Goal: Communication & Community: Answer question/provide support

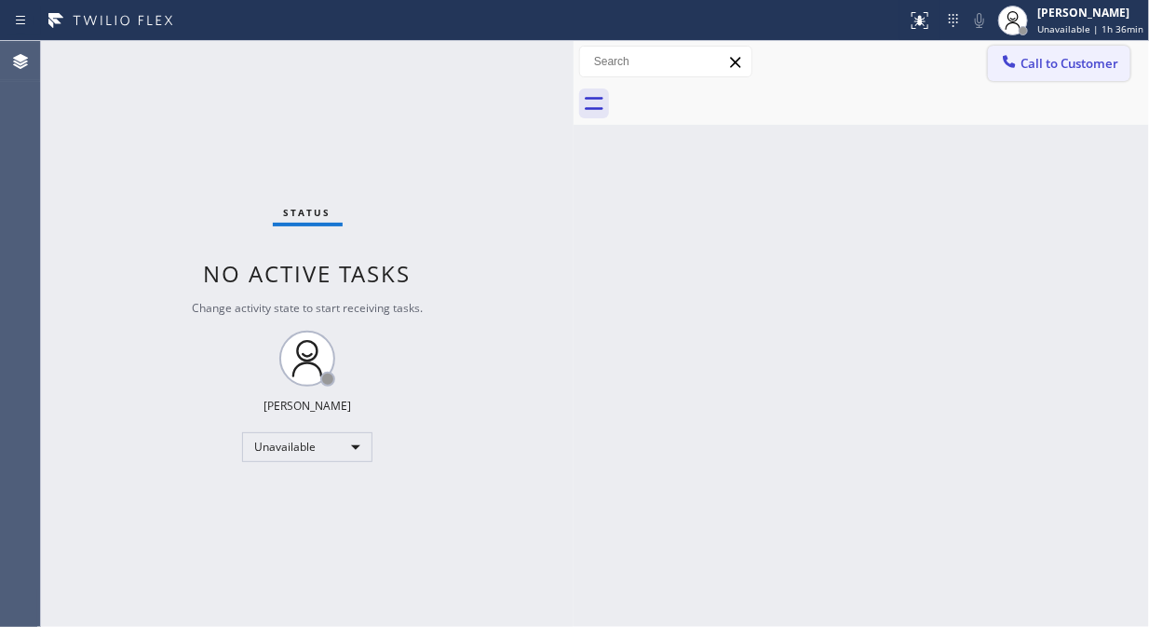
click at [1040, 69] on span "Call to Customer" at bounding box center [1070, 63] width 98 height 17
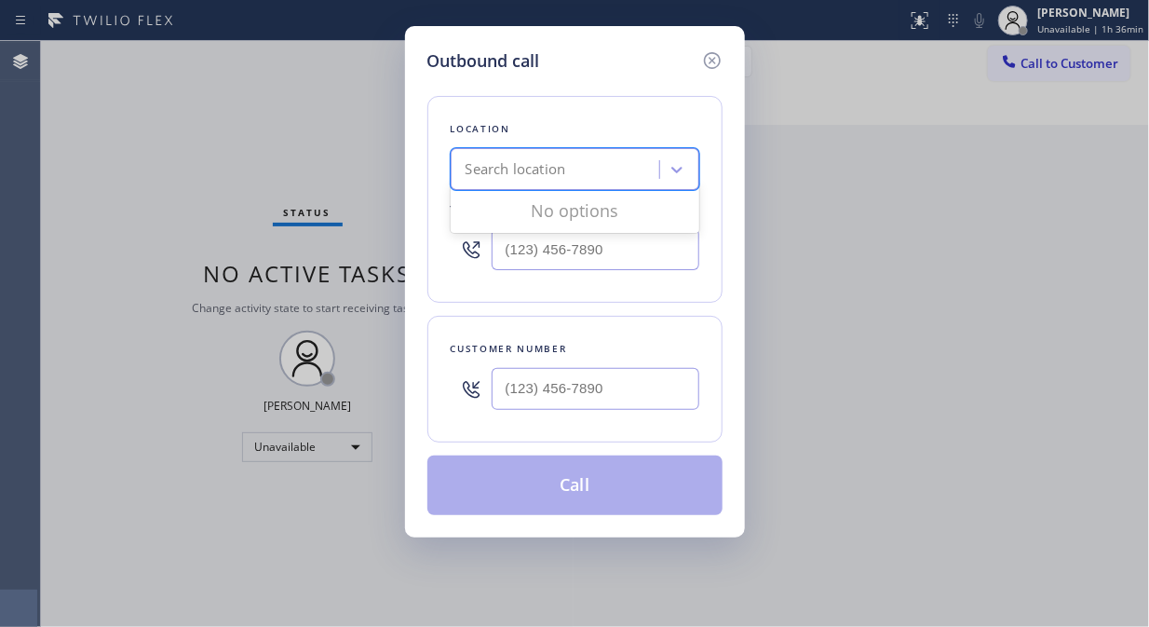
click at [584, 166] on div "Search location" at bounding box center [557, 170] width 203 height 33
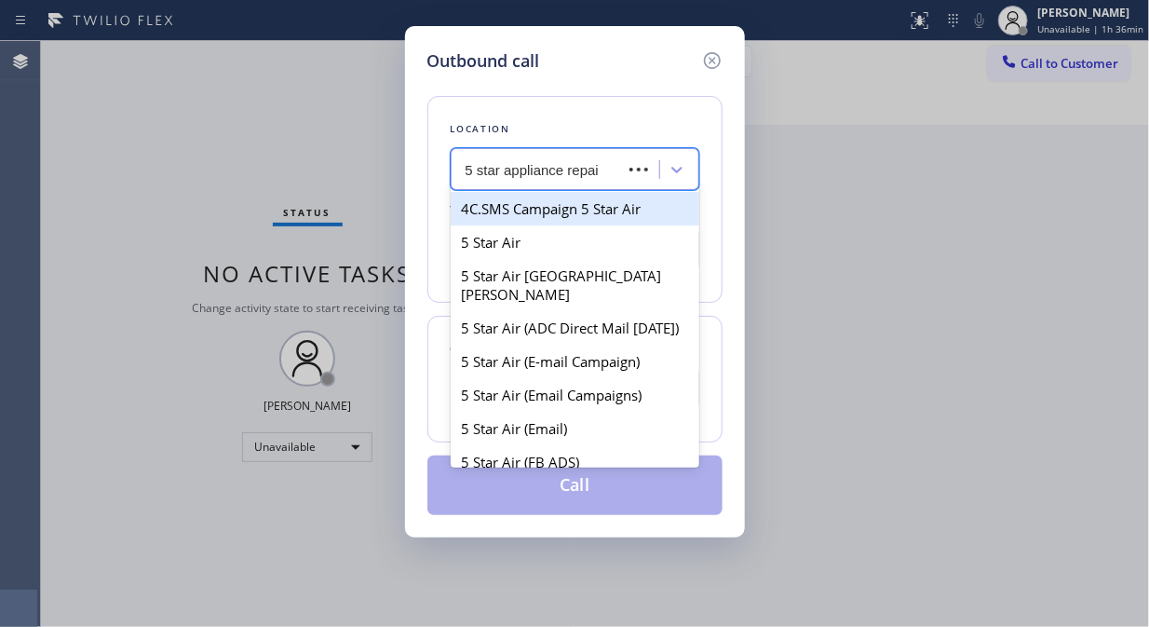
type input "5 star appliance repair"
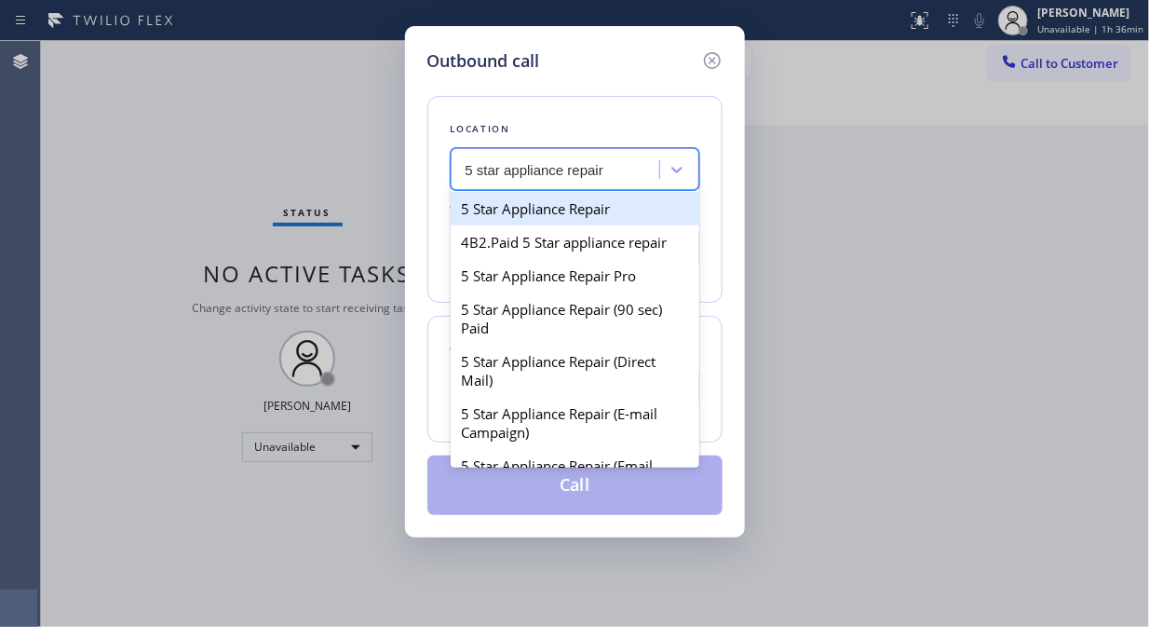
click at [575, 211] on div "5 Star Appliance Repair" at bounding box center [575, 209] width 249 height 34
type input "[PHONE_NUMBER]"
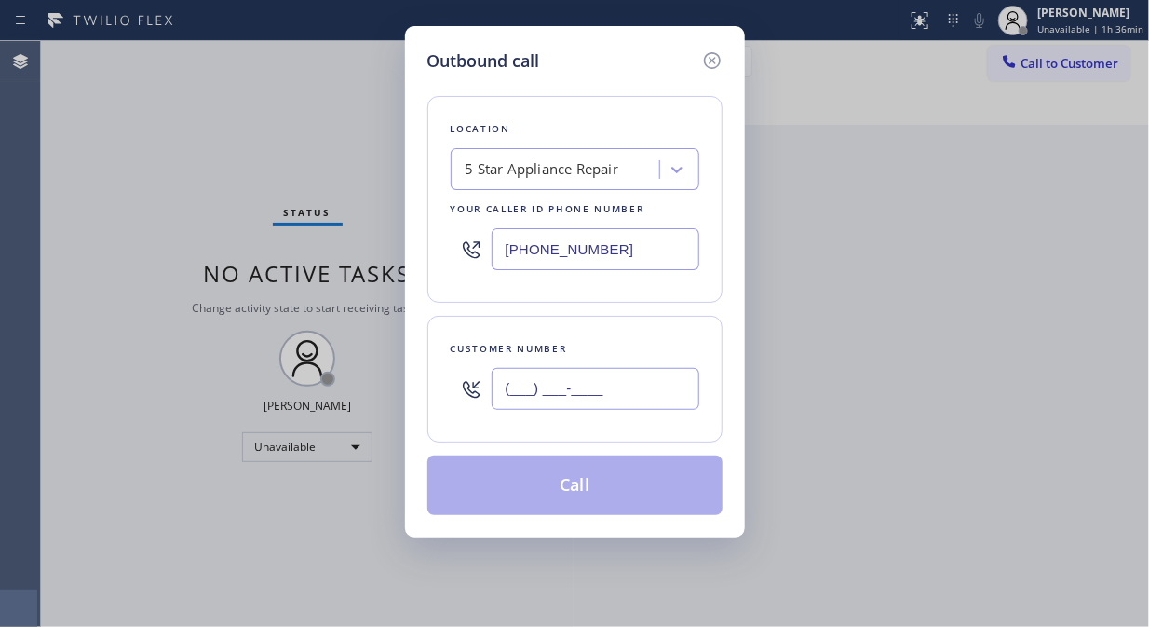
click at [521, 392] on input "(___) ___-____" at bounding box center [596, 389] width 208 height 42
paste input "202) 415-1667"
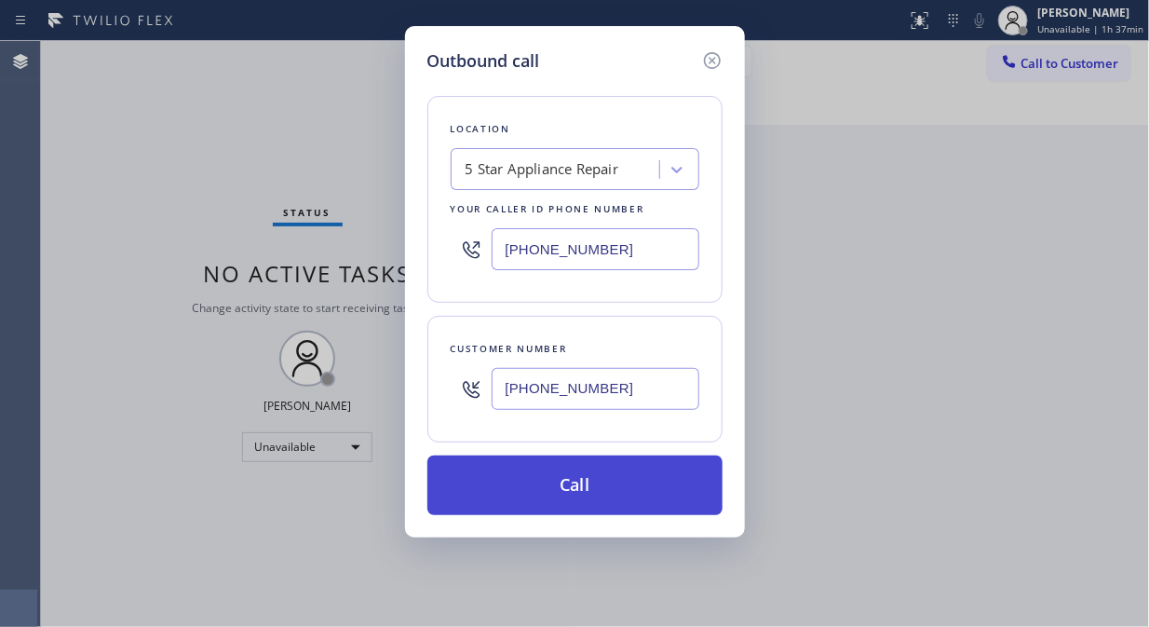
type input "[PHONE_NUMBER]"
click at [601, 487] on button "Call" at bounding box center [574, 485] width 295 height 60
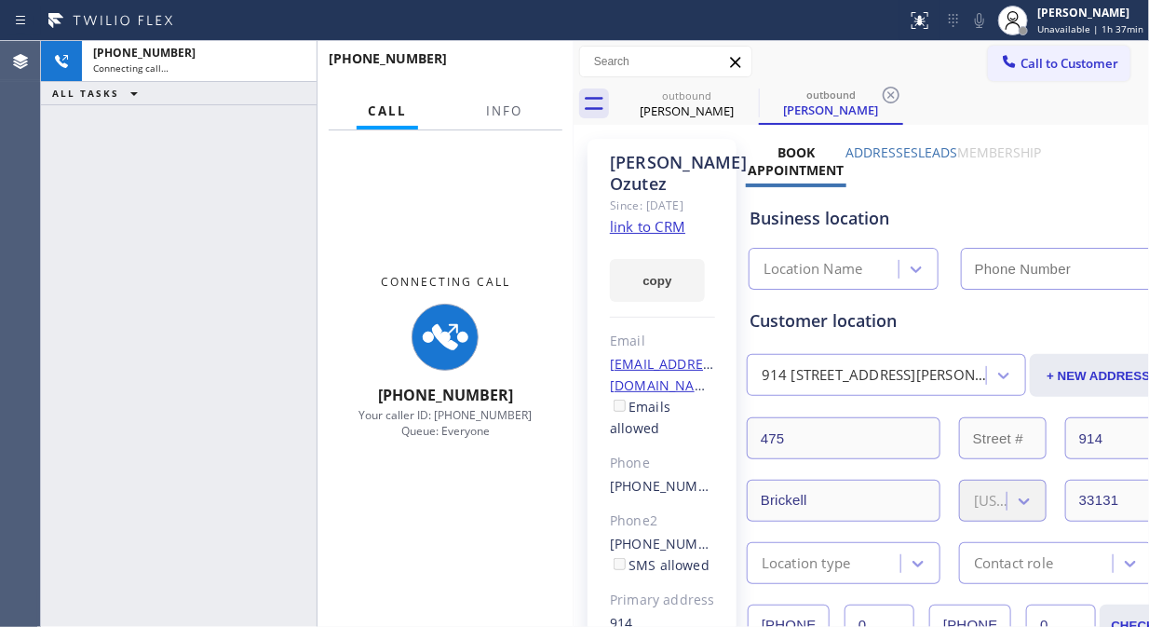
type input "[PHONE_NUMBER]"
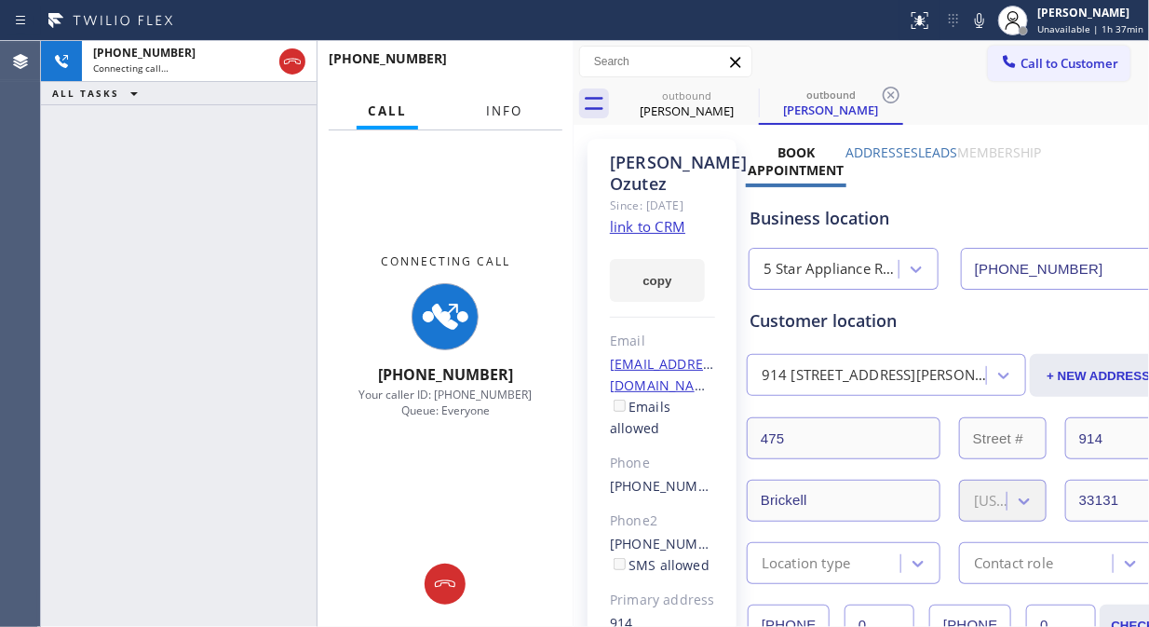
click at [495, 110] on span "Info" at bounding box center [504, 110] width 36 height 17
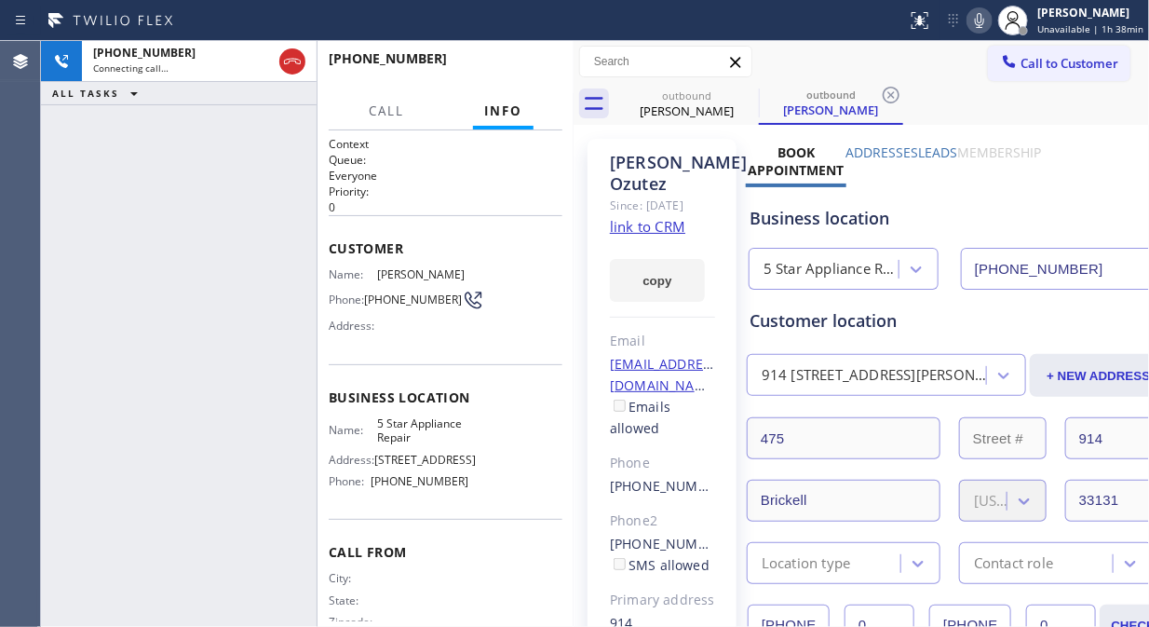
click at [982, 24] on icon at bounding box center [979, 20] width 22 height 22
click at [506, 61] on button "HANG UP" at bounding box center [519, 67] width 87 height 26
click at [507, 61] on span "HANG UP" at bounding box center [519, 67] width 57 height 13
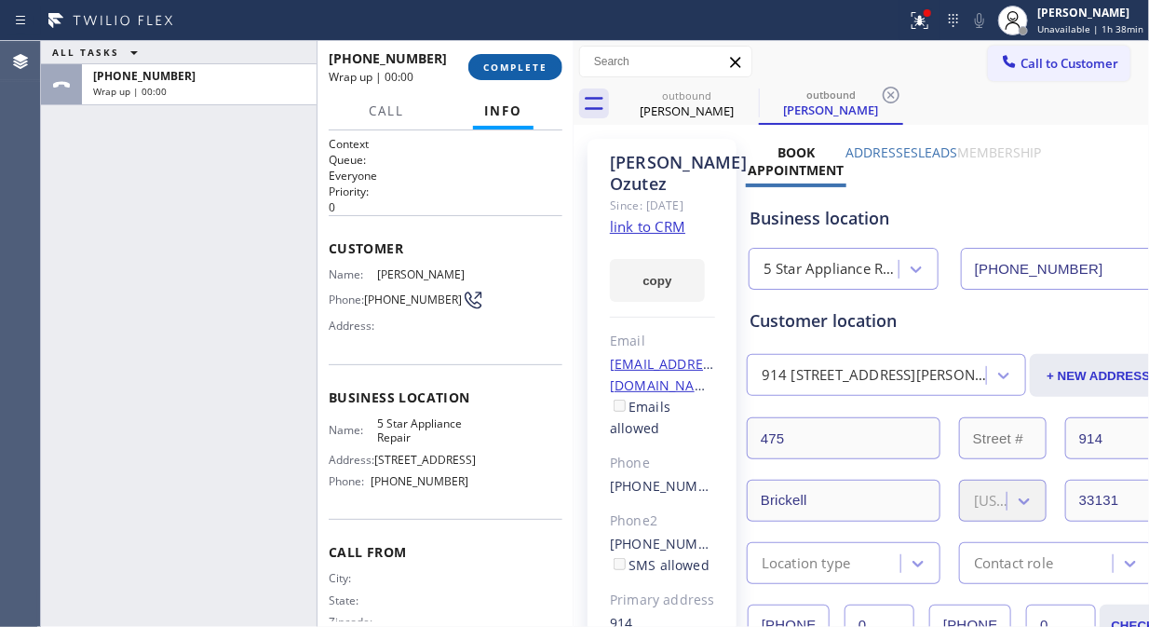
click at [512, 61] on span "COMPLETE" at bounding box center [515, 67] width 64 height 13
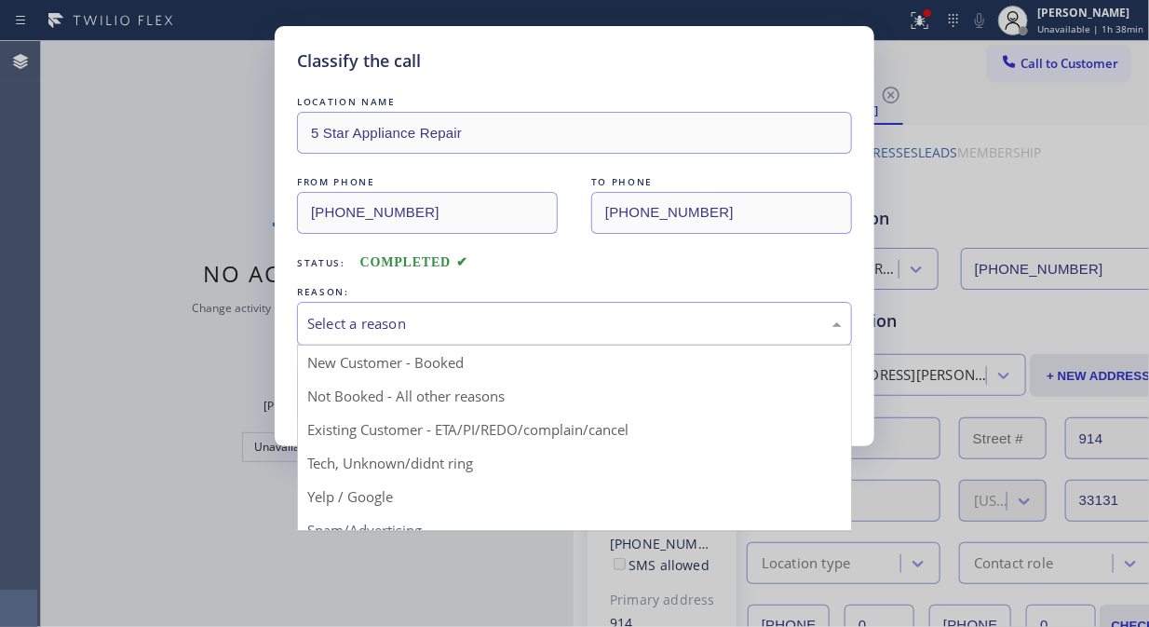
click at [521, 322] on div "Select a reason" at bounding box center [574, 323] width 535 height 21
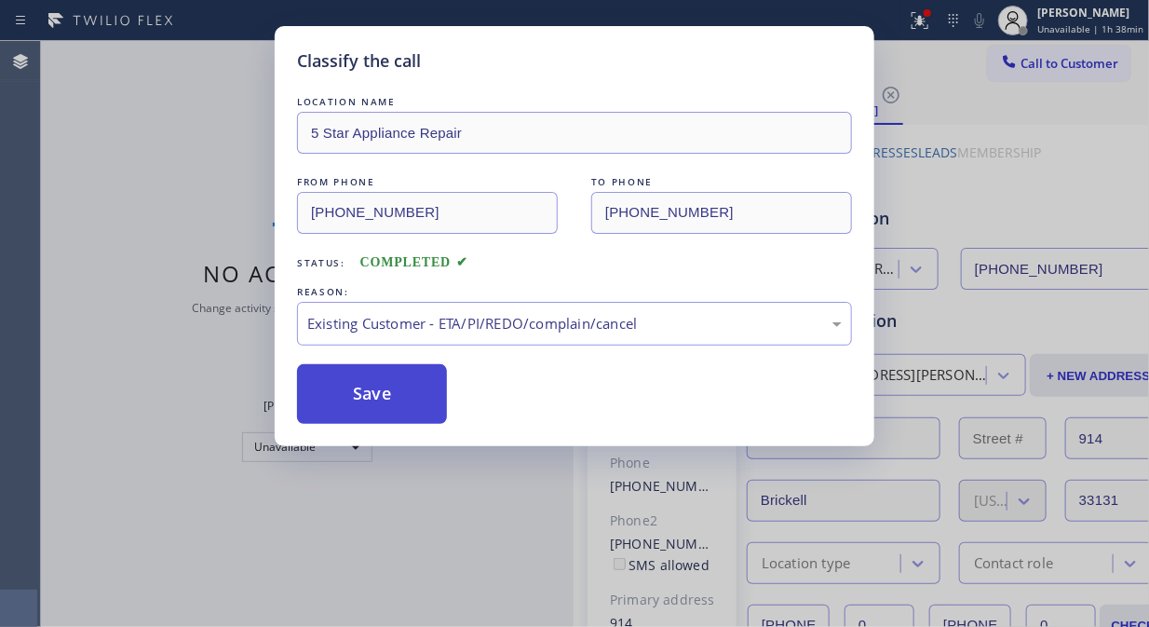
click at [407, 394] on button "Save" at bounding box center [372, 394] width 150 height 60
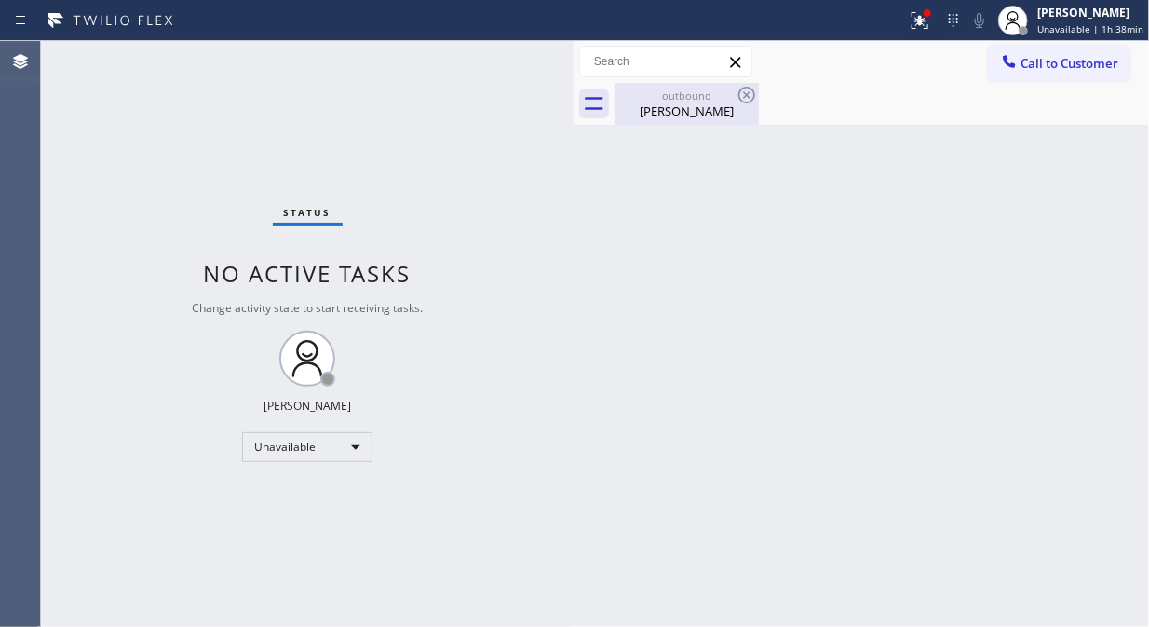
click at [689, 90] on div "outbound" at bounding box center [686, 95] width 141 height 14
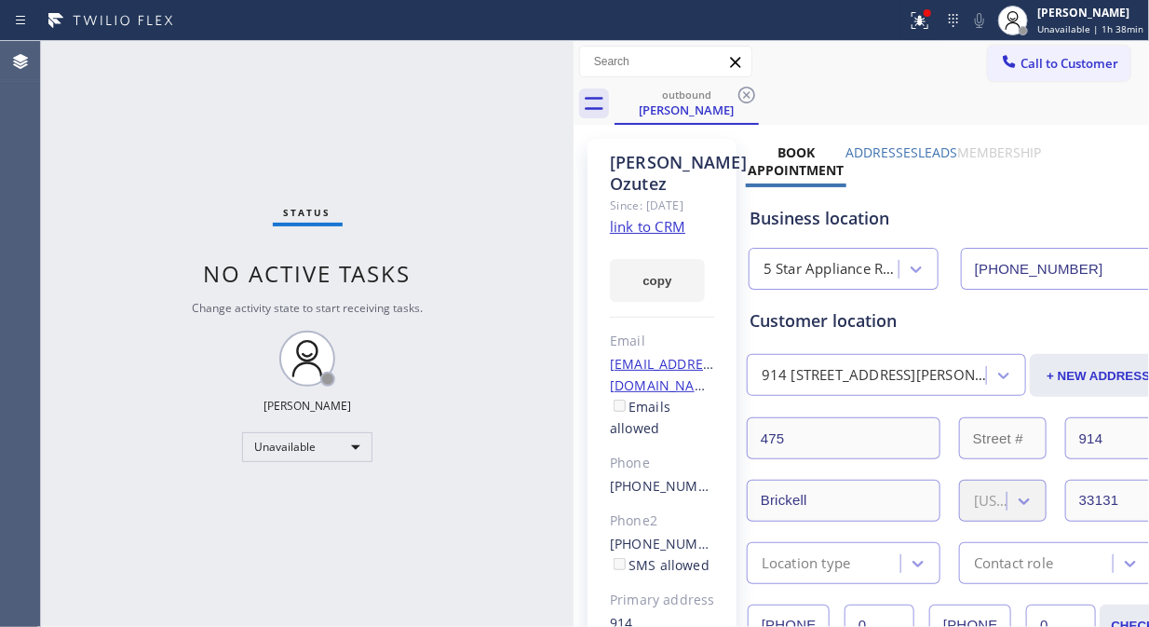
click at [743, 88] on icon at bounding box center [747, 95] width 22 height 22
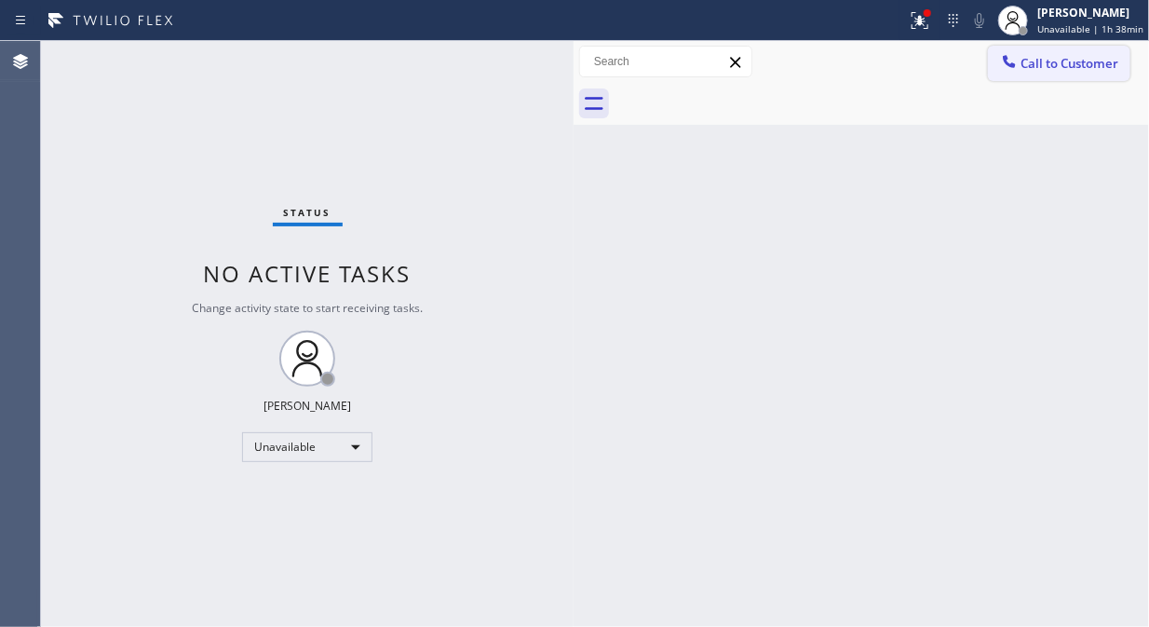
click at [1012, 58] on icon at bounding box center [1009, 61] width 19 height 19
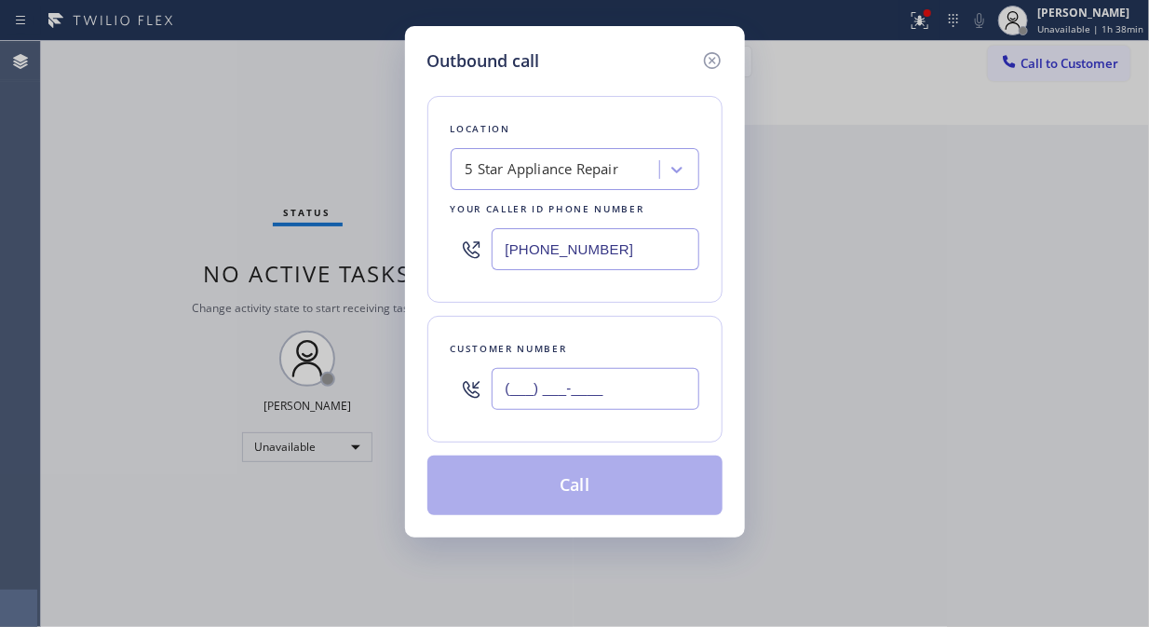
click at [531, 391] on input "(___) ___-____" at bounding box center [596, 389] width 208 height 42
paste input "818) 522-9344"
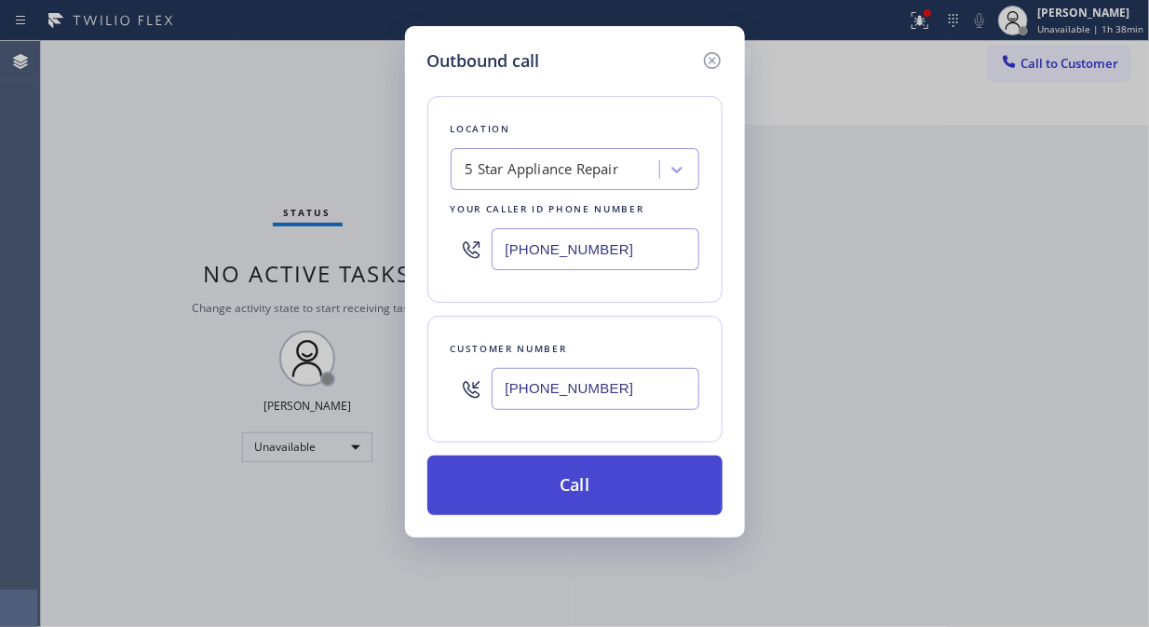
type input "[PHONE_NUMBER]"
click at [602, 486] on button "Call" at bounding box center [574, 485] width 295 height 60
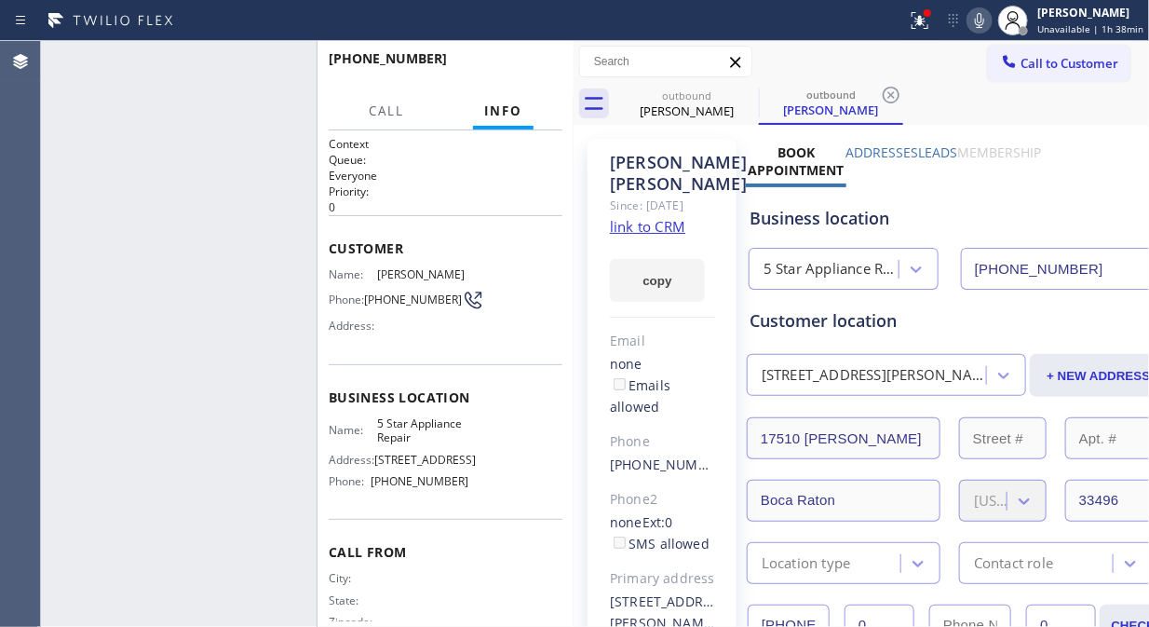
type input "[PHONE_NUMBER]"
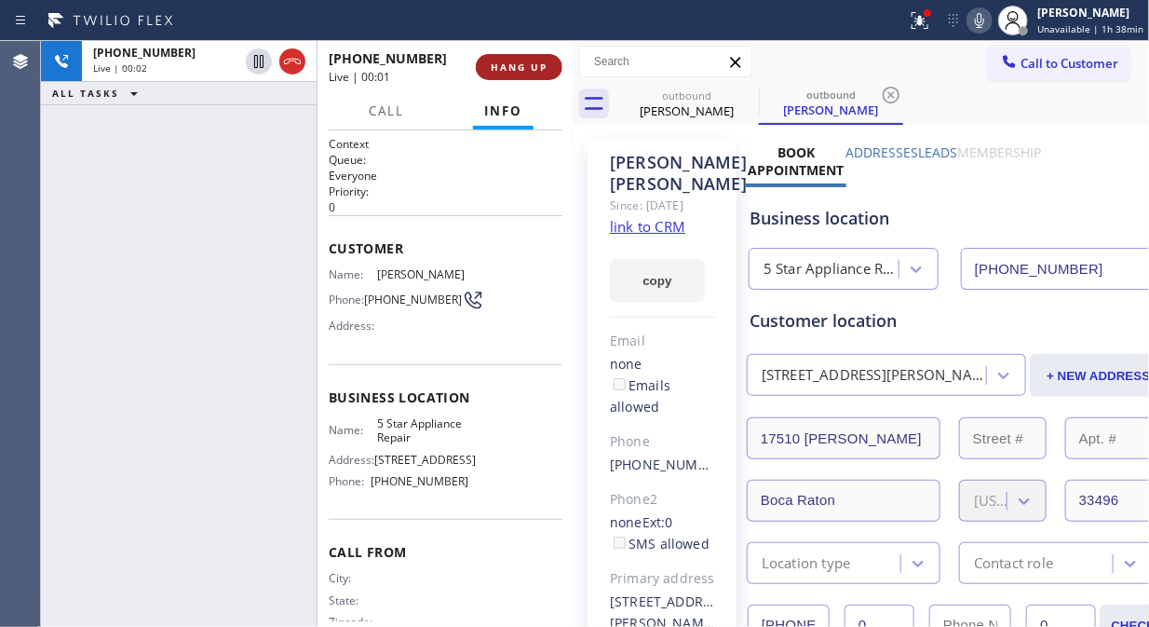
click at [492, 68] on span "HANG UP" at bounding box center [519, 67] width 57 height 13
click at [495, 68] on span "HANG UP" at bounding box center [519, 67] width 57 height 13
click at [510, 69] on span "HANG UP" at bounding box center [519, 67] width 57 height 13
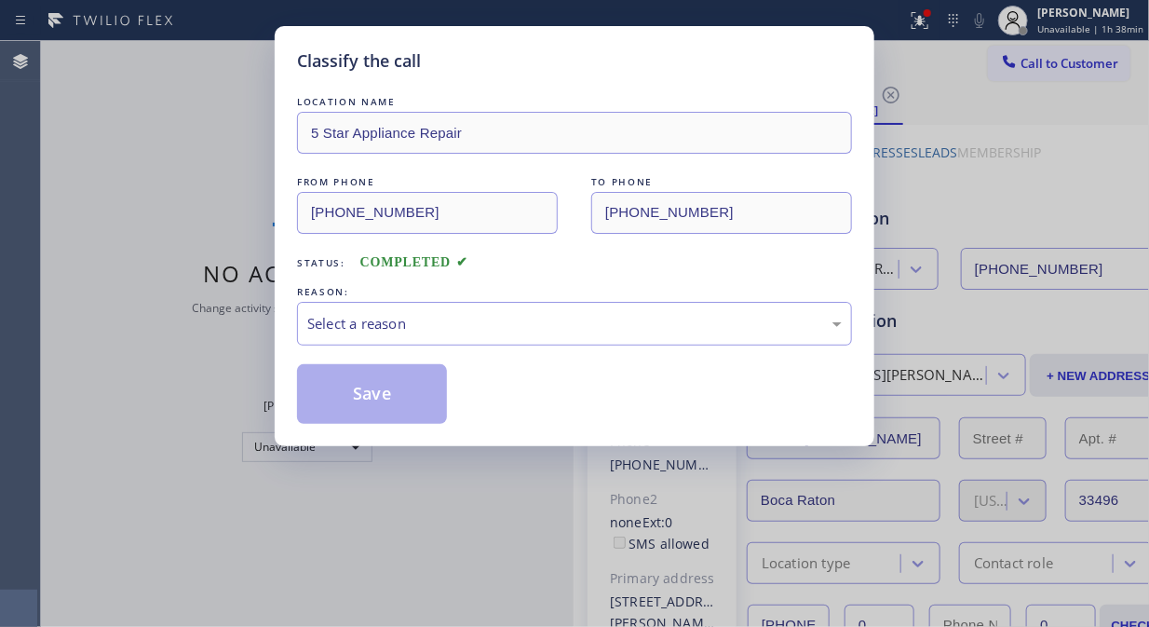
click at [514, 70] on div "Classify the call" at bounding box center [574, 60] width 555 height 25
click at [552, 313] on div "Select a reason" at bounding box center [574, 323] width 535 height 21
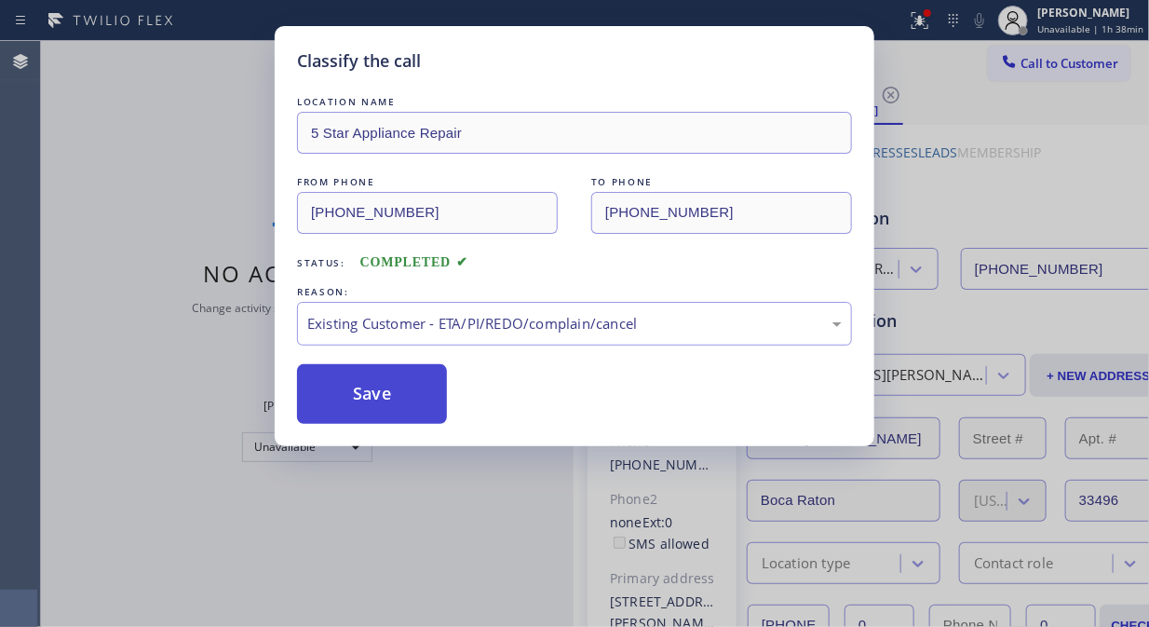
click at [304, 374] on button "Save" at bounding box center [372, 394] width 150 height 60
click at [389, 404] on button "Save" at bounding box center [372, 394] width 150 height 60
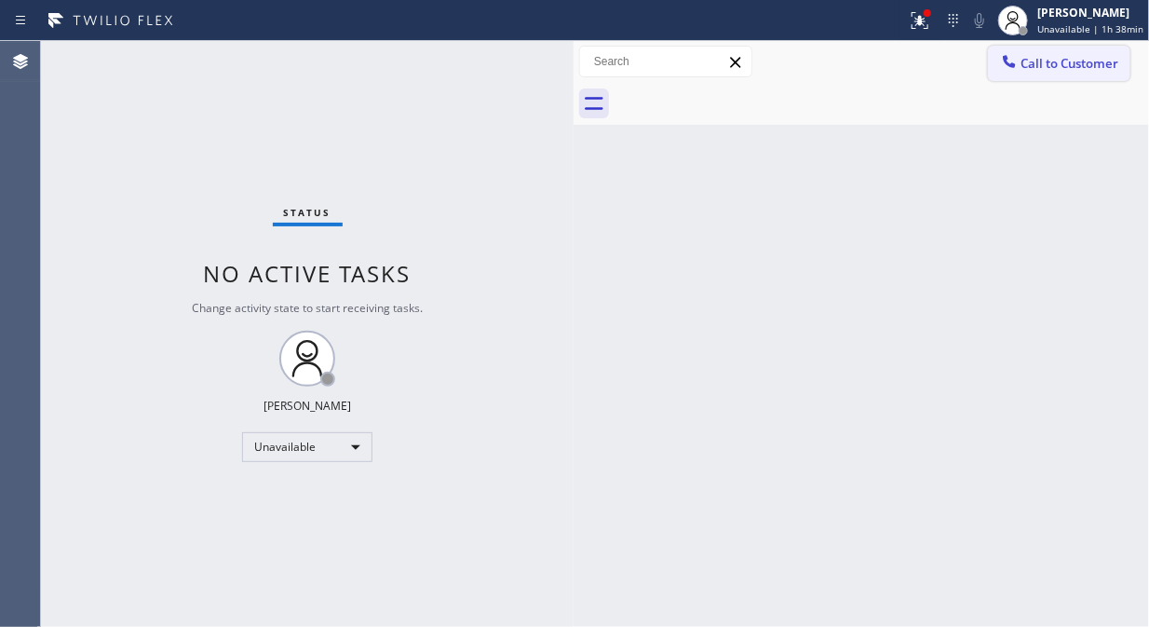
click at [1050, 57] on span "Call to Customer" at bounding box center [1070, 63] width 98 height 17
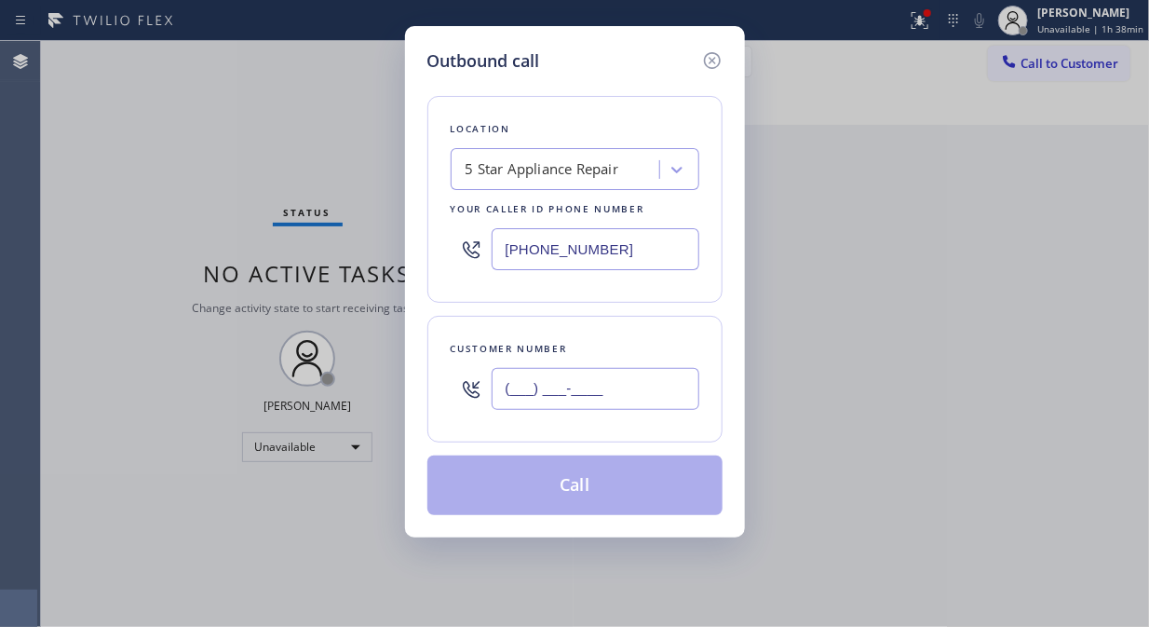
click at [622, 402] on input "(___) ___-____" at bounding box center [596, 389] width 208 height 42
paste input "917) 710-4305"
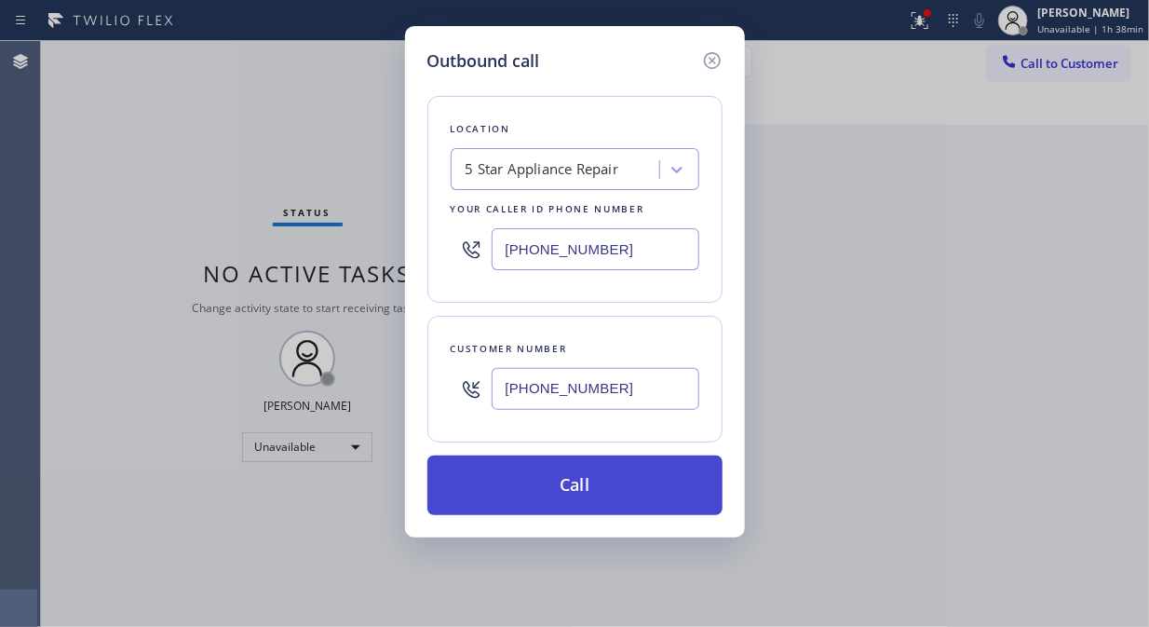
type input "[PHONE_NUMBER]"
click at [633, 491] on button "Call" at bounding box center [574, 485] width 295 height 60
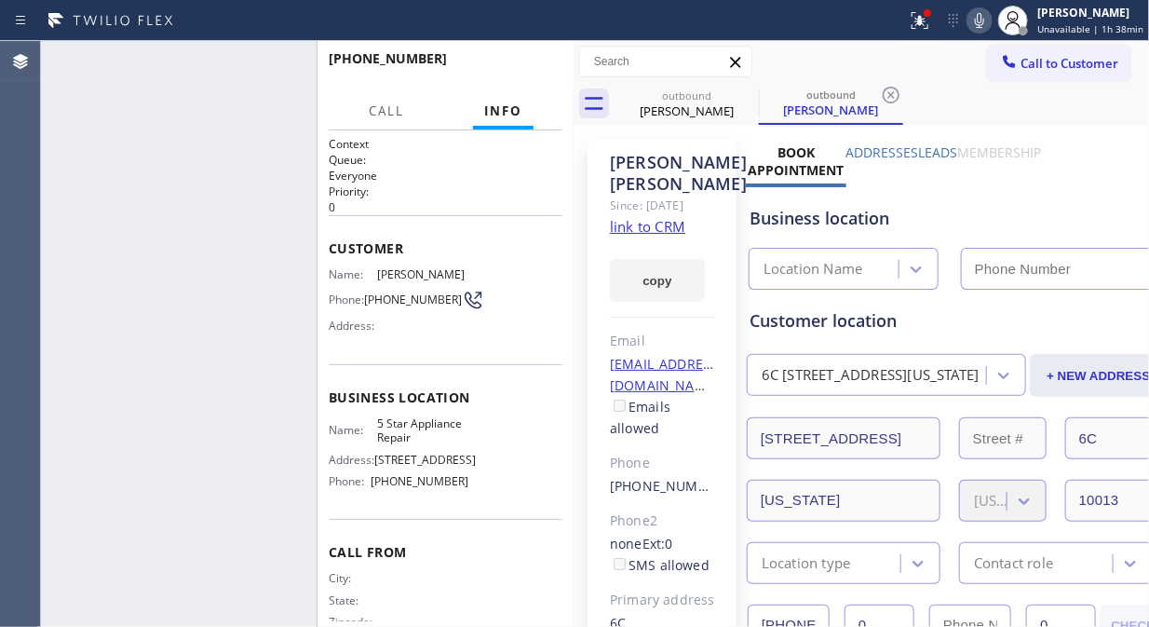
type input "[PHONE_NUMBER]"
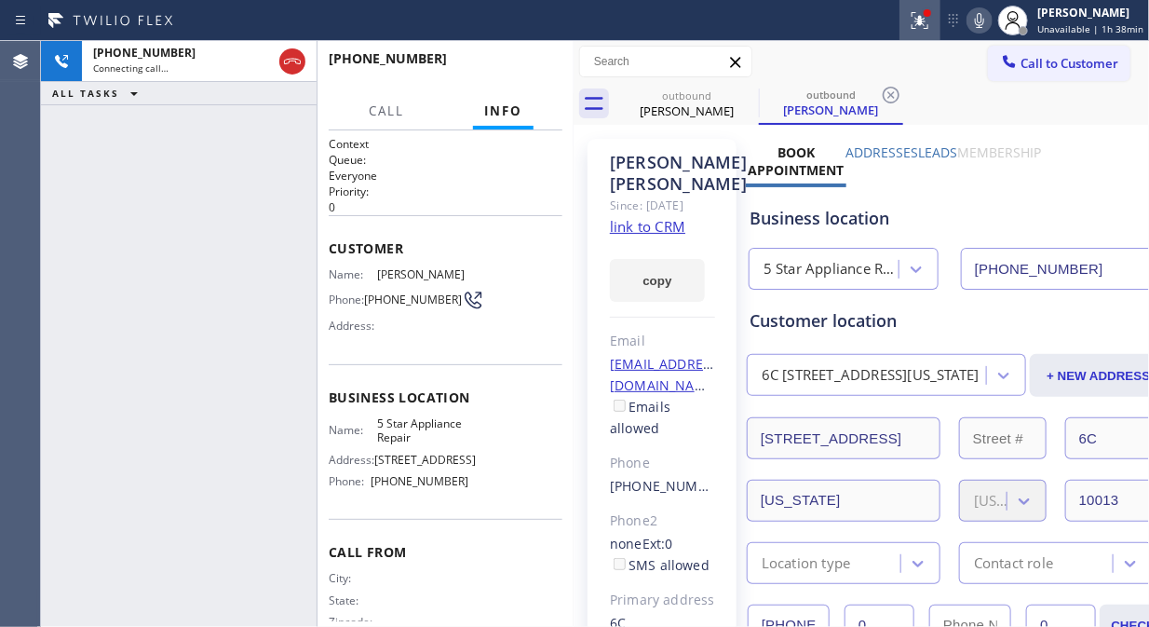
click at [931, 25] on icon at bounding box center [920, 20] width 22 height 22
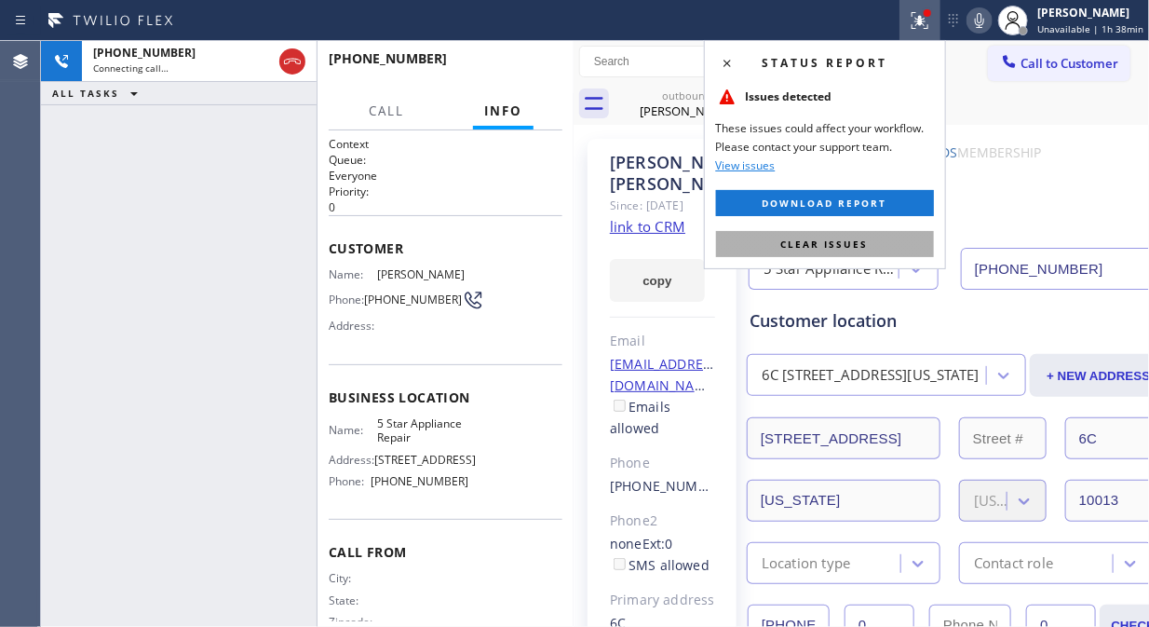
click at [853, 245] on span "Clear issues" at bounding box center [825, 243] width 88 height 13
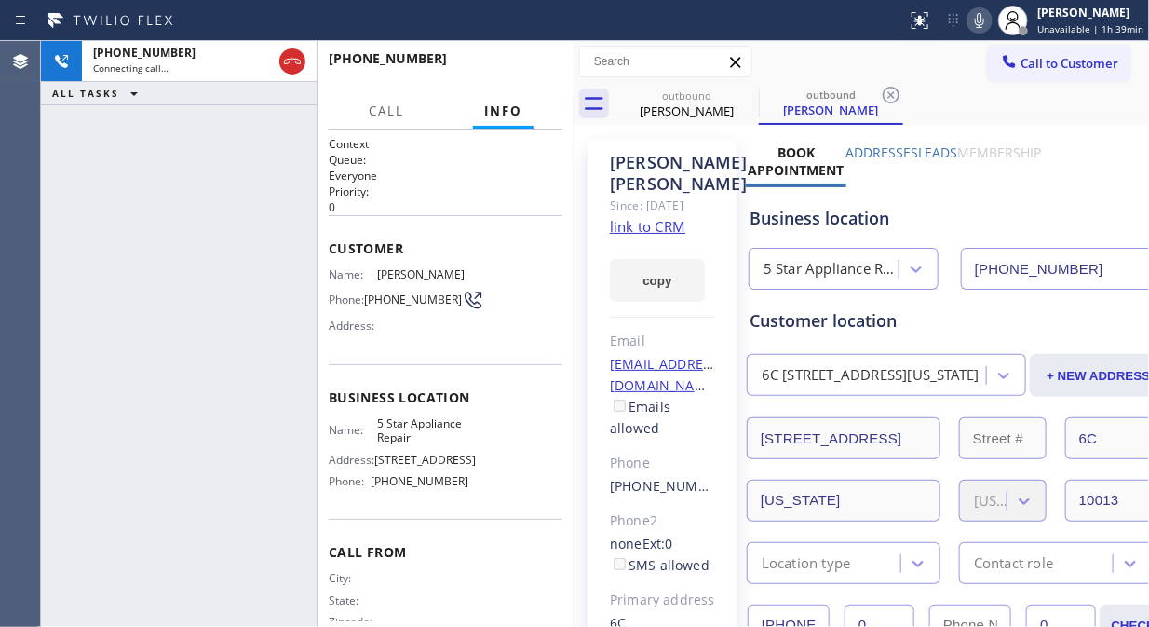
click at [989, 31] on icon at bounding box center [979, 20] width 22 height 22
click at [652, 236] on link "link to CRM" at bounding box center [647, 226] width 75 height 19
click at [985, 30] on icon at bounding box center [979, 20] width 22 height 22
click at [985, 17] on rect at bounding box center [979, 18] width 13 height 13
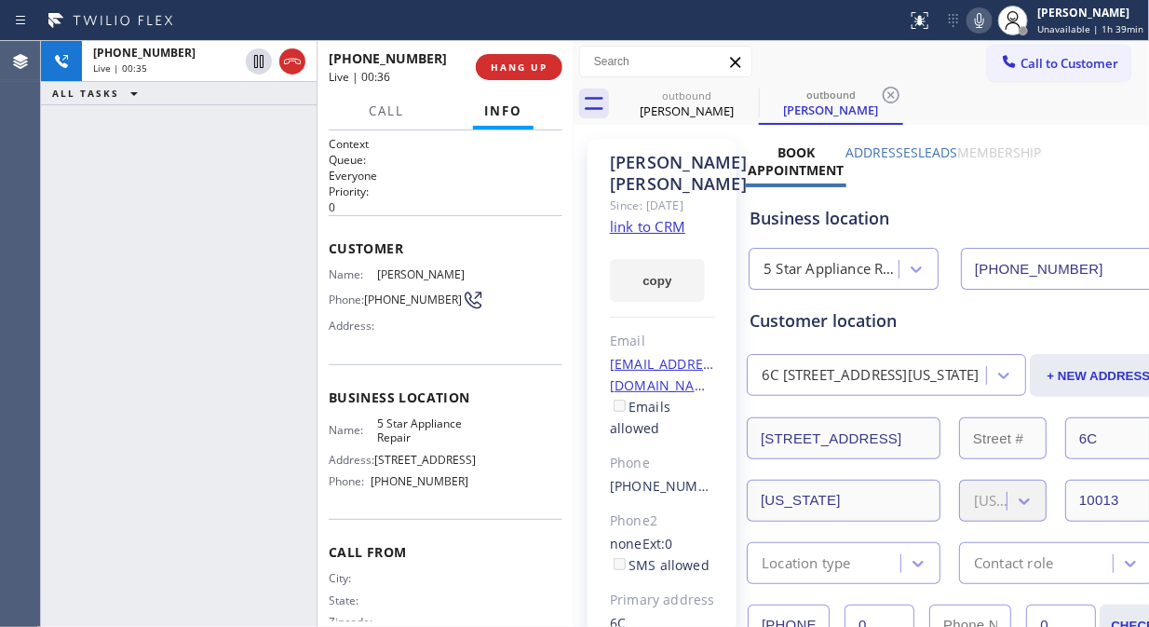
click at [982, 23] on icon at bounding box center [979, 20] width 9 height 15
click at [982, 23] on icon at bounding box center [979, 20] width 22 height 22
click at [982, 23] on icon at bounding box center [979, 20] width 9 height 15
click at [982, 23] on icon at bounding box center [979, 20] width 22 height 22
click at [522, 68] on span "HANG UP" at bounding box center [519, 67] width 57 height 13
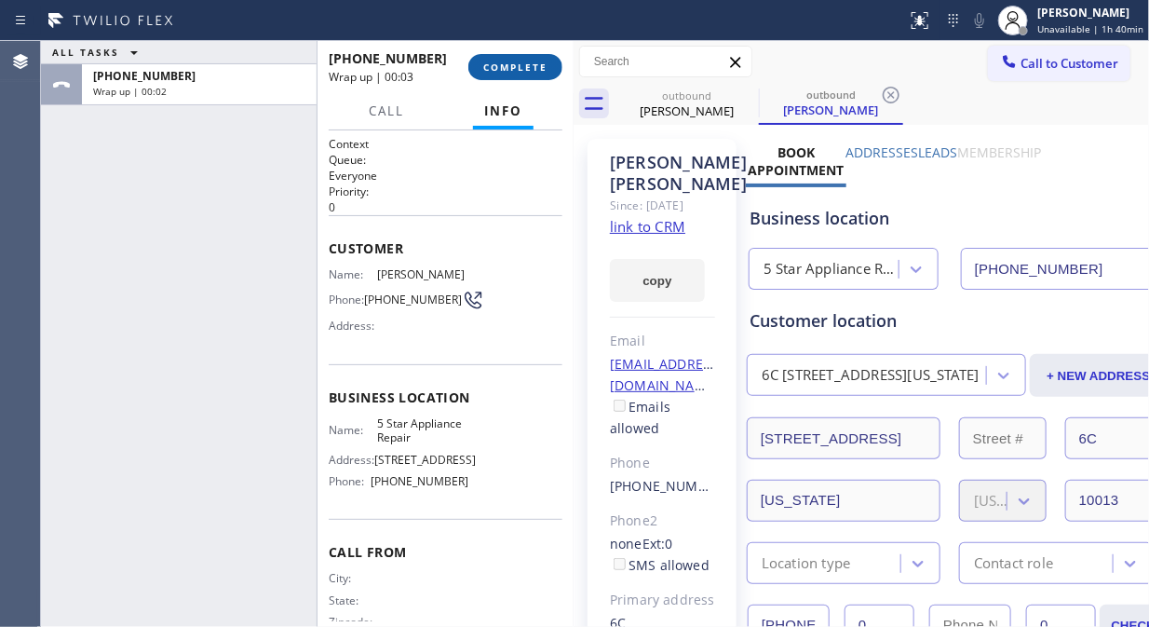
click at [500, 79] on button "COMPLETE" at bounding box center [515, 67] width 94 height 26
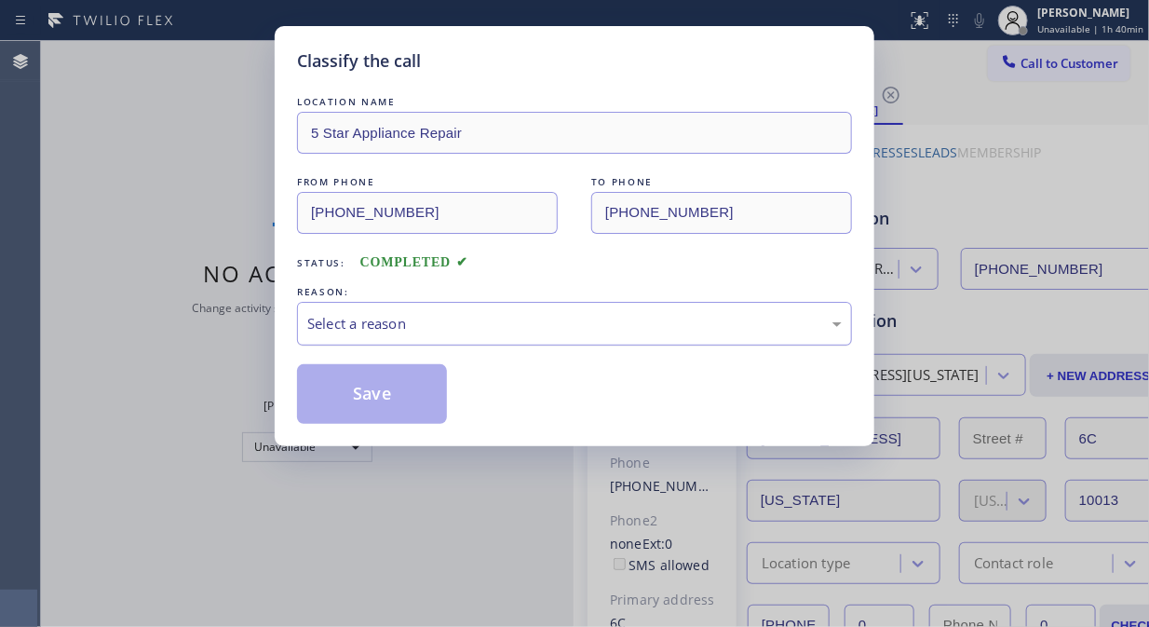
click at [519, 333] on div "Select a reason" at bounding box center [574, 323] width 535 height 21
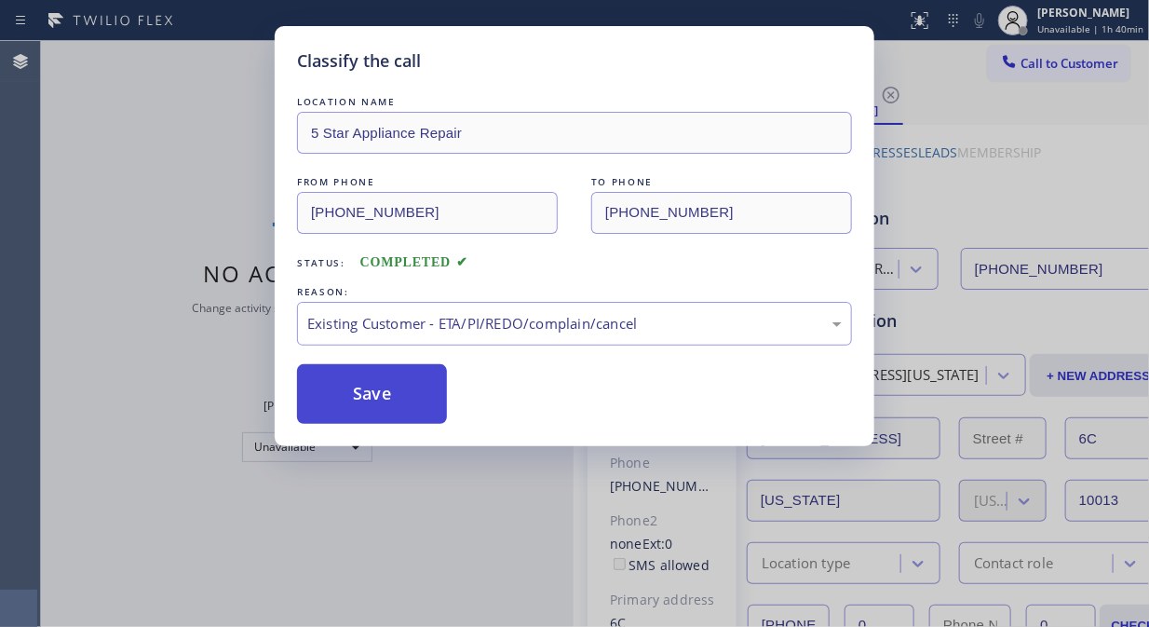
click at [410, 386] on button "Save" at bounding box center [372, 394] width 150 height 60
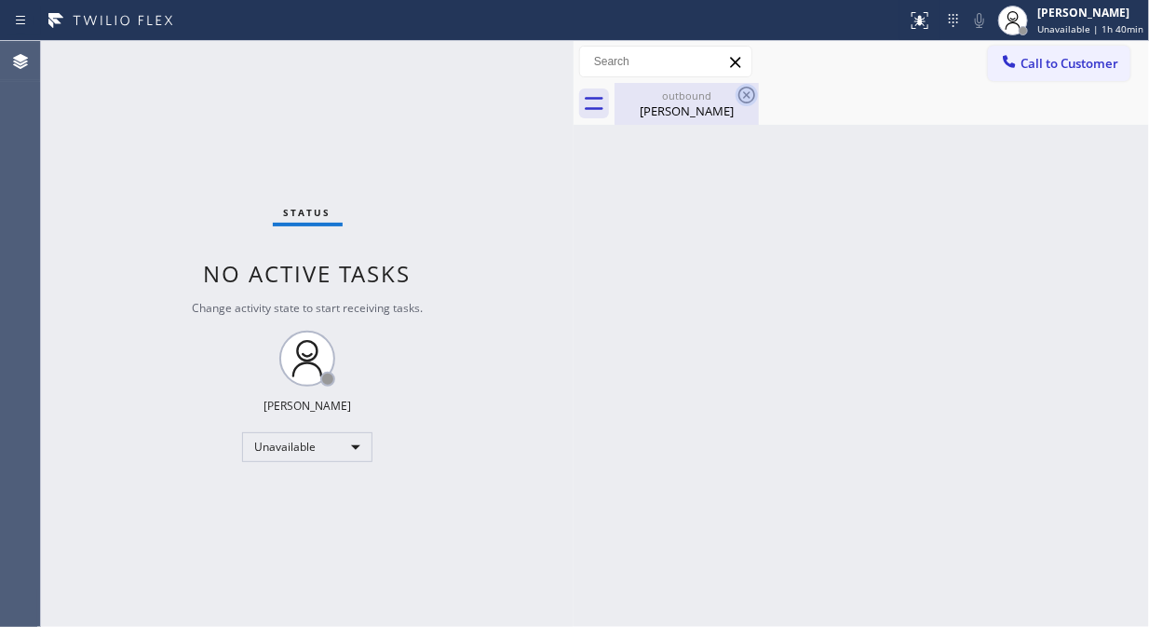
click at [754, 88] on icon at bounding box center [747, 95] width 22 height 22
click at [1030, 73] on button "Call to Customer" at bounding box center [1059, 63] width 142 height 35
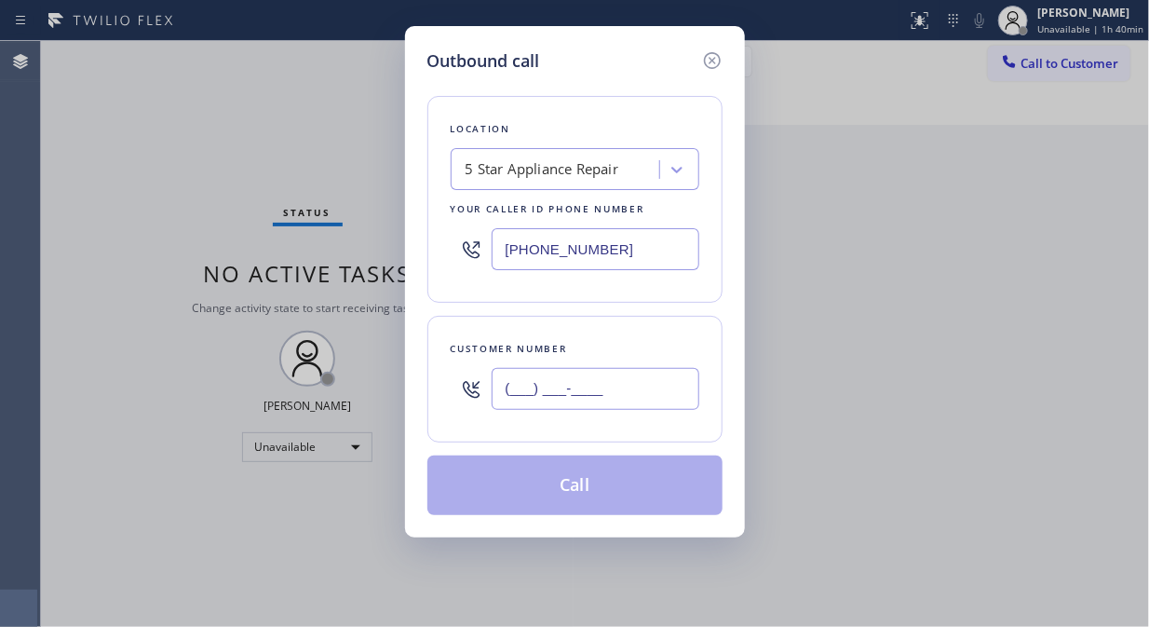
click at [542, 382] on input "(___) ___-____" at bounding box center [596, 389] width 208 height 42
paste input "646) 478-7870"
type input "[PHONE_NUMBER]"
click at [611, 481] on button "Call" at bounding box center [574, 485] width 295 height 60
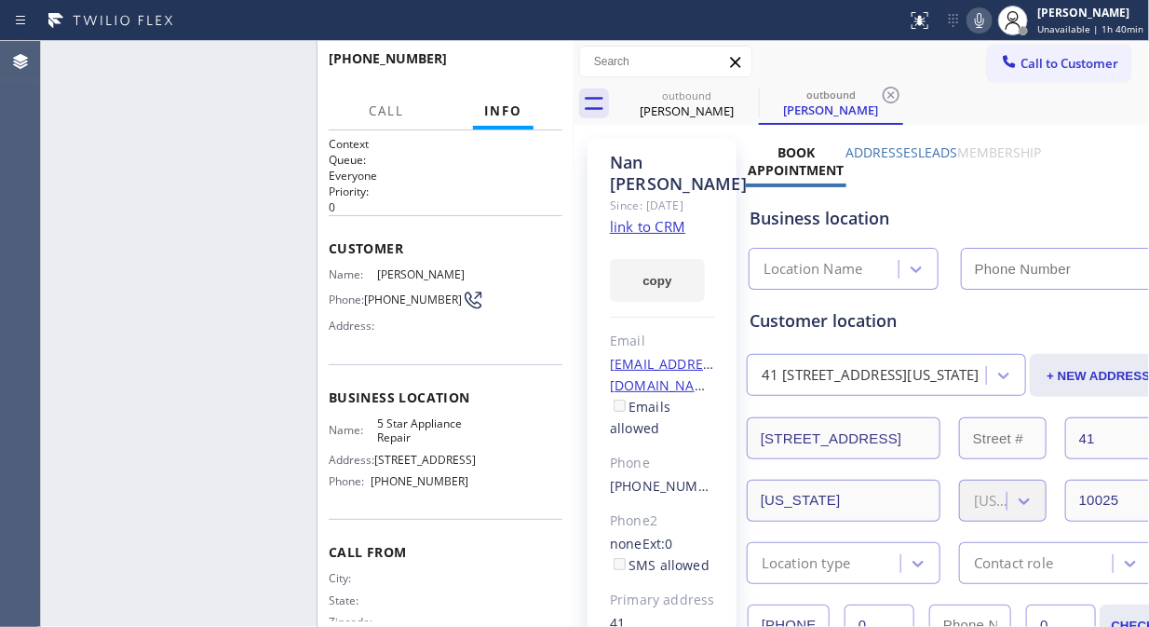
type input "[PHONE_NUMBER]"
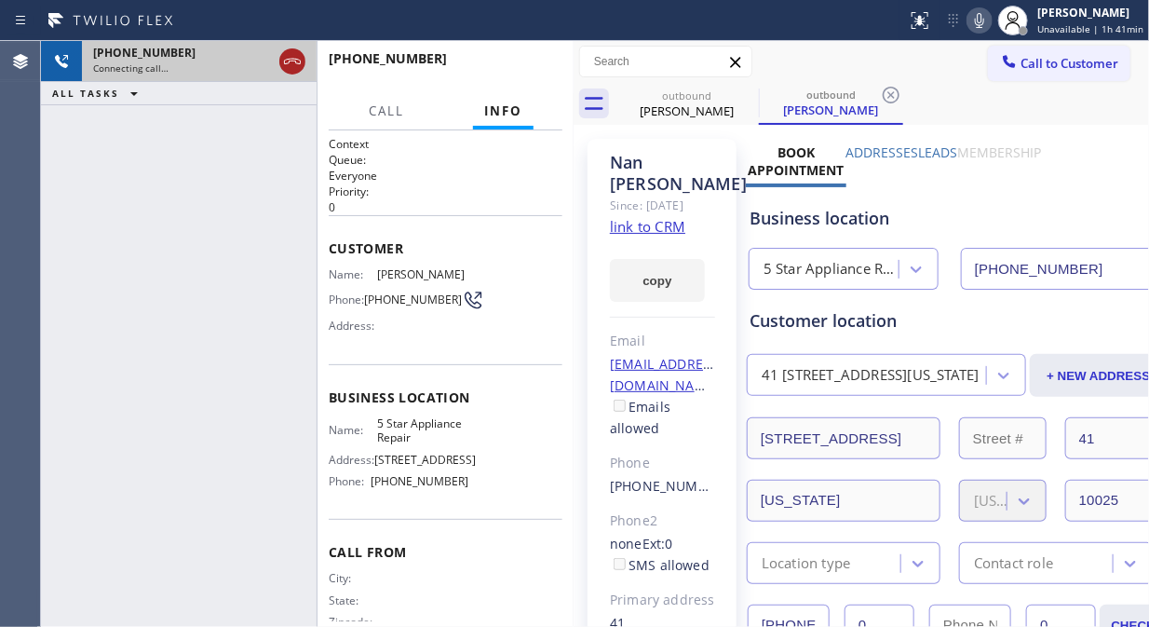
click at [298, 66] on icon at bounding box center [292, 61] width 22 height 22
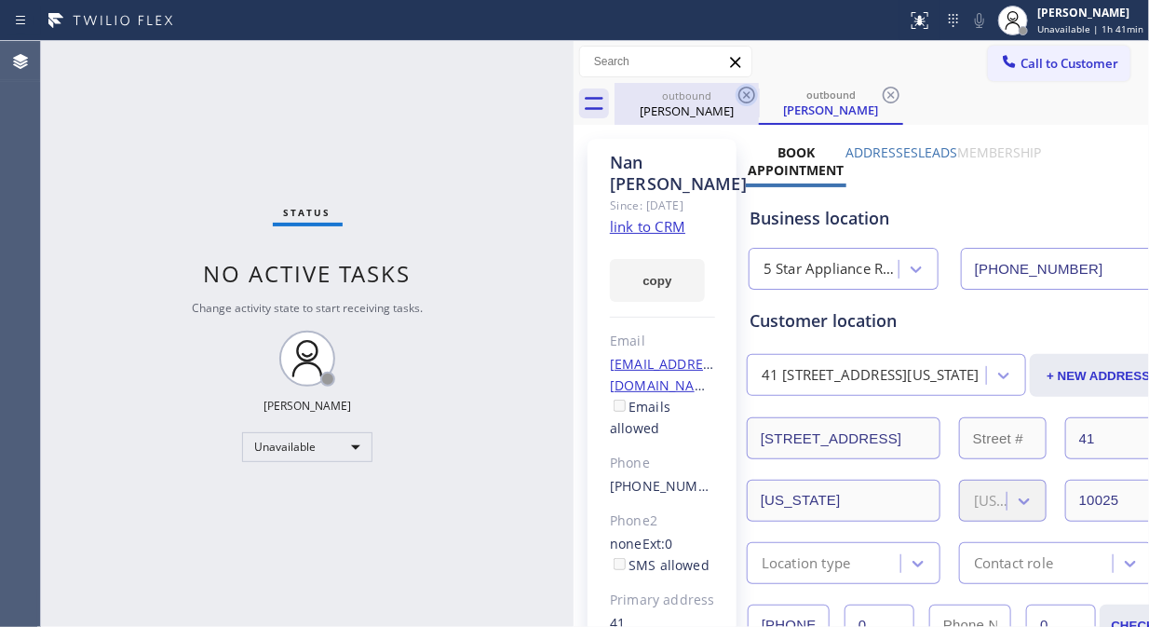
click at [743, 98] on icon at bounding box center [747, 95] width 22 height 22
click at [743, 98] on icon at bounding box center [746, 95] width 17 height 17
drag, startPoint x: 743, startPoint y: 98, endPoint x: 1003, endPoint y: 57, distance: 263.0
click at [759, 98] on div "outbound [PERSON_NAME]" at bounding box center [831, 104] width 144 height 42
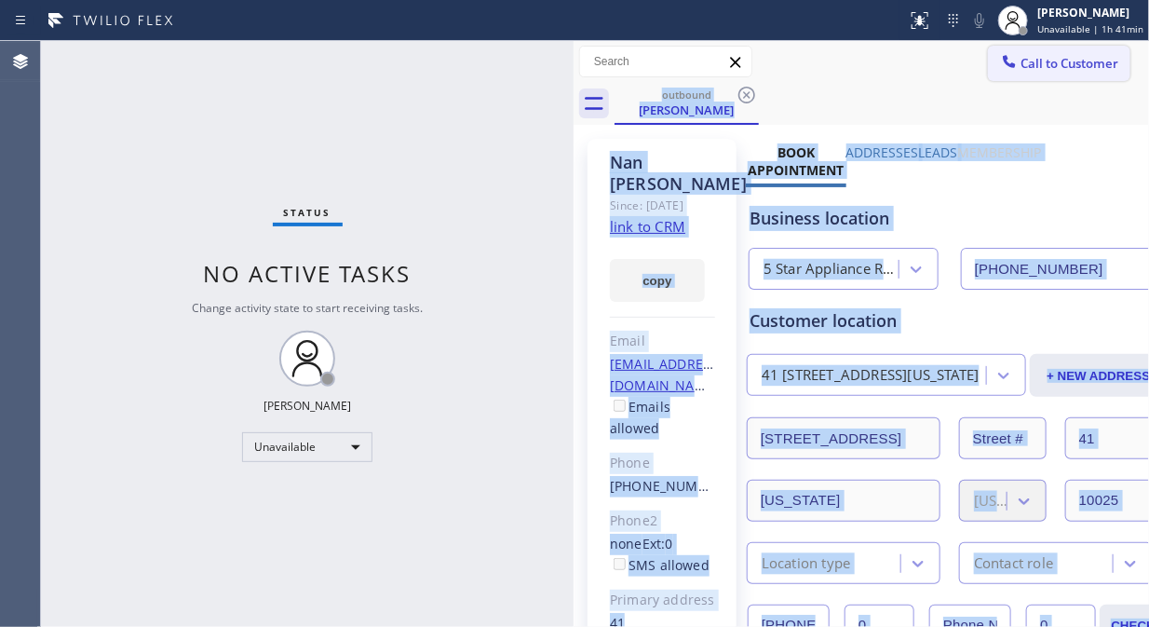
click at [1037, 60] on span "Call to Customer" at bounding box center [1070, 63] width 98 height 17
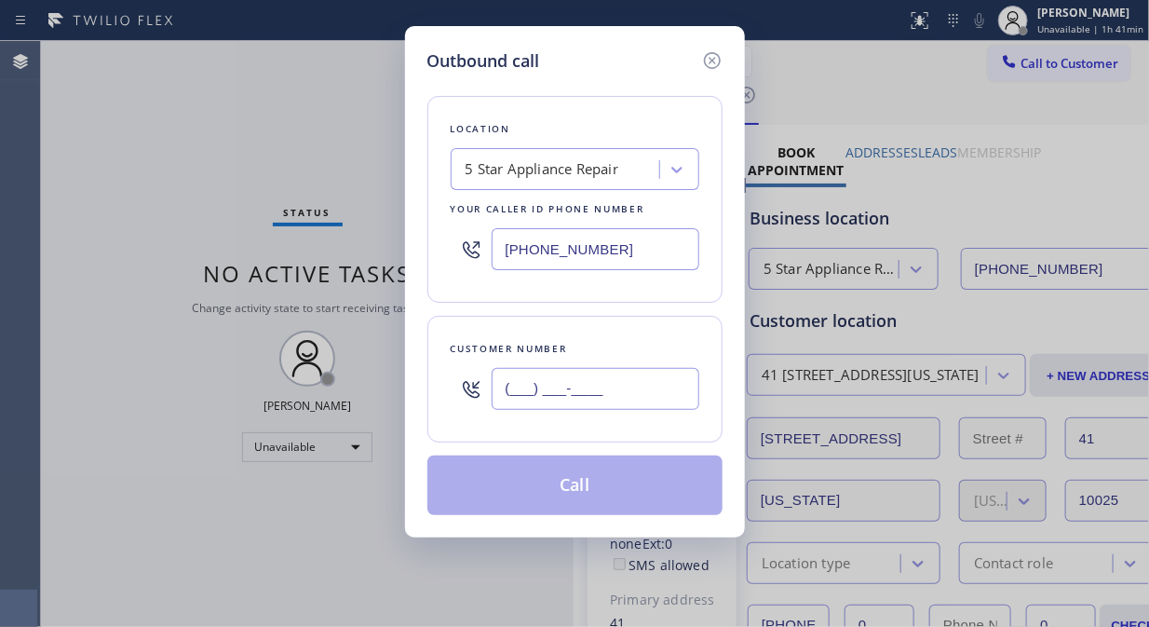
click at [580, 395] on input "(___) ___-____" at bounding box center [596, 389] width 208 height 42
paste input "201) 960-7828"
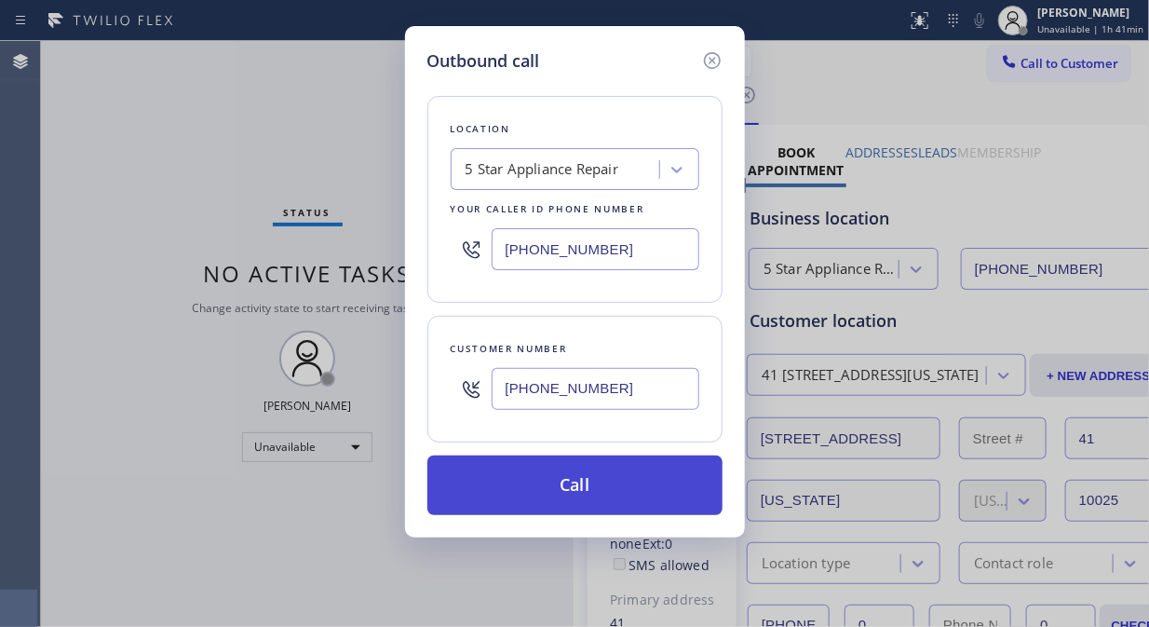
type input "[PHONE_NUMBER]"
click at [656, 492] on button "Call" at bounding box center [574, 485] width 295 height 60
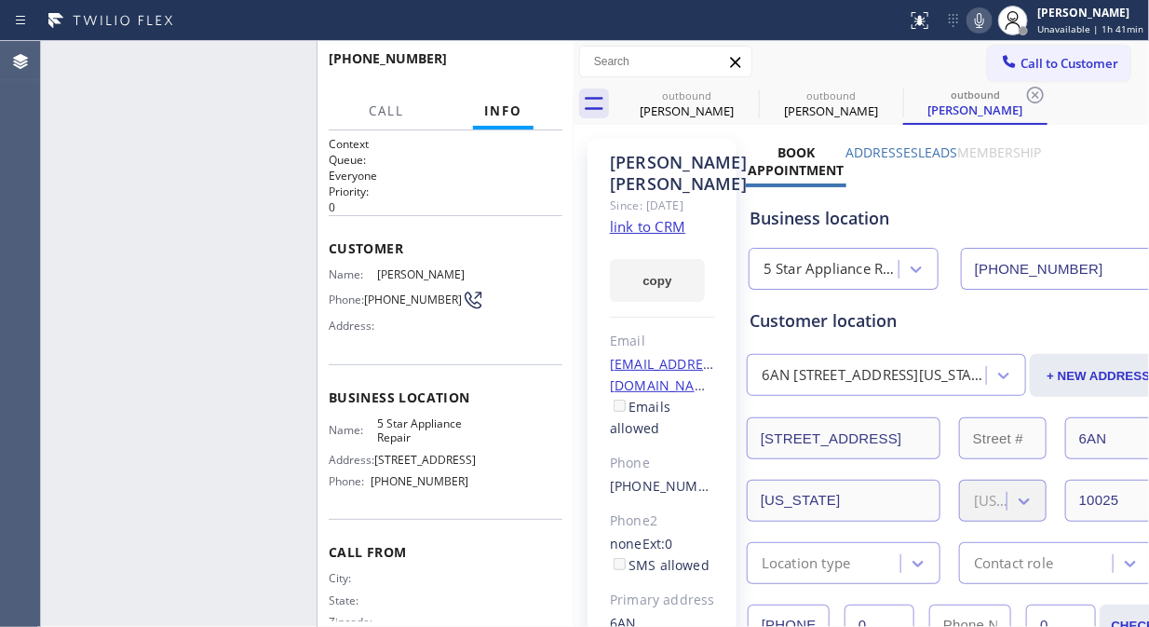
type input "[PHONE_NUMBER]"
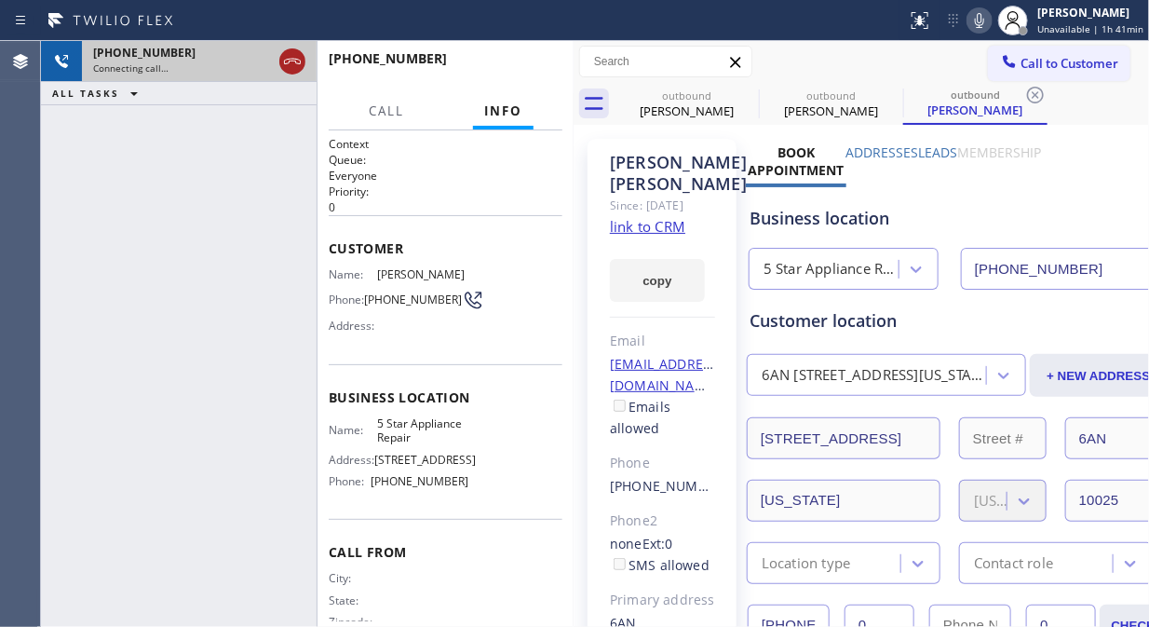
click at [294, 62] on icon at bounding box center [292, 61] width 22 height 22
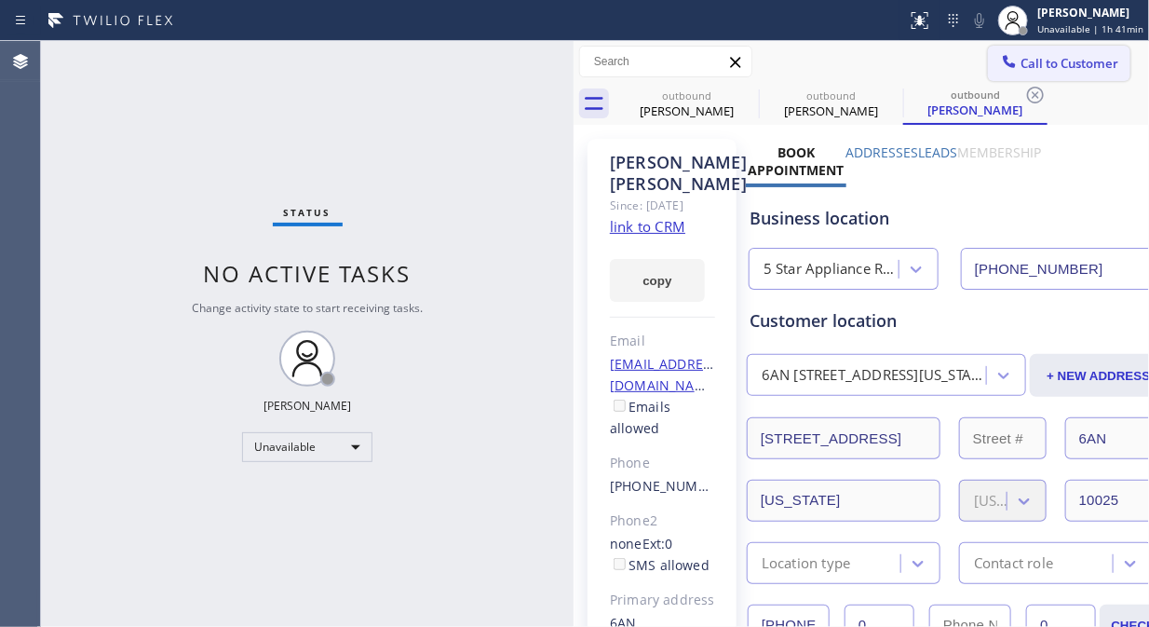
click at [1064, 61] on span "Call to Customer" at bounding box center [1070, 63] width 98 height 17
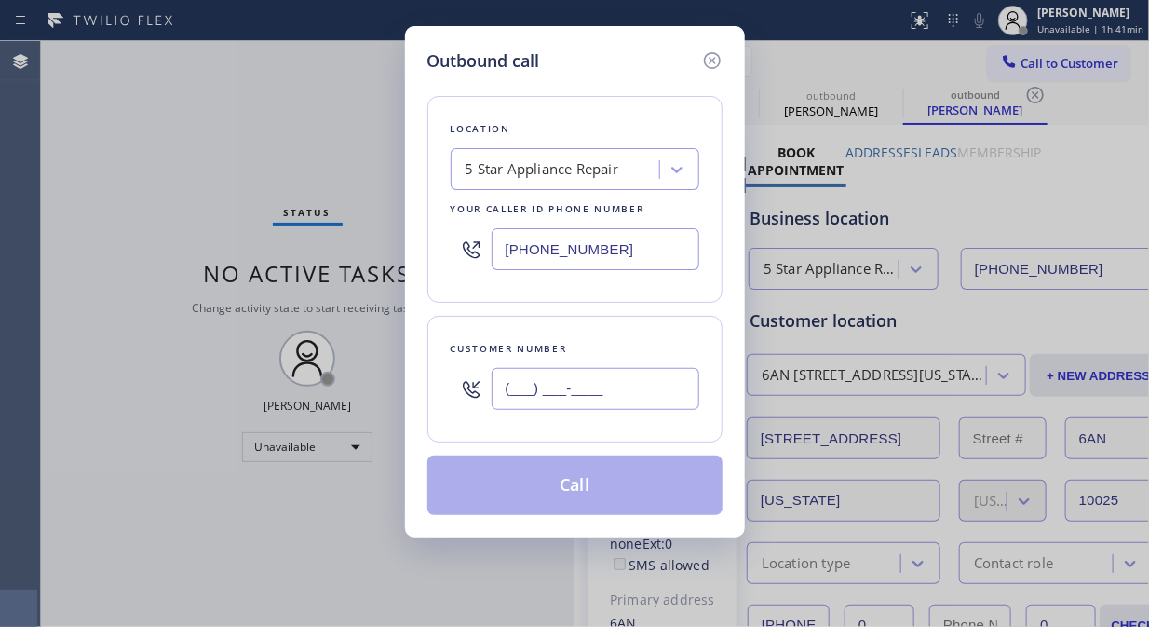
click at [513, 395] on input "(___) ___-____" at bounding box center [596, 389] width 208 height 42
paste input "917) 751-0717"
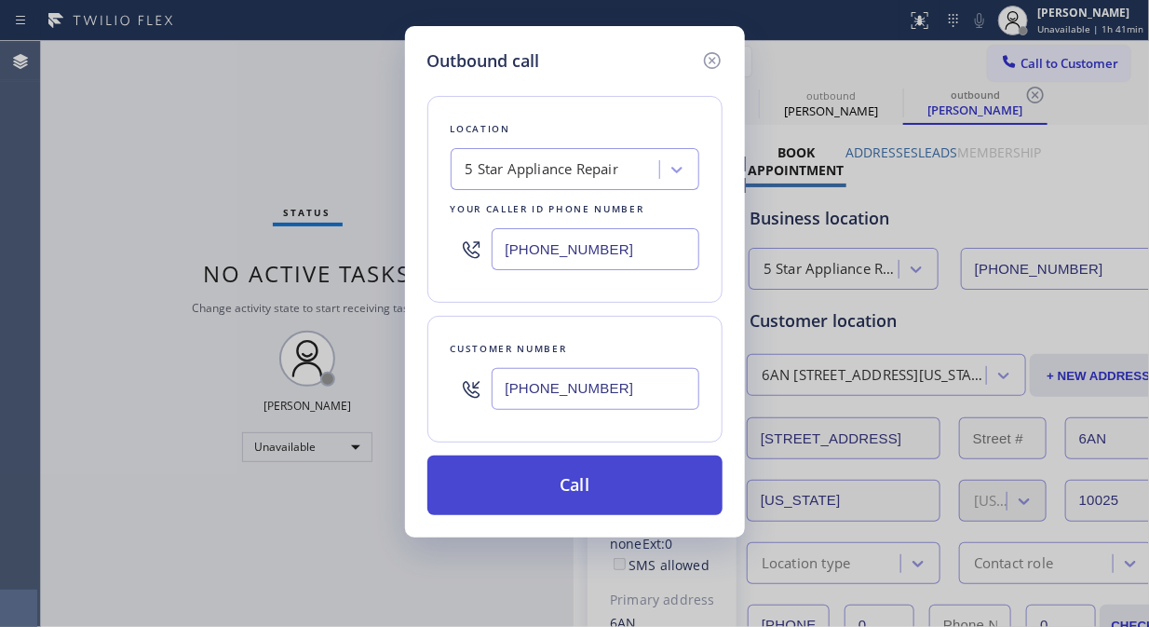
type input "[PHONE_NUMBER]"
click at [630, 503] on button "Call" at bounding box center [574, 485] width 295 height 60
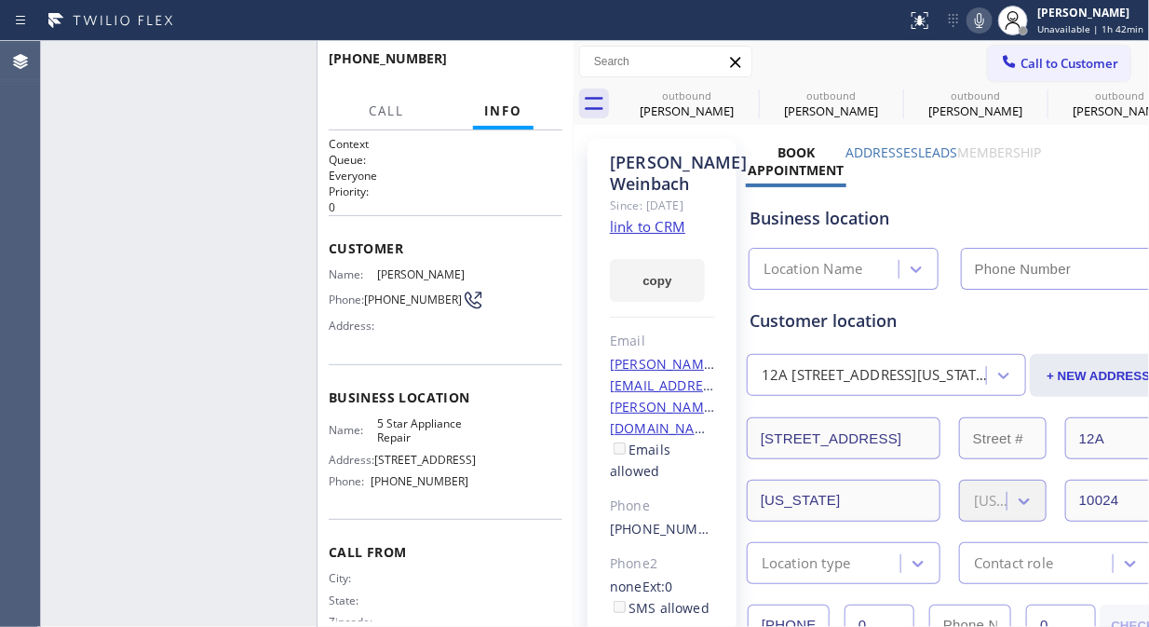
type input "[PHONE_NUMBER]"
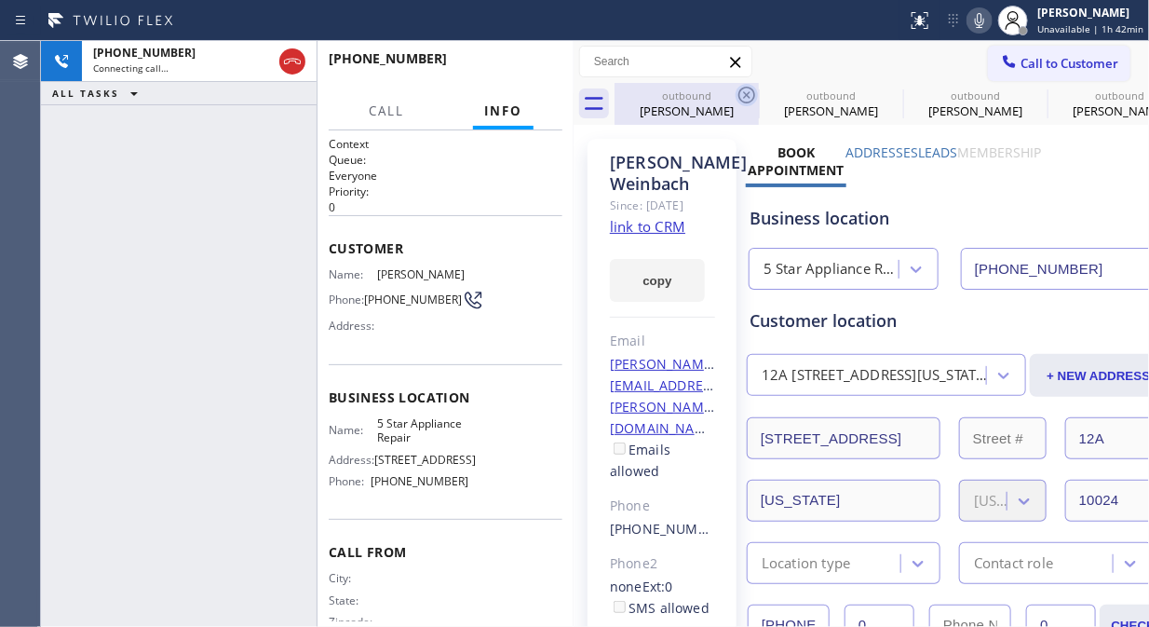
click at [738, 95] on icon at bounding box center [746, 95] width 17 height 17
click at [0, 0] on icon at bounding box center [0, 0] width 0 height 0
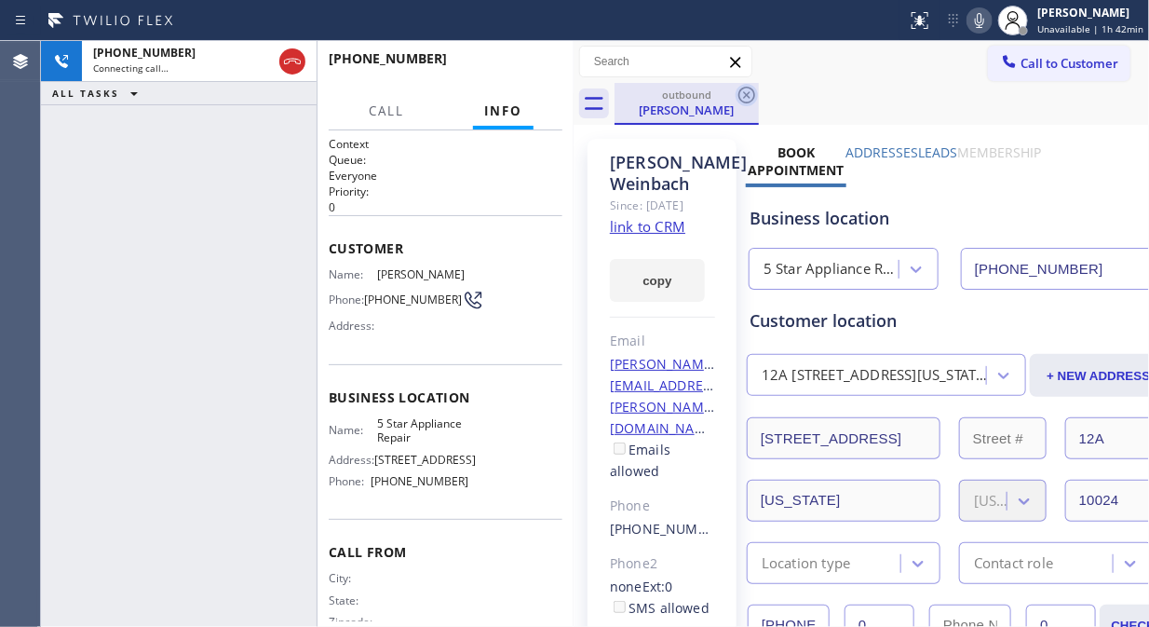
click at [746, 90] on icon at bounding box center [747, 95] width 22 height 22
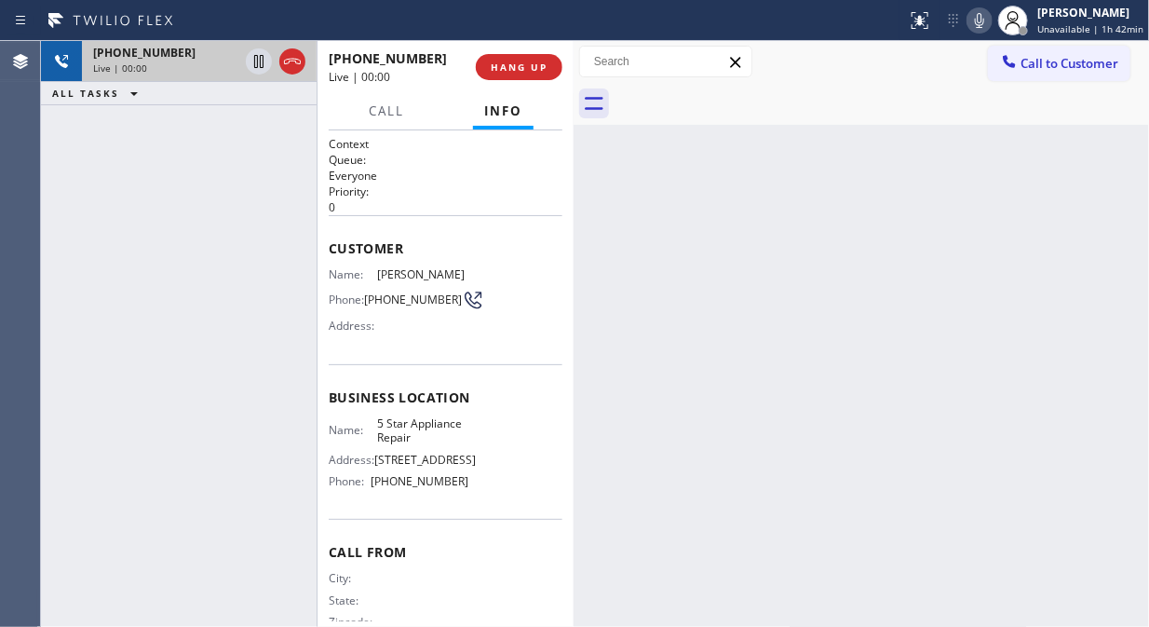
drag, startPoint x: 193, startPoint y: 52, endPoint x: 206, endPoint y: 50, distance: 13.2
click at [193, 52] on div "[PHONE_NUMBER]" at bounding box center [165, 53] width 145 height 16
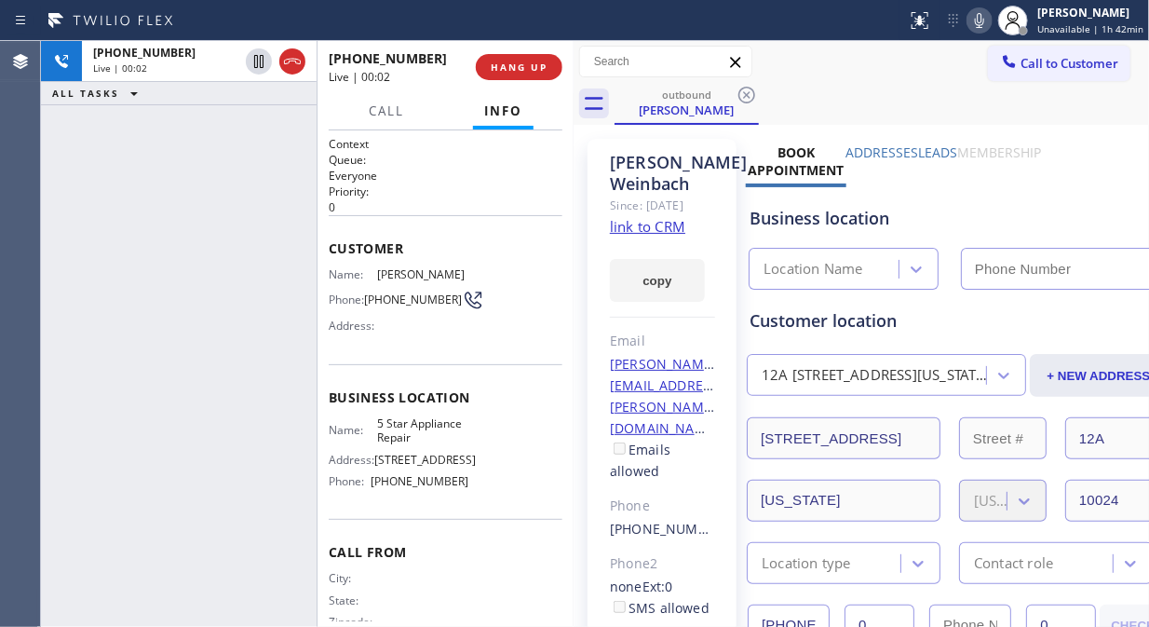
type input "[PHONE_NUMBER]"
click at [674, 236] on link "link to CRM" at bounding box center [647, 226] width 75 height 19
click at [981, 14] on icon at bounding box center [979, 20] width 22 height 22
click at [987, 17] on icon at bounding box center [979, 20] width 22 height 22
click at [982, 16] on icon at bounding box center [979, 20] width 22 height 22
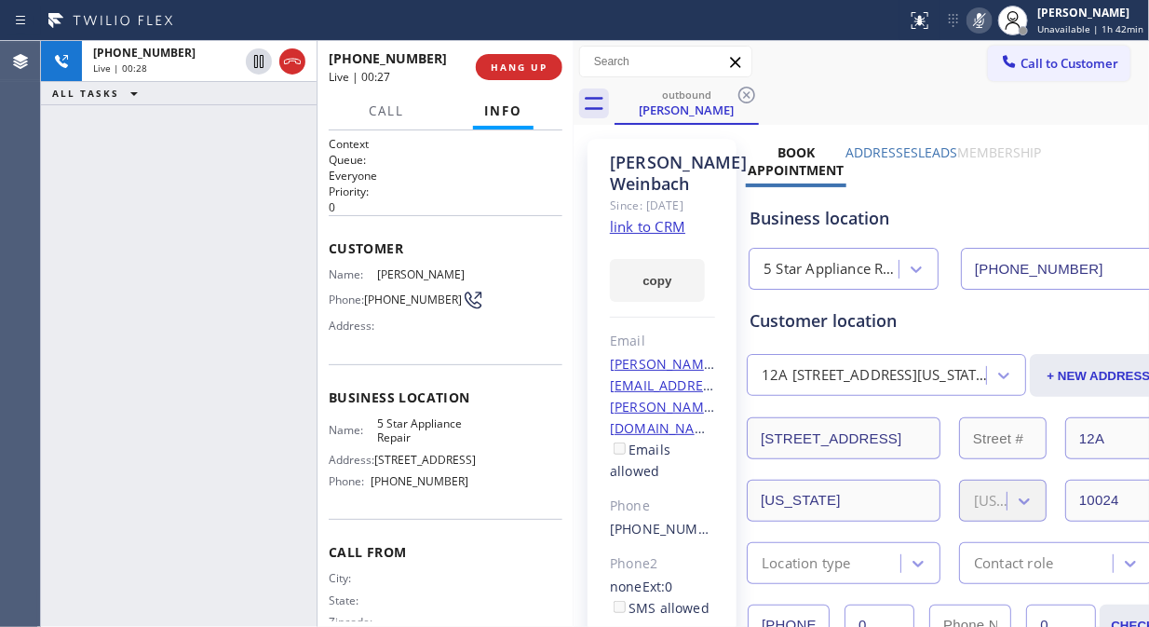
click at [983, 16] on icon at bounding box center [979, 20] width 9 height 15
click at [518, 70] on span "HANG UP" at bounding box center [519, 67] width 57 height 13
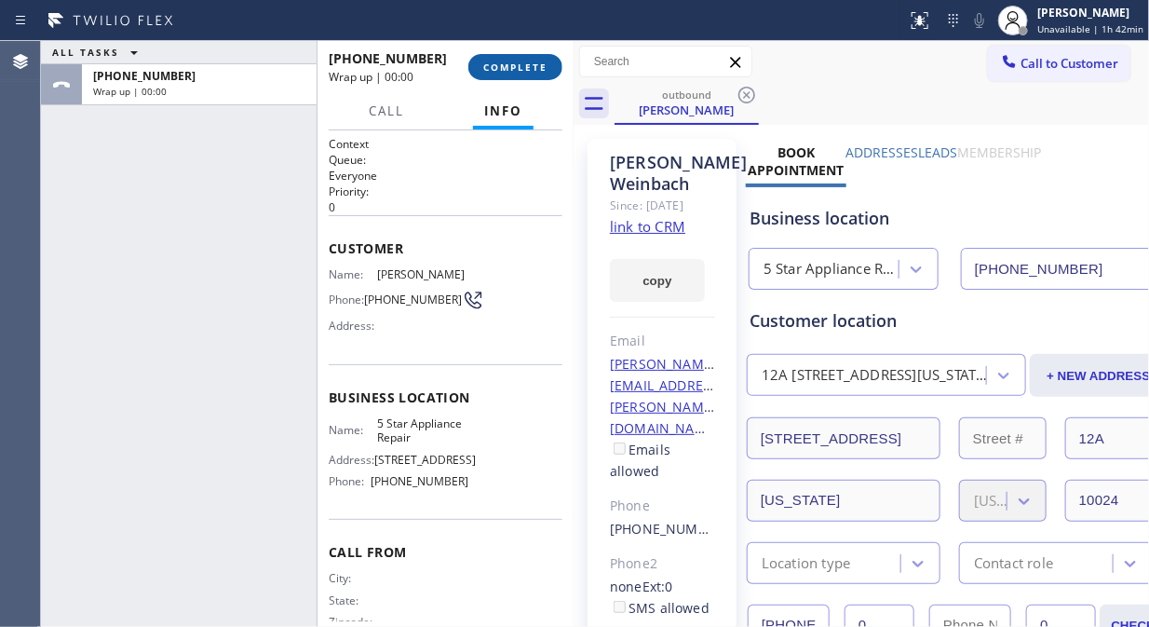
click at [517, 70] on span "COMPLETE" at bounding box center [515, 67] width 64 height 13
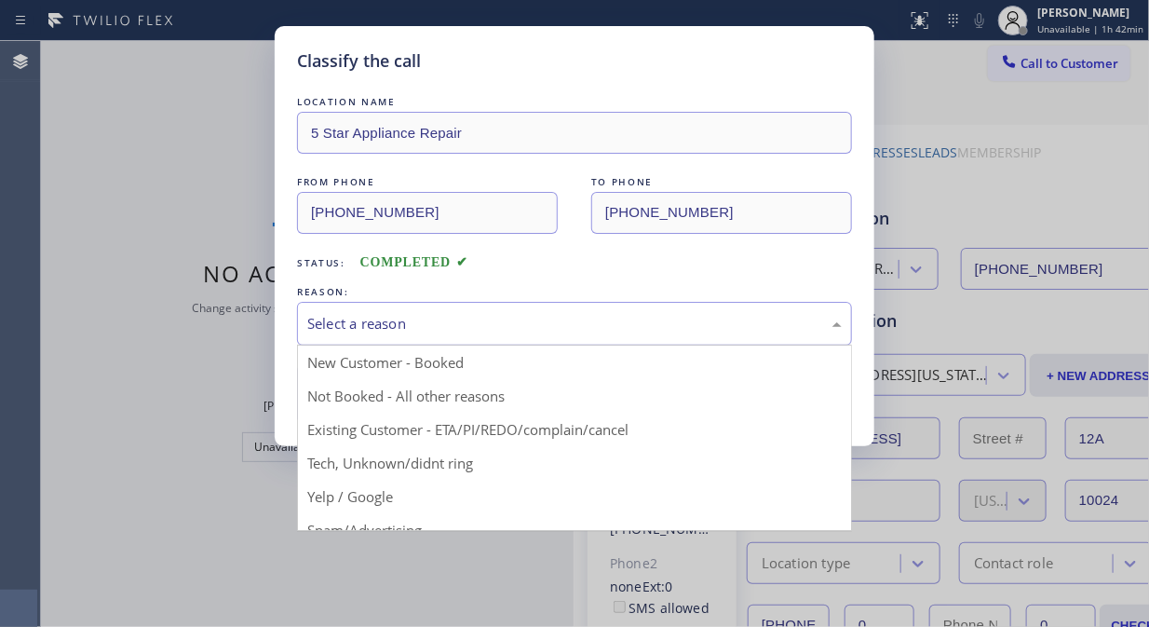
click at [628, 320] on div "Select a reason" at bounding box center [574, 323] width 535 height 21
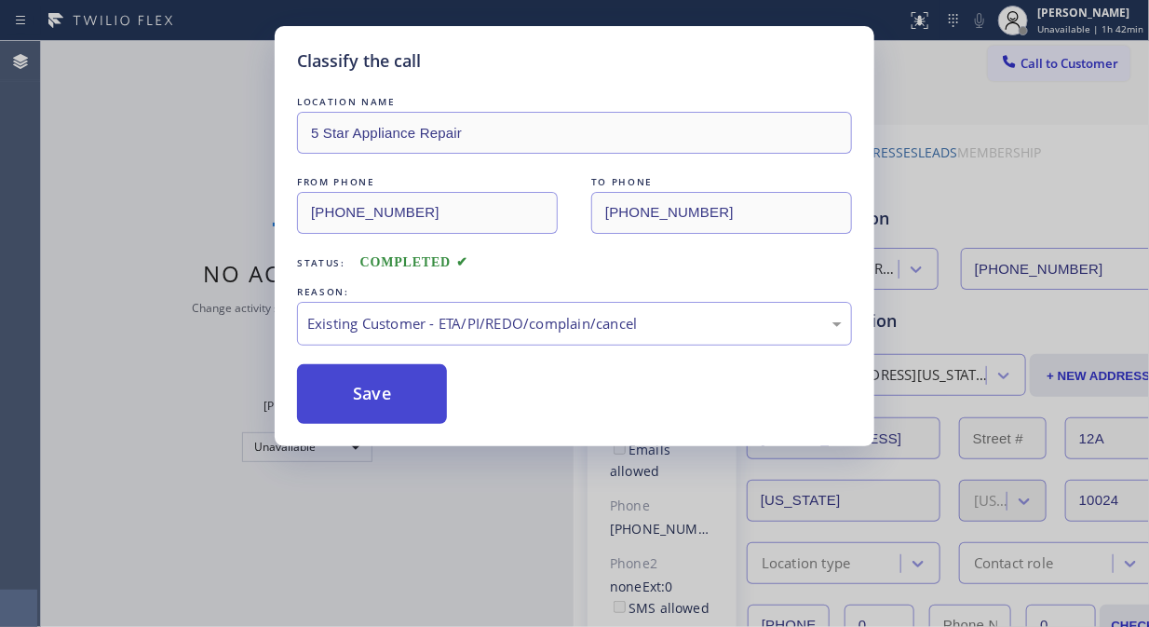
click at [374, 412] on button "Save" at bounding box center [372, 394] width 150 height 60
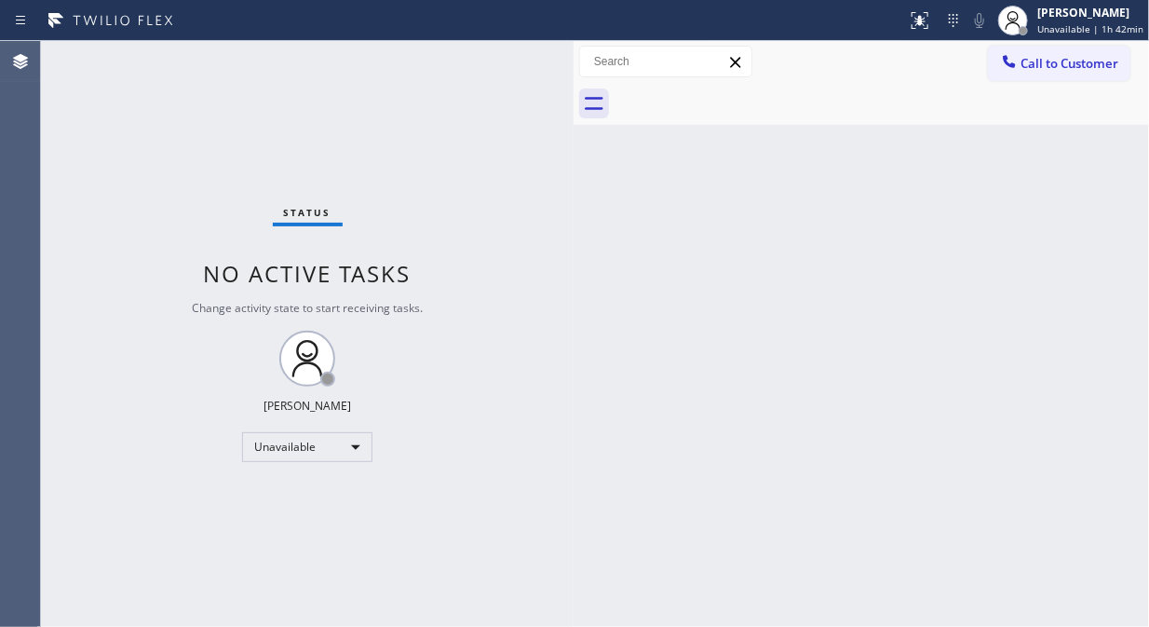
click at [1040, 61] on span "Call to Customer" at bounding box center [1070, 63] width 98 height 17
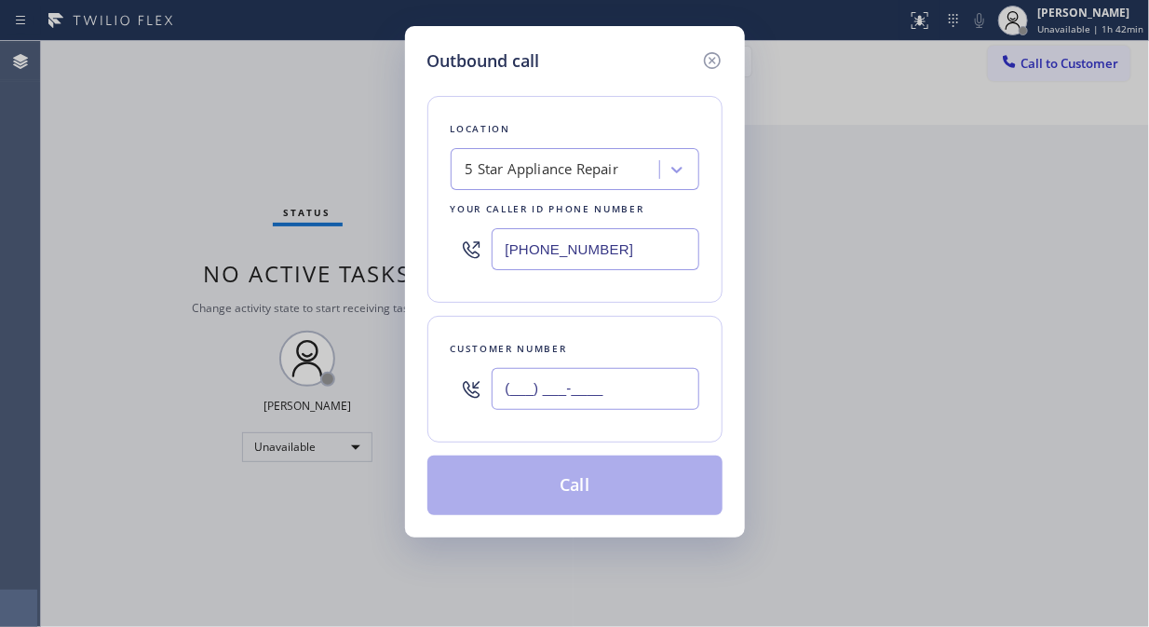
click at [588, 398] on input "(___) ___-____" at bounding box center [596, 389] width 208 height 42
paste input "917) 715-1797"
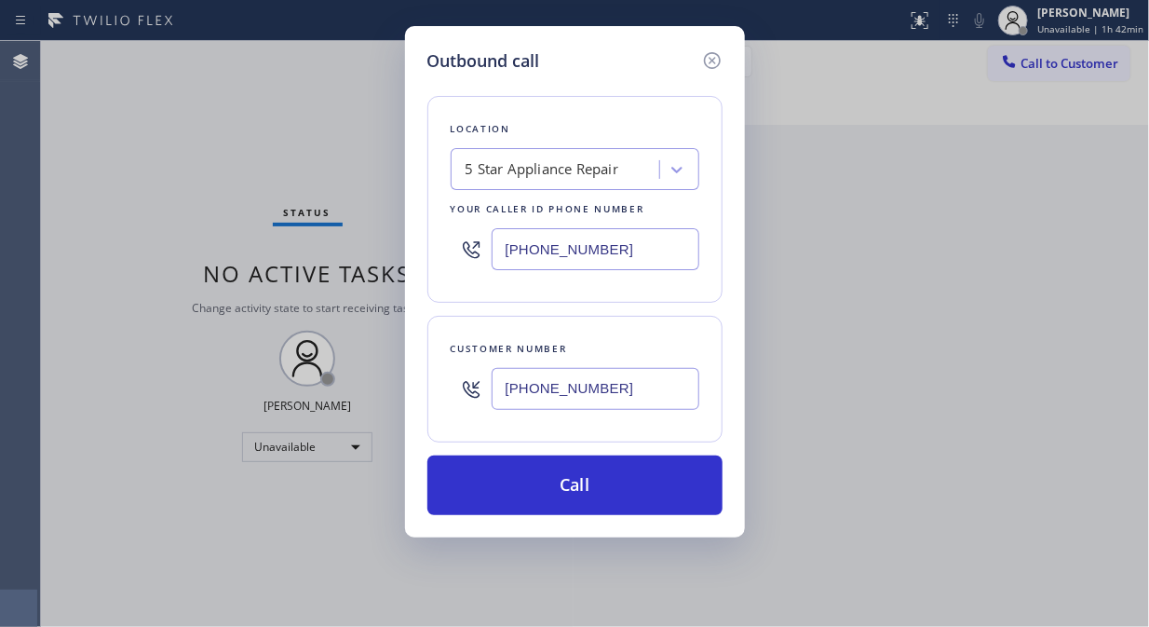
type input "[PHONE_NUMBER]"
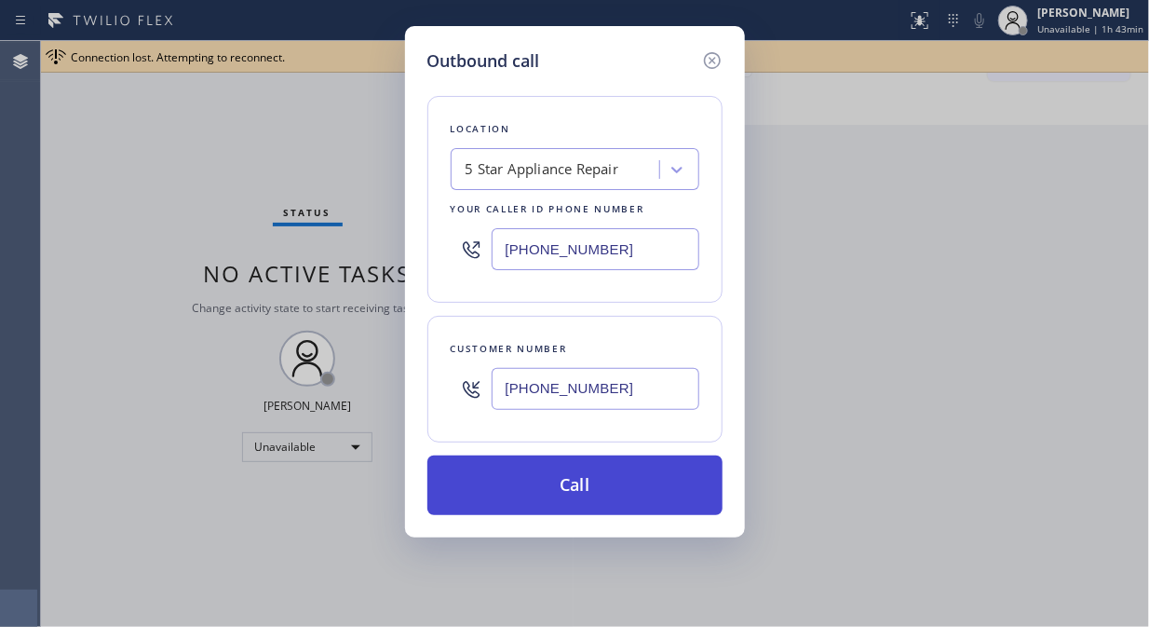
click at [587, 491] on button "Call" at bounding box center [574, 485] width 295 height 60
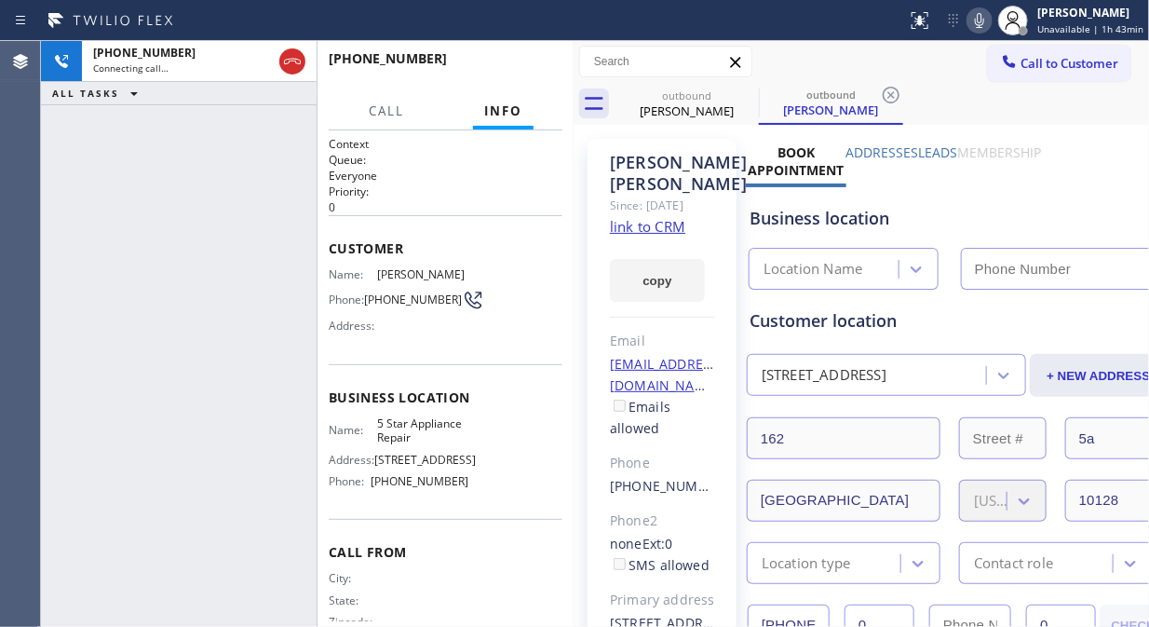
type input "[PHONE_NUMBER]"
drag, startPoint x: 743, startPoint y: 88, endPoint x: 916, endPoint y: 72, distance: 173.9
click at [0, 0] on icon at bounding box center [0, 0] width 0 height 0
click at [991, 20] on icon at bounding box center [979, 20] width 22 height 22
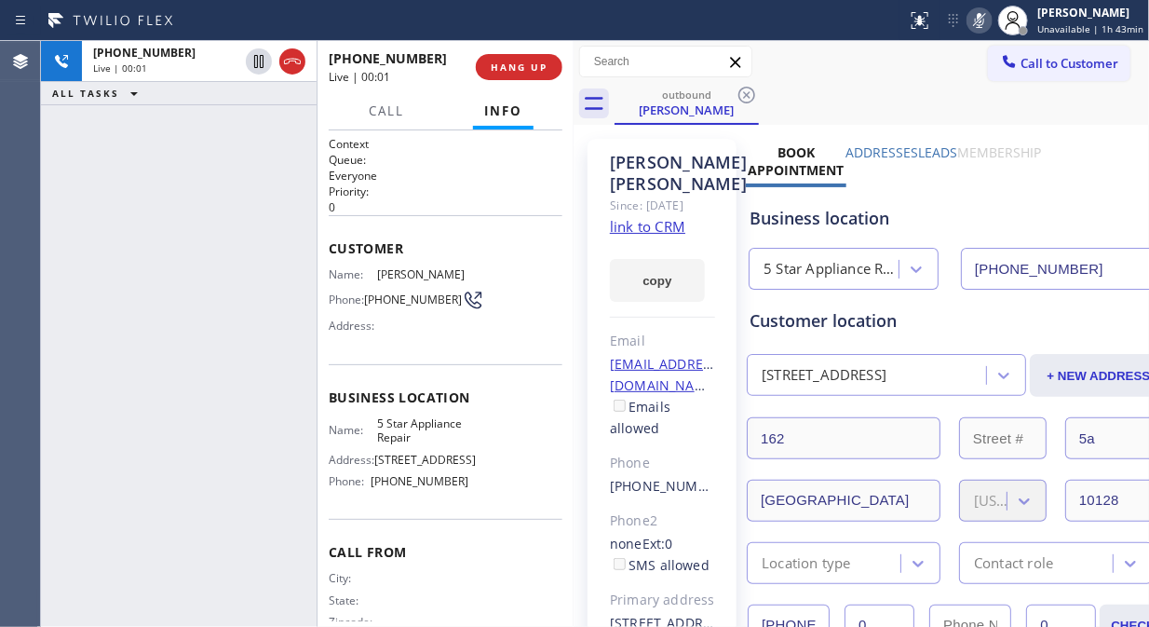
click at [990, 21] on icon at bounding box center [979, 20] width 22 height 22
click at [654, 236] on link "link to CRM" at bounding box center [647, 226] width 75 height 19
click at [523, 70] on span "HANG UP" at bounding box center [519, 67] width 57 height 13
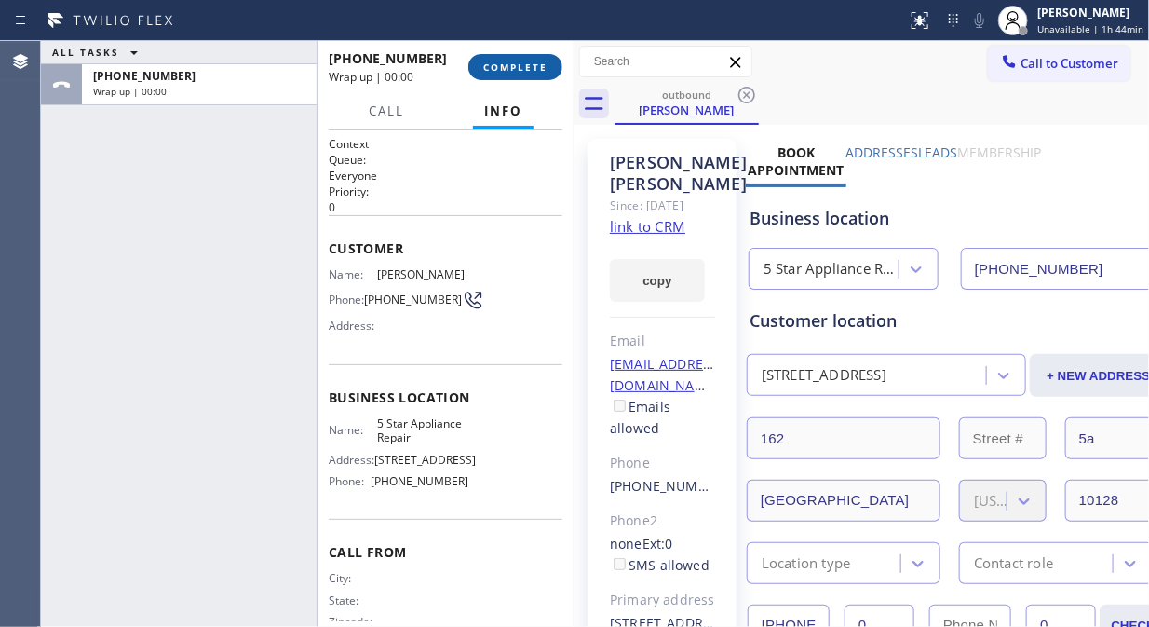
click at [523, 70] on span "COMPLETE" at bounding box center [515, 67] width 64 height 13
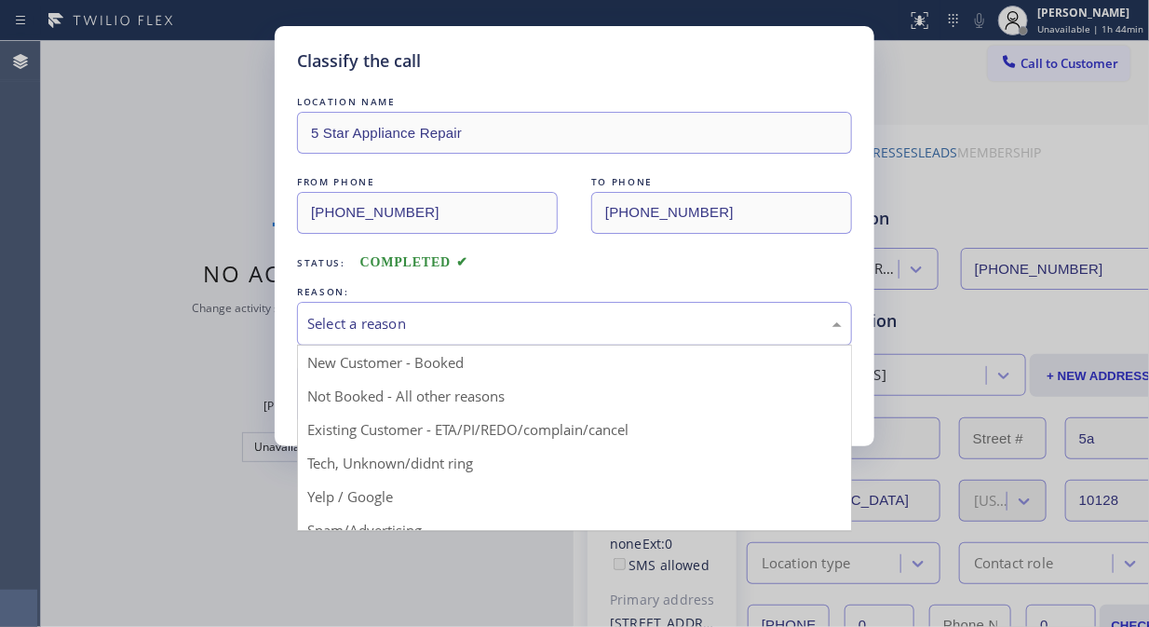
click at [589, 331] on div "Select a reason" at bounding box center [574, 323] width 535 height 21
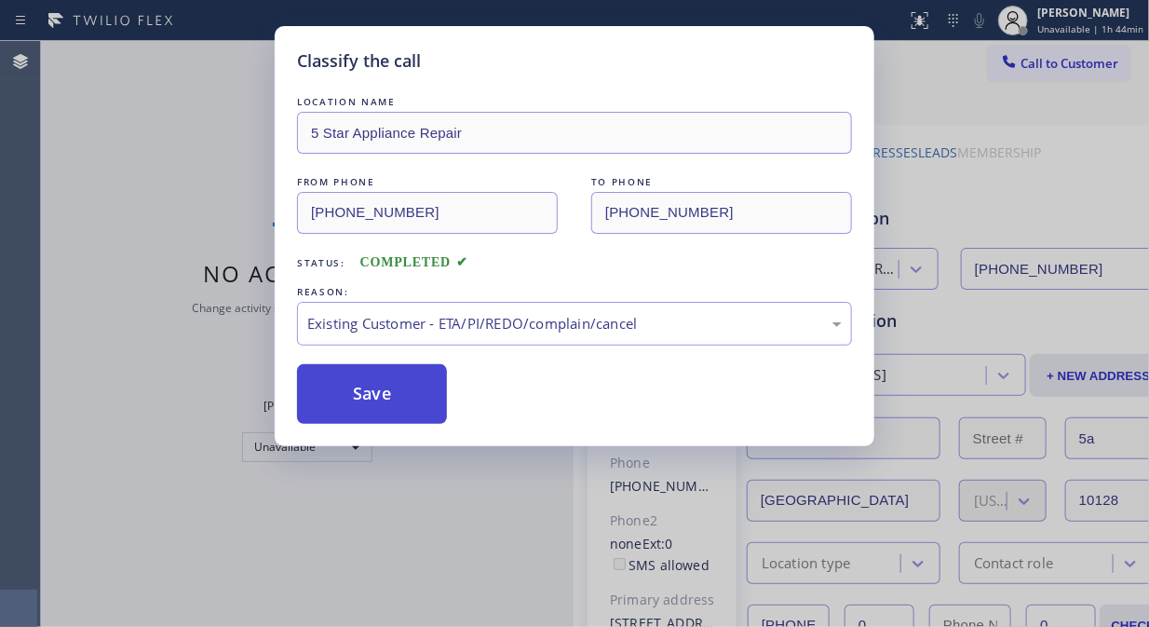
click at [399, 391] on button "Save" at bounding box center [372, 394] width 150 height 60
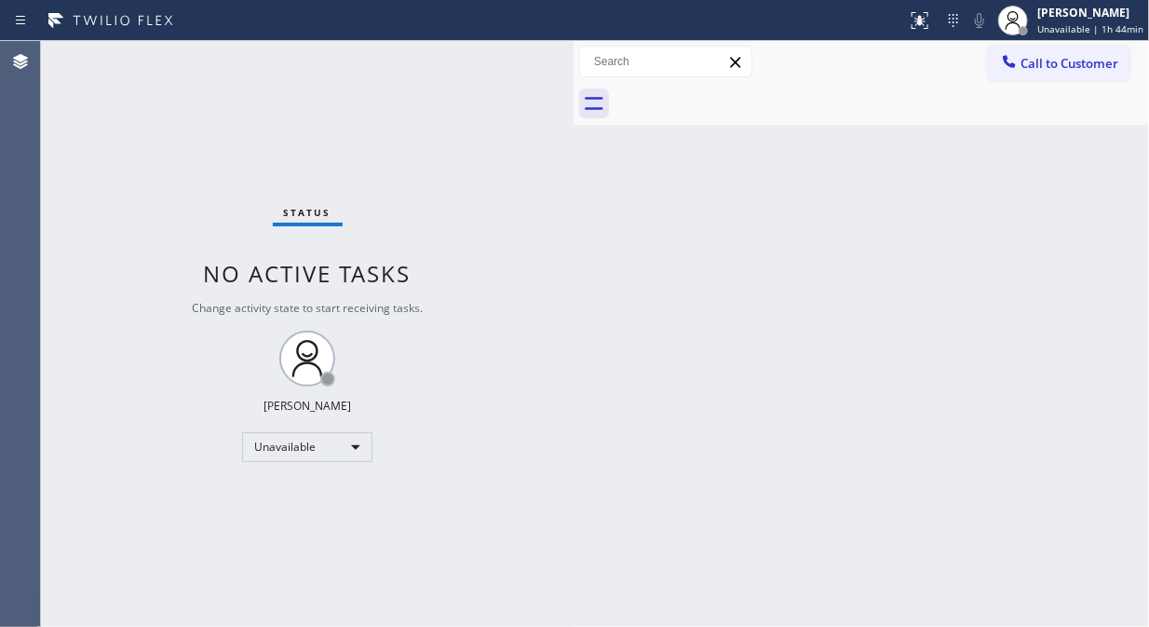
drag, startPoint x: 1041, startPoint y: 73, endPoint x: 709, endPoint y: 271, distance: 387.1
click at [1041, 74] on button "Call to Customer" at bounding box center [1059, 63] width 142 height 35
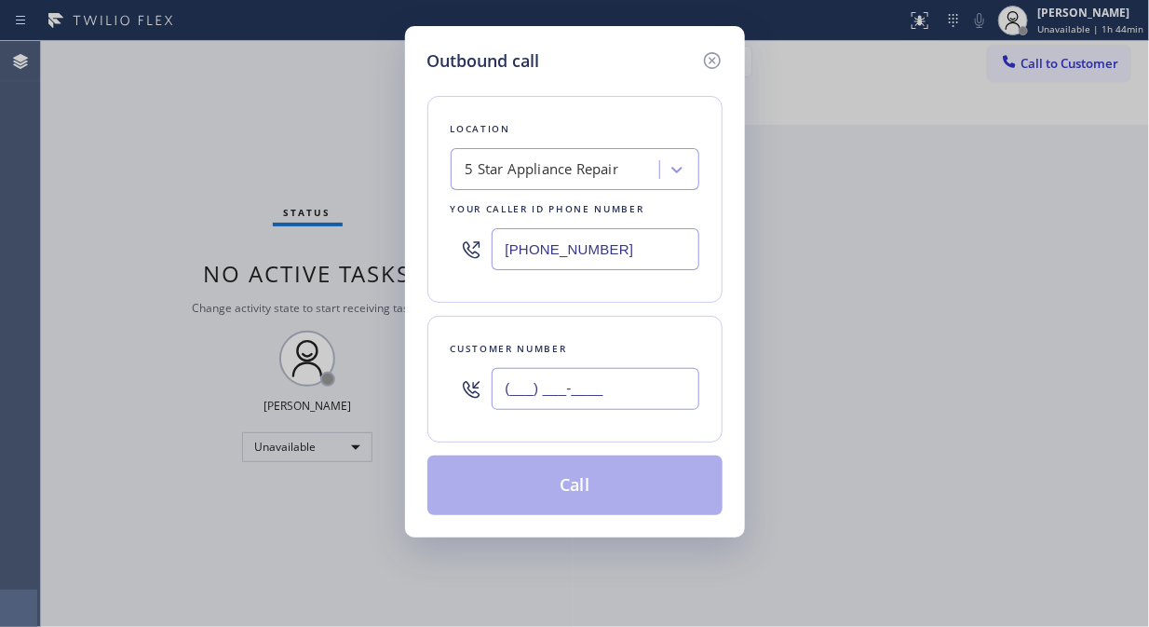
click at [612, 399] on input "(___) ___-____" at bounding box center [596, 389] width 208 height 42
paste input "808) 375-4260"
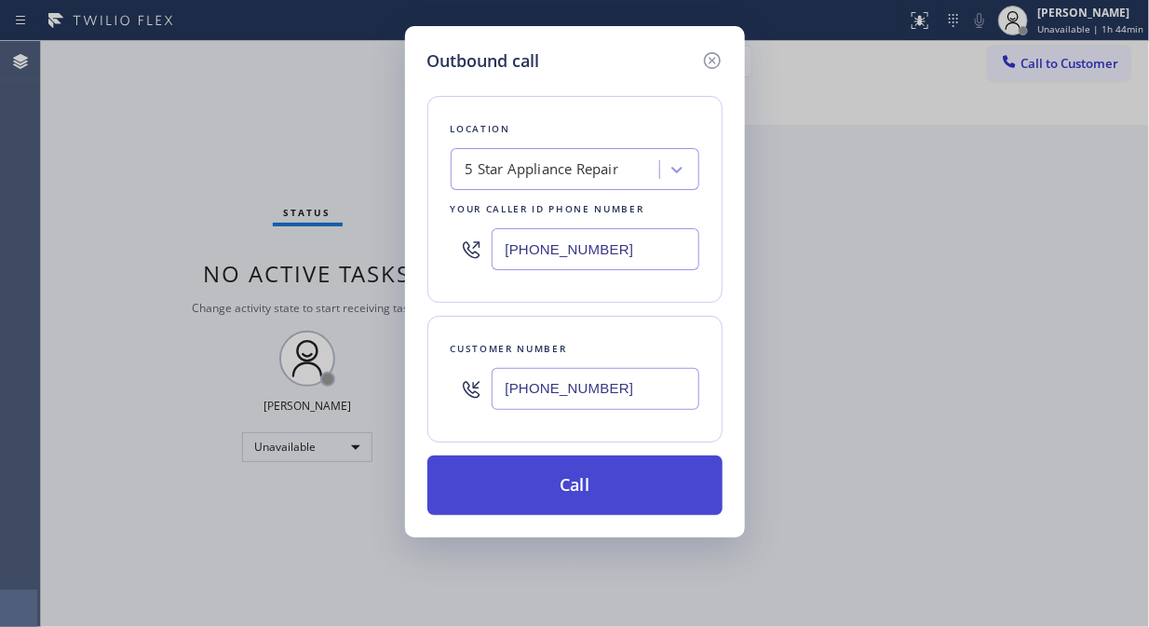
type input "[PHONE_NUMBER]"
click at [639, 480] on button "Call" at bounding box center [574, 485] width 295 height 60
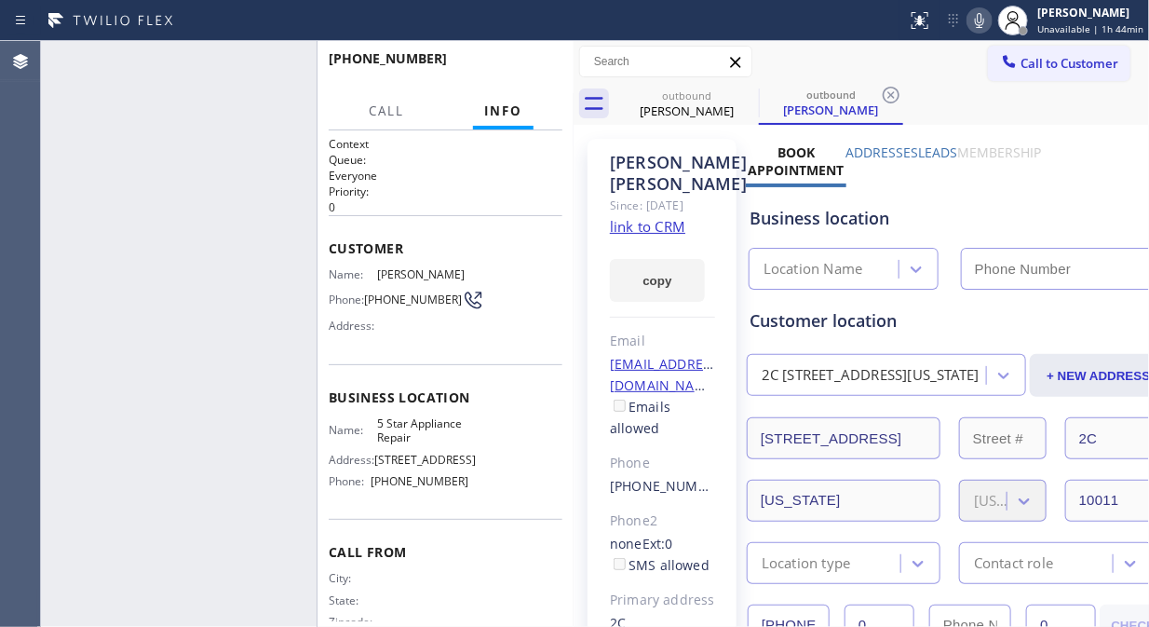
type input "[PHONE_NUMBER]"
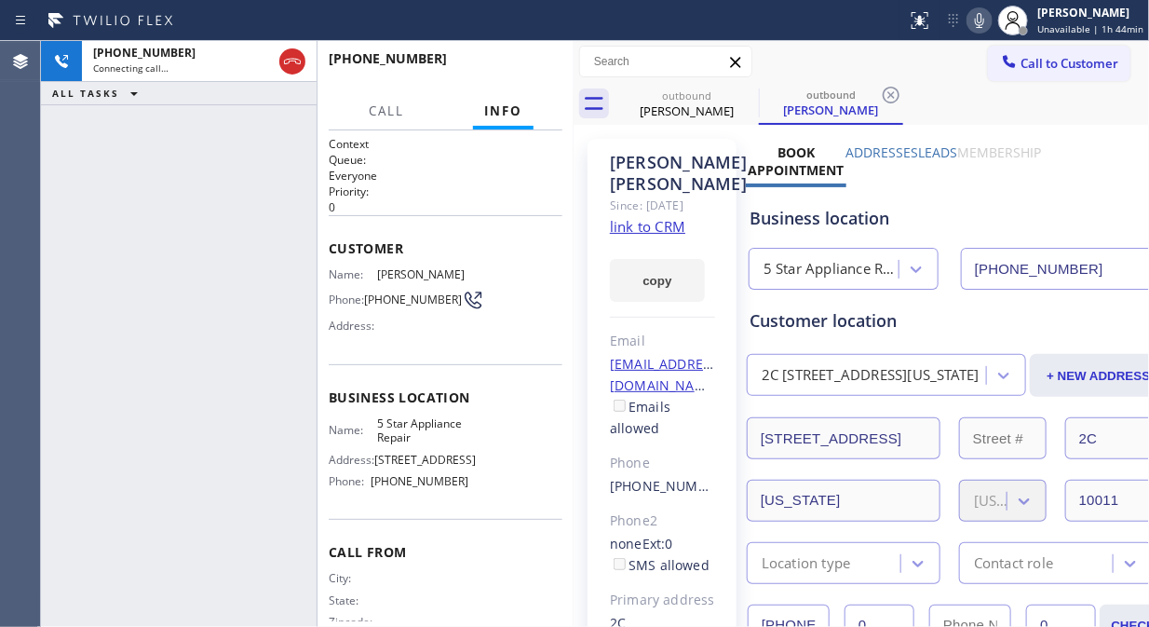
click at [973, 12] on icon at bounding box center [979, 20] width 22 height 22
click at [985, 22] on icon at bounding box center [979, 20] width 22 height 22
click at [101, 280] on div "[PHONE_NUMBER] Live | 00:03 ALL TASKS ALL TASKS ACTIVE TASKS TASKS IN WRAP UP" at bounding box center [179, 334] width 276 height 586
click at [657, 222] on link "link to CRM" at bounding box center [647, 226] width 75 height 19
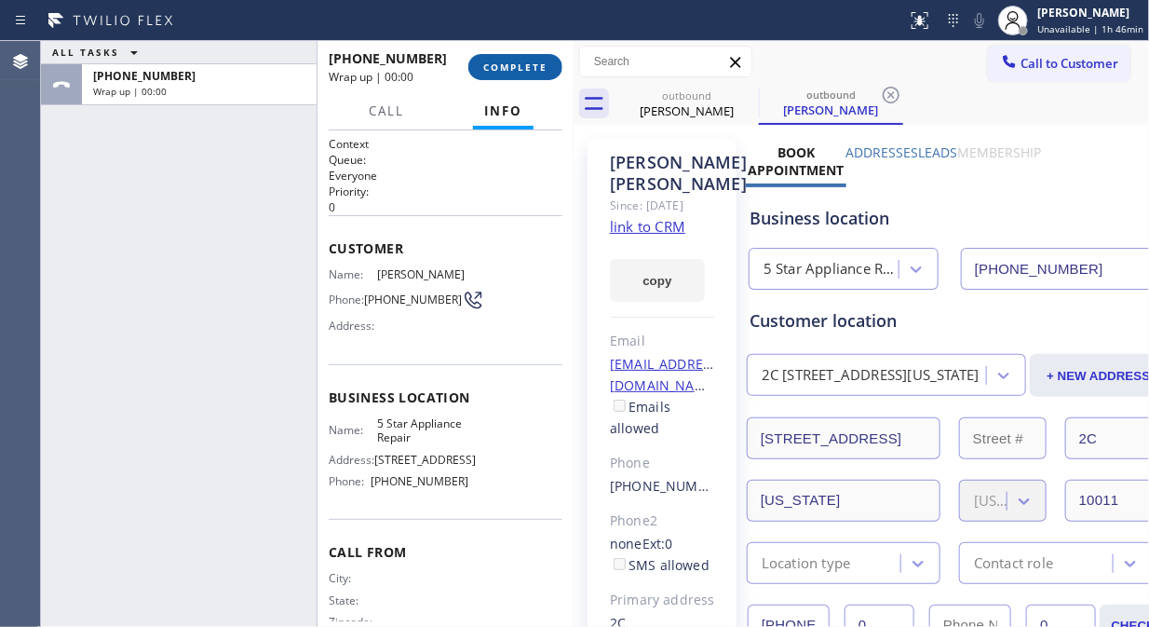
click at [516, 69] on span "COMPLETE" at bounding box center [515, 67] width 64 height 13
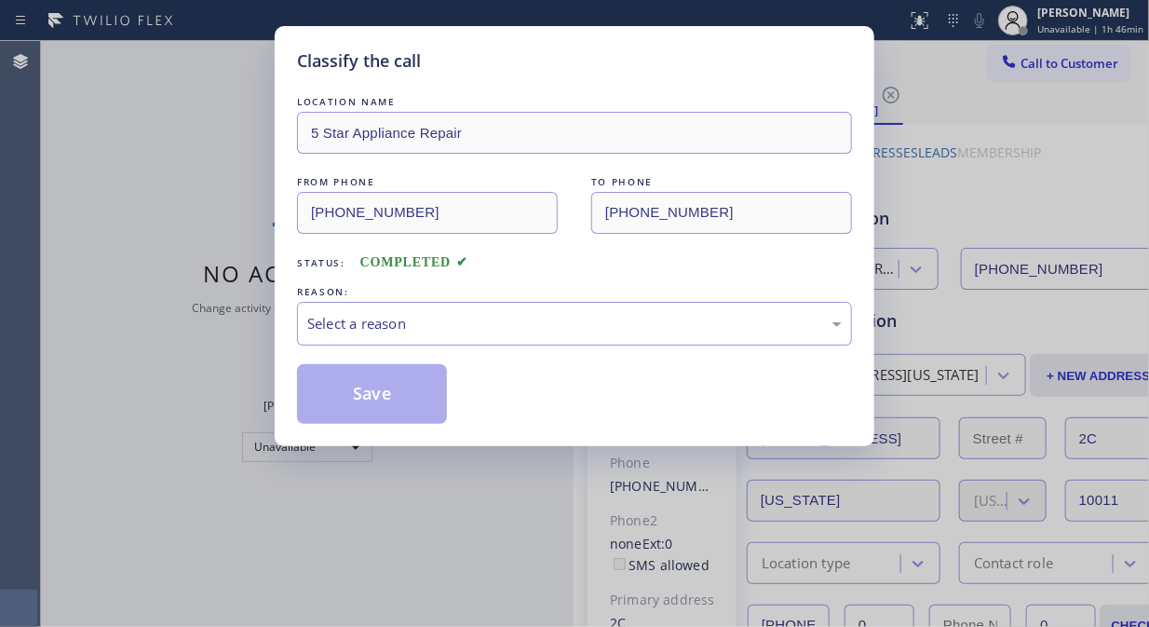
click at [469, 320] on div "Select a reason" at bounding box center [574, 323] width 535 height 21
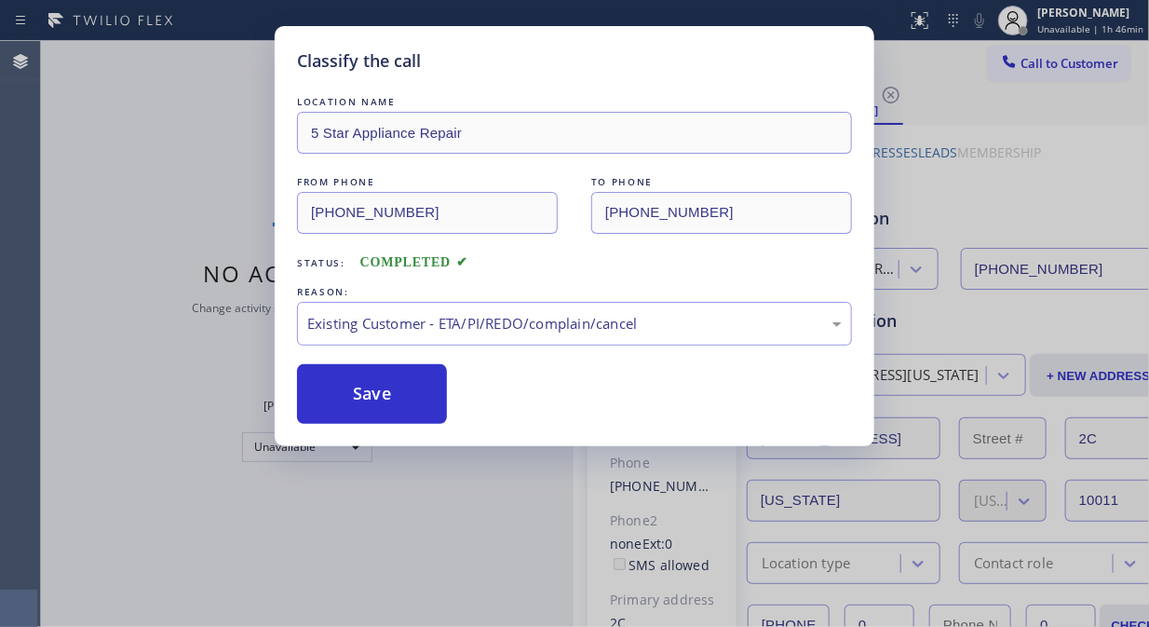
click at [400, 415] on button "Save" at bounding box center [372, 394] width 150 height 60
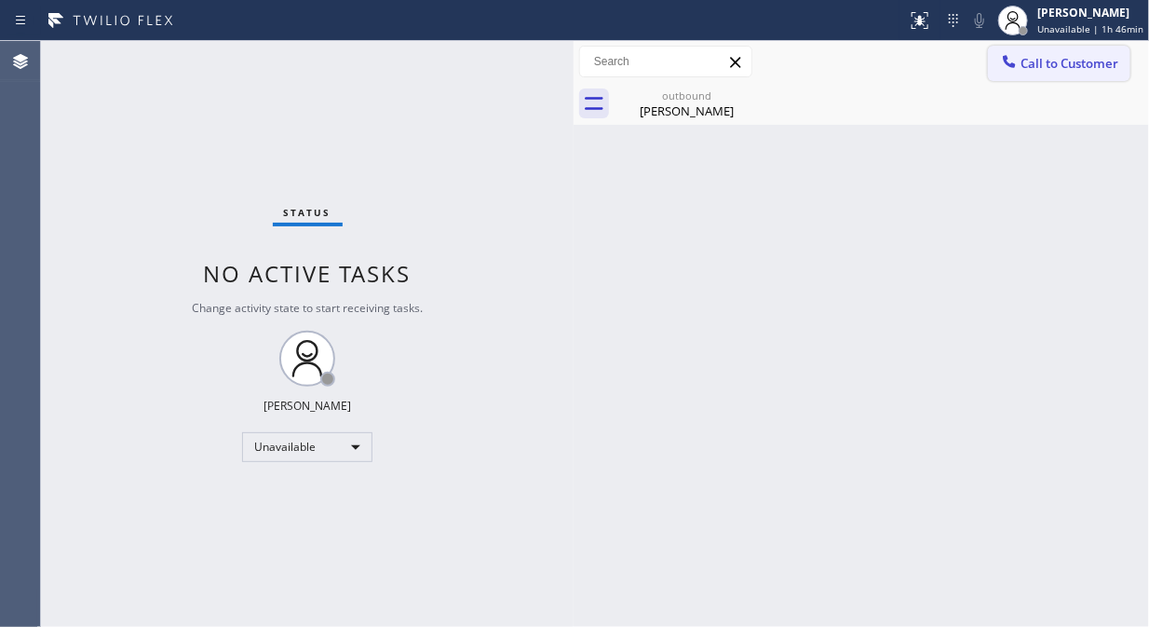
click at [1069, 75] on button "Call to Customer" at bounding box center [1059, 63] width 142 height 35
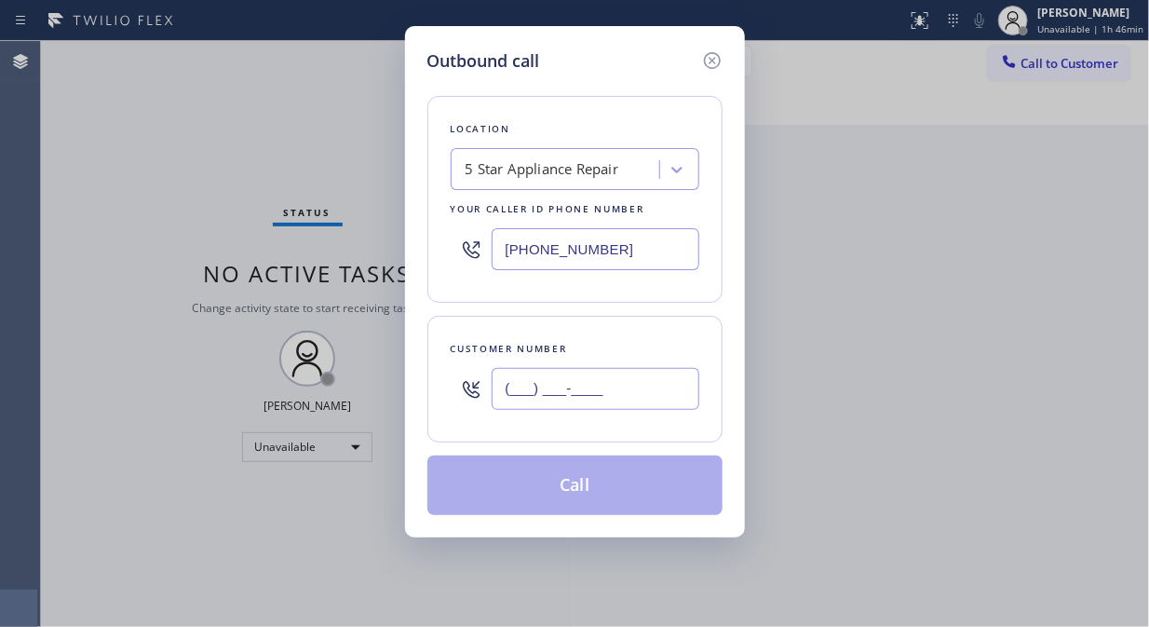
click at [627, 376] on input "(___) ___-____" at bounding box center [596, 389] width 208 height 42
paste input "646) 226-3866"
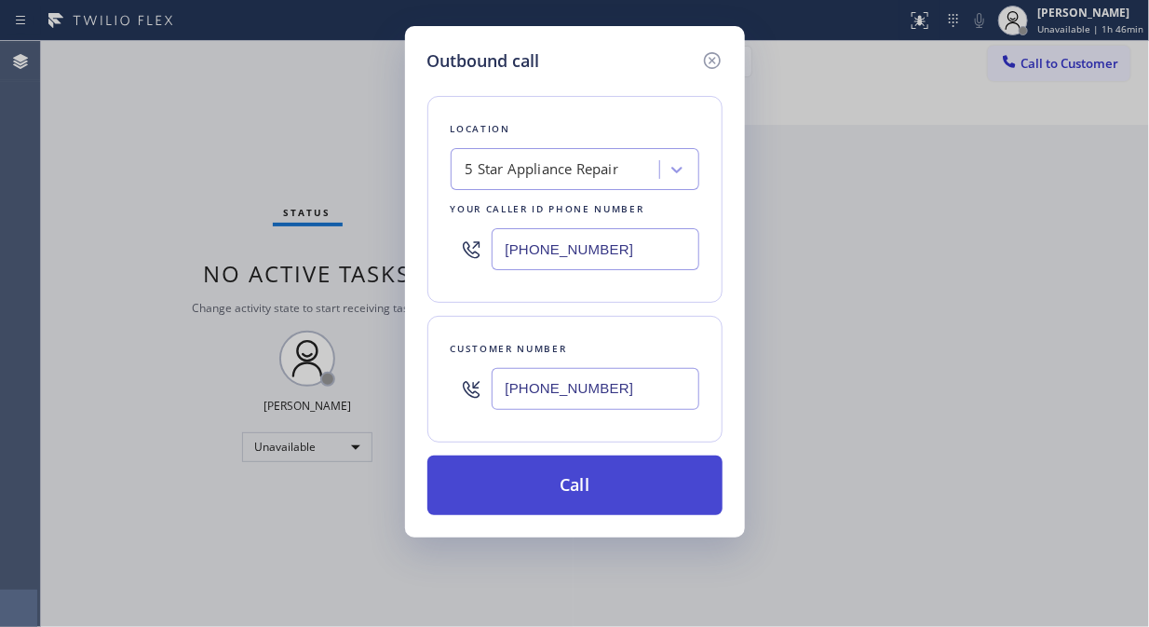
type input "[PHONE_NUMBER]"
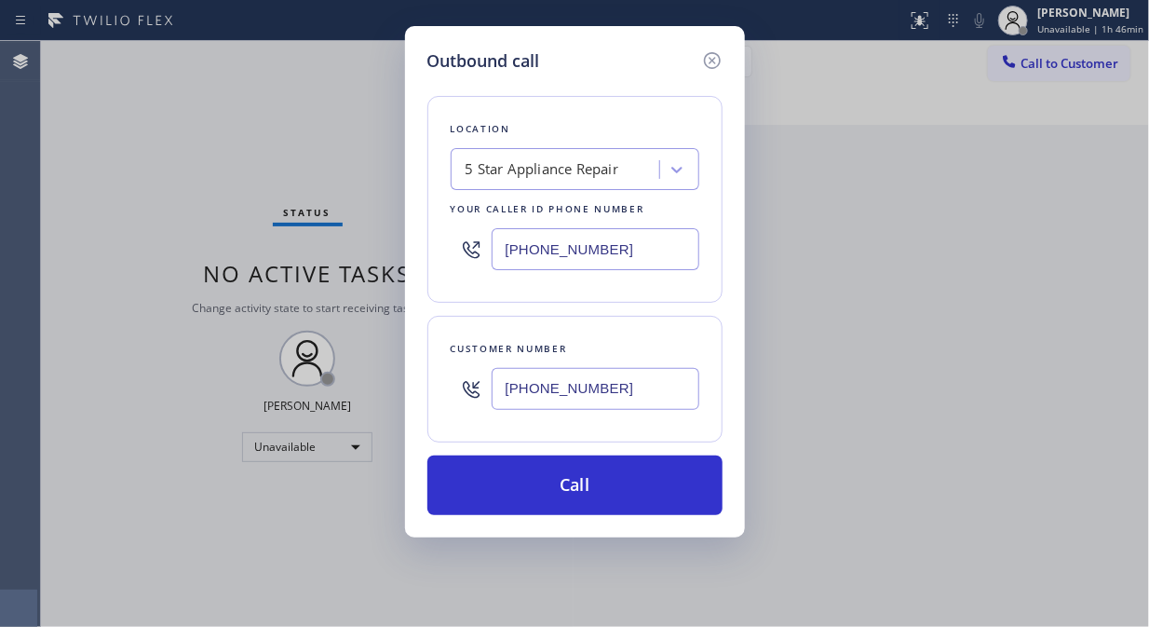
drag, startPoint x: 608, startPoint y: 485, endPoint x: 634, endPoint y: 417, distance: 72.8
click at [606, 486] on button "Call" at bounding box center [574, 485] width 295 height 60
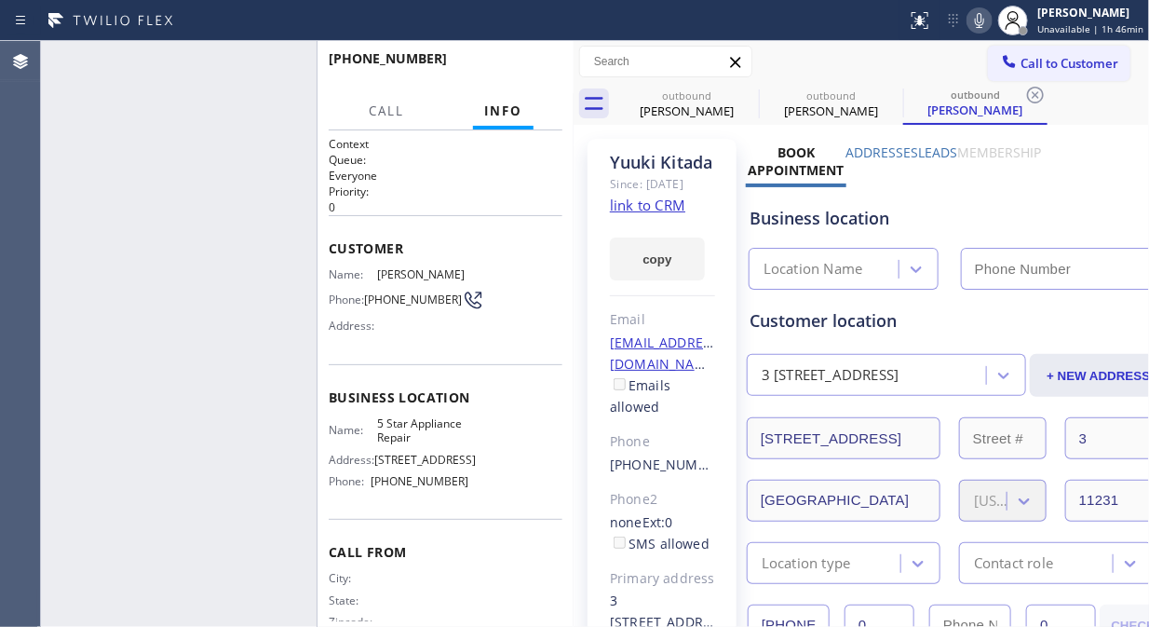
type input "[PHONE_NUMBER]"
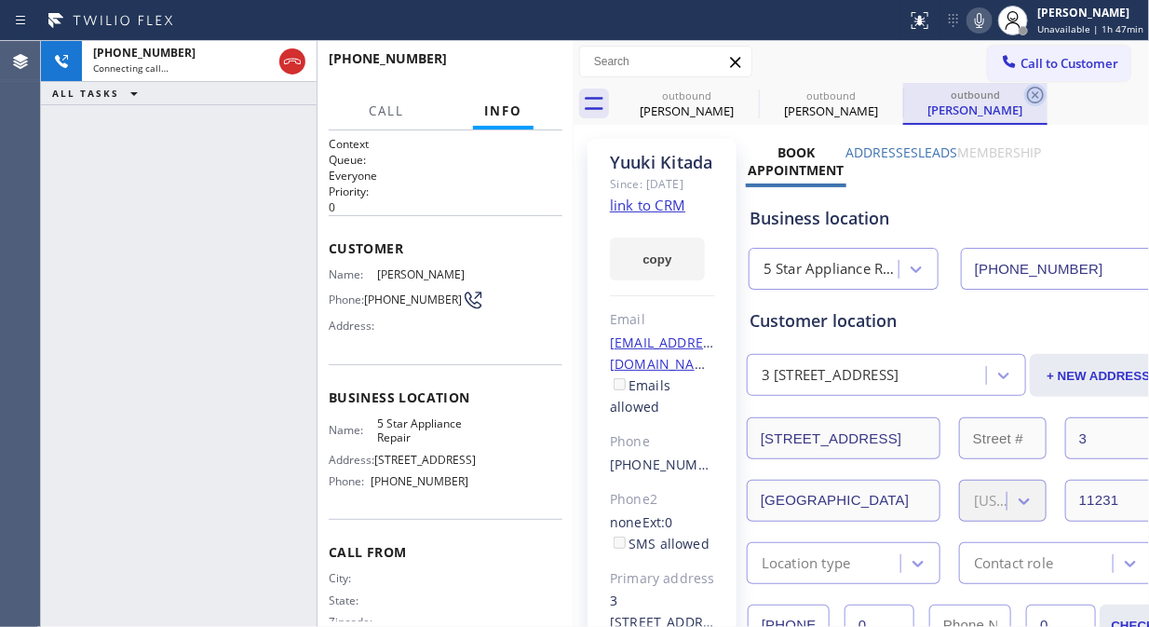
click at [0, 0] on icon at bounding box center [0, 0] width 0 height 0
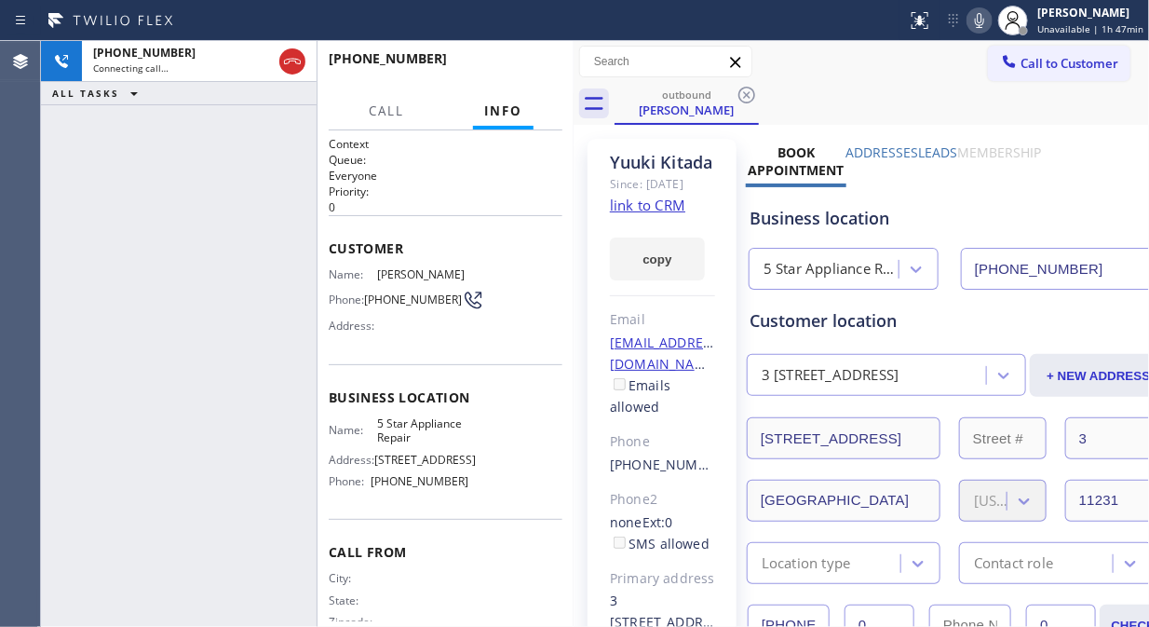
click at [94, 156] on div "[PHONE_NUMBER] Connecting call… ALL TASKS ALL TASKS ACTIVE TASKS TASKS IN WRAP …" at bounding box center [179, 334] width 276 height 586
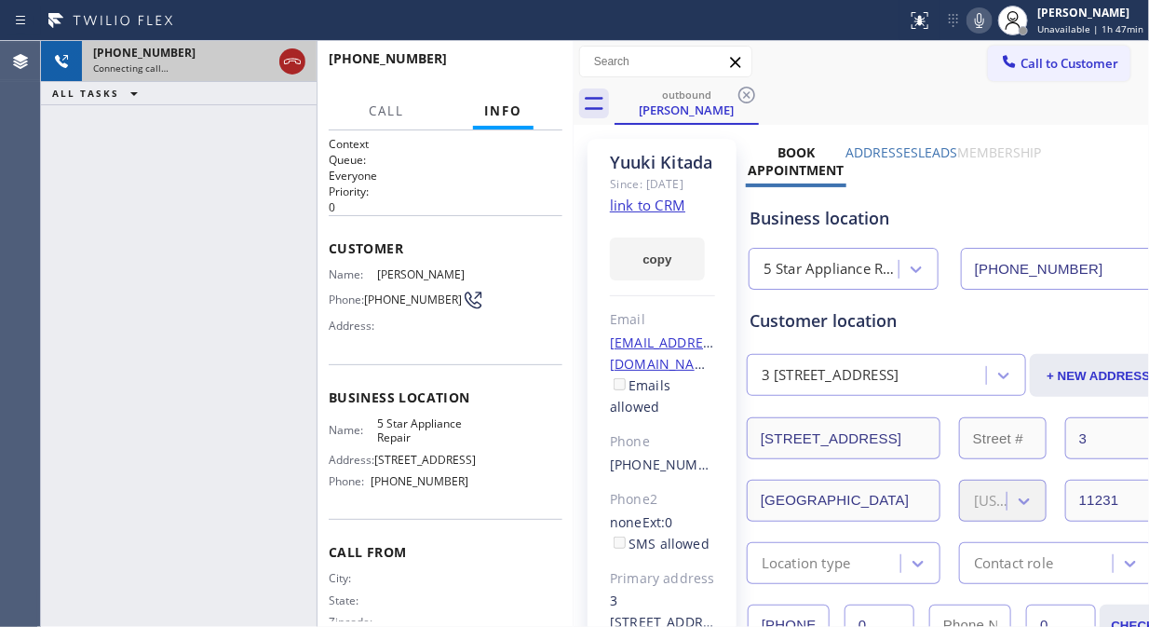
click at [295, 67] on icon at bounding box center [292, 61] width 22 height 22
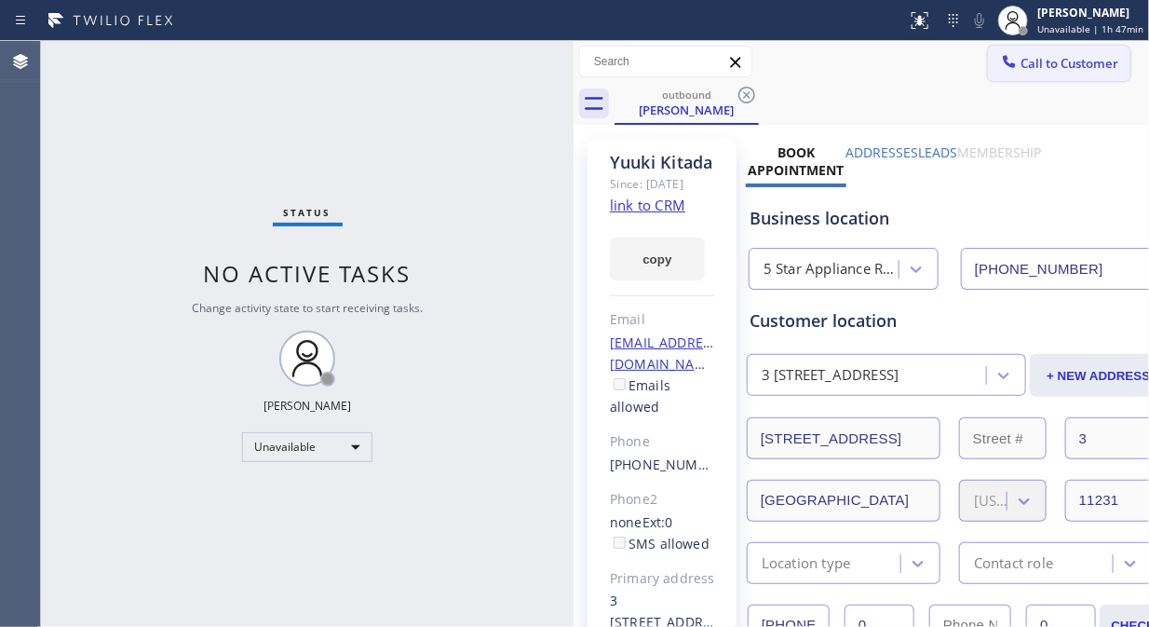
click at [1034, 74] on button "Call to Customer" at bounding box center [1059, 63] width 142 height 35
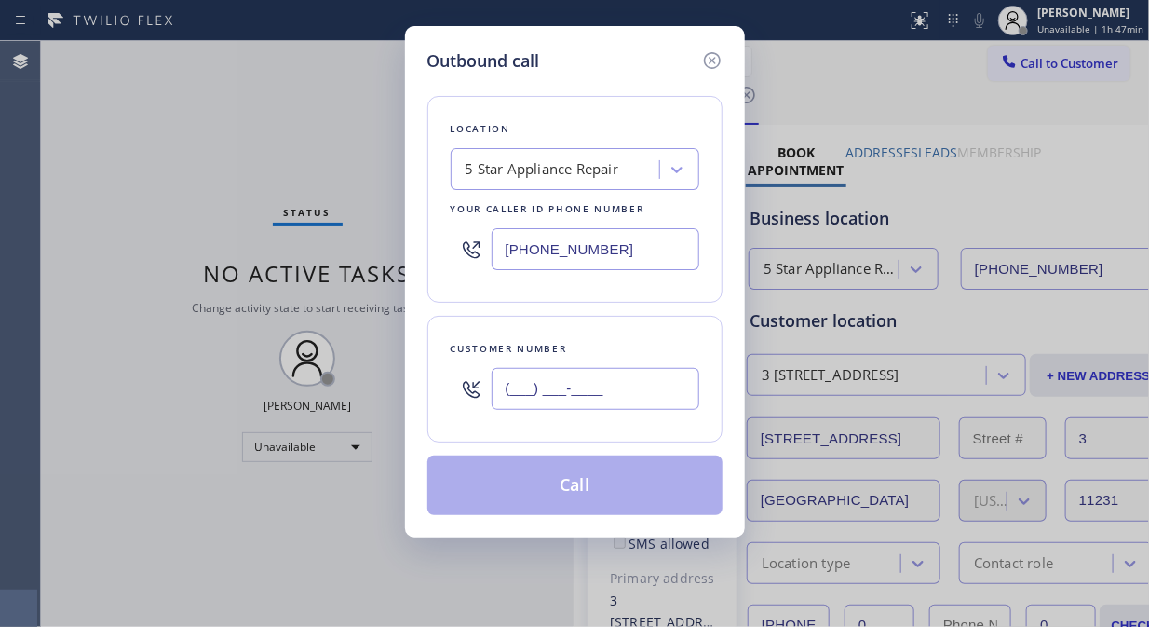
click at [602, 403] on input "(___) ___-____" at bounding box center [596, 389] width 208 height 42
paste input "917) 854-3169"
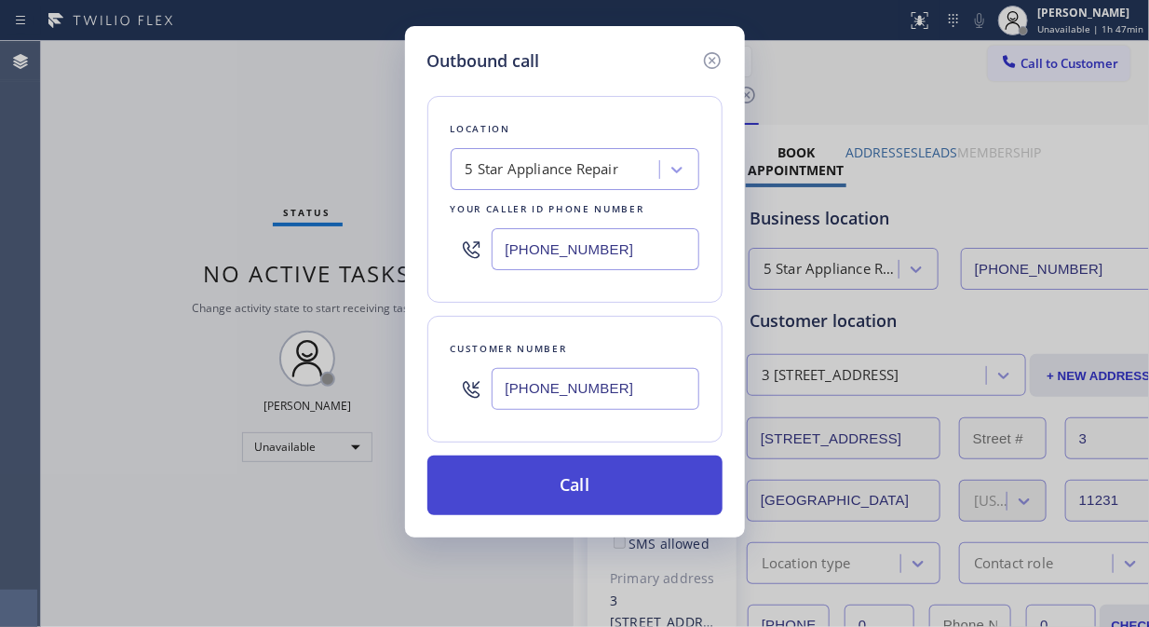
type input "[PHONE_NUMBER]"
click at [605, 489] on button "Call" at bounding box center [574, 485] width 295 height 60
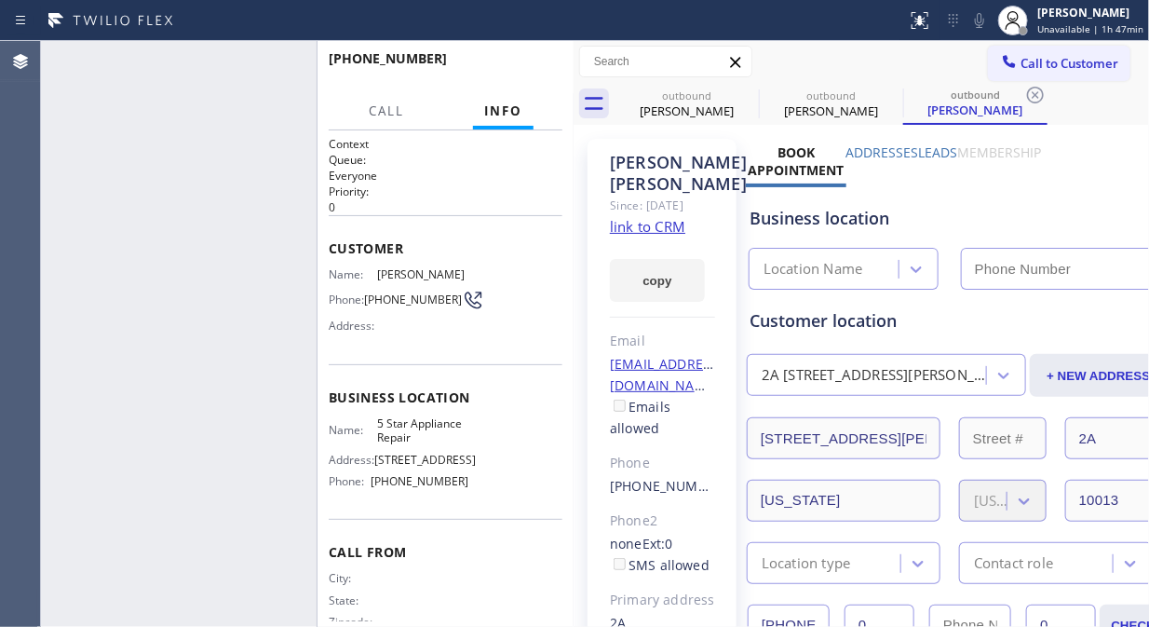
type input "[PHONE_NUMBER]"
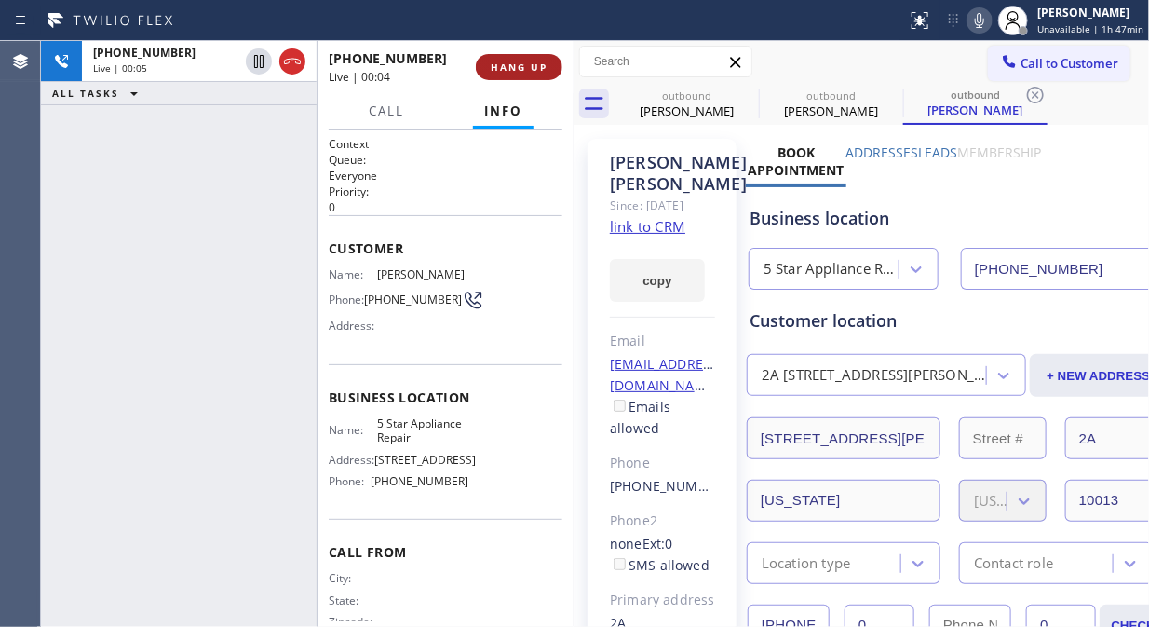
click at [553, 67] on button "HANG UP" at bounding box center [519, 67] width 87 height 26
click at [527, 70] on span "HANG UP" at bounding box center [519, 67] width 57 height 13
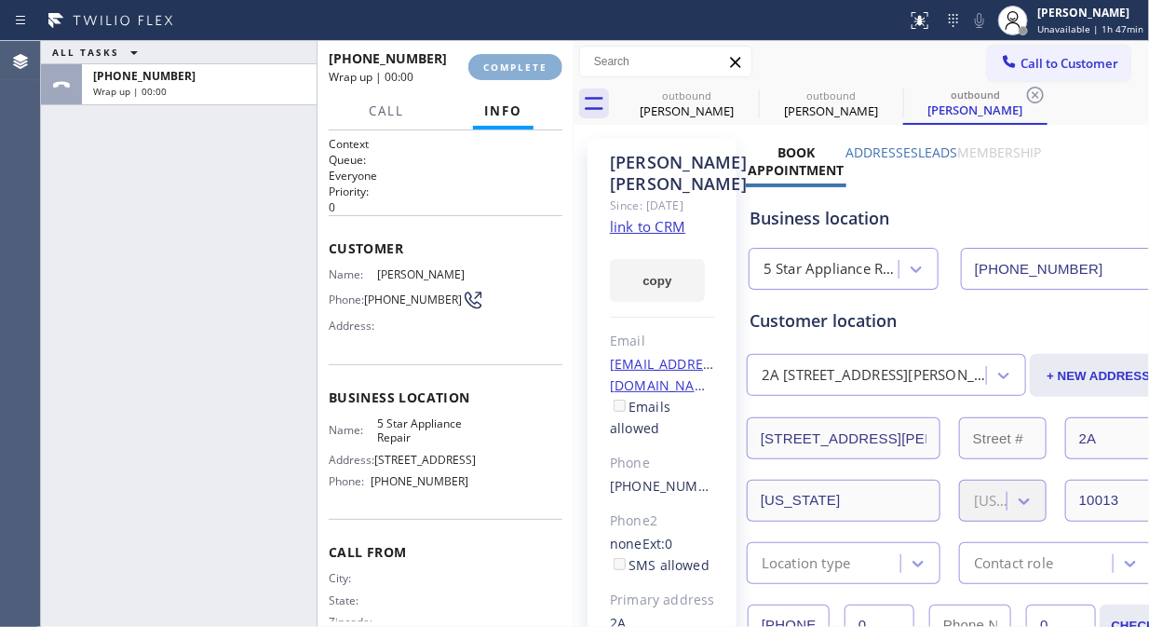
click at [527, 70] on span "COMPLETE" at bounding box center [515, 67] width 64 height 13
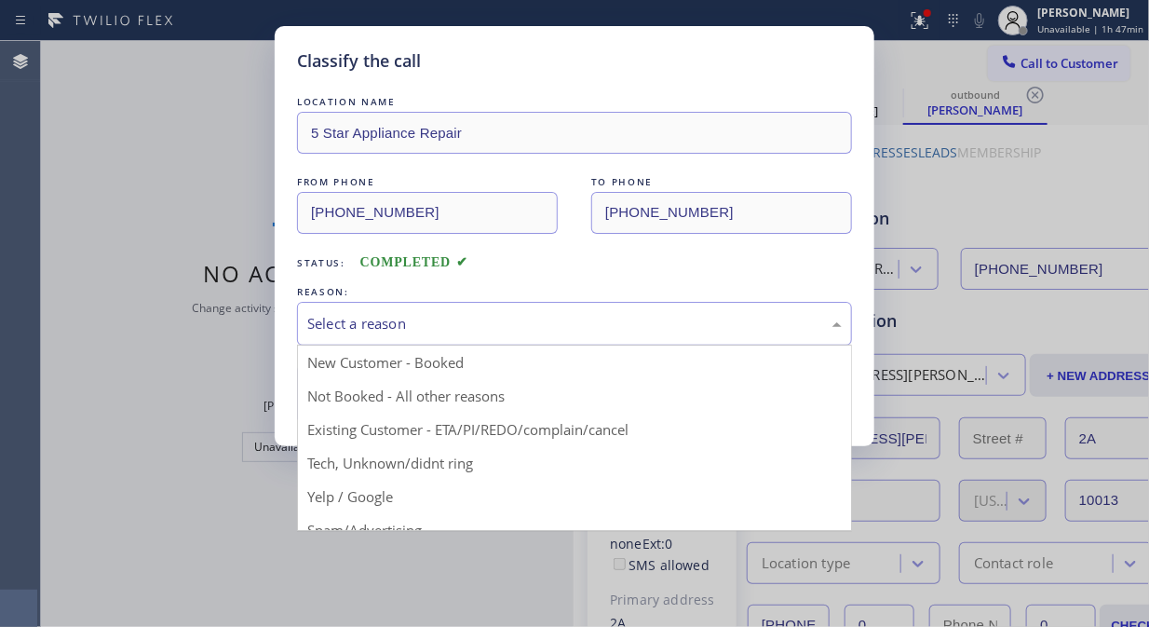
click at [577, 326] on div "Select a reason" at bounding box center [574, 323] width 535 height 21
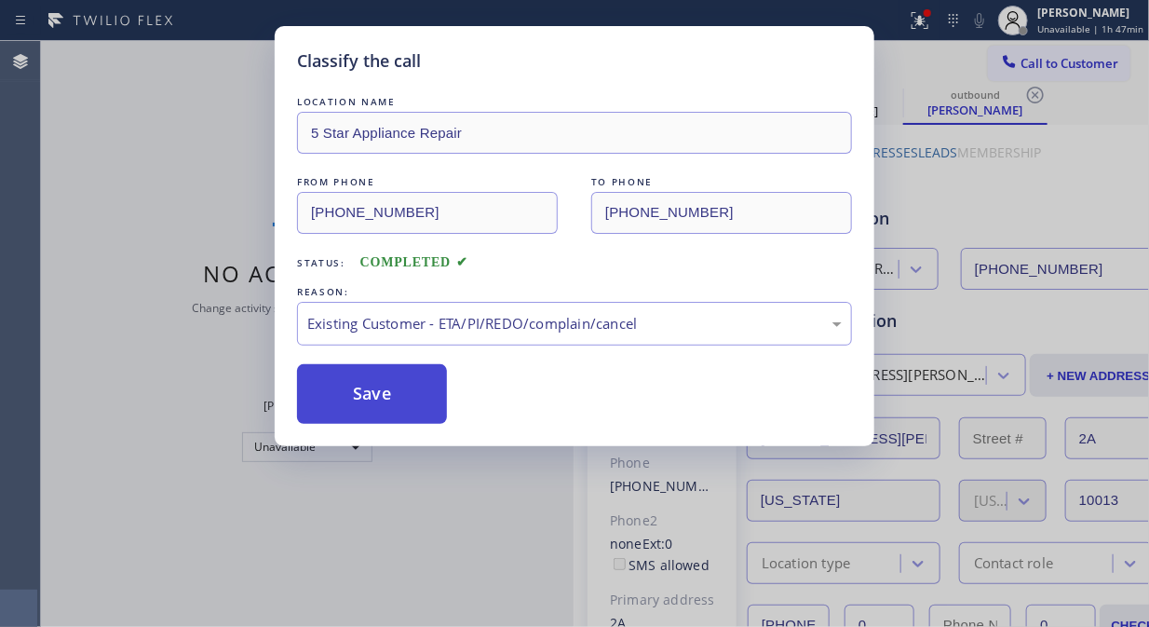
click at [305, 382] on button "Save" at bounding box center [372, 394] width 150 height 60
click at [377, 412] on button "Save" at bounding box center [372, 394] width 150 height 60
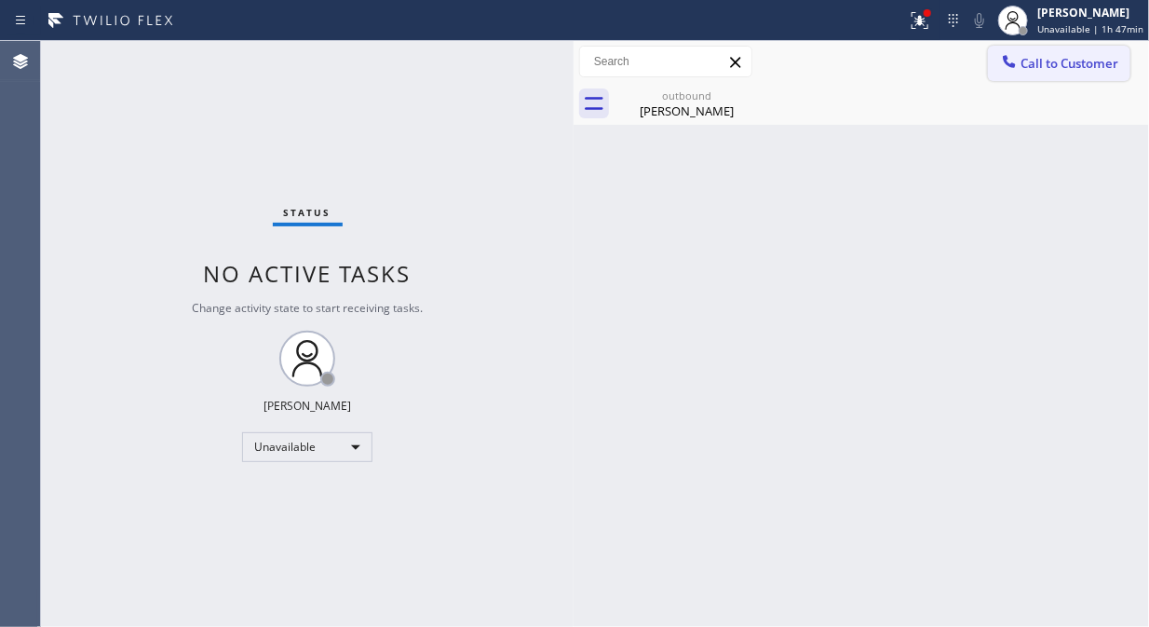
click at [1050, 62] on span "Call to Customer" at bounding box center [1070, 63] width 98 height 17
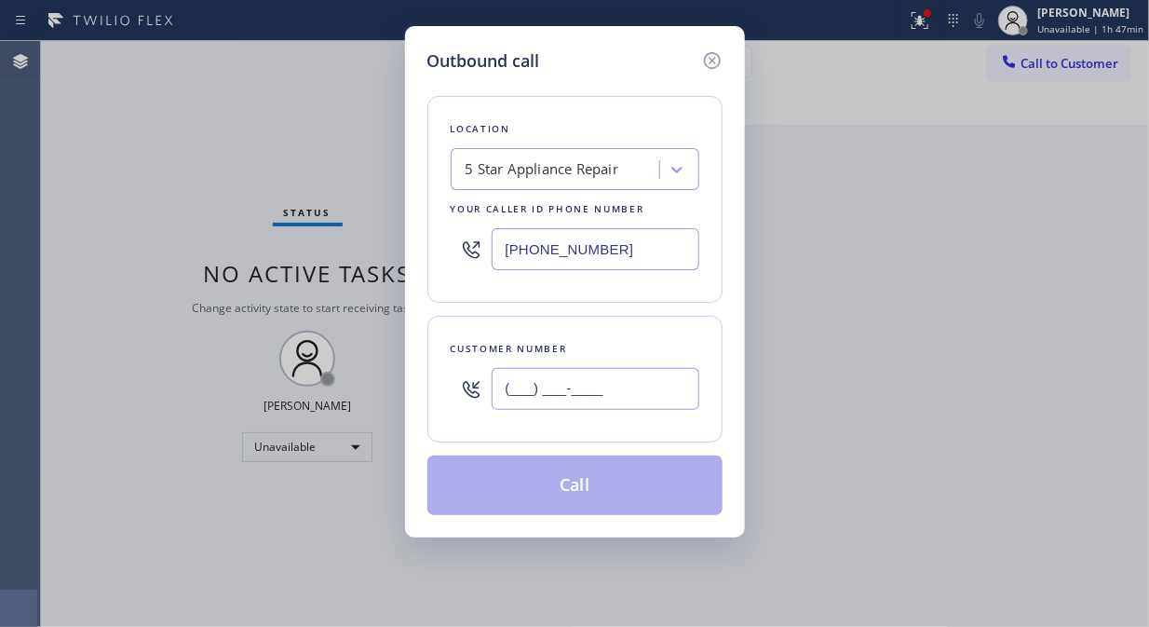
click at [669, 406] on input "(___) ___-____" at bounding box center [596, 389] width 208 height 42
paste input "646) 870-0921"
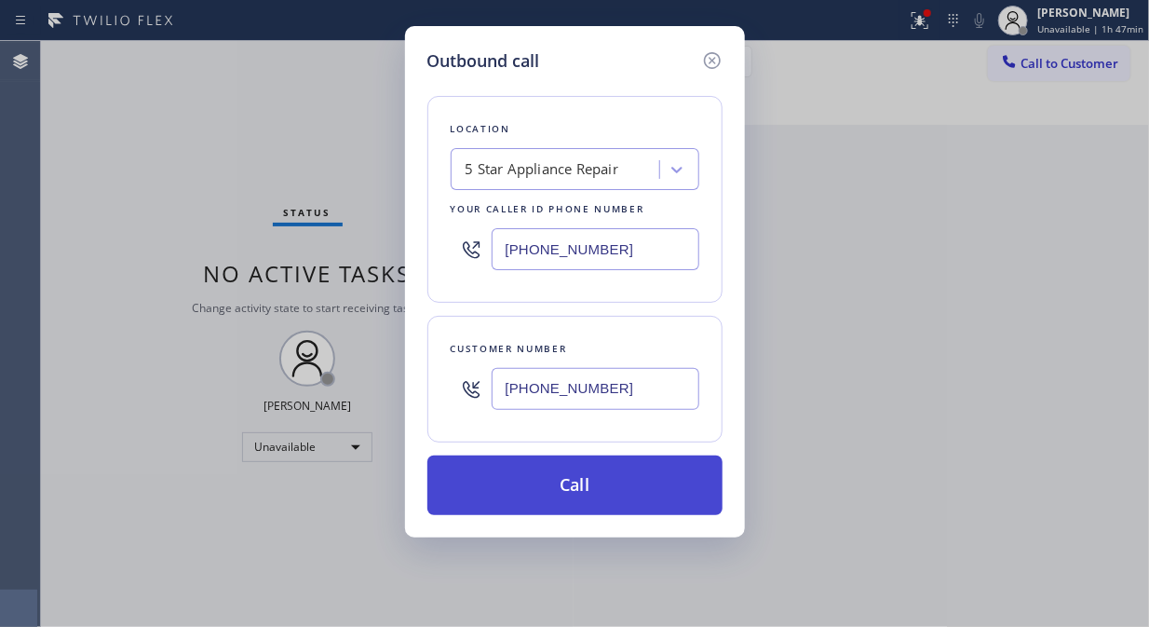
type input "[PHONE_NUMBER]"
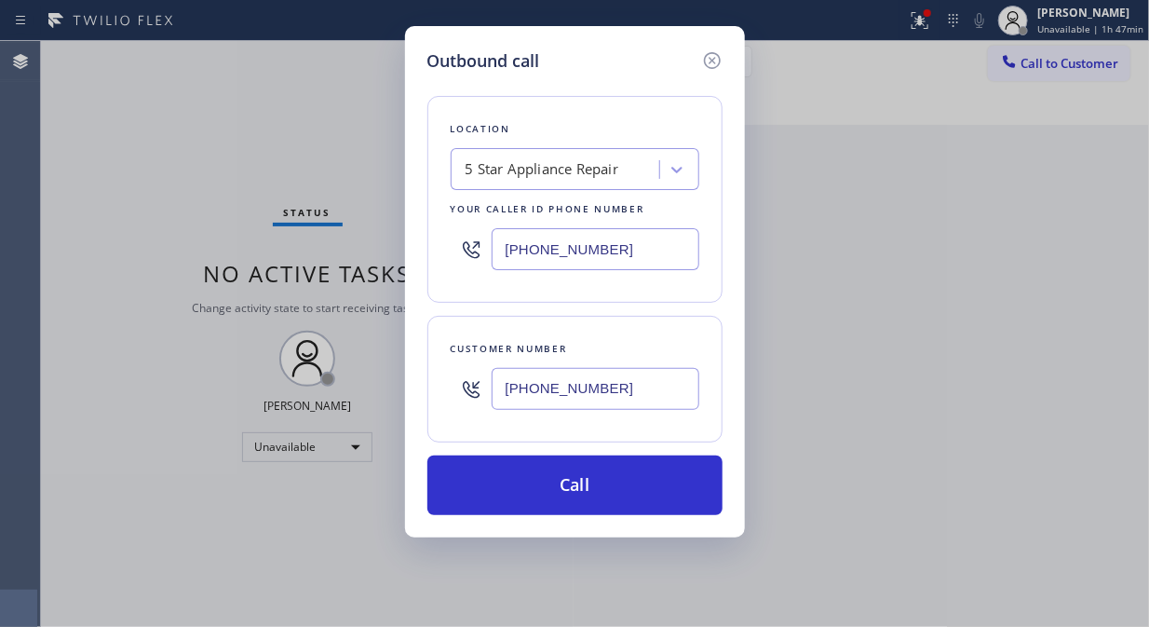
drag, startPoint x: 654, startPoint y: 479, endPoint x: 666, endPoint y: 450, distance: 31.3
click at [654, 480] on button "Call" at bounding box center [574, 485] width 295 height 60
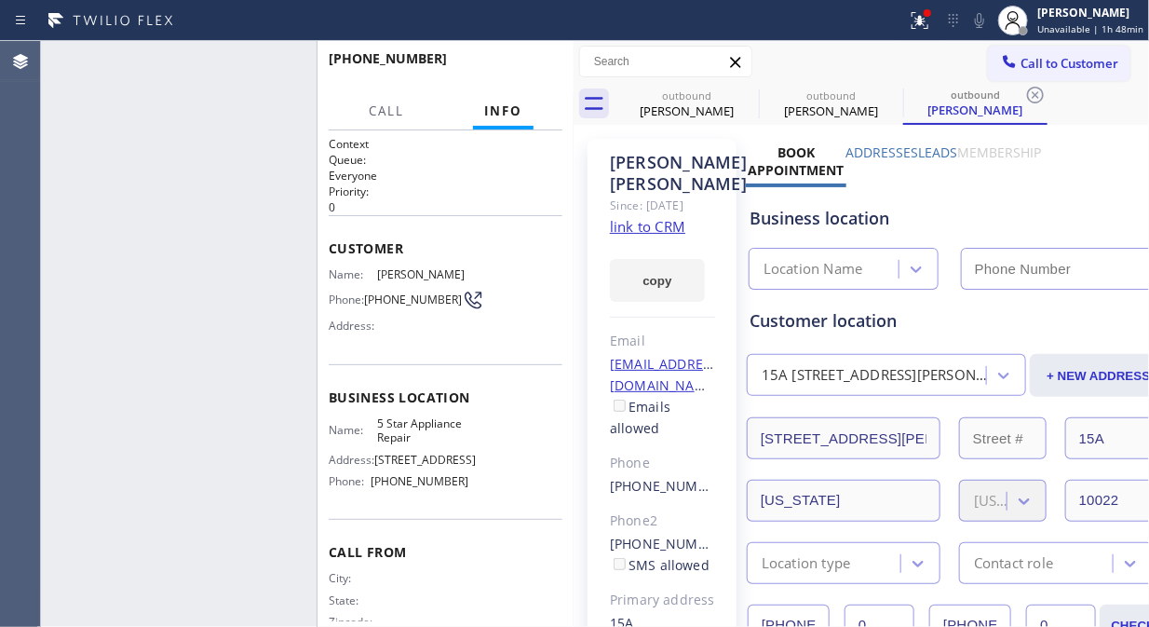
type input "[PHONE_NUMBER]"
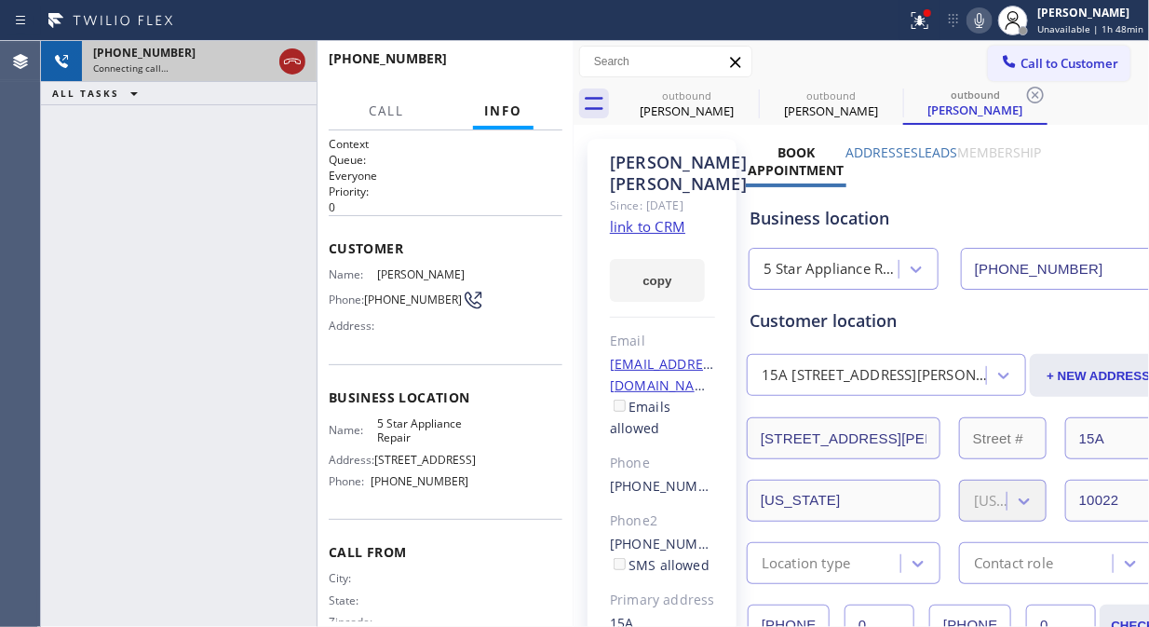
click at [295, 72] on icon at bounding box center [292, 61] width 22 height 22
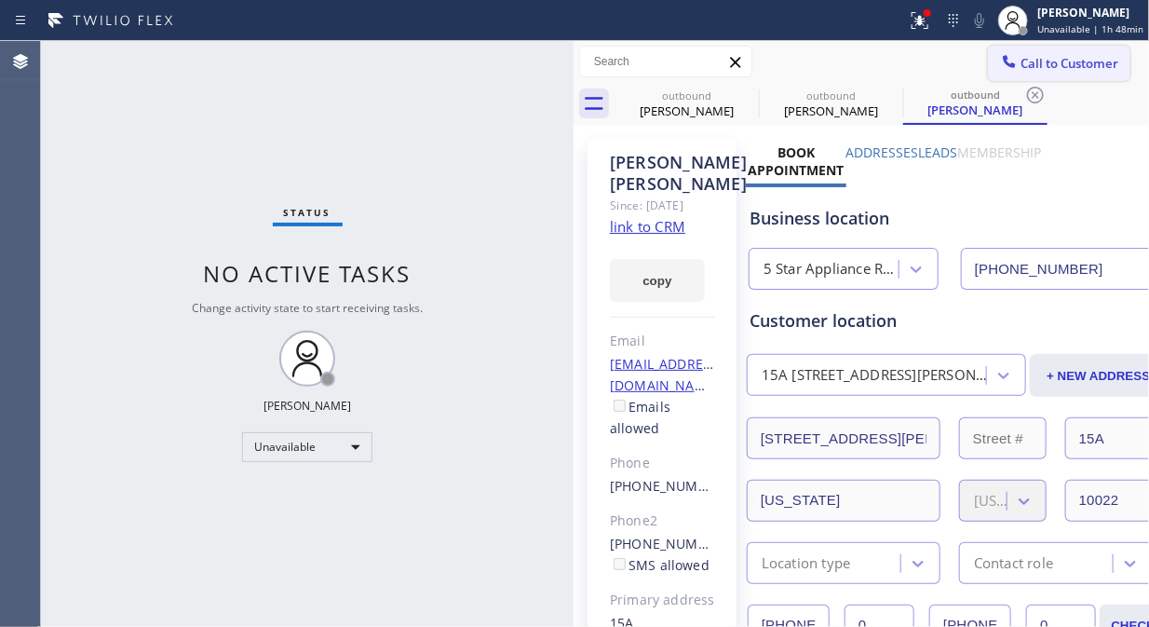
click at [1030, 75] on button "Call to Customer" at bounding box center [1059, 63] width 142 height 35
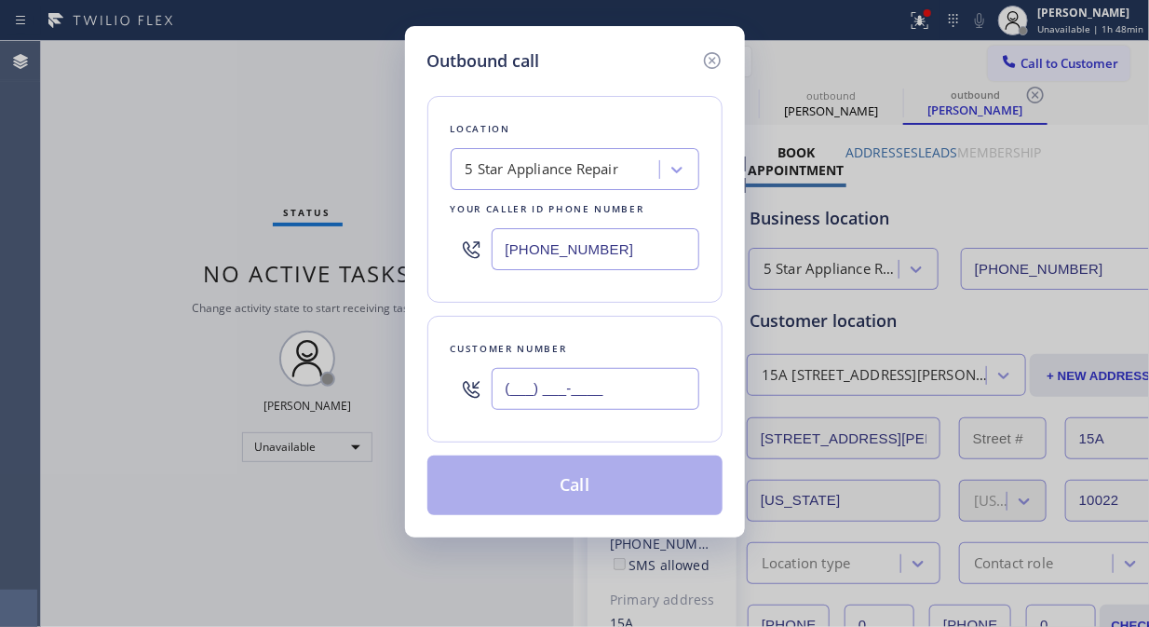
drag, startPoint x: 574, startPoint y: 386, endPoint x: 570, endPoint y: 396, distance: 10.9
click at [573, 391] on input "(___) ___-____" at bounding box center [596, 389] width 208 height 42
paste input "856) 304-9440"
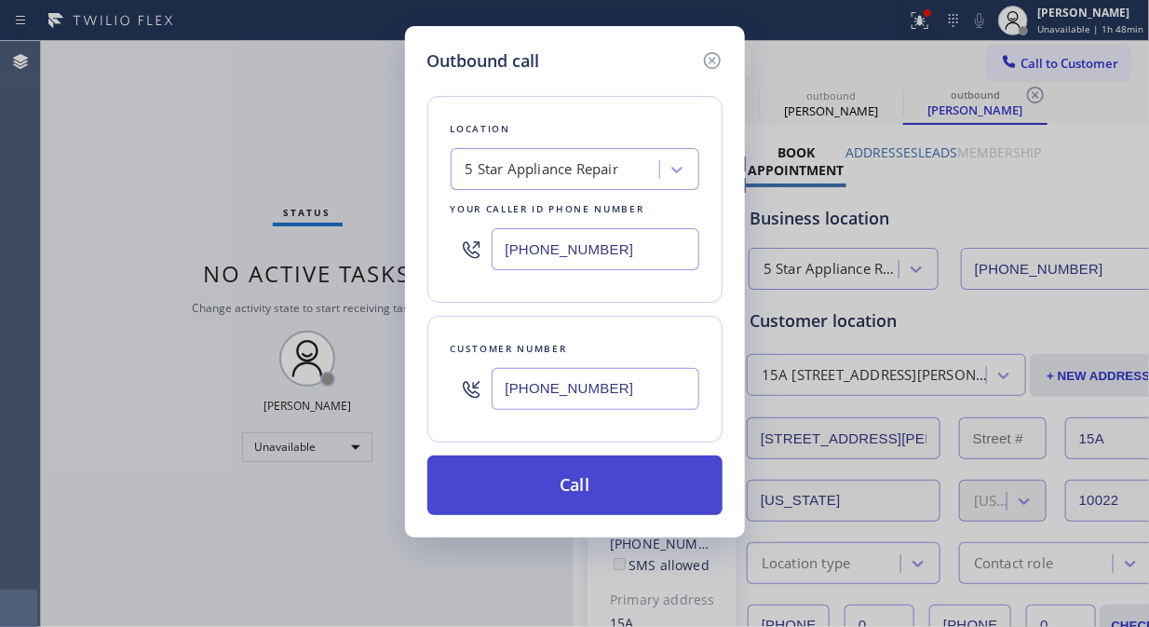
type input "[PHONE_NUMBER]"
click at [590, 485] on button "Call" at bounding box center [574, 485] width 295 height 60
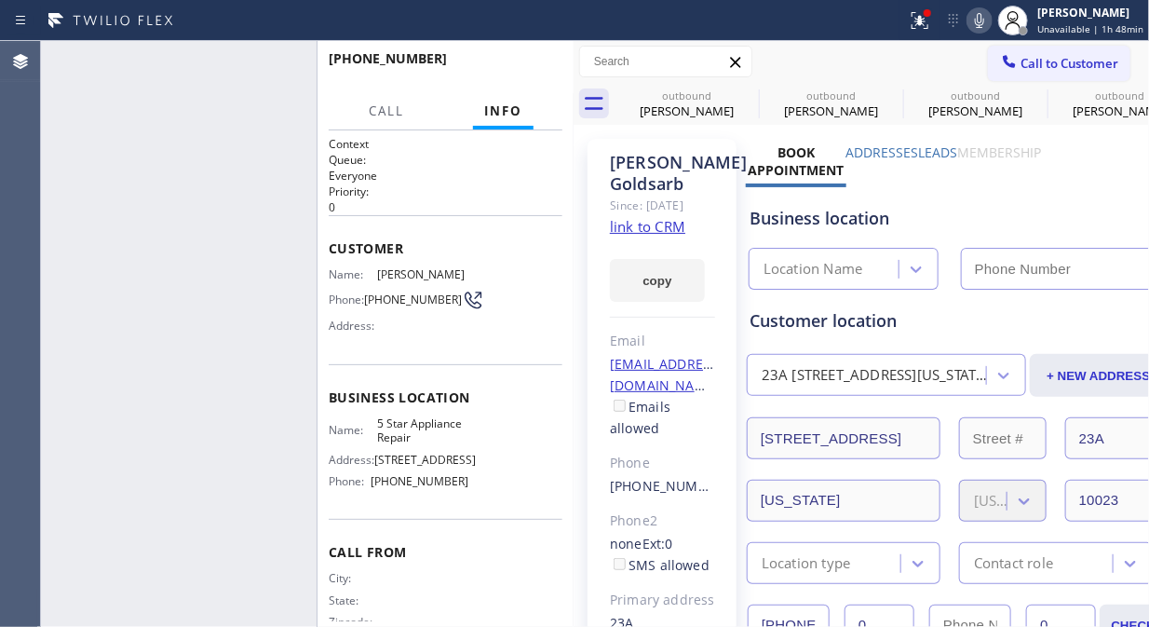
type input "[PHONE_NUMBER]"
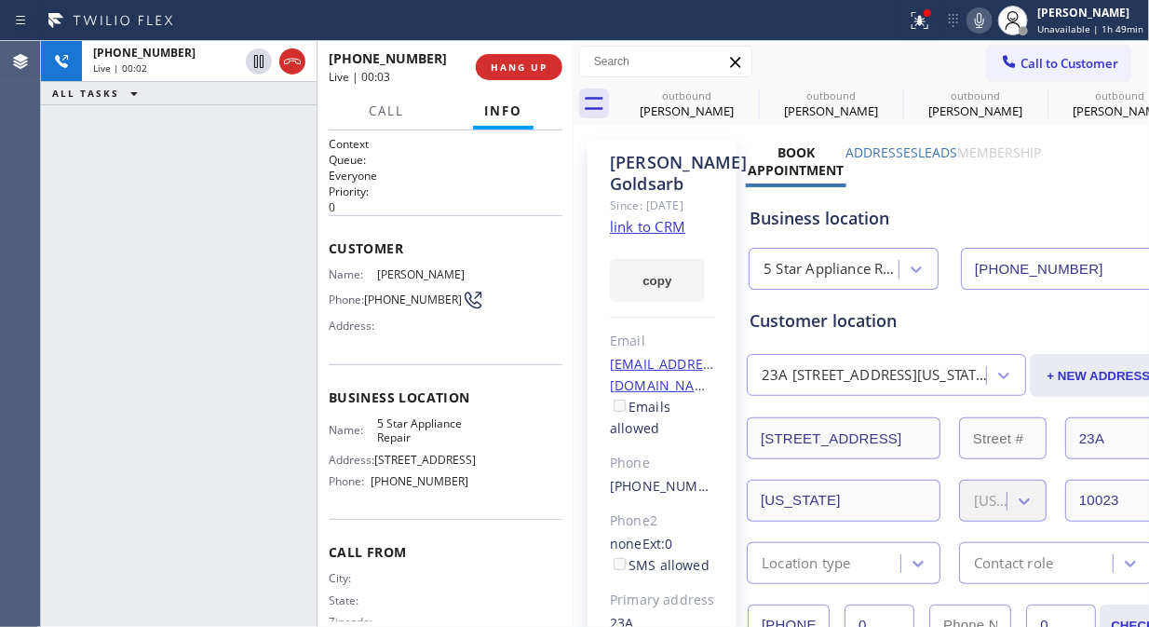
click at [674, 236] on link "link to CRM" at bounding box center [647, 226] width 75 height 19
click at [507, 56] on button "HANG UP" at bounding box center [519, 67] width 87 height 26
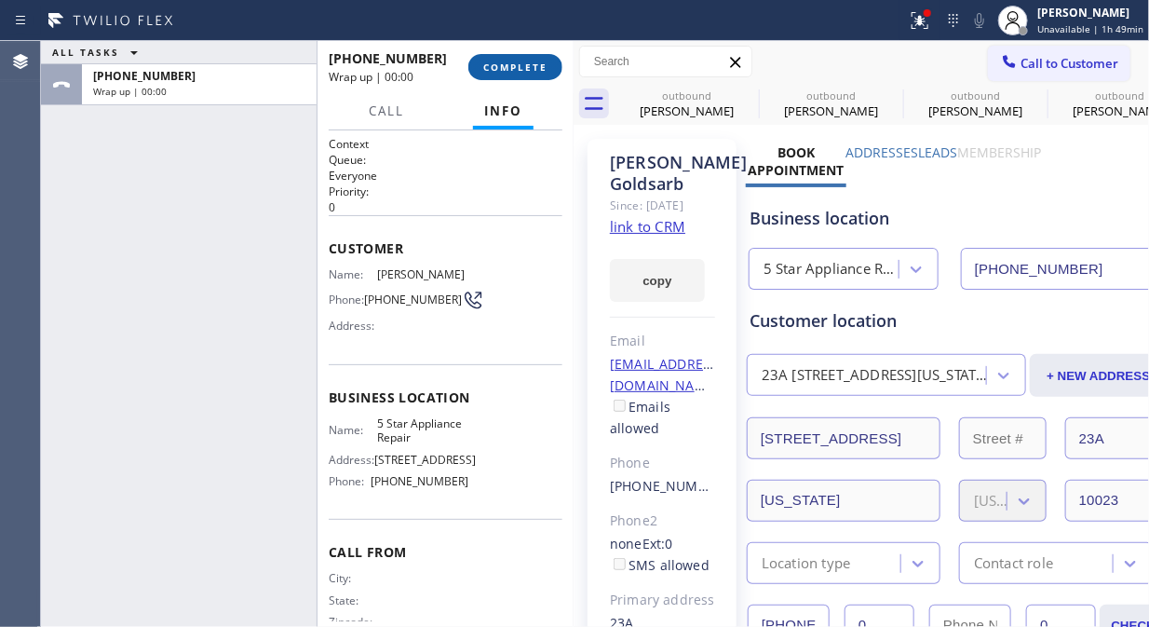
click at [519, 78] on button "COMPLETE" at bounding box center [515, 67] width 94 height 26
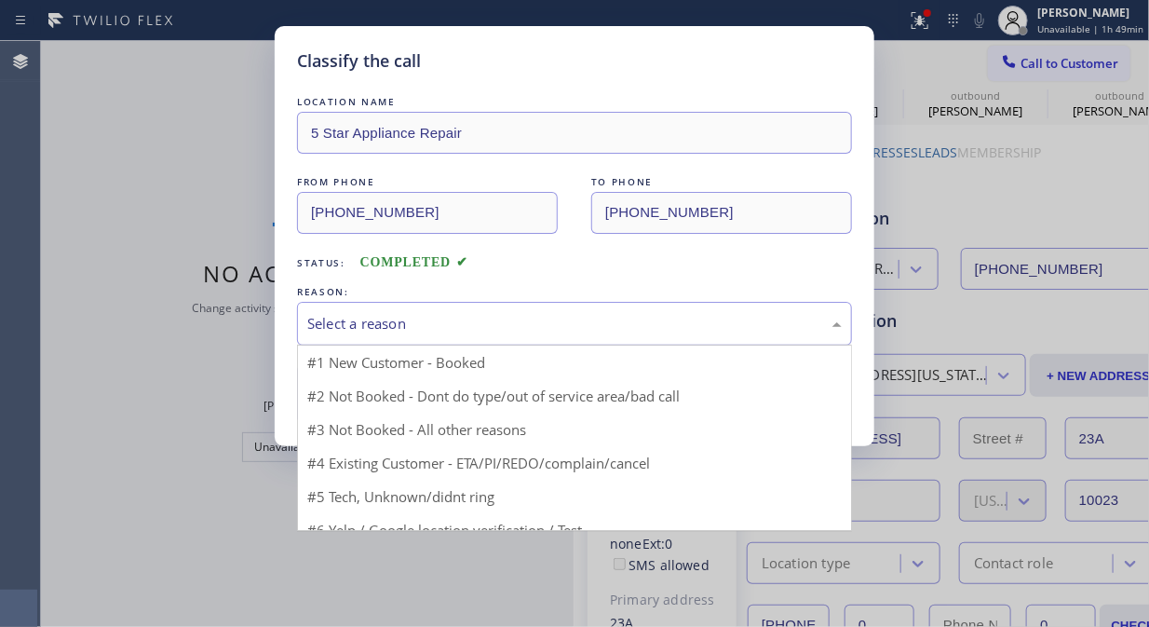
click at [584, 328] on div "Select a reason" at bounding box center [574, 323] width 535 height 21
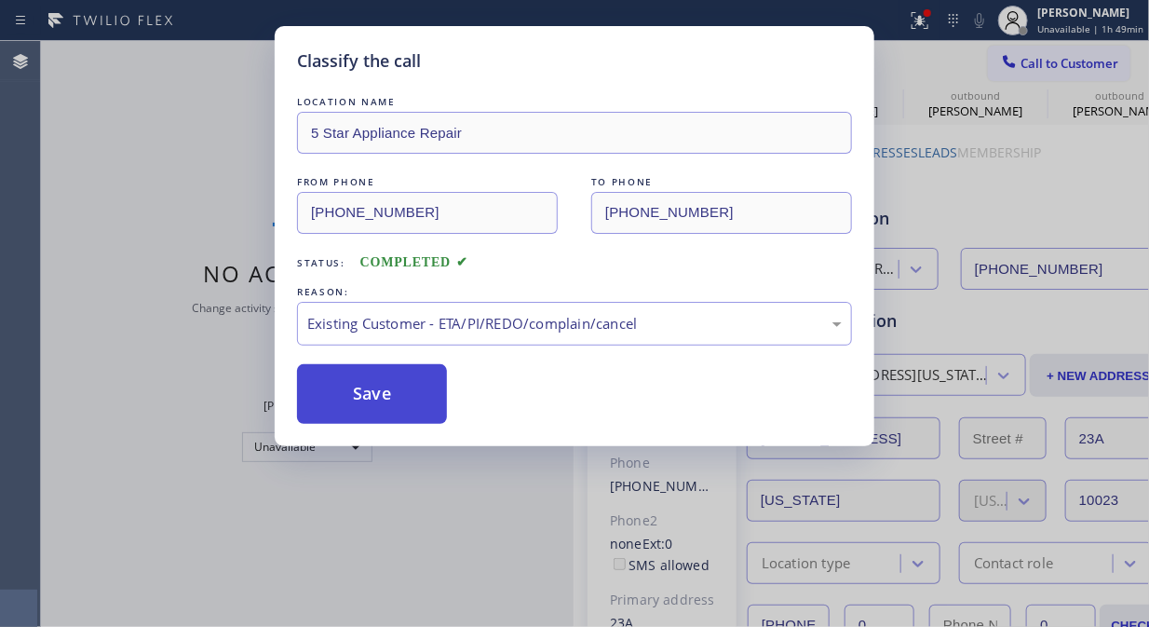
drag, startPoint x: 545, startPoint y: 427, endPoint x: 404, endPoint y: 408, distance: 141.8
click at [401, 408] on button "Save" at bounding box center [372, 394] width 150 height 60
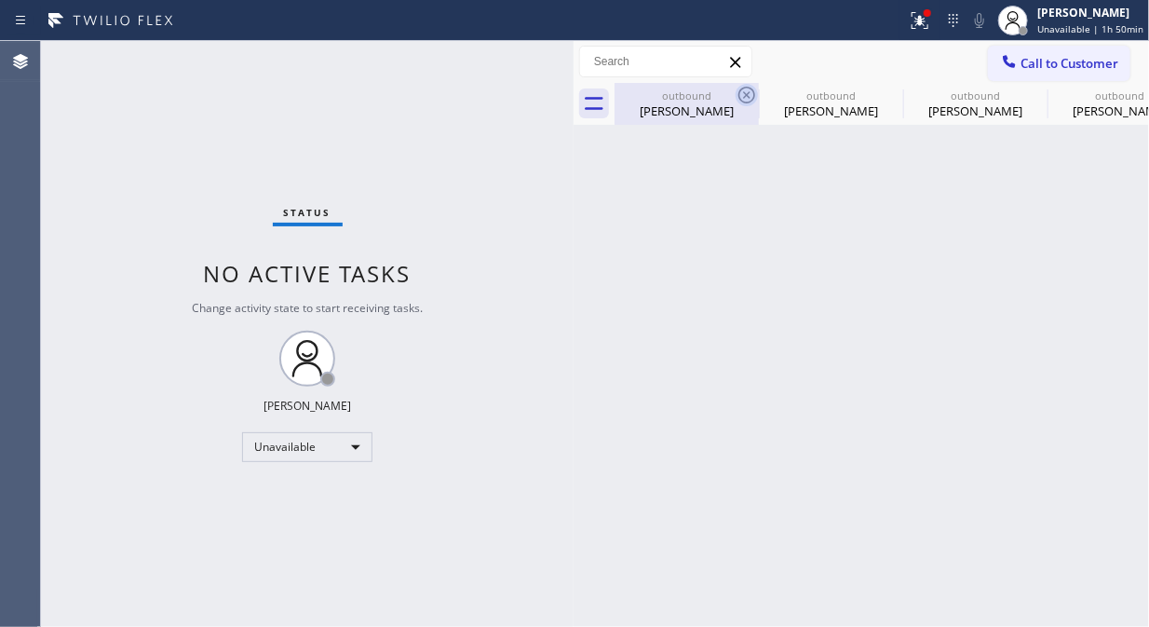
click at [746, 98] on icon at bounding box center [747, 95] width 22 height 22
click at [0, 0] on icon at bounding box center [0, 0] width 0 height 0
click at [746, 98] on div "outbound [PERSON_NAME] outbound [PERSON_NAME] outbound [PERSON_NAME] outbound […" at bounding box center [882, 104] width 535 height 42
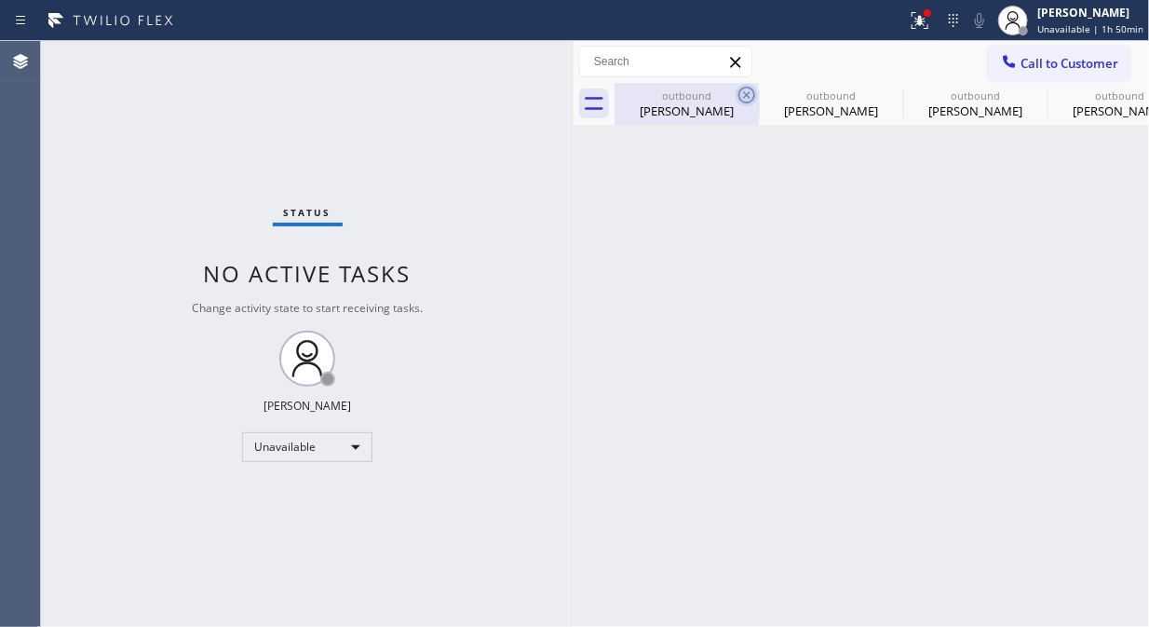
click at [746, 98] on div "outbound [PERSON_NAME] outbound [PERSON_NAME] outbound [PERSON_NAME] outbound […" at bounding box center [882, 104] width 535 height 42
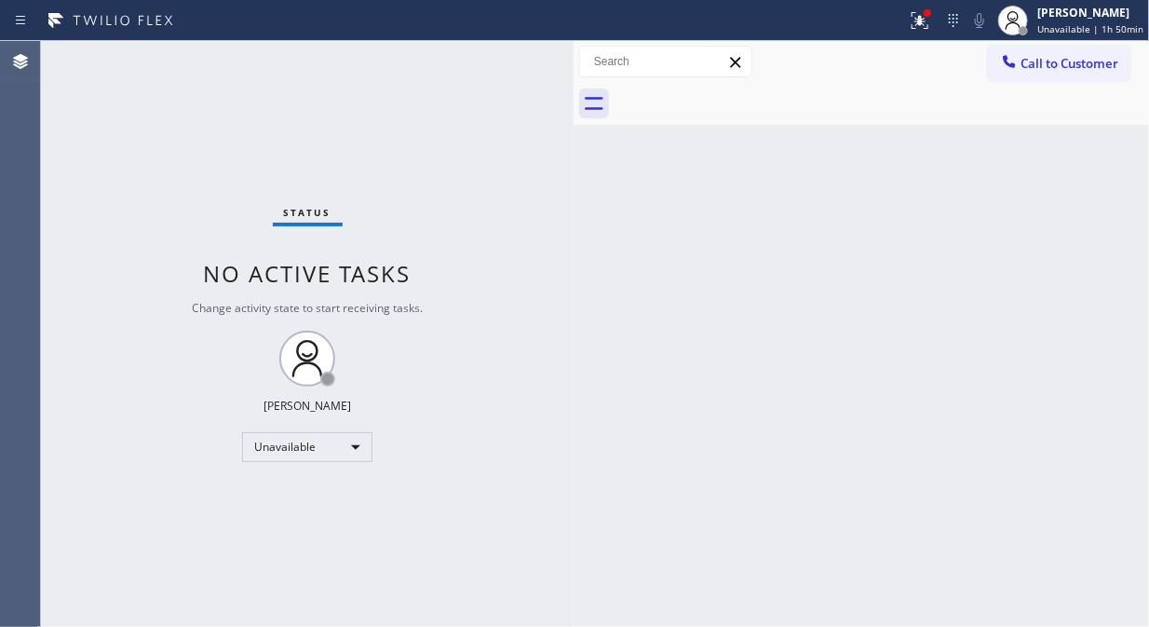
click at [746, 98] on div at bounding box center [882, 104] width 535 height 42
click at [1003, 61] on icon at bounding box center [1009, 61] width 19 height 19
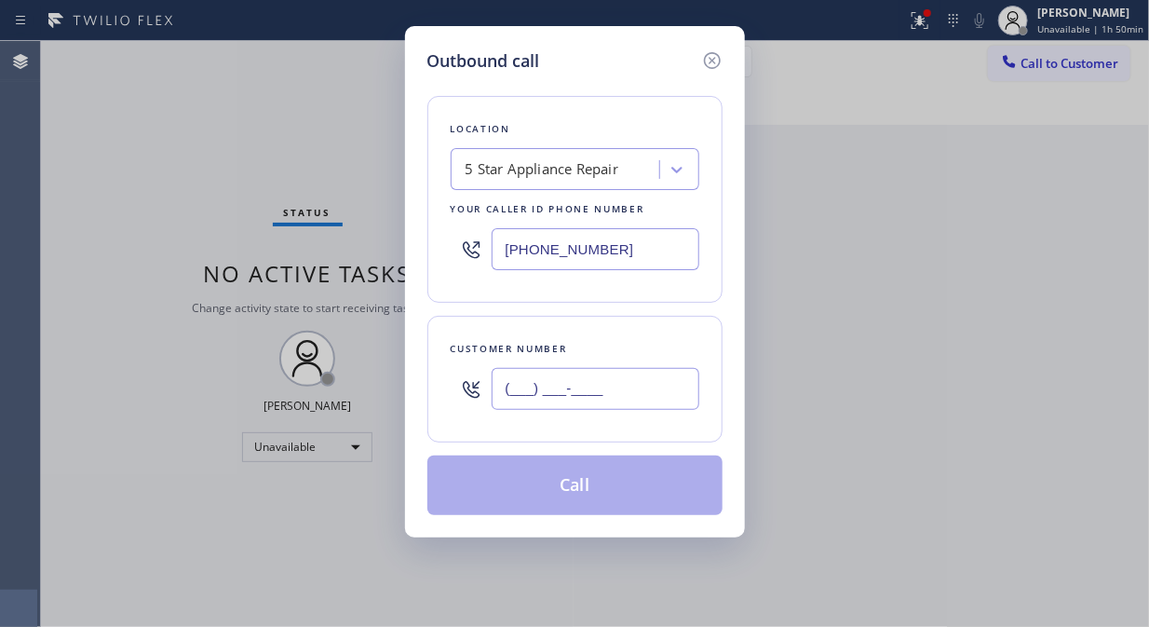
click at [657, 400] on input "(___) ___-____" at bounding box center [596, 389] width 208 height 42
paste input "917) 969-5585"
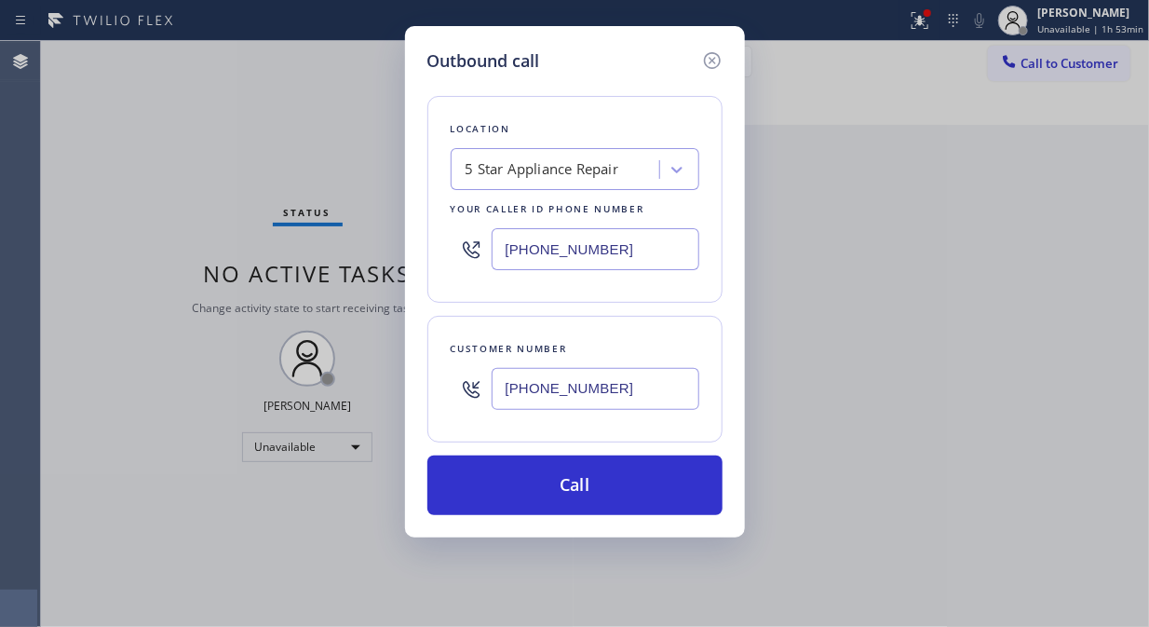
type input "[PHONE_NUMBER]"
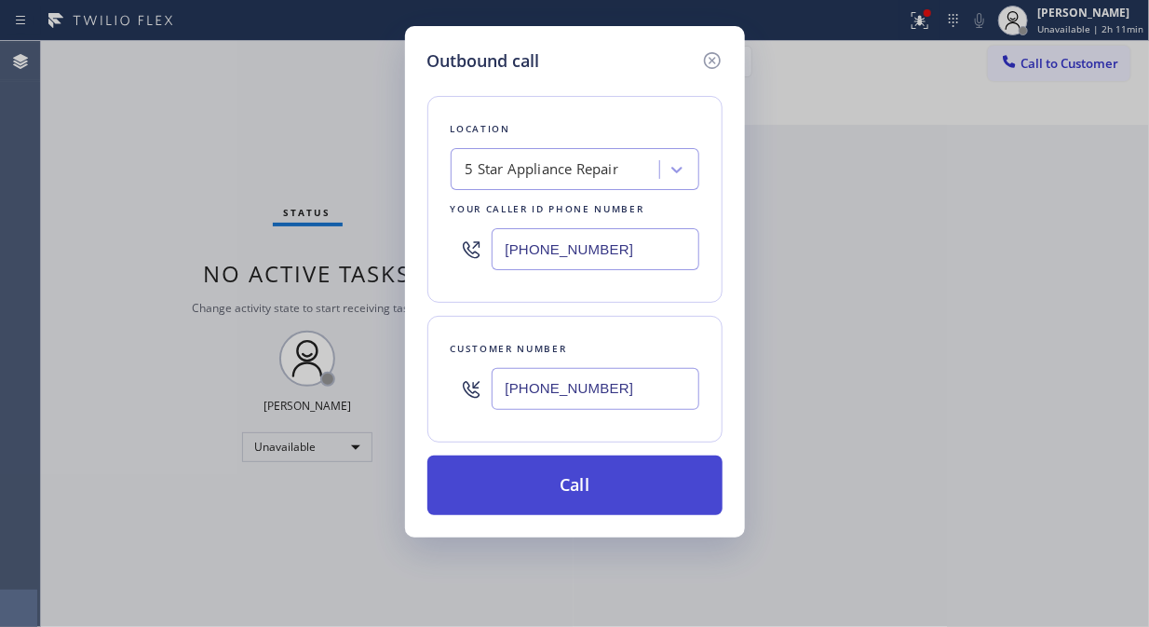
click at [572, 497] on button "Call" at bounding box center [574, 485] width 295 height 60
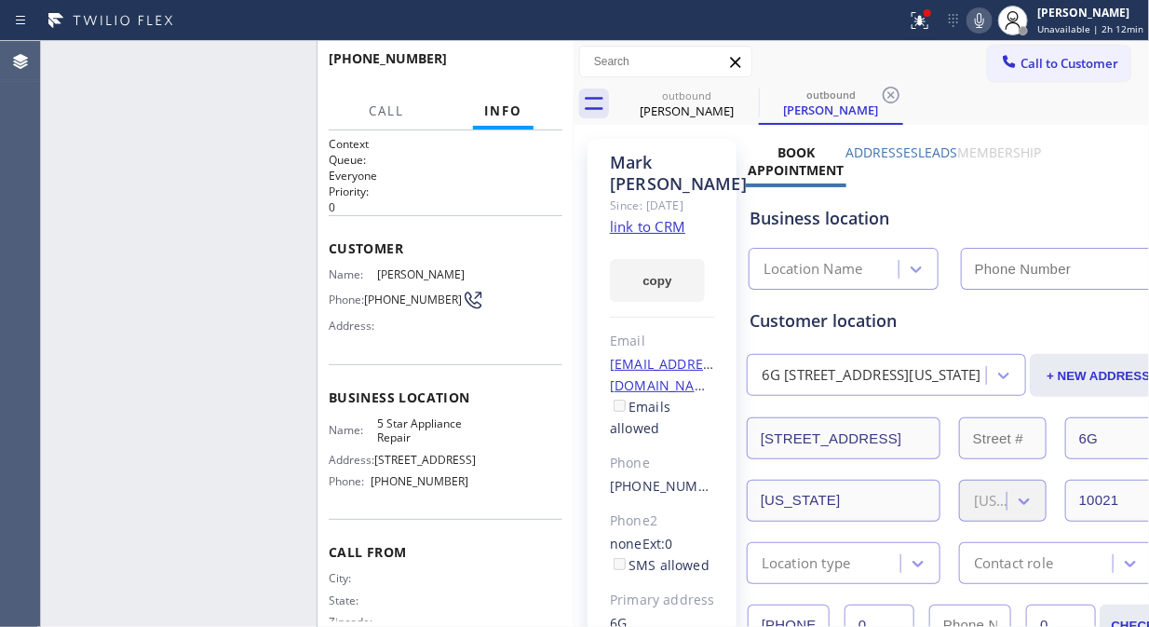
type input "[PHONE_NUMBER]"
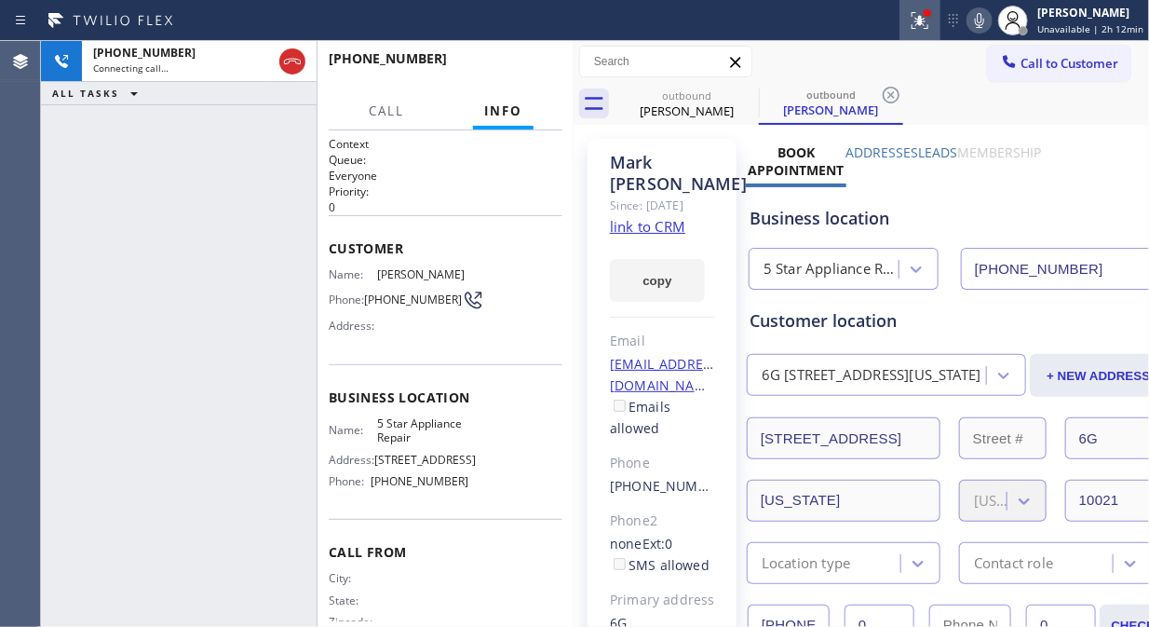
click at [926, 25] on icon at bounding box center [920, 20] width 22 height 22
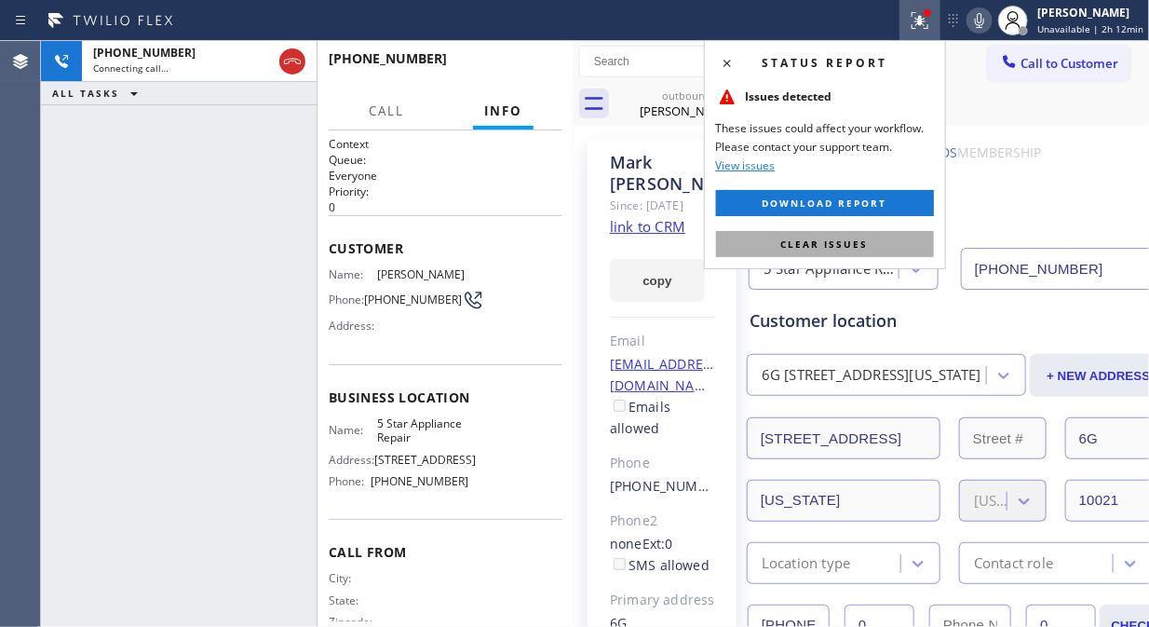
click at [810, 251] on button "Clear issues" at bounding box center [825, 244] width 218 height 26
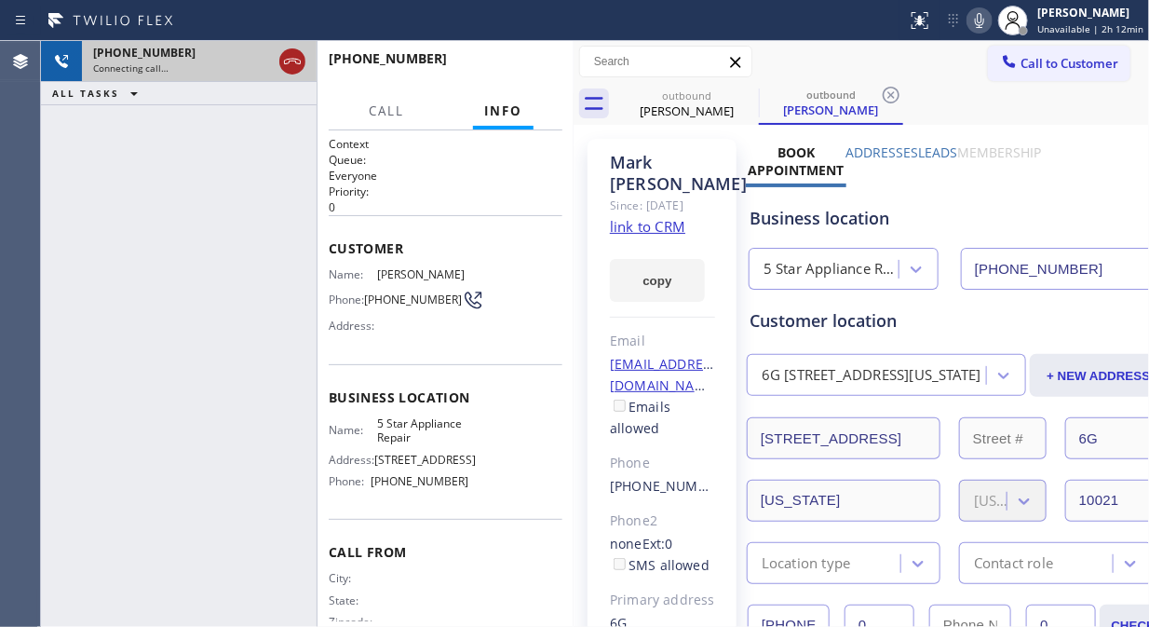
click at [291, 65] on icon at bounding box center [292, 61] width 22 height 22
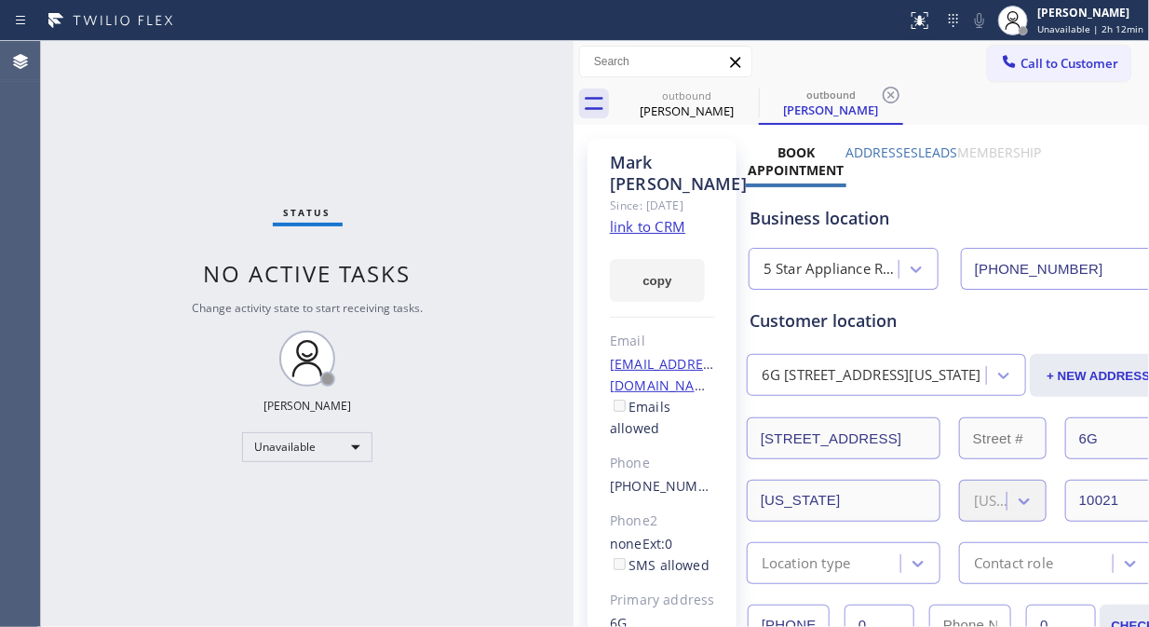
drag, startPoint x: 1057, startPoint y: 61, endPoint x: 1002, endPoint y: 94, distance: 63.9
click at [1055, 62] on span "Call to Customer" at bounding box center [1070, 63] width 98 height 17
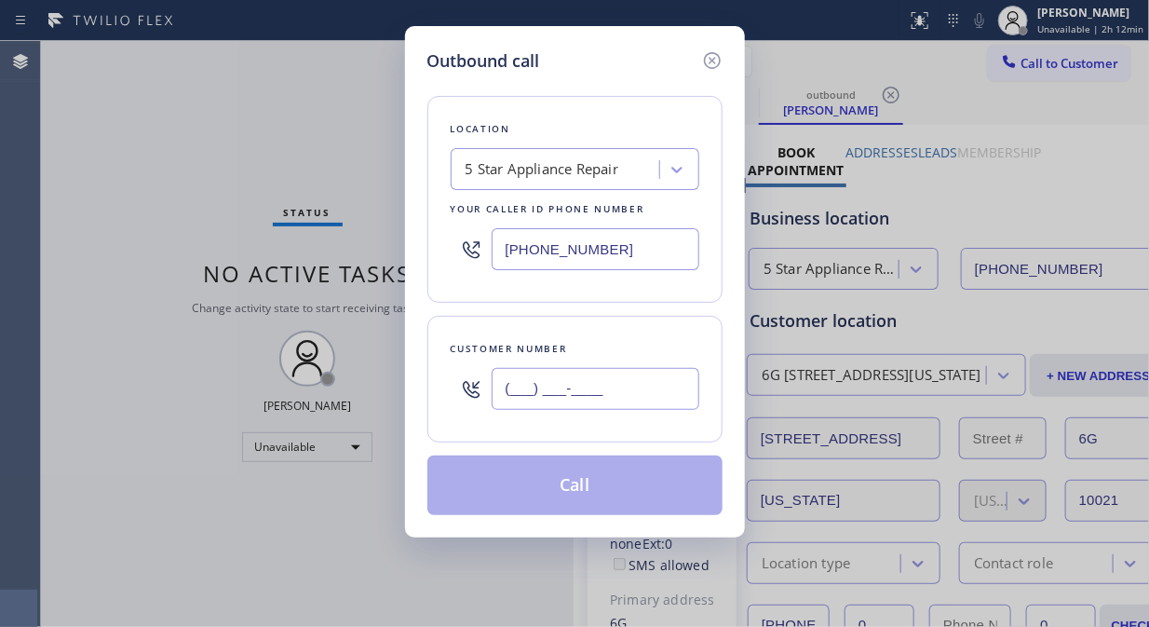
click at [505, 379] on input "(___) ___-____" at bounding box center [596, 389] width 208 height 42
paste input "646) 942-6139"
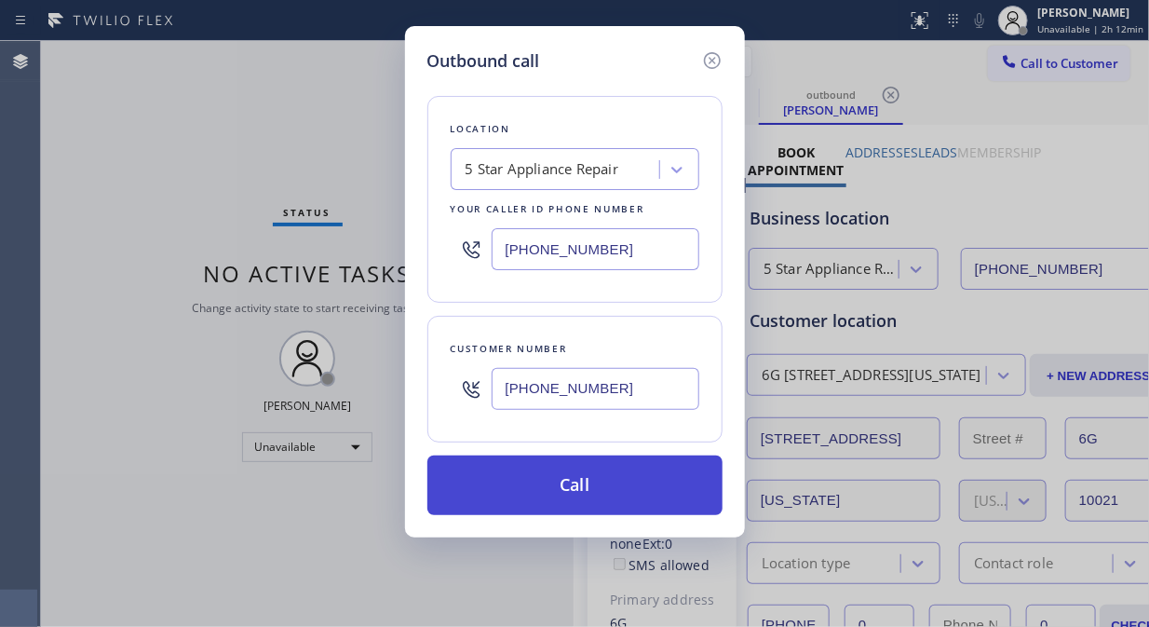
type input "[PHONE_NUMBER]"
click at [637, 508] on button "Call" at bounding box center [574, 485] width 295 height 60
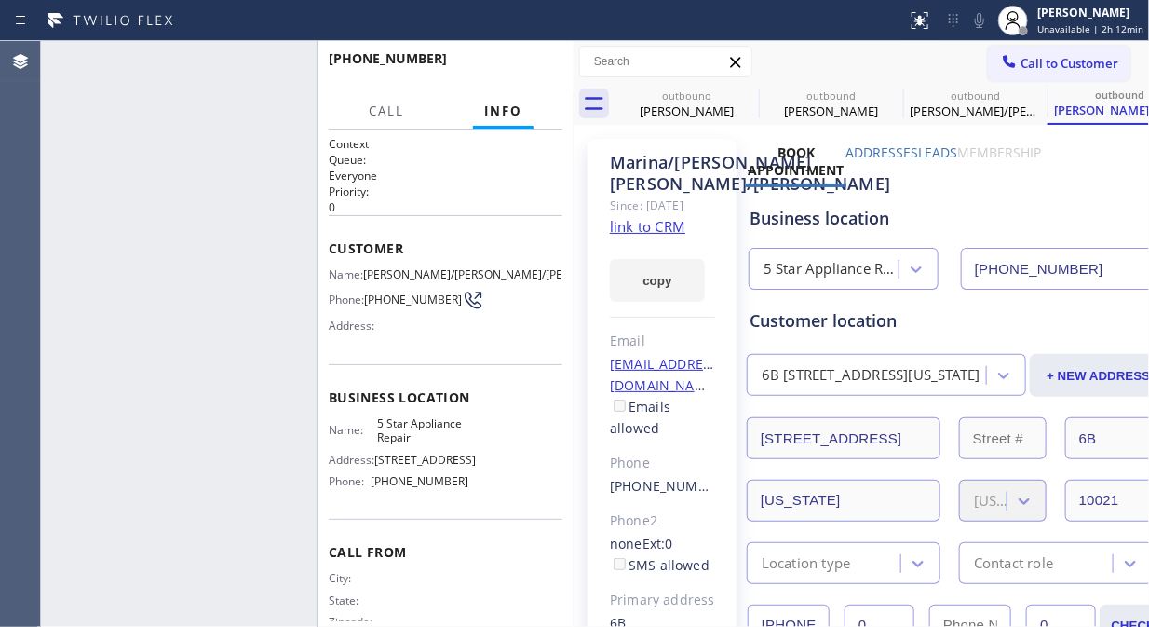
type input "[PHONE_NUMBER]"
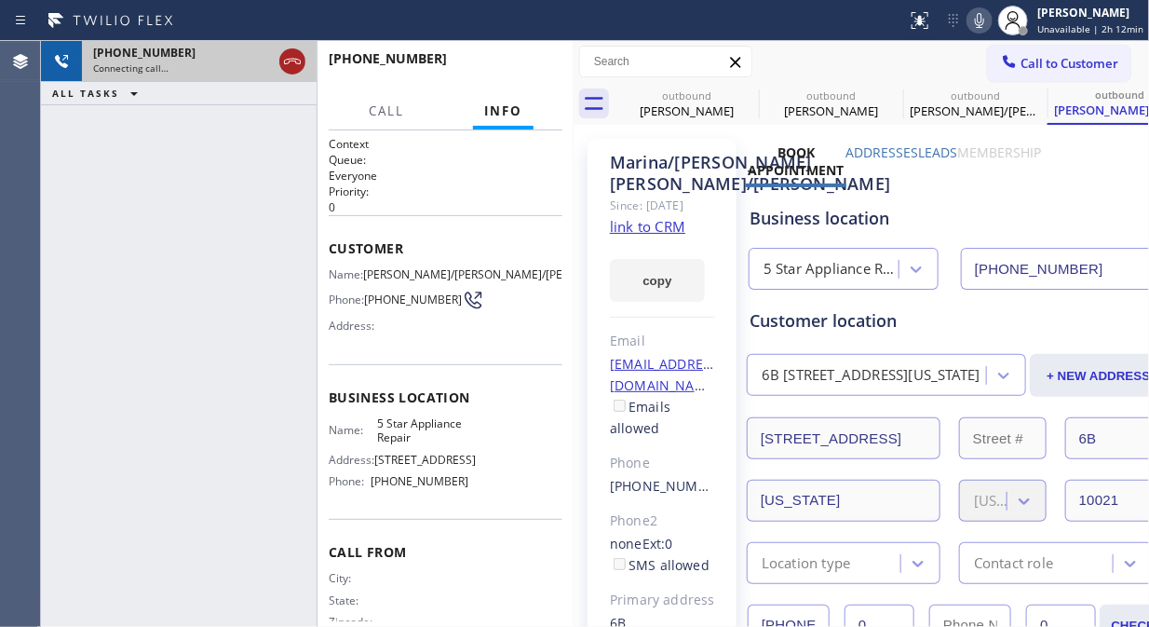
click at [291, 61] on icon at bounding box center [292, 62] width 17 height 6
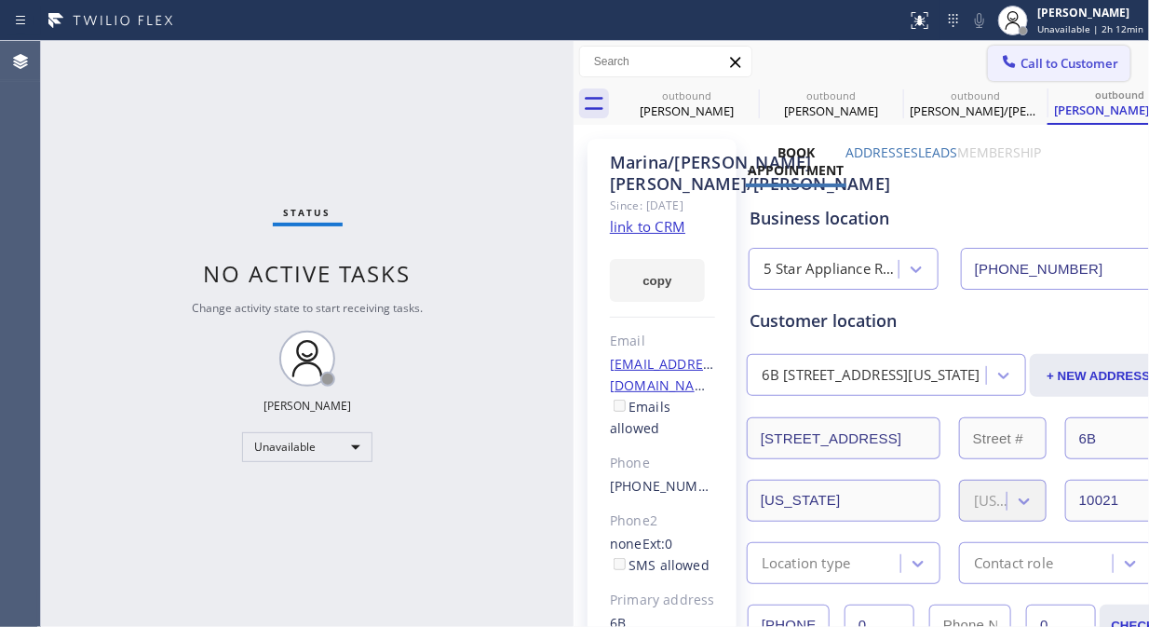
click at [1038, 61] on span "Call to Customer" at bounding box center [1070, 63] width 98 height 17
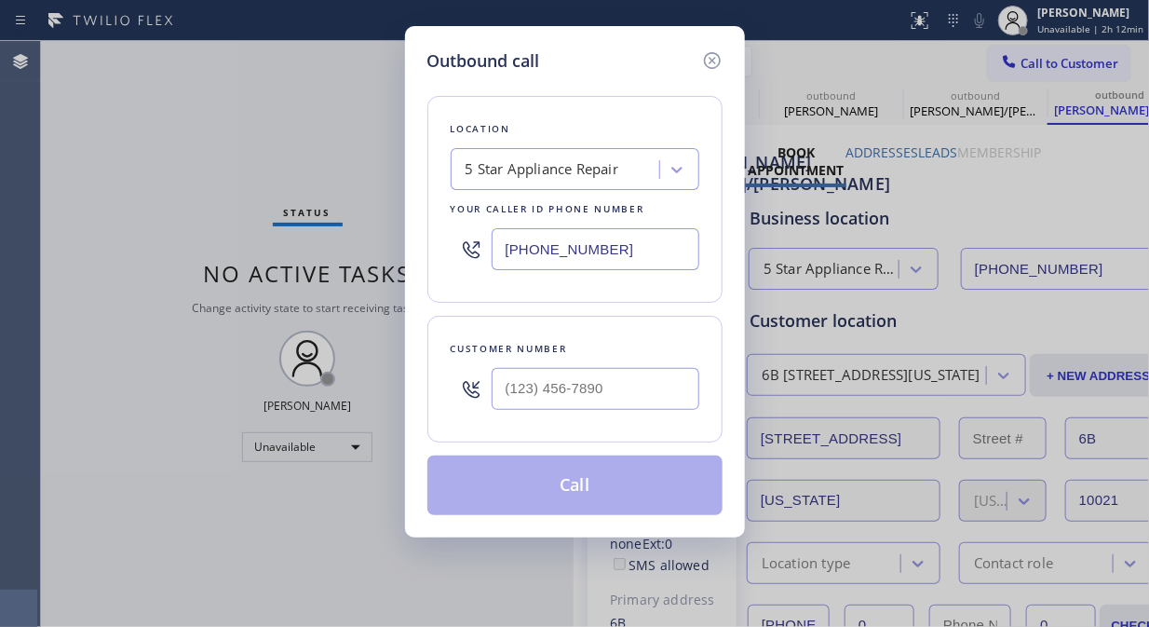
click at [560, 400] on input "text" at bounding box center [596, 389] width 208 height 42
click at [519, 389] on input "(___) ___-____" at bounding box center [596, 389] width 208 height 42
paste input "91) 758-9189"
click at [489, 397] on div at bounding box center [471, 389] width 41 height 61
click at [497, 395] on input "(_91) 758-9189" at bounding box center [596, 389] width 208 height 42
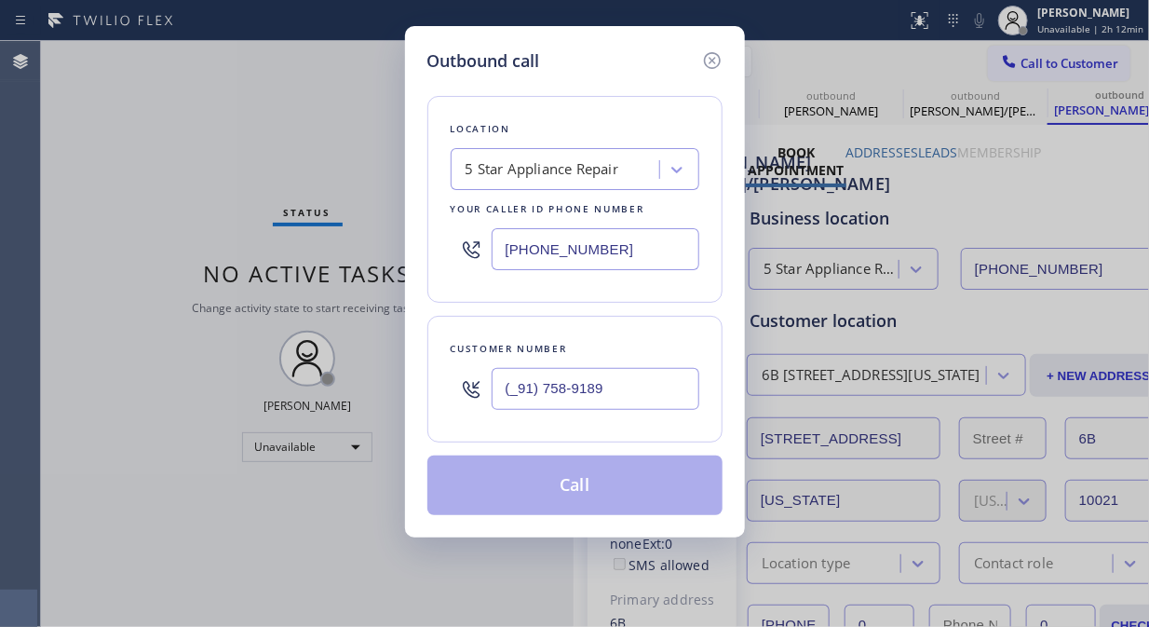
paste input "917) 589-1896"
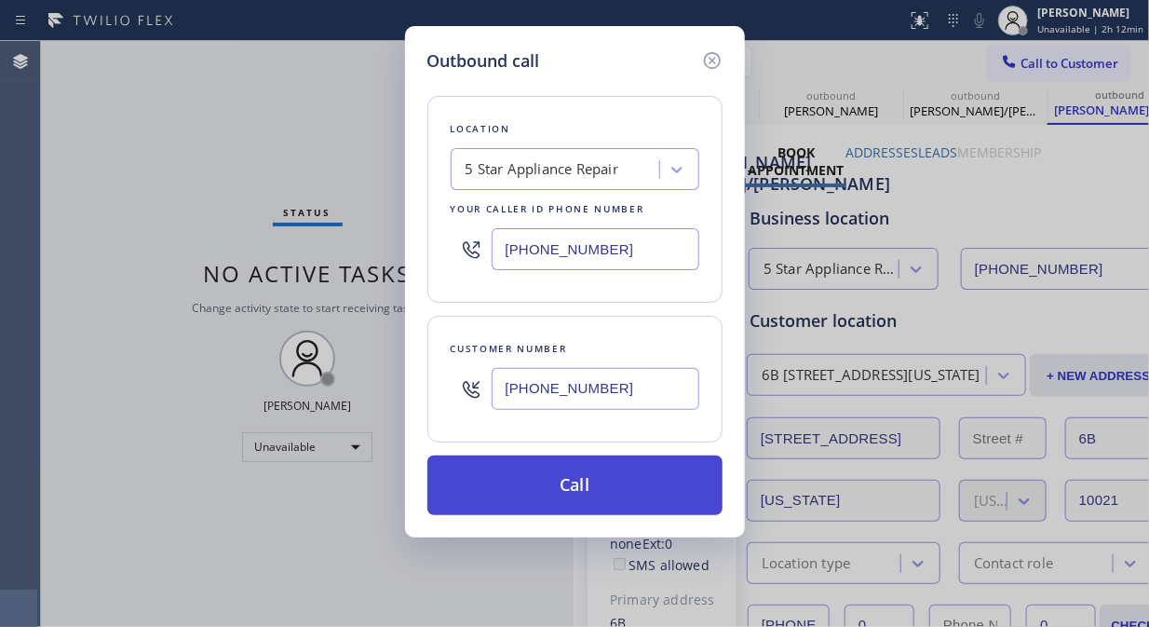
type input "[PHONE_NUMBER]"
click at [599, 492] on button "Call" at bounding box center [574, 485] width 295 height 60
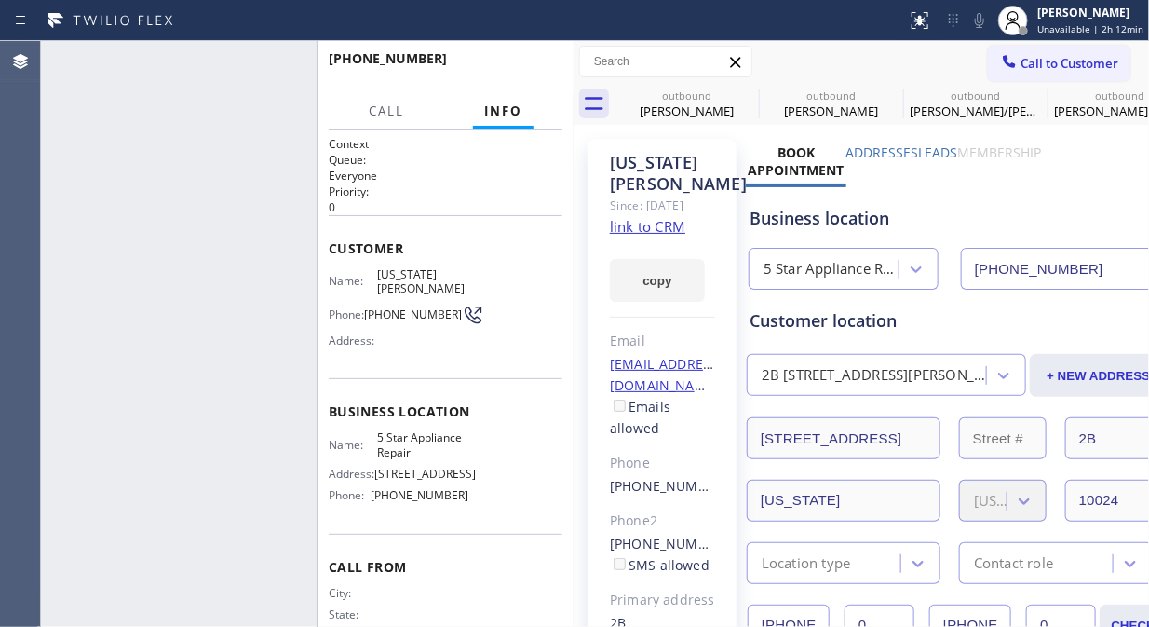
type input "[PHONE_NUMBER]"
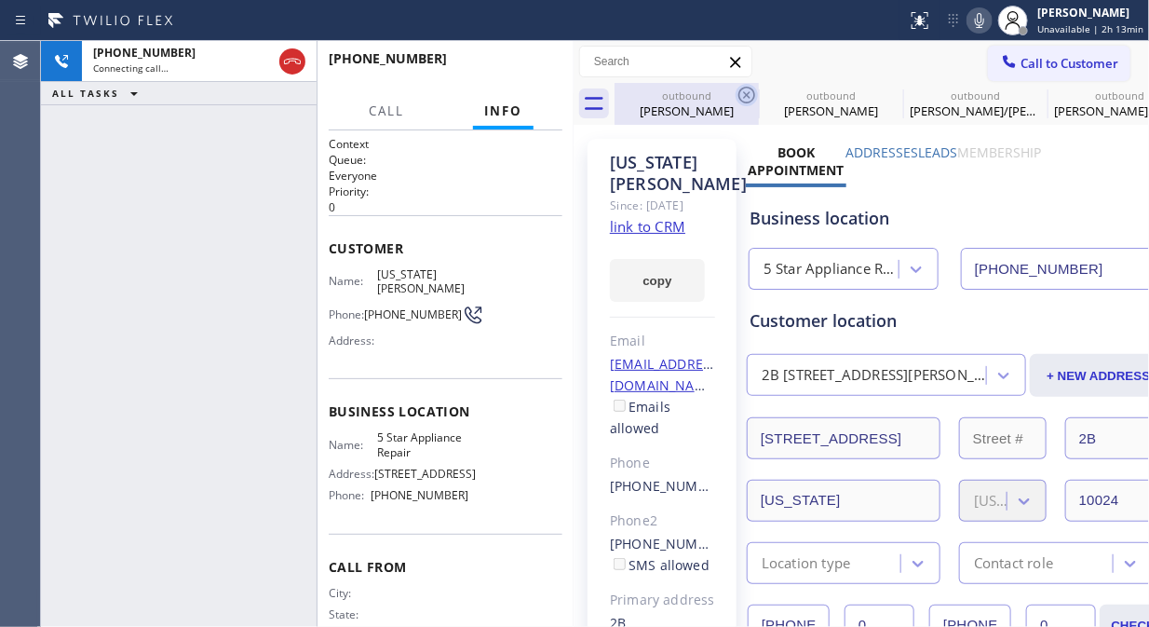
click at [741, 97] on icon at bounding box center [747, 95] width 22 height 22
click at [0, 0] on icon at bounding box center [0, 0] width 0 height 0
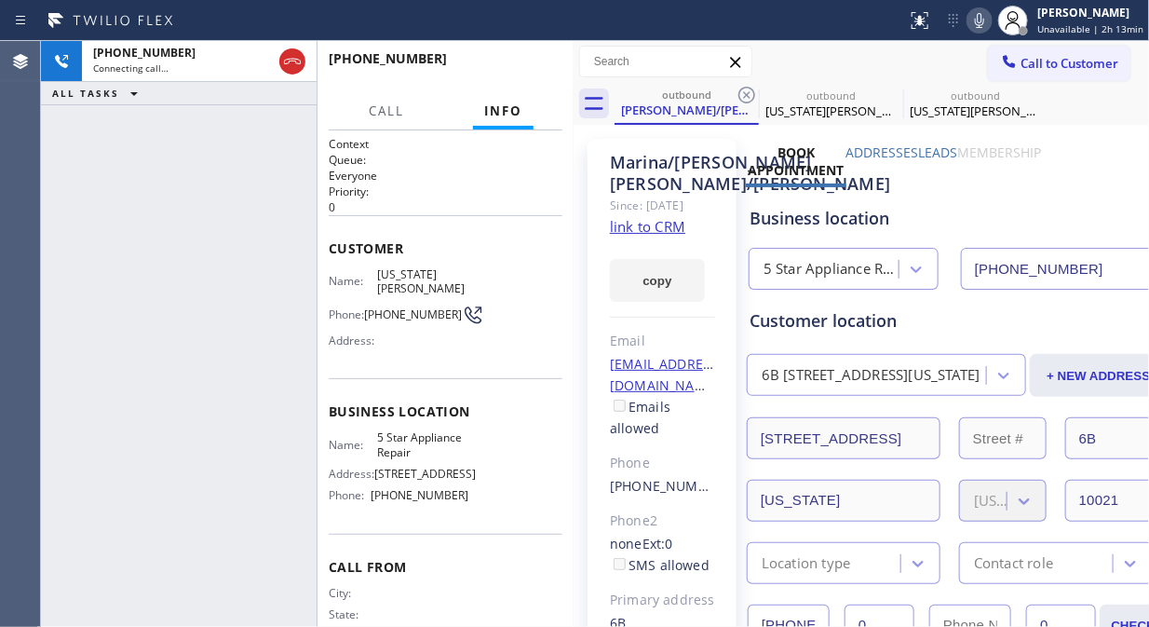
click at [741, 97] on icon at bounding box center [747, 95] width 22 height 22
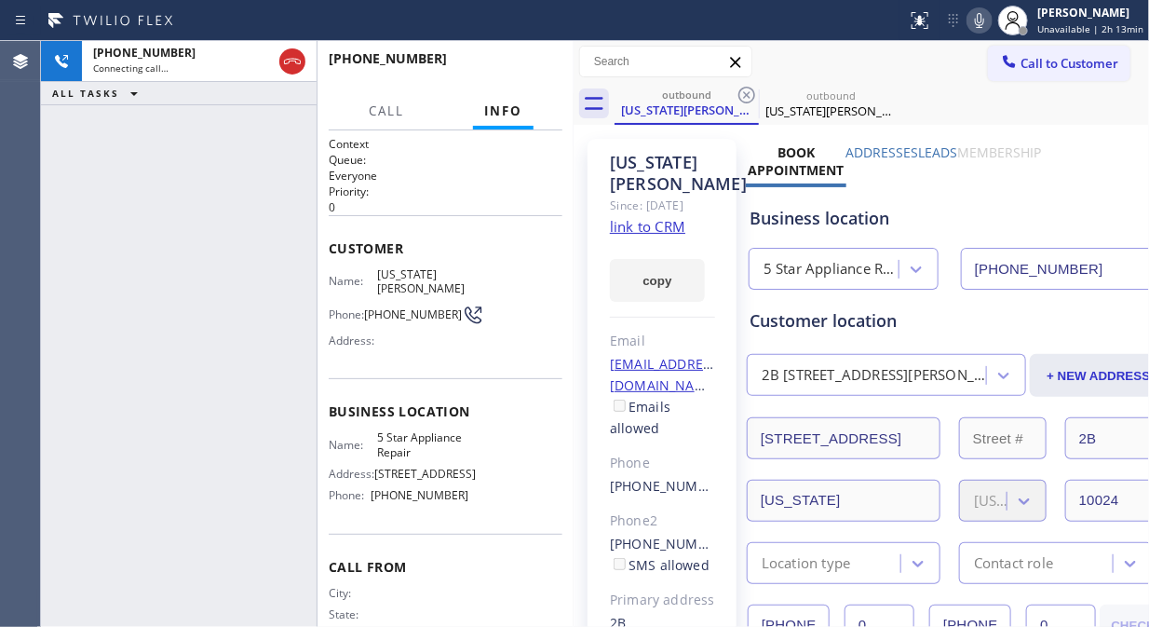
click at [741, 97] on icon at bounding box center [747, 95] width 22 height 22
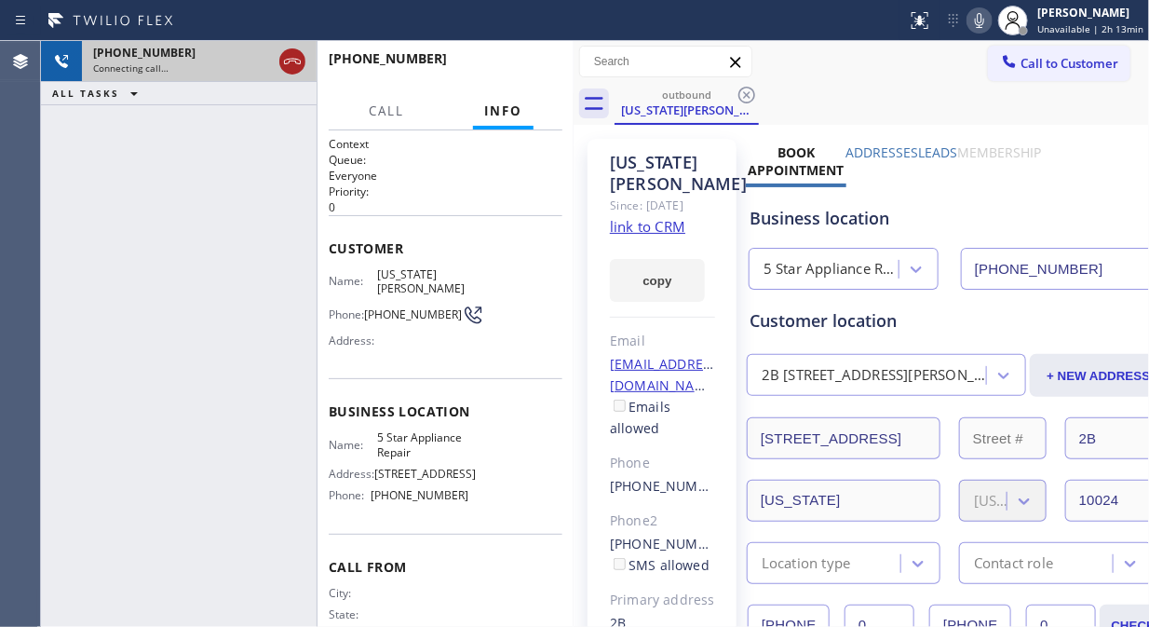
click at [291, 61] on icon at bounding box center [292, 62] width 17 height 6
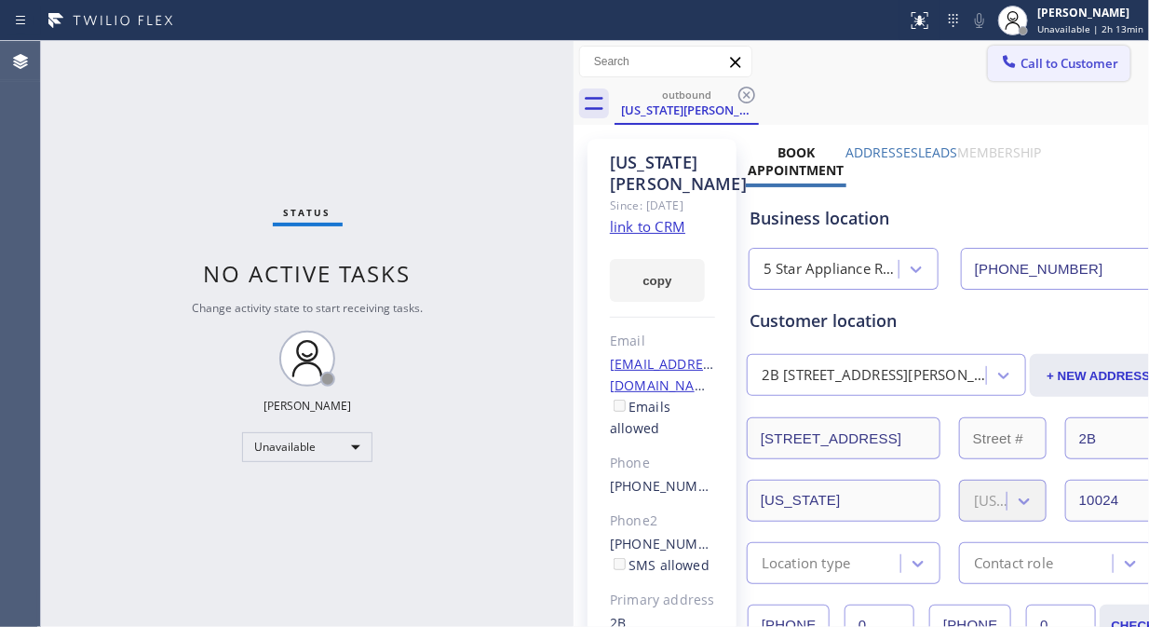
click at [1024, 55] on span "Call to Customer" at bounding box center [1070, 63] width 98 height 17
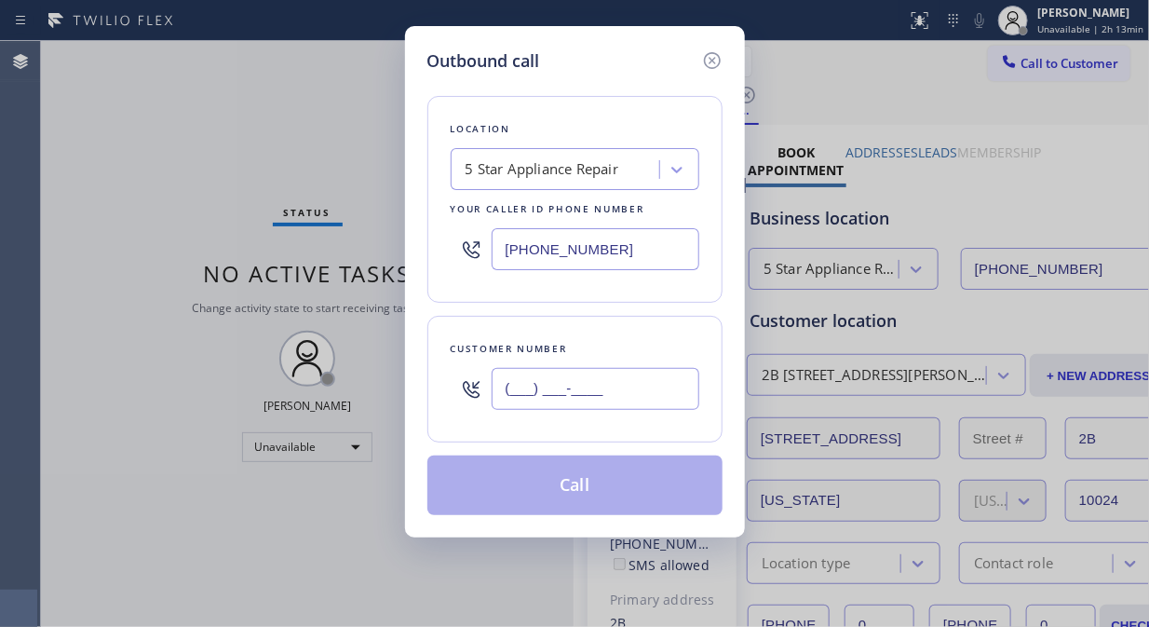
click at [503, 392] on input "(___) ___-____" at bounding box center [596, 389] width 208 height 42
paste input "646) 418-4763"
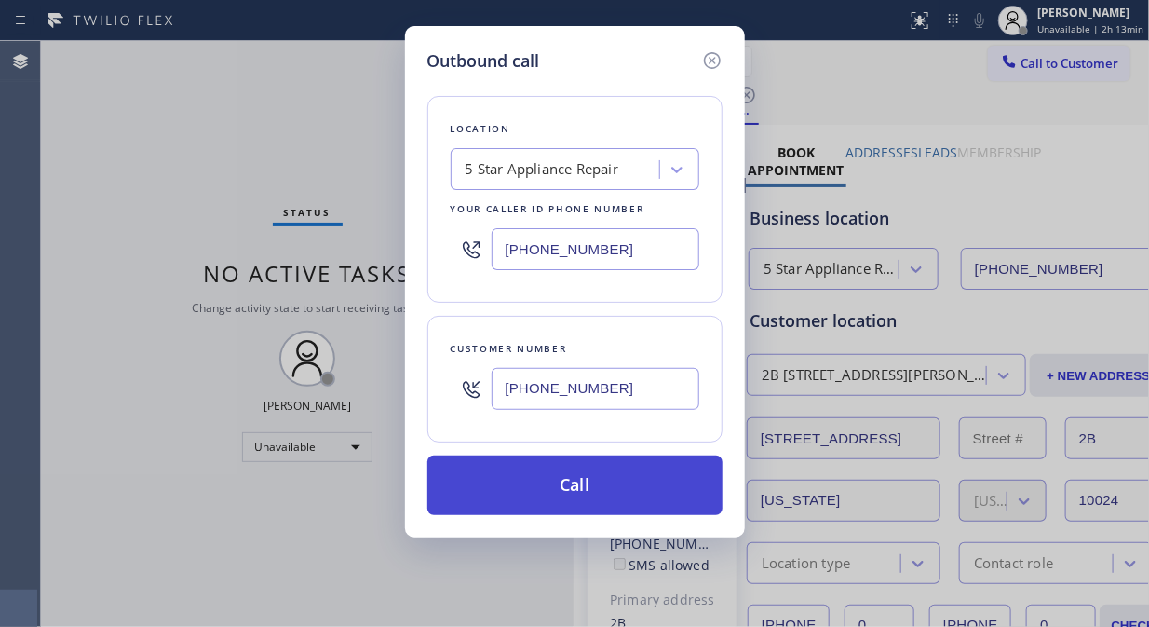
type input "[PHONE_NUMBER]"
click at [620, 479] on button "Call" at bounding box center [574, 485] width 295 height 60
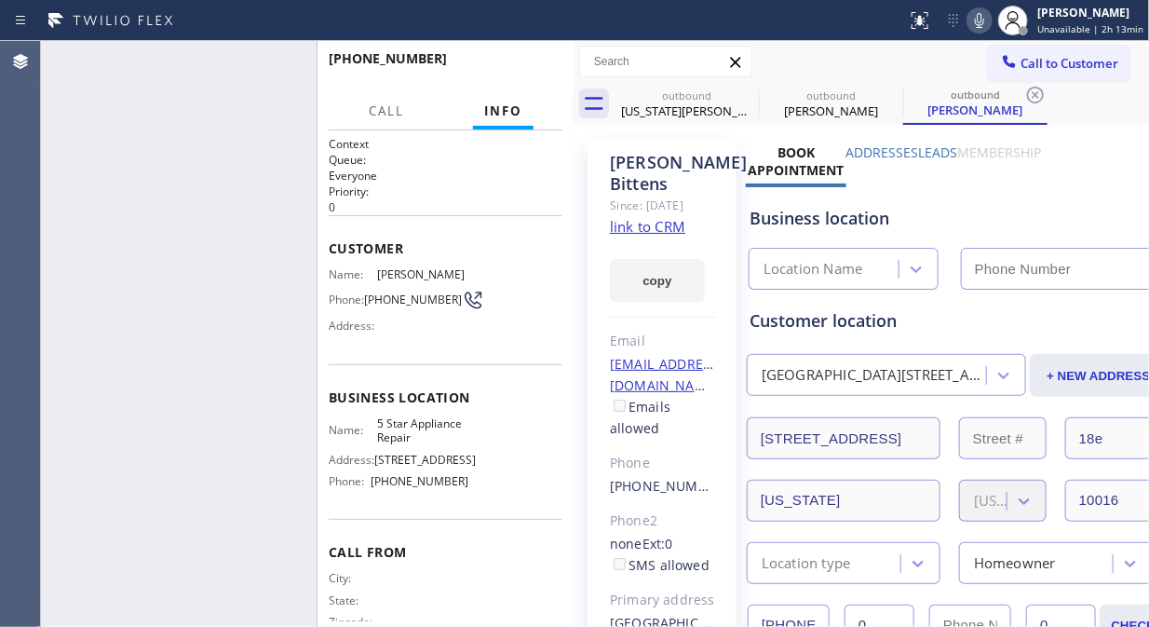
type input "[PHONE_NUMBER]"
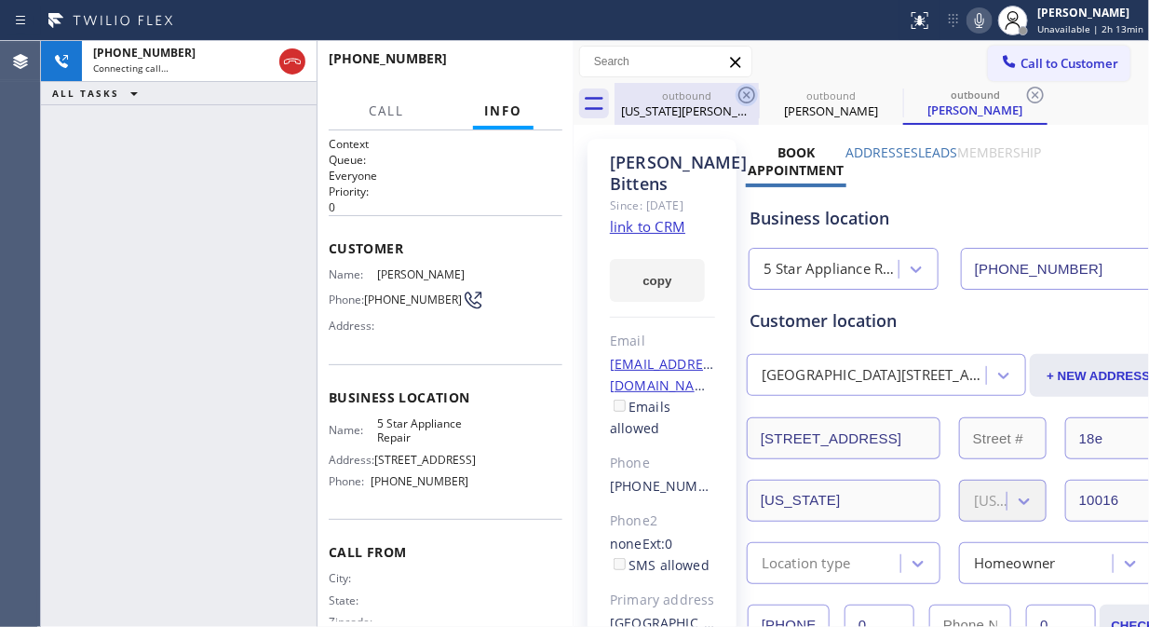
click at [752, 97] on icon at bounding box center [747, 95] width 22 height 22
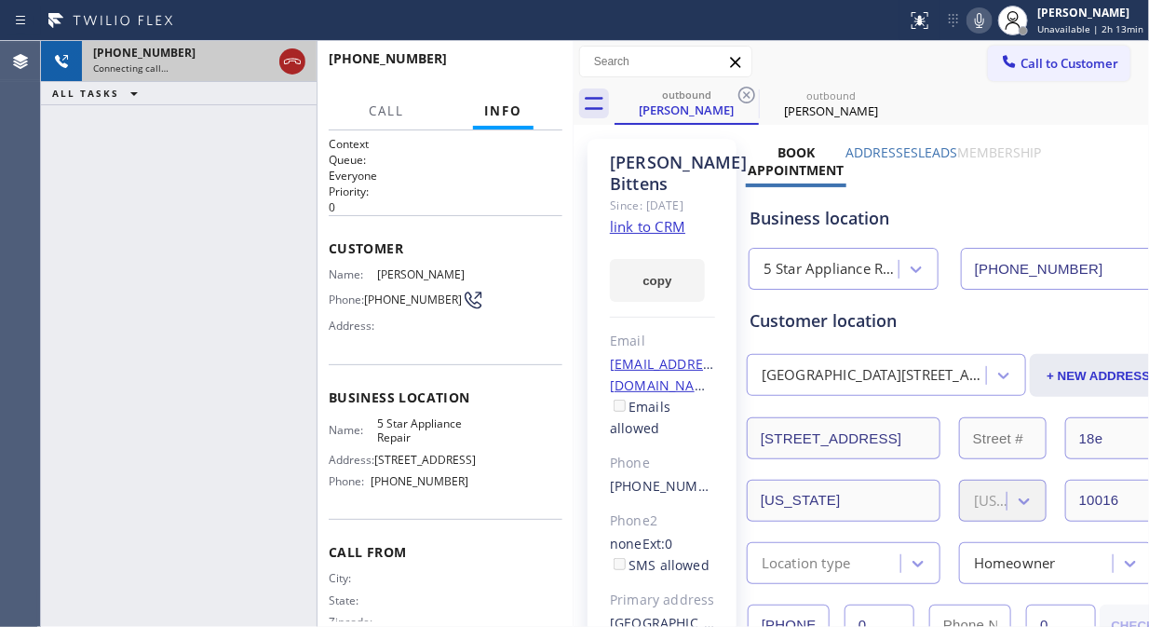
click at [289, 63] on icon at bounding box center [292, 61] width 22 height 22
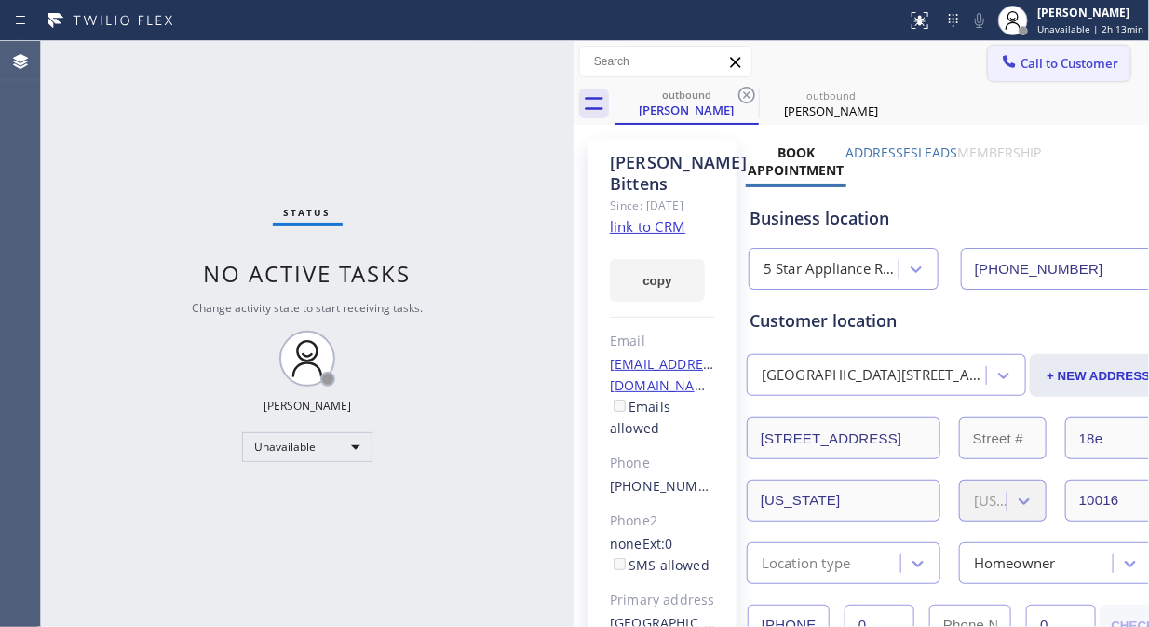
click at [1012, 73] on button "Call to Customer" at bounding box center [1059, 63] width 142 height 35
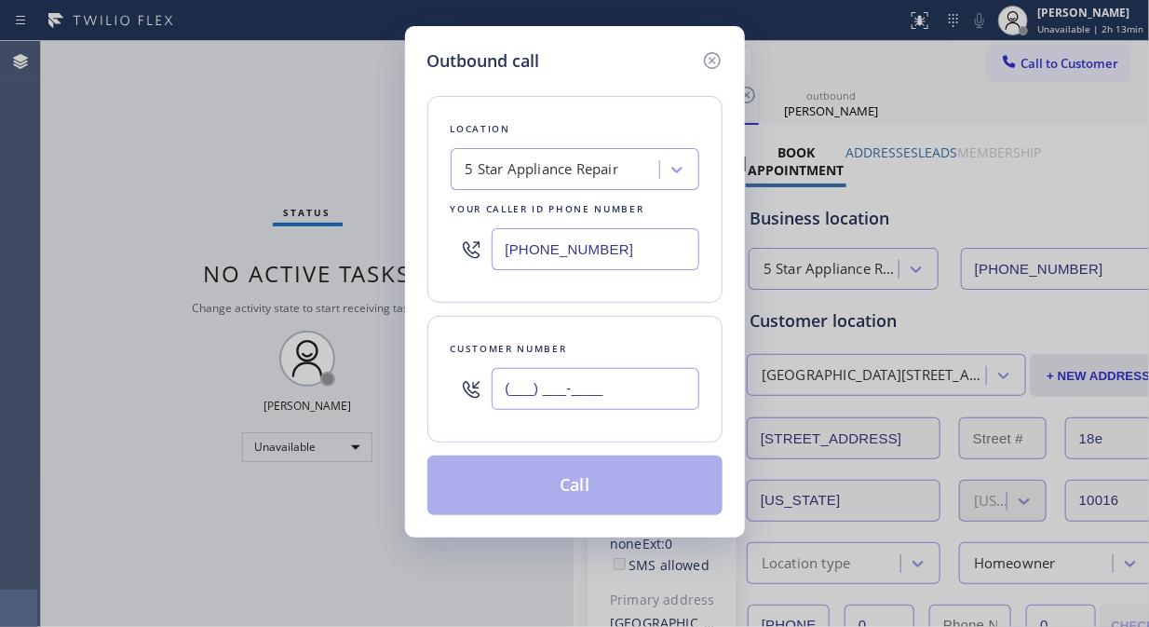
click at [499, 403] on input "(___) ___-____" at bounding box center [596, 389] width 208 height 42
paste input "631) 537-5047"
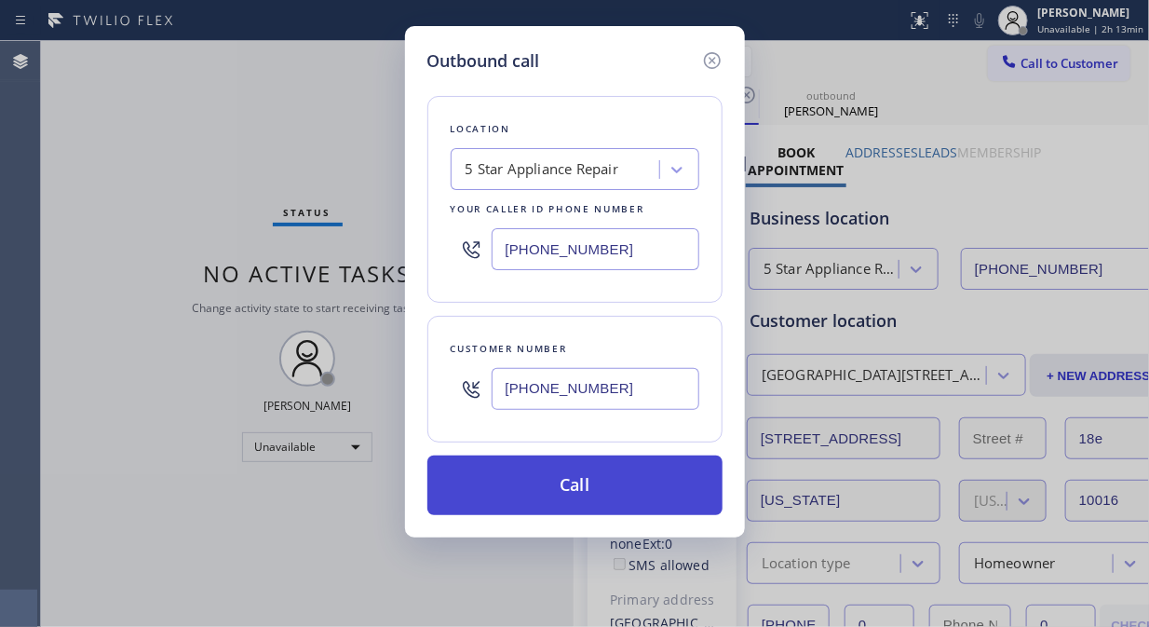
type input "[PHONE_NUMBER]"
drag, startPoint x: 566, startPoint y: 484, endPoint x: 635, endPoint y: 404, distance: 105.7
click at [568, 484] on button "Call" at bounding box center [574, 485] width 295 height 60
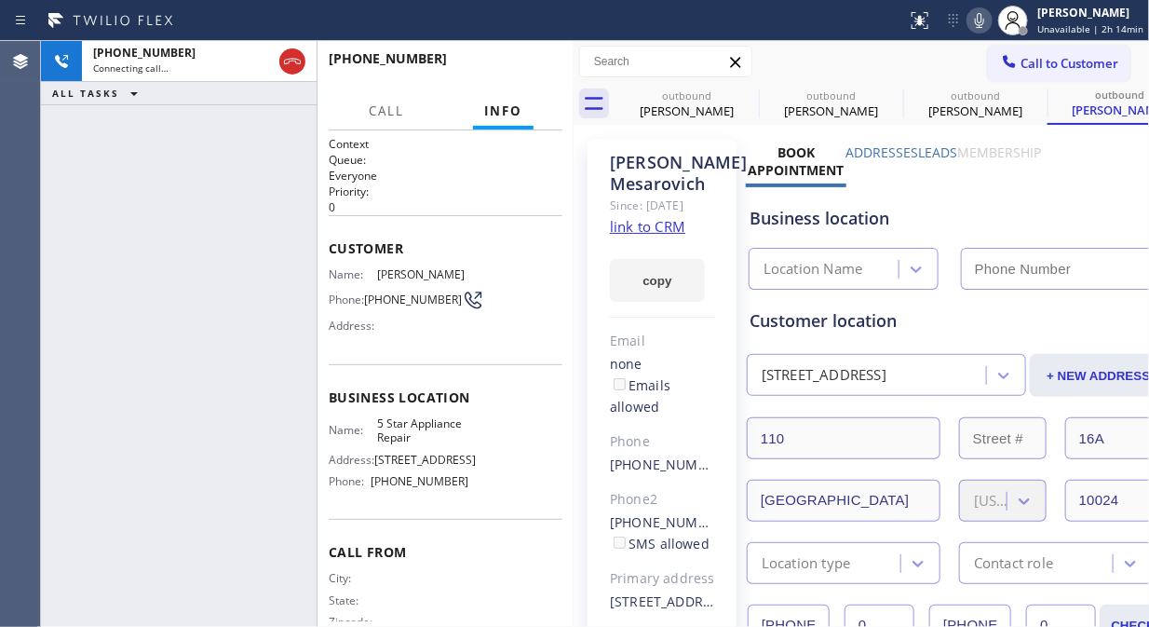
type input "[PHONE_NUMBER]"
click at [761, 85] on div "outbound [PERSON_NAME]" at bounding box center [831, 104] width 141 height 42
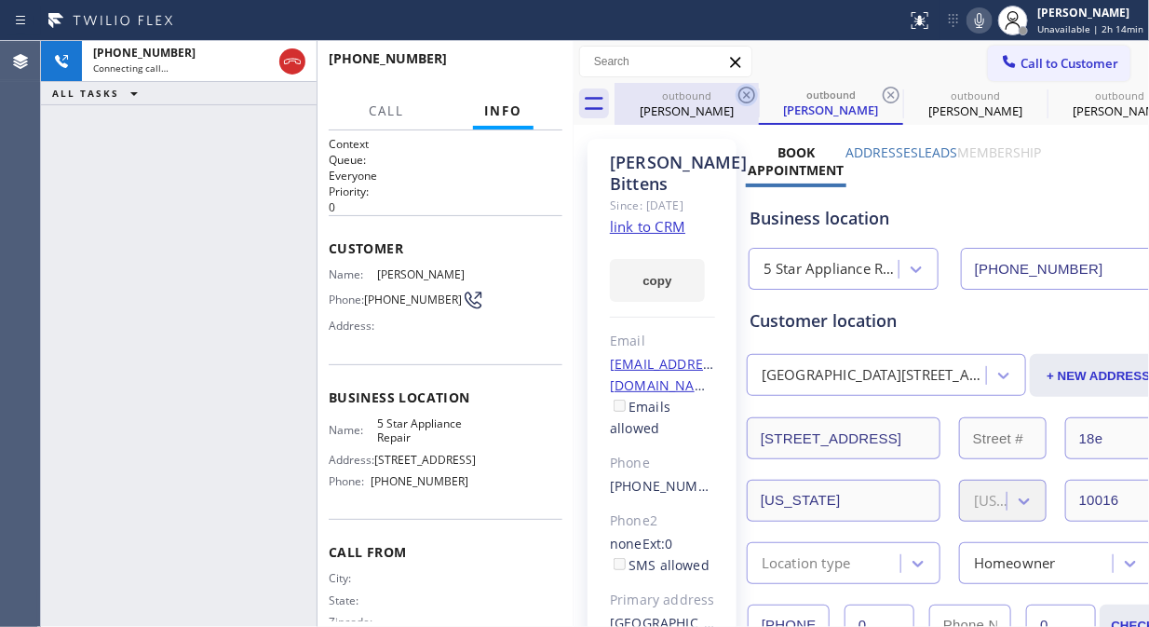
click at [746, 90] on icon at bounding box center [747, 95] width 22 height 22
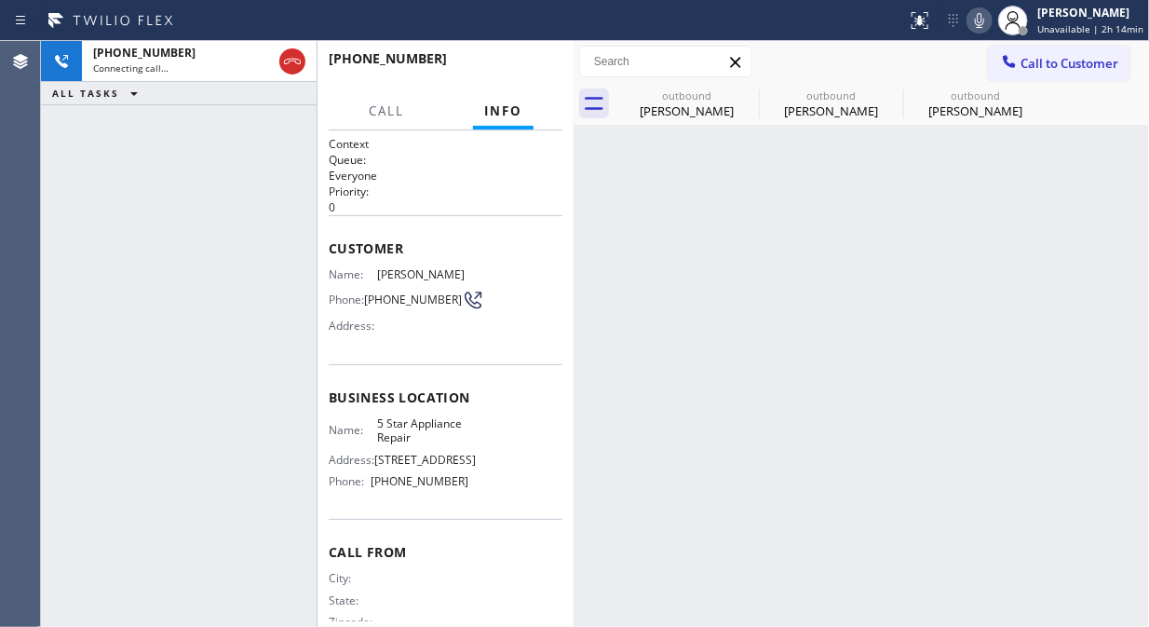
click at [0, 0] on icon at bounding box center [0, 0] width 0 height 0
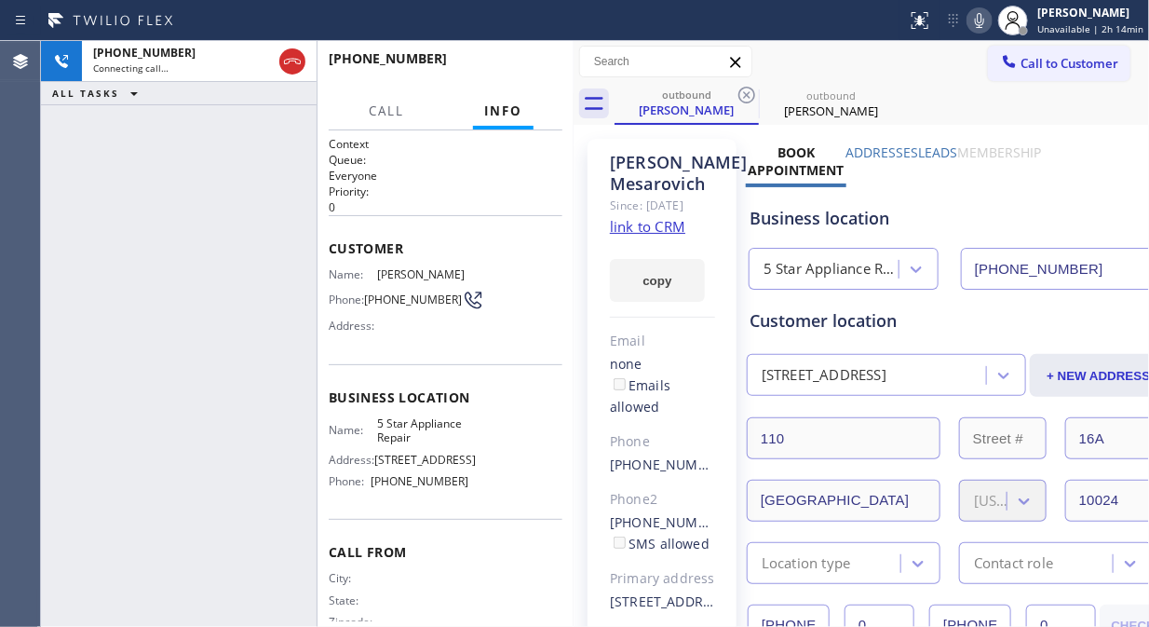
click at [746, 90] on icon at bounding box center [747, 95] width 22 height 22
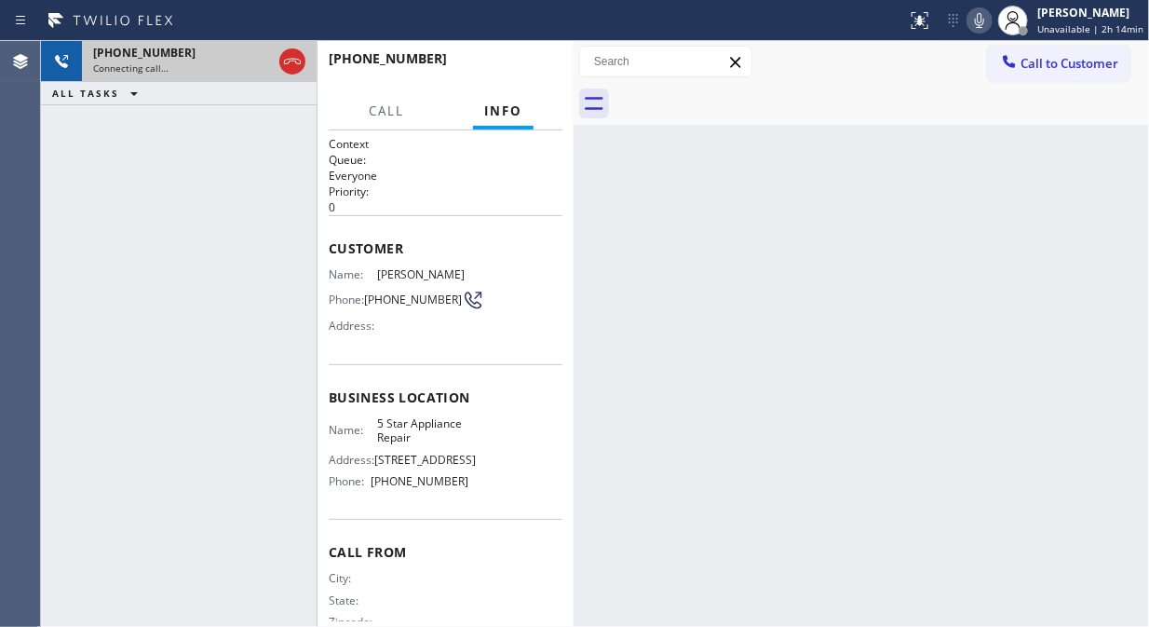
click at [155, 51] on span "[PHONE_NUMBER]" at bounding box center [144, 53] width 102 height 16
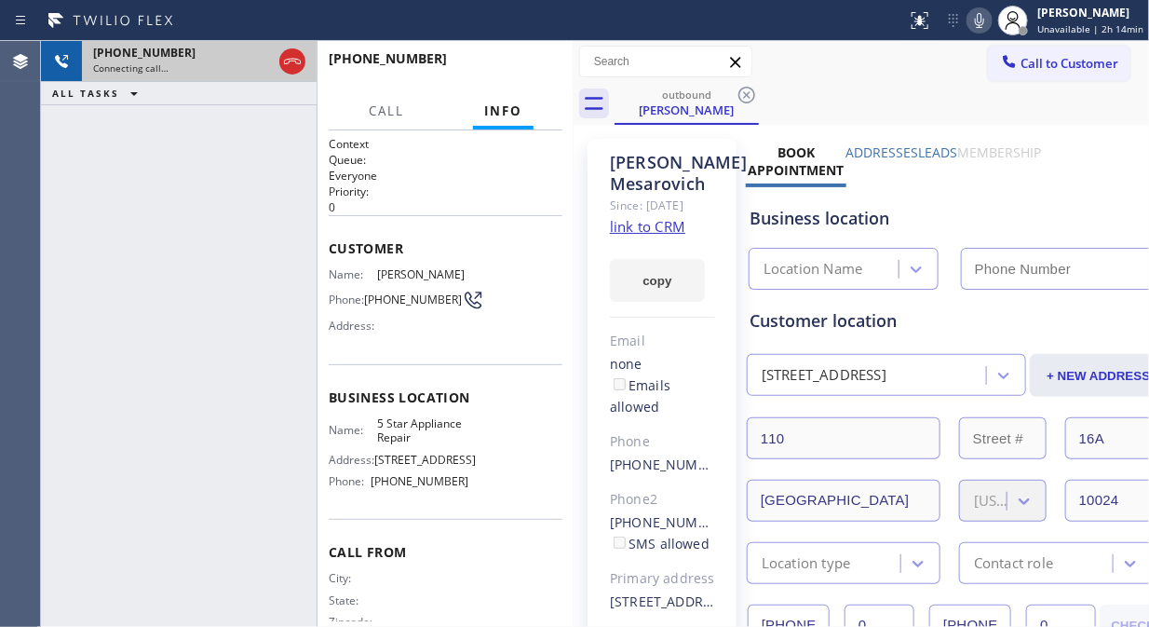
type input "[PHONE_NUMBER]"
click at [293, 61] on icon at bounding box center [292, 61] width 22 height 22
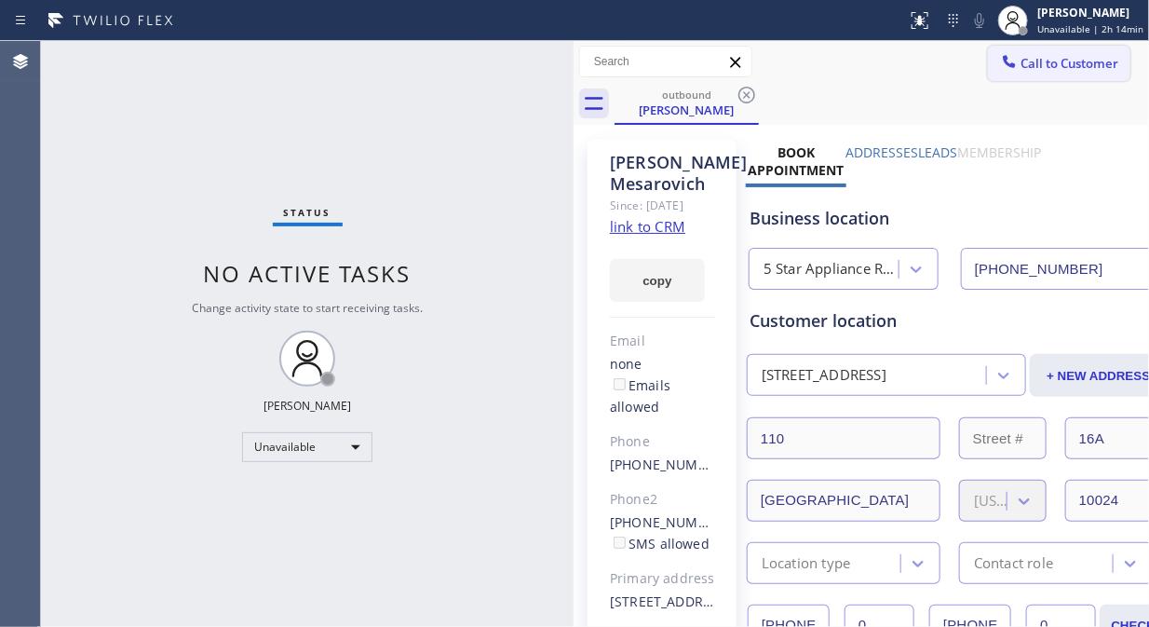
click at [1055, 73] on button "Call to Customer" at bounding box center [1059, 63] width 142 height 35
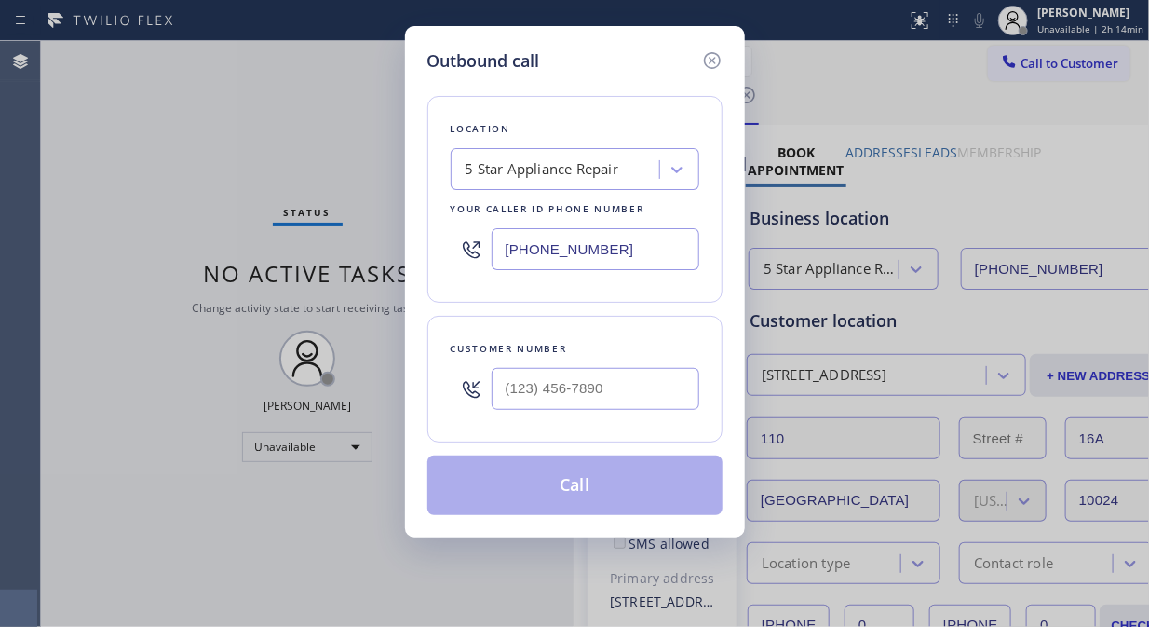
click at [486, 417] on div at bounding box center [471, 389] width 41 height 61
click at [494, 406] on input "(___) ___-____" at bounding box center [596, 389] width 208 height 42
paste input "917) 921-1415"
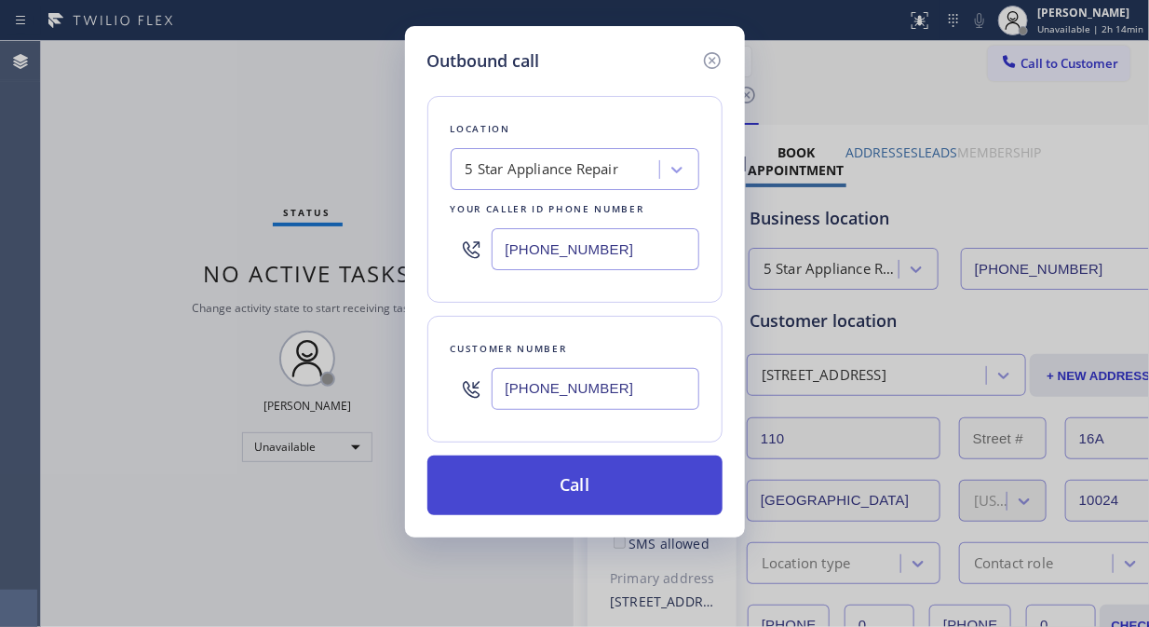
type input "[PHONE_NUMBER]"
click at [557, 481] on button "Call" at bounding box center [574, 485] width 295 height 60
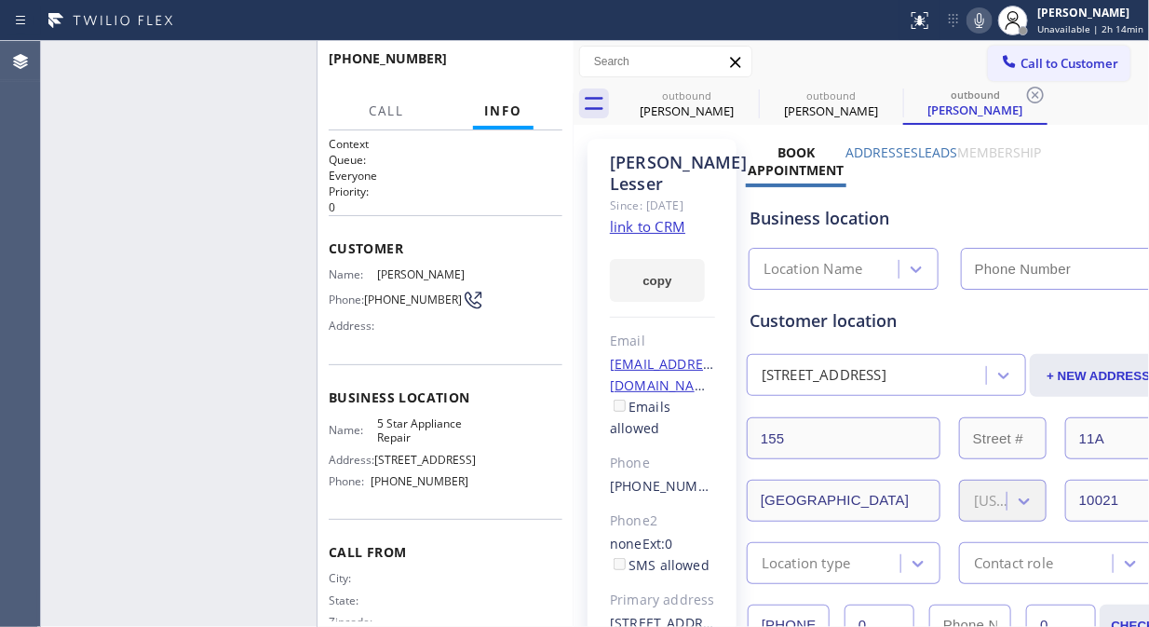
type input "[PHONE_NUMBER]"
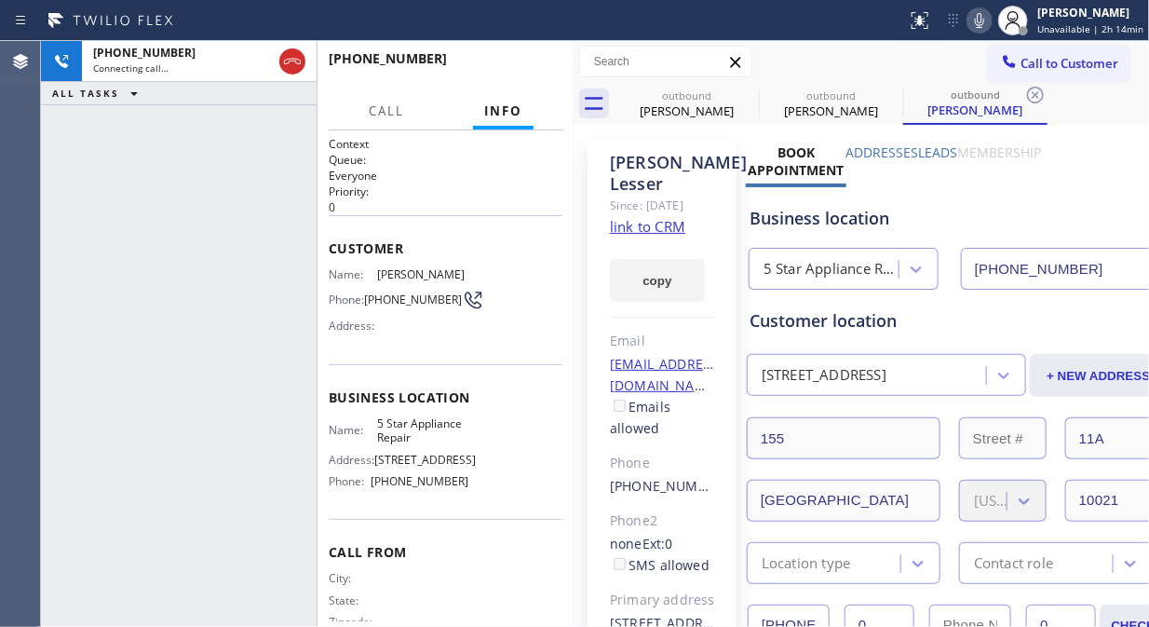
click at [987, 16] on icon at bounding box center [979, 20] width 22 height 22
click at [515, 75] on button "HANG UP" at bounding box center [519, 67] width 87 height 26
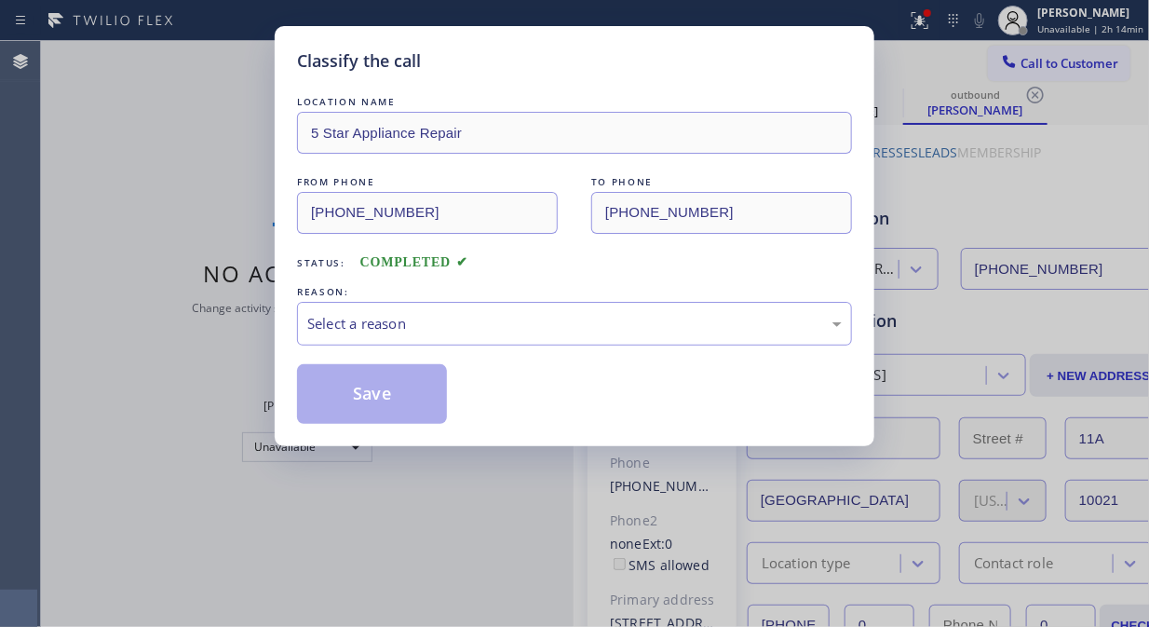
click at [515, 75] on div "LOCATION NAME 5 Star Appliance Repair FROM PHONE [PHONE_NUMBER] TO PHONE [PHONE…" at bounding box center [574, 249] width 555 height 350
click at [500, 310] on div "Select a reason" at bounding box center [574, 324] width 555 height 44
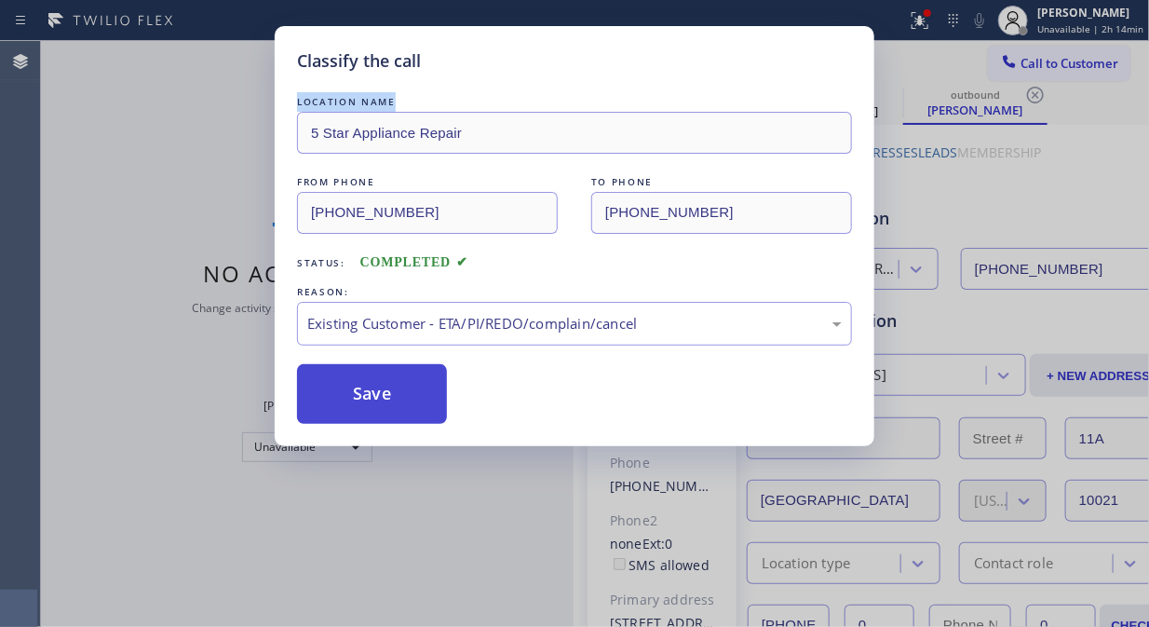
click at [359, 400] on button "Save" at bounding box center [372, 394] width 150 height 60
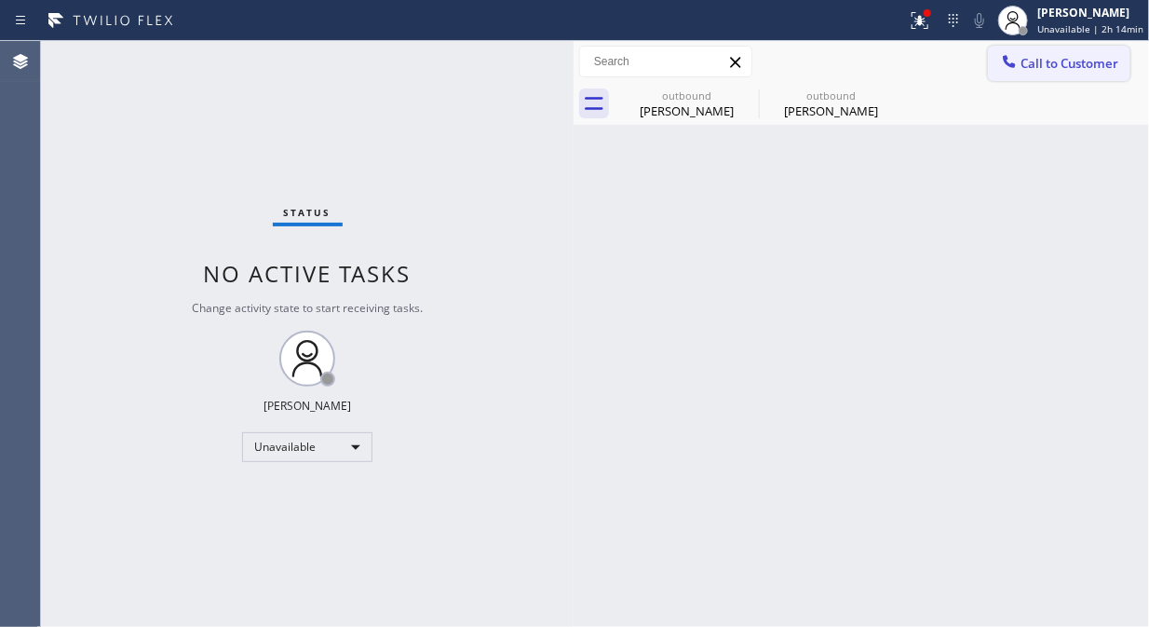
click at [1045, 61] on span "Call to Customer" at bounding box center [1070, 63] width 98 height 17
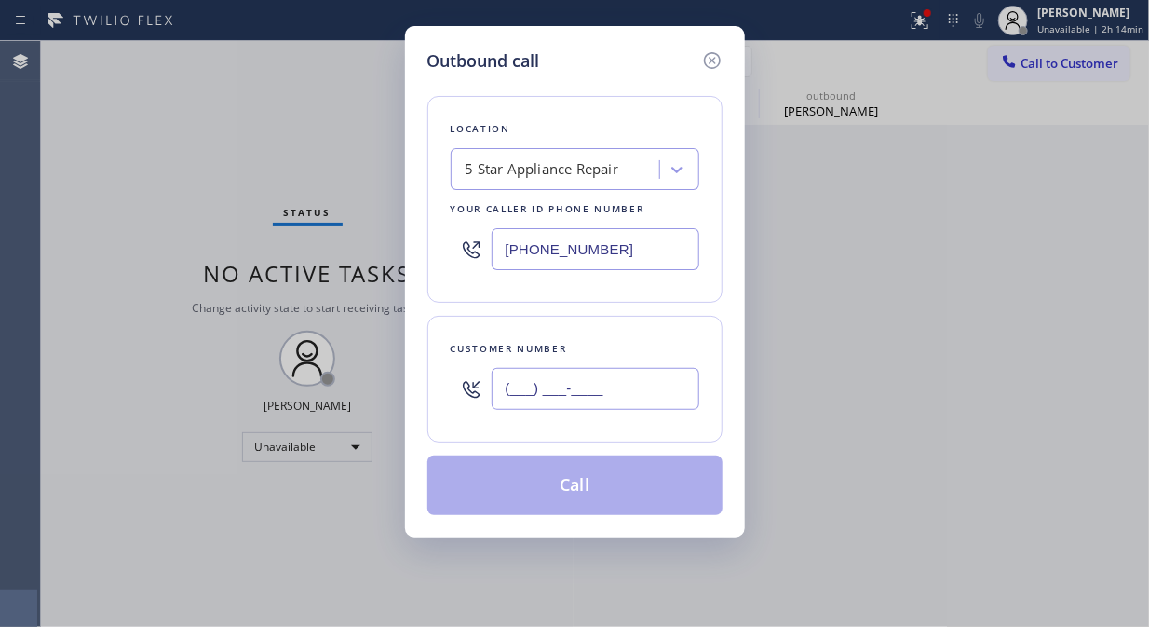
click at [548, 394] on input "(___) ___-____" at bounding box center [596, 389] width 208 height 42
paste input "917) 520-2153"
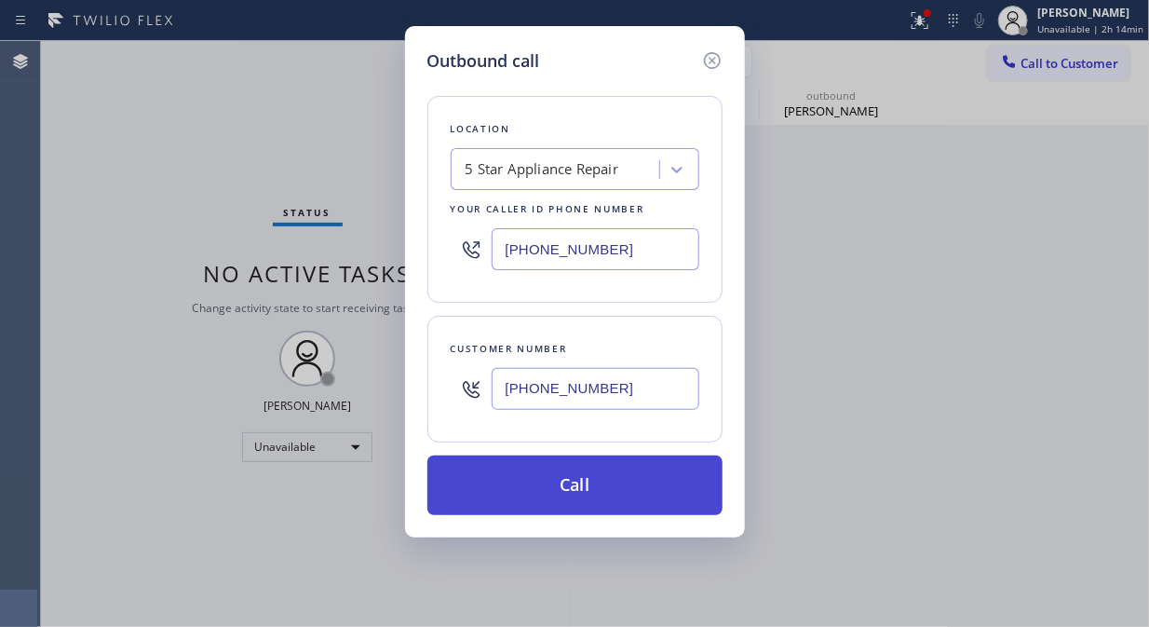
type input "[PHONE_NUMBER]"
click at [636, 508] on button "Call" at bounding box center [574, 485] width 295 height 60
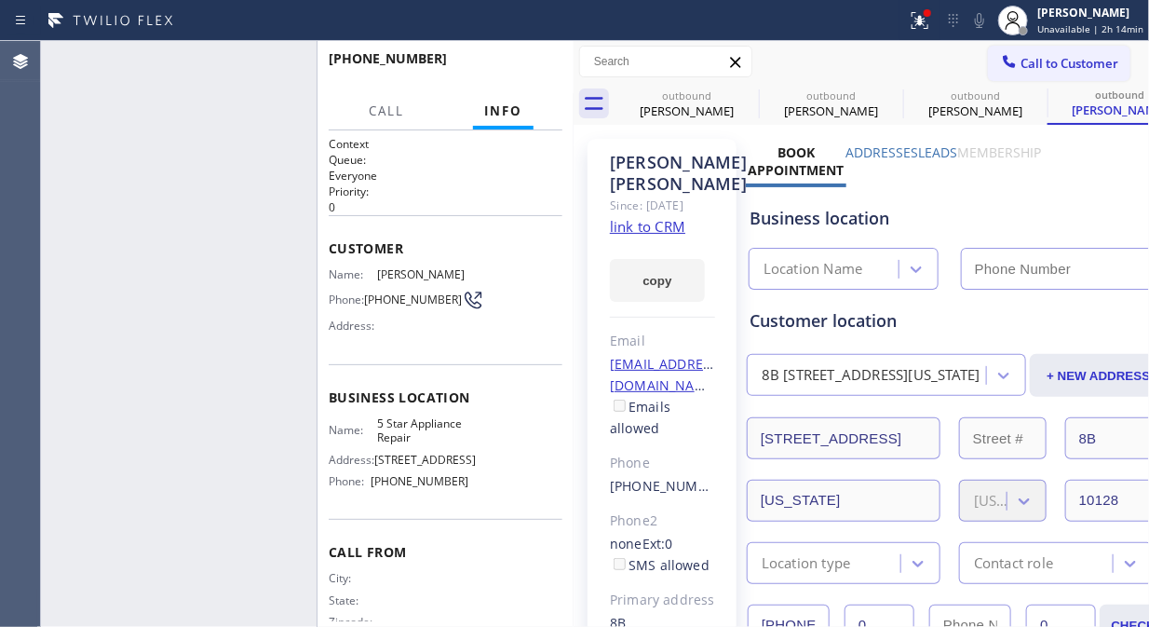
type input "[PHONE_NUMBER]"
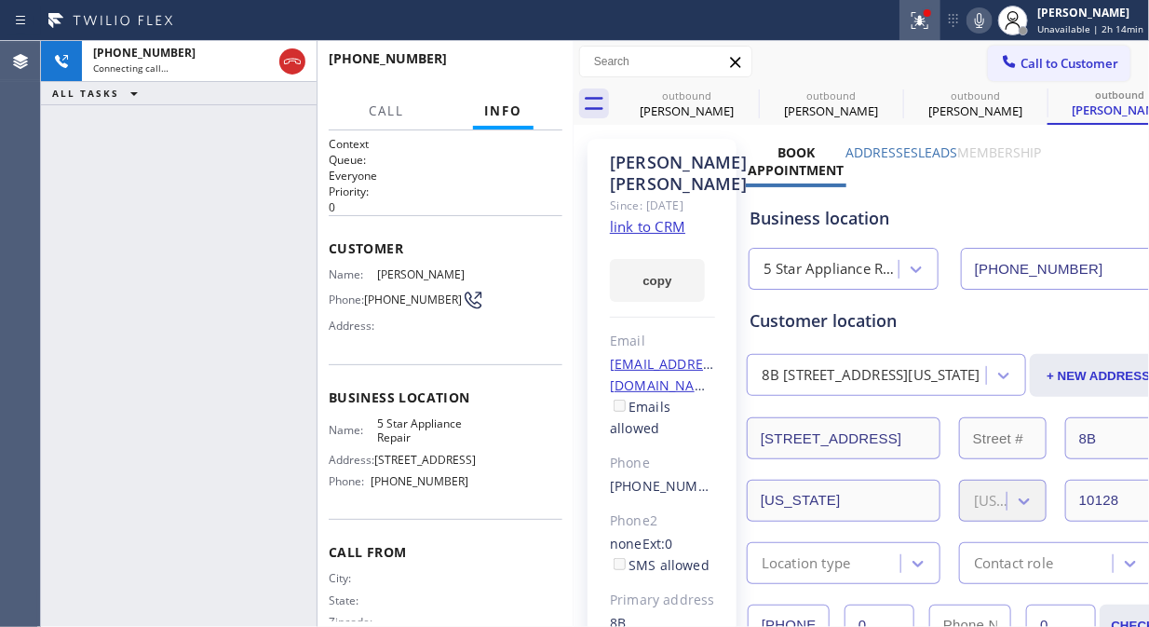
click at [915, 20] on icon at bounding box center [920, 20] width 22 height 22
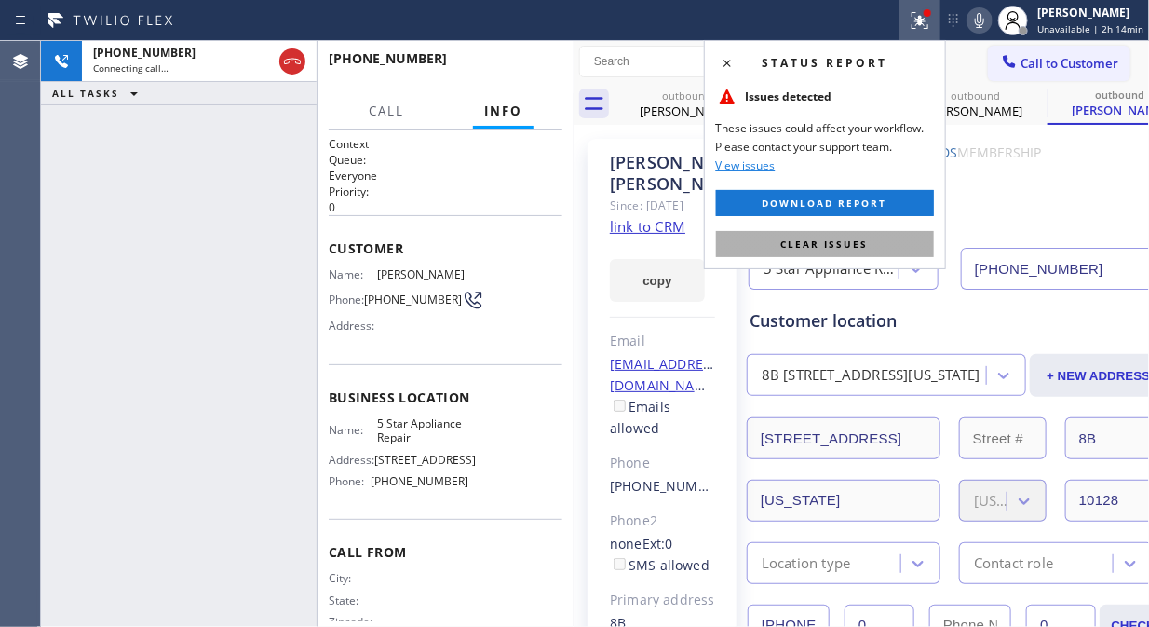
click at [864, 231] on button "Clear issues" at bounding box center [825, 244] width 218 height 26
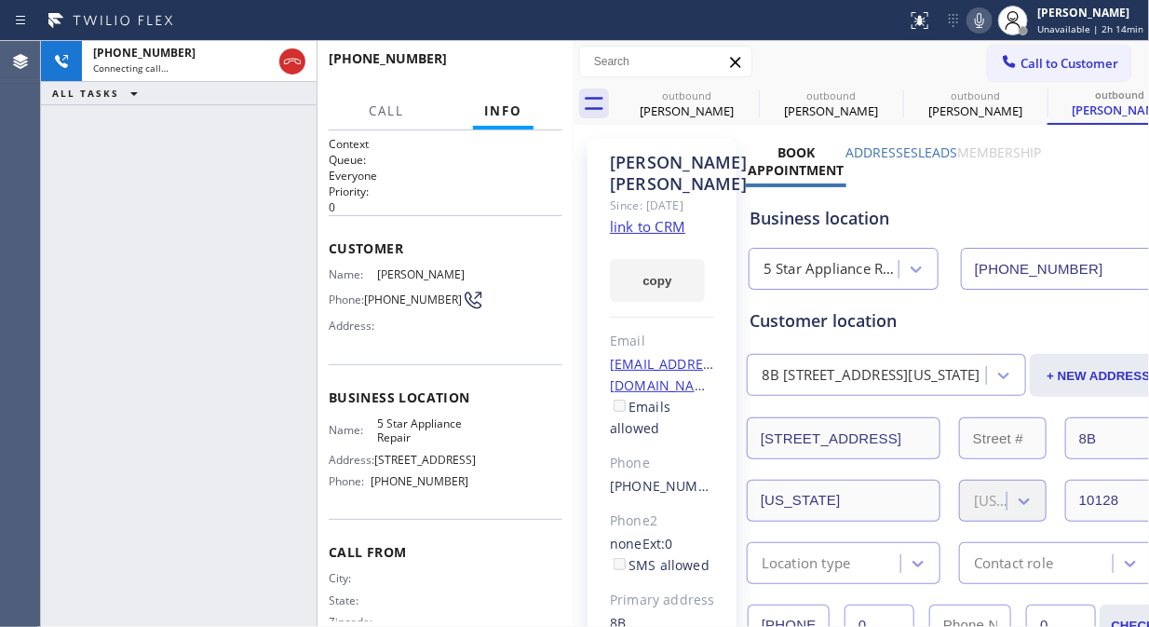
click at [989, 14] on icon at bounding box center [979, 20] width 22 height 22
click at [740, 97] on icon at bounding box center [747, 95] width 22 height 22
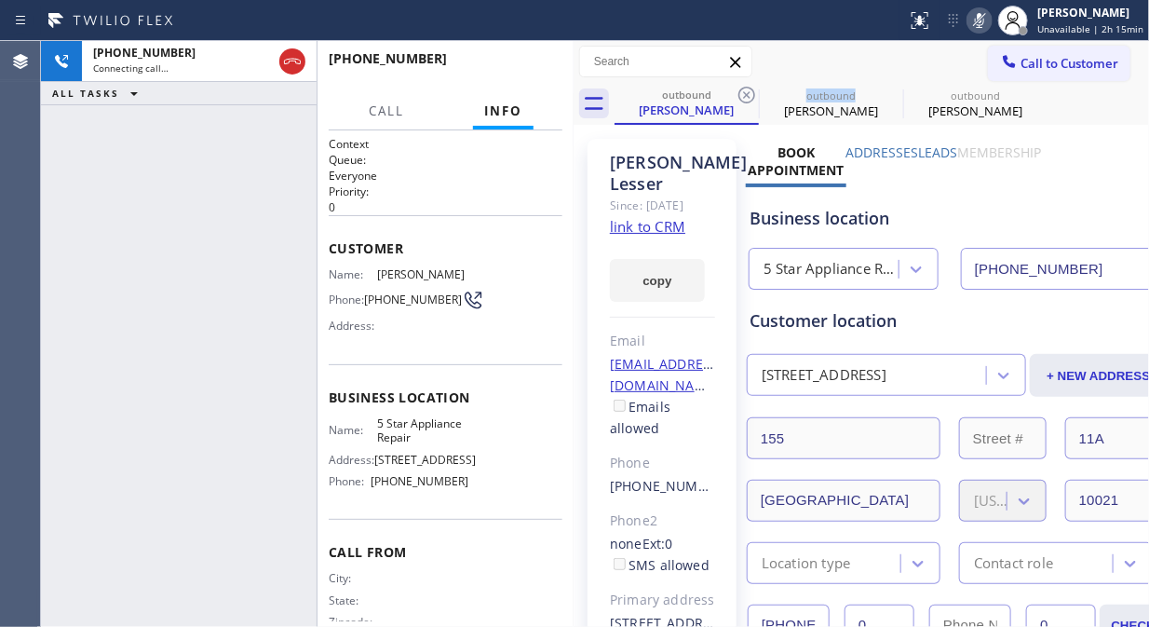
click at [740, 97] on icon at bounding box center [747, 95] width 22 height 22
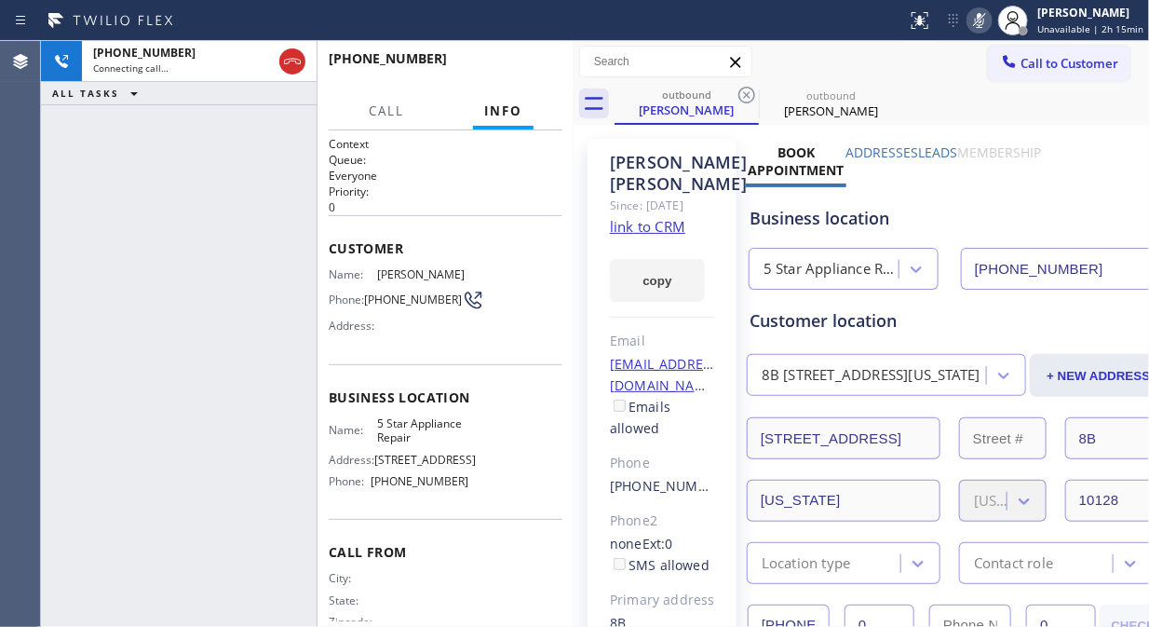
click at [740, 97] on icon at bounding box center [747, 95] width 22 height 22
click at [980, 23] on rect at bounding box center [979, 18] width 13 height 13
click at [525, 66] on span "HANG UP" at bounding box center [519, 67] width 57 height 13
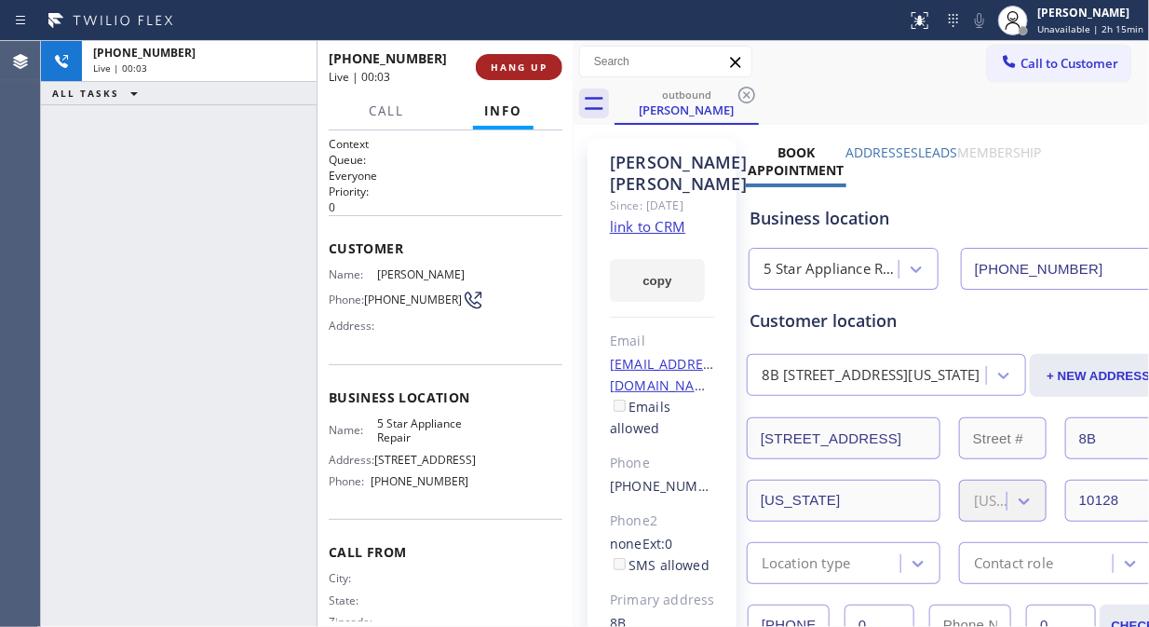
click at [525, 66] on span "HANG UP" at bounding box center [519, 67] width 57 height 13
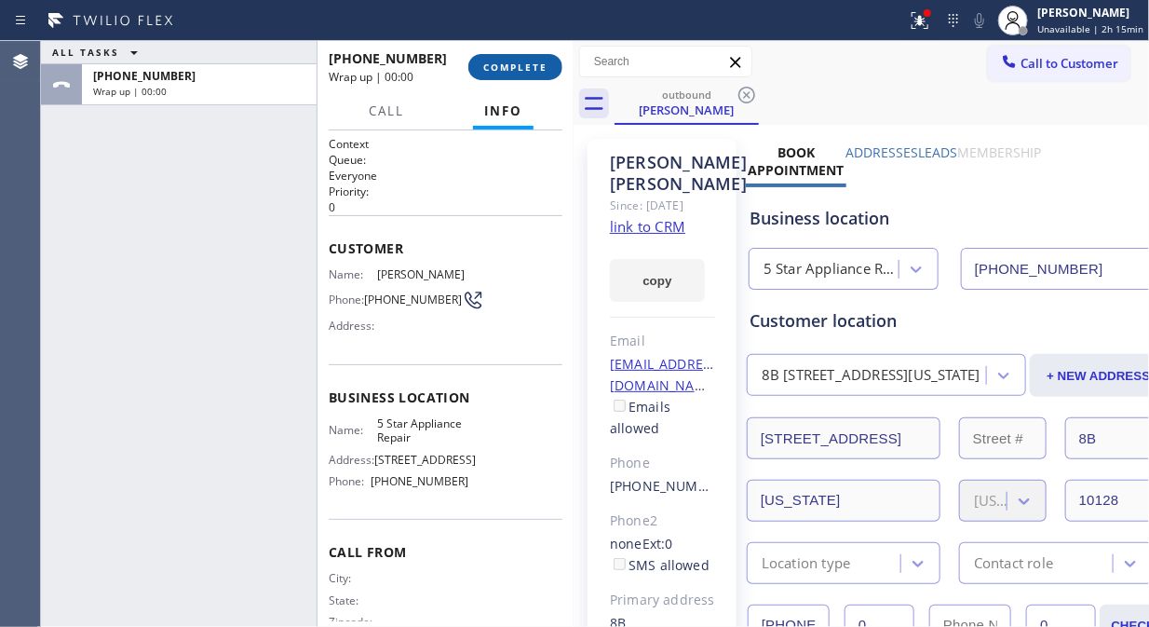
click at [525, 66] on span "COMPLETE" at bounding box center [515, 67] width 64 height 13
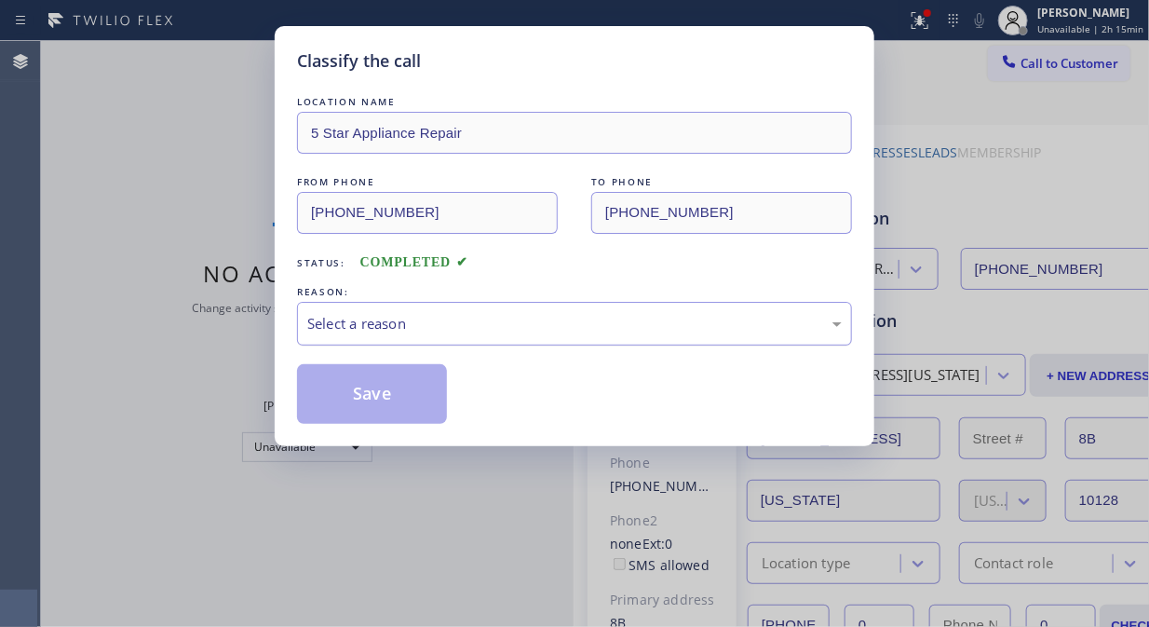
click at [546, 321] on div "Select a reason" at bounding box center [574, 323] width 535 height 21
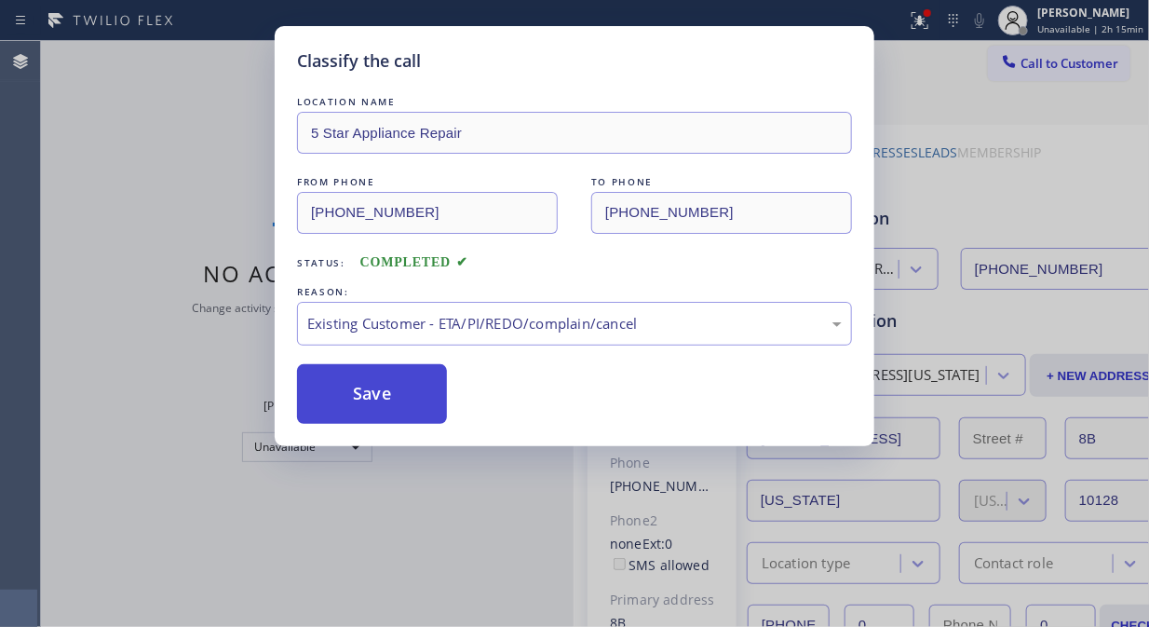
click at [424, 413] on button "Save" at bounding box center [372, 394] width 150 height 60
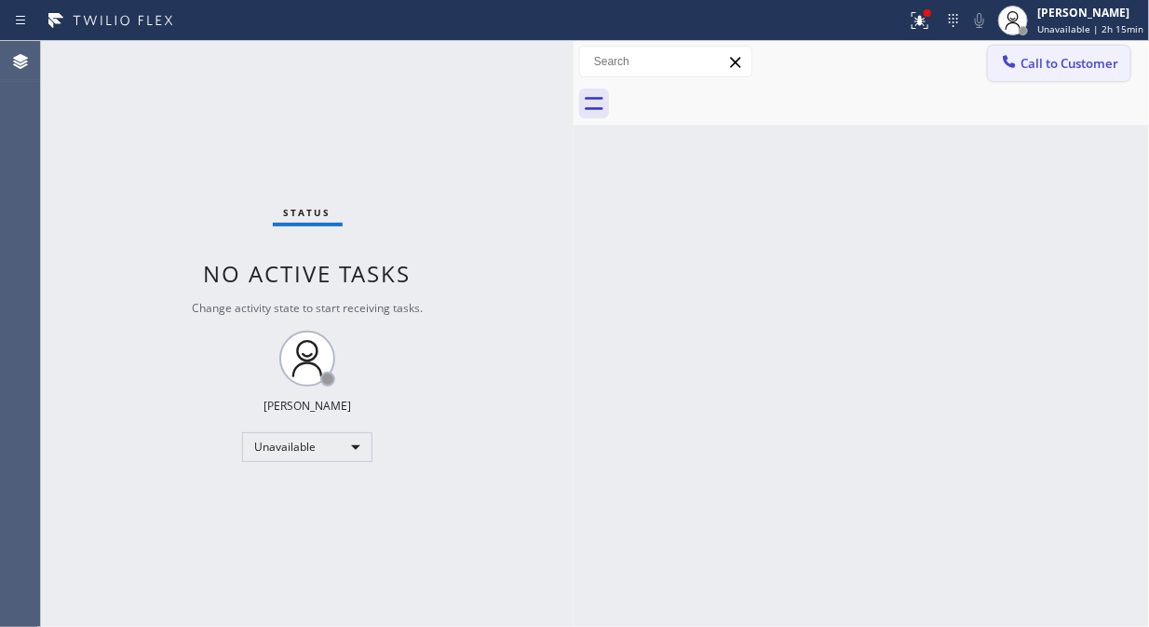
click at [1048, 60] on span "Call to Customer" at bounding box center [1070, 63] width 98 height 17
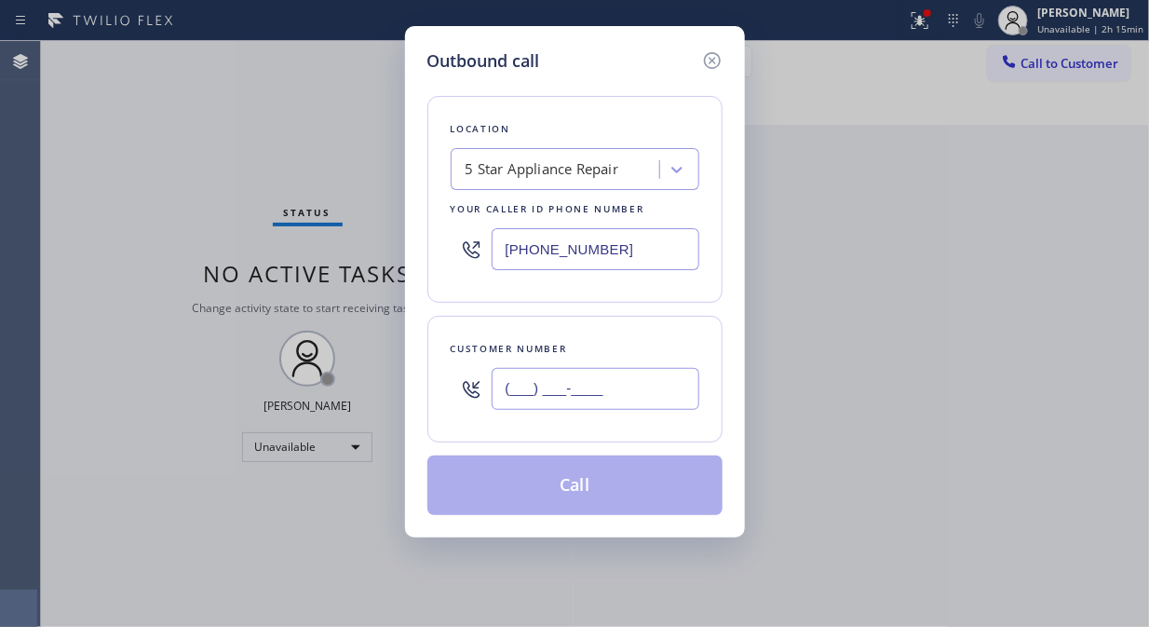
click at [615, 395] on input "(___) ___-____" at bounding box center [596, 389] width 208 height 42
paste input "917) 716-2659"
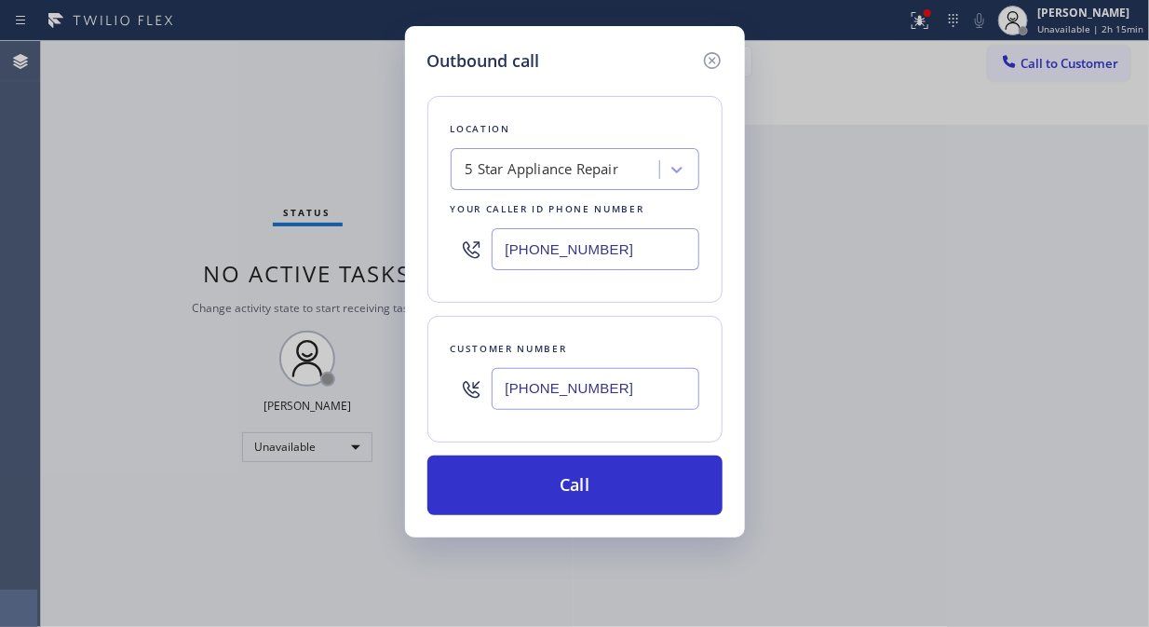
type input "[PHONE_NUMBER]"
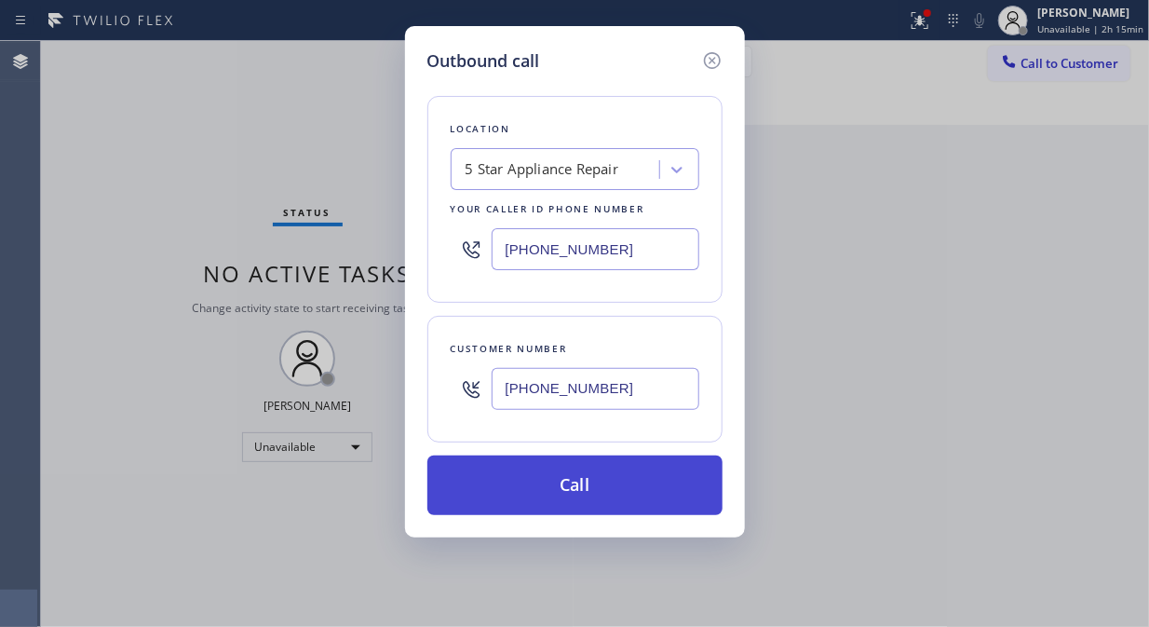
click at [652, 491] on button "Call" at bounding box center [574, 485] width 295 height 60
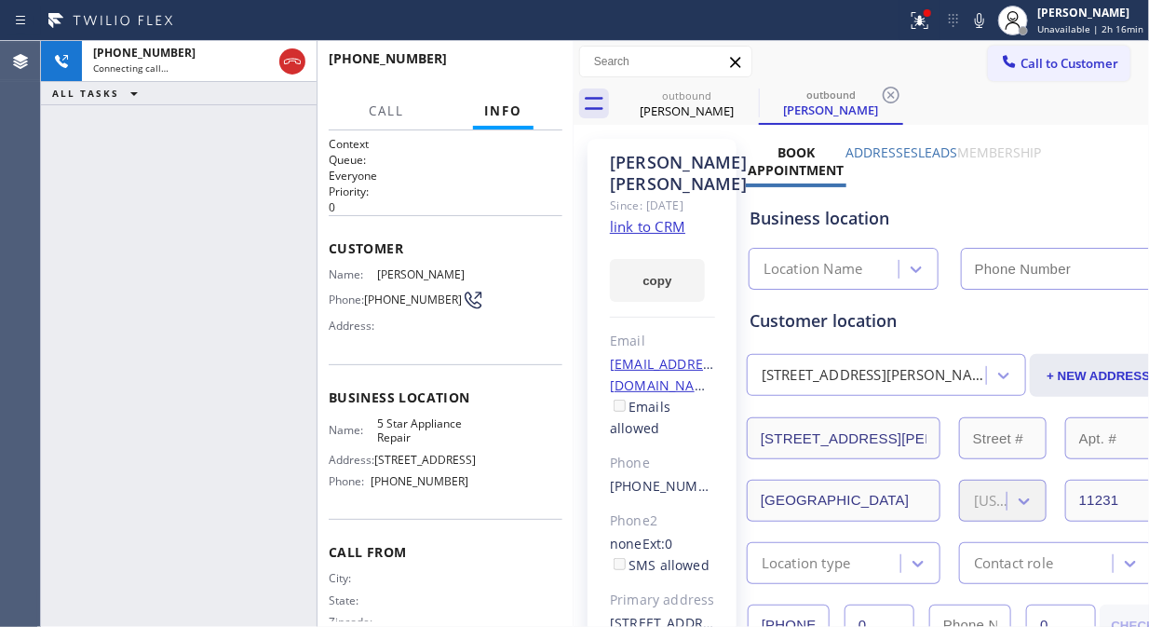
click at [982, 28] on icon at bounding box center [979, 20] width 22 height 22
type input "[PHONE_NUMBER]"
click at [923, 20] on icon at bounding box center [917, 18] width 11 height 13
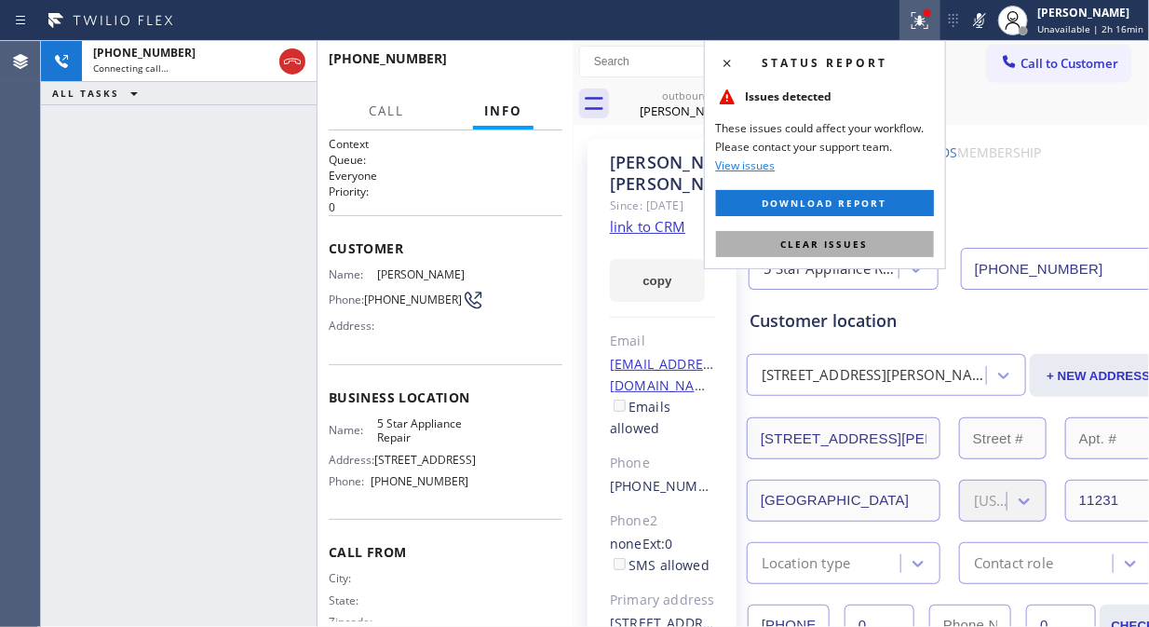
click at [816, 248] on span "Clear issues" at bounding box center [825, 243] width 88 height 13
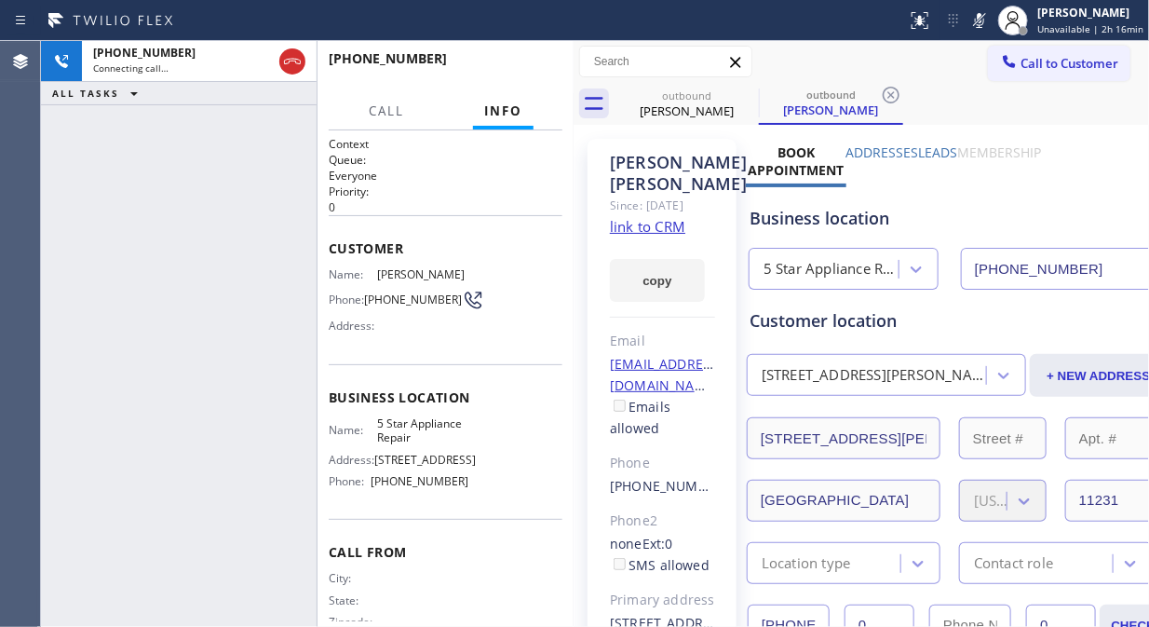
click at [155, 159] on div "[PHONE_NUMBER] Connecting call… ALL TASKS ALL TASKS ACTIVE TASKS TASKS IN WRAP …" at bounding box center [179, 334] width 276 height 586
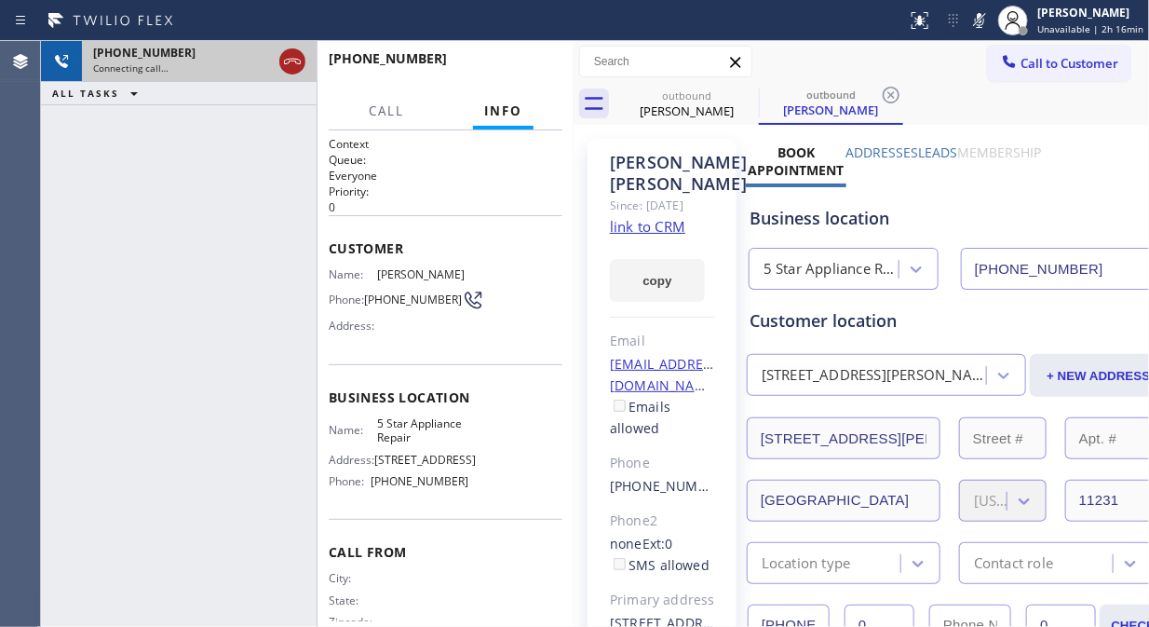
click at [294, 60] on icon at bounding box center [292, 61] width 22 height 22
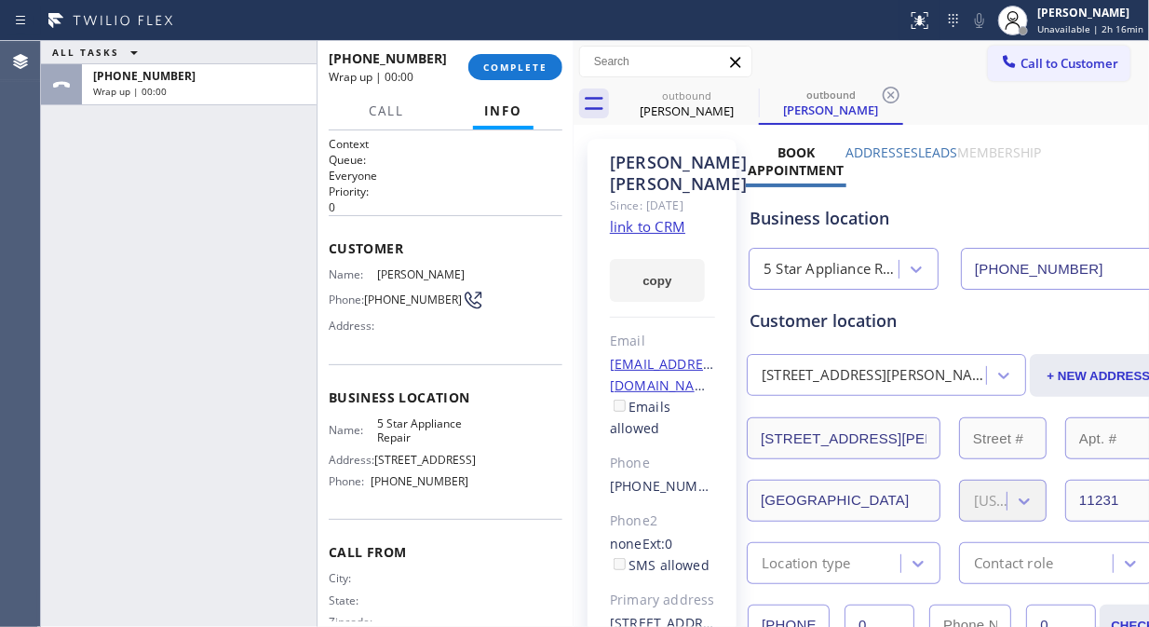
click at [495, 62] on span "COMPLETE" at bounding box center [515, 67] width 64 height 13
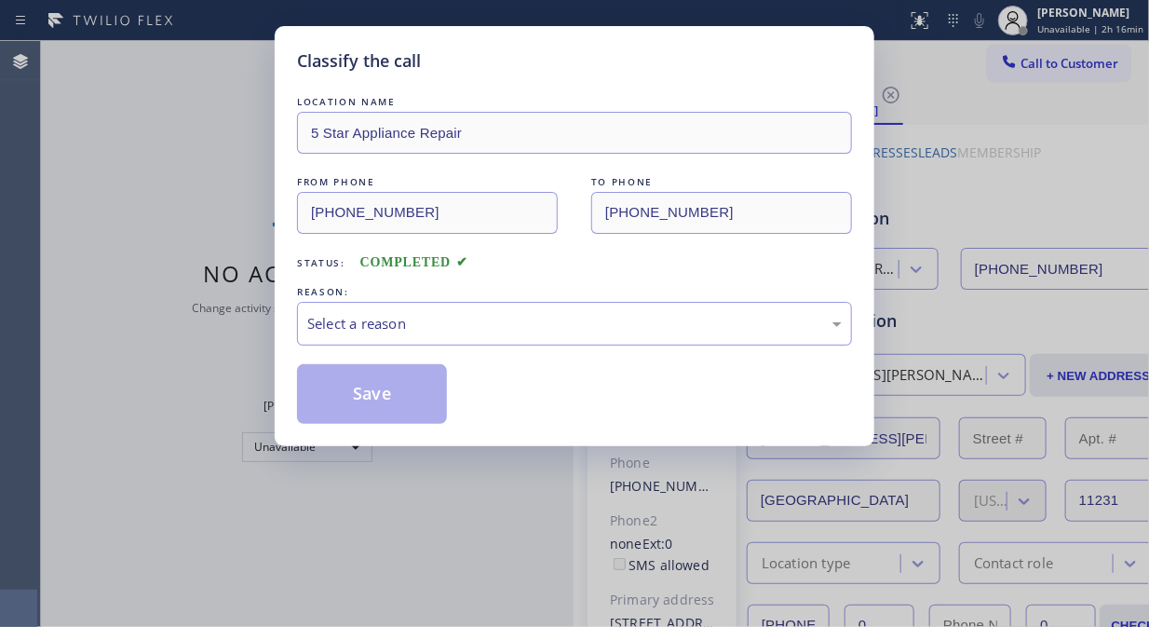
click at [554, 323] on div "Select a reason" at bounding box center [574, 323] width 535 height 21
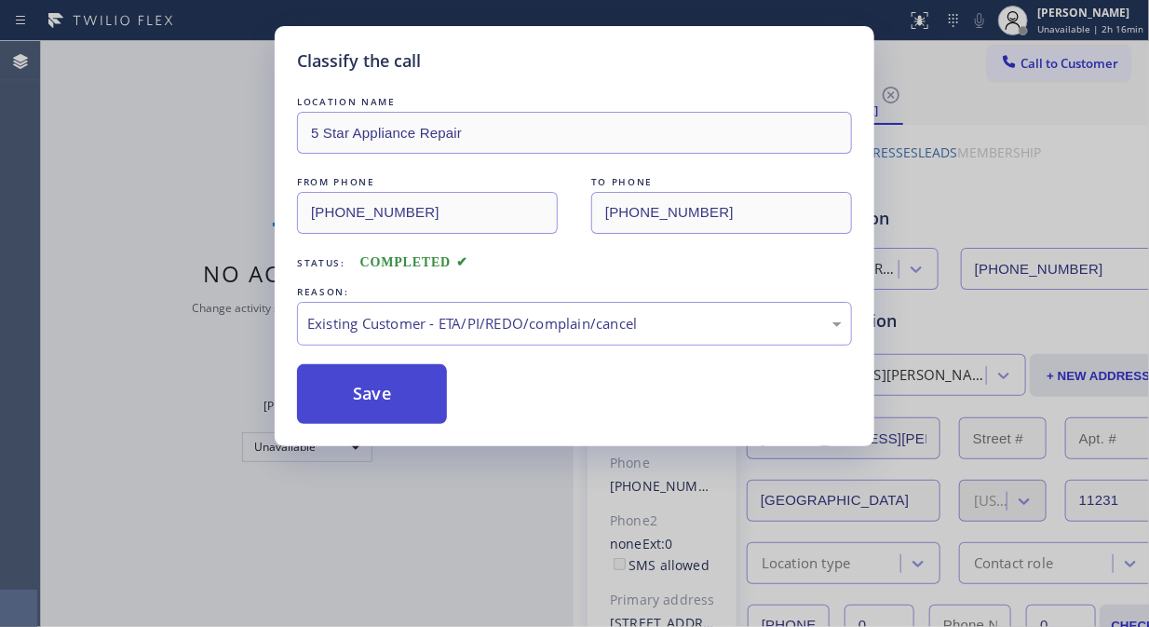
click at [386, 411] on button "Save" at bounding box center [372, 394] width 150 height 60
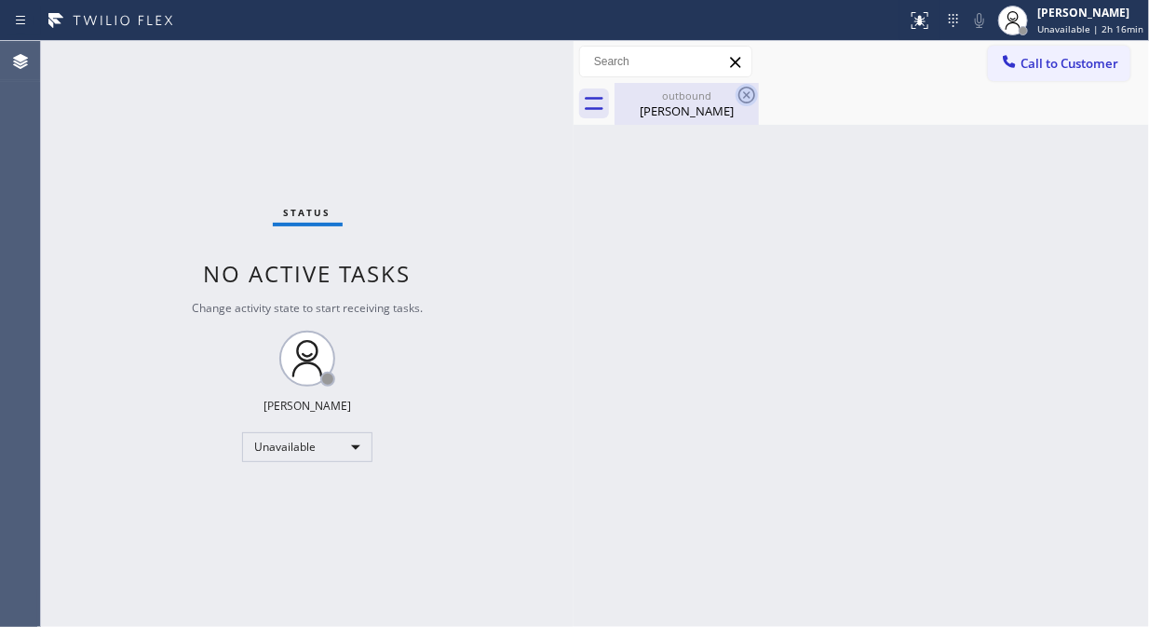
click at [747, 84] on icon at bounding box center [747, 95] width 22 height 22
click at [747, 98] on icon at bounding box center [747, 95] width 22 height 22
click at [685, 124] on div "outbound [PERSON_NAME]" at bounding box center [686, 104] width 141 height 42
click at [1022, 68] on span "Call to Customer" at bounding box center [1070, 63] width 98 height 17
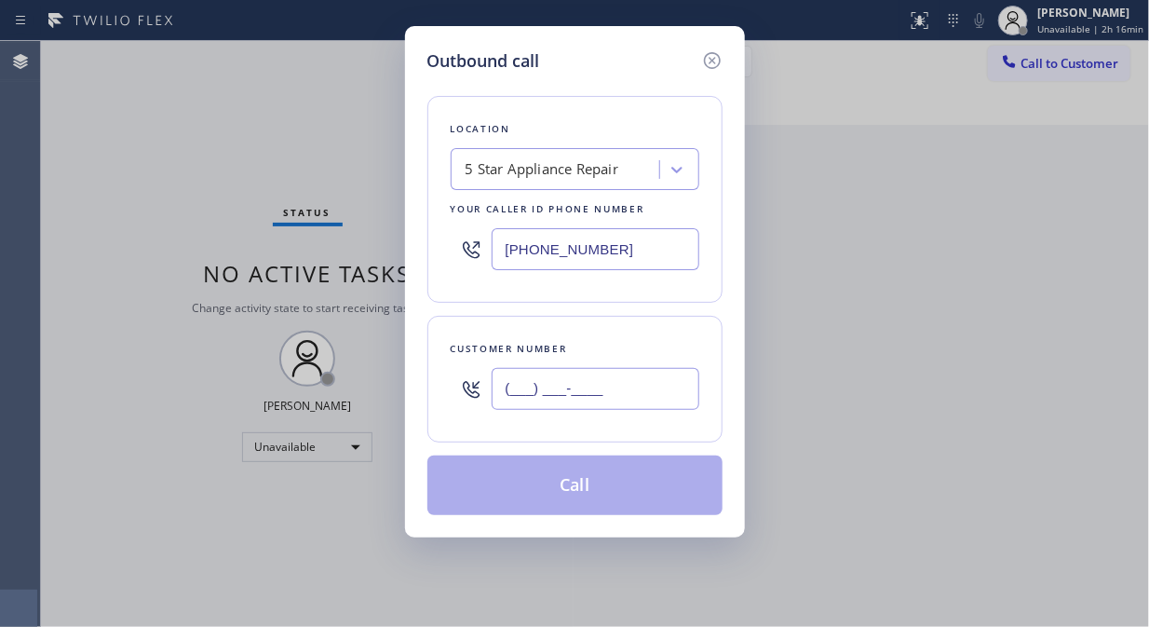
drag, startPoint x: 554, startPoint y: 380, endPoint x: 549, endPoint y: 389, distance: 10.4
click at [549, 389] on input "(___) ___-____" at bounding box center [596, 389] width 208 height 42
paste input "202) 256-0004"
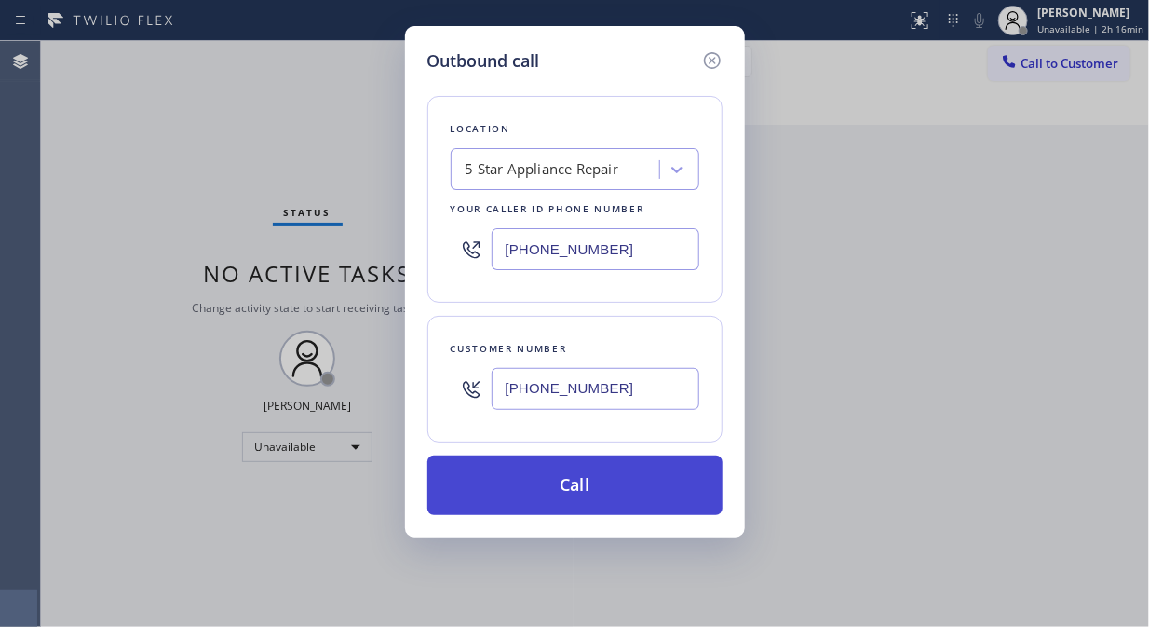
type input "[PHONE_NUMBER]"
click at [598, 487] on button "Call" at bounding box center [574, 485] width 295 height 60
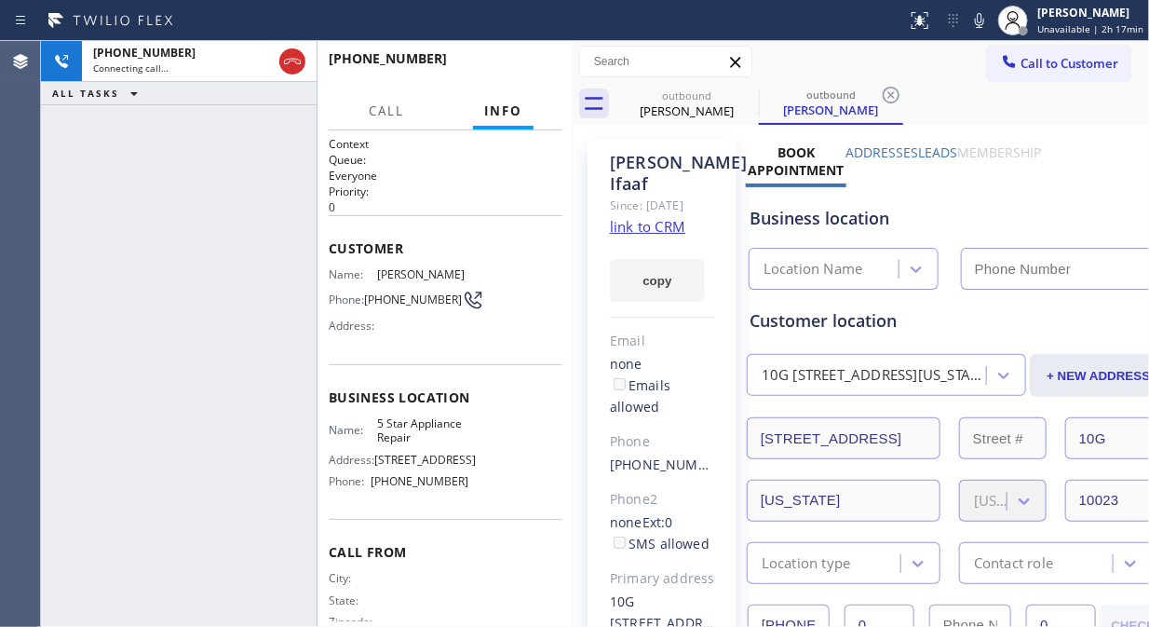
type input "[PHONE_NUMBER]"
click at [984, 25] on icon at bounding box center [979, 20] width 9 height 15
click at [500, 69] on span "HANG UP" at bounding box center [519, 67] width 57 height 13
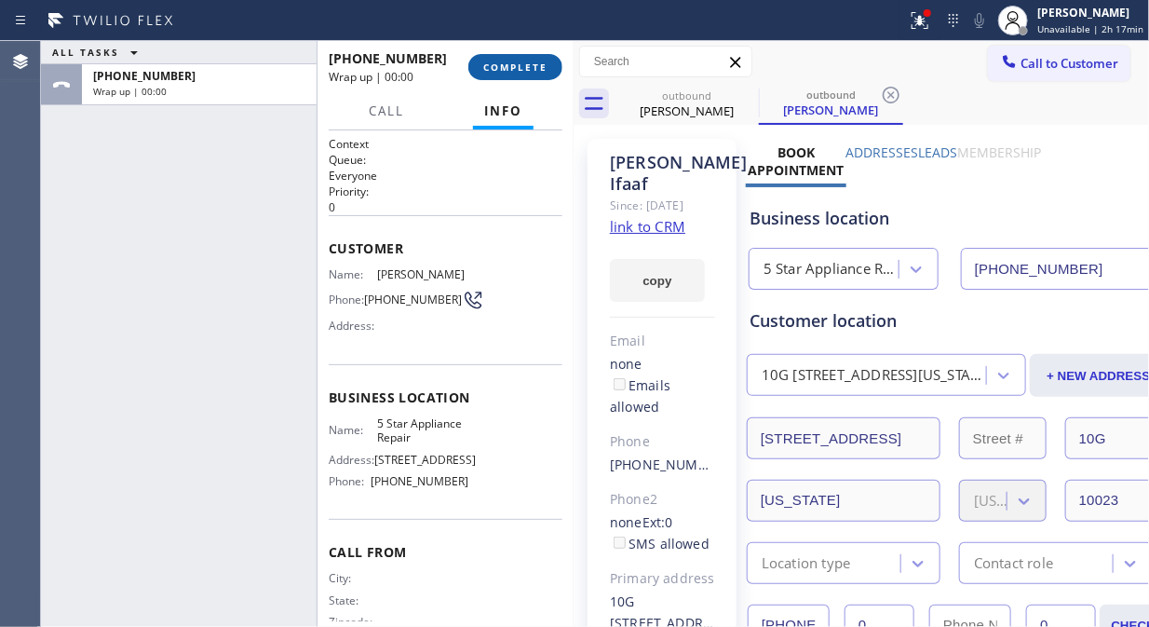
click at [503, 68] on span "COMPLETE" at bounding box center [515, 67] width 64 height 13
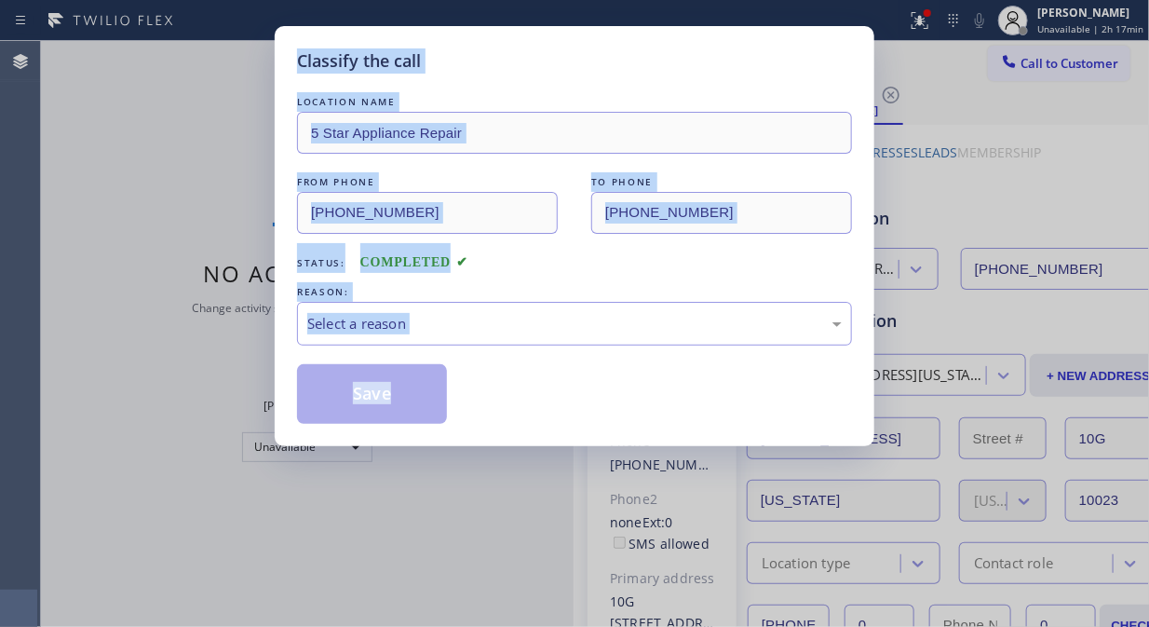
click at [504, 67] on div "Classify the call" at bounding box center [574, 60] width 555 height 25
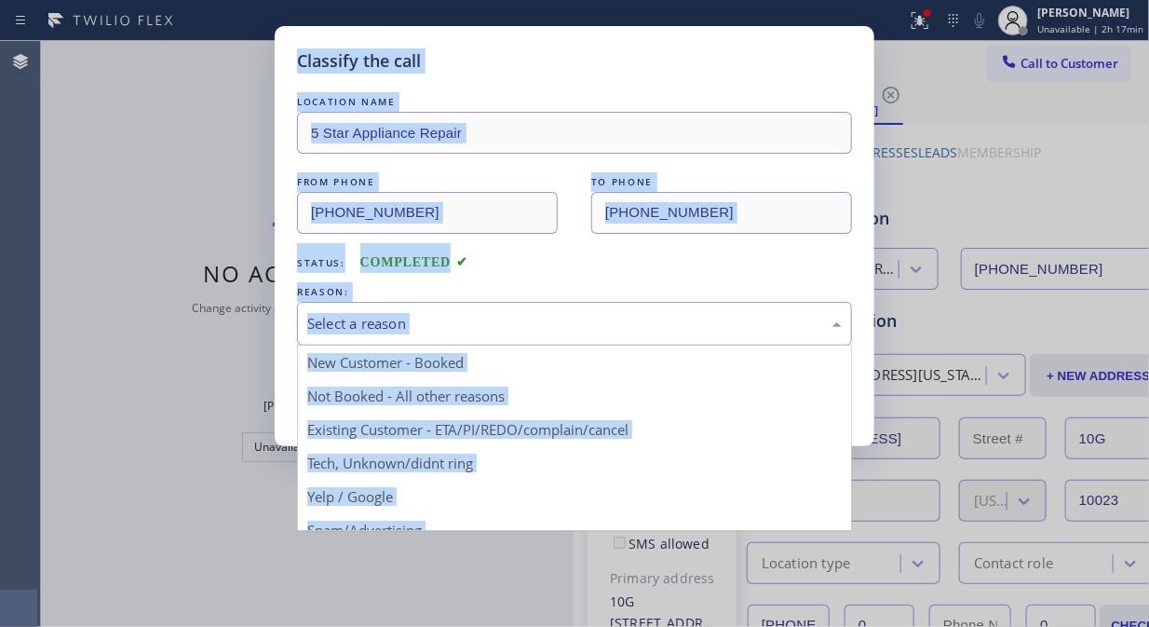
click at [581, 311] on div "Select a reason" at bounding box center [574, 324] width 555 height 44
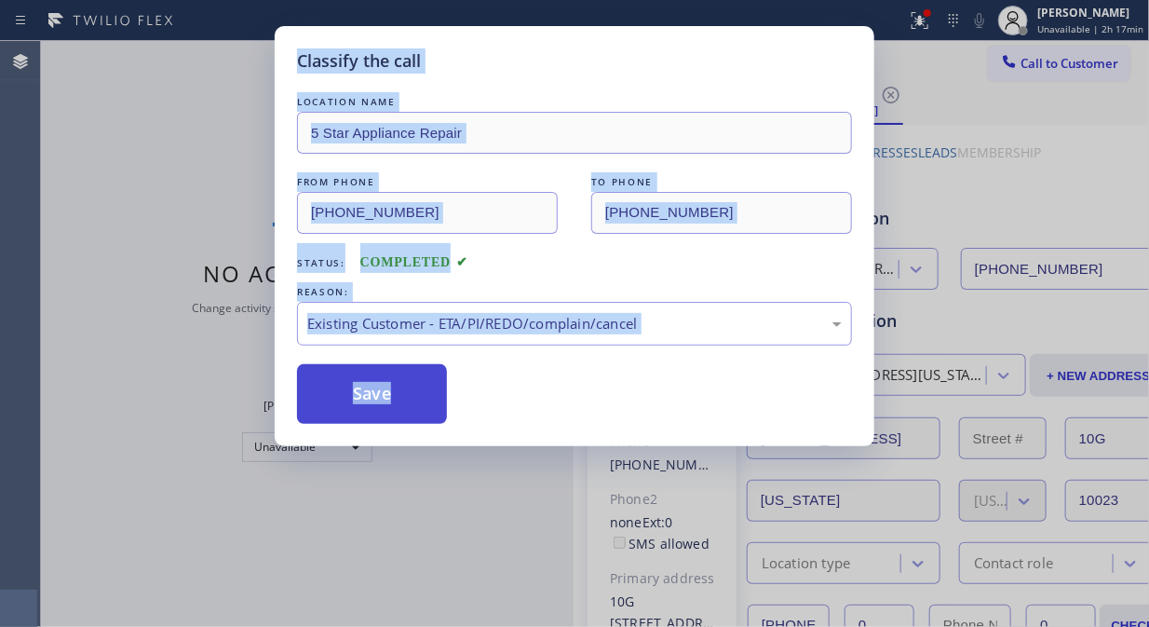
click at [426, 413] on button "Save" at bounding box center [372, 394] width 150 height 60
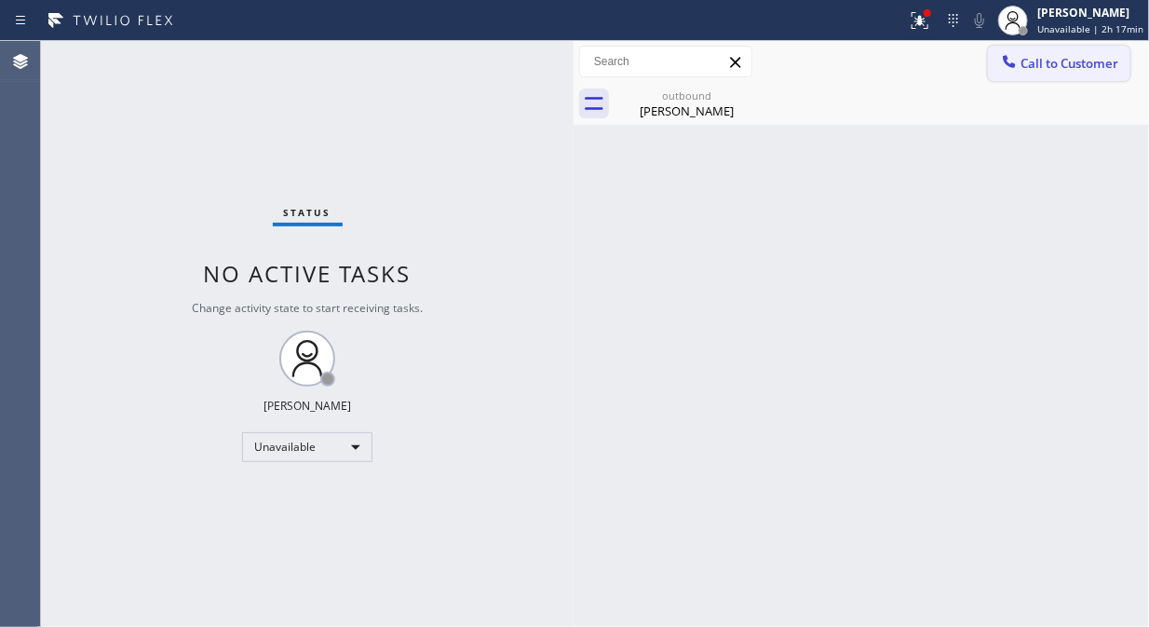
click at [1060, 67] on span "Call to Customer" at bounding box center [1070, 63] width 98 height 17
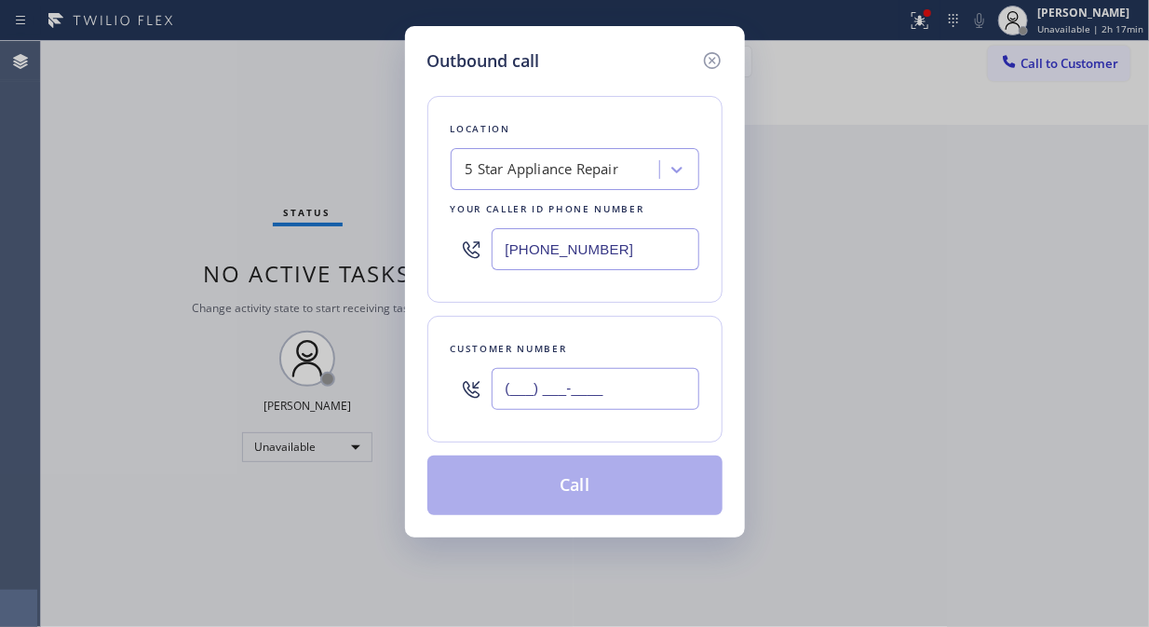
click at [620, 383] on input "(___) ___-____" at bounding box center [596, 389] width 208 height 42
paste input "212) 584-4778"
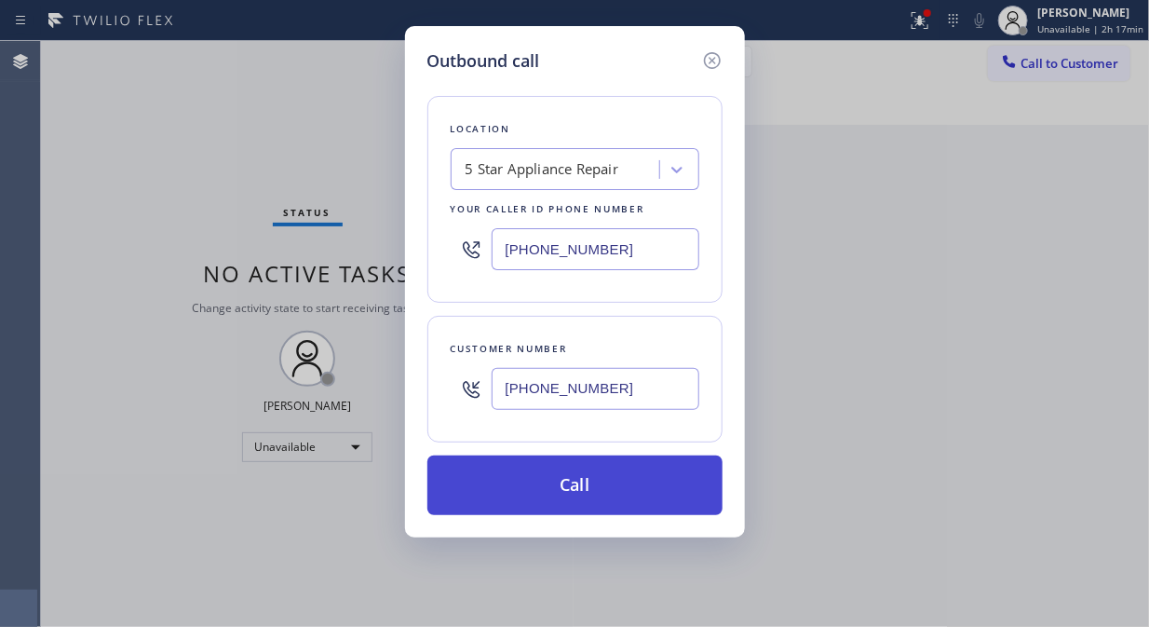
type input "[PHONE_NUMBER]"
click at [616, 481] on button "Call" at bounding box center [574, 485] width 295 height 60
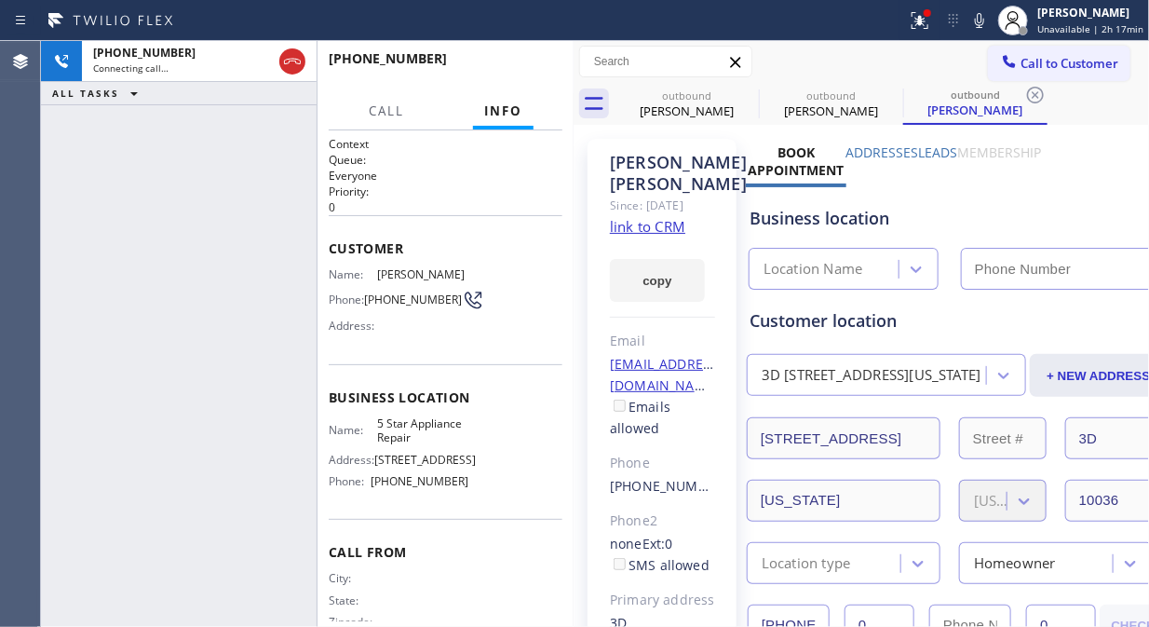
click at [984, 25] on icon at bounding box center [979, 20] width 9 height 15
type input "[PHONE_NUMBER]"
click at [911, 26] on div at bounding box center [920, 20] width 41 height 22
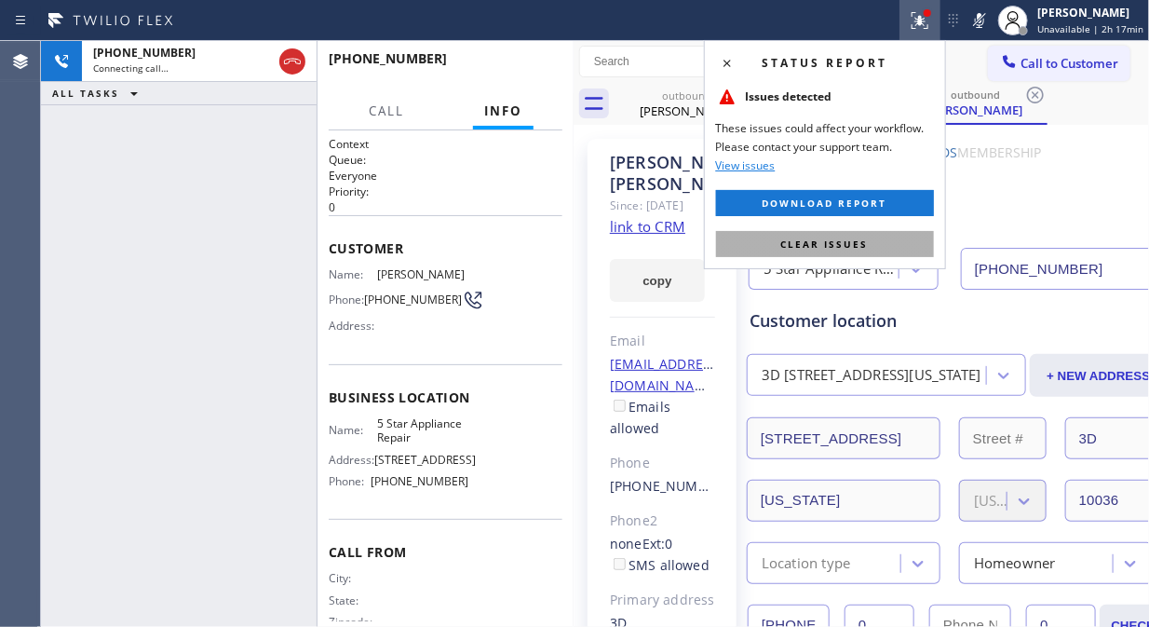
click at [891, 244] on button "Clear issues" at bounding box center [825, 244] width 218 height 26
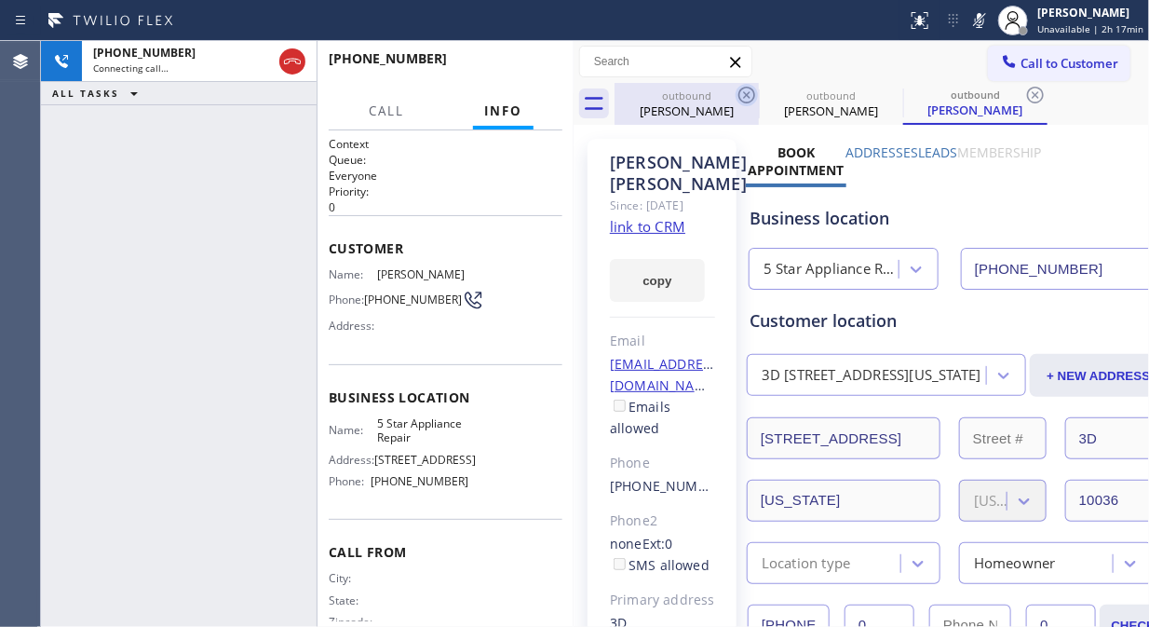
click at [743, 88] on icon at bounding box center [747, 95] width 22 height 22
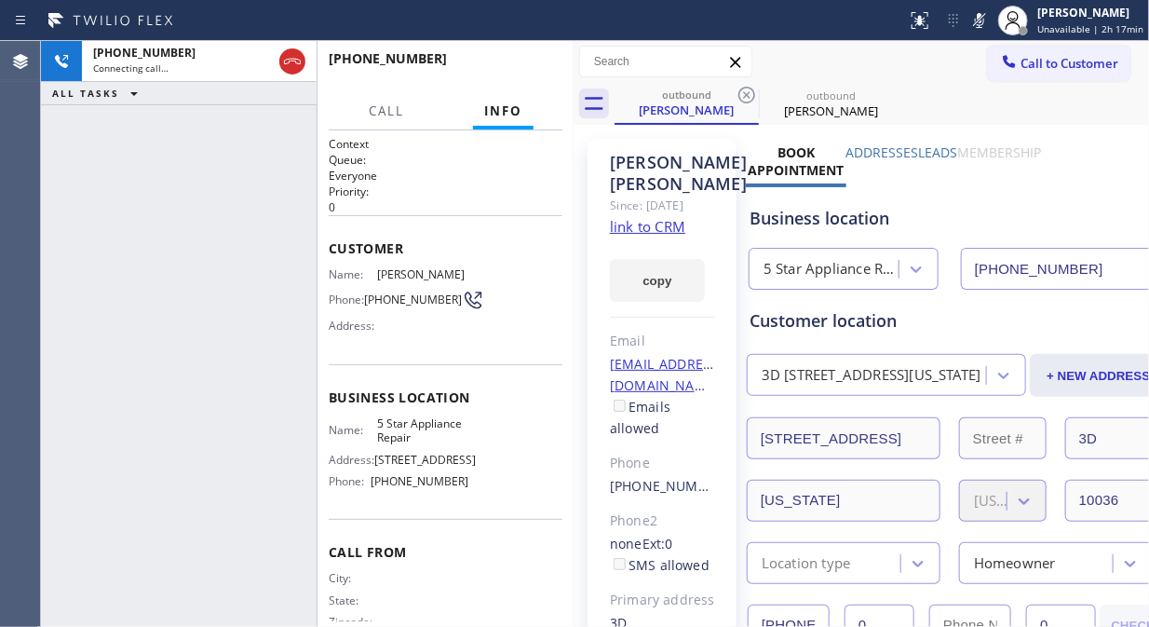
click at [743, 88] on icon at bounding box center [747, 95] width 22 height 22
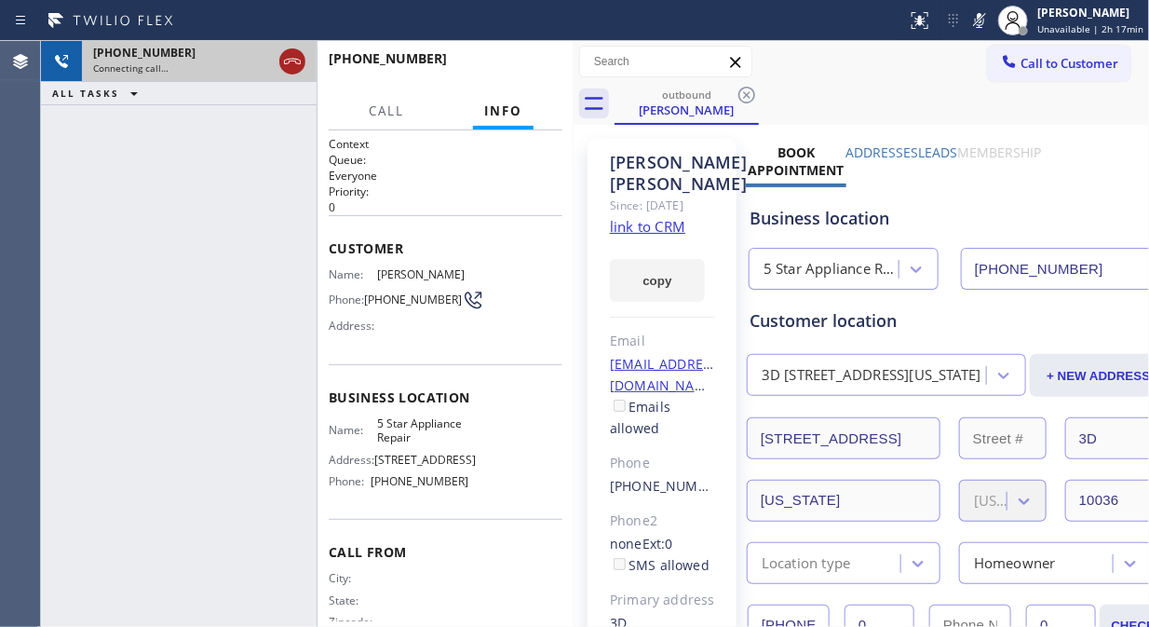
click at [292, 63] on icon at bounding box center [292, 61] width 22 height 22
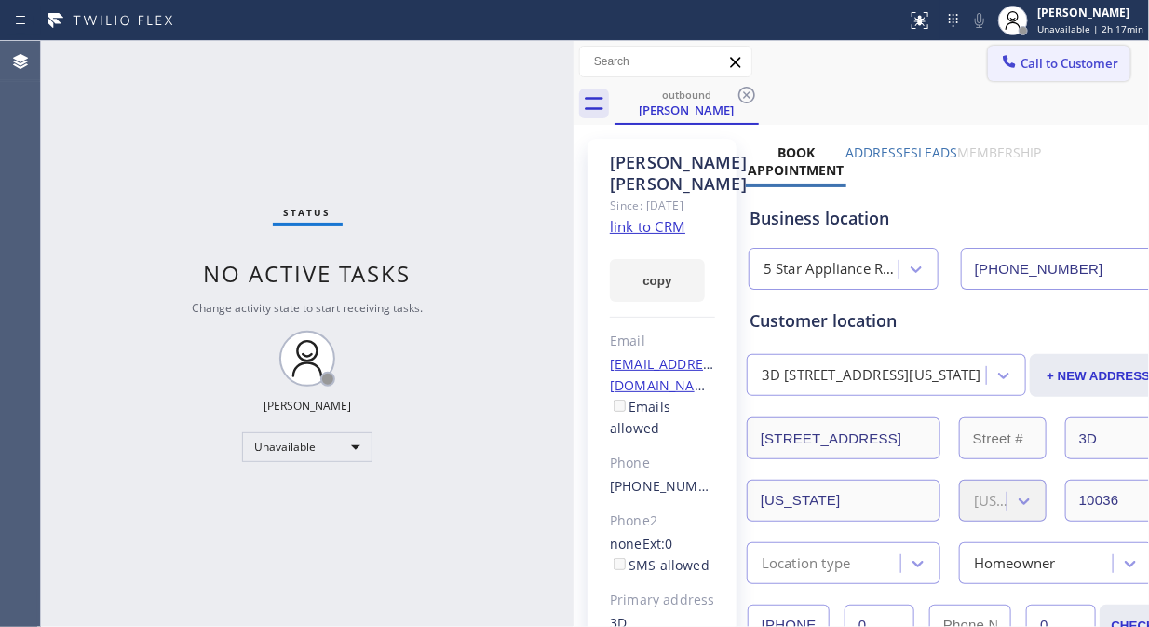
click at [1030, 73] on button "Call to Customer" at bounding box center [1059, 63] width 142 height 35
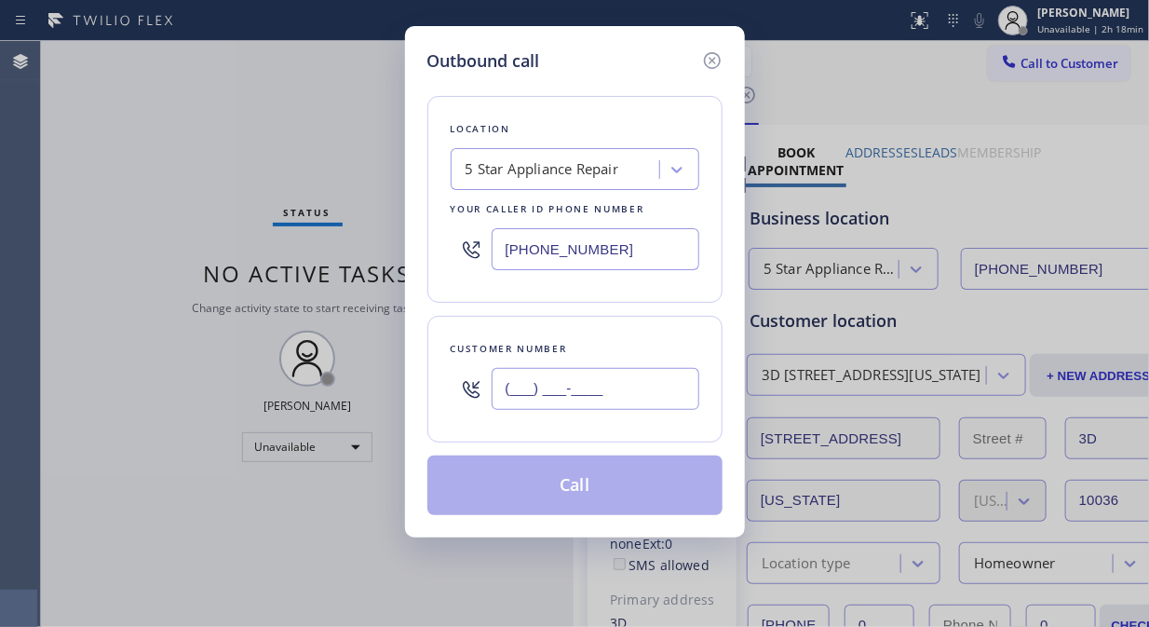
click at [548, 395] on input "(___) ___-____" at bounding box center [596, 389] width 208 height 42
paste input "646) 616-0832"
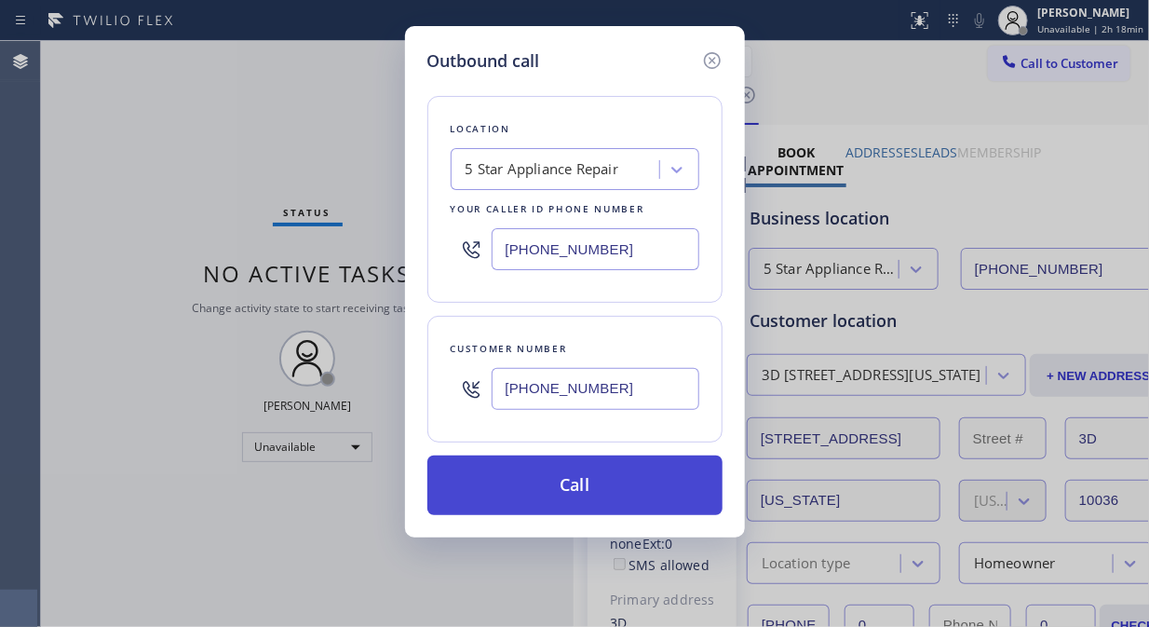
type input "[PHONE_NUMBER]"
click at [588, 489] on button "Call" at bounding box center [574, 485] width 295 height 60
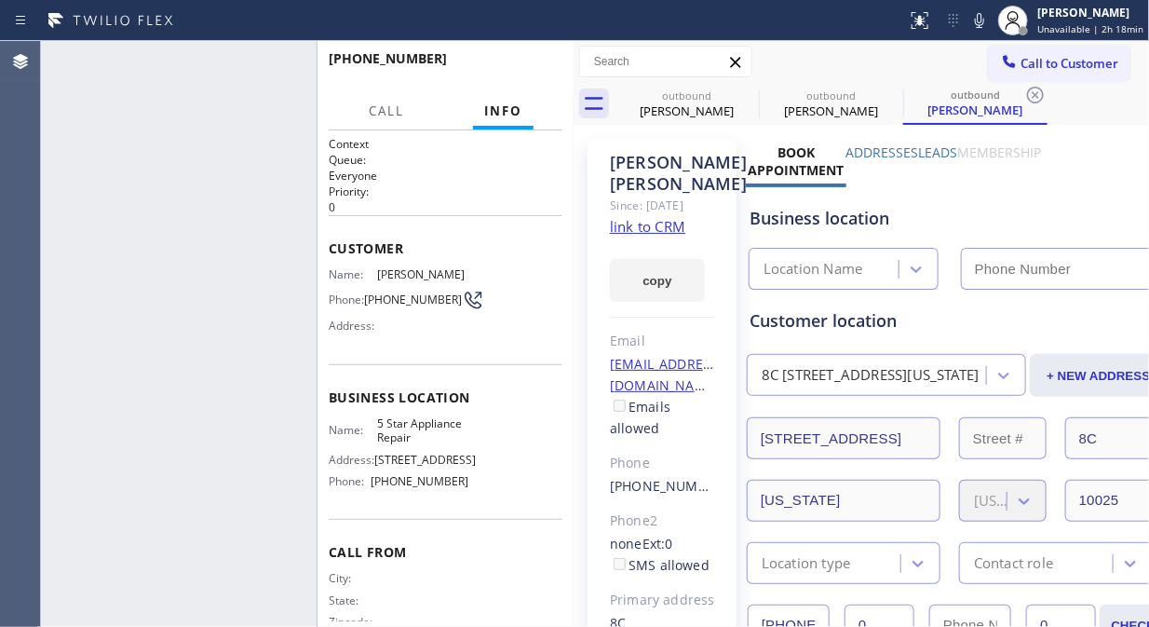
type input "[PHONE_NUMBER]"
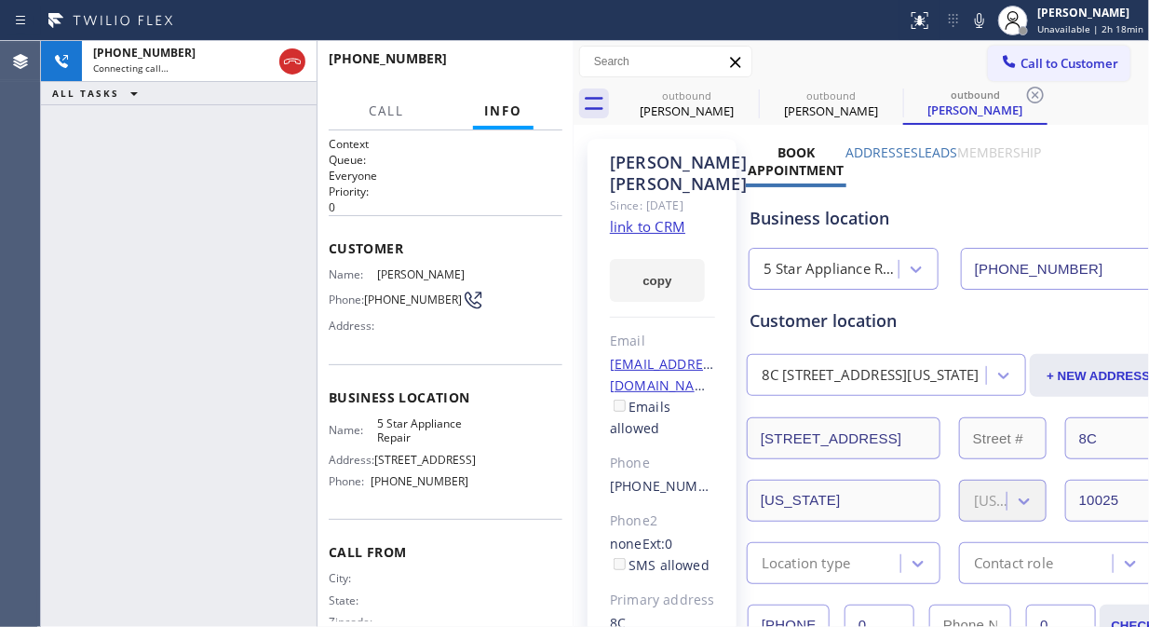
click at [978, 22] on icon at bounding box center [979, 20] width 22 height 22
click at [743, 98] on icon at bounding box center [746, 95] width 17 height 17
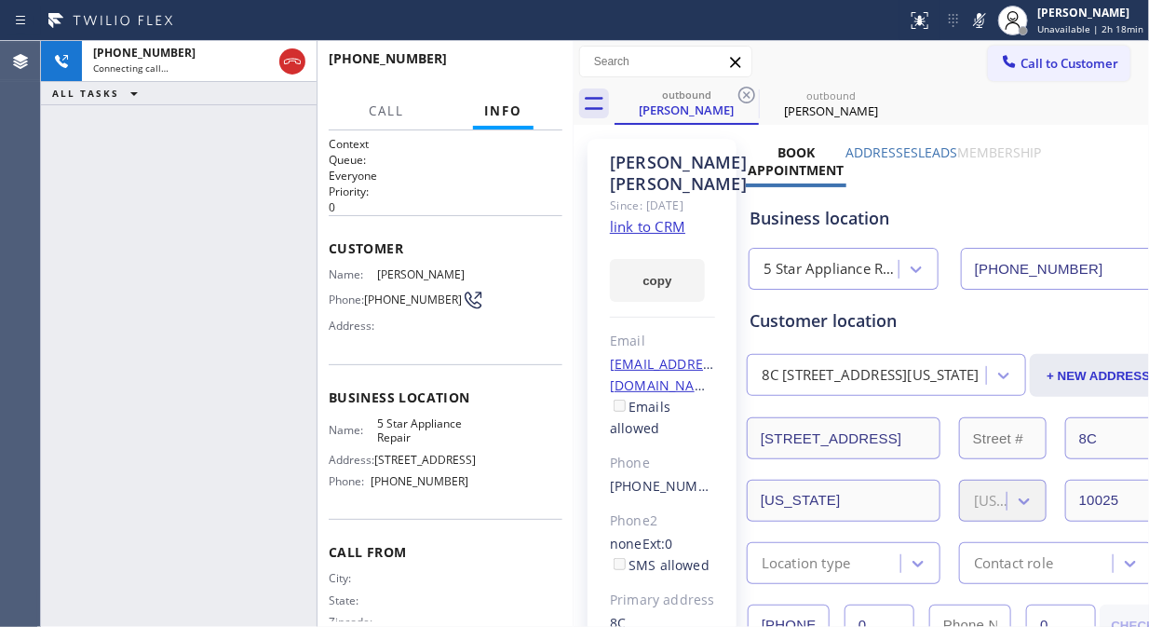
click at [743, 98] on icon at bounding box center [746, 95] width 17 height 17
click at [574, 61] on div at bounding box center [574, 334] width 0 height 586
click at [524, 67] on span "HANG UP" at bounding box center [519, 67] width 57 height 13
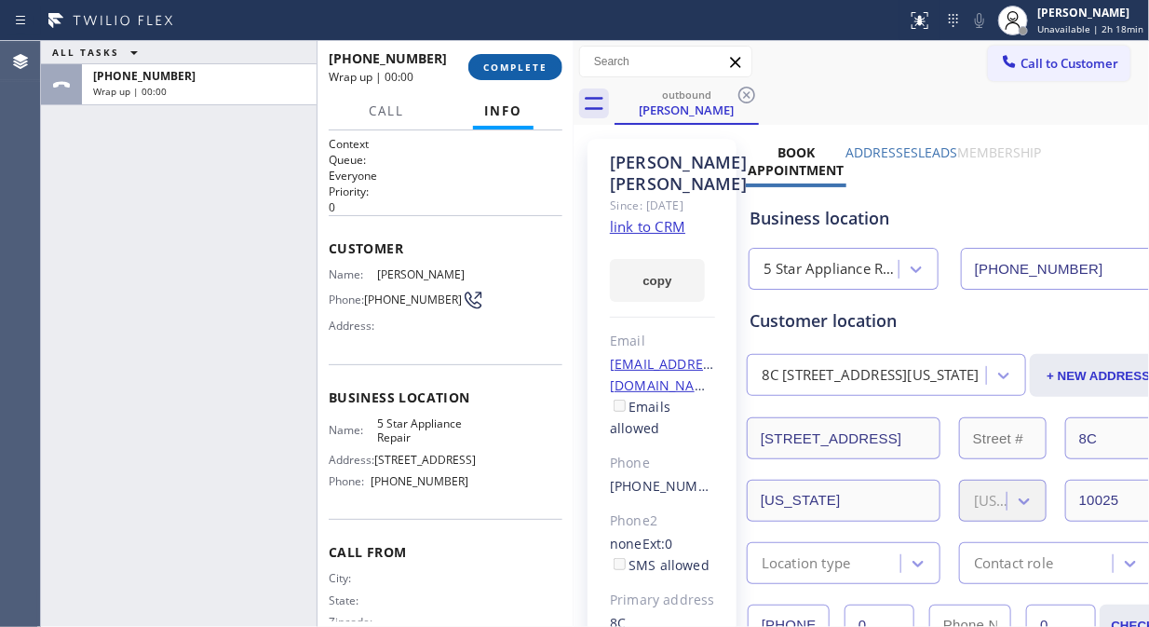
click at [524, 68] on span "COMPLETE" at bounding box center [515, 67] width 64 height 13
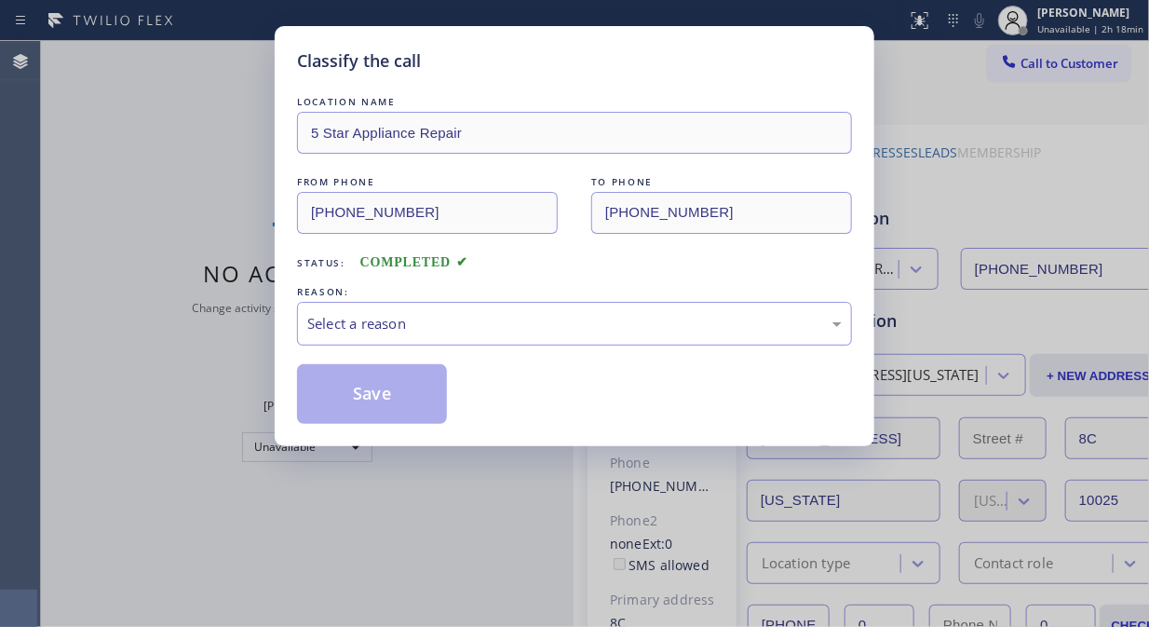
click at [582, 339] on div "Select a reason" at bounding box center [574, 324] width 555 height 44
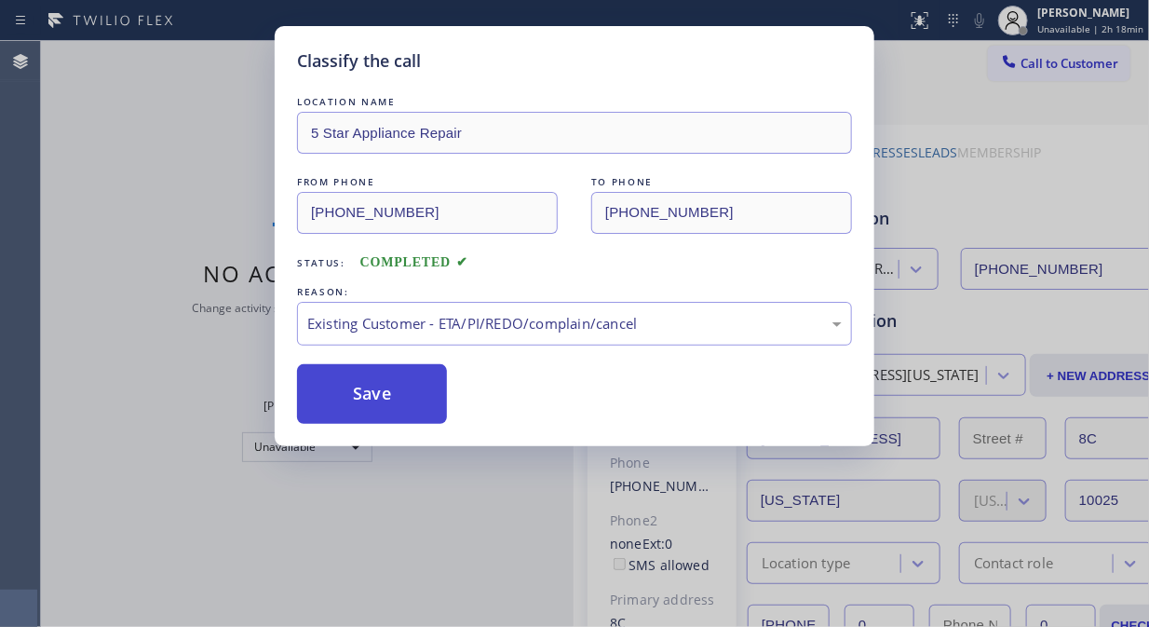
drag, startPoint x: 531, startPoint y: 427, endPoint x: 393, endPoint y: 414, distance: 138.4
click at [388, 410] on button "Save" at bounding box center [372, 394] width 150 height 60
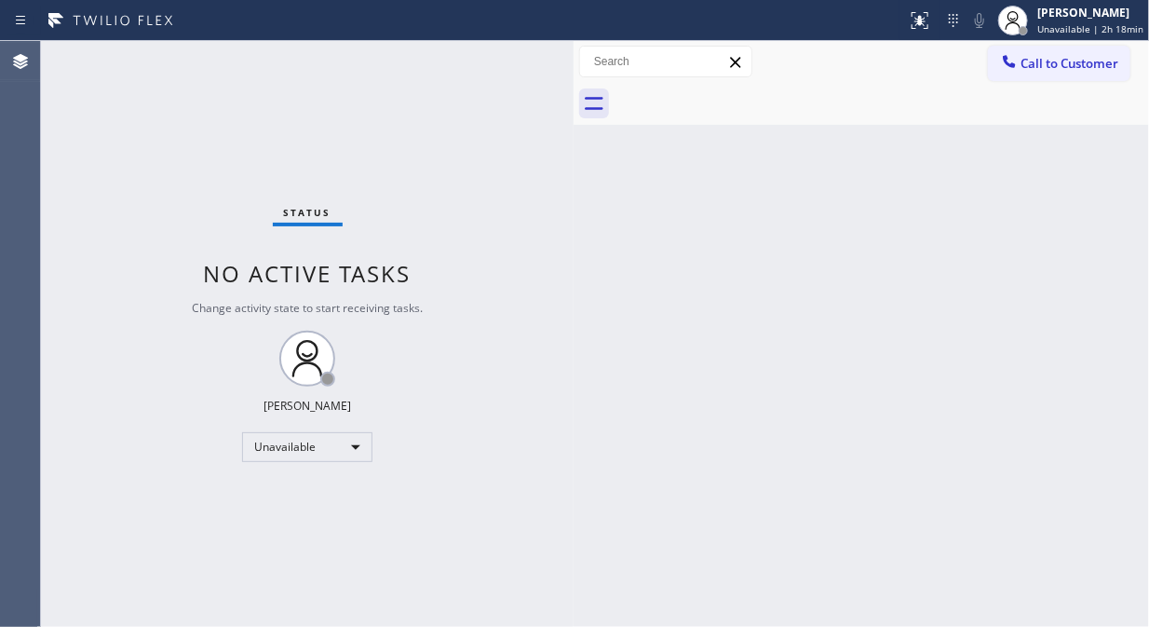
click at [1064, 67] on span "Call to Customer" at bounding box center [1070, 63] width 98 height 17
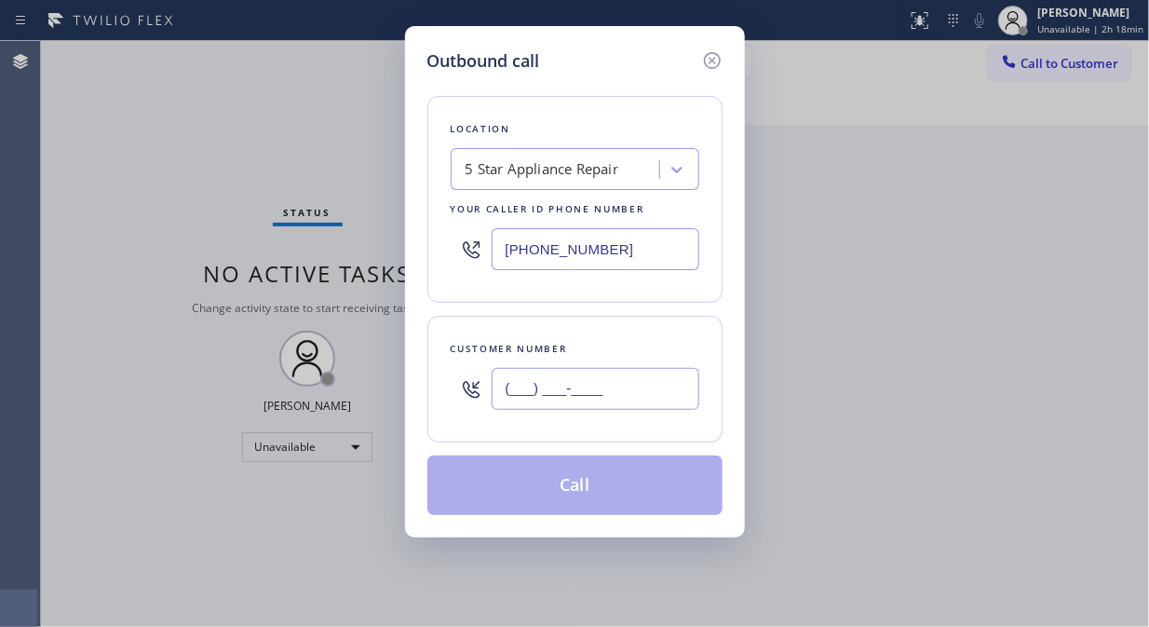
click at [584, 410] on input "(___) ___-____" at bounding box center [596, 389] width 208 height 42
paste input "917) 562-6793"
type input "[PHONE_NUMBER]"
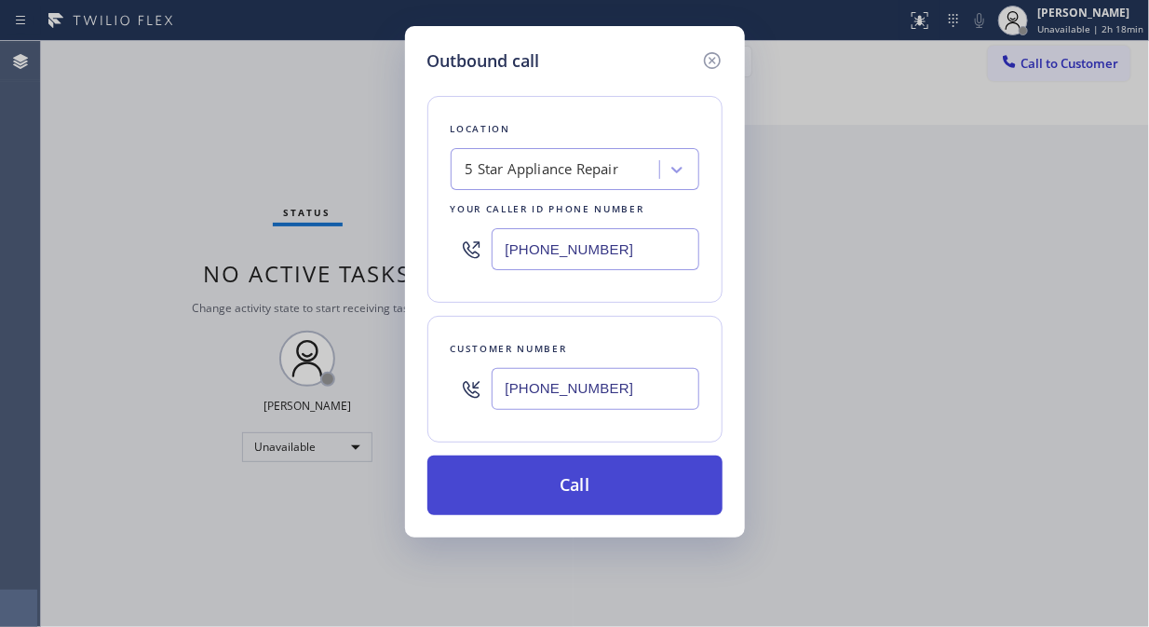
click at [635, 500] on button "Call" at bounding box center [574, 485] width 295 height 60
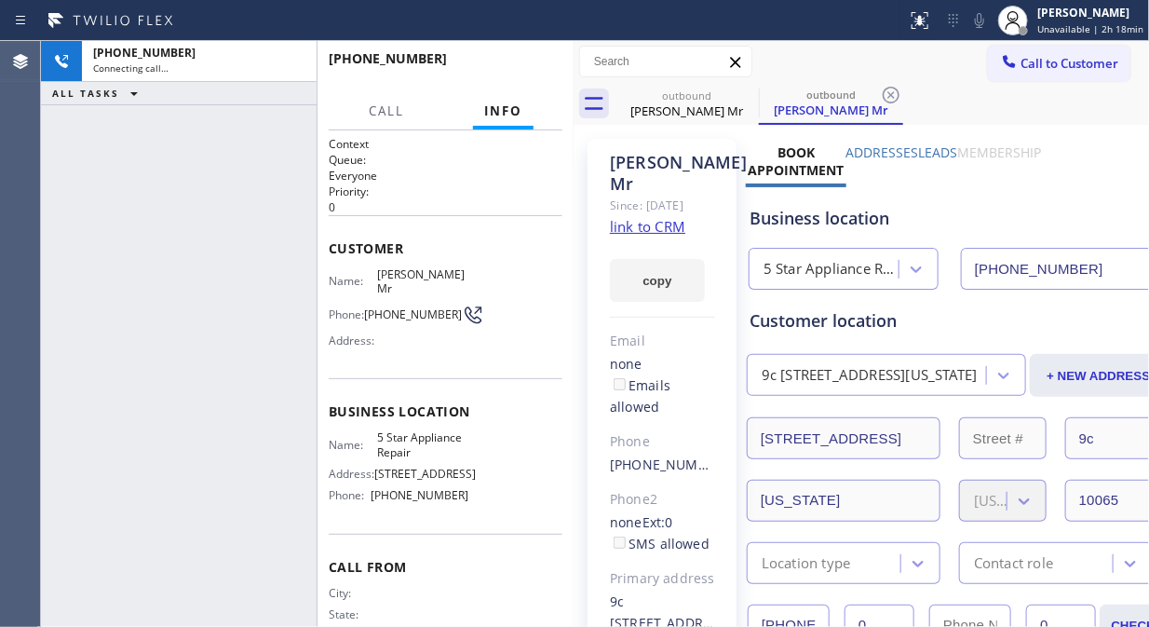
type input "[PHONE_NUMBER]"
click at [983, 24] on icon at bounding box center [979, 20] width 9 height 15
click at [741, 95] on icon at bounding box center [747, 95] width 22 height 22
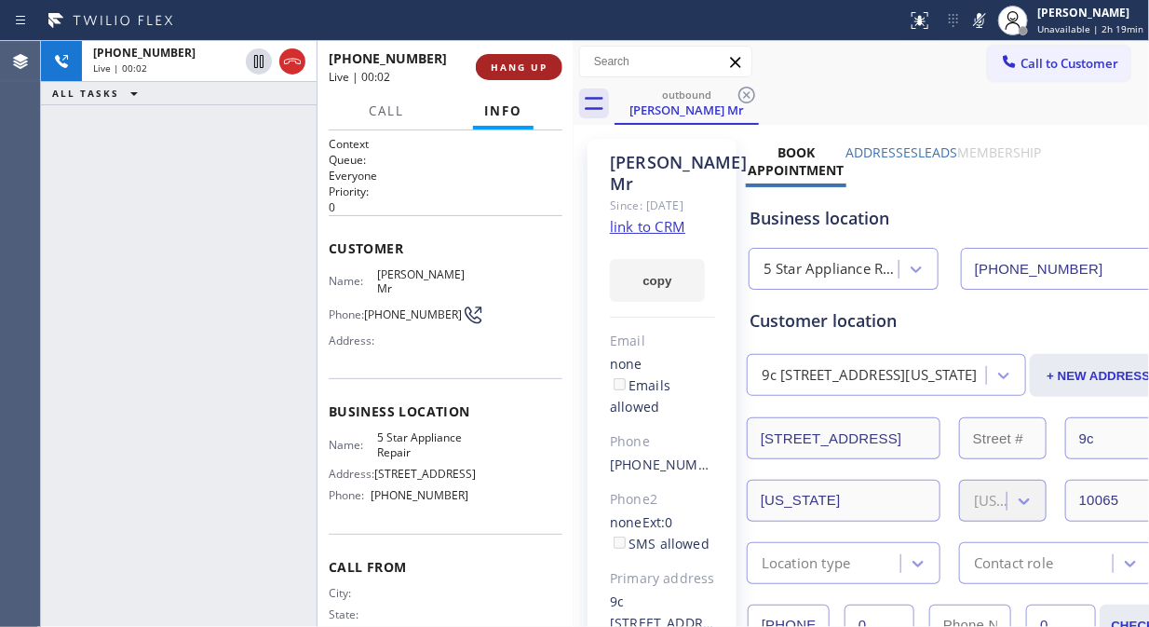
click at [517, 58] on button "HANG UP" at bounding box center [519, 67] width 87 height 26
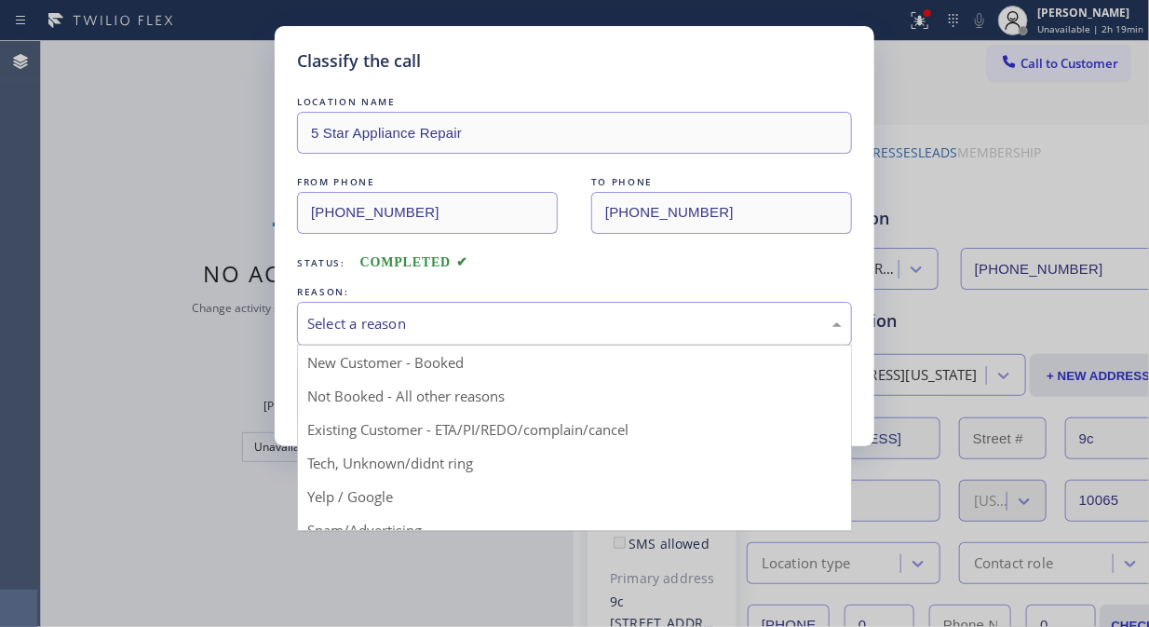
click at [529, 336] on div "Select a reason" at bounding box center [574, 324] width 555 height 44
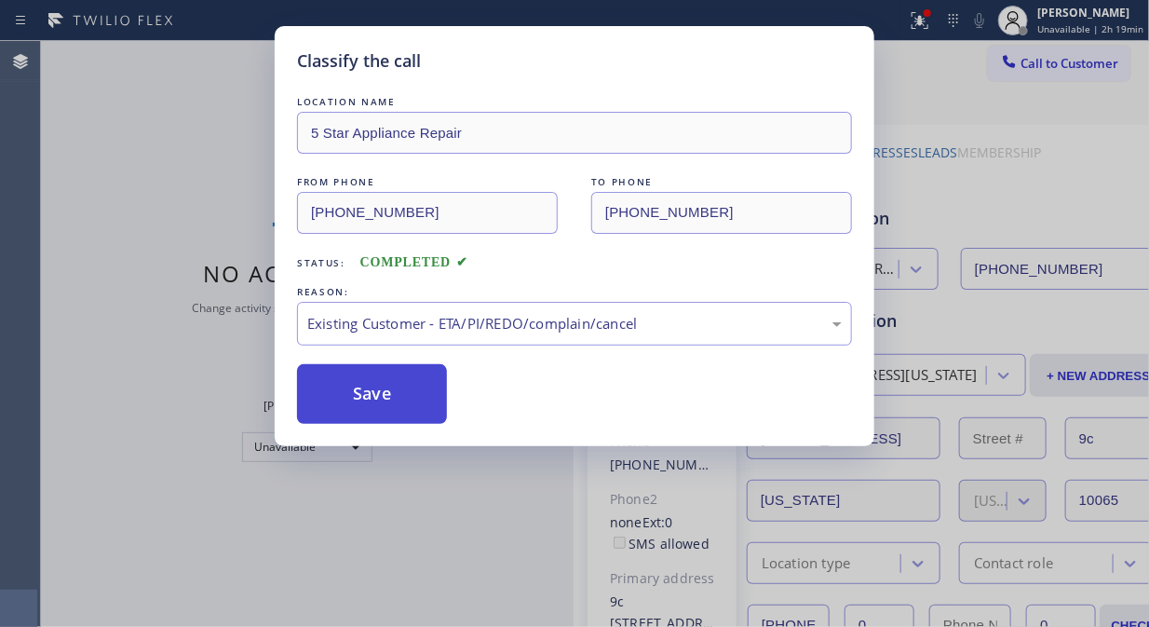
click at [391, 389] on button "Save" at bounding box center [372, 394] width 150 height 60
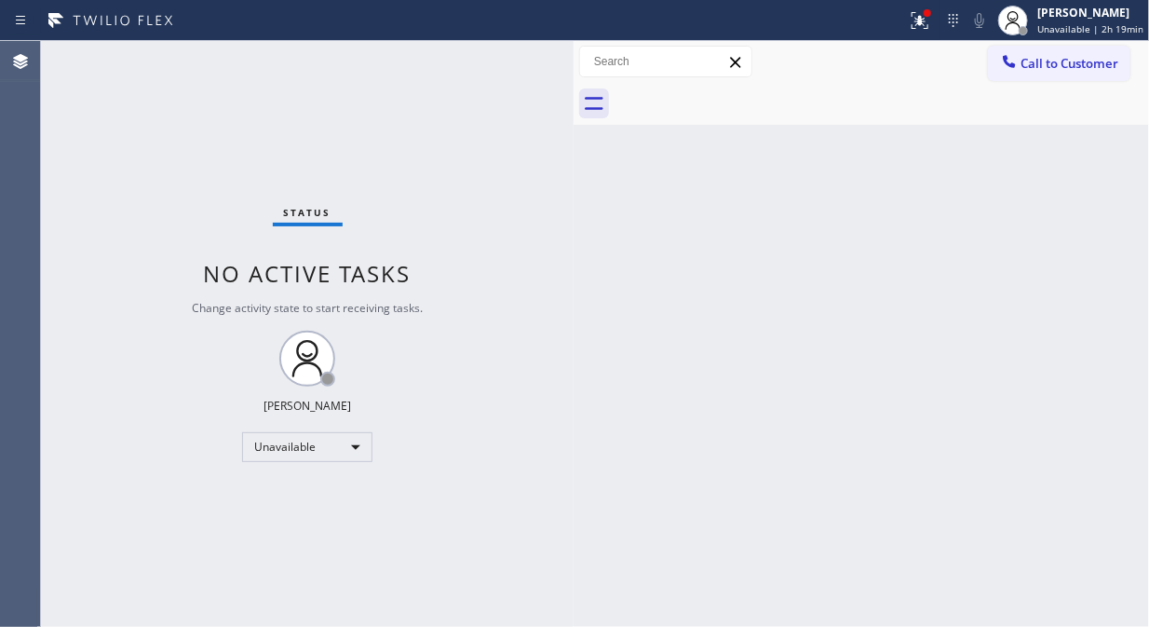
click at [1047, 70] on span "Call to Customer" at bounding box center [1070, 63] width 98 height 17
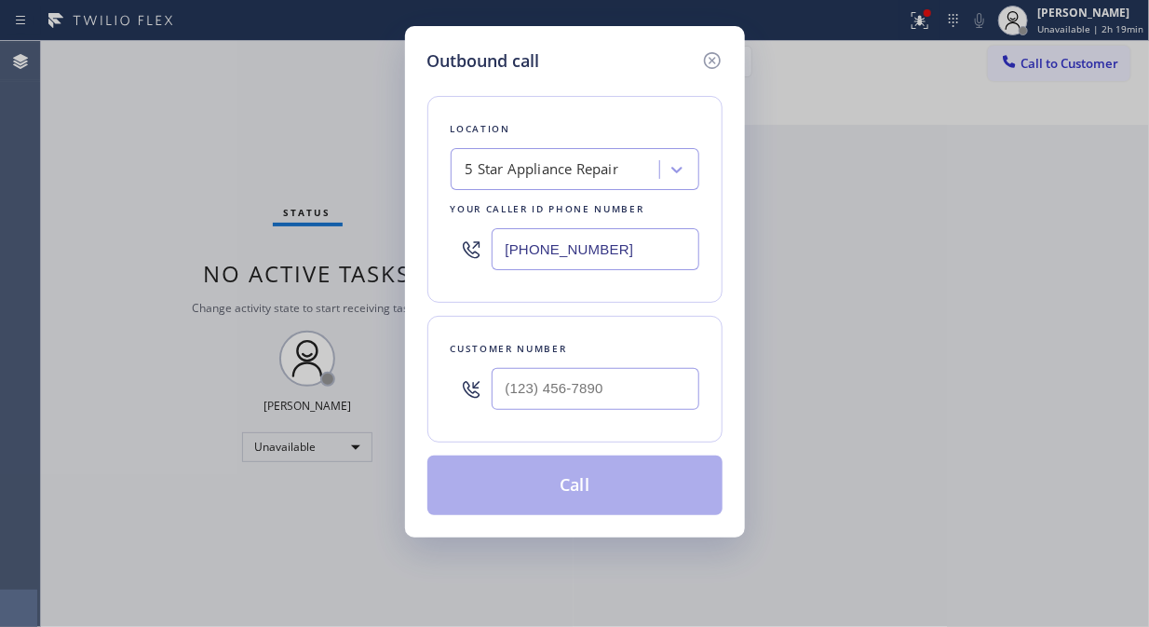
click at [593, 413] on div at bounding box center [596, 389] width 208 height 61
click at [592, 398] on input "(___) ___-____" at bounding box center [596, 389] width 208 height 42
paste input "212) 472-6349"
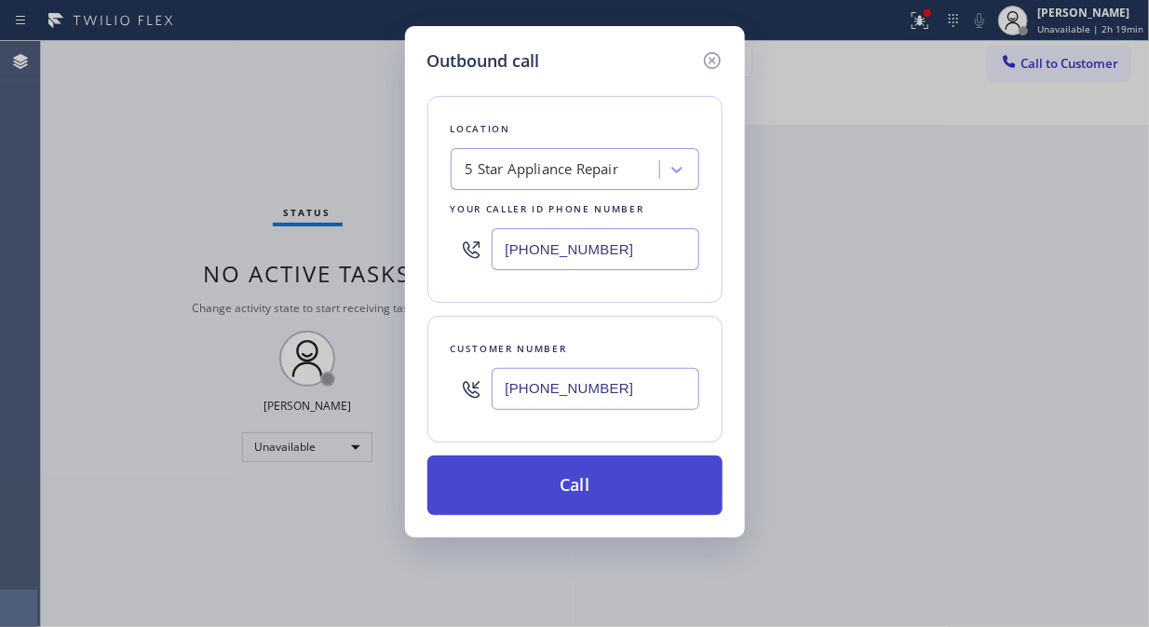
type input "[PHONE_NUMBER]"
click at [609, 489] on button "Call" at bounding box center [574, 485] width 295 height 60
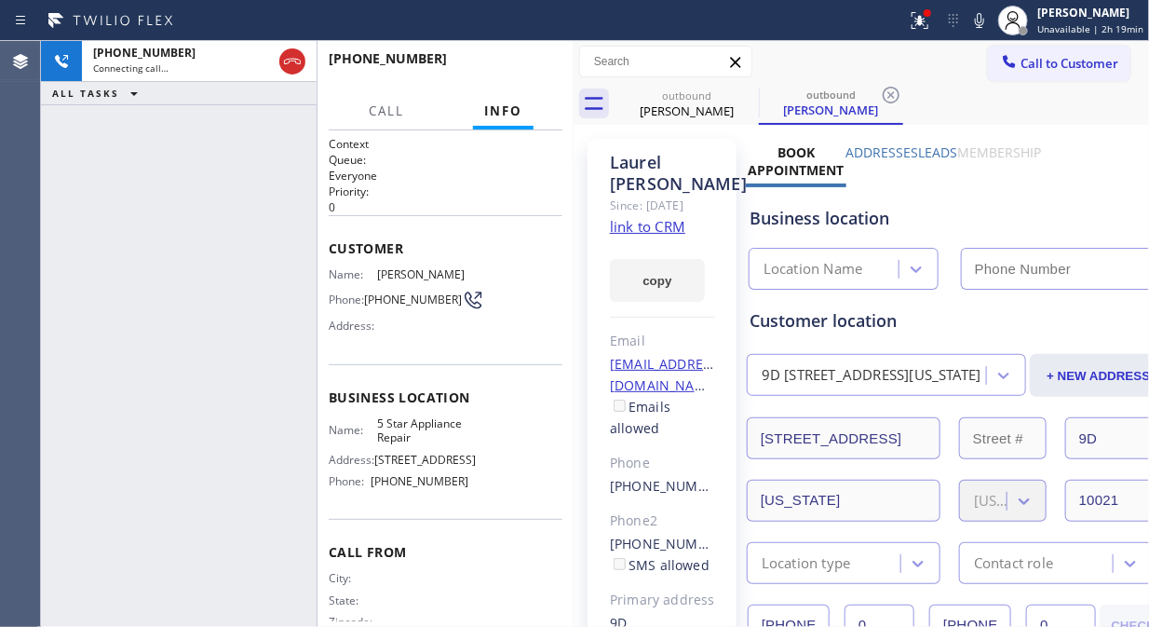
click at [983, 22] on icon at bounding box center [979, 20] width 22 height 22
type input "[PHONE_NUMBER]"
click at [929, 19] on icon at bounding box center [920, 20] width 22 height 22
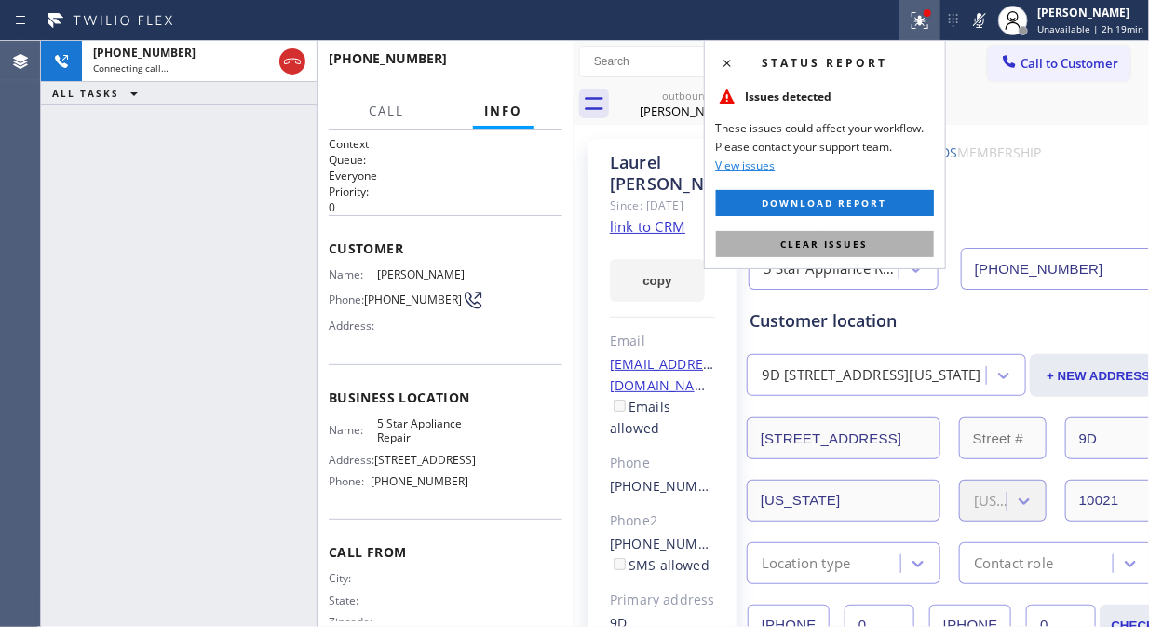
click at [820, 250] on span "Clear issues" at bounding box center [825, 243] width 88 height 13
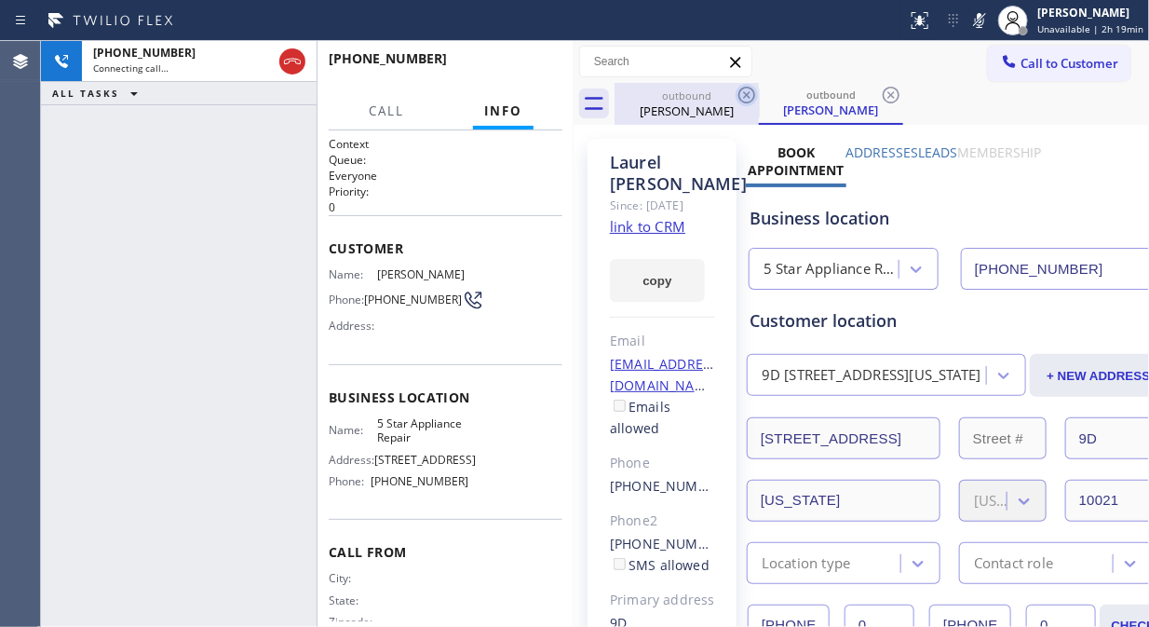
click at [752, 88] on icon at bounding box center [746, 95] width 17 height 17
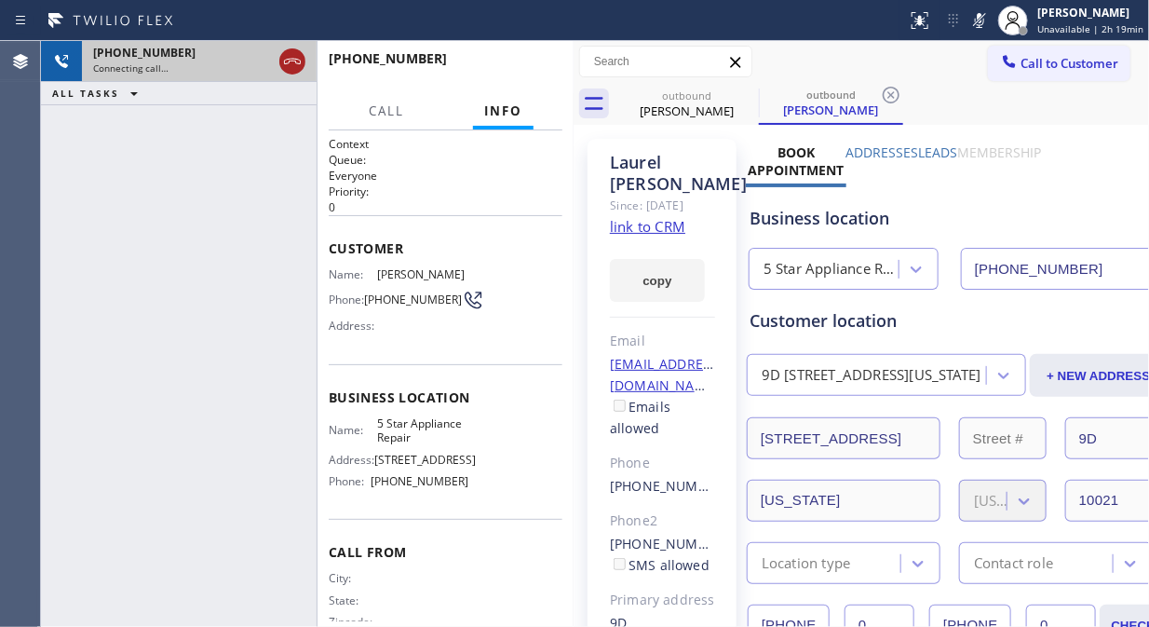
click at [291, 61] on icon at bounding box center [292, 61] width 22 height 22
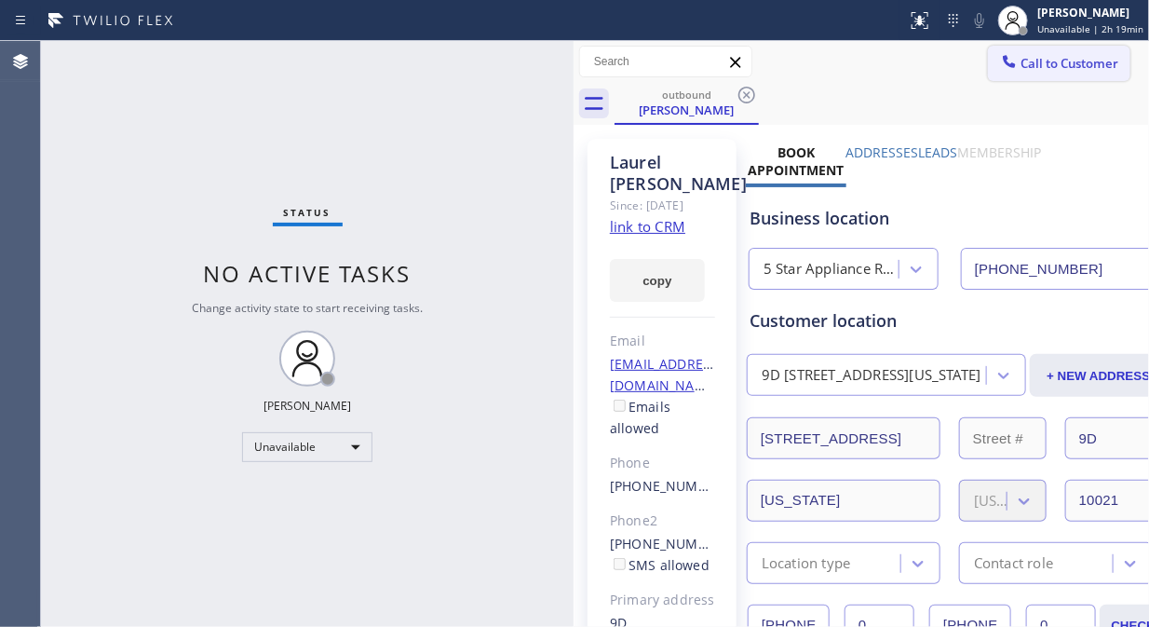
click at [1030, 66] on span "Call to Customer" at bounding box center [1070, 63] width 98 height 17
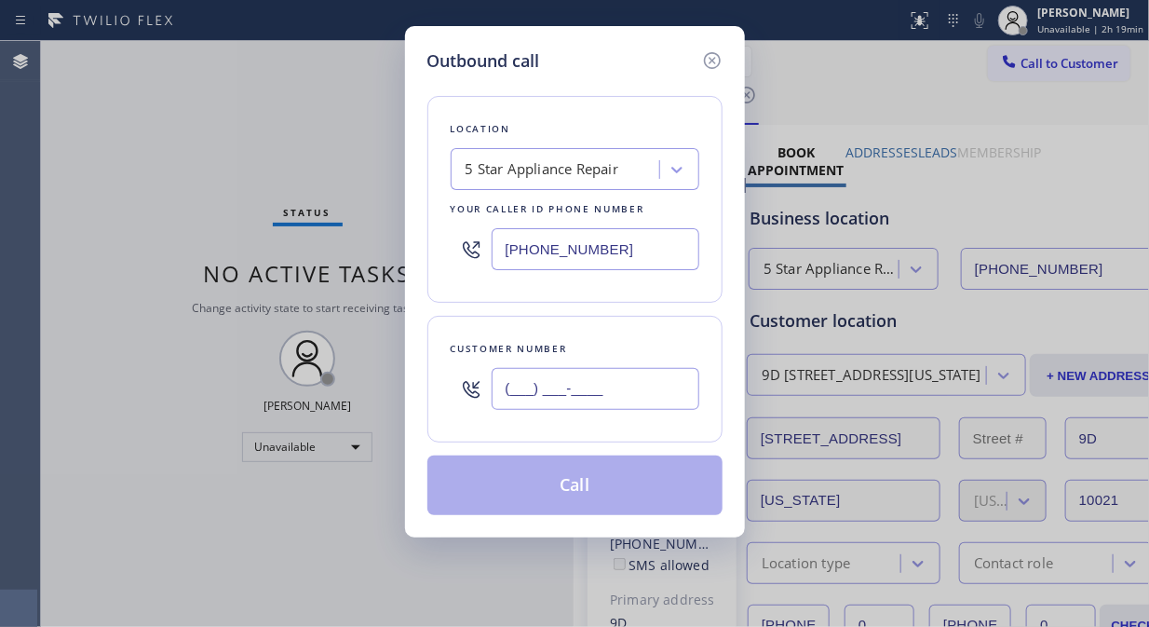
click at [516, 380] on input "(___) ___-____" at bounding box center [596, 389] width 208 height 42
paste input "917) 709-9502"
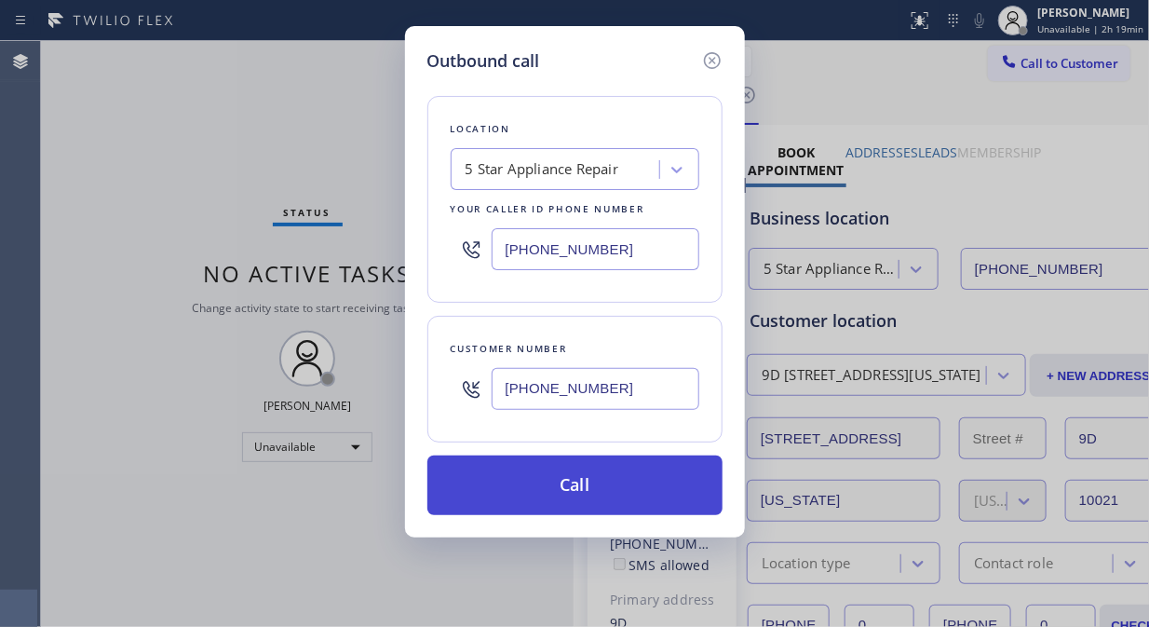
type input "[PHONE_NUMBER]"
click at [635, 494] on button "Call" at bounding box center [574, 485] width 295 height 60
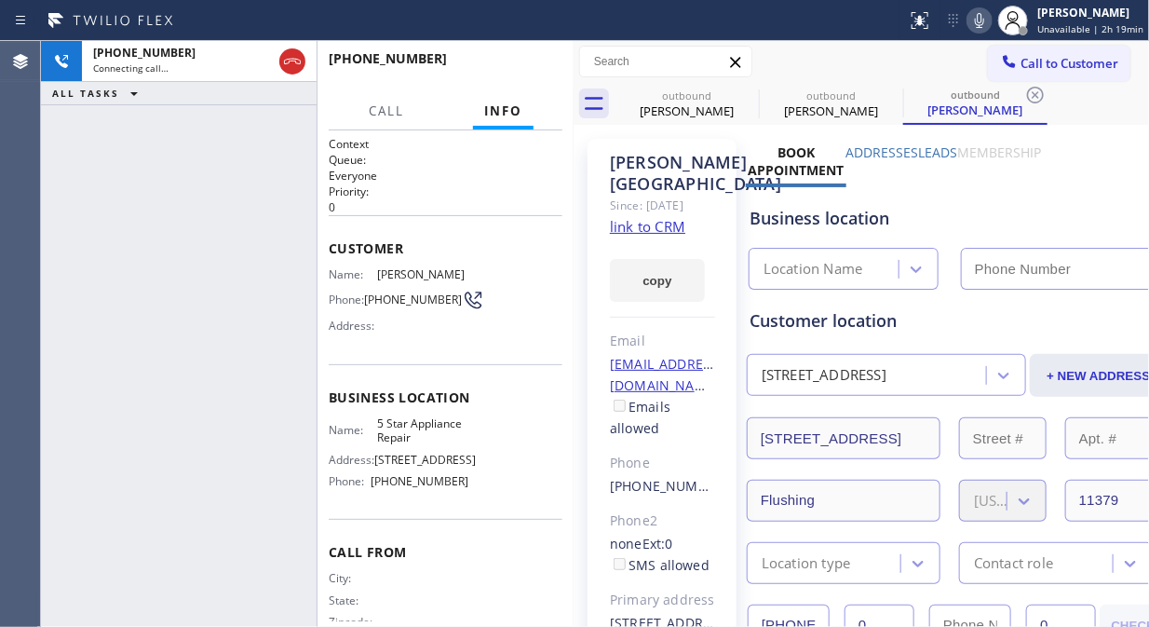
click at [981, 31] on icon at bounding box center [979, 20] width 22 height 22
type input "[PHONE_NUMBER]"
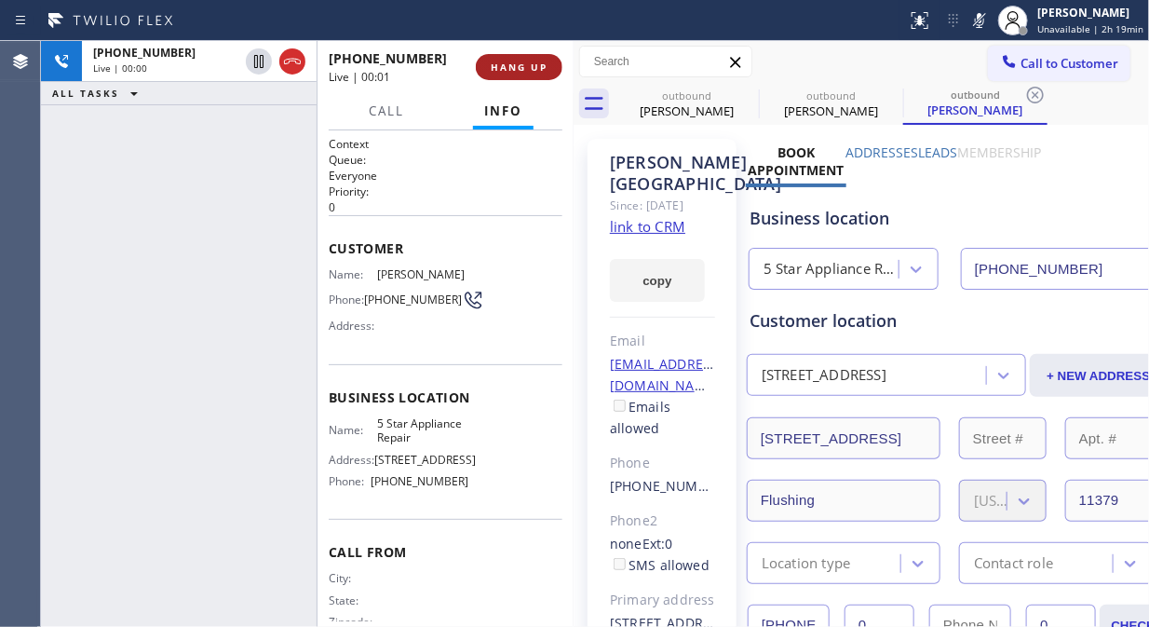
click at [518, 61] on span "HANG UP" at bounding box center [519, 67] width 57 height 13
click at [519, 61] on span "HANG UP" at bounding box center [519, 67] width 57 height 13
click at [522, 66] on span "HANG UP" at bounding box center [519, 67] width 57 height 13
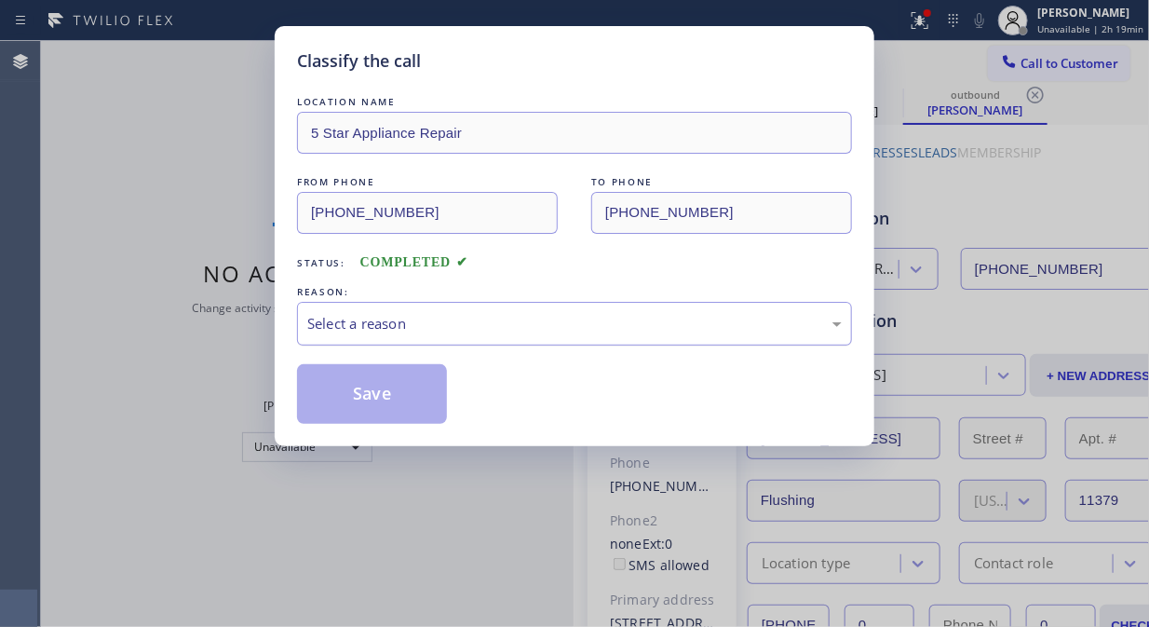
click at [521, 326] on div "Select a reason" at bounding box center [574, 323] width 535 height 21
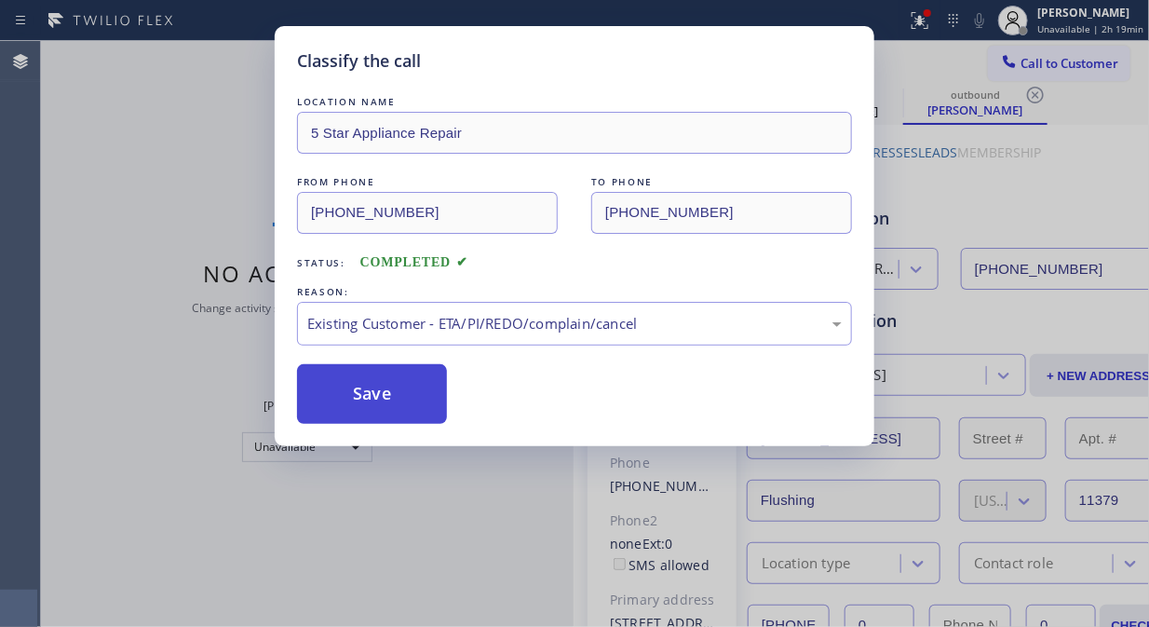
click at [326, 387] on button "Save" at bounding box center [372, 394] width 150 height 60
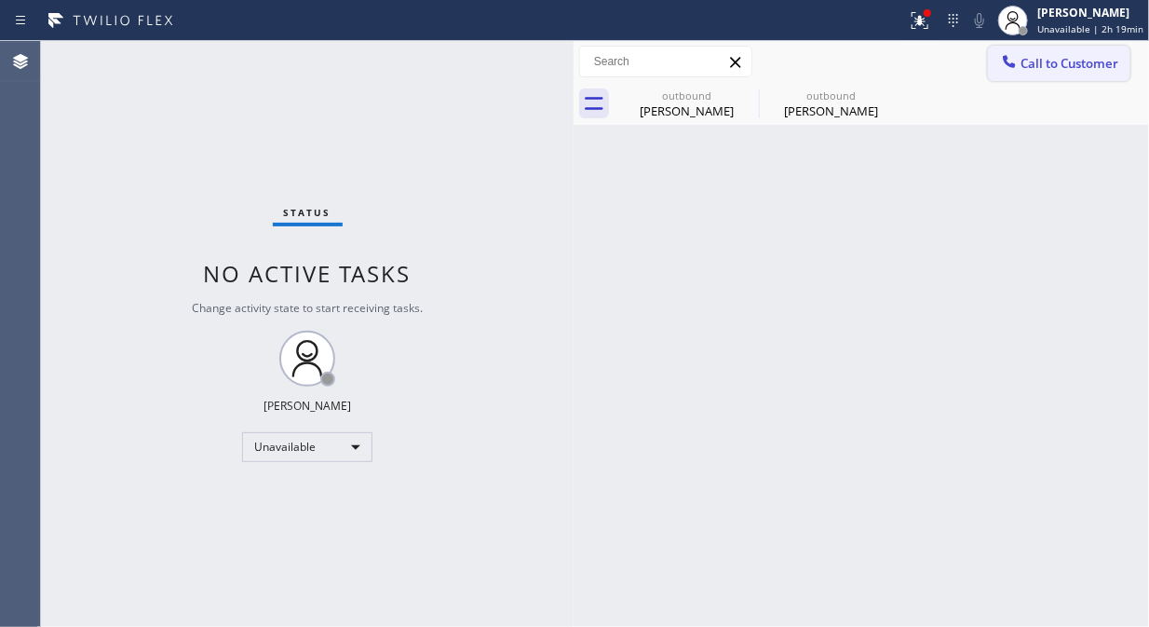
click at [1040, 66] on span "Call to Customer" at bounding box center [1070, 63] width 98 height 17
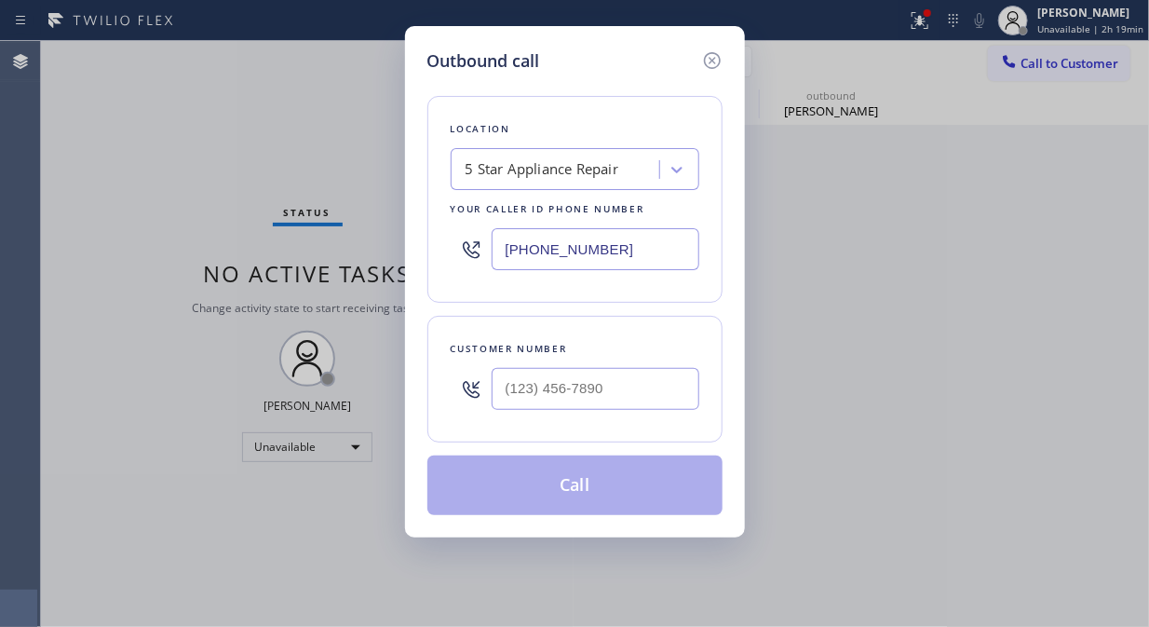
click at [633, 411] on div at bounding box center [596, 389] width 208 height 61
click at [621, 396] on input "(___) ___-____" at bounding box center [596, 389] width 208 height 42
paste input "917) 459-4255"
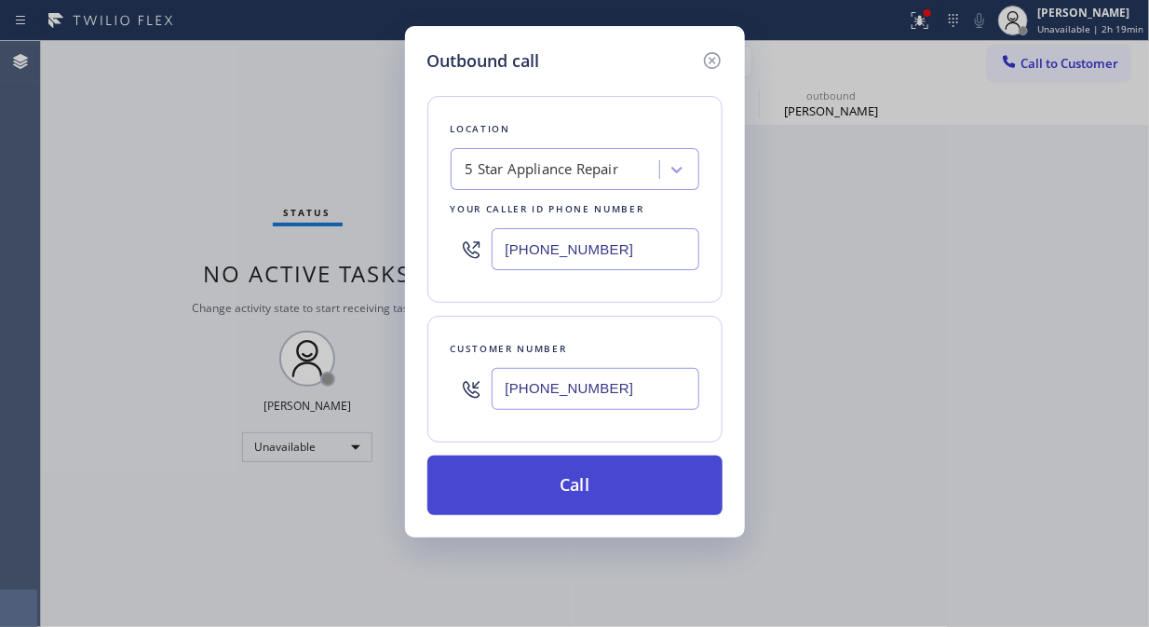
type input "[PHONE_NUMBER]"
click at [590, 484] on button "Call" at bounding box center [574, 485] width 295 height 60
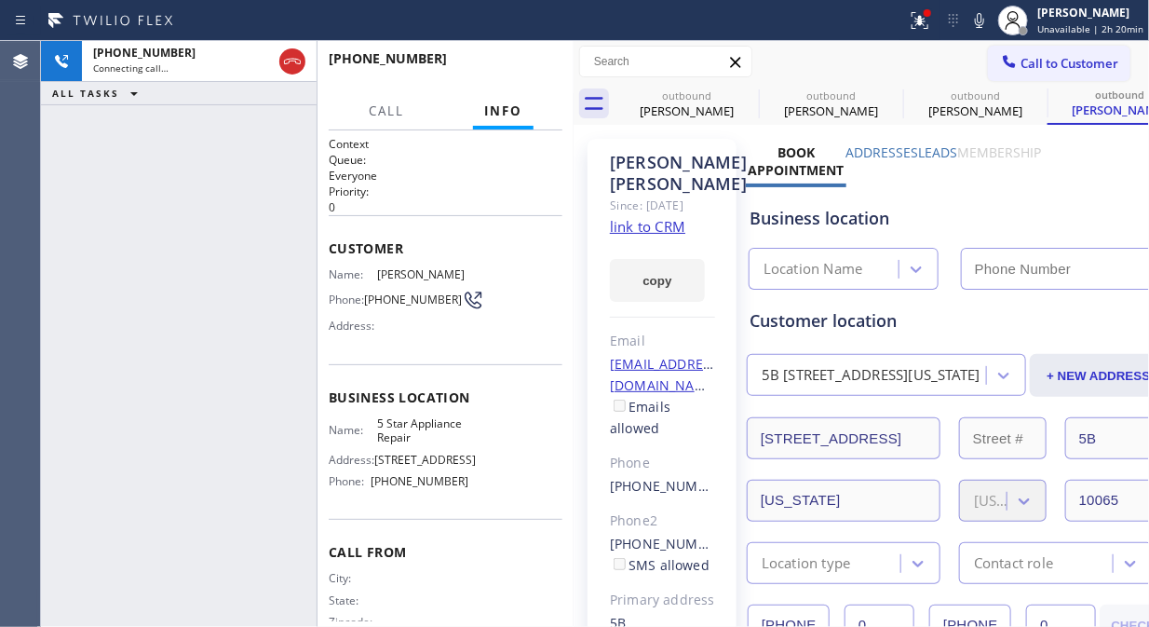
click at [985, 23] on icon at bounding box center [979, 20] width 22 height 22
type input "[PHONE_NUMBER]"
click at [923, 33] on button at bounding box center [920, 20] width 41 height 41
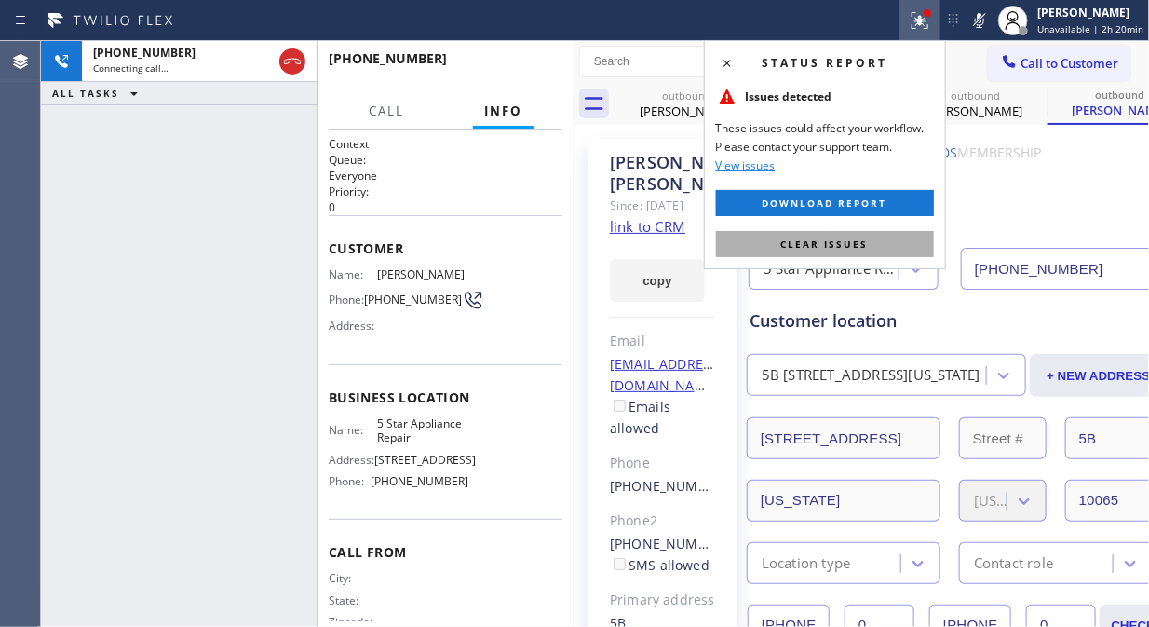
click at [879, 240] on button "Clear issues" at bounding box center [825, 244] width 218 height 26
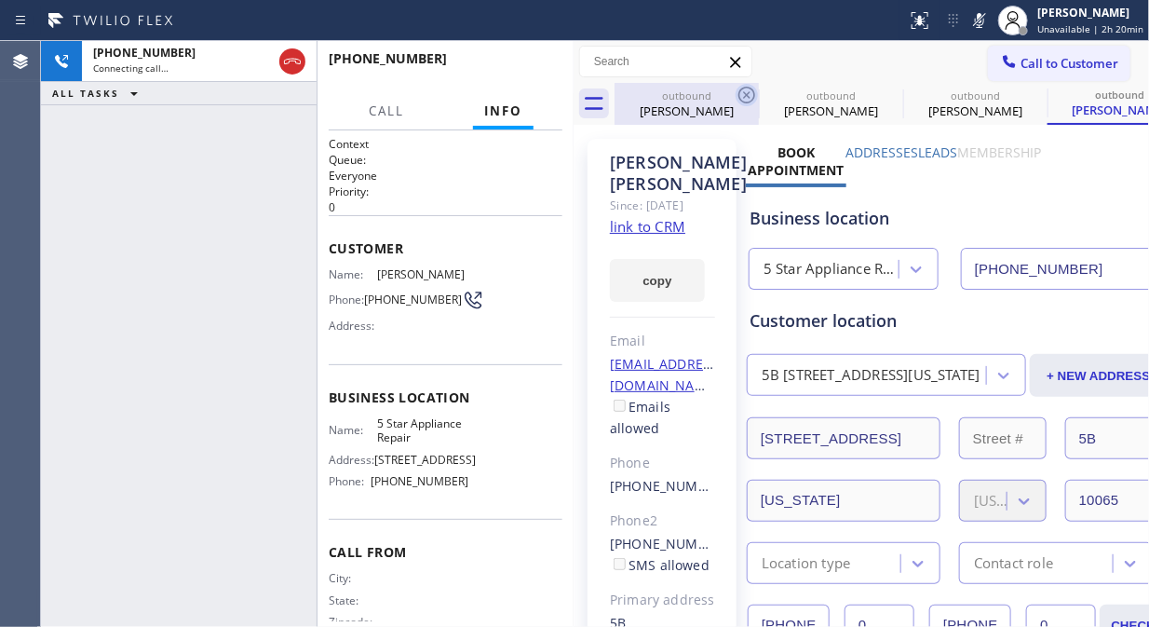
click at [748, 100] on icon at bounding box center [747, 95] width 22 height 22
click at [0, 0] on icon at bounding box center [0, 0] width 0 height 0
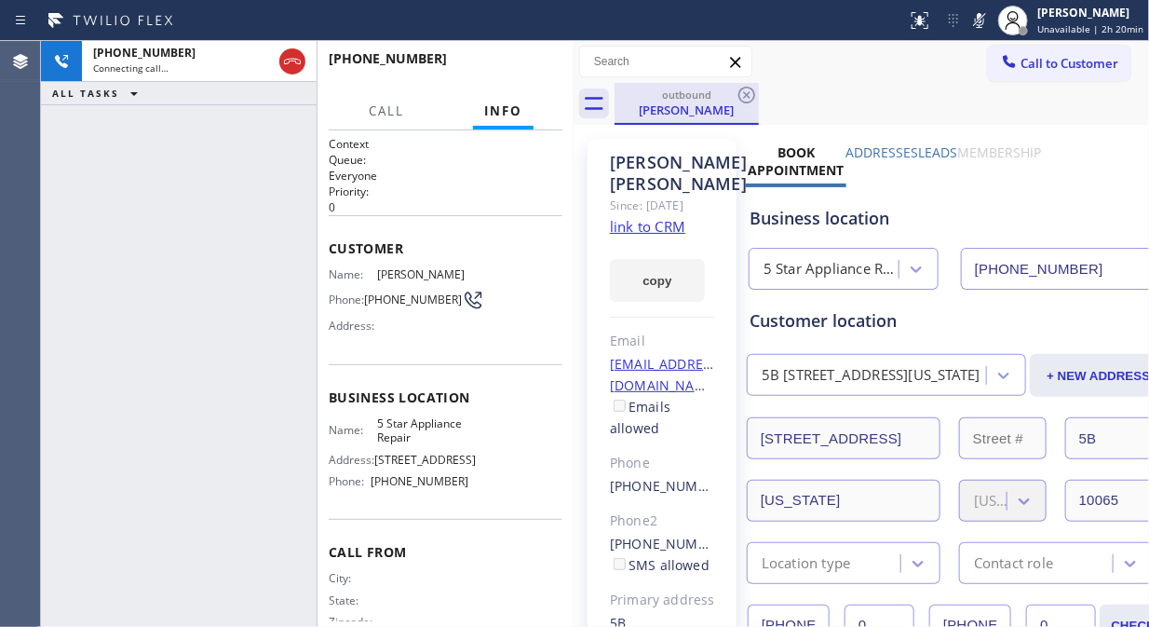
click at [686, 112] on div "[PERSON_NAME]" at bounding box center [686, 110] width 141 height 17
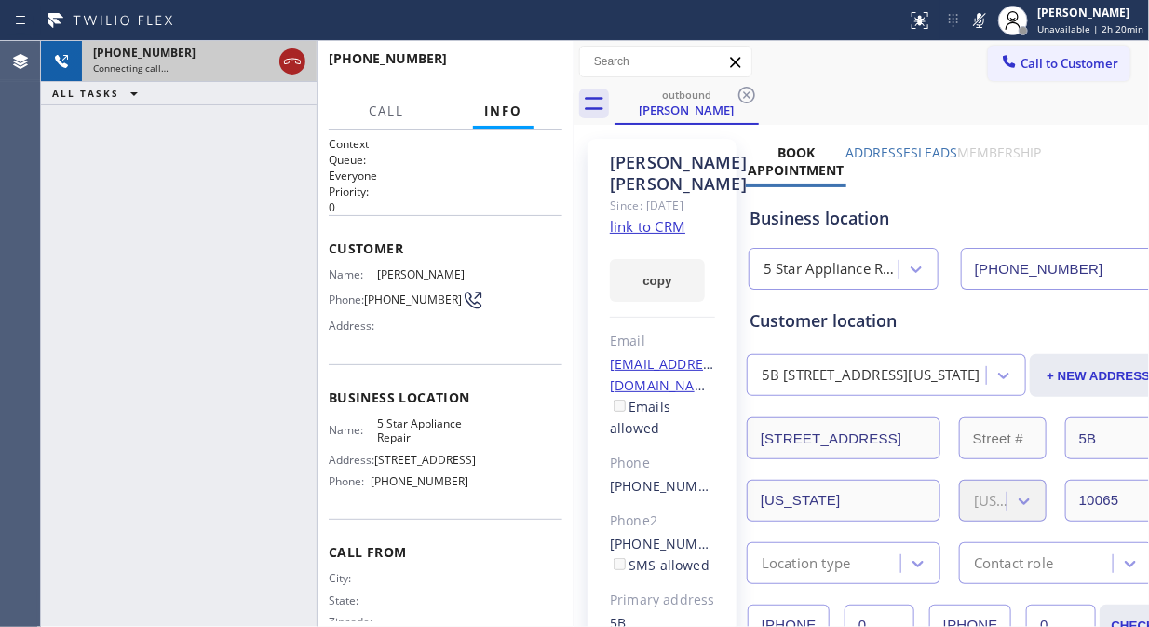
click at [290, 61] on icon at bounding box center [292, 61] width 22 height 22
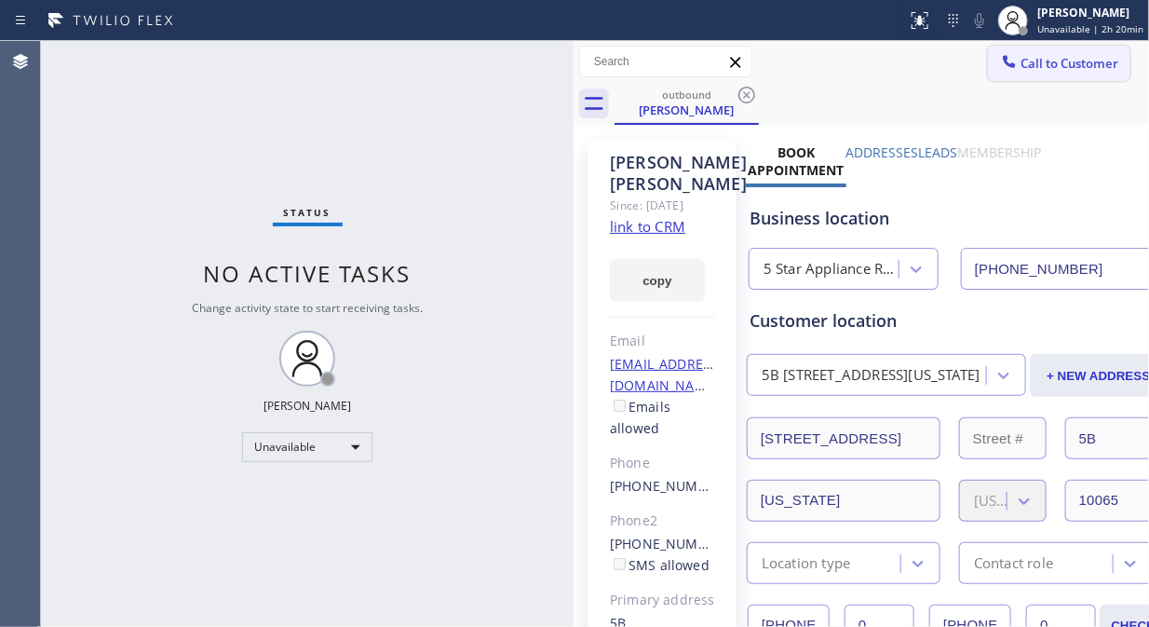
click at [1029, 62] on span "Call to Customer" at bounding box center [1070, 63] width 98 height 17
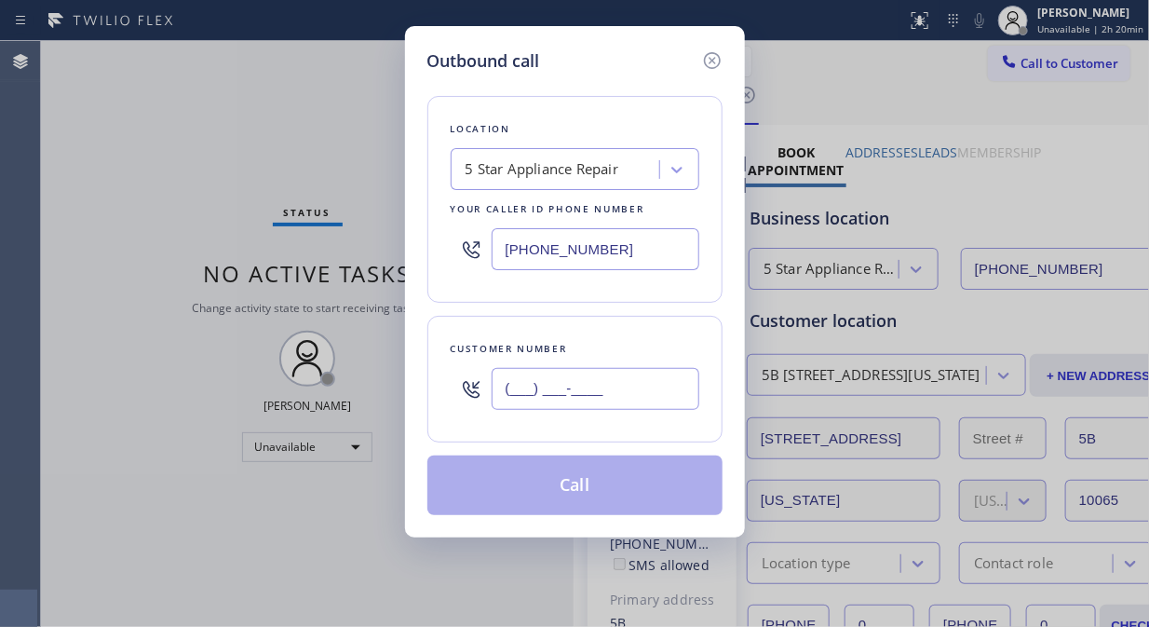
click at [522, 393] on input "(___) ___-____" at bounding box center [596, 389] width 208 height 42
paste input "917) 459-4255"
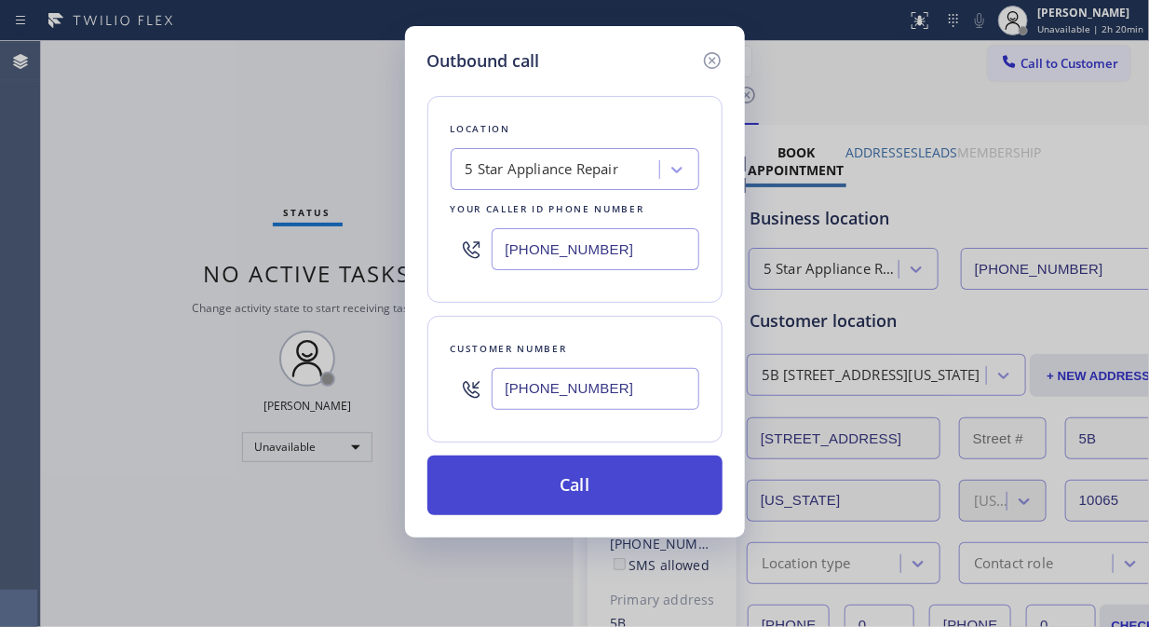
type input "[PHONE_NUMBER]"
click at [601, 479] on button "Call" at bounding box center [574, 485] width 295 height 60
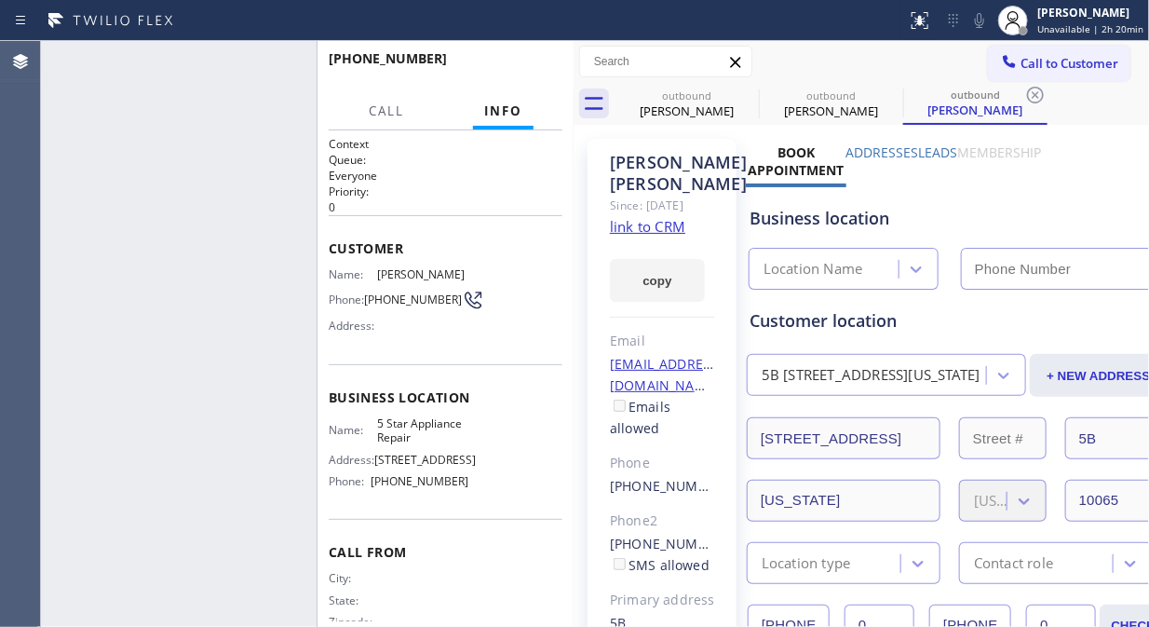
type input "[PHONE_NUMBER]"
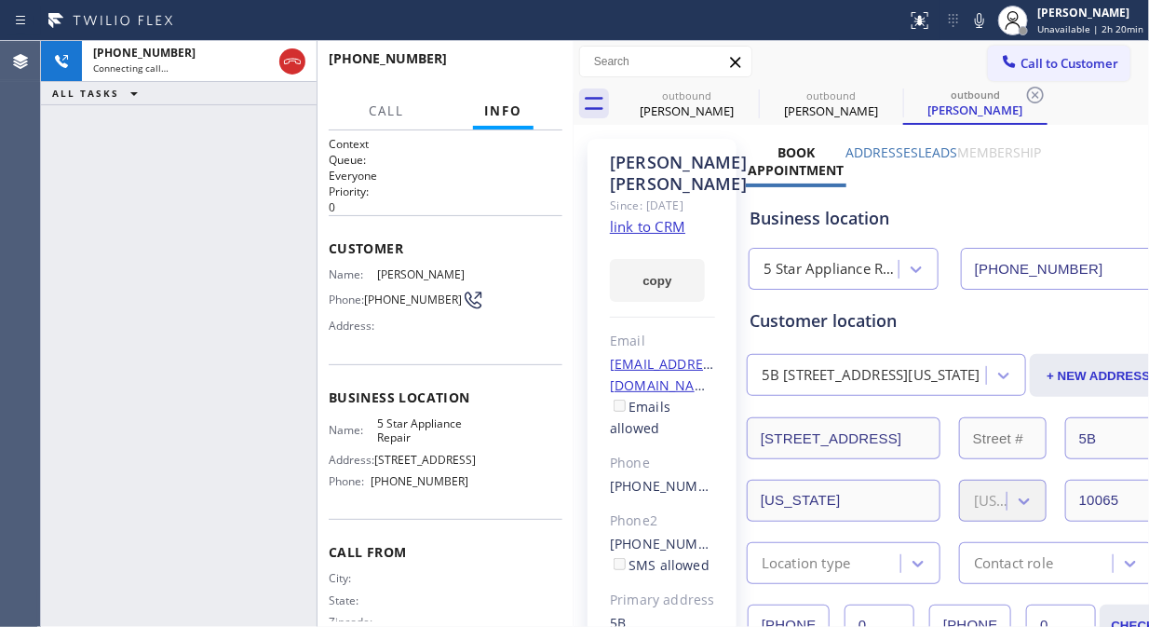
click at [989, 22] on icon at bounding box center [979, 20] width 22 height 22
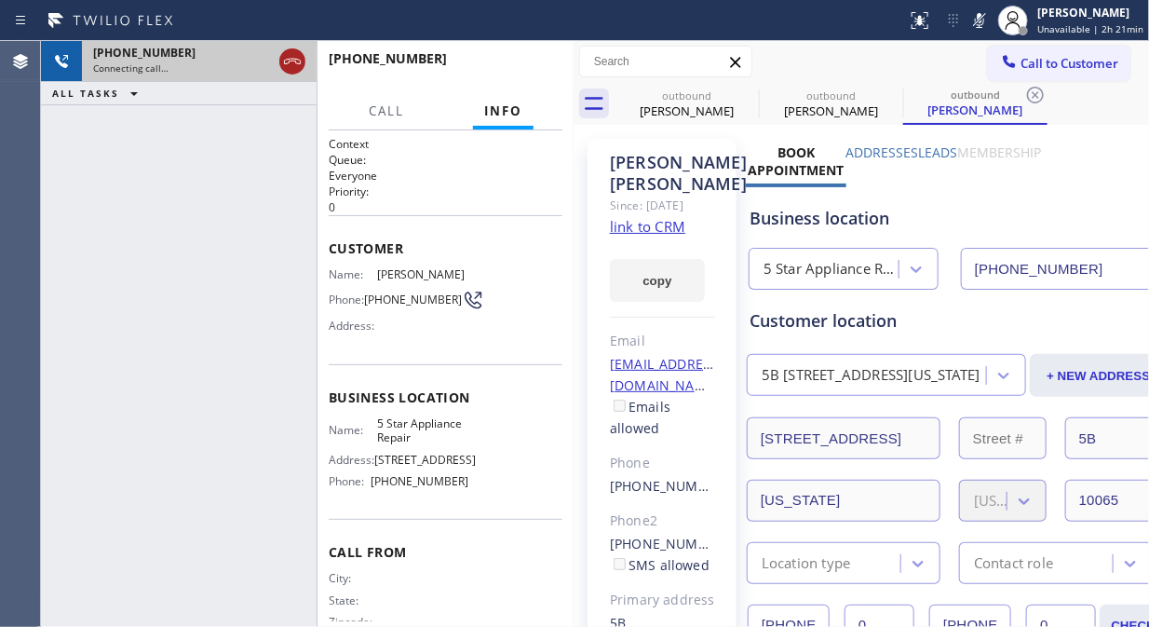
click at [290, 61] on icon at bounding box center [292, 62] width 17 height 6
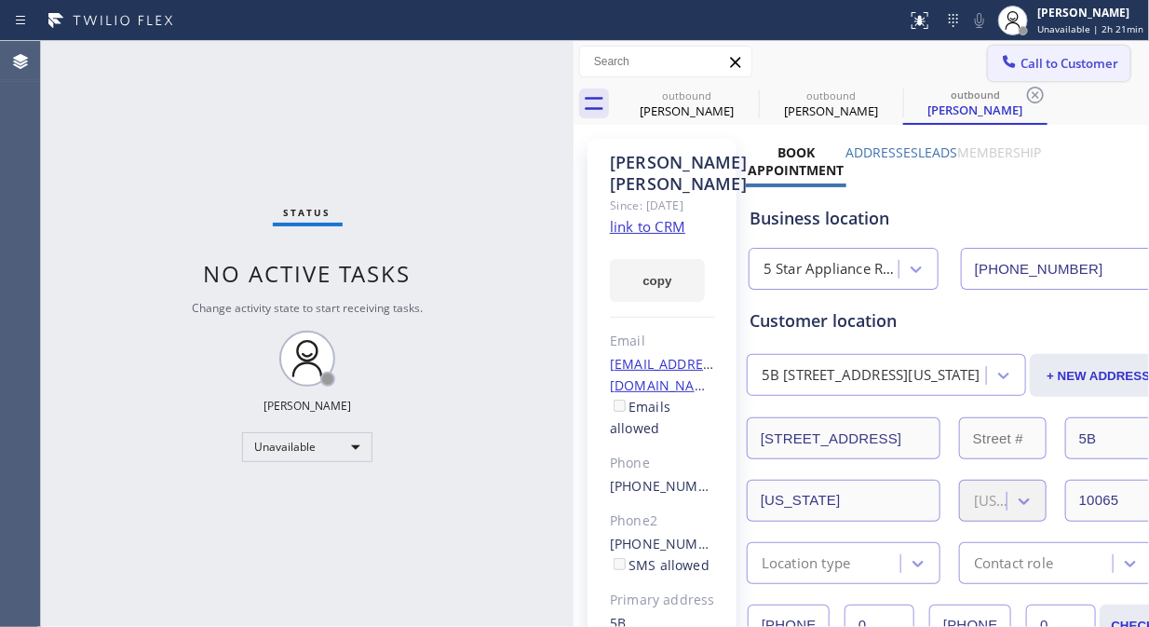
click at [1072, 68] on span "Call to Customer" at bounding box center [1070, 63] width 98 height 17
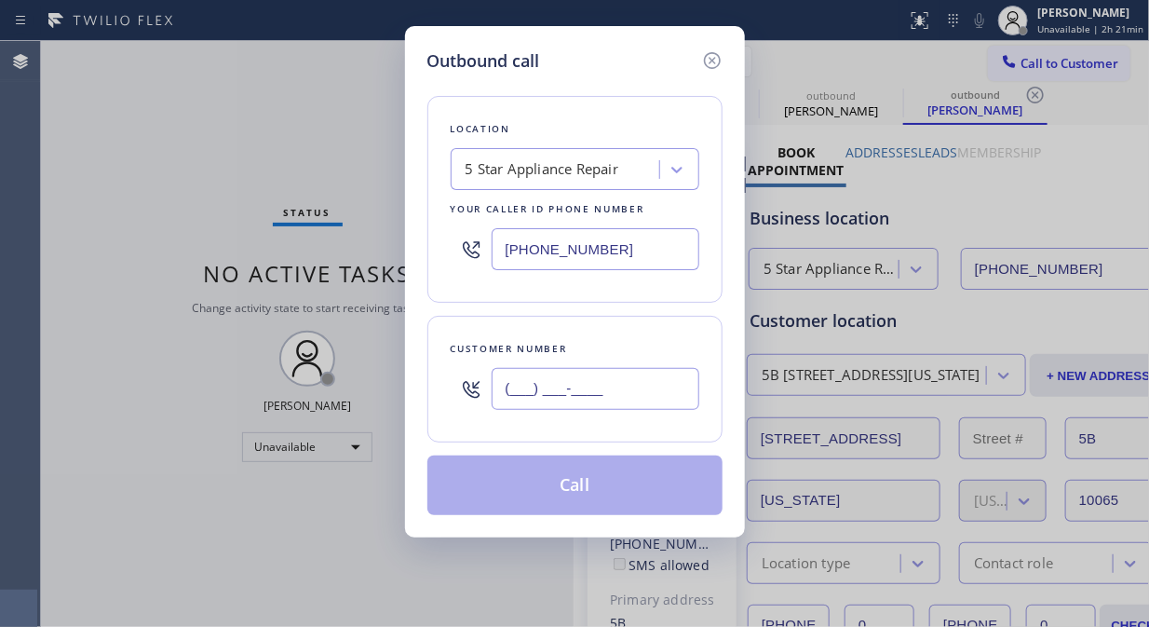
click at [498, 399] on input "(___) ___-____" at bounding box center [596, 389] width 208 height 42
paste input "408) 593-5664"
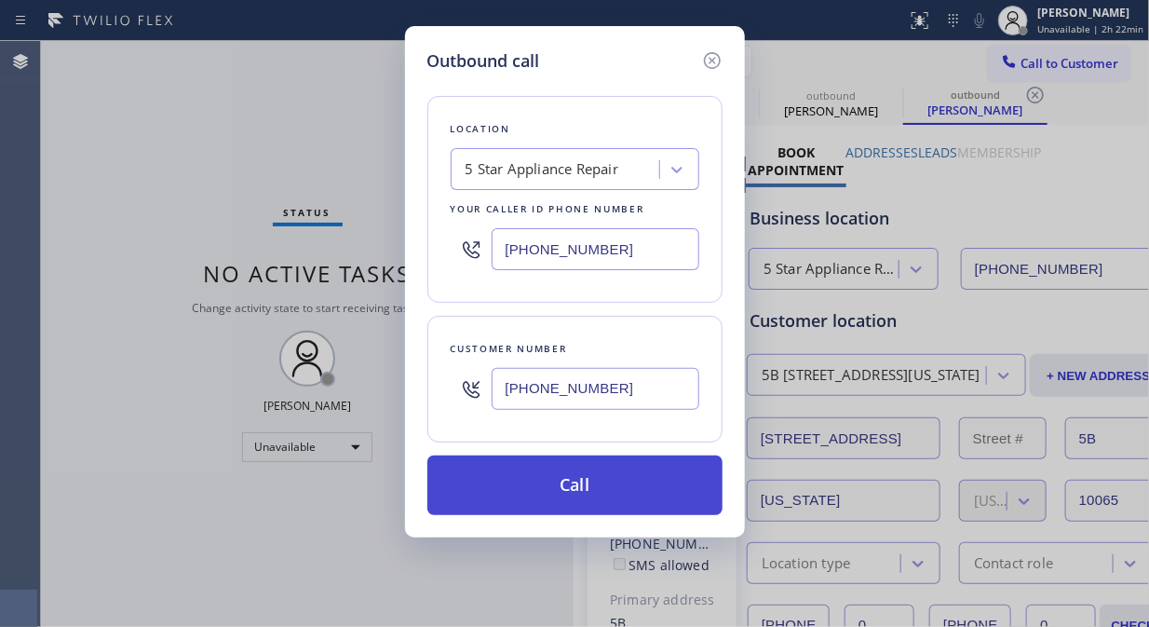
type input "[PHONE_NUMBER]"
click at [563, 496] on button "Call" at bounding box center [574, 485] width 295 height 60
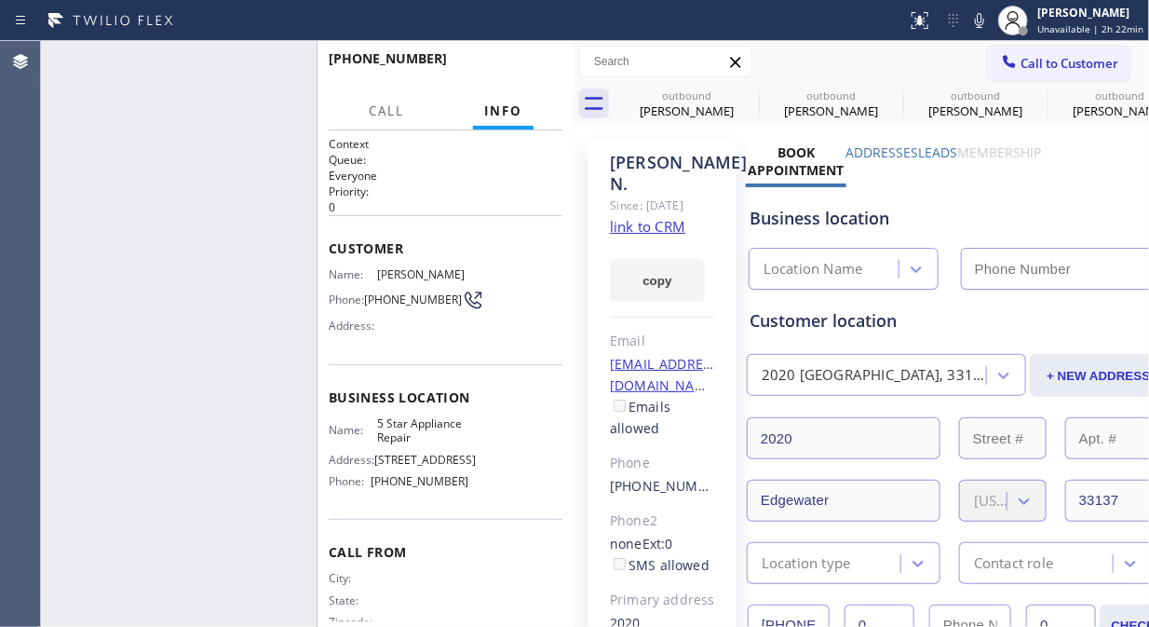
type input "[PHONE_NUMBER]"
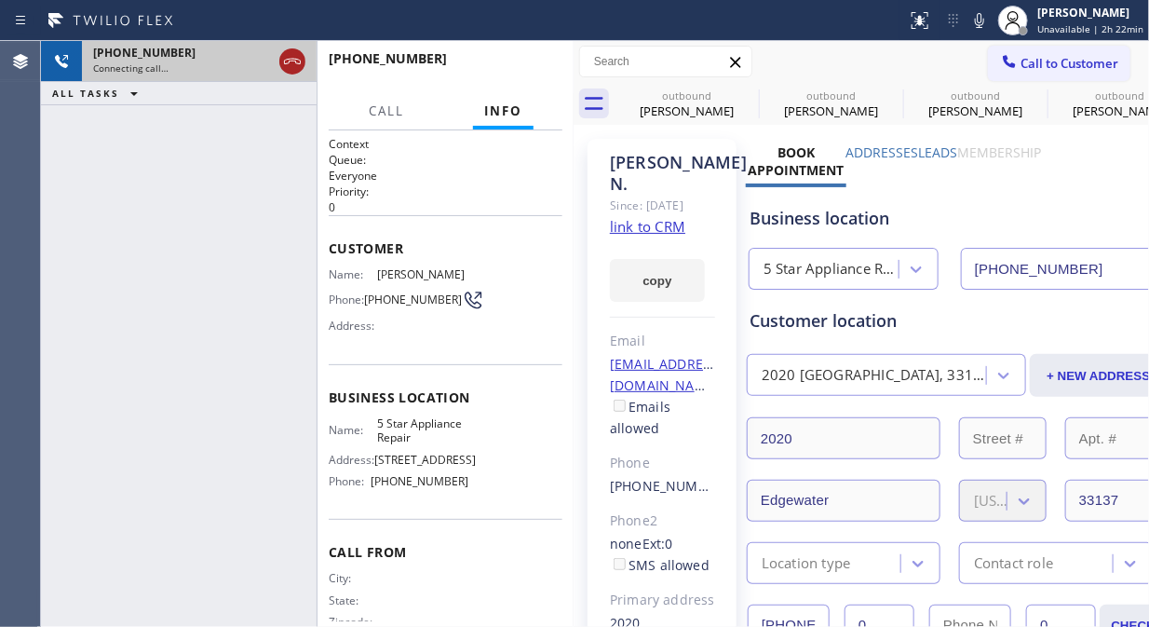
click at [305, 70] on div at bounding box center [292, 61] width 26 height 22
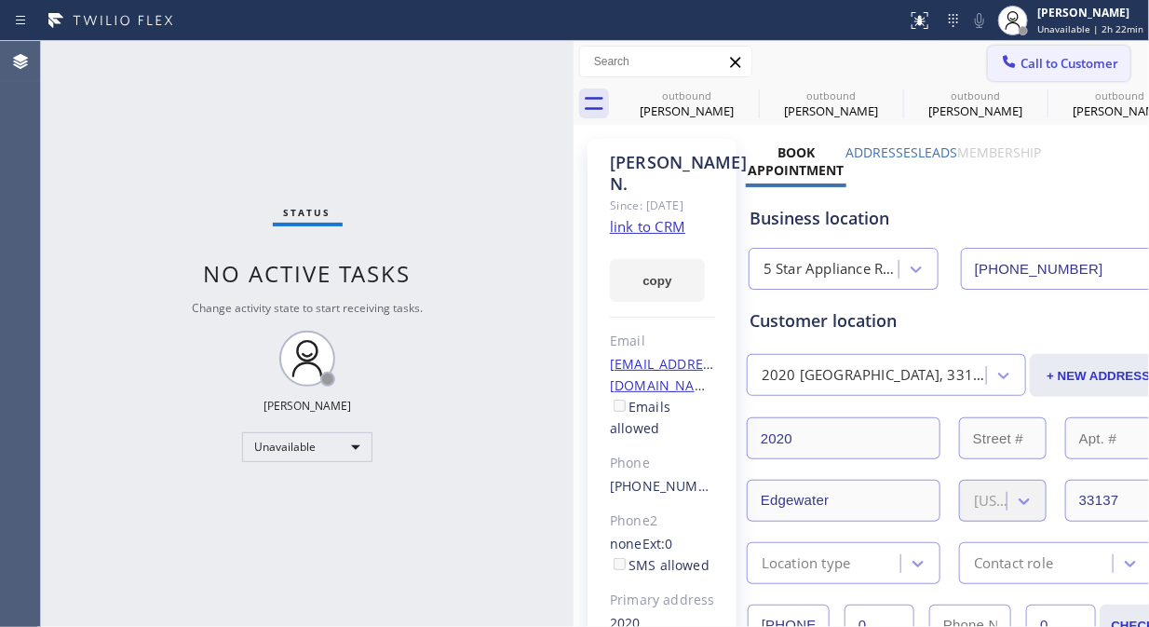
click at [1036, 55] on span "Call to Customer" at bounding box center [1070, 63] width 98 height 17
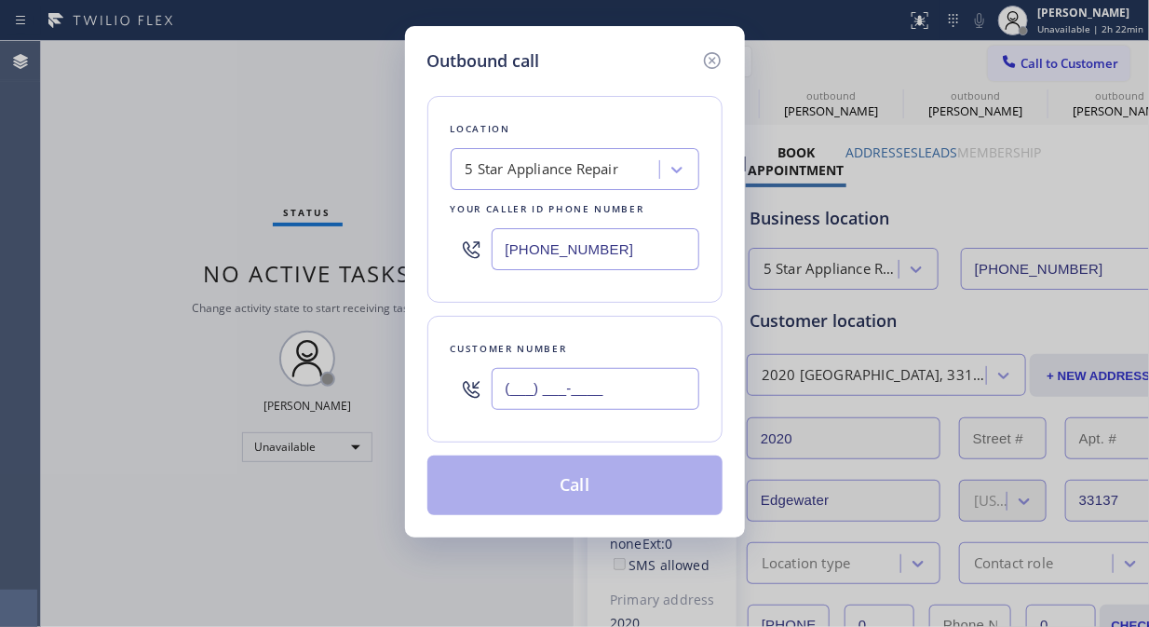
drag, startPoint x: 627, startPoint y: 388, endPoint x: 634, endPoint y: 370, distance: 20.1
click at [626, 389] on input "(___) ___-____" at bounding box center [596, 389] width 208 height 42
paste input "646) 261-9525"
type input "[PHONE_NUMBER]"
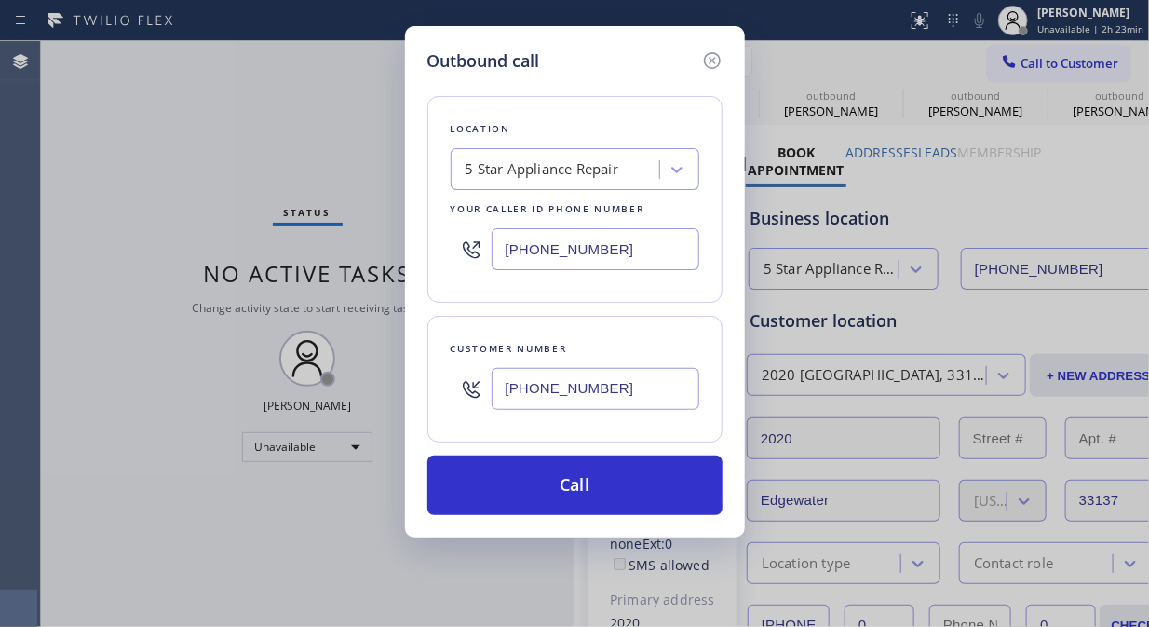
drag, startPoint x: 514, startPoint y: 496, endPoint x: 591, endPoint y: 369, distance: 149.2
click at [515, 496] on button "Call" at bounding box center [574, 485] width 295 height 60
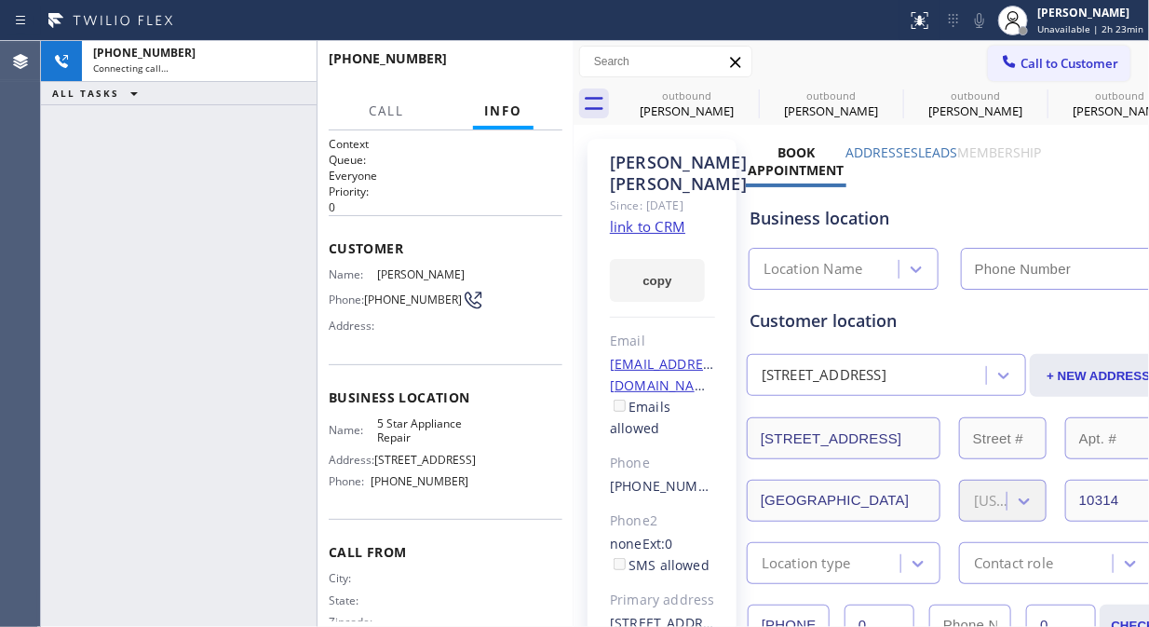
type input "[PHONE_NUMBER]"
click at [980, 20] on icon at bounding box center [979, 20] width 22 height 22
click at [981, 20] on icon at bounding box center [979, 20] width 9 height 15
click at [747, 104] on icon at bounding box center [747, 95] width 22 height 22
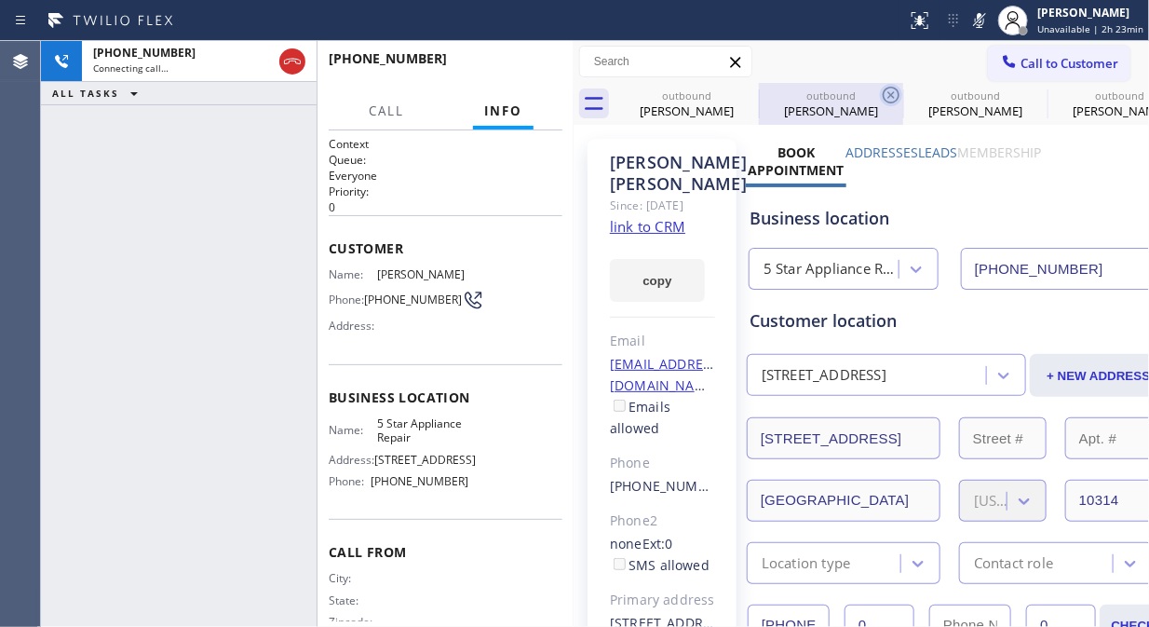
click at [880, 104] on icon at bounding box center [891, 95] width 22 height 22
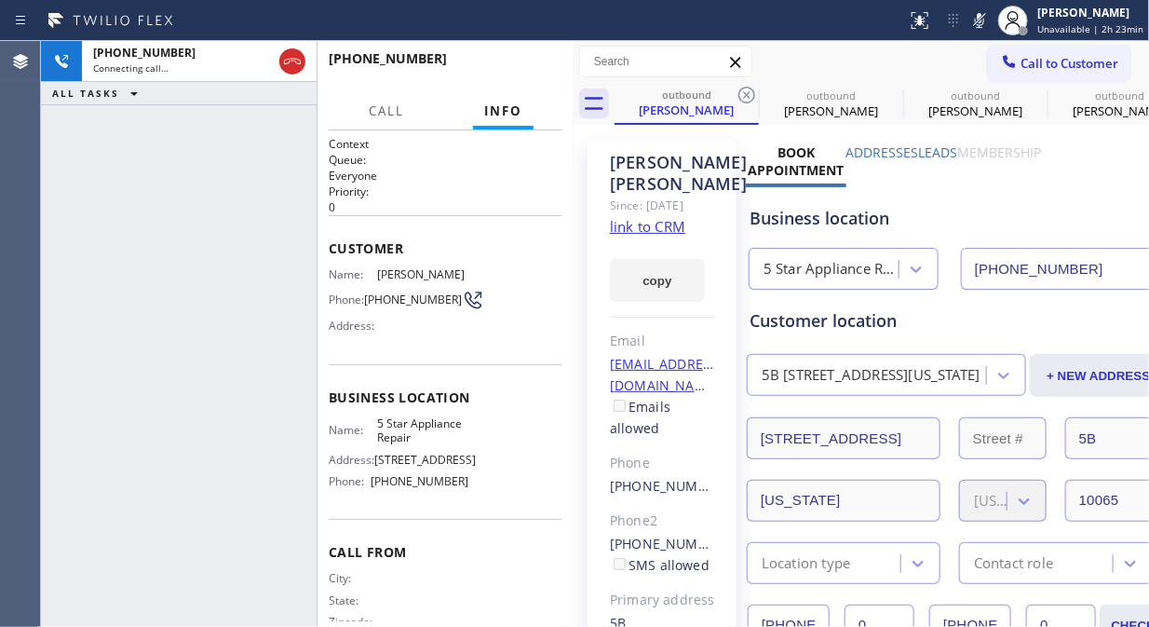
click at [746, 104] on icon at bounding box center [747, 95] width 22 height 22
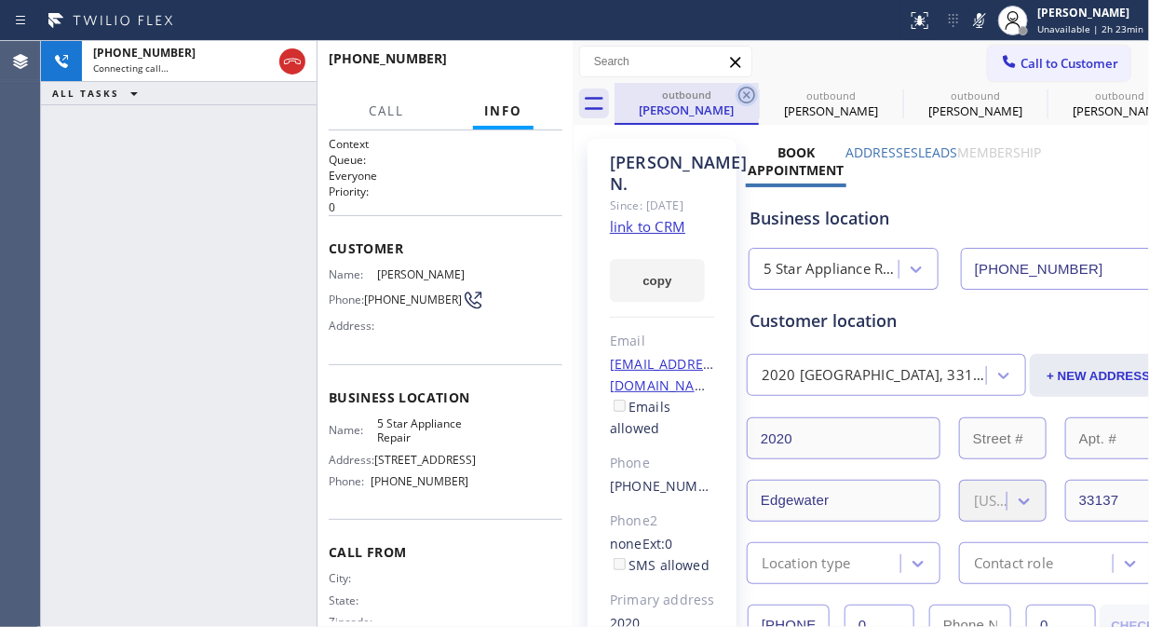
click at [747, 95] on icon at bounding box center [746, 95] width 17 height 17
click at [0, 0] on icon at bounding box center [0, 0] width 0 height 0
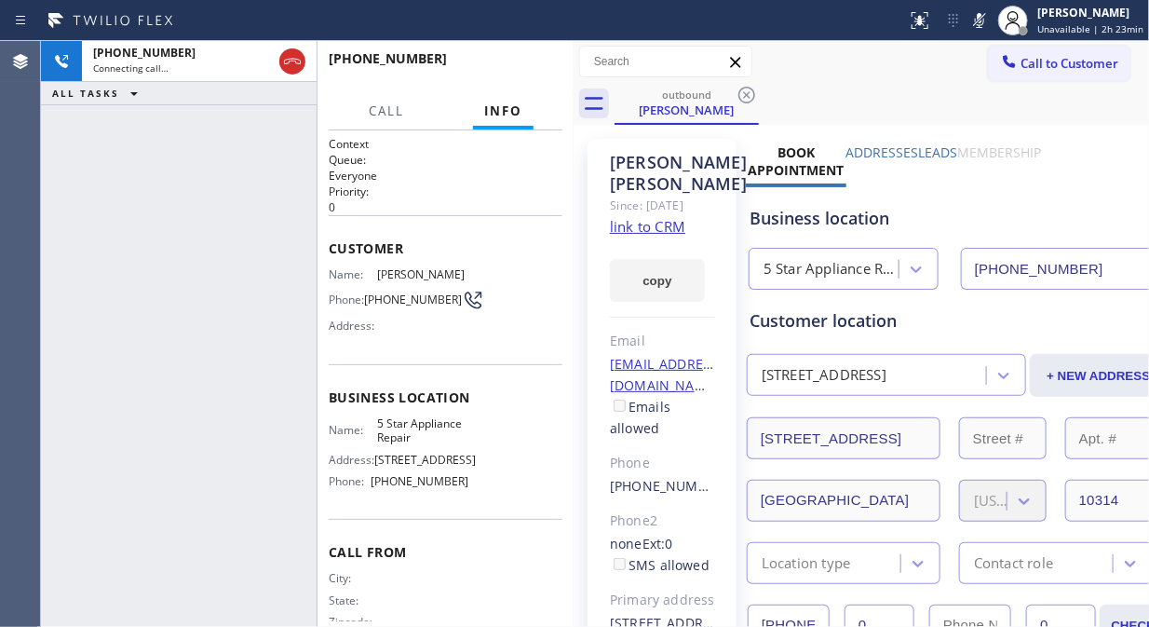
click at [747, 95] on icon at bounding box center [746, 95] width 17 height 17
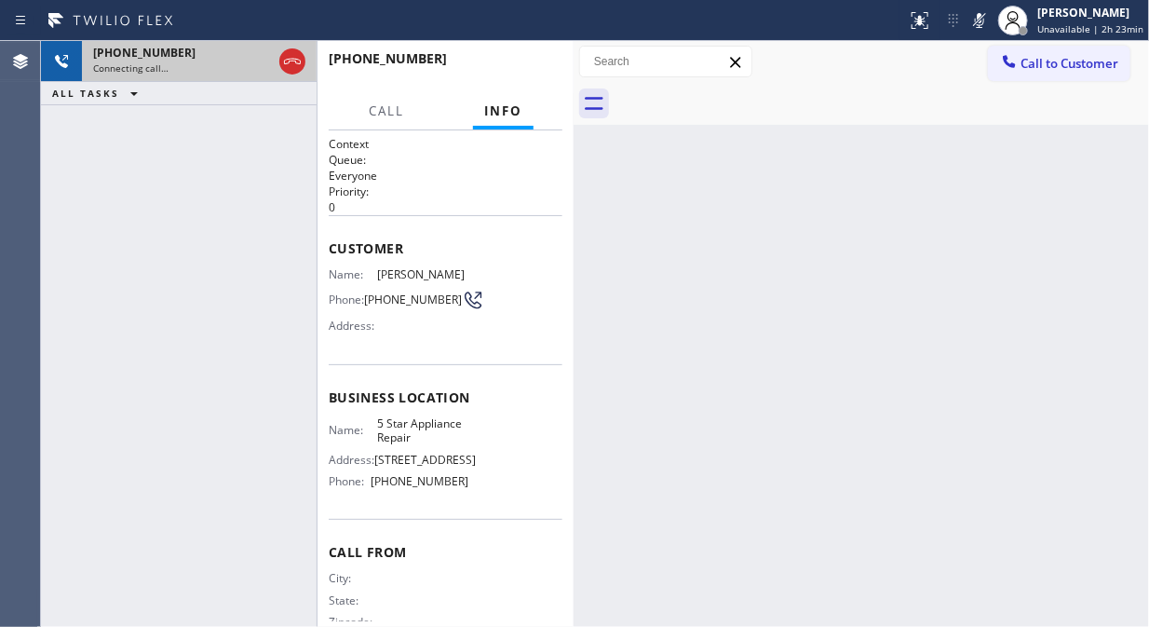
drag, startPoint x: 289, startPoint y: 60, endPoint x: 309, endPoint y: 59, distance: 20.5
click at [289, 59] on icon at bounding box center [292, 61] width 22 height 22
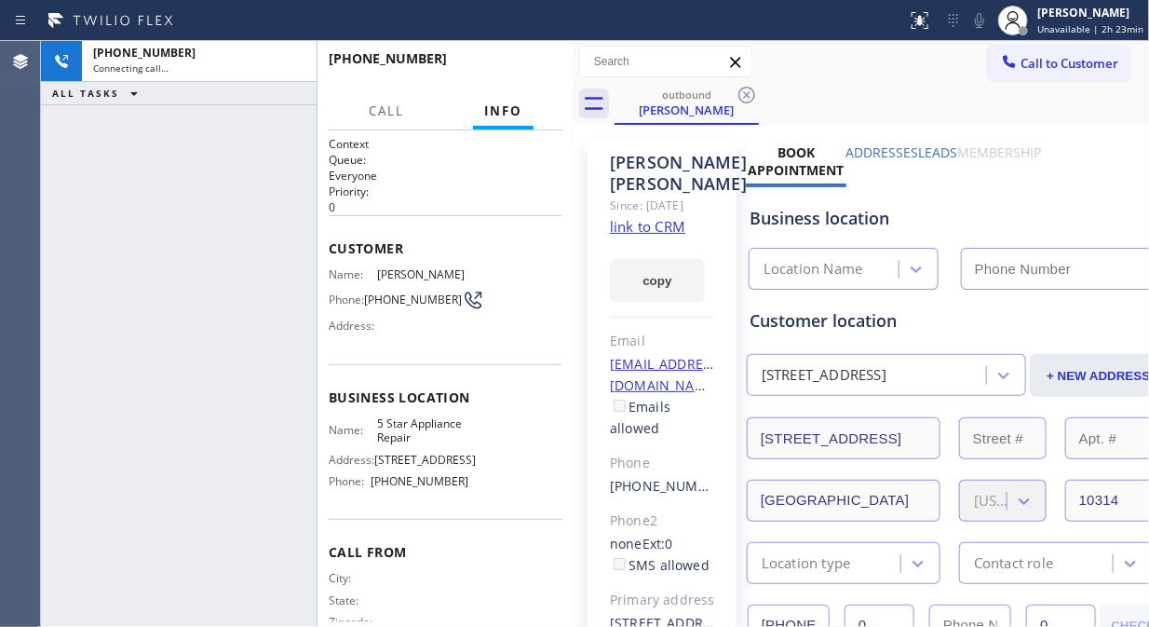
drag, startPoint x: 1027, startPoint y: 60, endPoint x: 590, endPoint y: 426, distance: 569.8
click at [1027, 61] on span "Call to Customer" at bounding box center [1070, 63] width 98 height 17
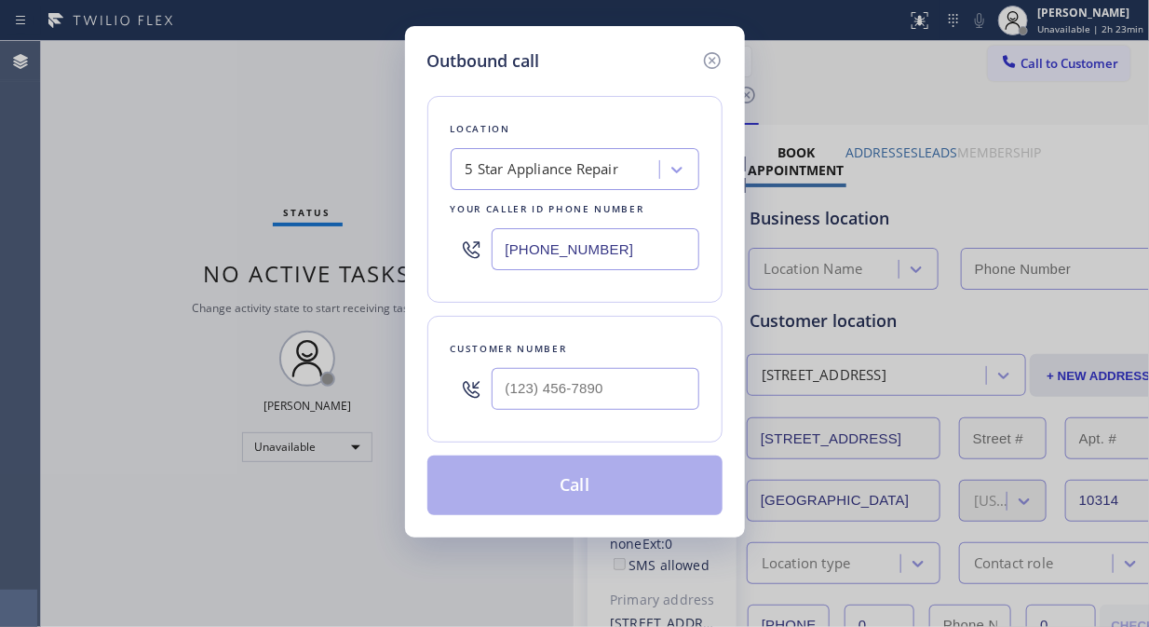
type input "[PHONE_NUMBER]"
click at [597, 388] on input "text" at bounding box center [596, 389] width 208 height 42
click at [507, 399] on input "(___) ___-____" at bounding box center [596, 389] width 208 height 42
paste input "646) 726-3445"
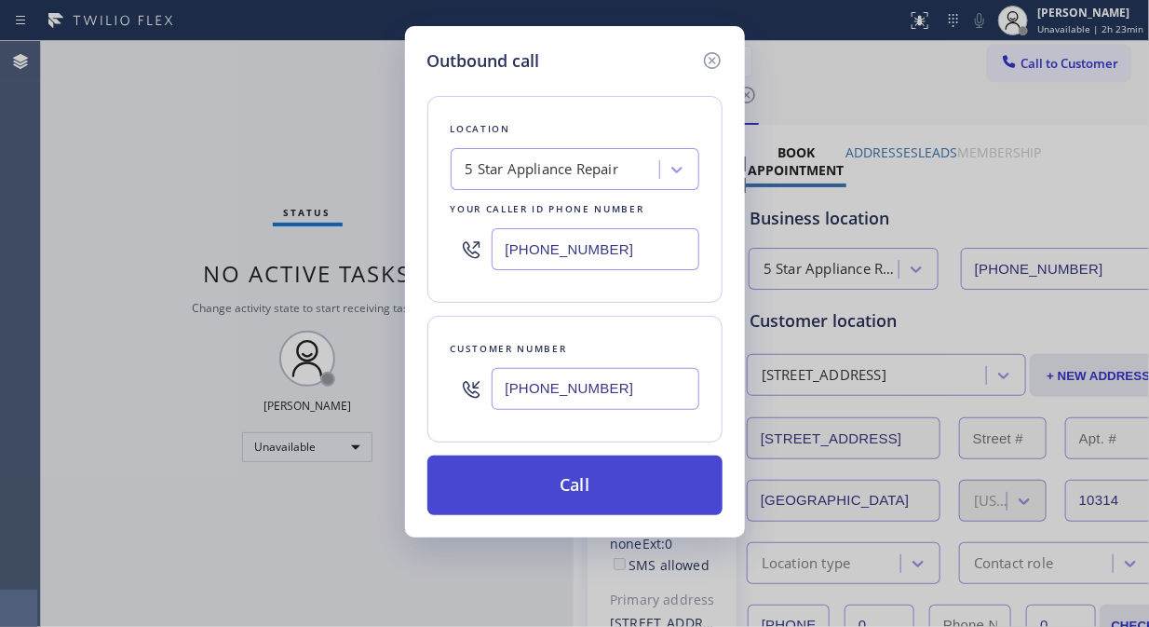
type input "[PHONE_NUMBER]"
click at [557, 477] on button "Call" at bounding box center [574, 485] width 295 height 60
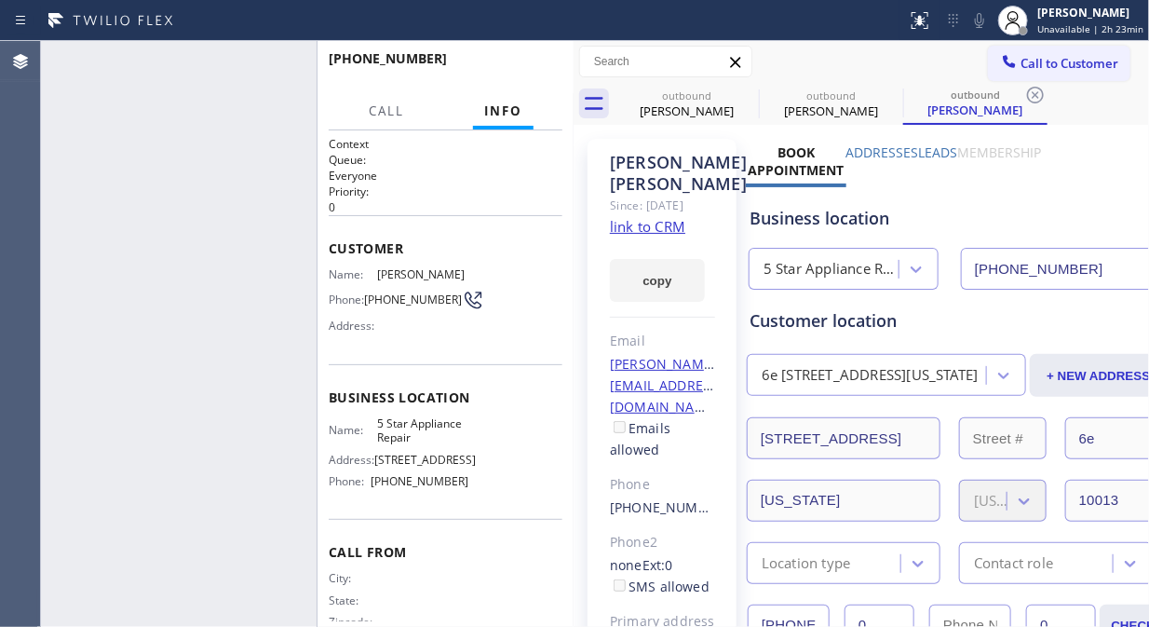
type input "[PHONE_NUMBER]"
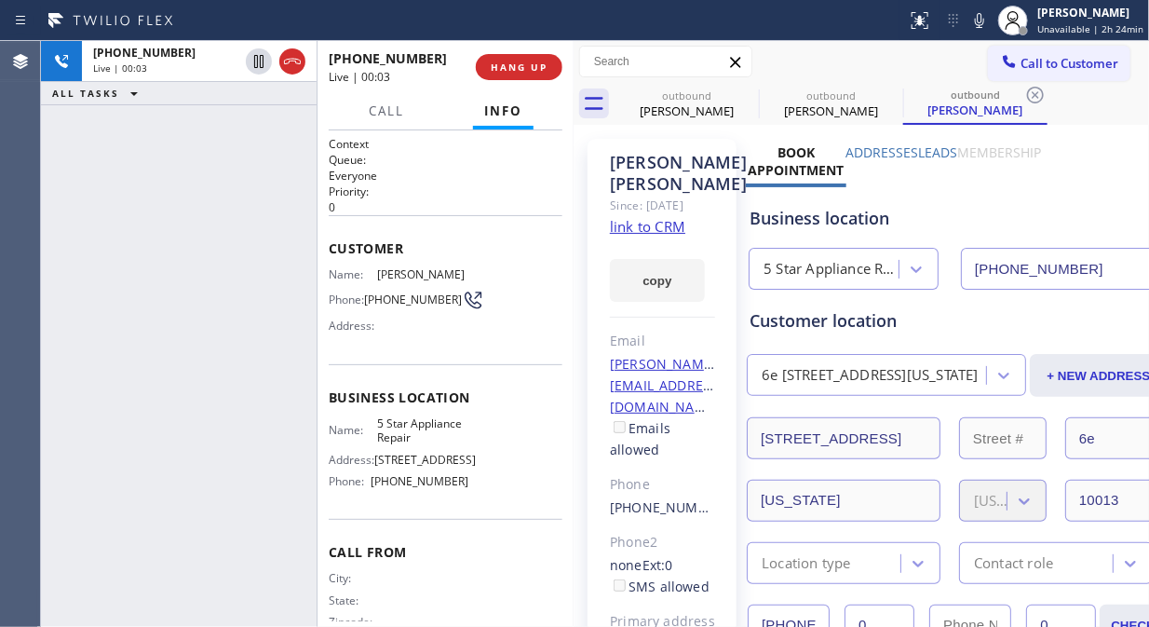
click at [168, 117] on div "[PHONE_NUMBER] Live | 00:03 ALL TASKS ALL TASKS ACTIVE TASKS TASKS IN WRAP UP" at bounding box center [179, 334] width 276 height 586
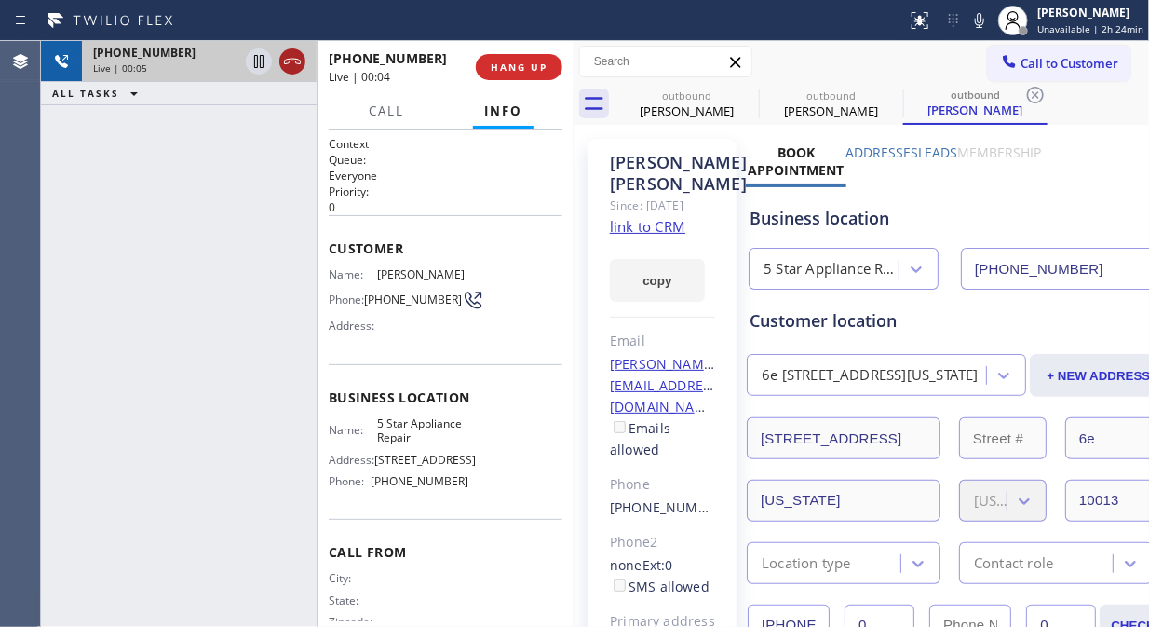
click at [292, 66] on icon at bounding box center [292, 61] width 22 height 22
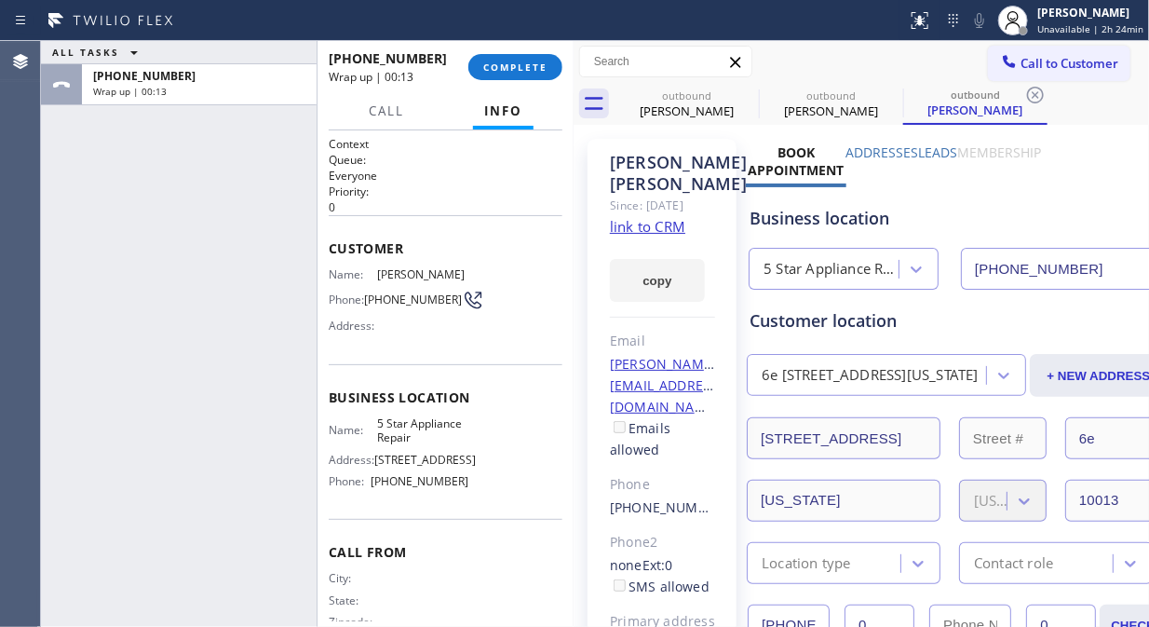
click at [119, 197] on div "ALL TASKS ALL TASKS ACTIVE TASKS TASKS IN WRAP UP [PHONE_NUMBER] Wrap up | 00:13" at bounding box center [179, 334] width 276 height 586
click at [512, 76] on button "COMPLETE" at bounding box center [515, 67] width 94 height 26
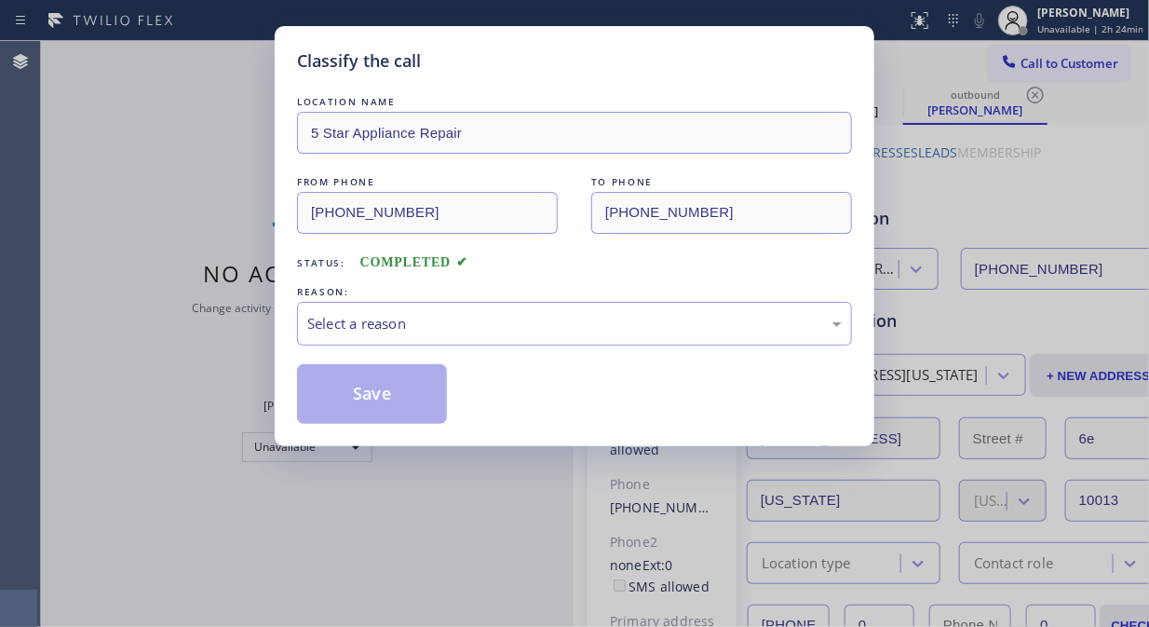
click at [512, 77] on div "LOCATION NAME 5 Star Appliance Repair FROM PHONE [PHONE_NUMBER] TO PHONE [PHONE…" at bounding box center [574, 249] width 555 height 350
click at [523, 308] on div "Select a reason" at bounding box center [574, 324] width 555 height 44
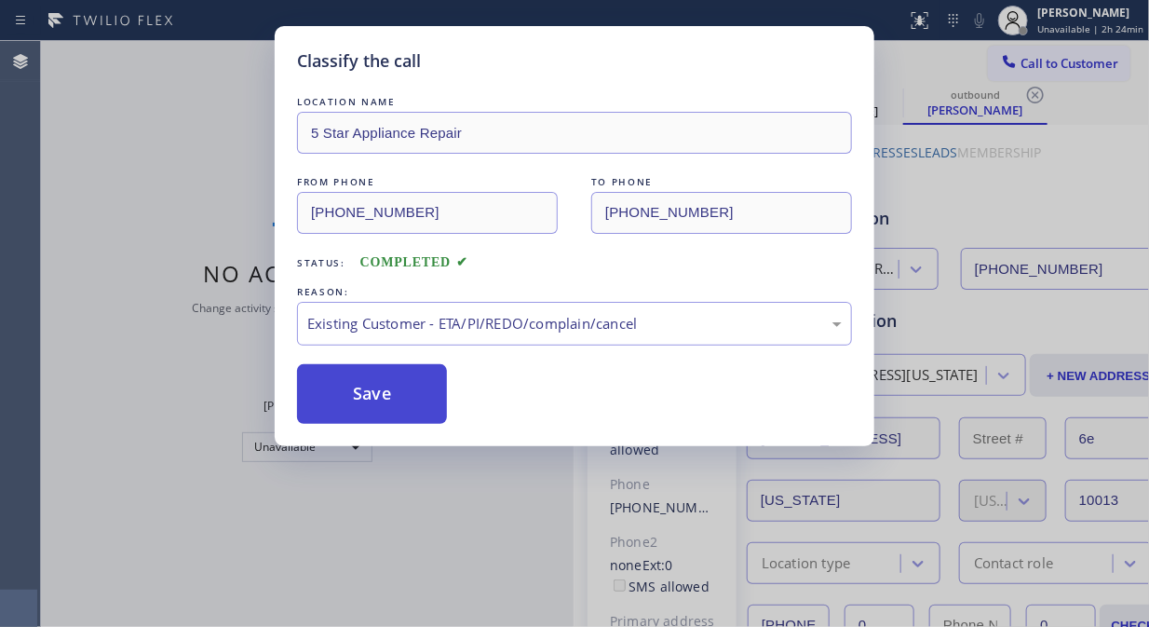
click at [370, 393] on button "Save" at bounding box center [372, 394] width 150 height 60
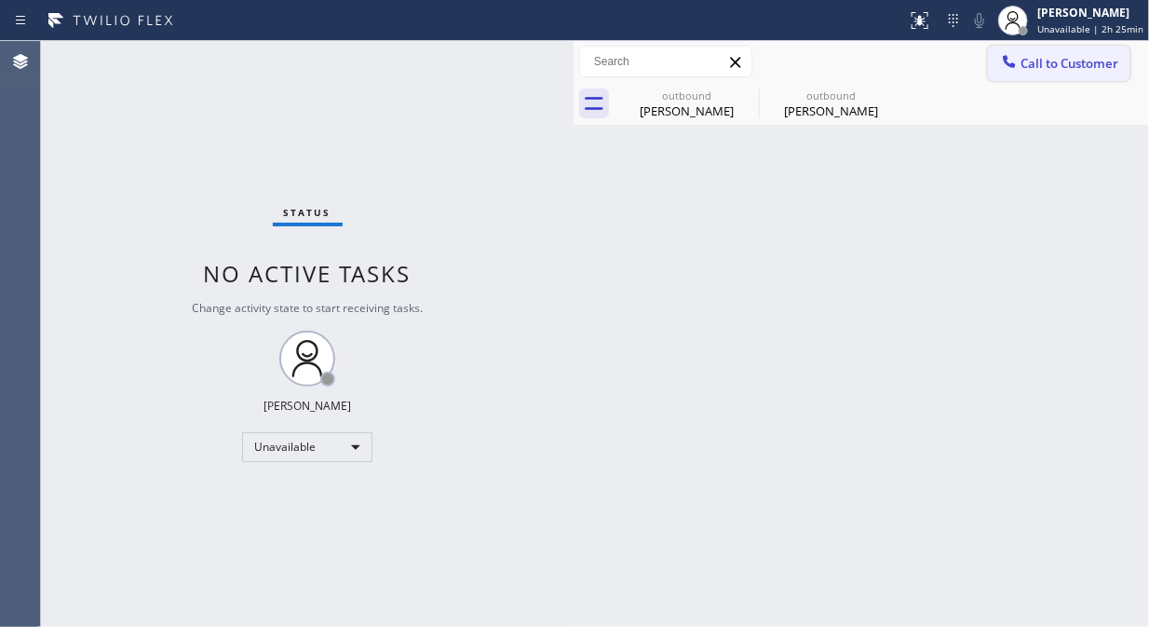
click at [1053, 78] on button "Call to Customer" at bounding box center [1059, 63] width 142 height 35
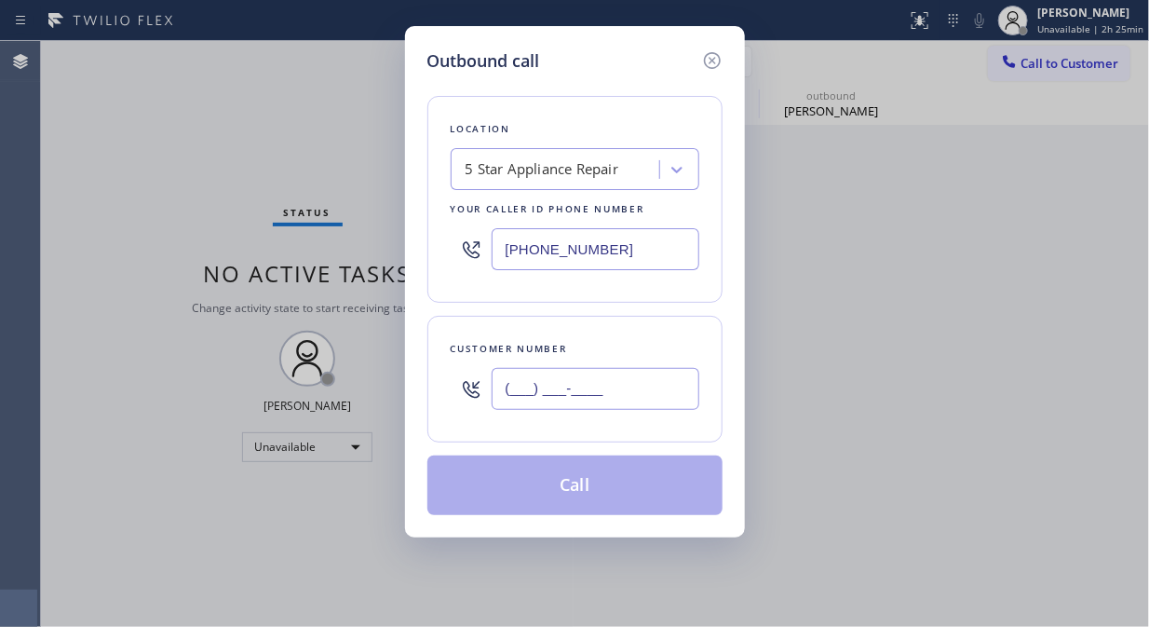
click at [569, 394] on input "(___) ___-____" at bounding box center [596, 389] width 208 height 42
paste input "864) 313-8469"
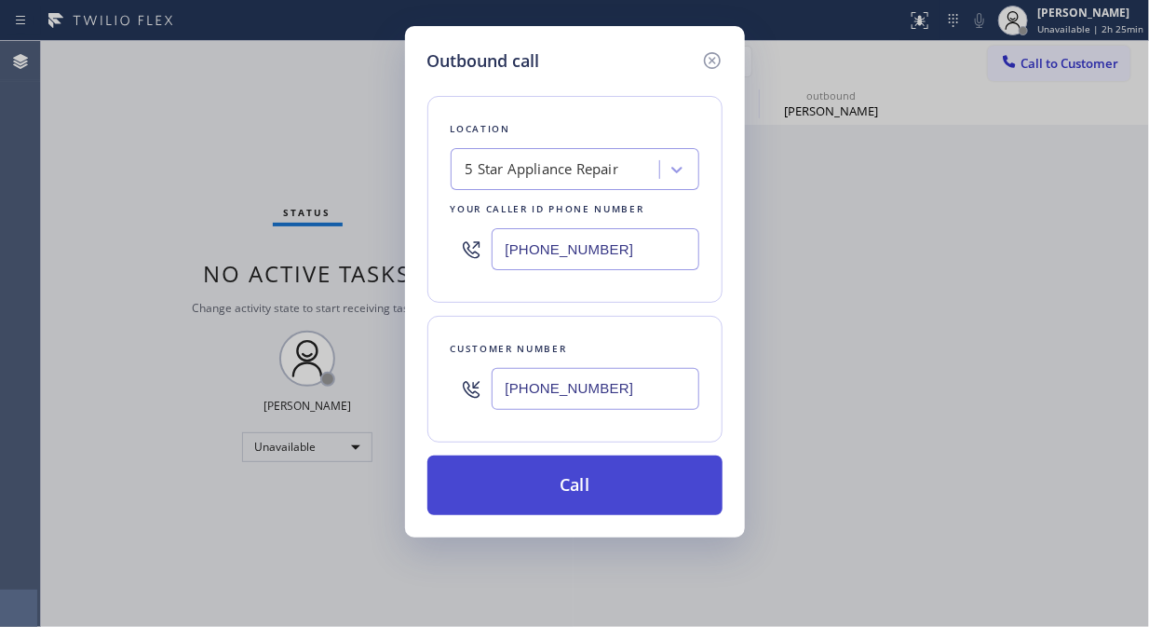
type input "[PHONE_NUMBER]"
click at [581, 481] on button "Call" at bounding box center [574, 485] width 295 height 60
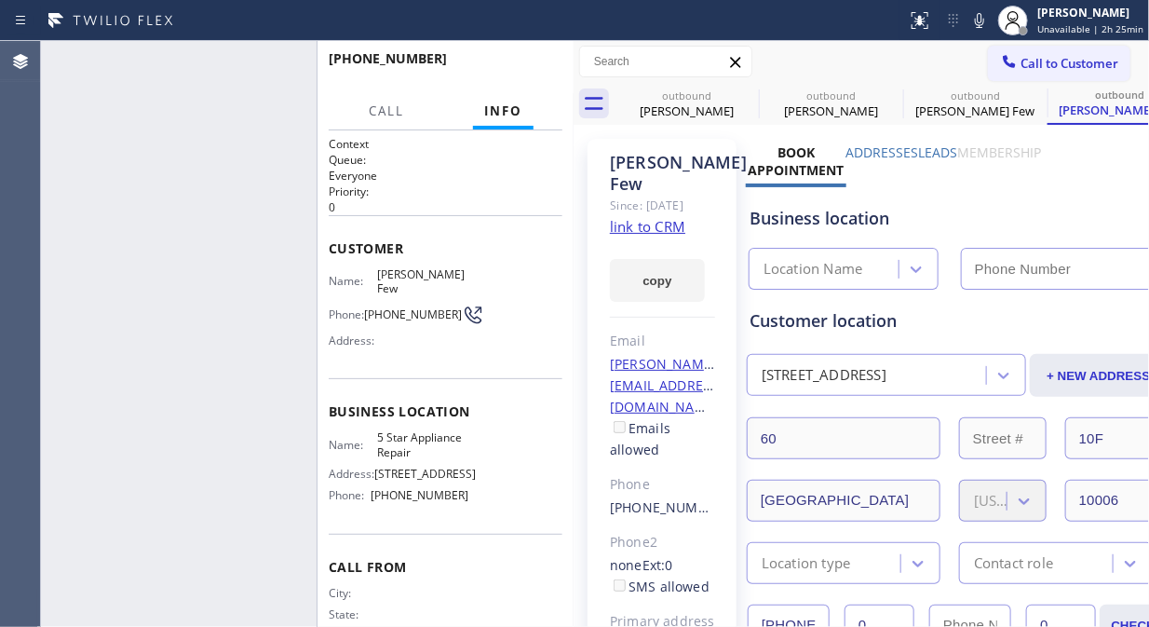
type input "[PHONE_NUMBER]"
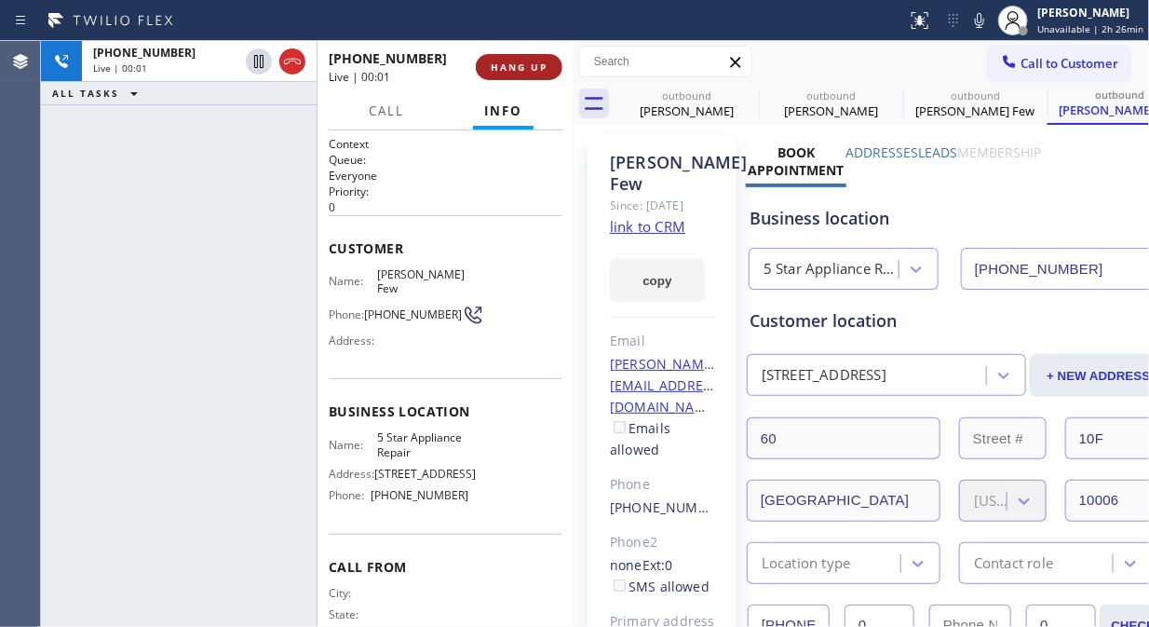
click at [516, 71] on span "HANG UP" at bounding box center [519, 67] width 57 height 13
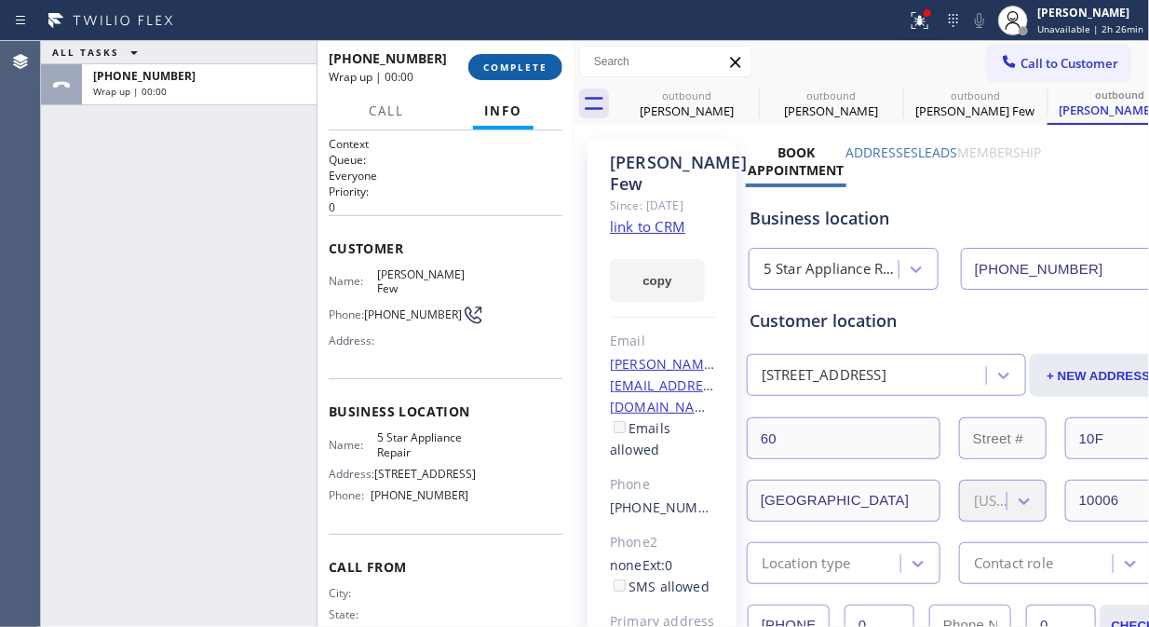
click at [516, 71] on span "COMPLETE" at bounding box center [515, 67] width 64 height 13
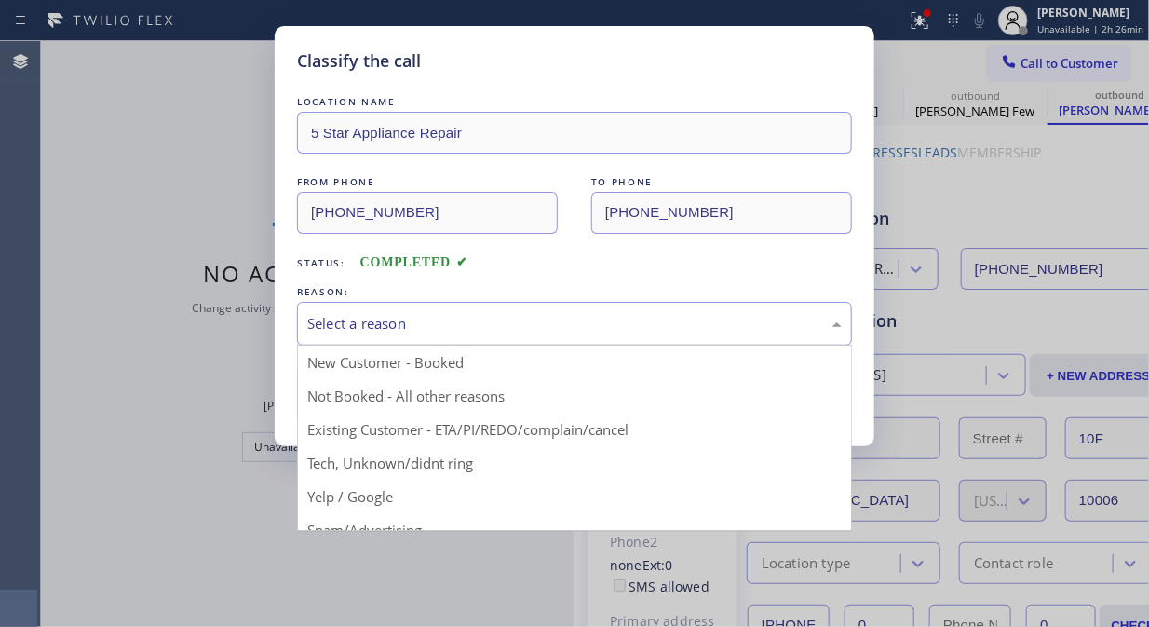
click at [553, 337] on div "Select a reason" at bounding box center [574, 324] width 555 height 44
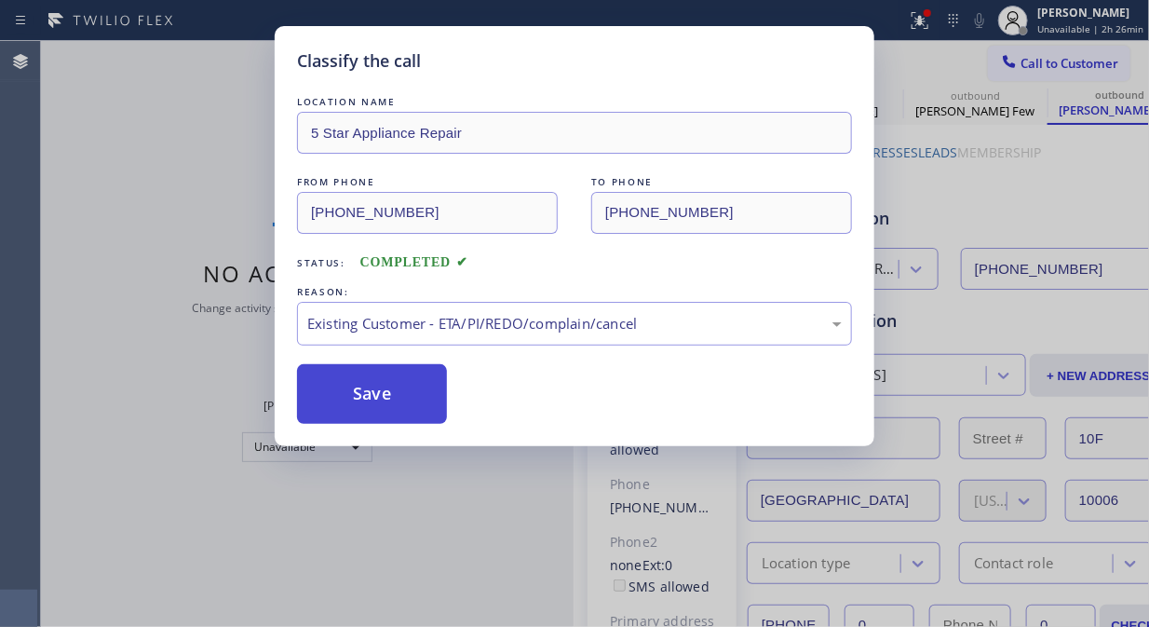
click at [385, 410] on button "Save" at bounding box center [372, 394] width 150 height 60
click at [352, 416] on button "Save" at bounding box center [372, 394] width 150 height 60
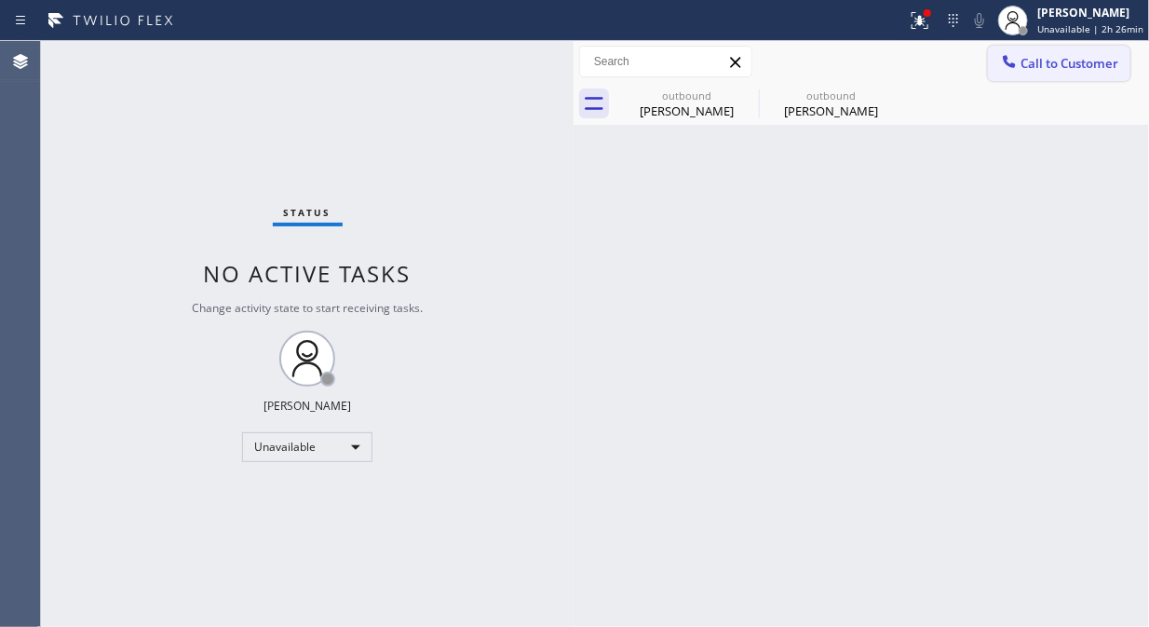
click at [1050, 68] on span "Call to Customer" at bounding box center [1070, 63] width 98 height 17
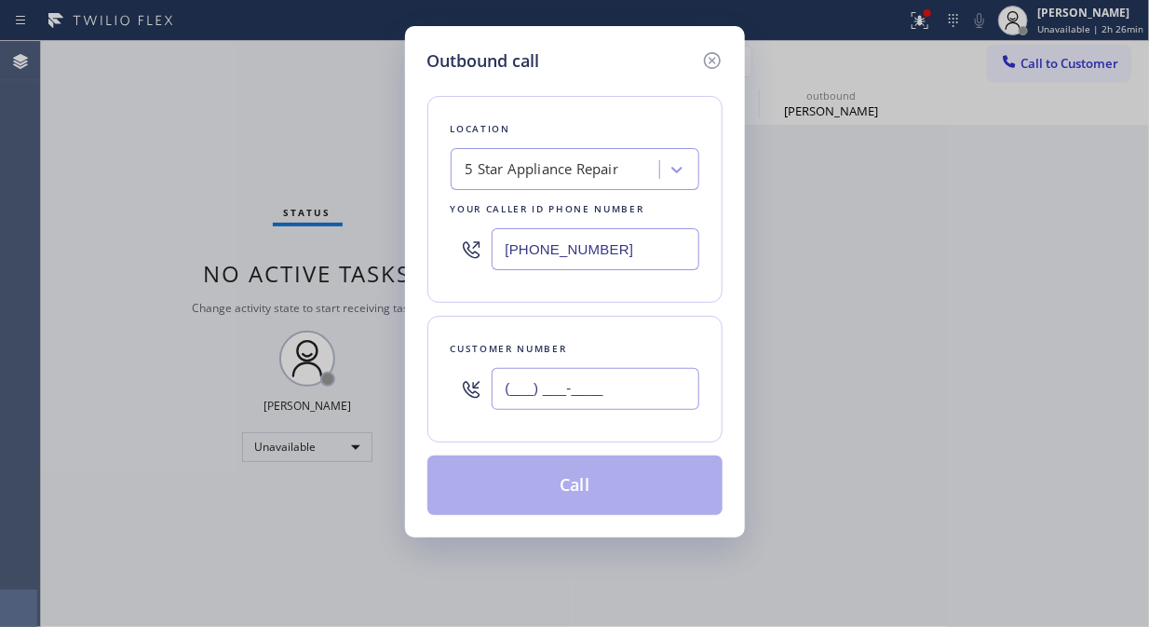
click at [645, 383] on input "(___) ___-____" at bounding box center [596, 389] width 208 height 42
paste input "718) 897-0918"
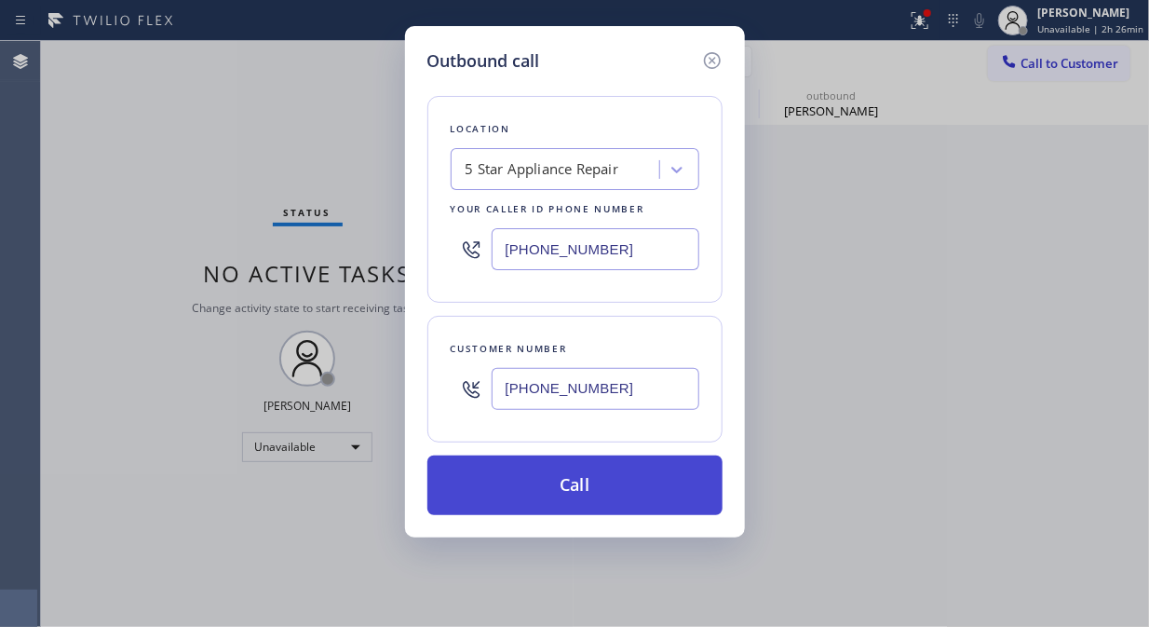
type input "[PHONE_NUMBER]"
click at [627, 490] on button "Call" at bounding box center [574, 485] width 295 height 60
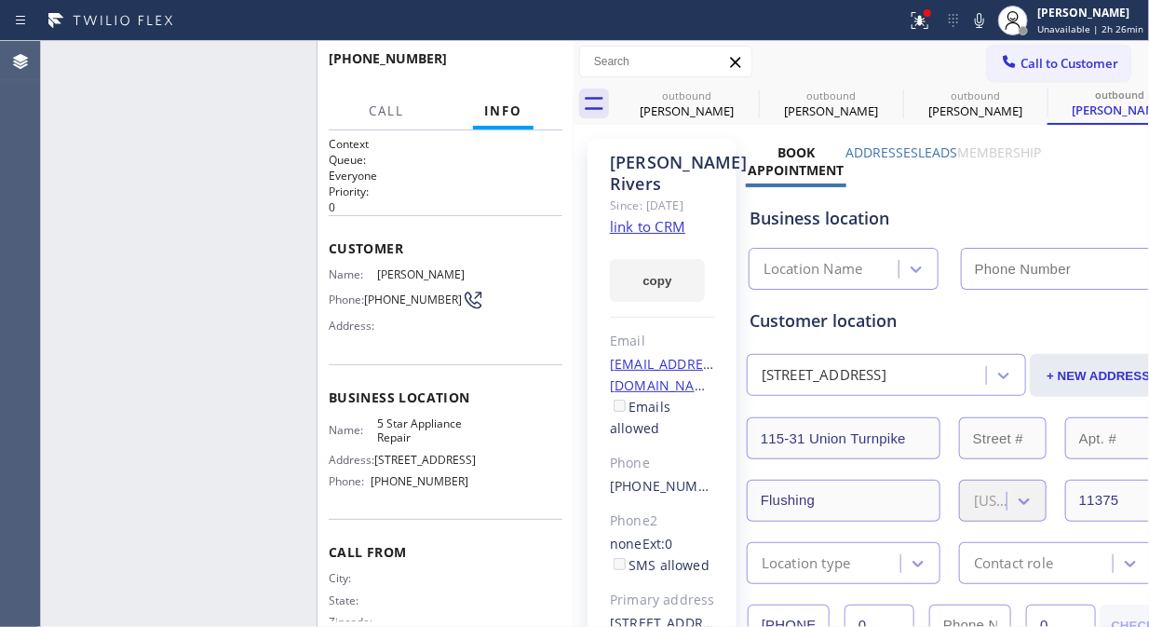
type input "[PHONE_NUMBER]"
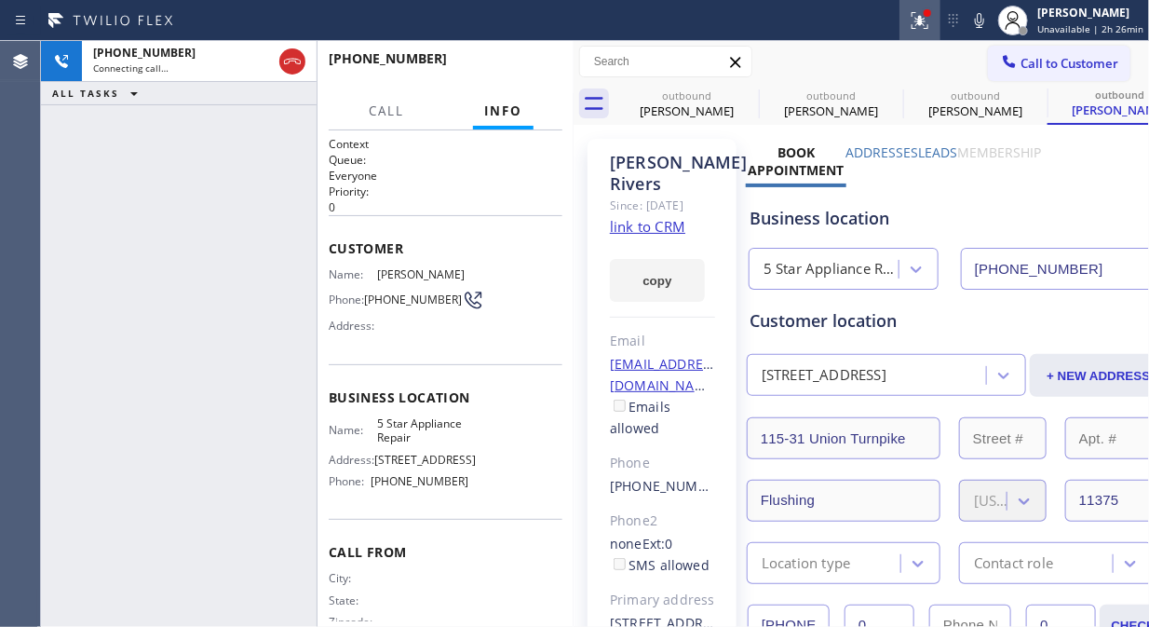
click at [928, 21] on icon at bounding box center [920, 20] width 22 height 22
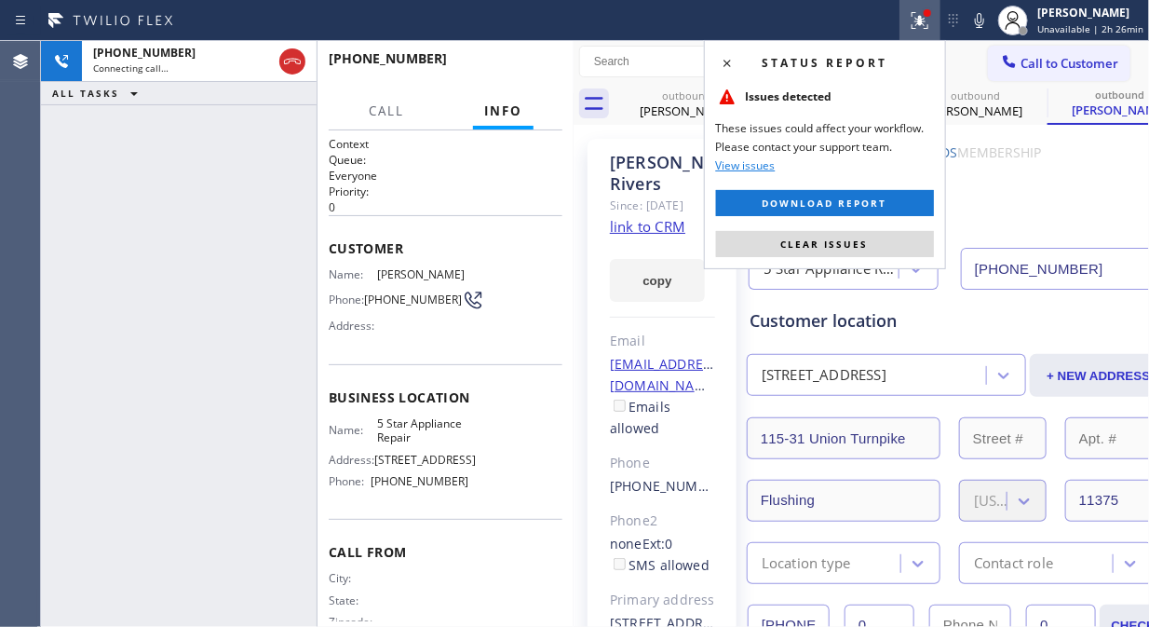
click at [839, 226] on div "Status report Issues detected These issues could affect your workflow. Please c…" at bounding box center [825, 154] width 242 height 229
click at [834, 244] on span "Clear issues" at bounding box center [825, 243] width 88 height 13
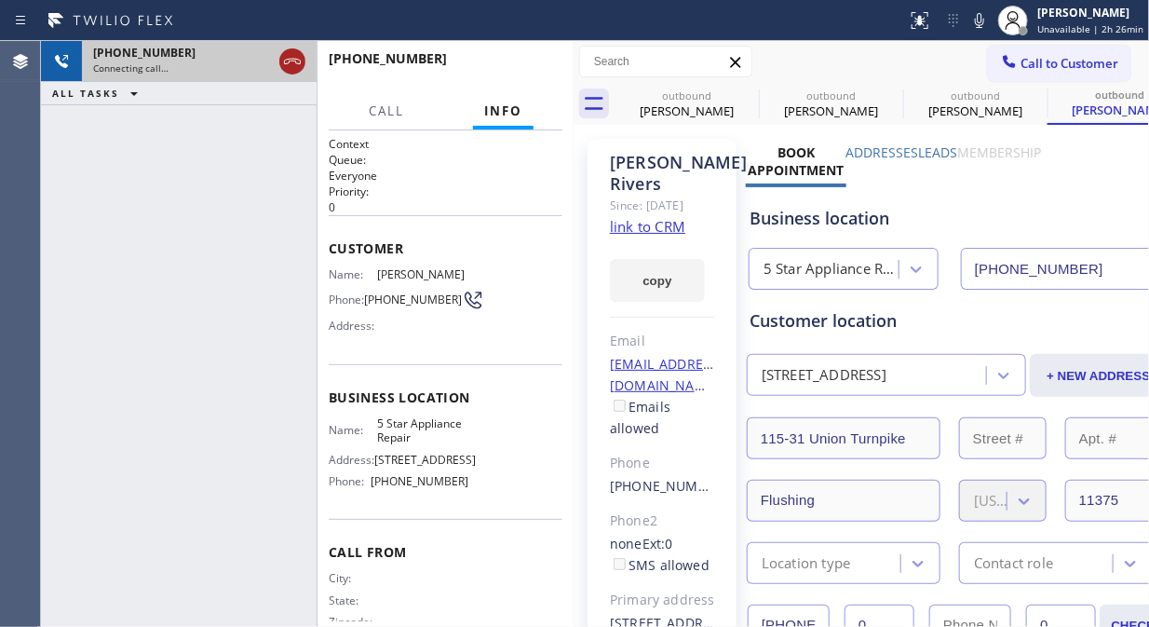
click at [286, 58] on icon at bounding box center [292, 61] width 22 height 22
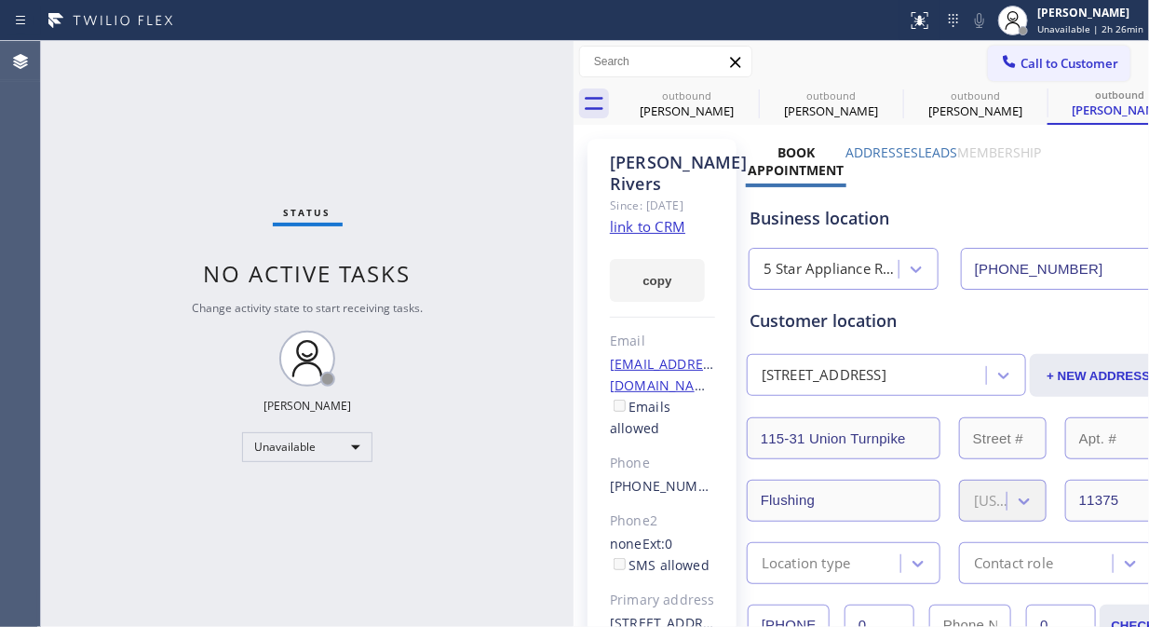
click at [1032, 61] on span "Call to Customer" at bounding box center [1070, 63] width 98 height 17
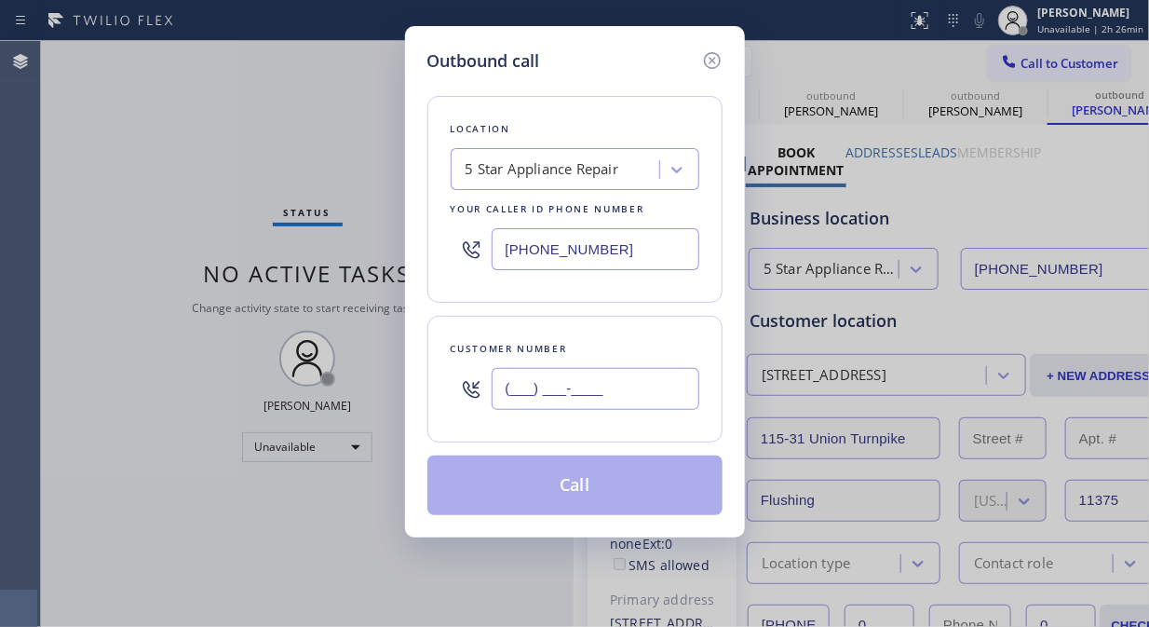
click at [523, 384] on input "(___) ___-____" at bounding box center [596, 389] width 208 height 42
click at [519, 393] on input "(___) ___-____" at bounding box center [596, 389] width 208 height 42
click at [512, 397] on input "(___) ___-____" at bounding box center [596, 389] width 208 height 42
click at [507, 393] on input "(___) ___-____" at bounding box center [596, 389] width 208 height 42
paste input "212) 600-1697"
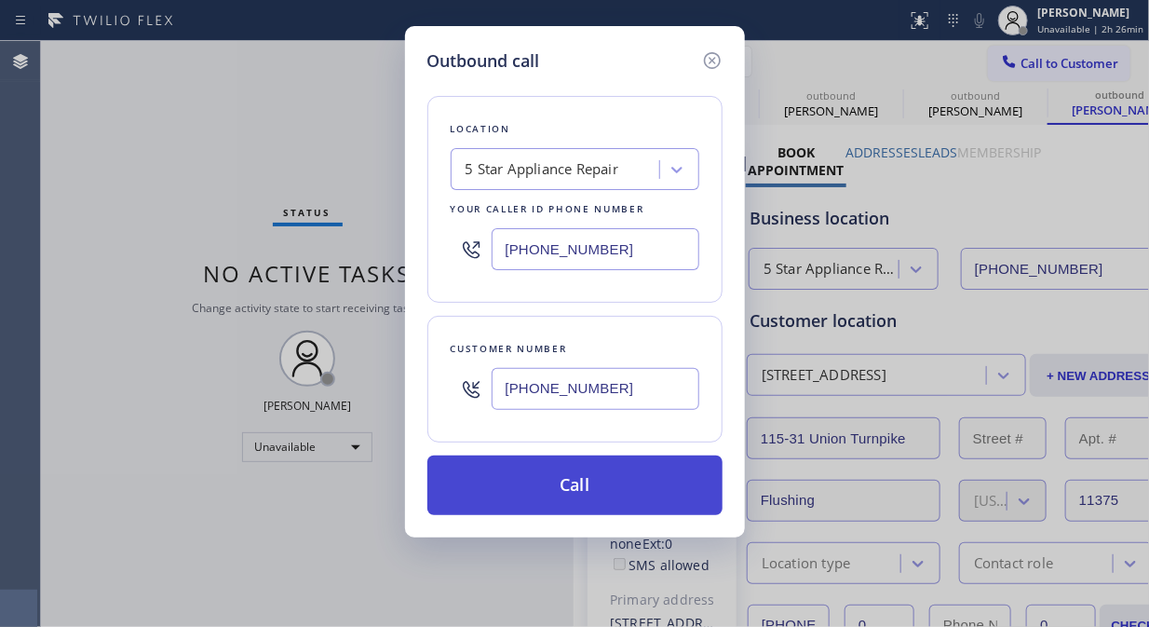
type input "[PHONE_NUMBER]"
click at [545, 491] on button "Call" at bounding box center [574, 485] width 295 height 60
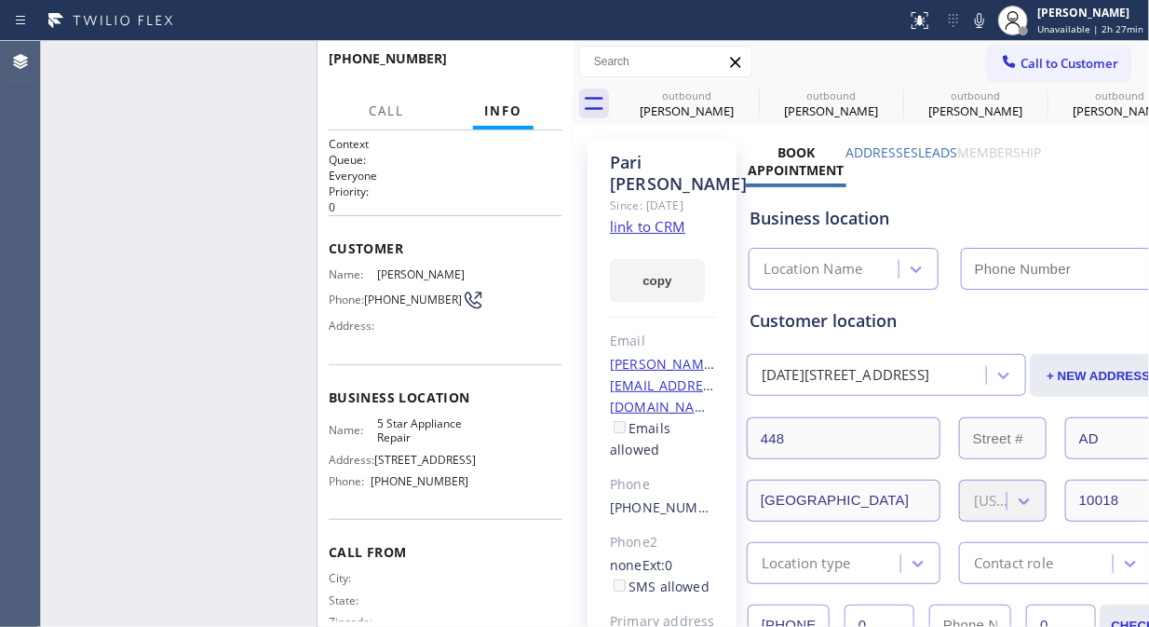
type input "[PHONE_NUMBER]"
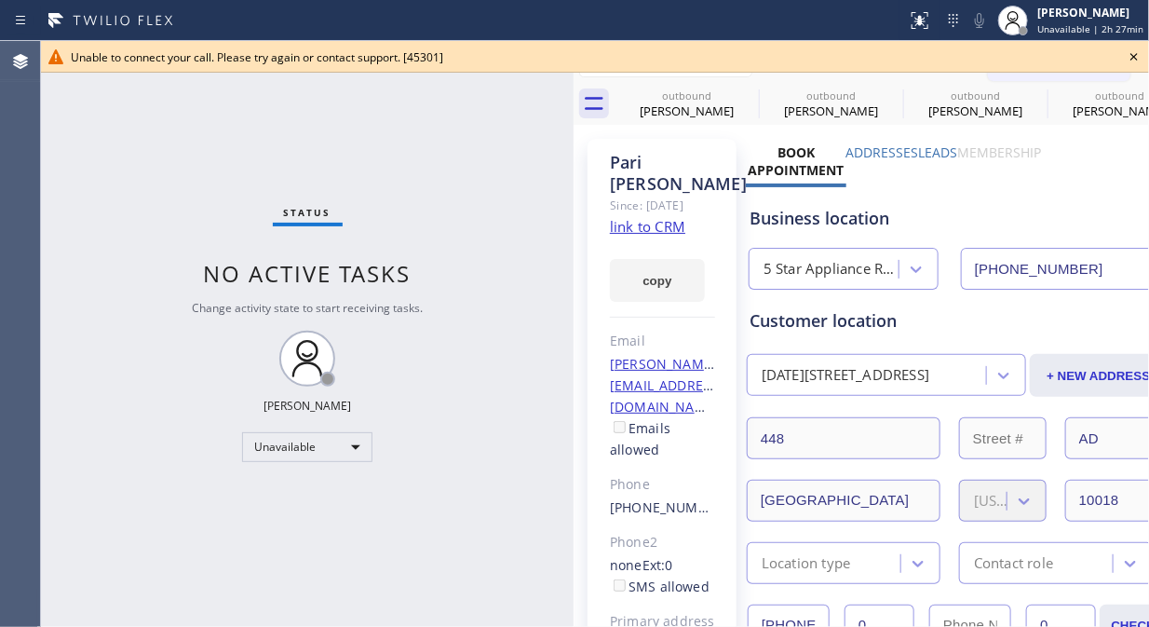
click at [1136, 58] on icon at bounding box center [1134, 56] width 7 height 7
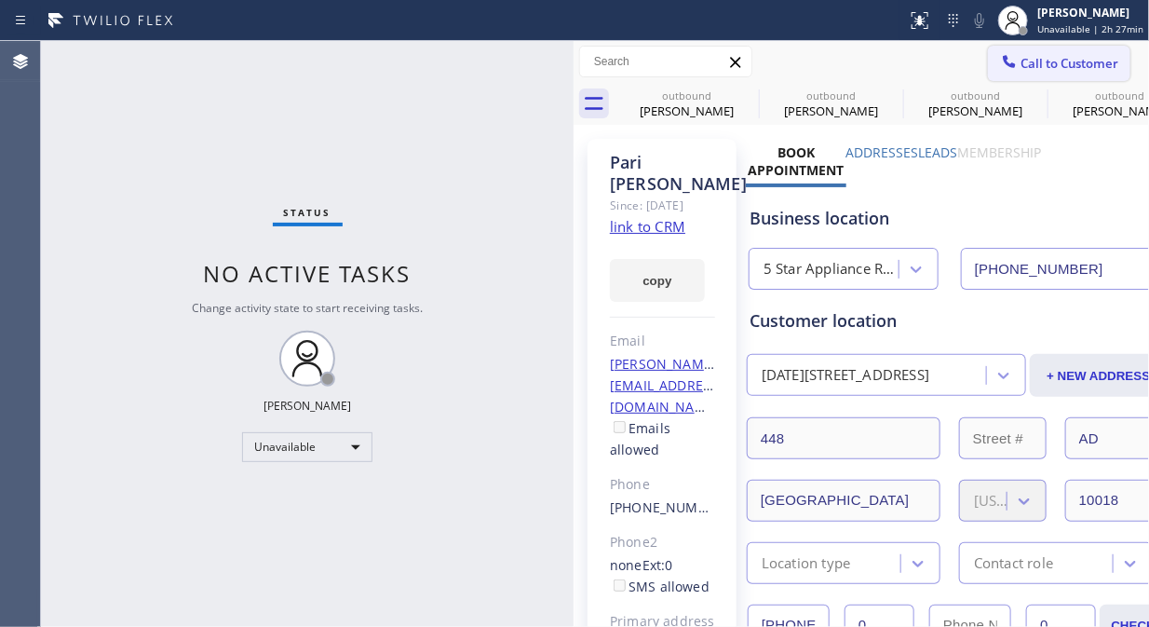
click at [1040, 74] on button "Call to Customer" at bounding box center [1059, 63] width 142 height 35
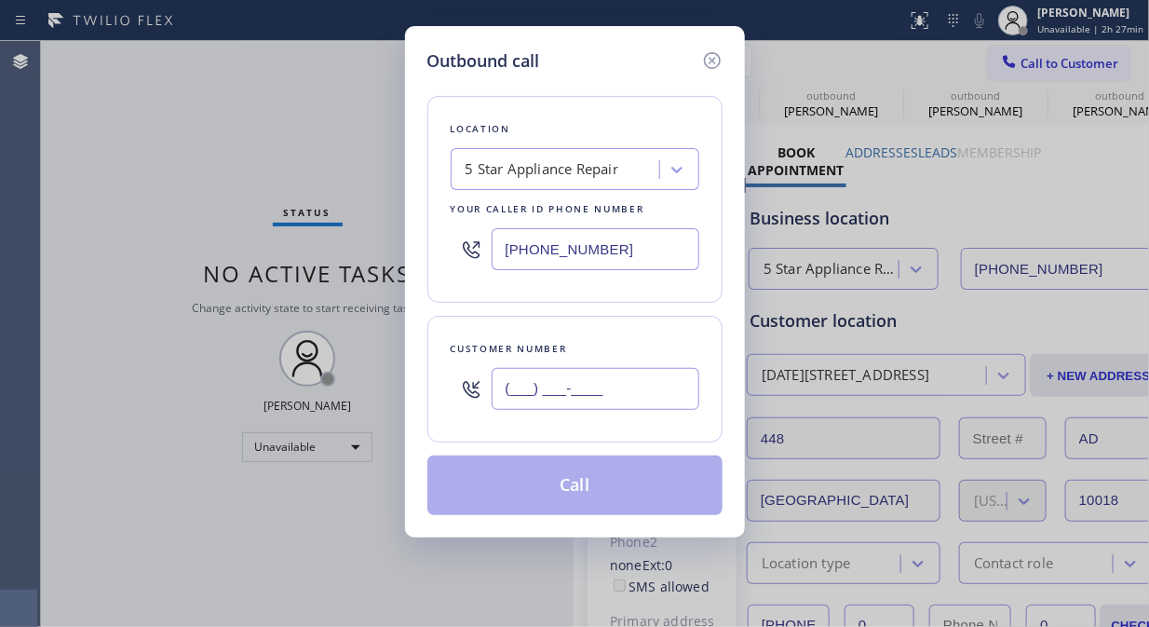
click at [628, 370] on input "(___) ___-____" at bounding box center [596, 389] width 208 height 42
click at [503, 386] on input "(___) ___-____" at bounding box center [596, 389] width 208 height 42
paste input "212) 877-3407"
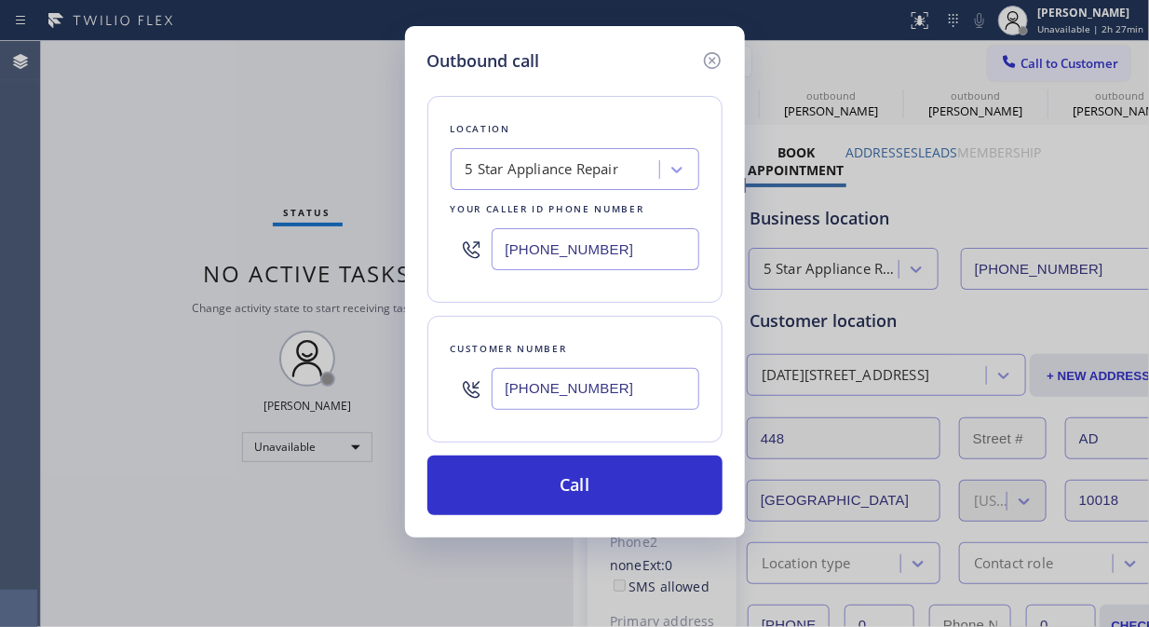
type input "[PHONE_NUMBER]"
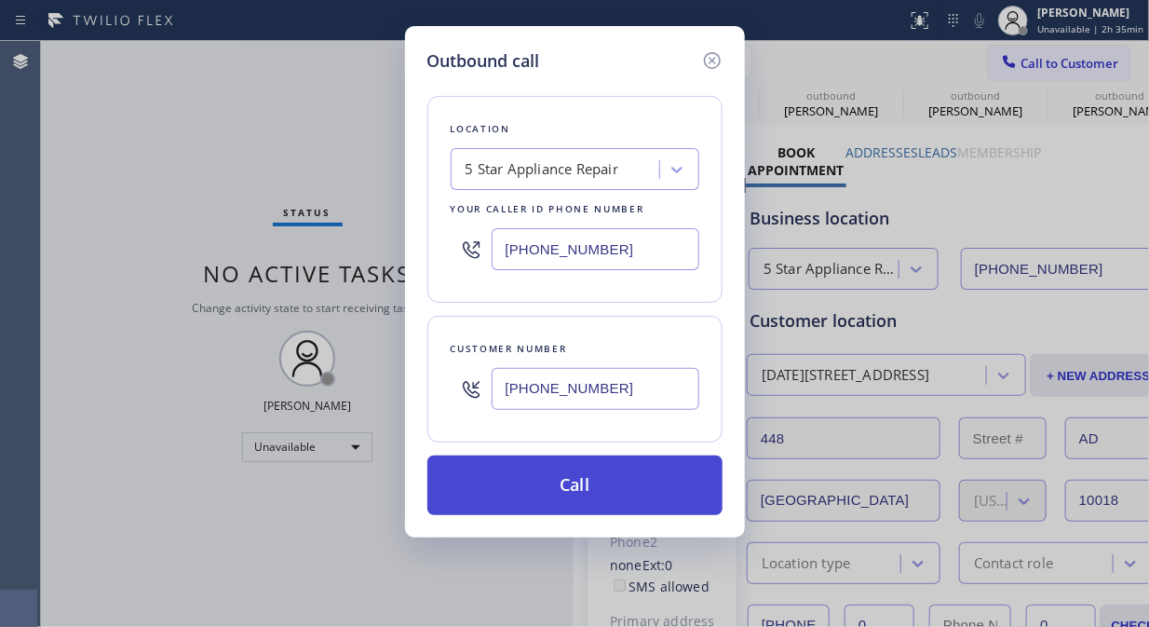
click at [560, 487] on button "Call" at bounding box center [574, 485] width 295 height 60
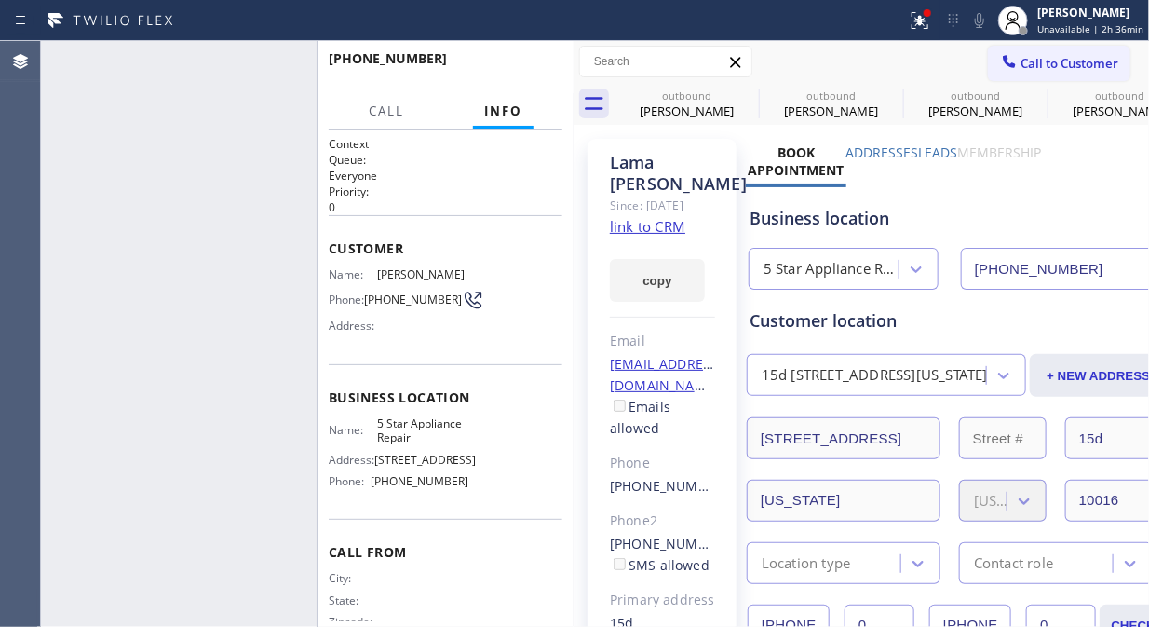
type input "[PHONE_NUMBER]"
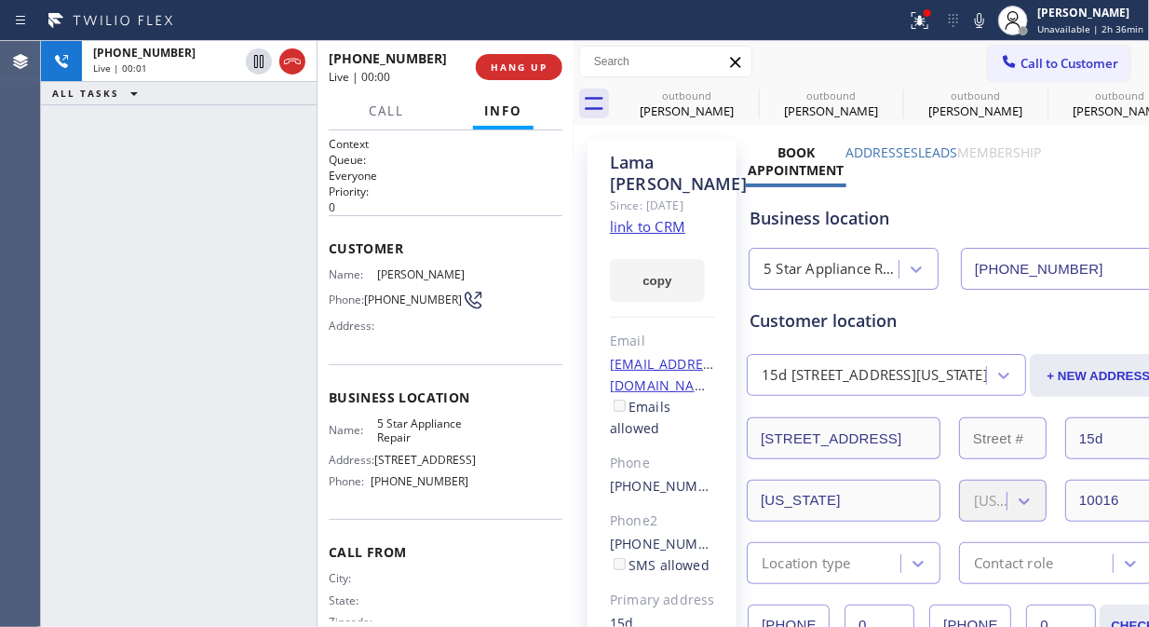
click at [293, 62] on icon at bounding box center [292, 61] width 22 height 22
click at [504, 49] on div "[PHONE_NUMBER] Live | 00:01 HANG UP" at bounding box center [446, 67] width 234 height 48
click at [505, 66] on span "HANG UP" at bounding box center [519, 67] width 57 height 13
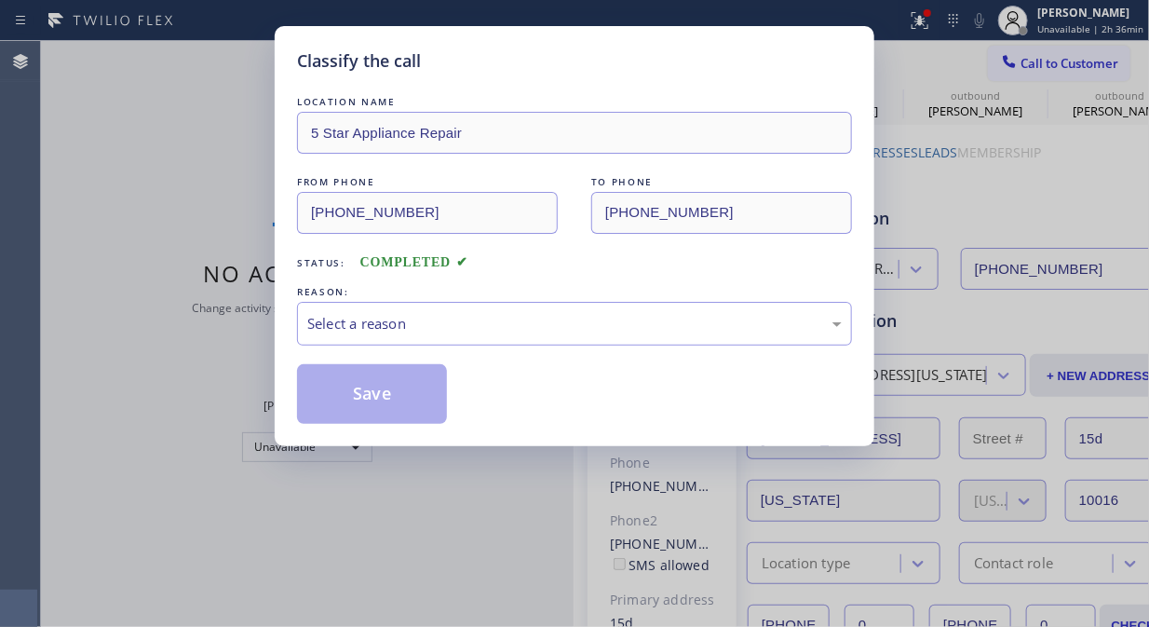
click at [516, 65] on div "Classify the call" at bounding box center [574, 60] width 555 height 25
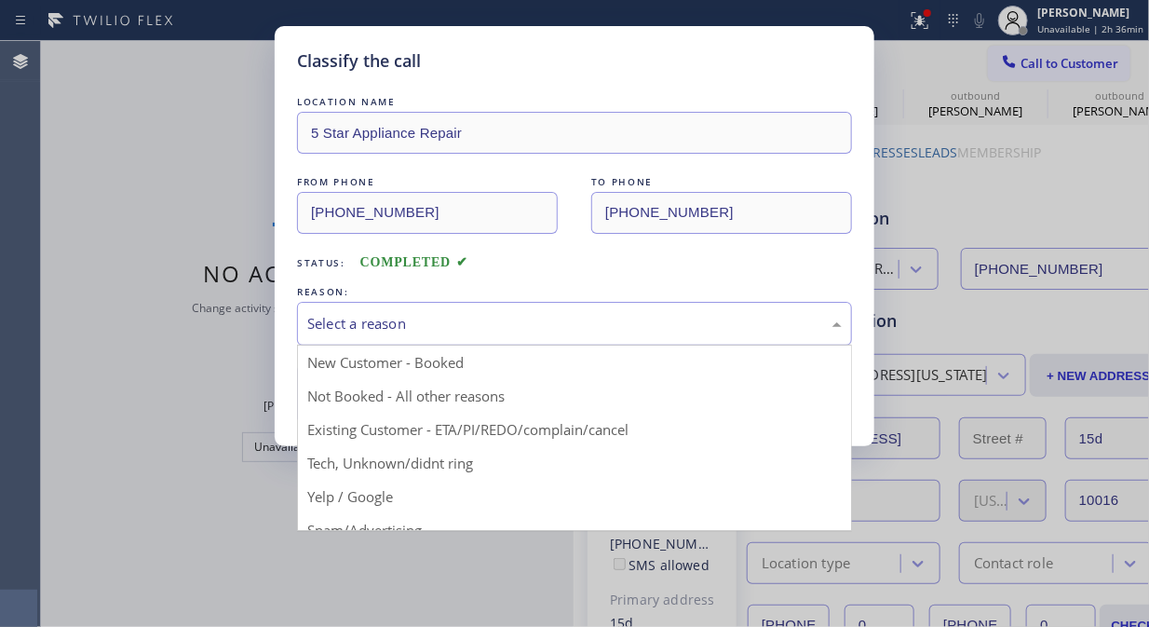
click at [583, 329] on div "Select a reason" at bounding box center [574, 323] width 535 height 21
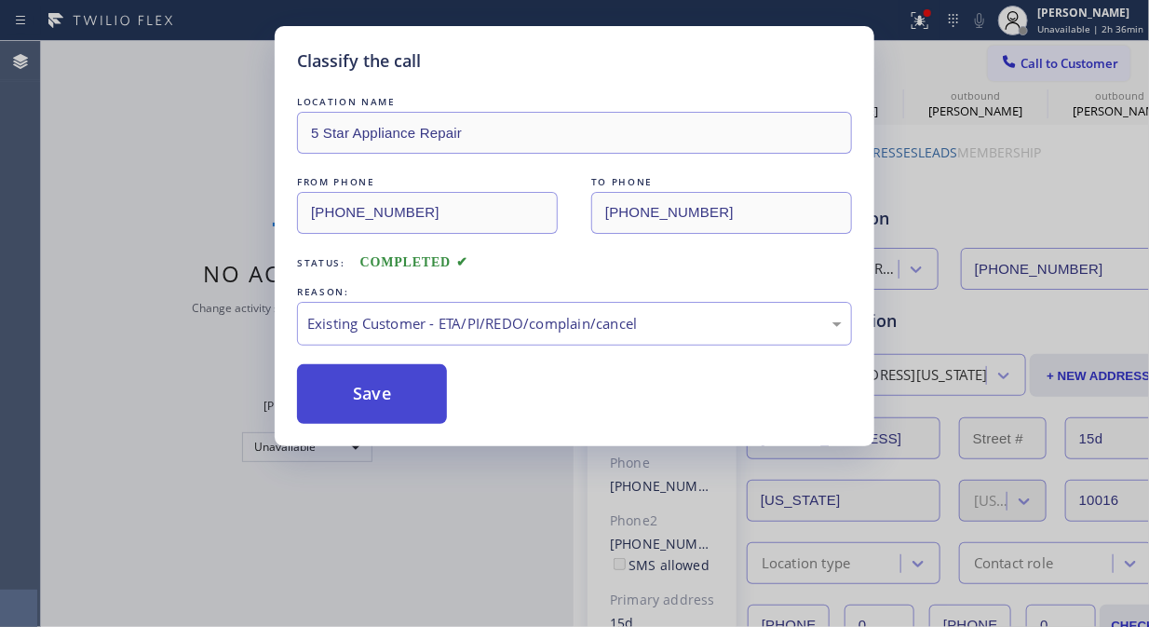
click at [399, 413] on button "Save" at bounding box center [372, 394] width 150 height 60
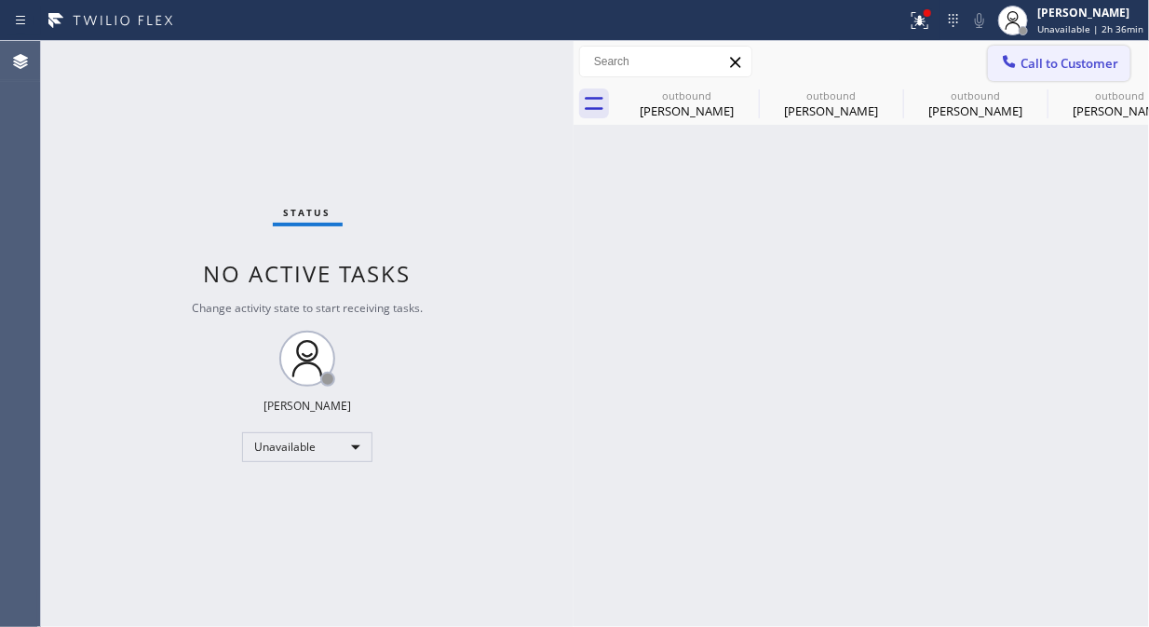
click at [1035, 65] on span "Call to Customer" at bounding box center [1070, 63] width 98 height 17
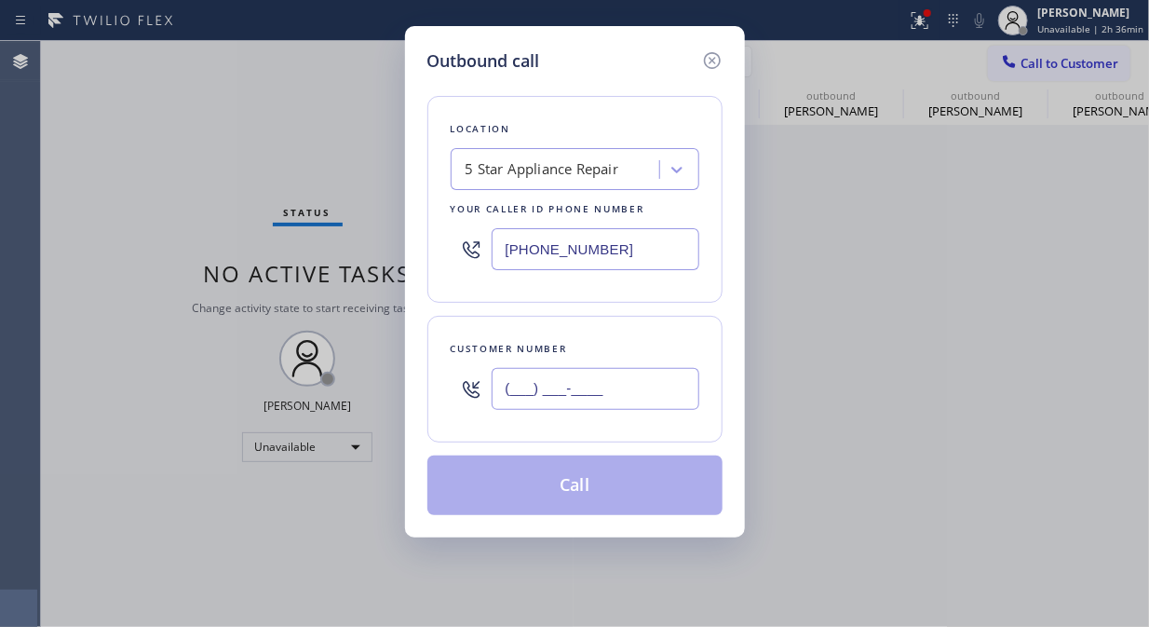
click at [616, 397] on input "(___) ___-____" at bounding box center [596, 389] width 208 height 42
paste input "917) 270-5530"
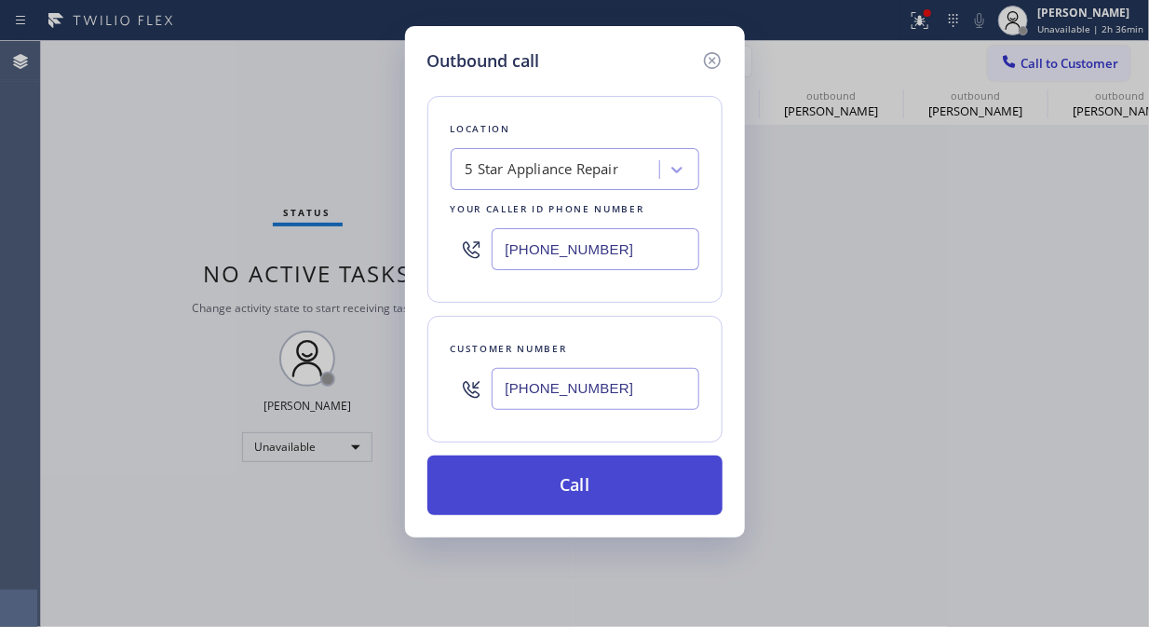
type input "[PHONE_NUMBER]"
click at [596, 492] on button "Call" at bounding box center [574, 485] width 295 height 60
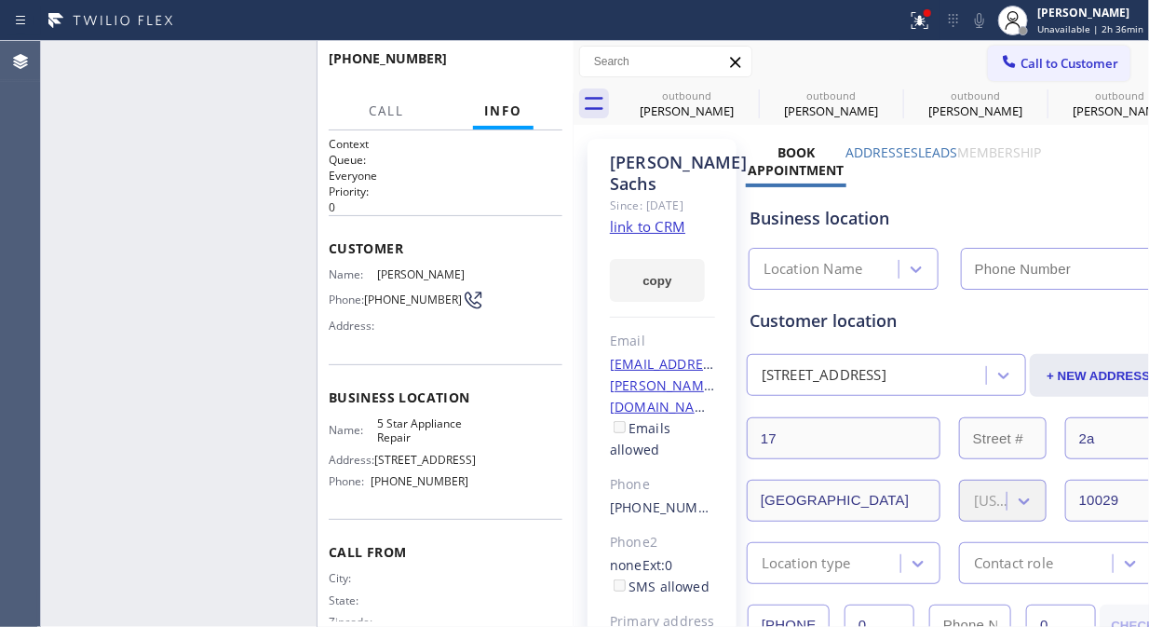
type input "[PHONE_NUMBER]"
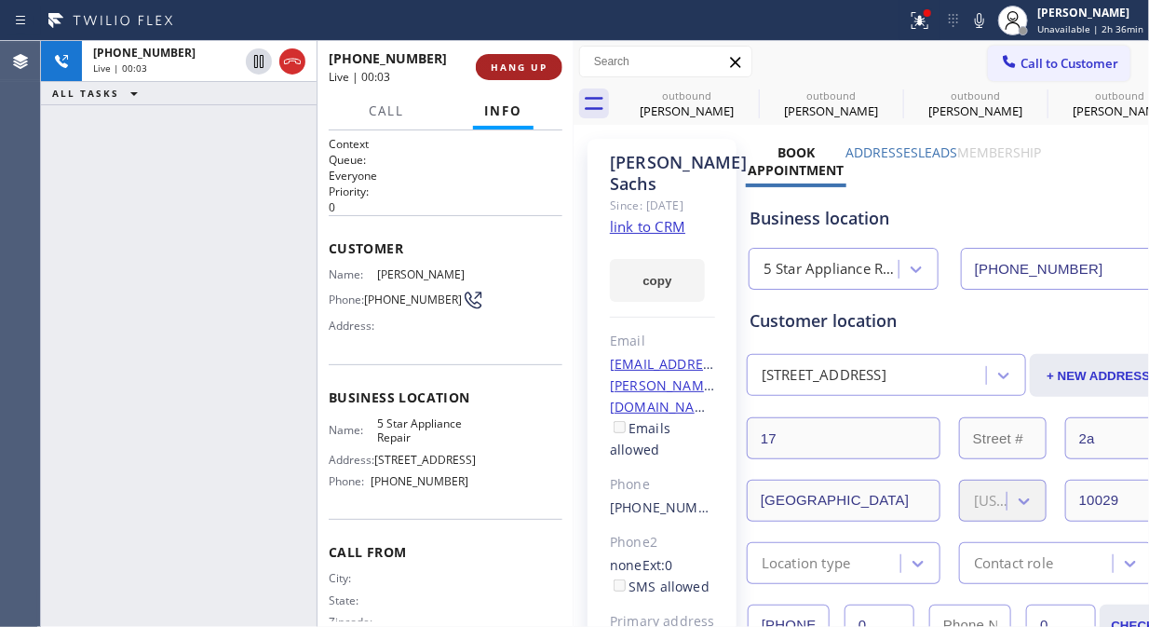
click at [506, 74] on button "HANG UP" at bounding box center [519, 67] width 87 height 26
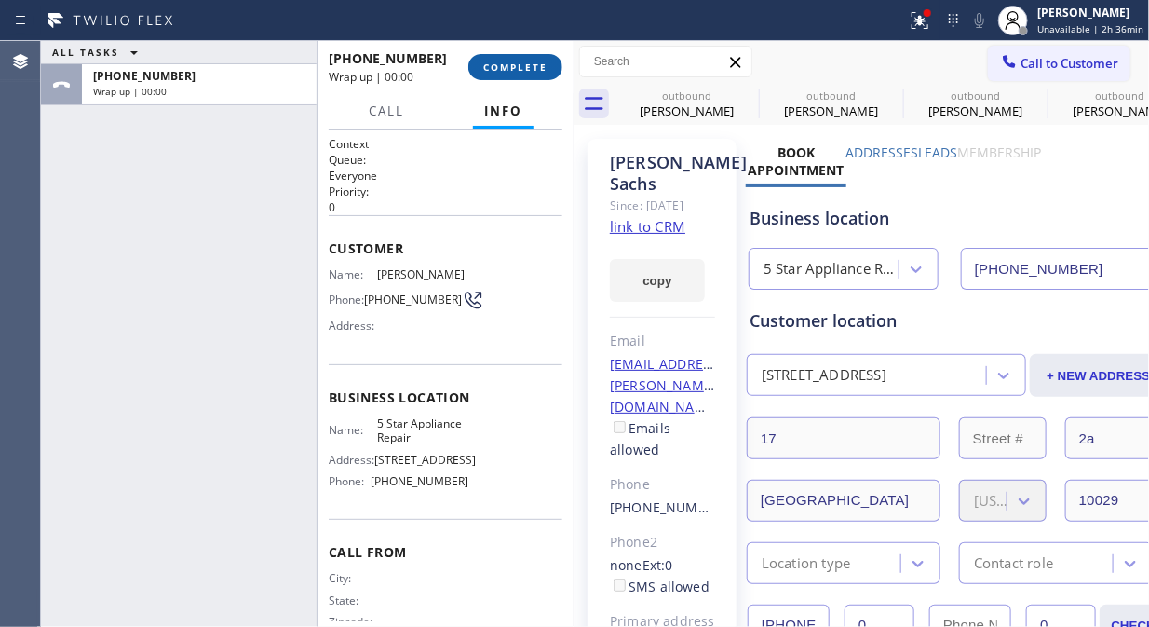
click at [506, 74] on button "COMPLETE" at bounding box center [515, 67] width 94 height 26
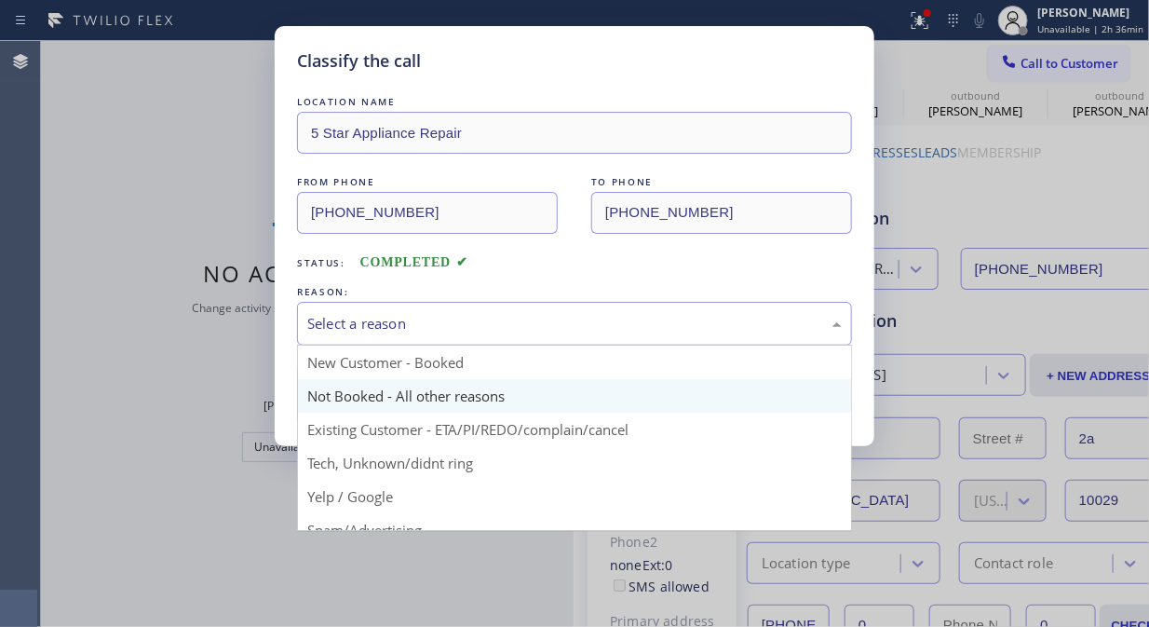
drag, startPoint x: 551, startPoint y: 331, endPoint x: 528, endPoint y: 401, distance: 74.5
click at [551, 333] on div "Select a reason" at bounding box center [574, 323] width 535 height 21
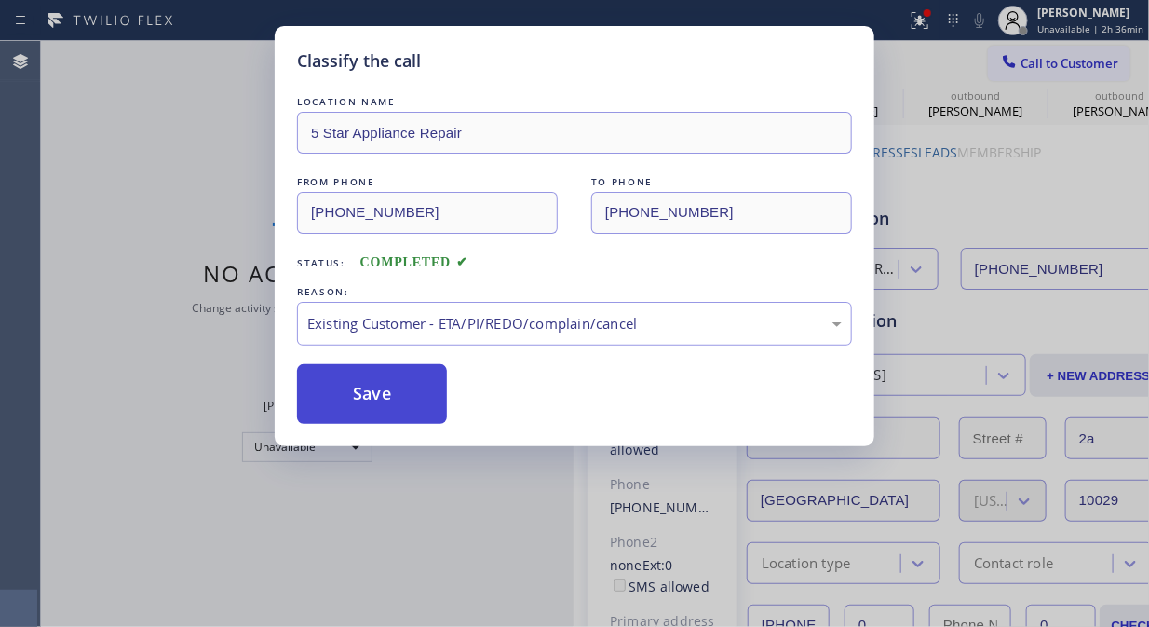
click at [384, 366] on button "Save" at bounding box center [372, 394] width 150 height 60
click at [440, 394] on button "Save" at bounding box center [372, 394] width 150 height 60
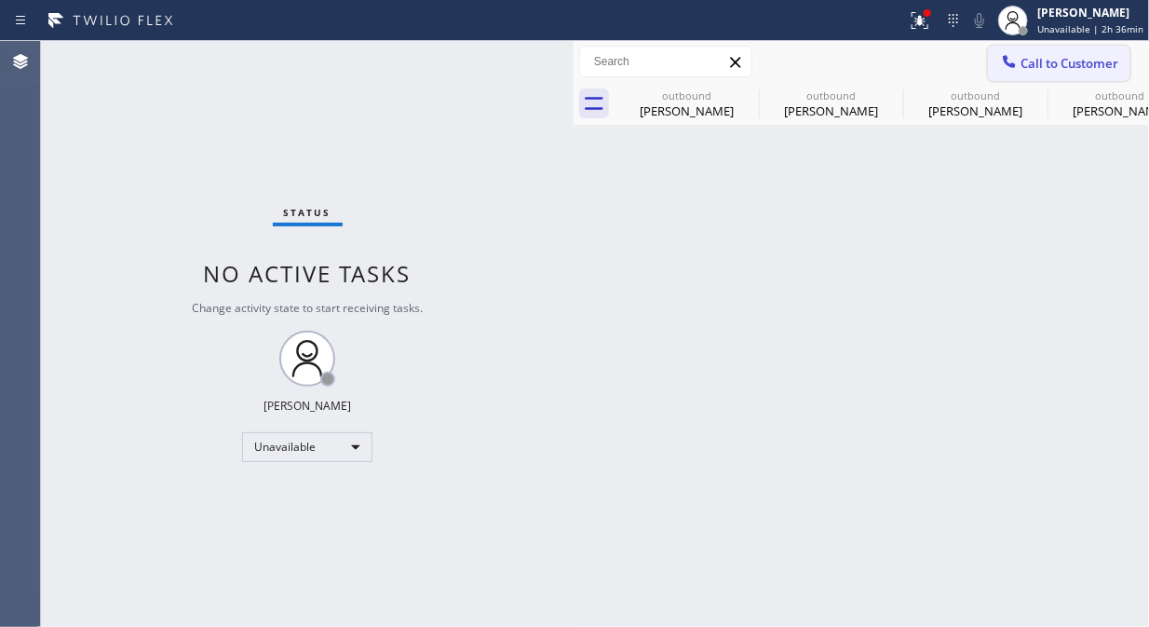
click at [1017, 60] on icon at bounding box center [1009, 61] width 19 height 19
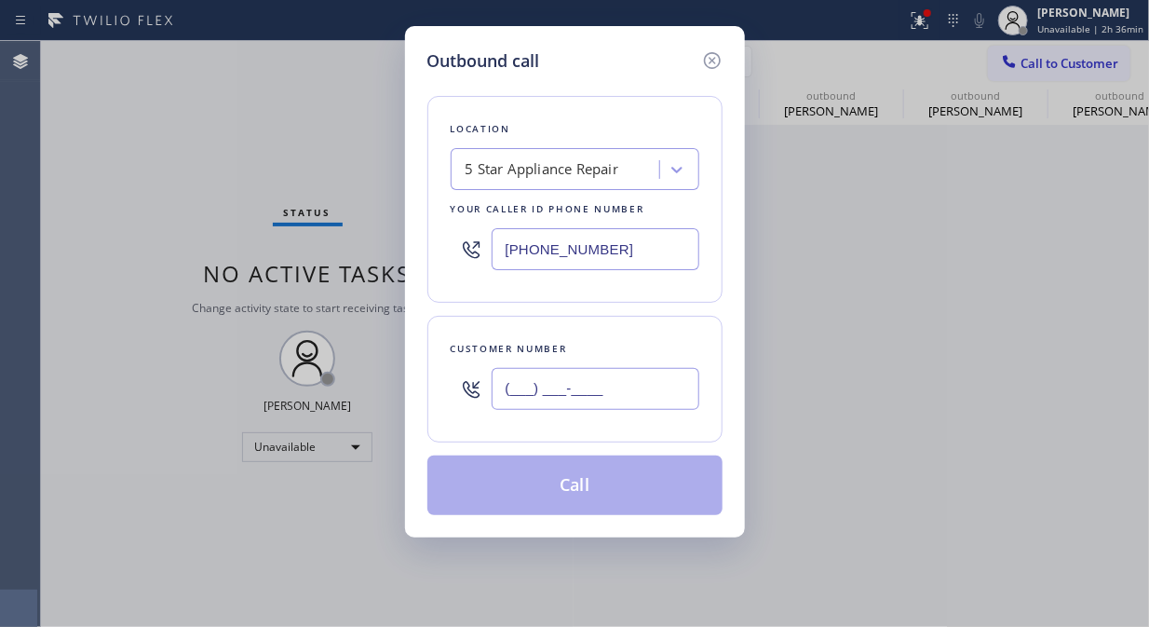
click at [659, 386] on input "(___) ___-____" at bounding box center [596, 389] width 208 height 42
paste input "917) 239-2276"
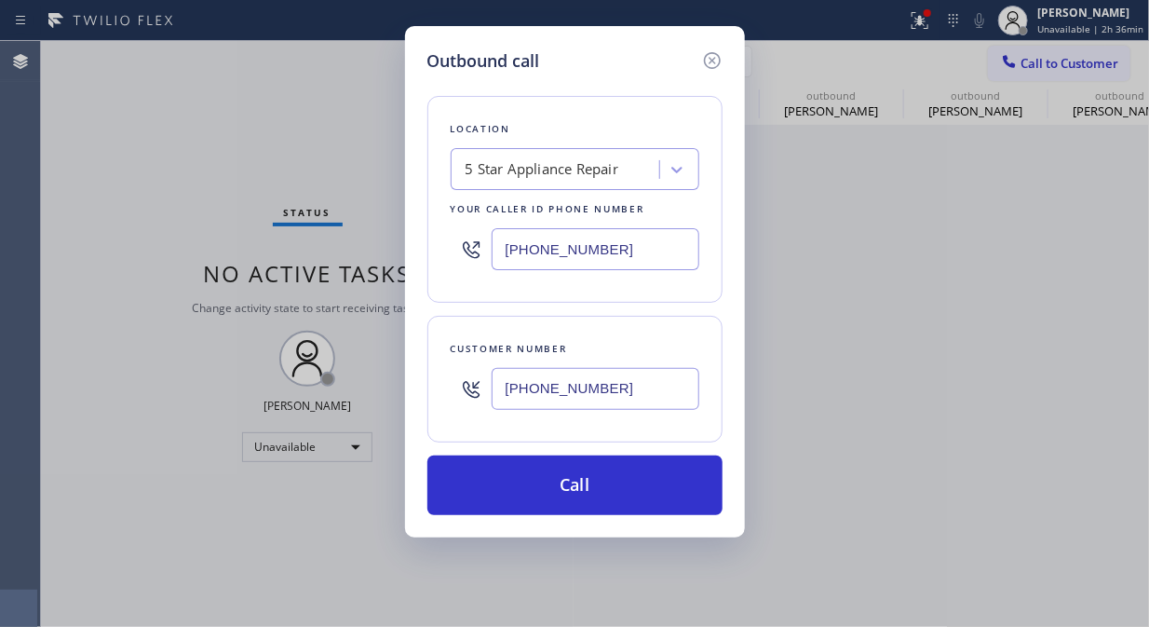
type input "[PHONE_NUMBER]"
click at [652, 518] on div "Outbound call Location 5 Star Appliance Repair Your caller id phone number [PHO…" at bounding box center [575, 281] width 340 height 511
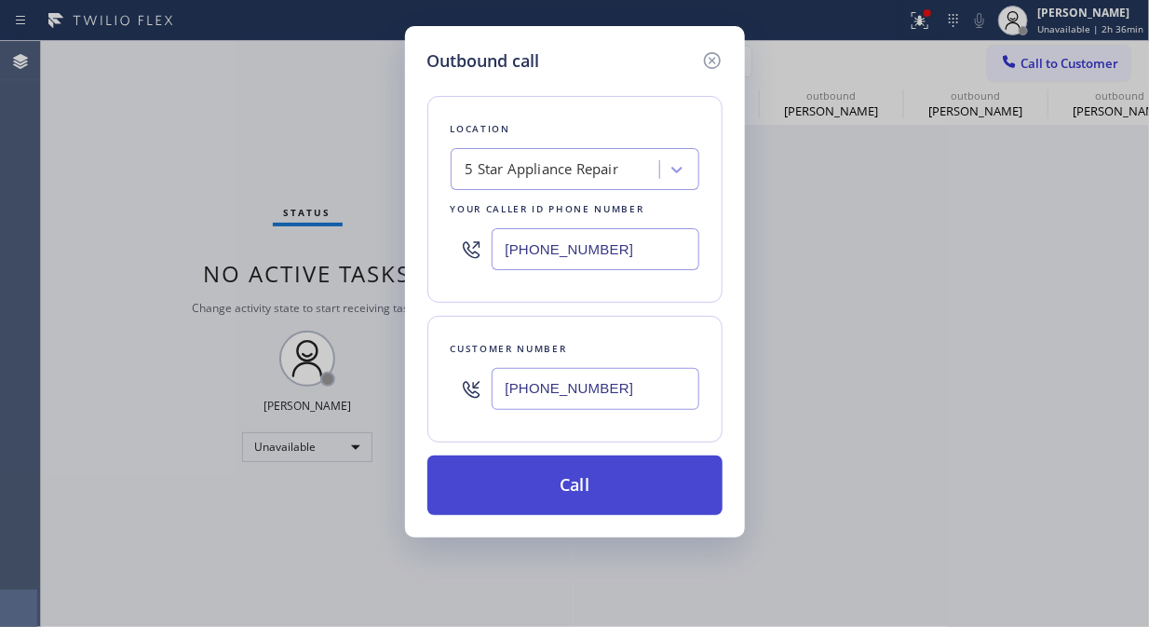
click at [613, 494] on button "Call" at bounding box center [574, 485] width 295 height 60
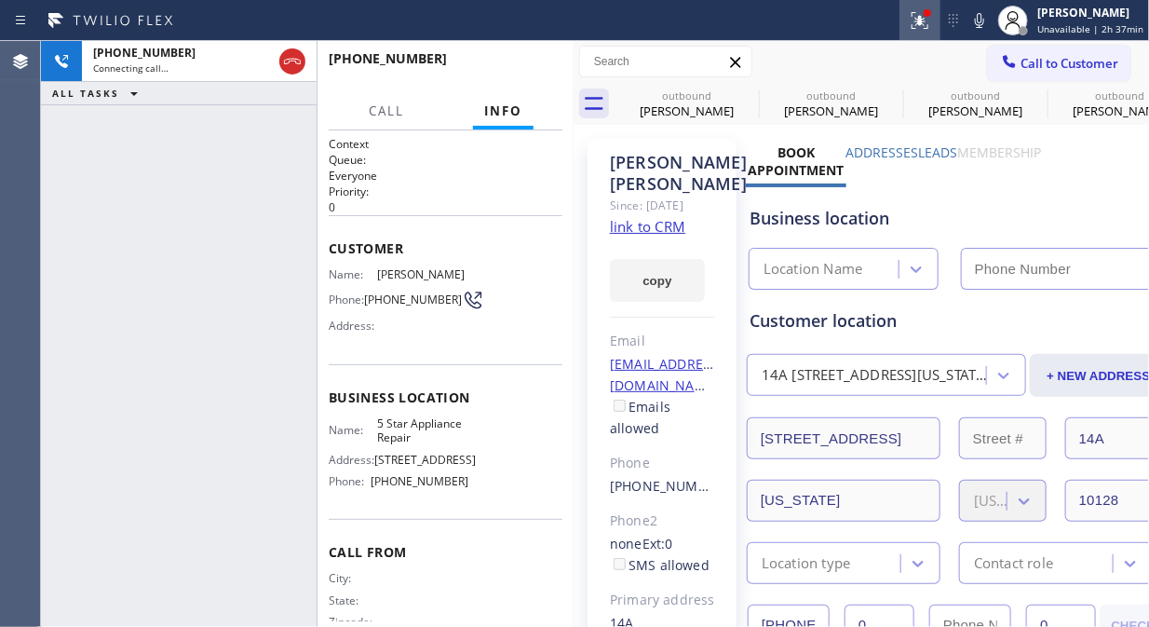
click at [928, 24] on icon at bounding box center [920, 20] width 17 height 17
type input "[PHONE_NUMBER]"
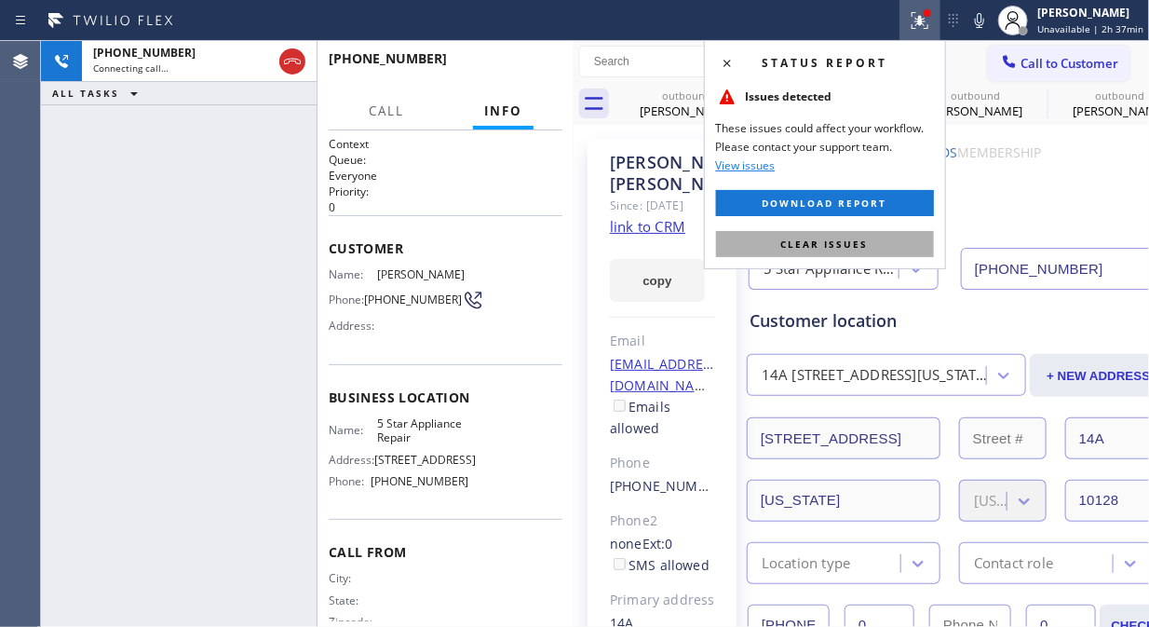
click at [887, 246] on button "Clear issues" at bounding box center [825, 244] width 218 height 26
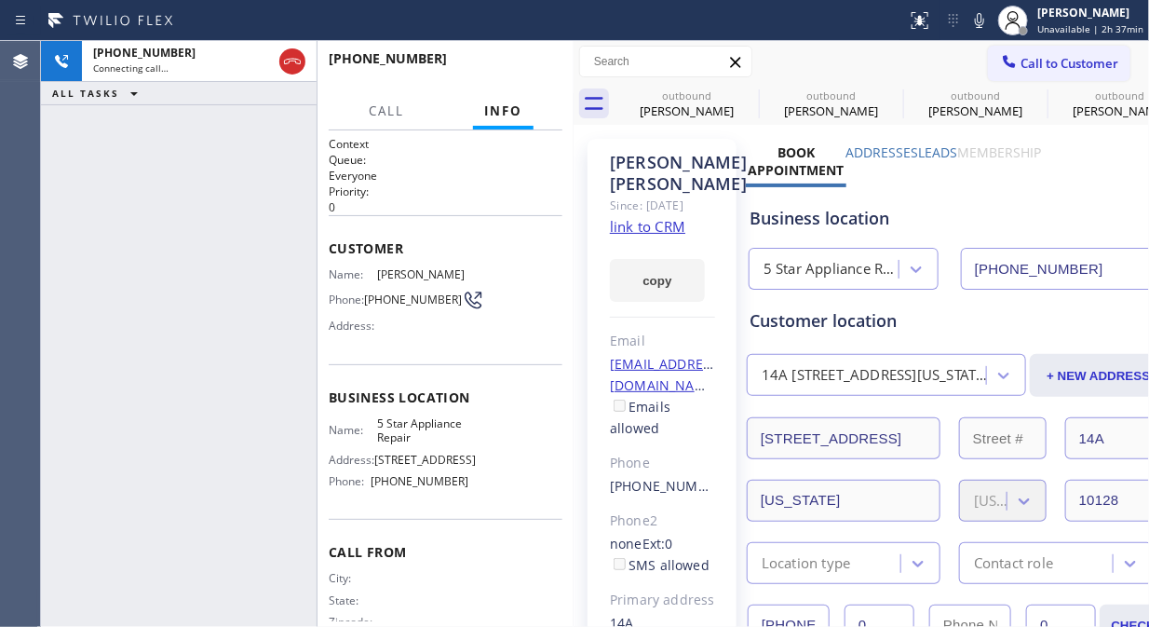
click at [979, 25] on icon at bounding box center [979, 20] width 22 height 22
click at [742, 98] on icon at bounding box center [747, 95] width 22 height 22
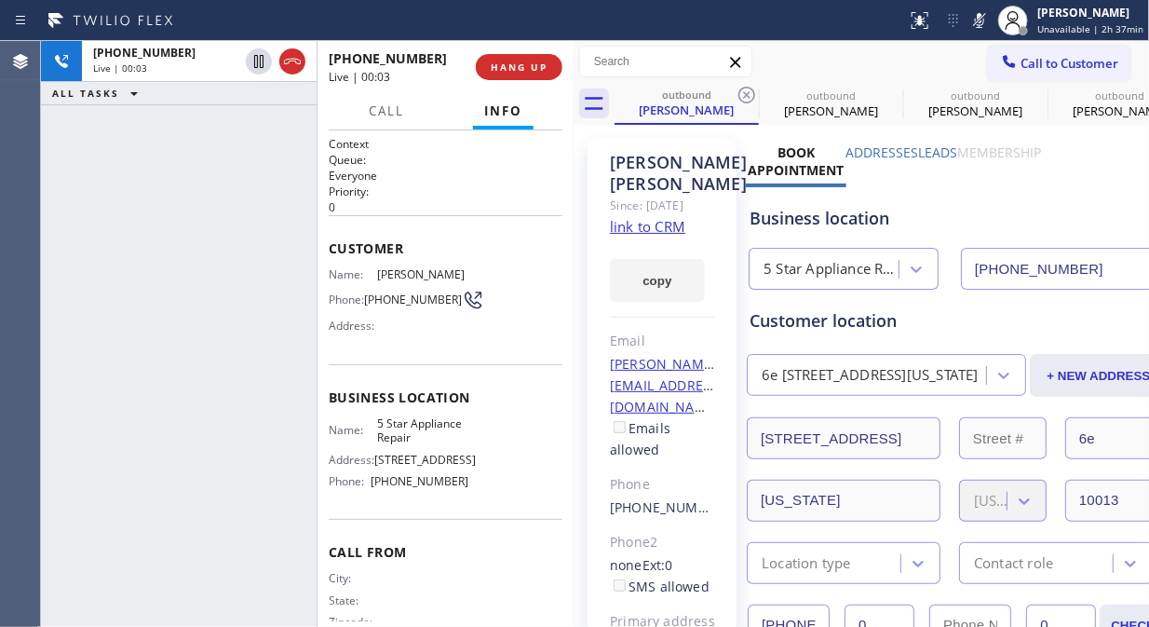
click at [974, 15] on icon at bounding box center [979, 20] width 22 height 22
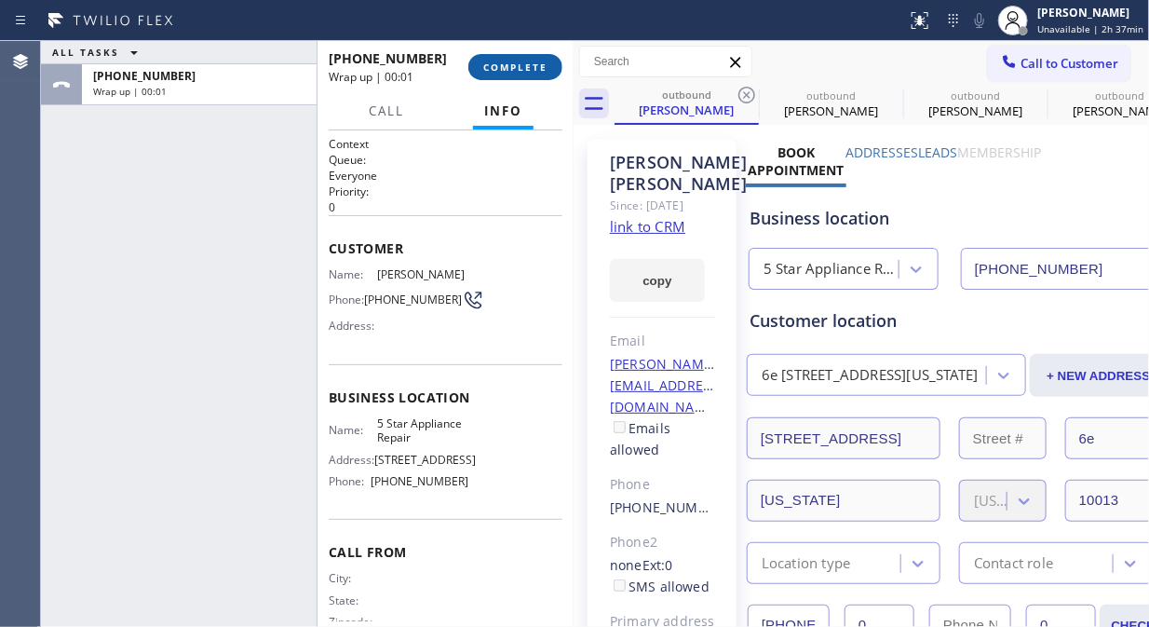
click at [529, 57] on button "COMPLETE" at bounding box center [515, 67] width 94 height 26
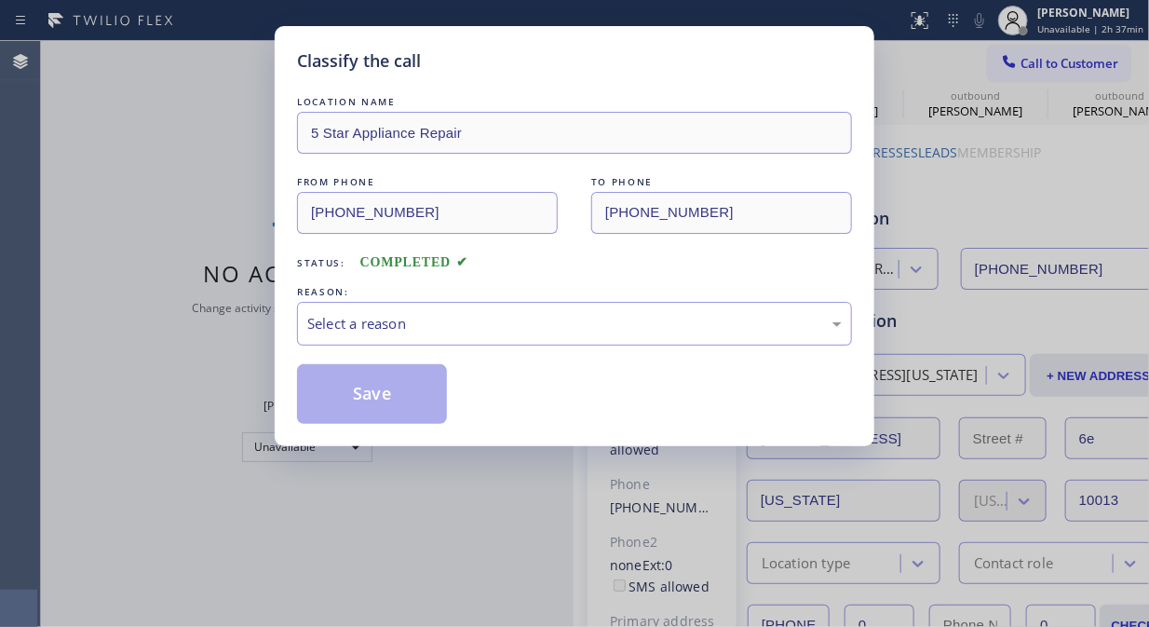
click at [532, 329] on div "Select a reason" at bounding box center [574, 323] width 535 height 21
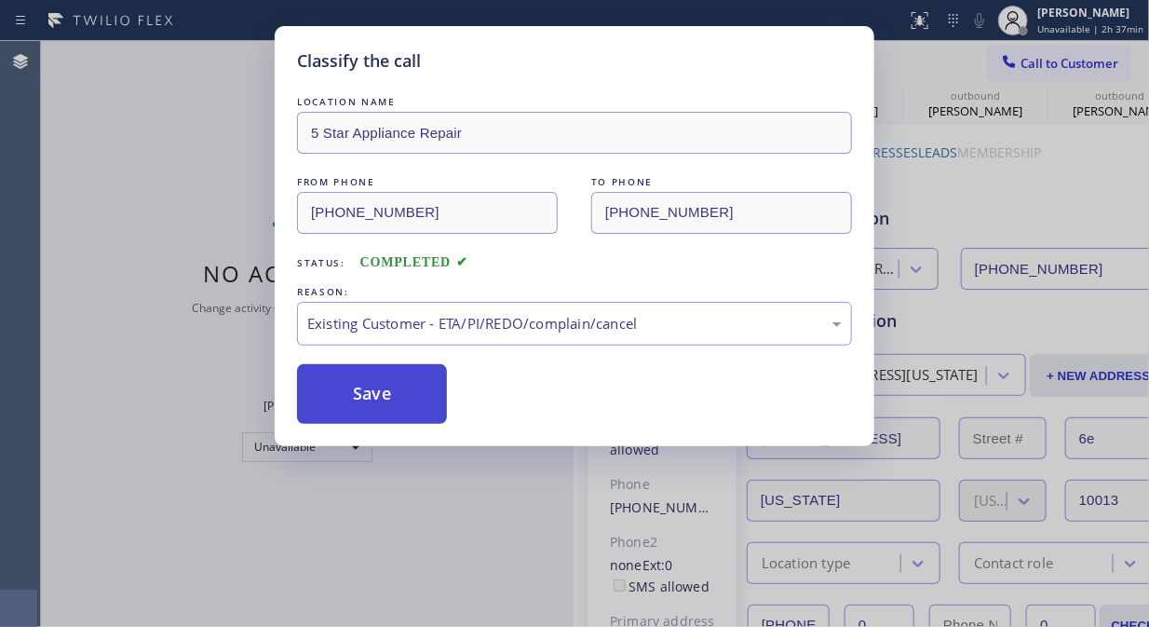
click at [392, 408] on button "Save" at bounding box center [372, 394] width 150 height 60
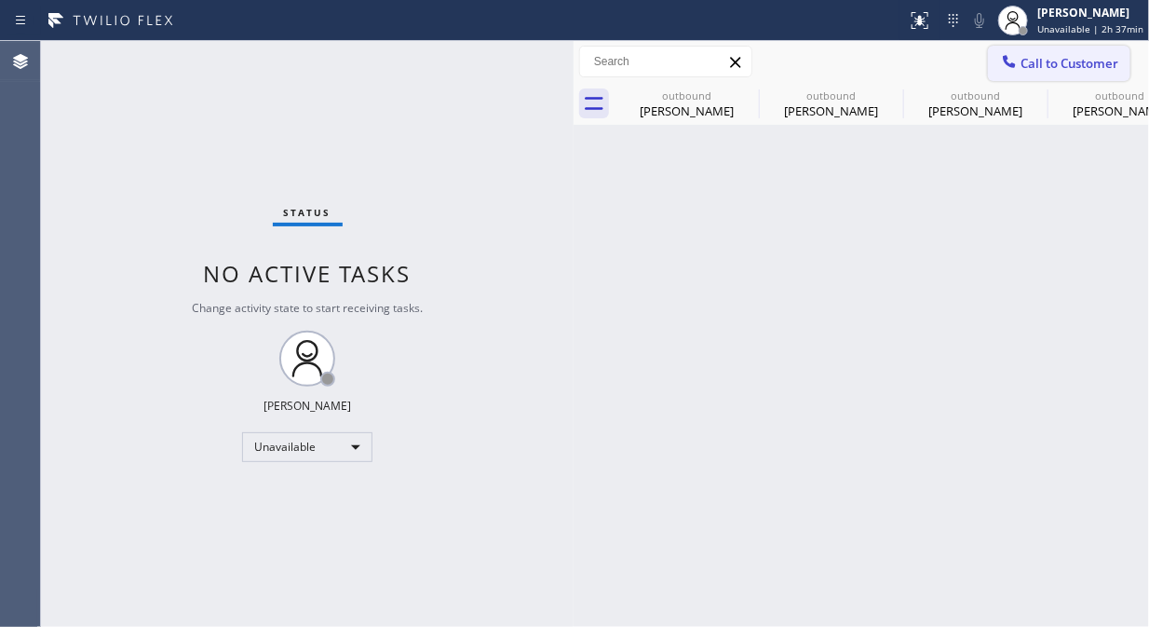
click at [1013, 63] on icon at bounding box center [1010, 61] width 12 height 12
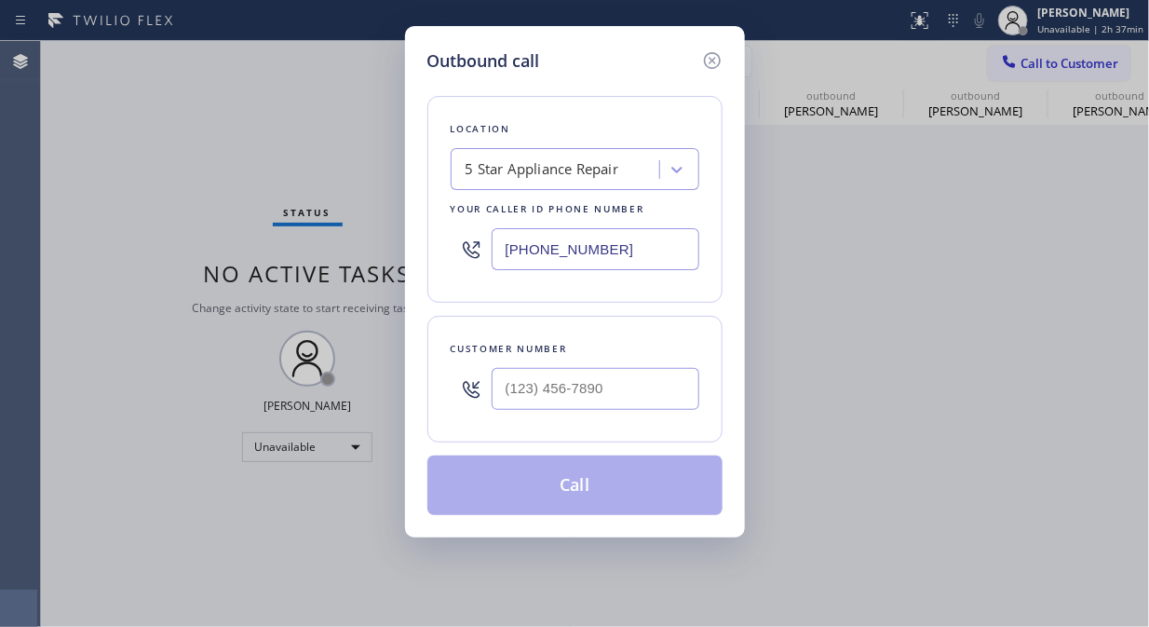
click at [573, 415] on div at bounding box center [596, 389] width 208 height 61
click at [557, 383] on input "(___) ___-____" at bounding box center [596, 389] width 208 height 42
paste input "917) 842-2164"
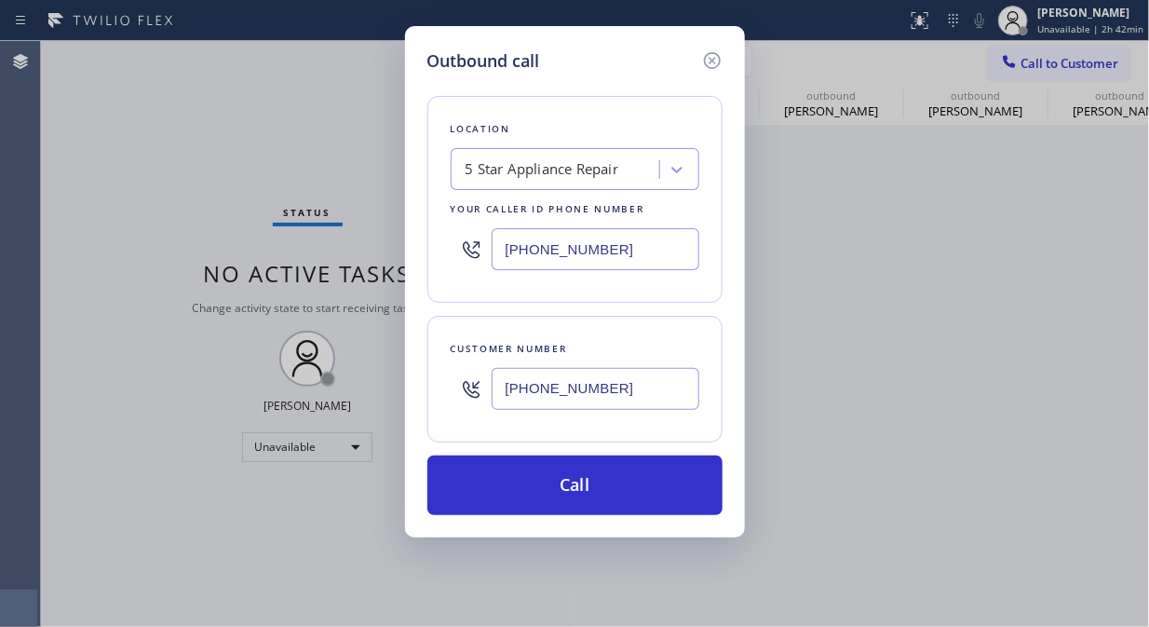
click at [496, 395] on input "[PHONE_NUMBER]" at bounding box center [596, 389] width 208 height 42
paste input "text"
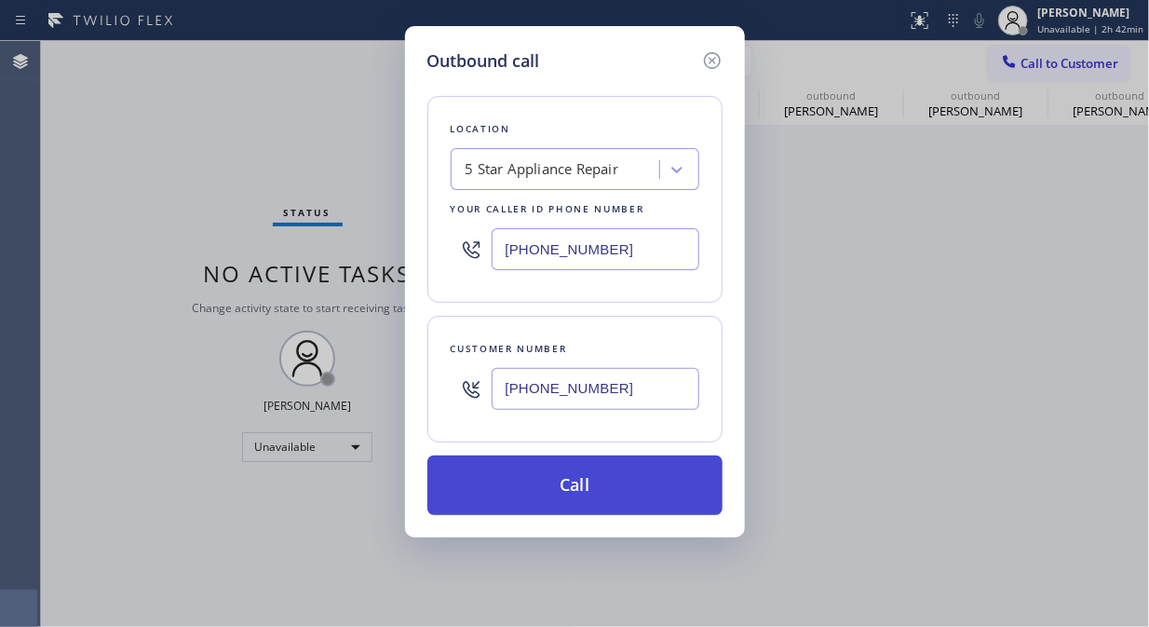
type input "[PHONE_NUMBER]"
click at [616, 486] on button "Call" at bounding box center [574, 485] width 295 height 60
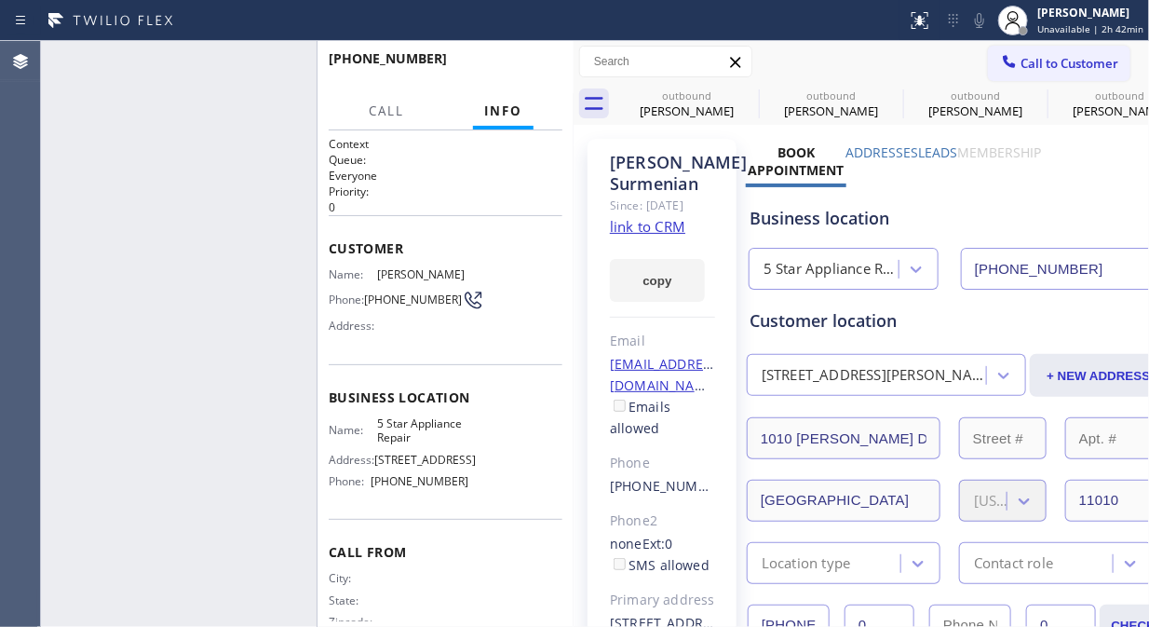
type input "[PHONE_NUMBER]"
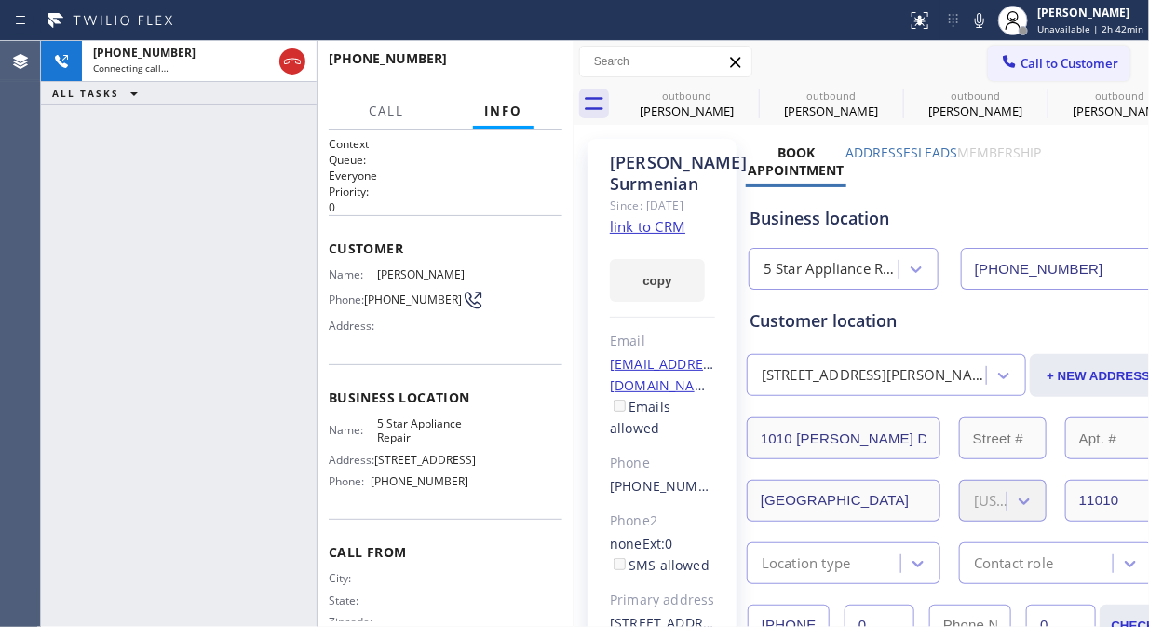
click at [991, 16] on icon at bounding box center [979, 20] width 22 height 22
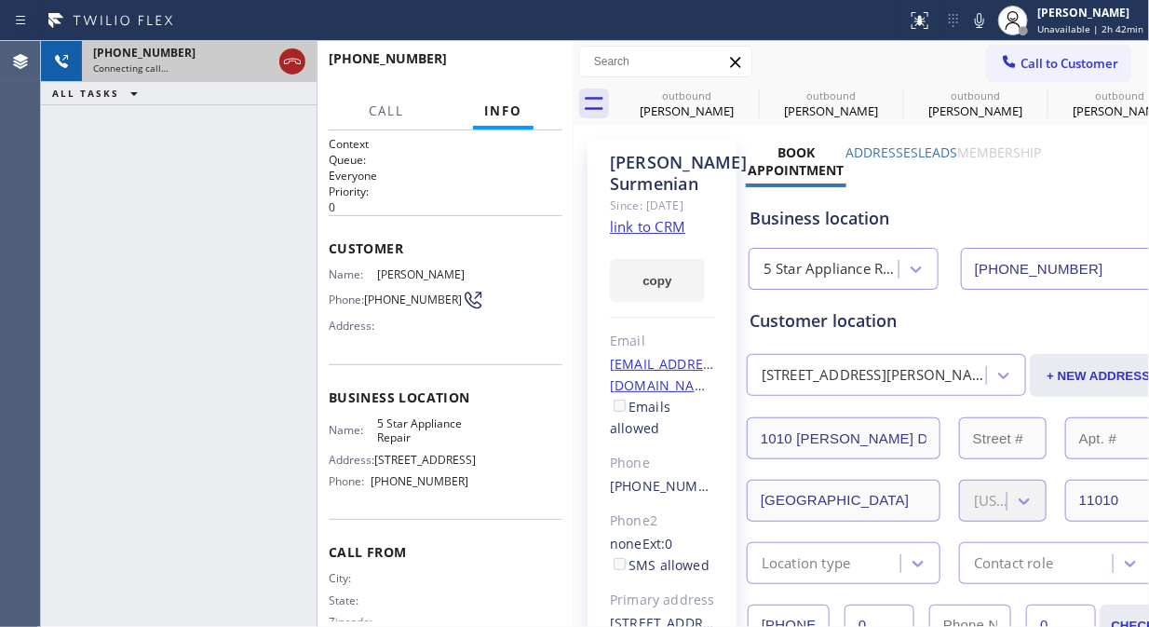
click at [290, 62] on icon at bounding box center [292, 61] width 22 height 22
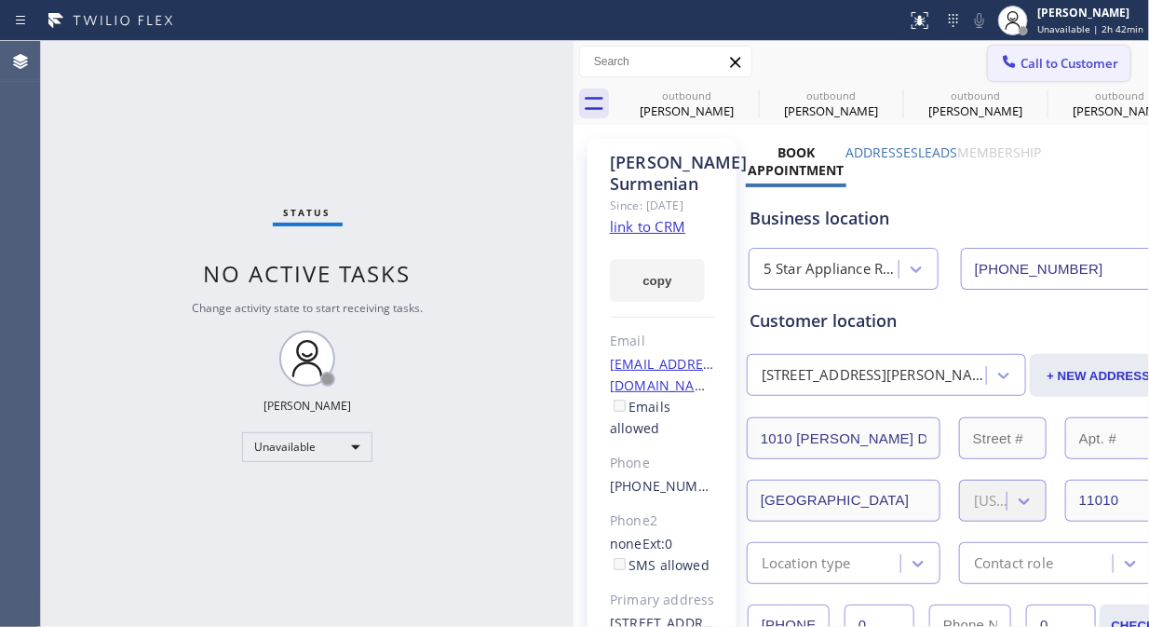
click at [1030, 74] on button "Call to Customer" at bounding box center [1059, 63] width 142 height 35
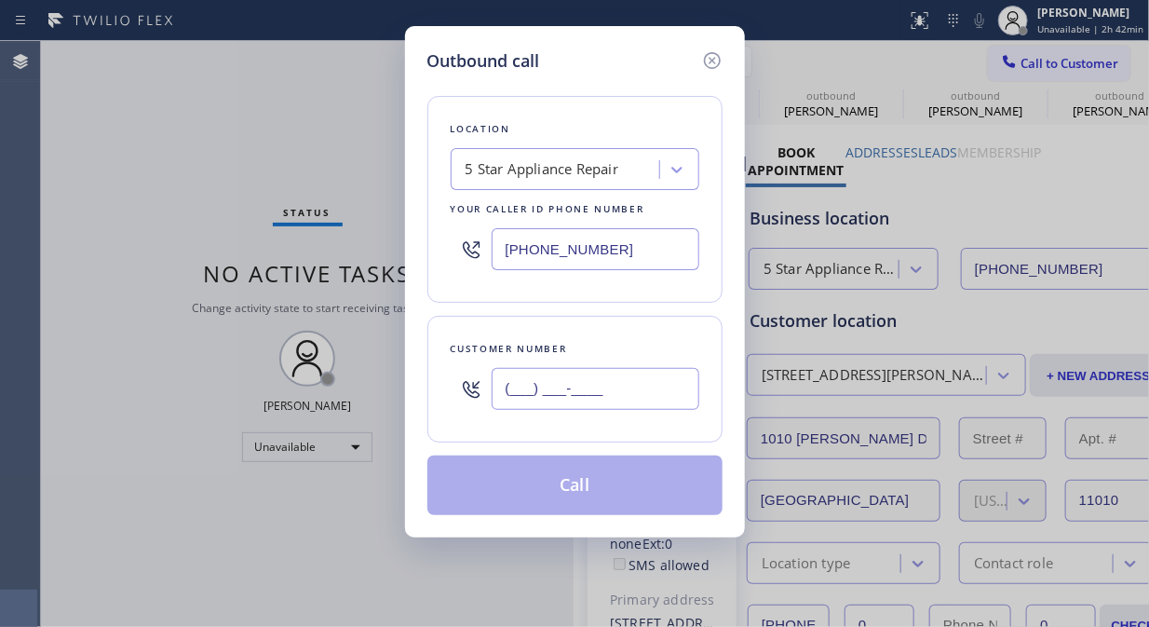
click at [499, 391] on input "(___) ___-____" at bounding box center [596, 389] width 208 height 42
paste input "917) 822-5189"
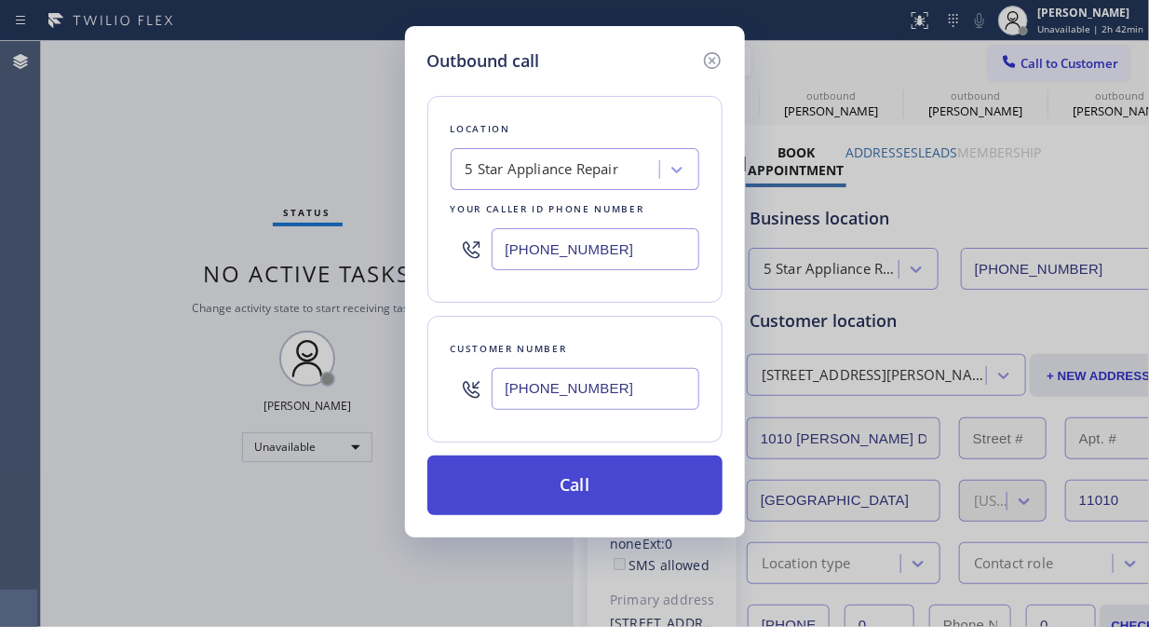
click at [622, 486] on button "Call" at bounding box center [574, 485] width 295 height 60
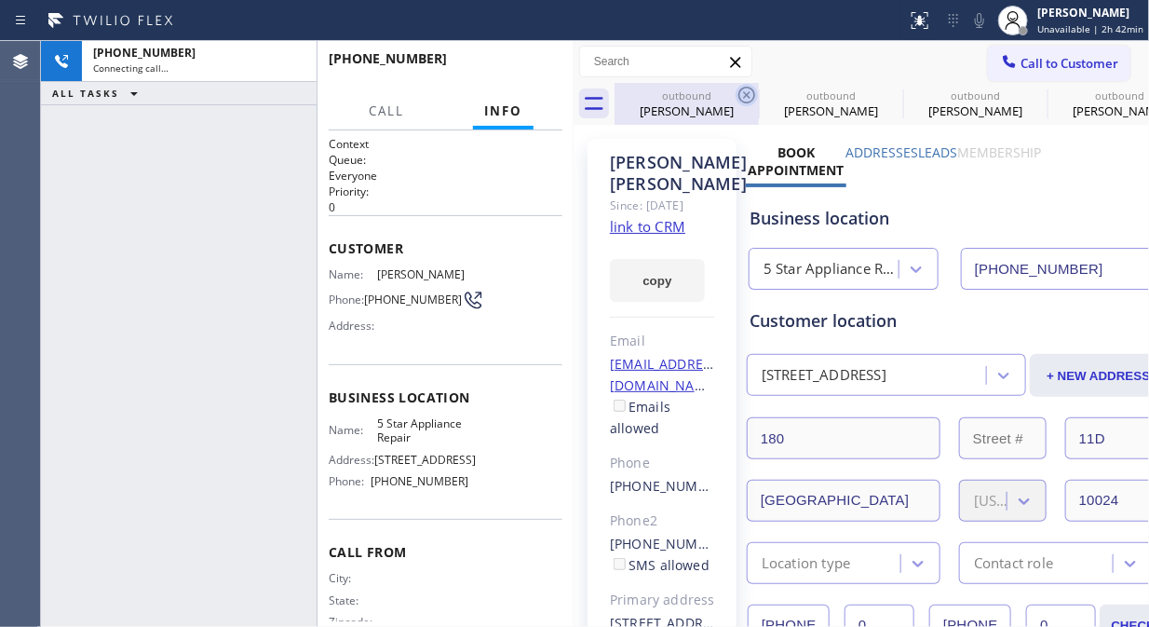
click at [748, 96] on icon at bounding box center [746, 95] width 17 height 17
click at [0, 0] on icon at bounding box center [0, 0] width 0 height 0
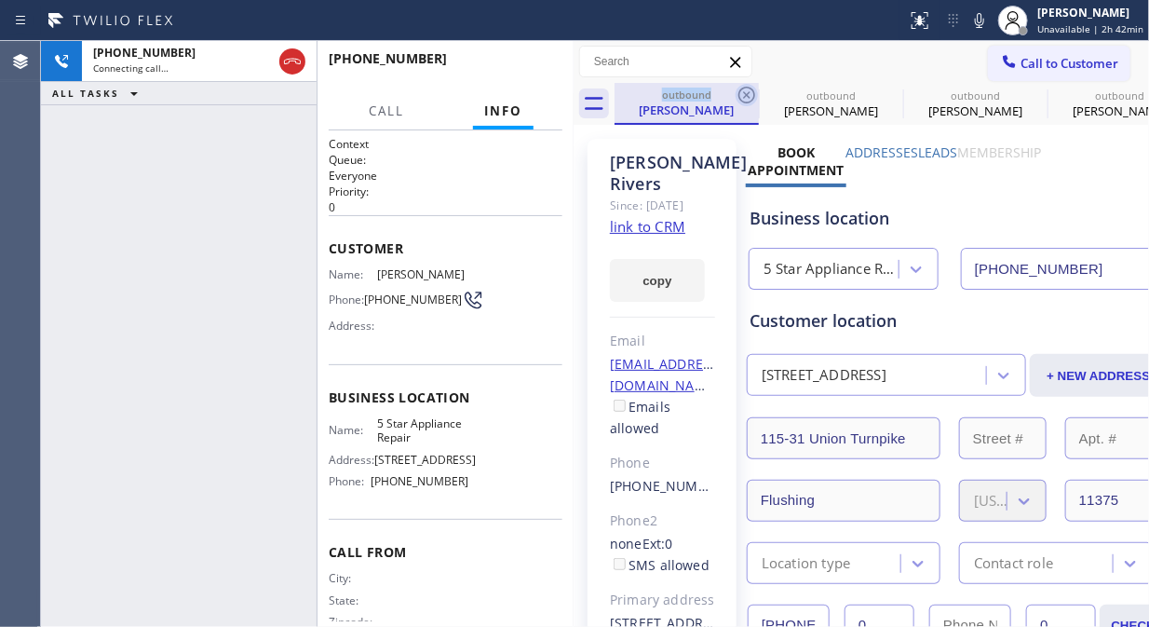
click at [748, 96] on icon at bounding box center [746, 95] width 17 height 17
click at [0, 0] on icon at bounding box center [0, 0] width 0 height 0
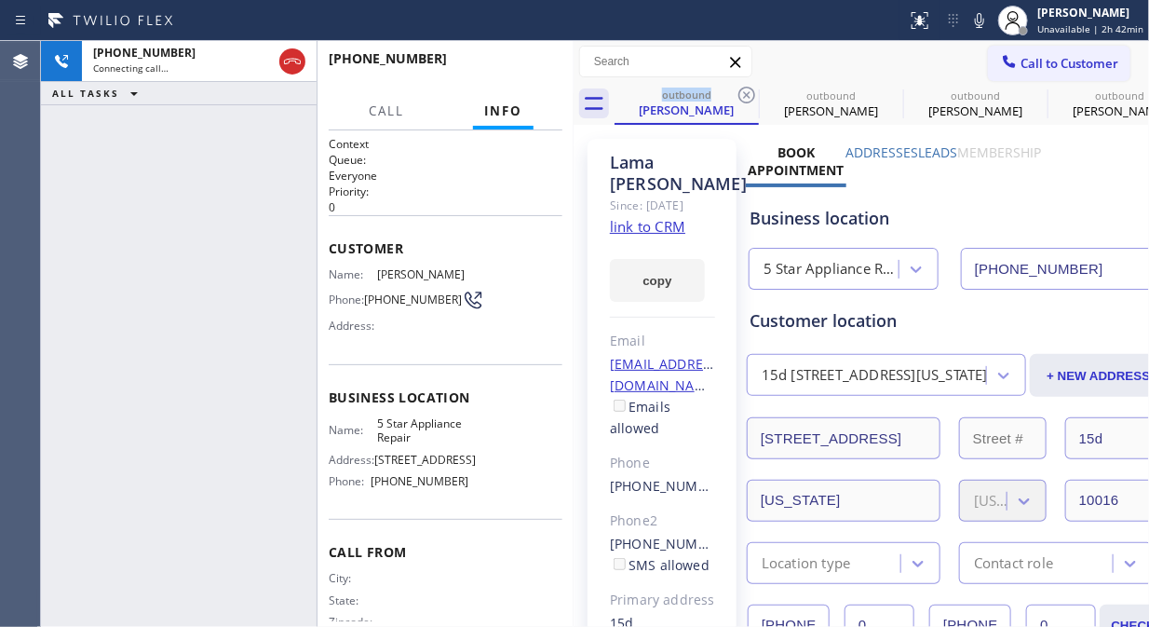
click at [748, 96] on icon at bounding box center [746, 95] width 17 height 17
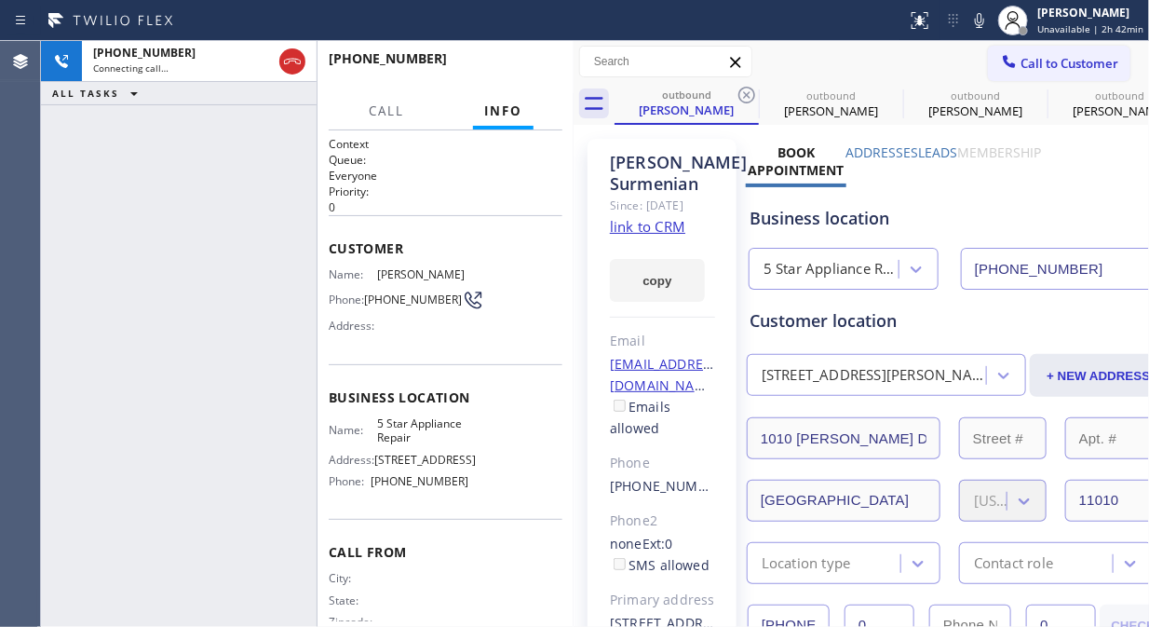
click at [748, 96] on icon at bounding box center [746, 95] width 17 height 17
click at [0, 0] on icon at bounding box center [0, 0] width 0 height 0
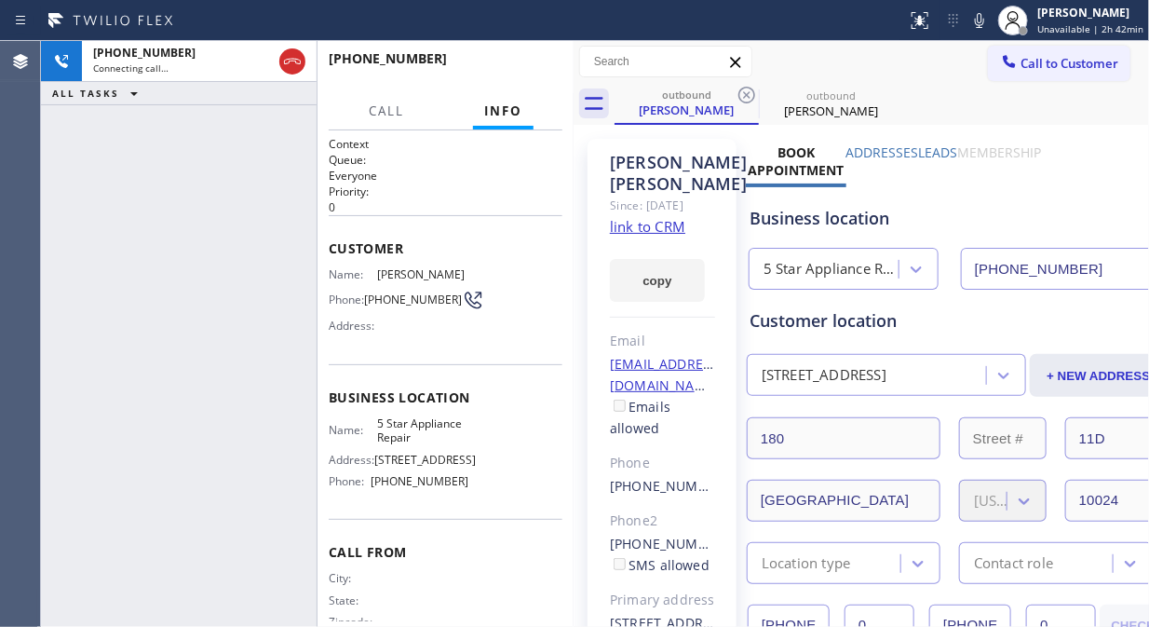
click at [748, 96] on icon at bounding box center [746, 95] width 17 height 17
click at [983, 20] on icon at bounding box center [979, 20] width 22 height 22
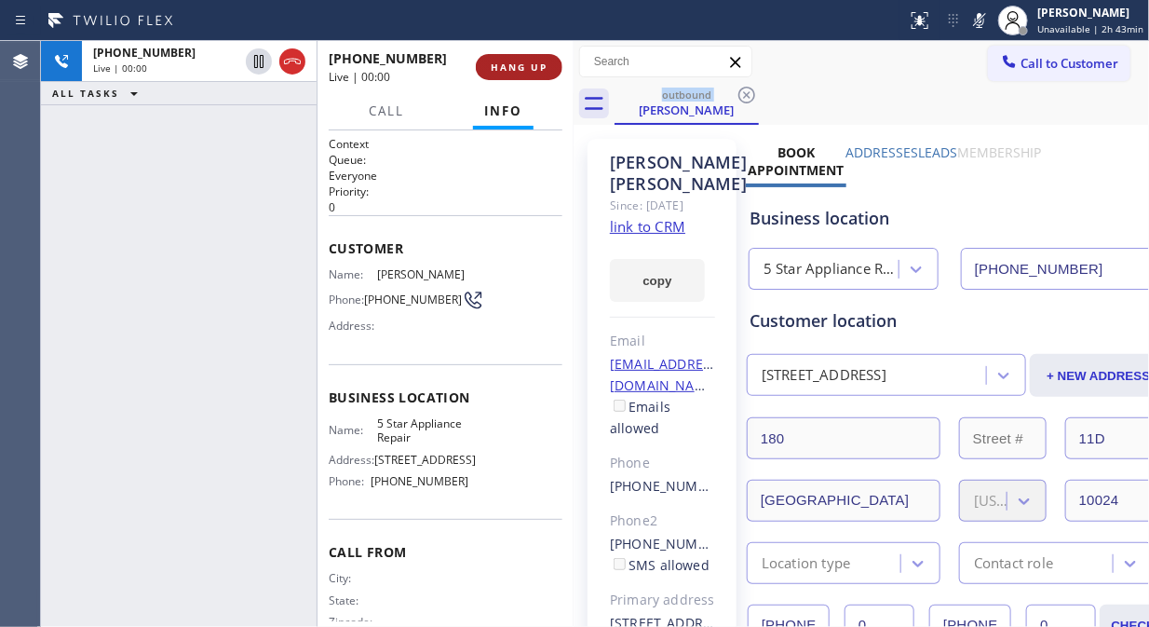
click at [532, 71] on span "HANG UP" at bounding box center [519, 67] width 57 height 13
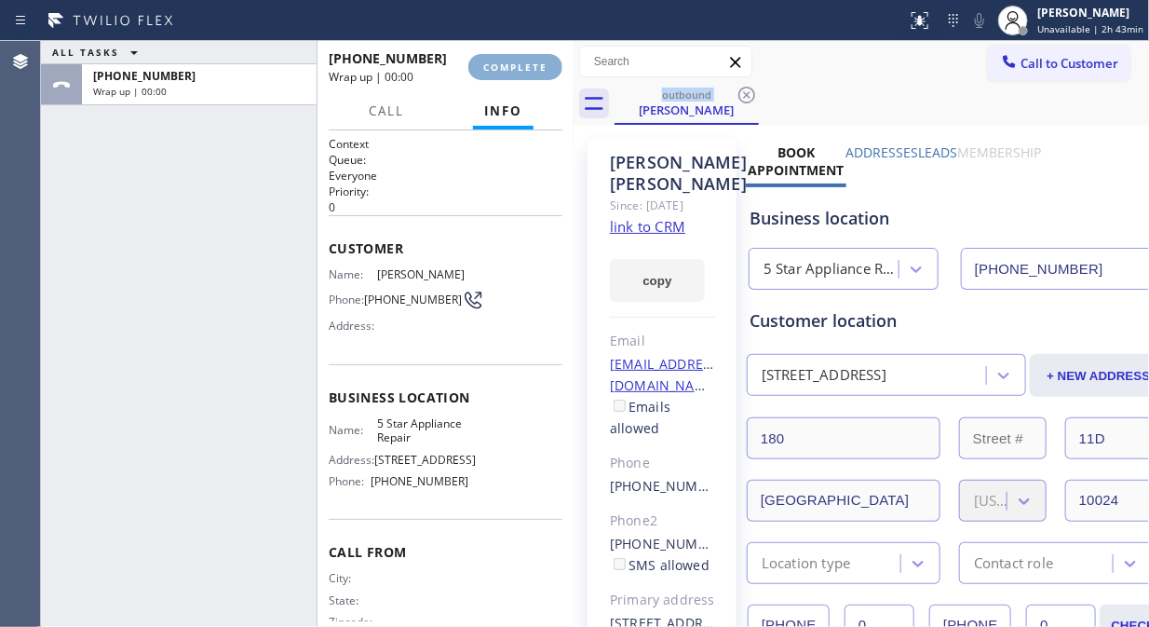
click at [532, 71] on span "COMPLETE" at bounding box center [515, 67] width 64 height 13
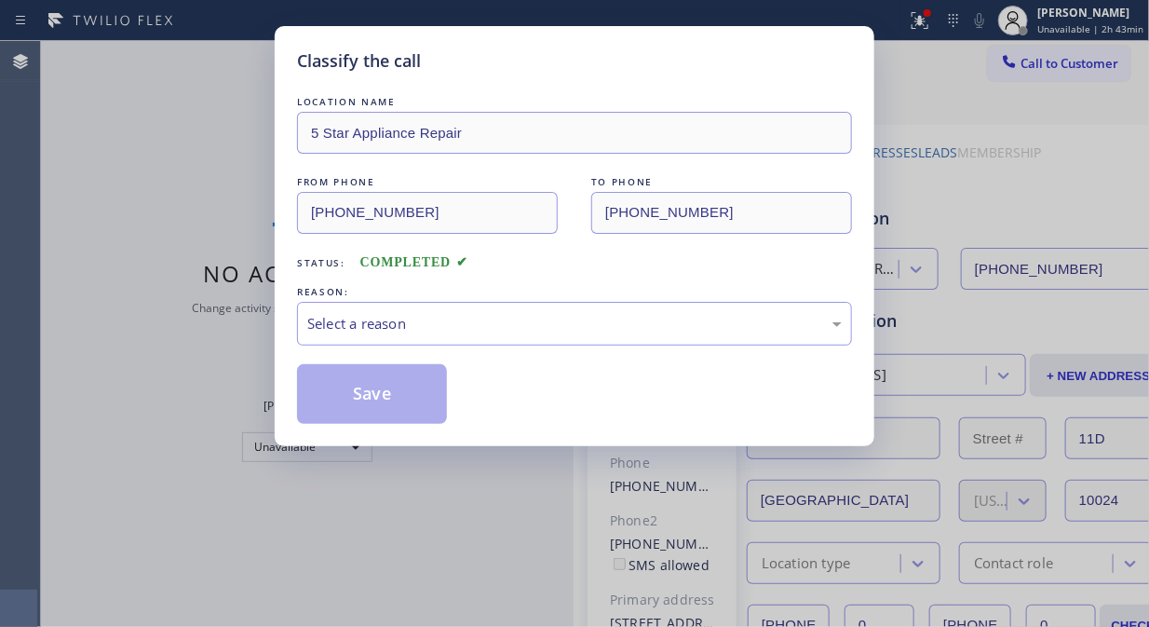
click at [536, 65] on div "Classify the call" at bounding box center [574, 60] width 555 height 25
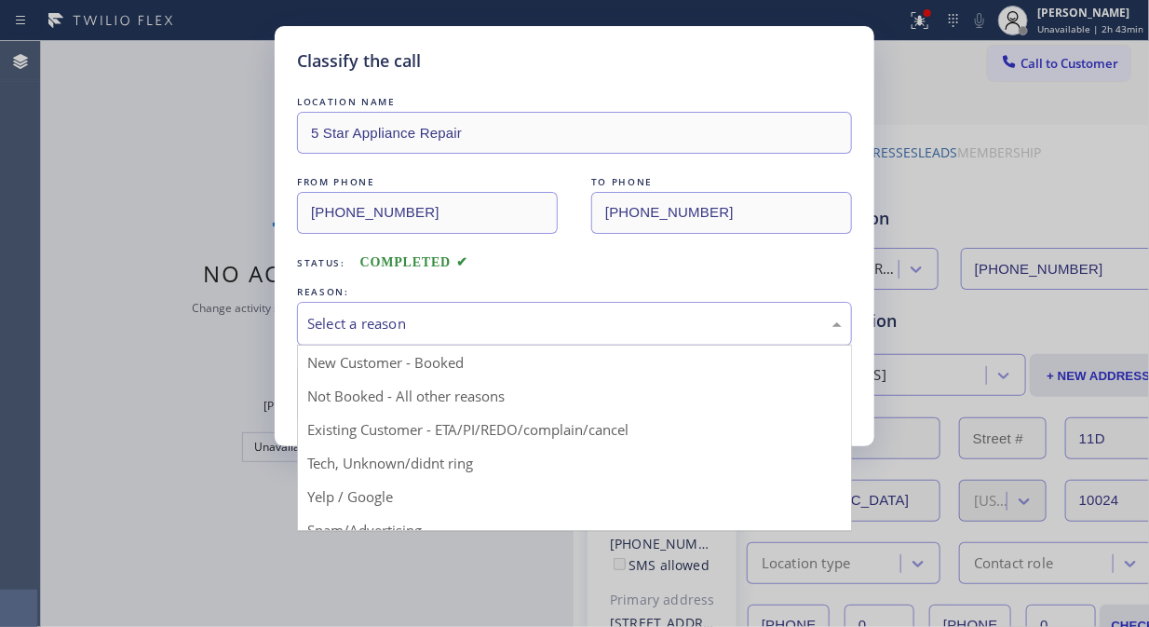
click at [547, 322] on div "Select a reason" at bounding box center [574, 323] width 535 height 21
drag, startPoint x: 548, startPoint y: 426, endPoint x: 392, endPoint y: 408, distance: 156.5
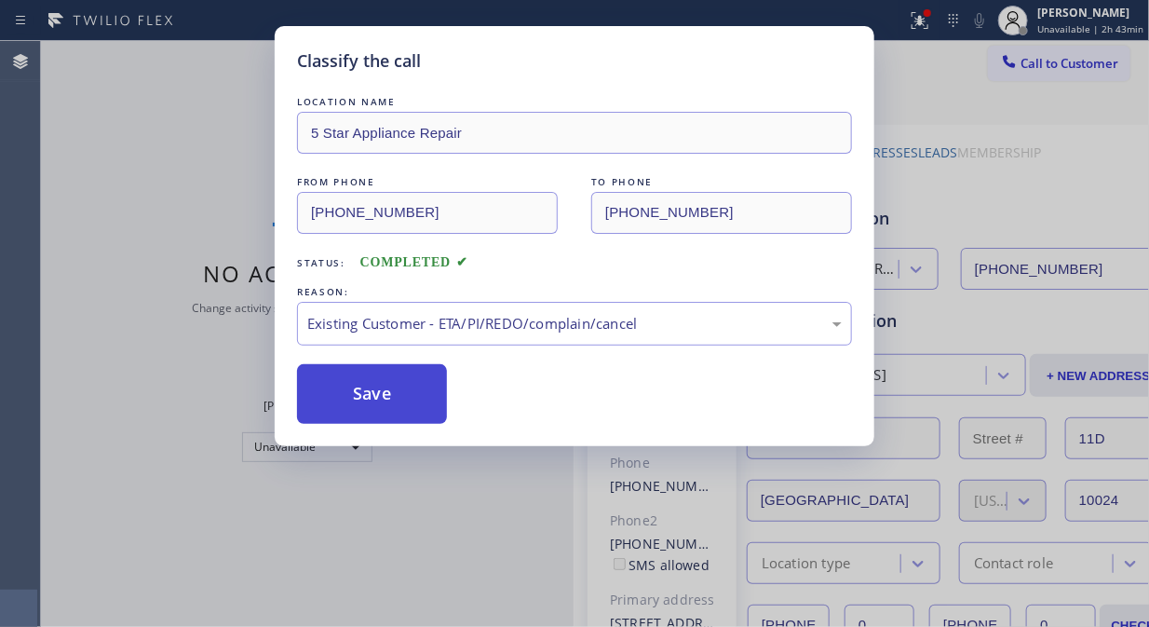
click at [388, 406] on button "Save" at bounding box center [372, 394] width 150 height 60
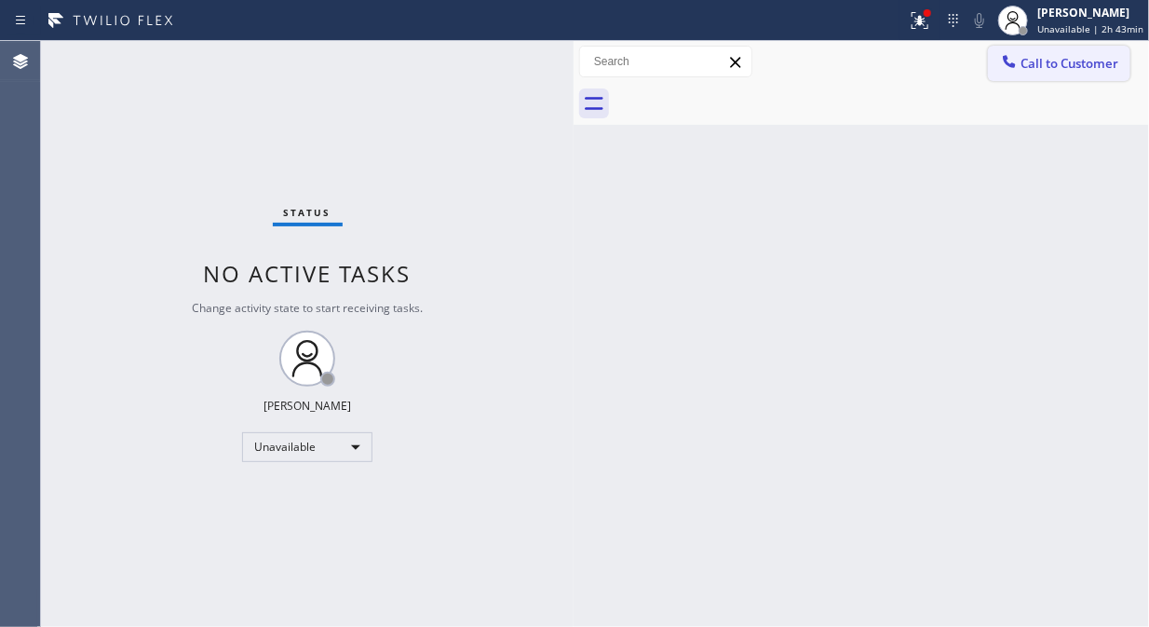
click at [1044, 71] on span "Call to Customer" at bounding box center [1070, 63] width 98 height 17
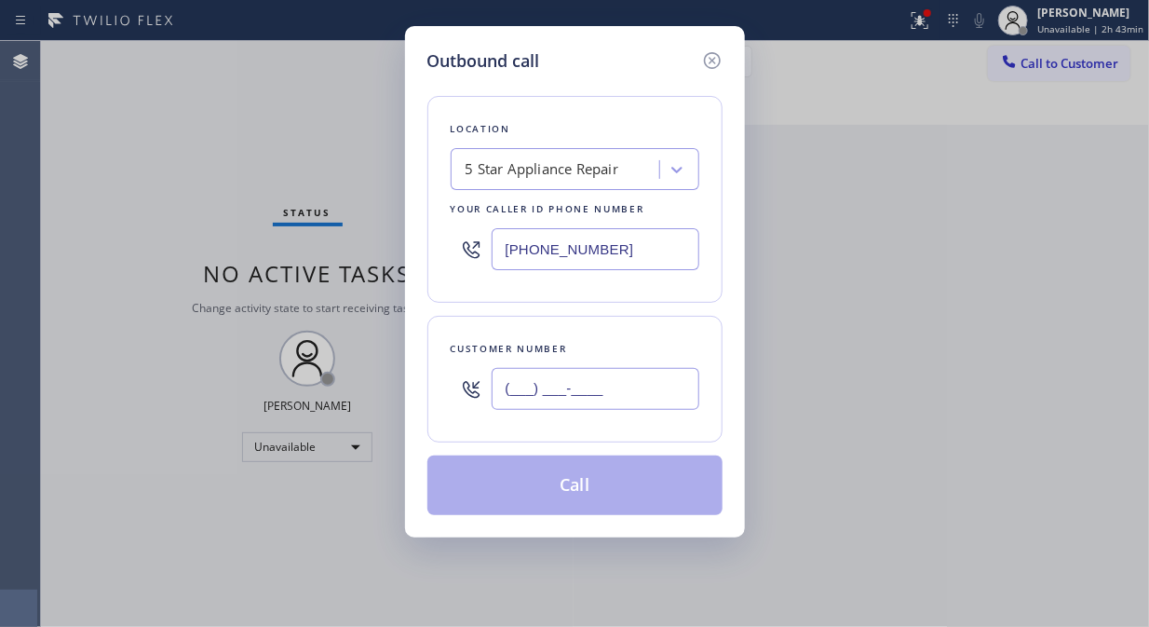
click at [641, 374] on input "(___) ___-____" at bounding box center [596, 389] width 208 height 42
click at [505, 388] on input "(___) ___-____" at bounding box center [596, 389] width 208 height 42
paste input "212) 410-6660"
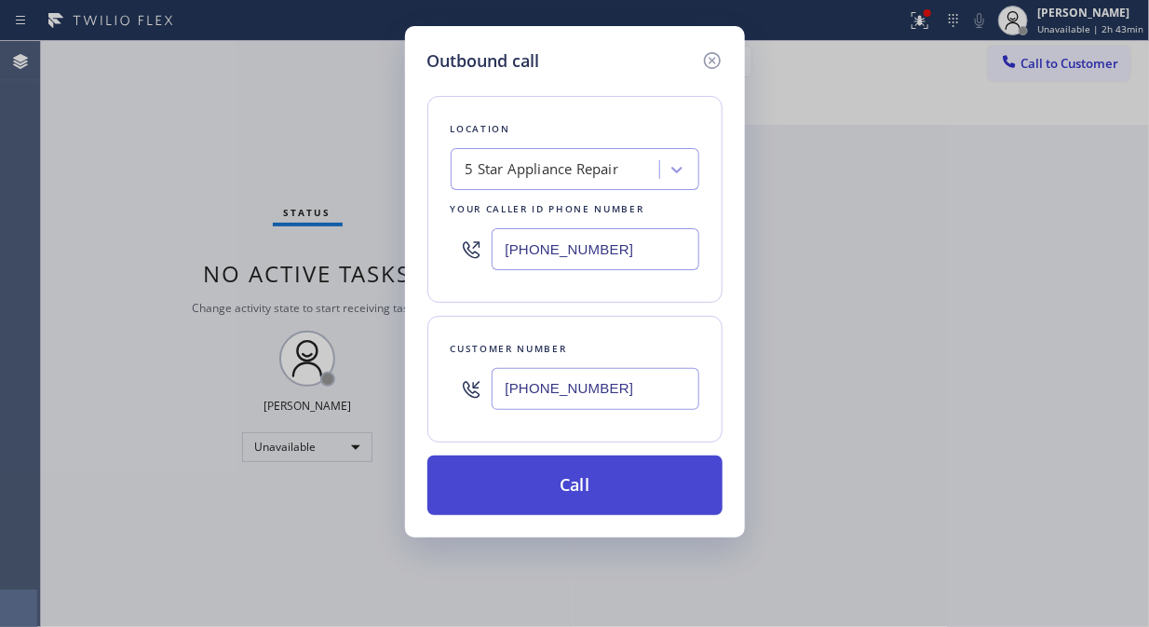
type input "[PHONE_NUMBER]"
click at [625, 492] on button "Call" at bounding box center [574, 485] width 295 height 60
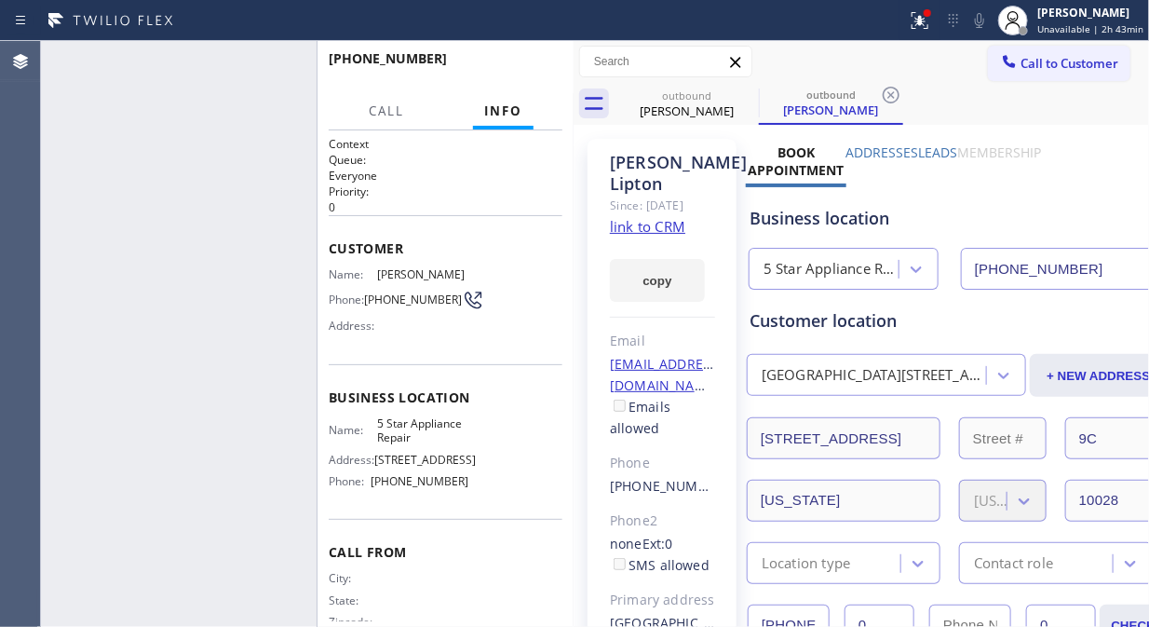
type input "[PHONE_NUMBER]"
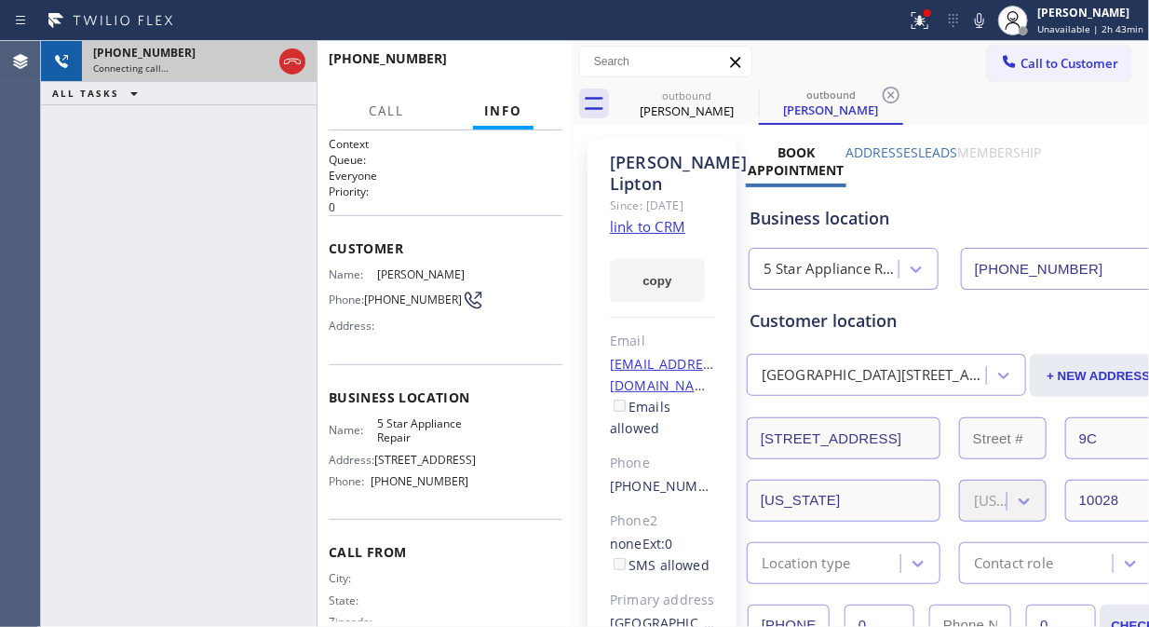
click at [292, 67] on icon at bounding box center [292, 61] width 22 height 22
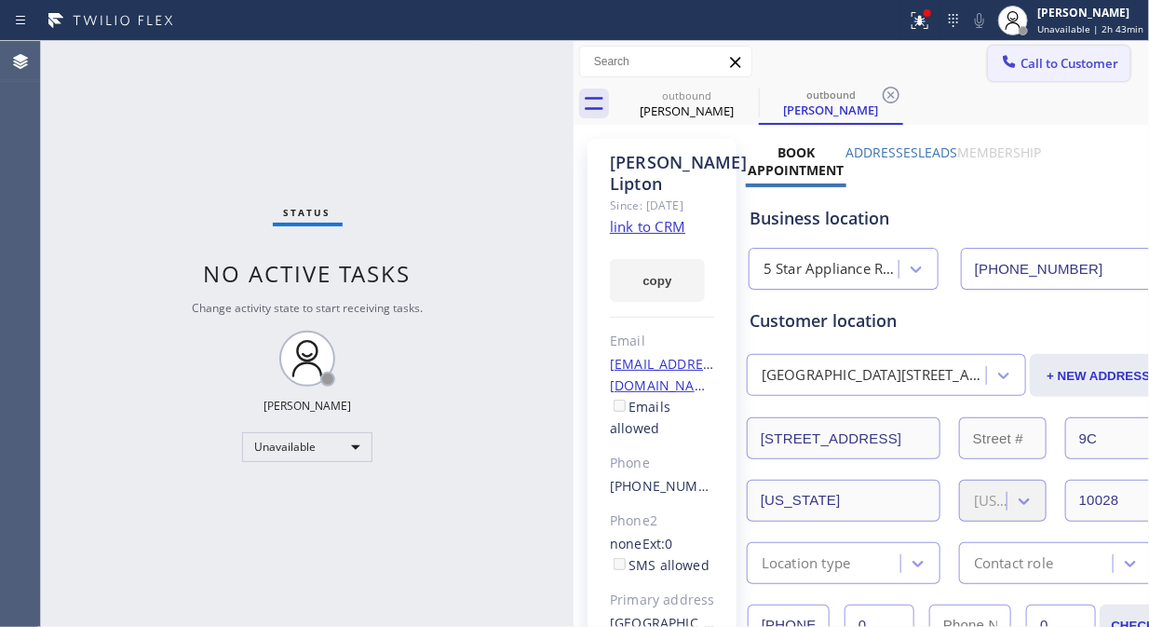
click at [1034, 65] on span "Call to Customer" at bounding box center [1070, 63] width 98 height 17
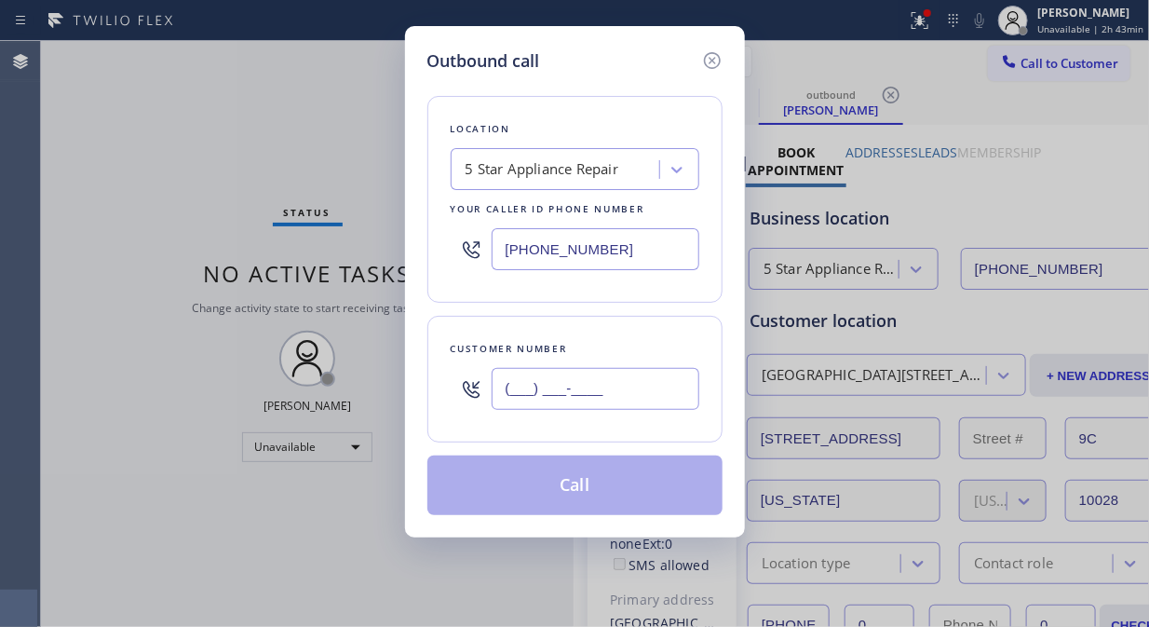
click at [510, 386] on input "(___) ___-____" at bounding box center [596, 389] width 208 height 42
paste input "917) 834-3526"
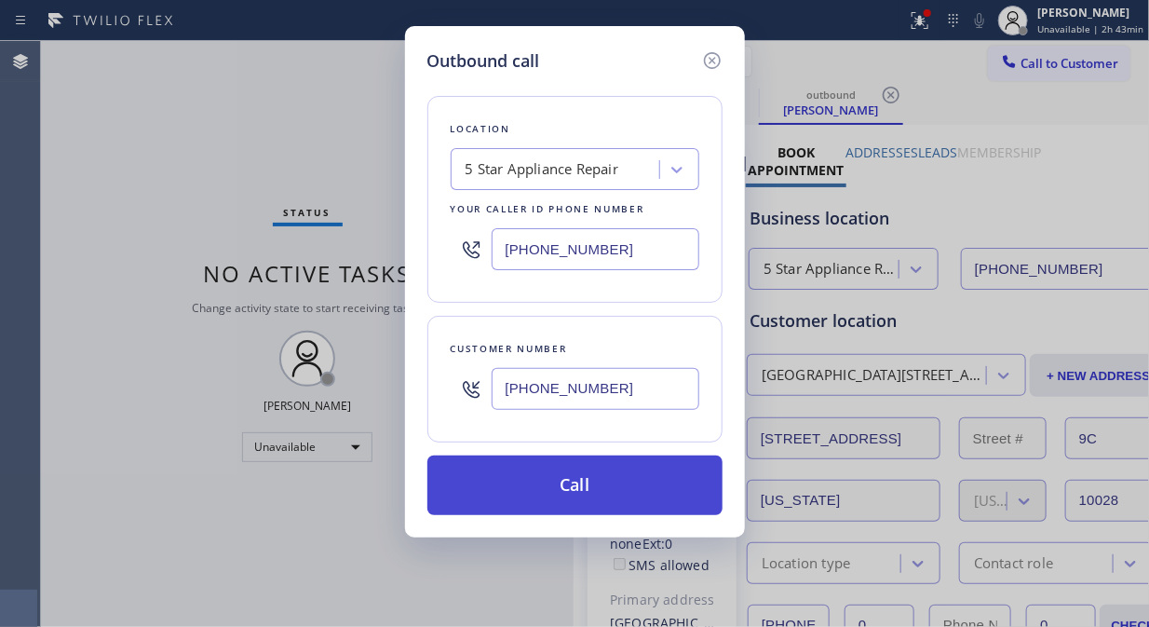
type input "[PHONE_NUMBER]"
click at [613, 487] on button "Call" at bounding box center [574, 485] width 295 height 60
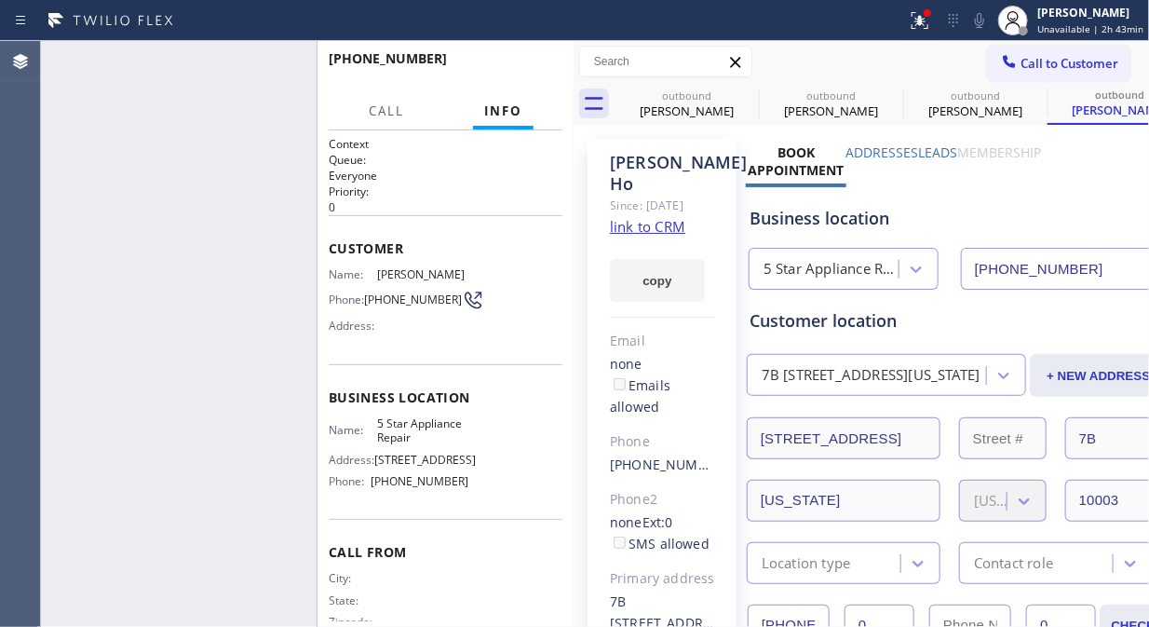
type input "[PHONE_NUMBER]"
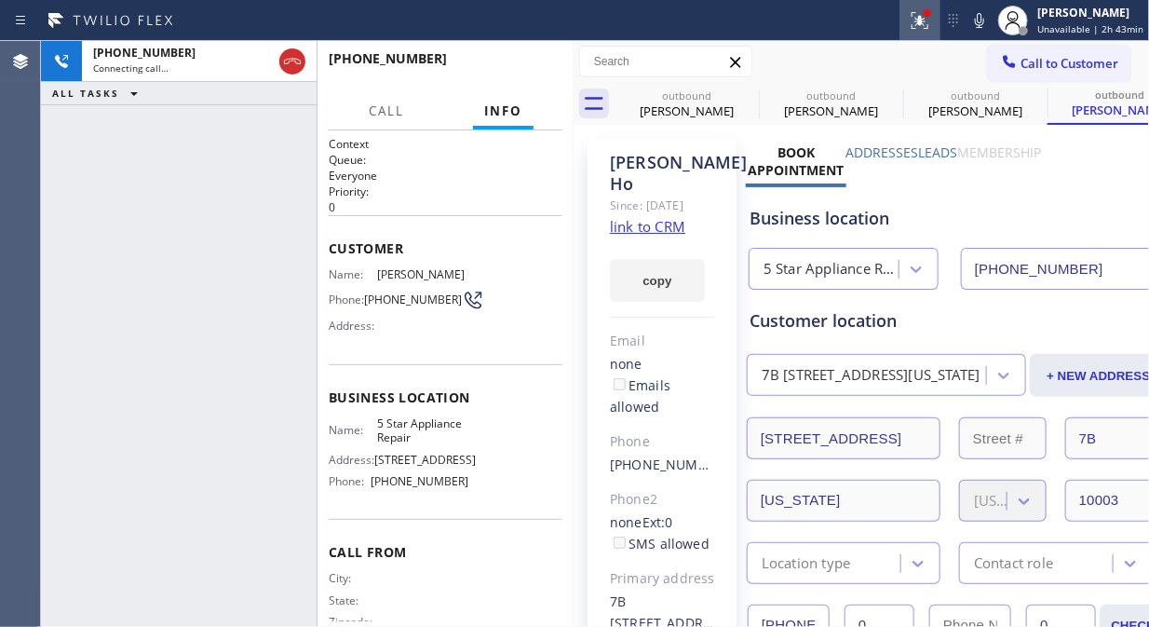
click at [928, 23] on icon at bounding box center [920, 20] width 17 height 17
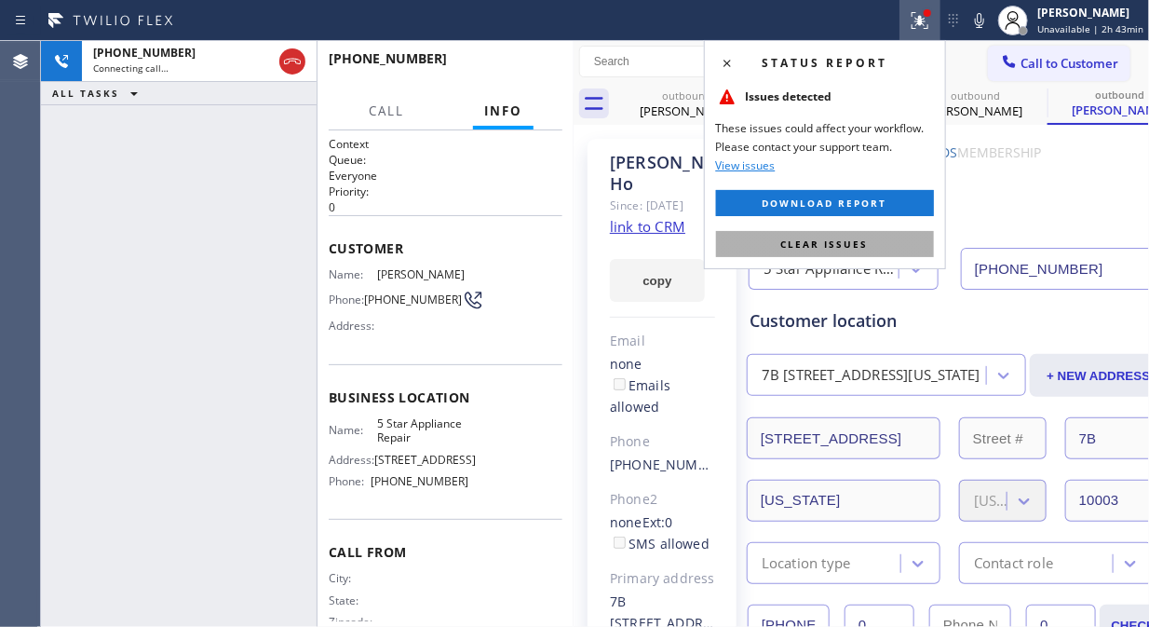
click at [860, 247] on span "Clear issues" at bounding box center [825, 243] width 88 height 13
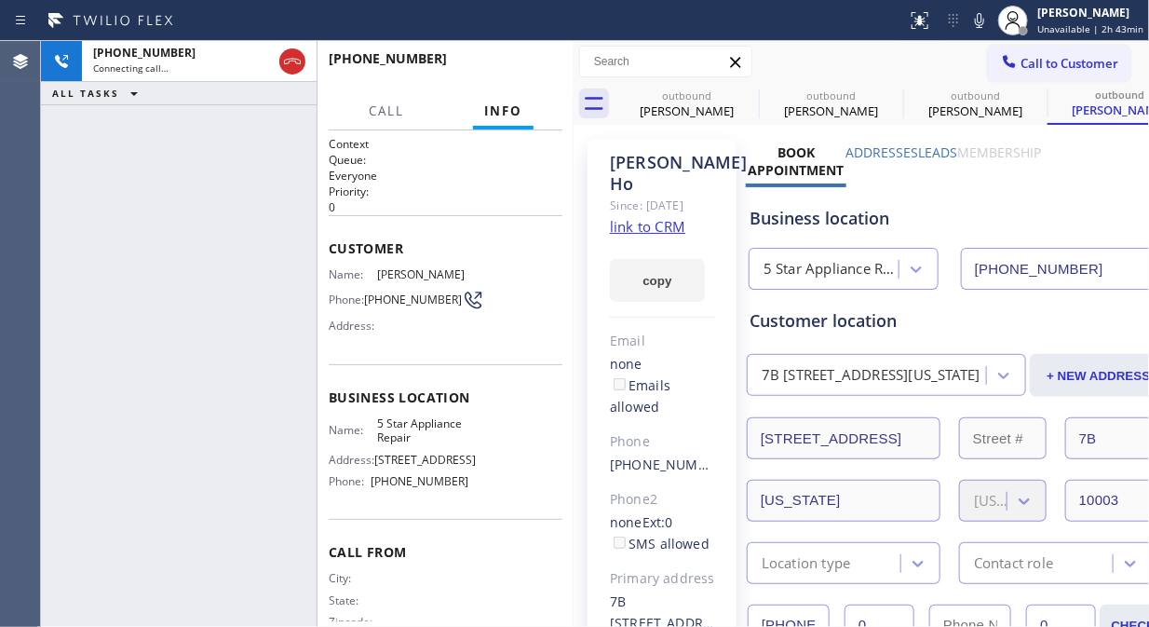
click at [989, 15] on icon at bounding box center [979, 20] width 22 height 22
click at [987, 19] on icon at bounding box center [979, 20] width 22 height 22
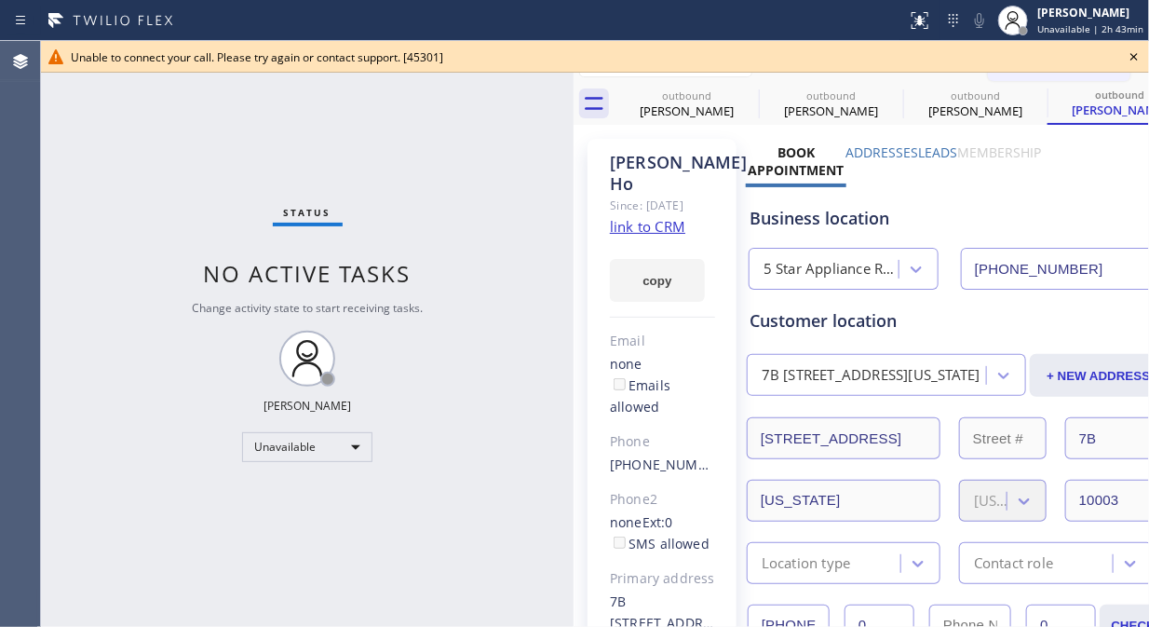
click at [1142, 58] on icon at bounding box center [1134, 57] width 22 height 22
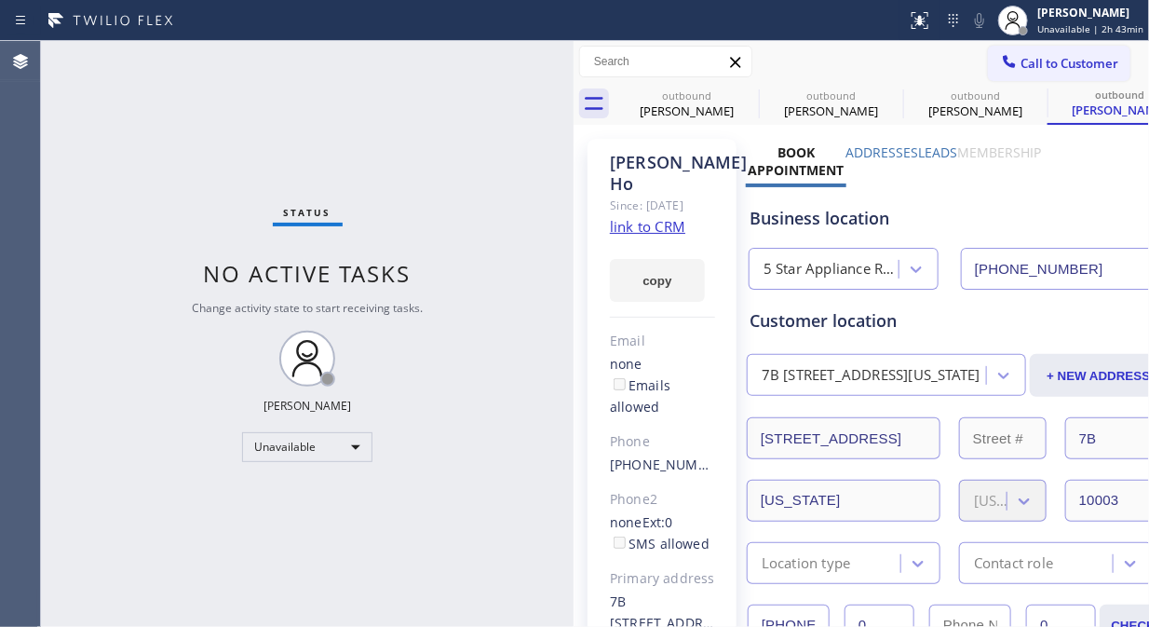
drag, startPoint x: 1054, startPoint y: 66, endPoint x: 684, endPoint y: 193, distance: 391.7
click at [1052, 67] on span "Call to Customer" at bounding box center [1070, 63] width 98 height 17
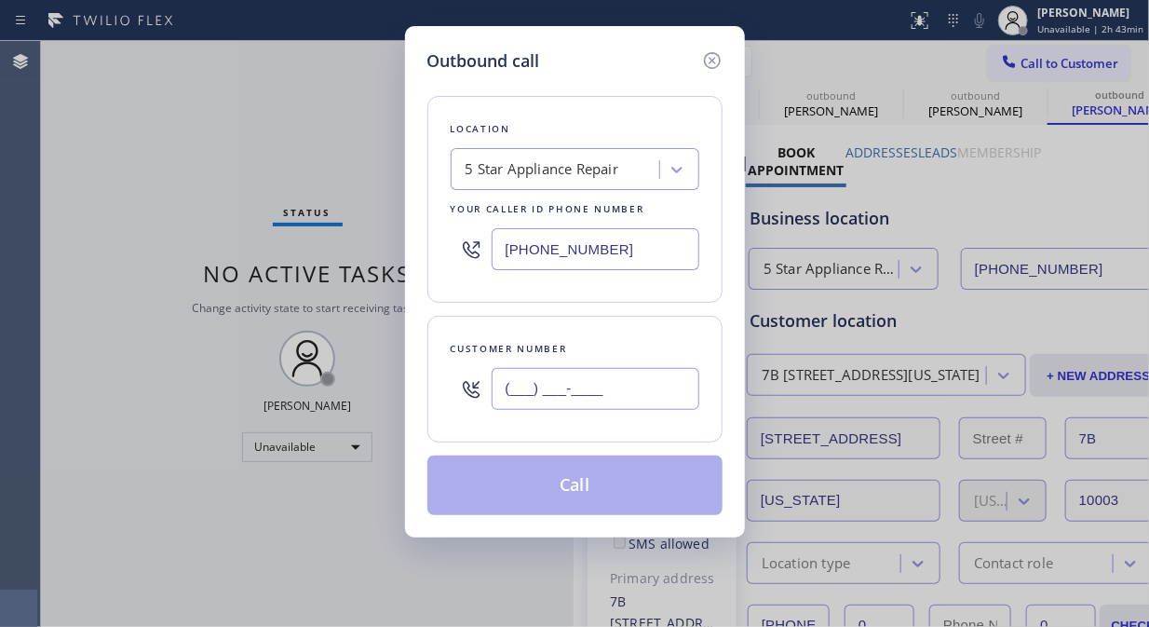
click at [509, 395] on input "(___) ___-____" at bounding box center [596, 389] width 208 height 42
paste input "917) 328-6329"
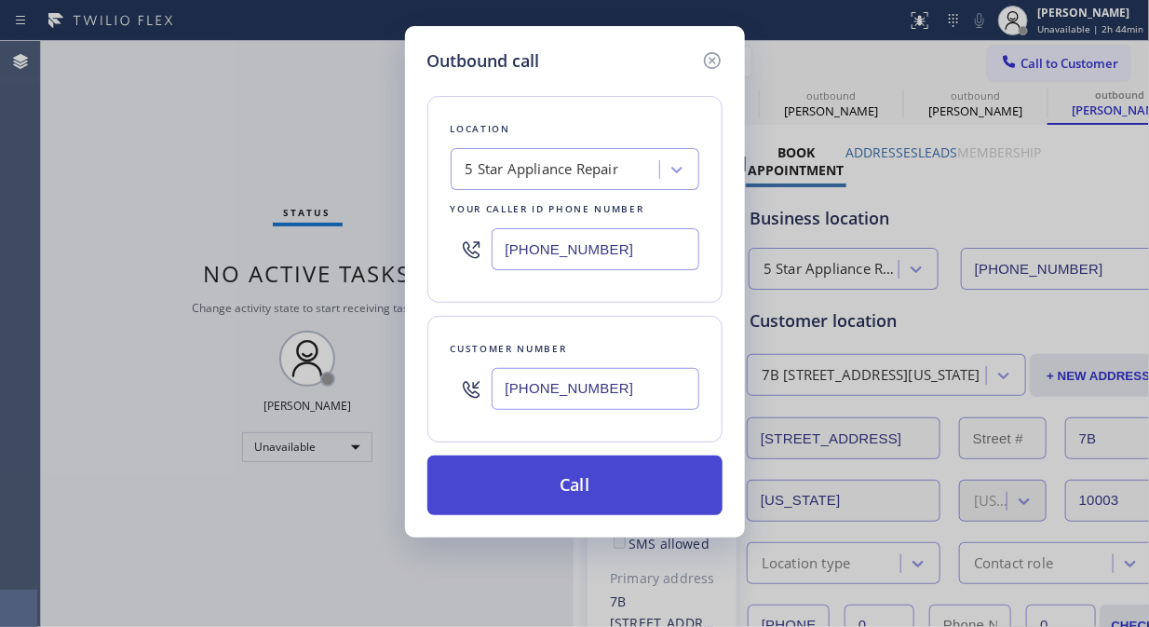
type input "[PHONE_NUMBER]"
click at [564, 486] on button "Call" at bounding box center [574, 485] width 295 height 60
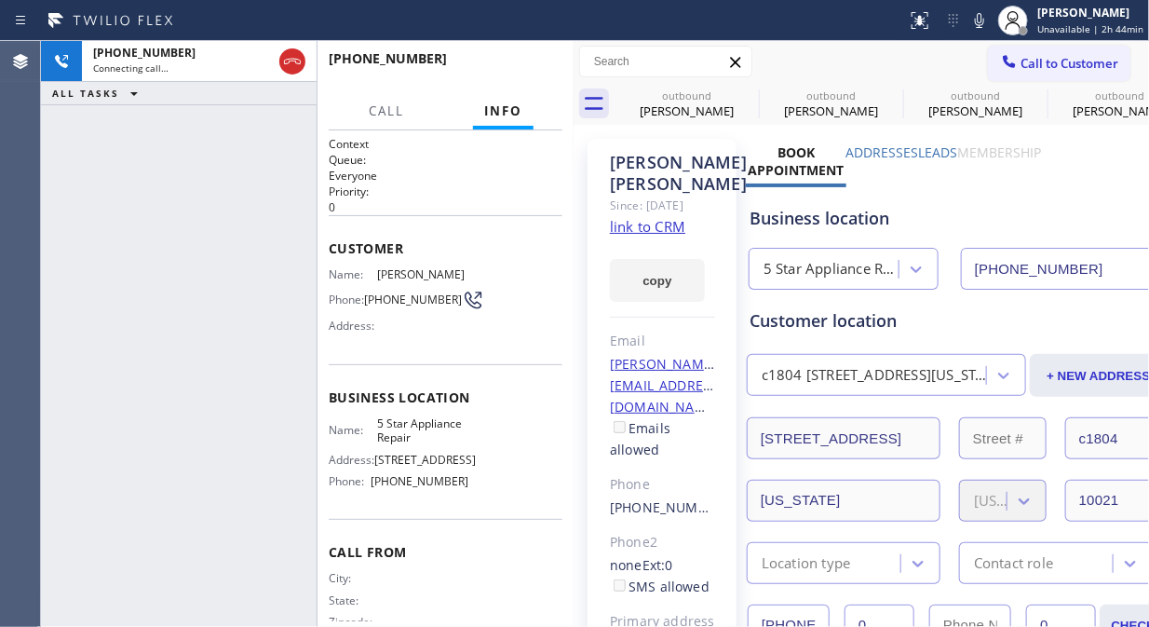
type input "[PHONE_NUMBER]"
click at [980, 31] on icon at bounding box center [979, 20] width 22 height 22
click at [531, 69] on span "HANG UP" at bounding box center [519, 67] width 57 height 13
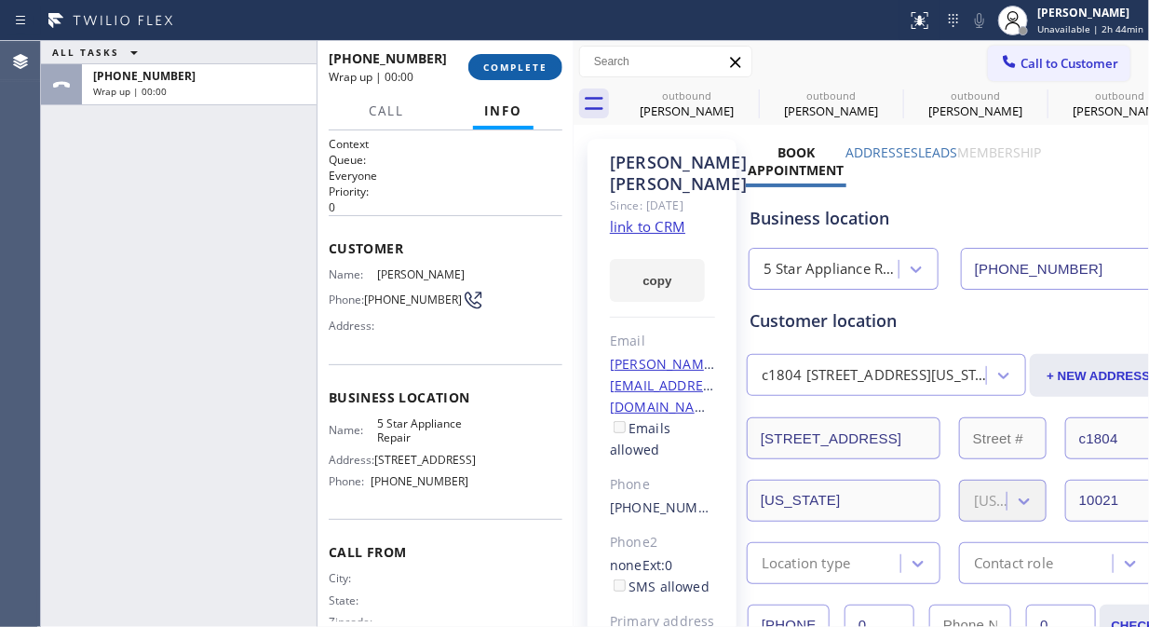
click at [535, 61] on span "COMPLETE" at bounding box center [515, 67] width 64 height 13
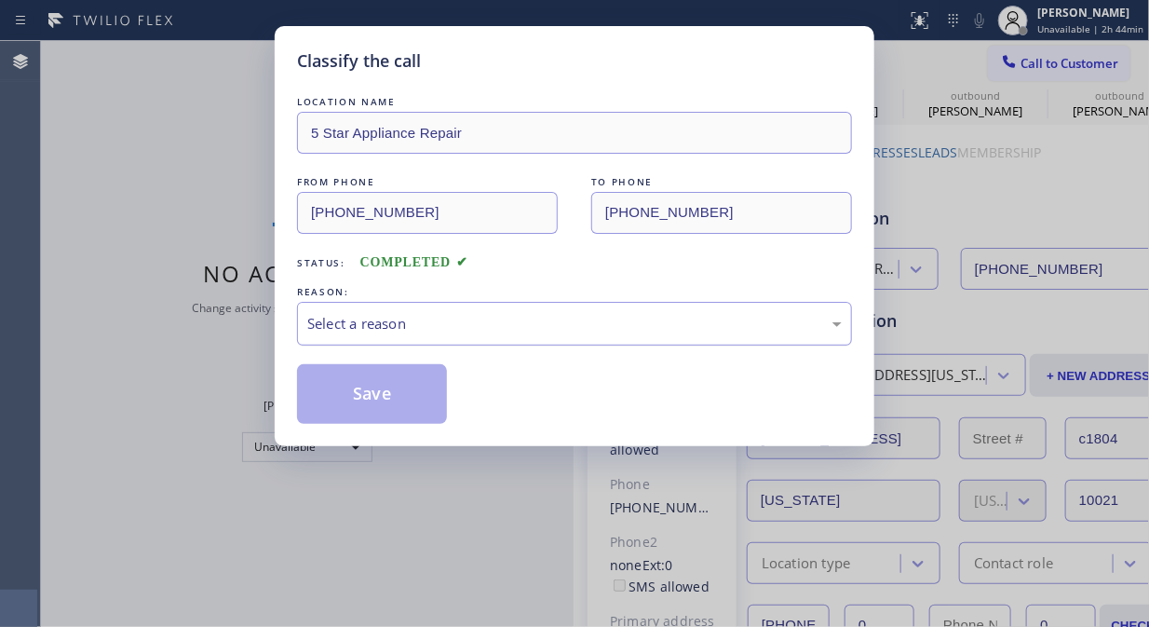
click at [533, 331] on div "Select a reason" at bounding box center [574, 323] width 535 height 21
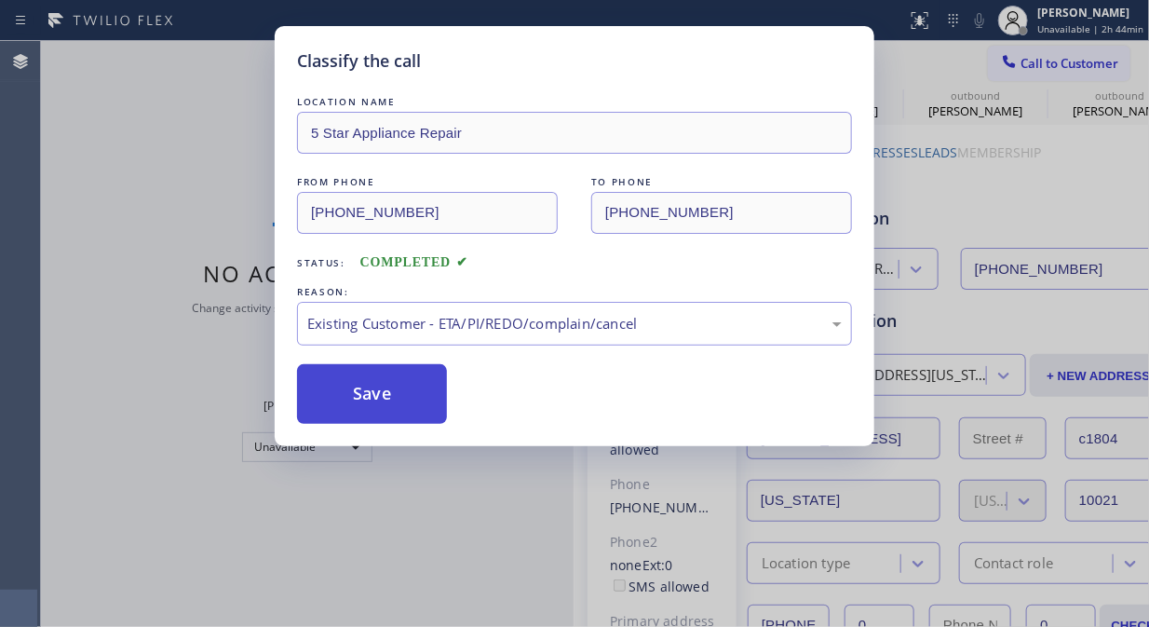
click at [369, 393] on button "Save" at bounding box center [372, 394] width 150 height 60
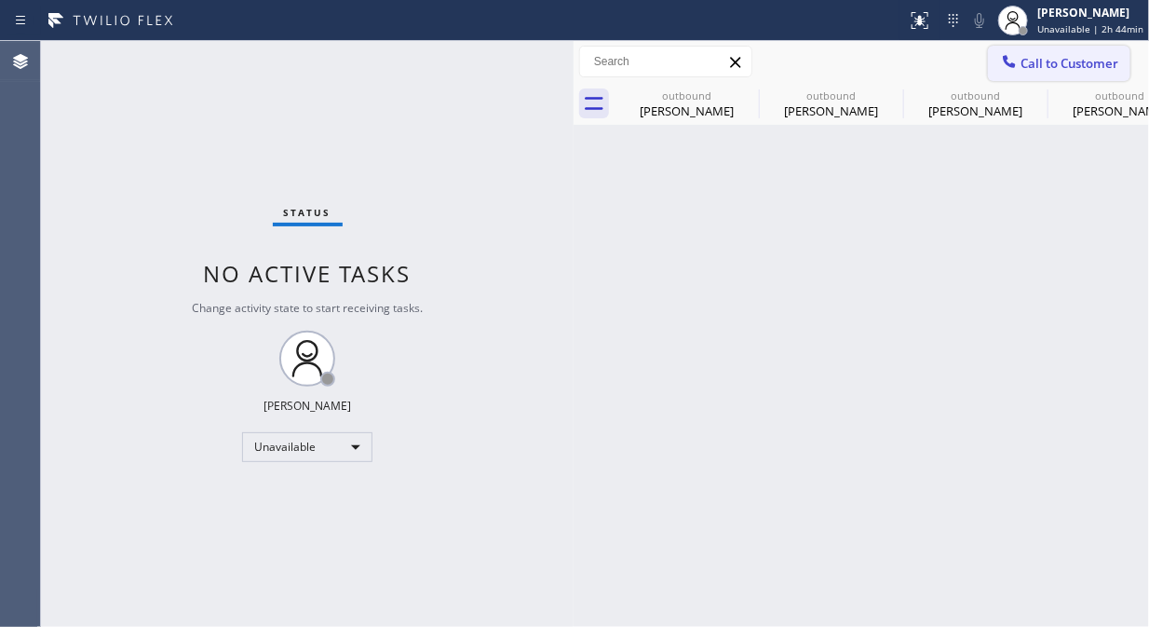
click at [1056, 63] on span "Call to Customer" at bounding box center [1070, 63] width 98 height 17
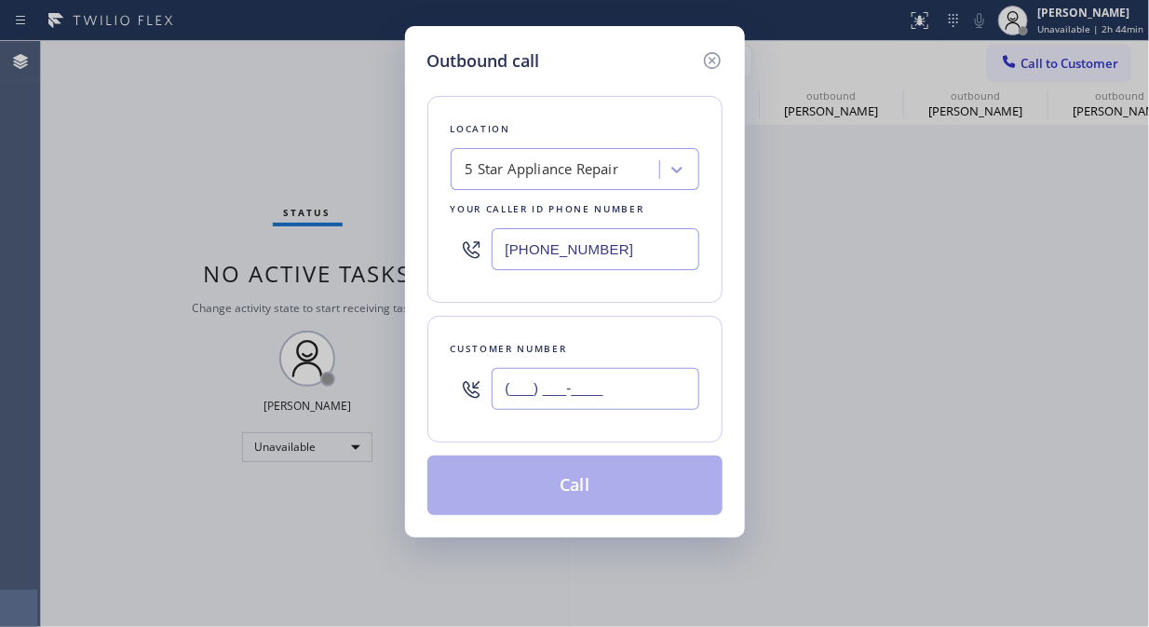
click at [589, 392] on input "(___) ___-____" at bounding box center [596, 389] width 208 height 42
paste input "305) 962-2772"
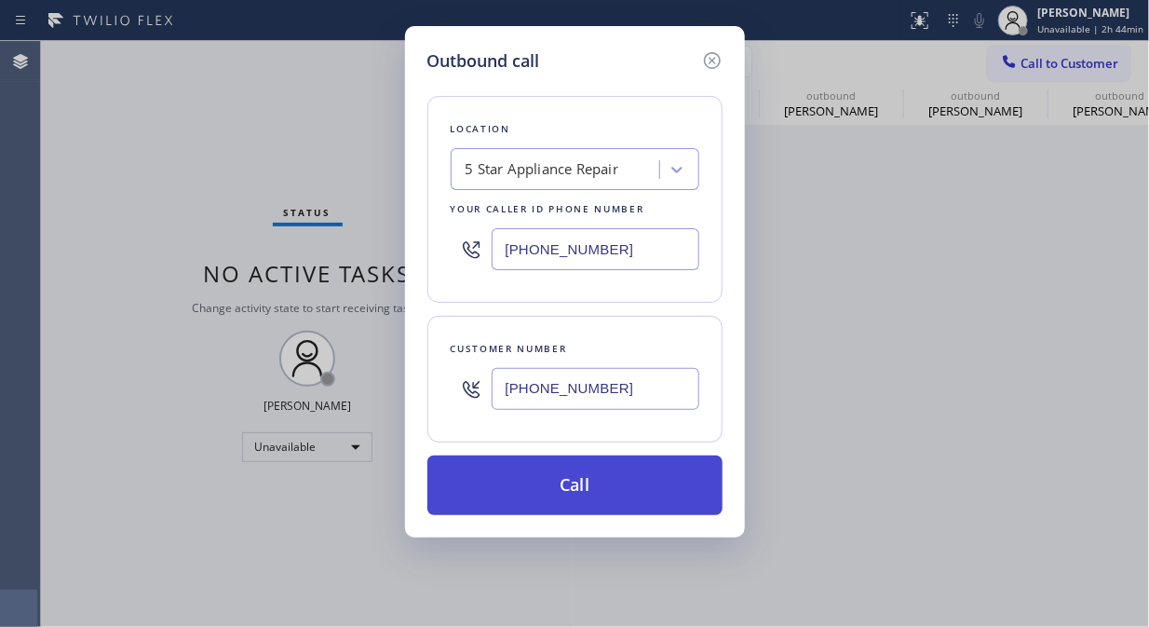
type input "[PHONE_NUMBER]"
drag, startPoint x: 592, startPoint y: 508, endPoint x: 592, endPoint y: 495, distance: 12.1
click at [592, 505] on button "Call" at bounding box center [574, 485] width 295 height 60
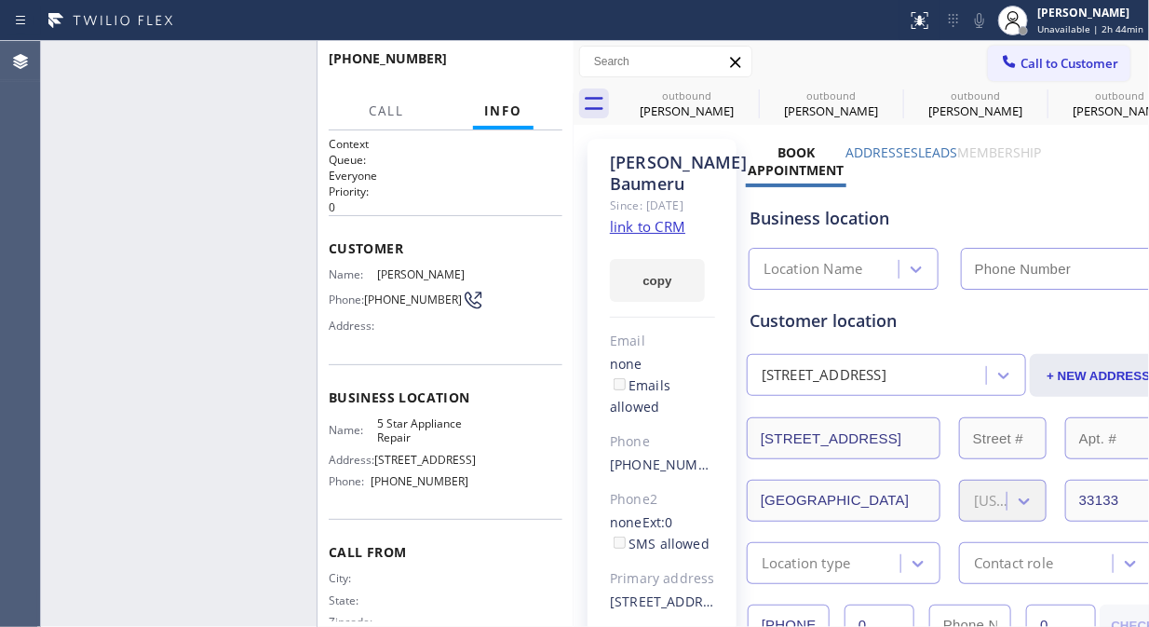
type input "[PHONE_NUMBER]"
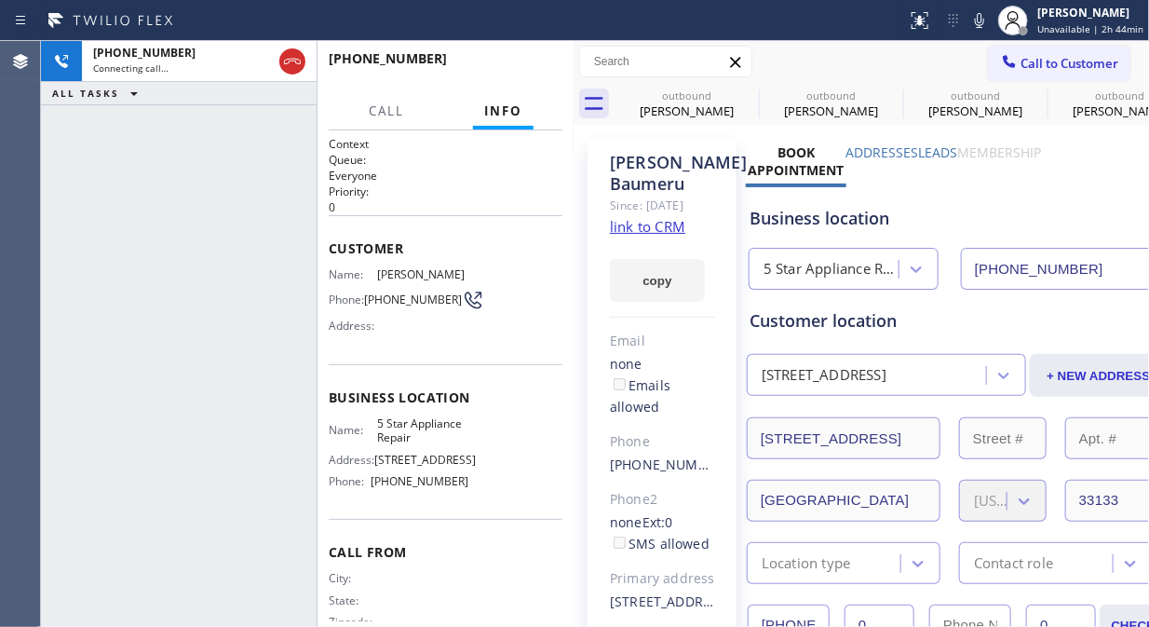
click at [982, 28] on icon at bounding box center [979, 20] width 22 height 22
click at [532, 68] on span "HANG UP" at bounding box center [519, 67] width 57 height 13
click at [532, 68] on span "COMPLETE" at bounding box center [515, 67] width 64 height 13
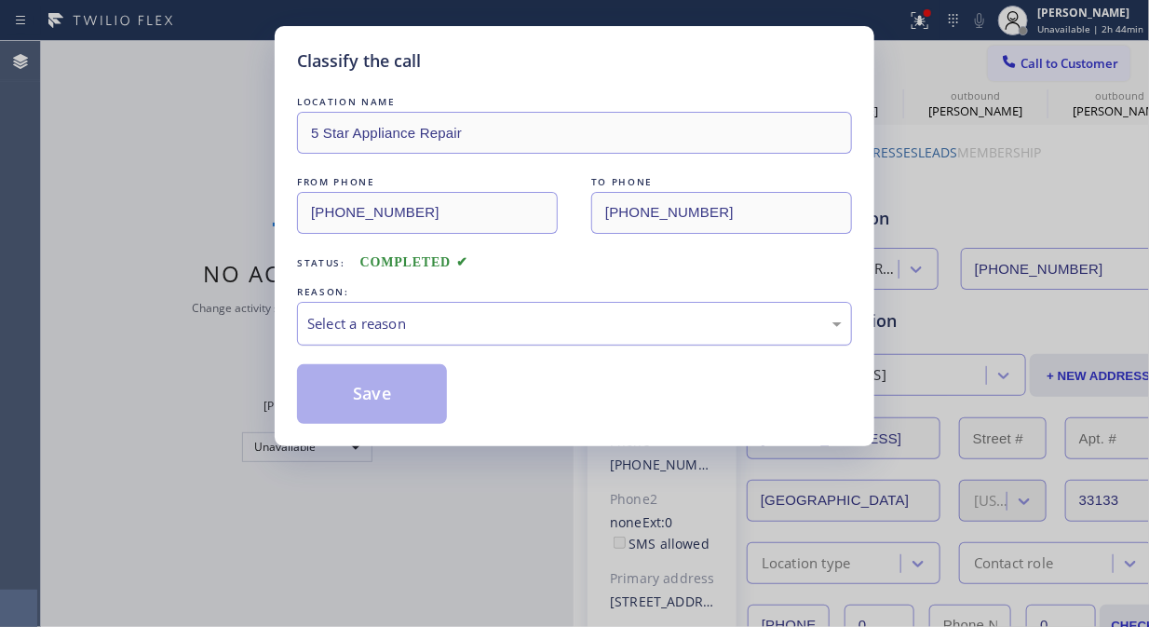
click at [572, 320] on div "Select a reason" at bounding box center [574, 323] width 535 height 21
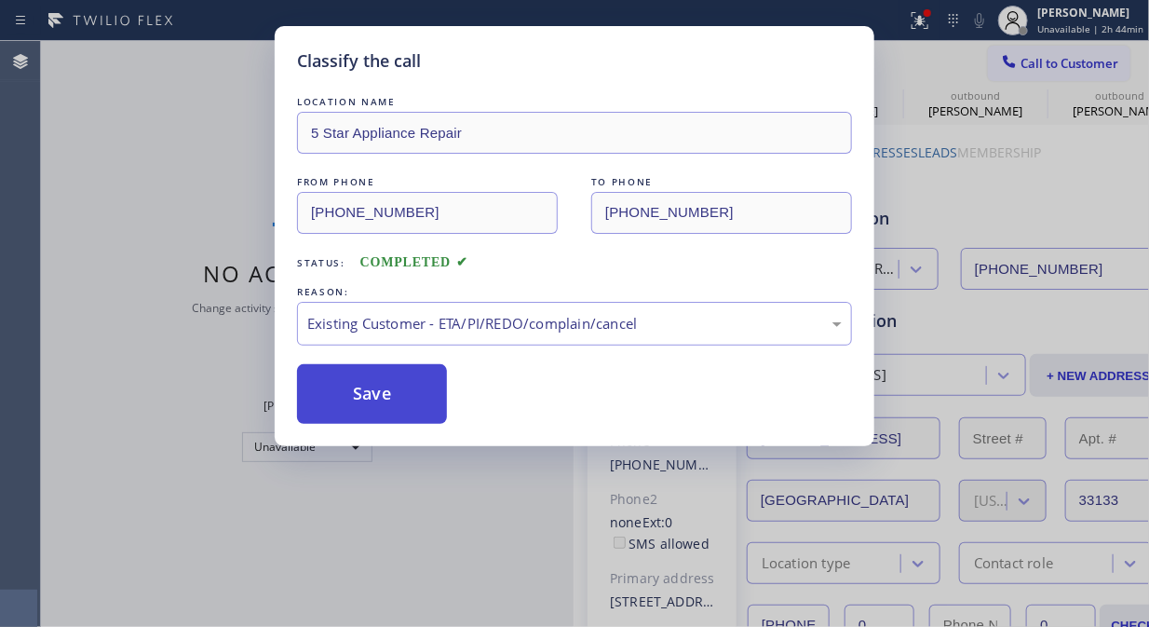
click at [393, 404] on button "Save" at bounding box center [372, 394] width 150 height 60
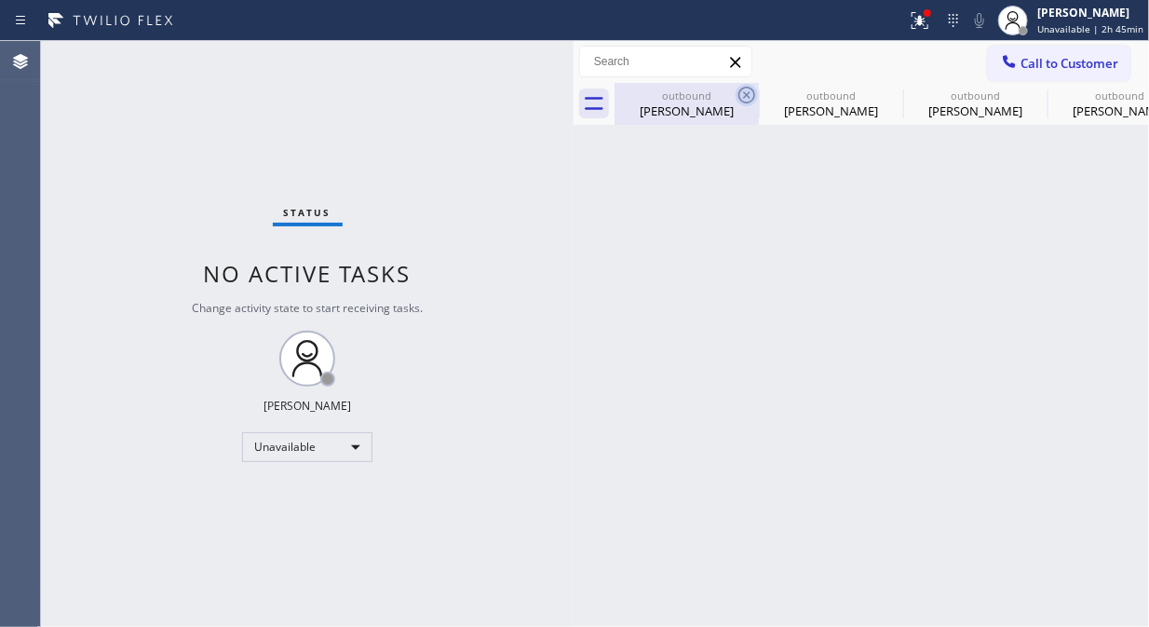
click at [750, 89] on icon at bounding box center [747, 95] width 22 height 22
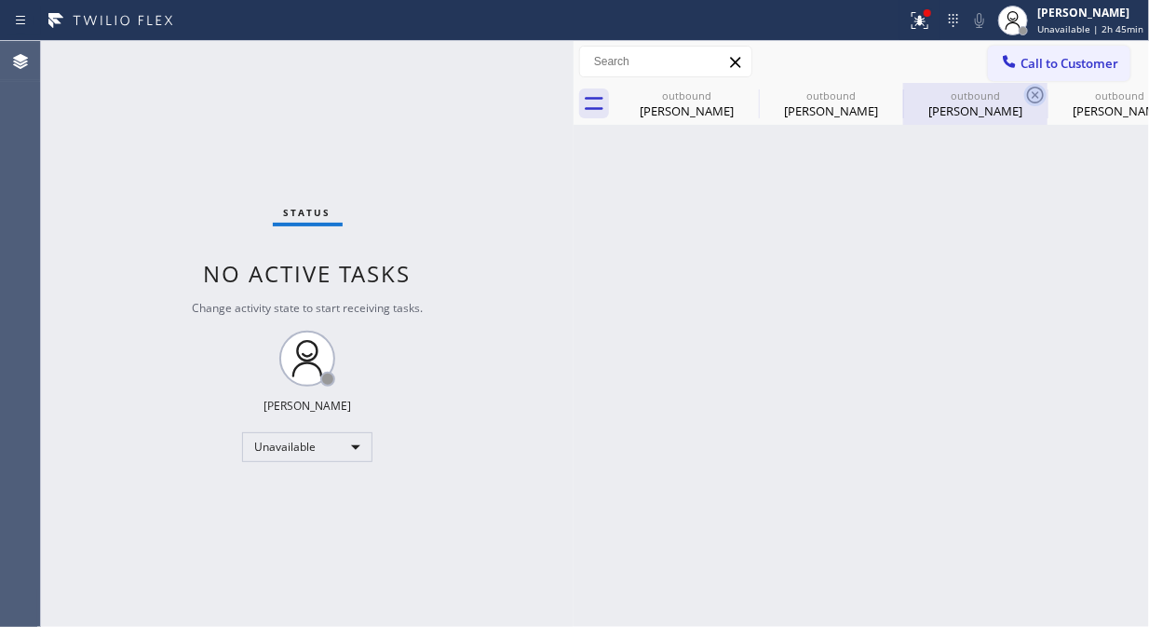
click at [0, 0] on icon at bounding box center [0, 0] width 0 height 0
click at [1024, 90] on icon at bounding box center [1035, 95] width 22 height 22
click at [0, 0] on icon at bounding box center [0, 0] width 0 height 0
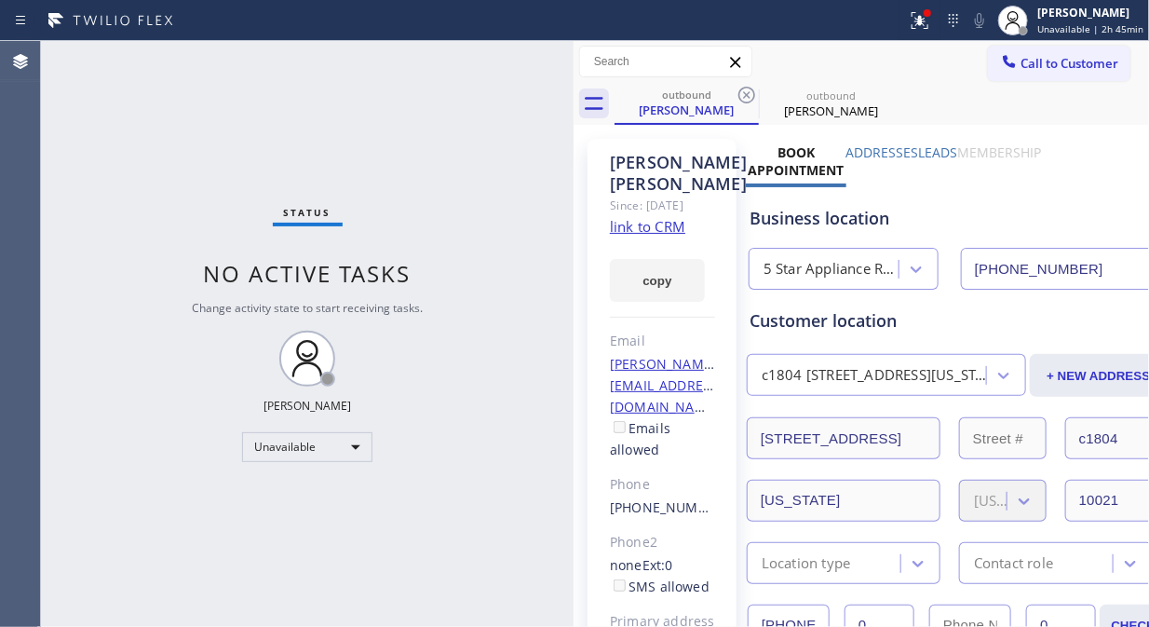
click at [750, 90] on icon at bounding box center [747, 95] width 22 height 22
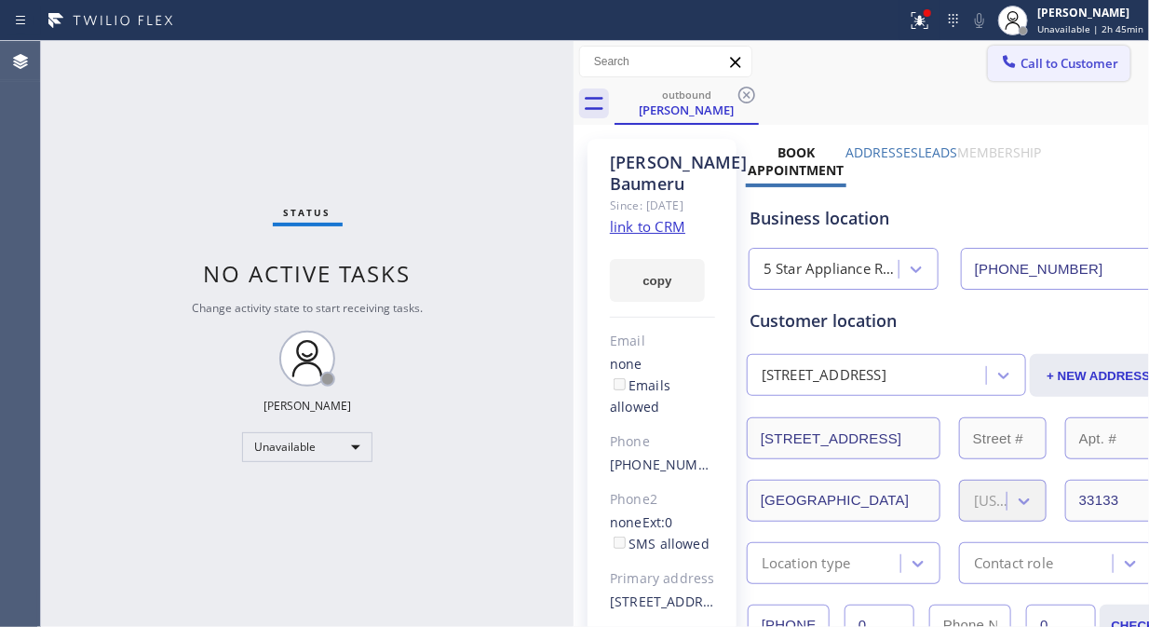
click at [1029, 59] on span "Call to Customer" at bounding box center [1070, 63] width 98 height 17
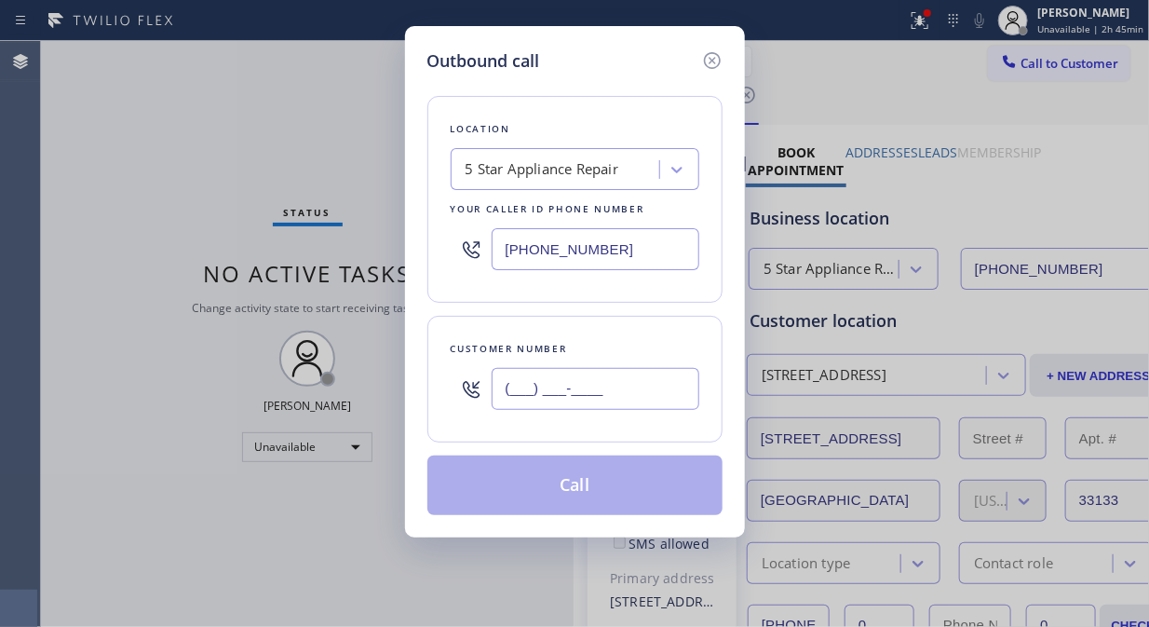
click at [563, 384] on input "(___) ___-____" at bounding box center [596, 389] width 208 height 42
paste input "646) 771-1652"
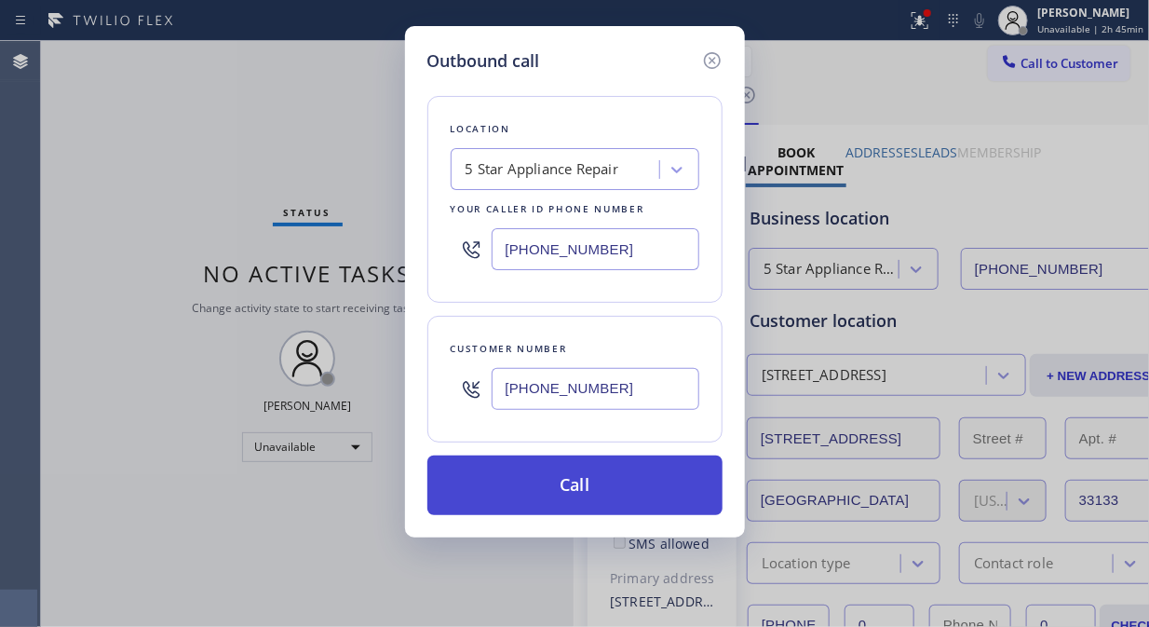
type input "[PHONE_NUMBER]"
click at [603, 495] on button "Call" at bounding box center [574, 485] width 295 height 60
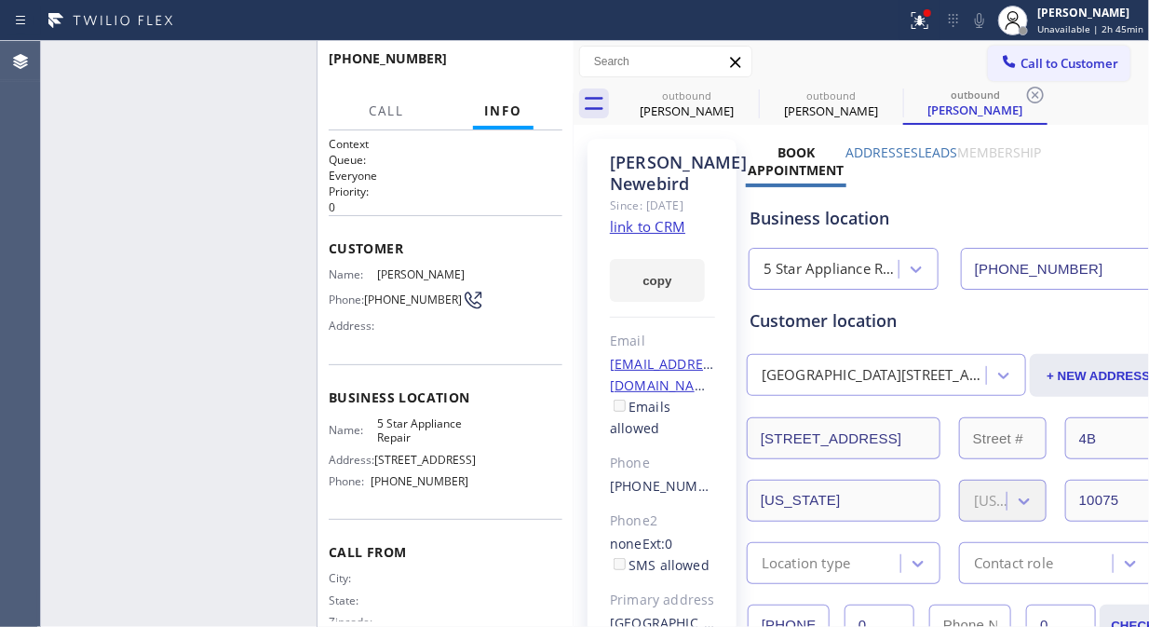
type input "[PHONE_NUMBER]"
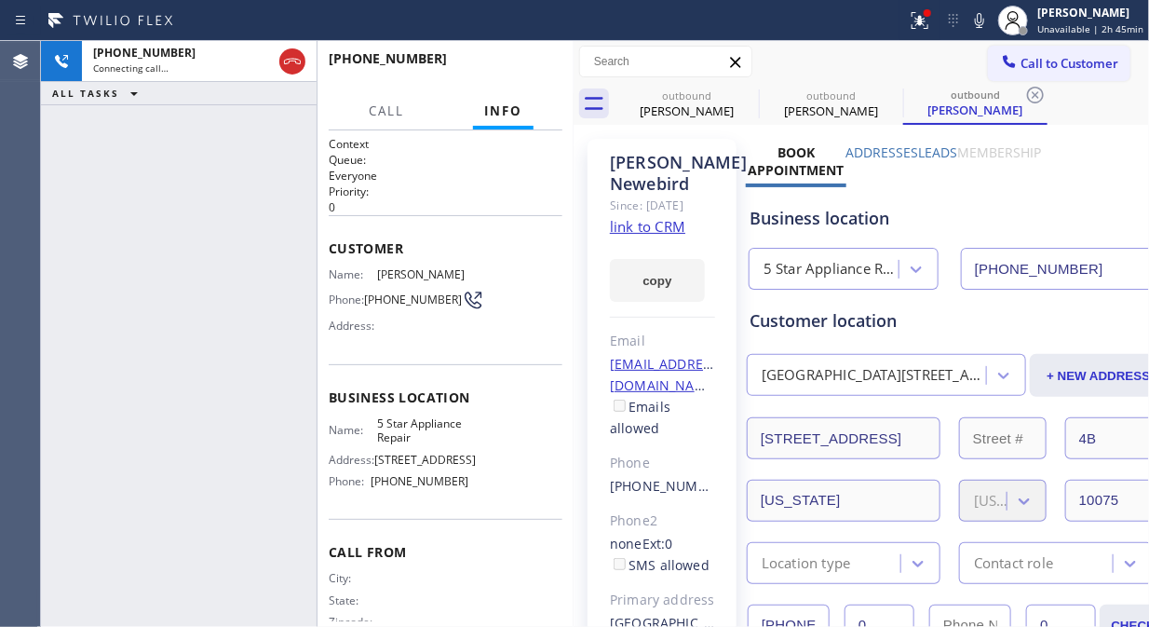
drag, startPoint x: 294, startPoint y: 66, endPoint x: 907, endPoint y: 162, distance: 620.2
click at [295, 67] on icon at bounding box center [292, 61] width 22 height 22
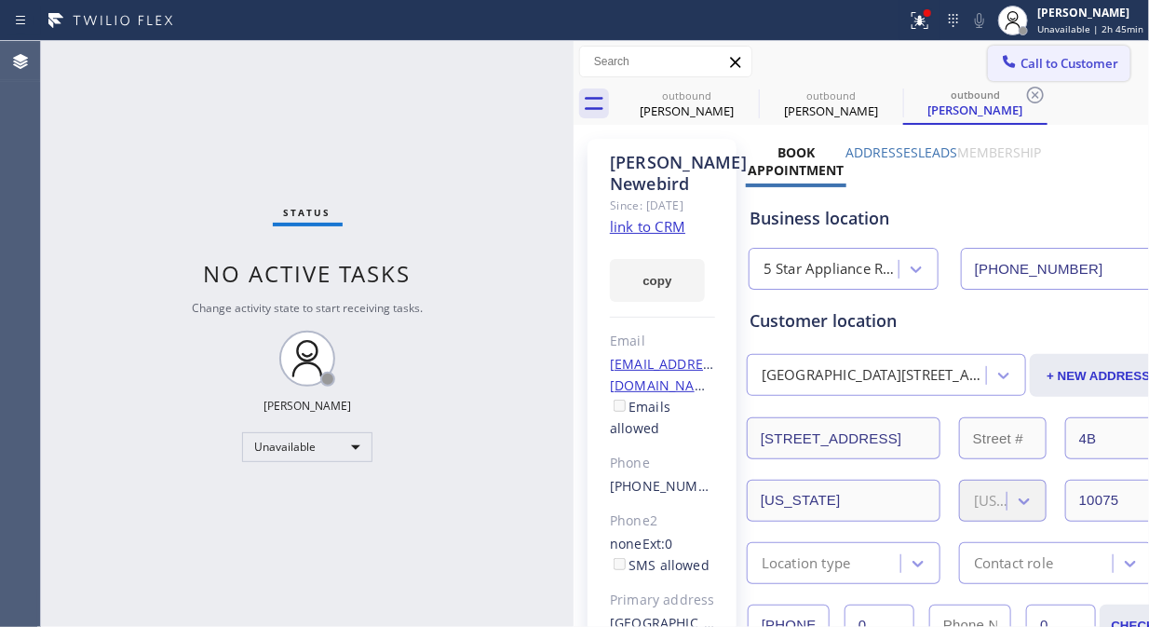
click at [1025, 52] on button "Call to Customer" at bounding box center [1059, 63] width 142 height 35
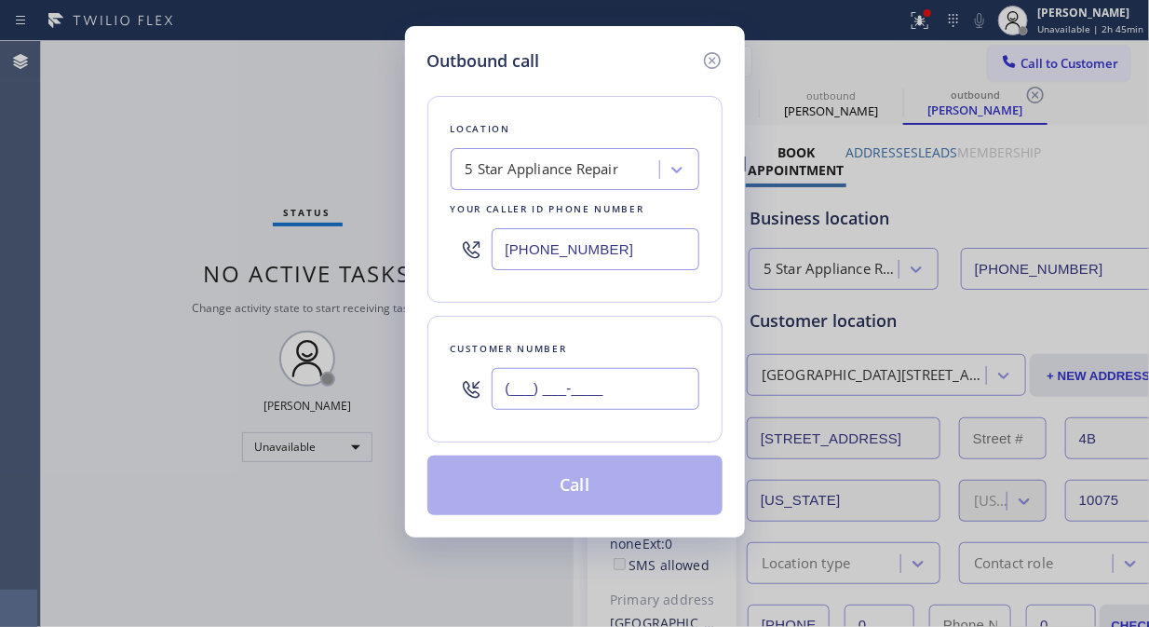
click at [634, 378] on input "(___) ___-____" at bounding box center [596, 389] width 208 height 42
paste input "917) 674-2312"
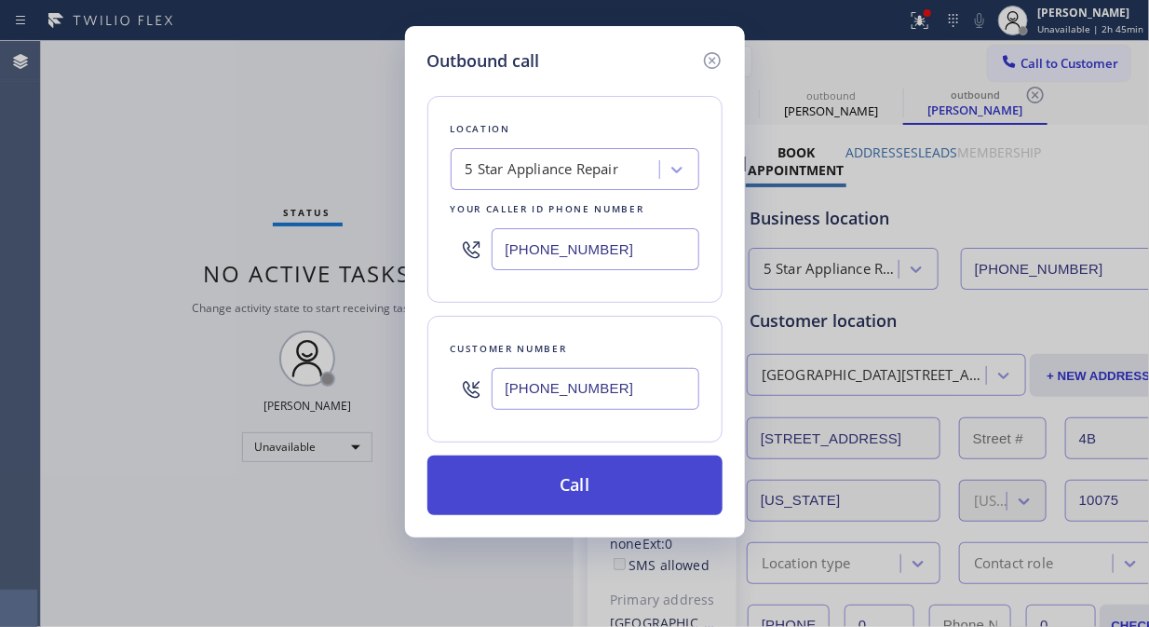
type input "[PHONE_NUMBER]"
click at [619, 504] on button "Call" at bounding box center [574, 485] width 295 height 60
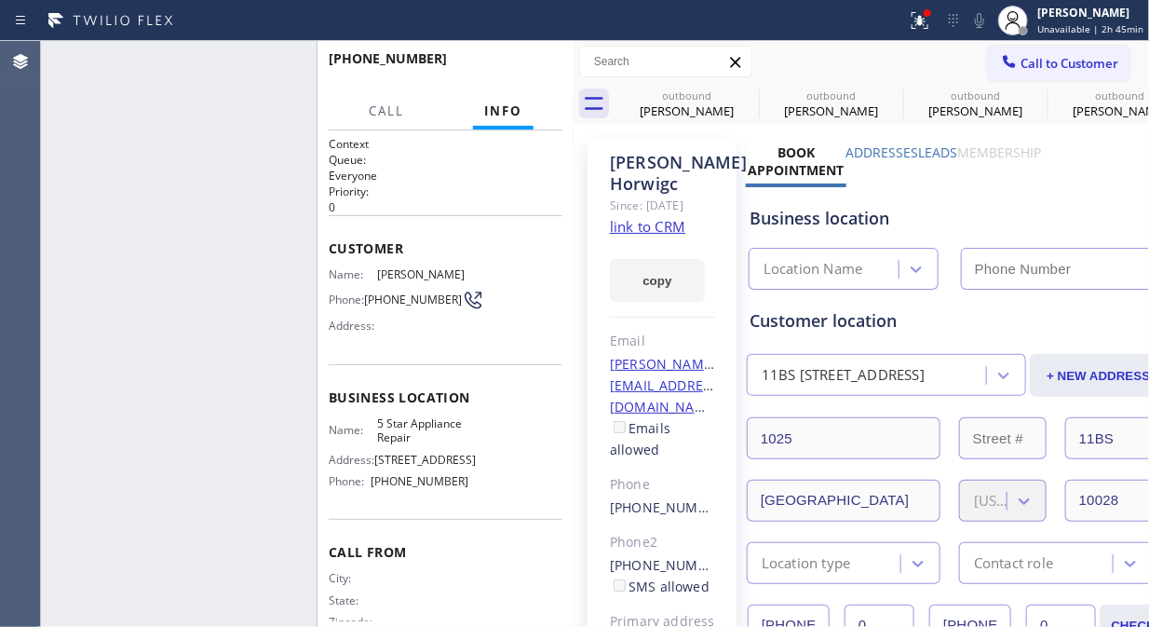
type input "[PHONE_NUMBER]"
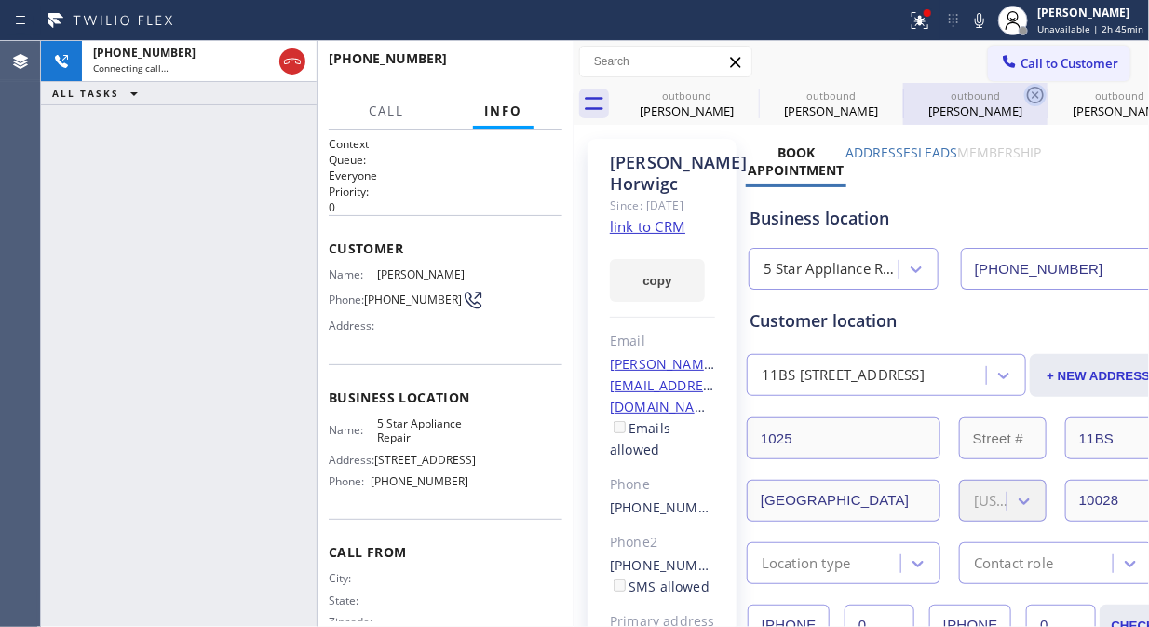
click at [0, 0] on icon at bounding box center [0, 0] width 0 height 0
click at [1024, 93] on icon at bounding box center [1035, 95] width 22 height 22
click at [0, 0] on icon at bounding box center [0, 0] width 0 height 0
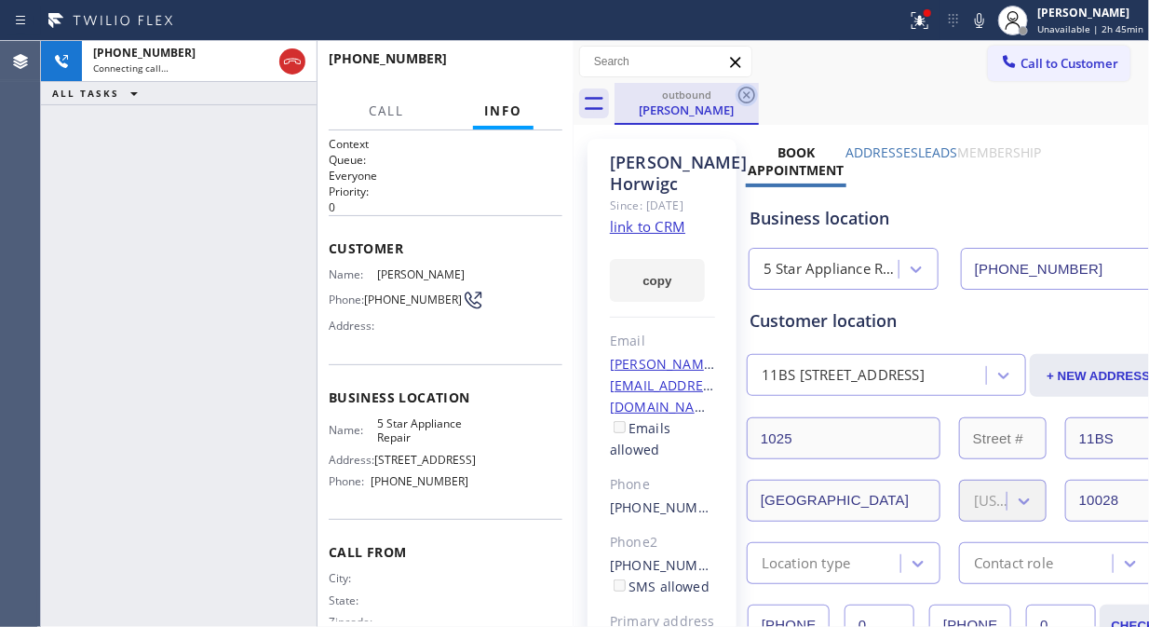
click at [742, 93] on icon at bounding box center [747, 95] width 22 height 22
click at [742, 93] on div "outbound [PERSON_NAME]" at bounding box center [882, 104] width 535 height 42
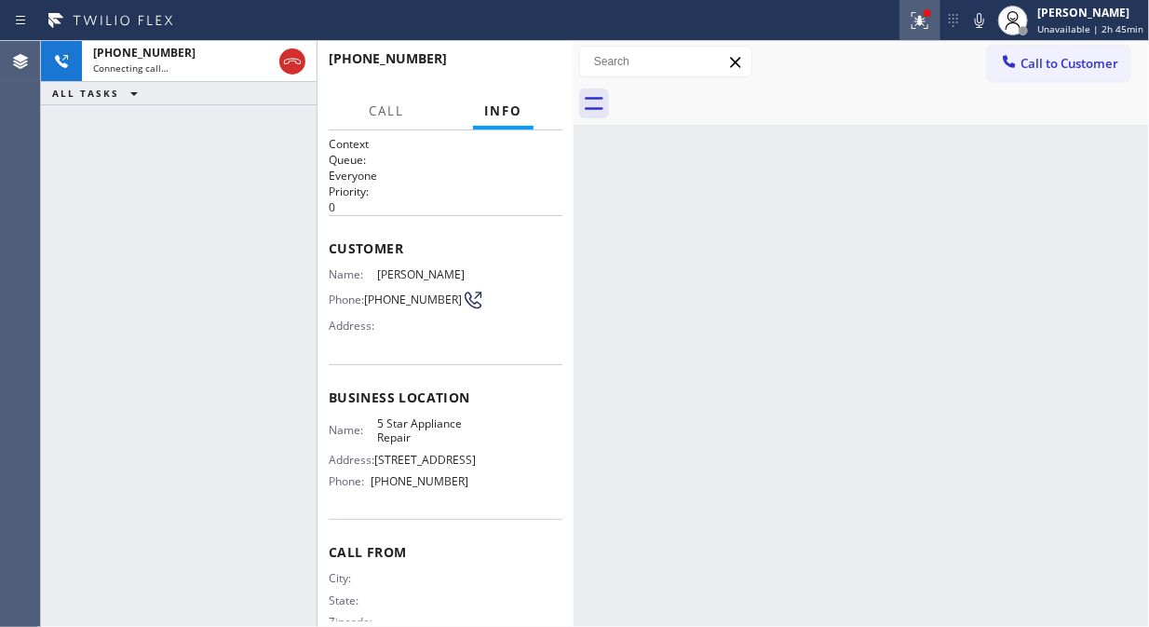
click at [922, 23] on icon at bounding box center [920, 20] width 22 height 22
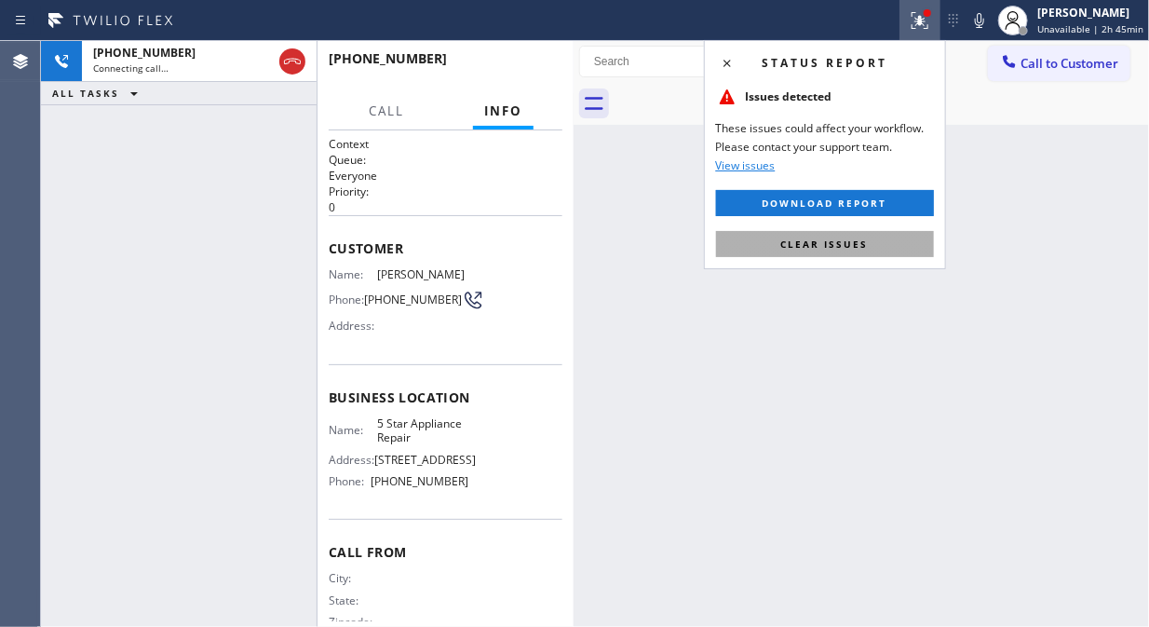
click at [840, 250] on span "Clear issues" at bounding box center [825, 243] width 88 height 13
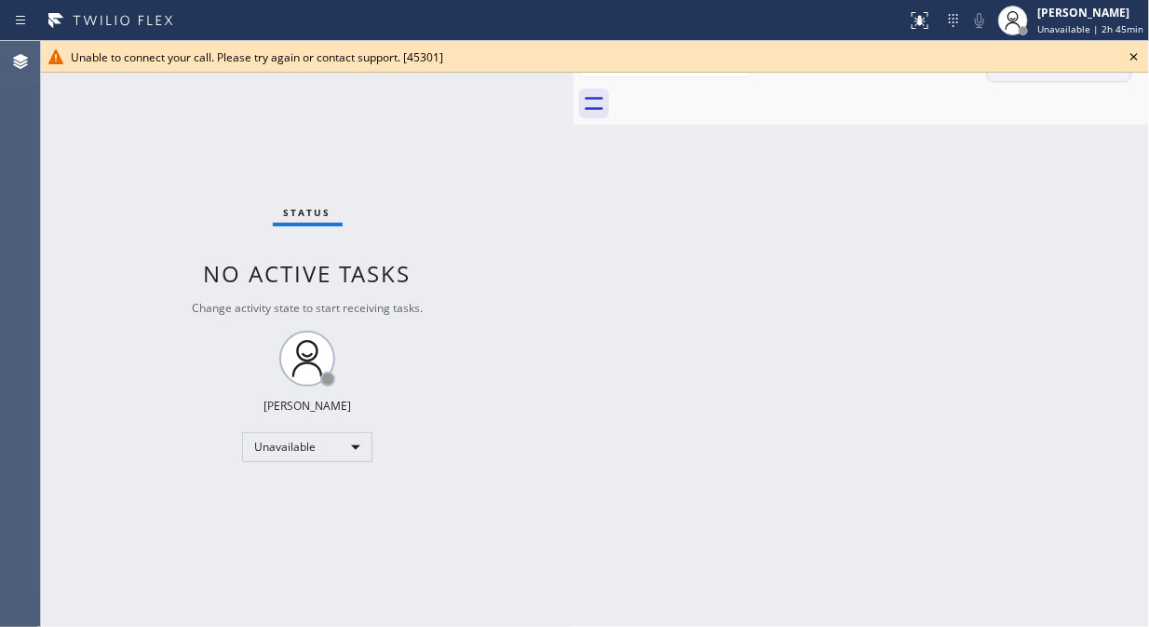
drag, startPoint x: 1133, startPoint y: 58, endPoint x: 1100, endPoint y: 75, distance: 37.9
click at [1132, 59] on icon at bounding box center [1134, 56] width 7 height 7
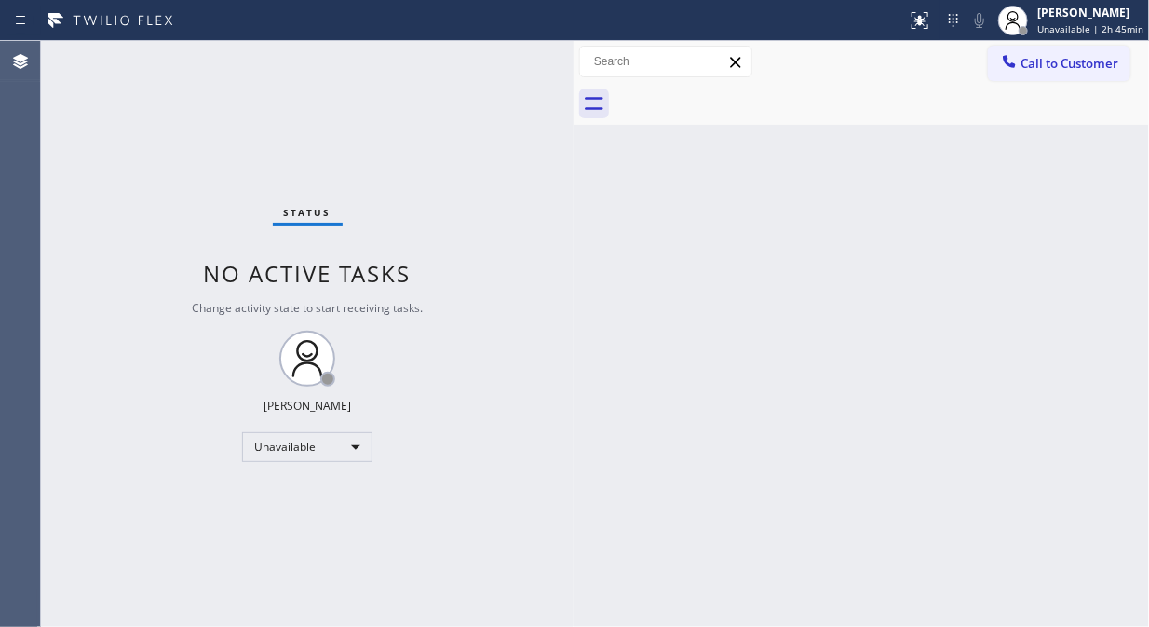
drag, startPoint x: 1095, startPoint y: 76, endPoint x: 1085, endPoint y: 78, distance: 10.4
click at [1094, 77] on button "Call to Customer" at bounding box center [1059, 63] width 142 height 35
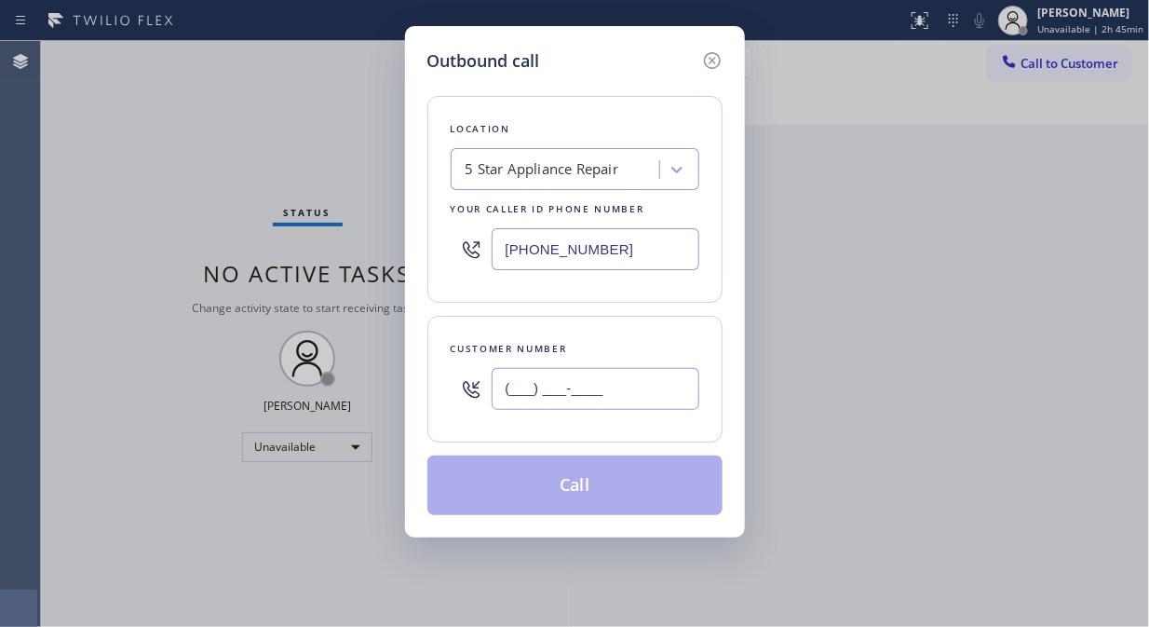
click at [598, 385] on input "(___) ___-____" at bounding box center [596, 389] width 208 height 42
paste input "917) 975-3100"
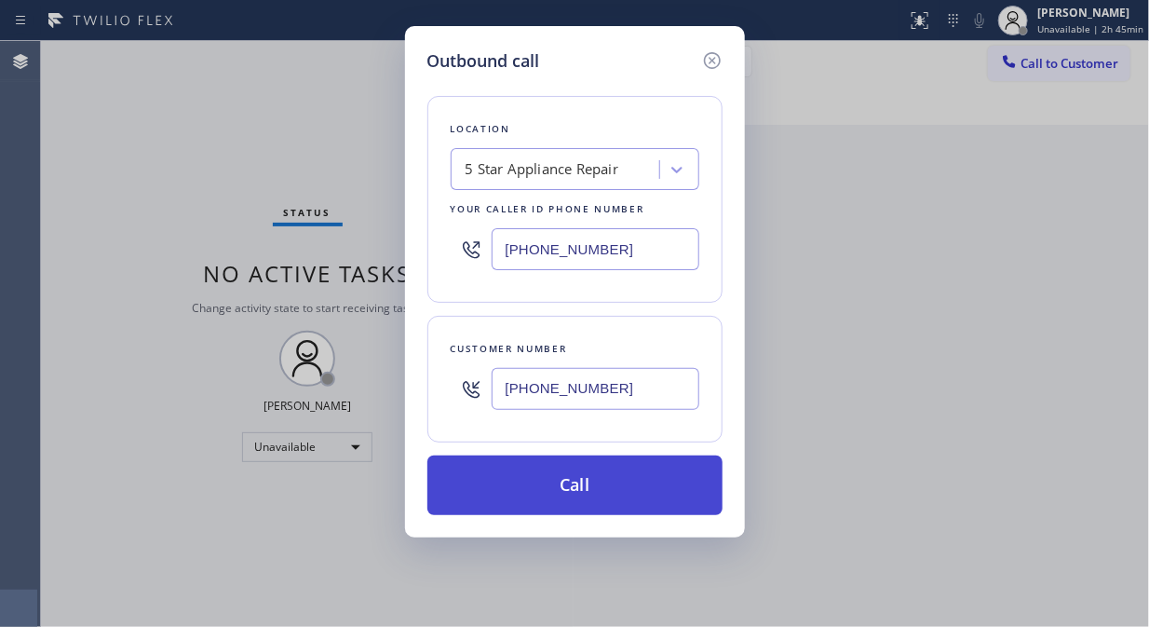
type input "[PHONE_NUMBER]"
click at [627, 499] on button "Call" at bounding box center [574, 485] width 295 height 60
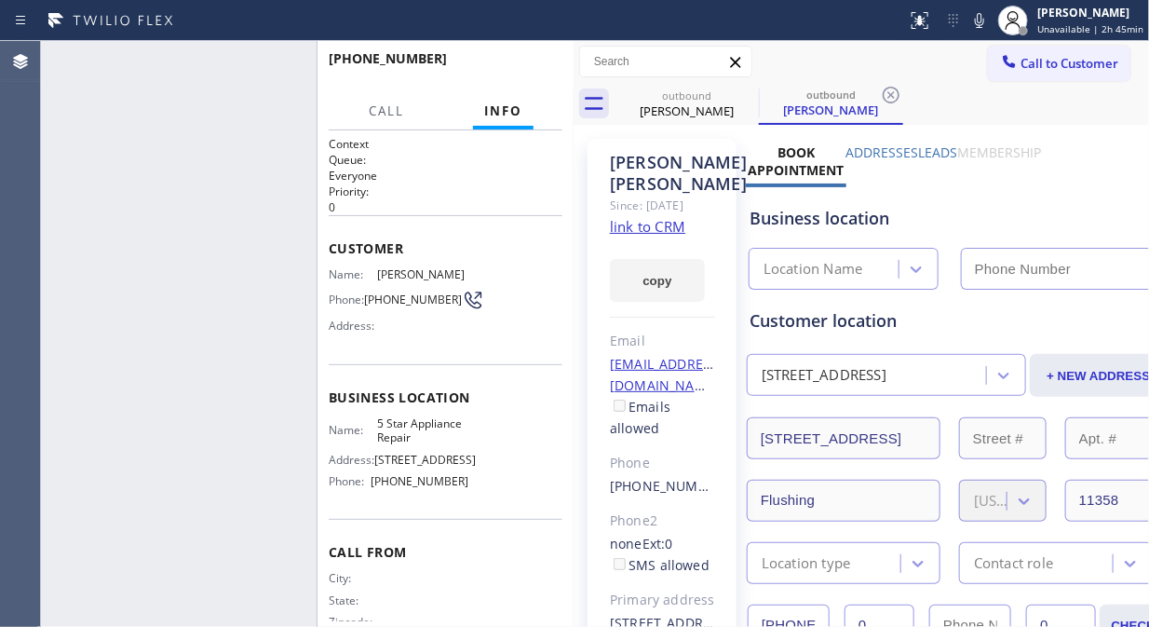
type input "[PHONE_NUMBER]"
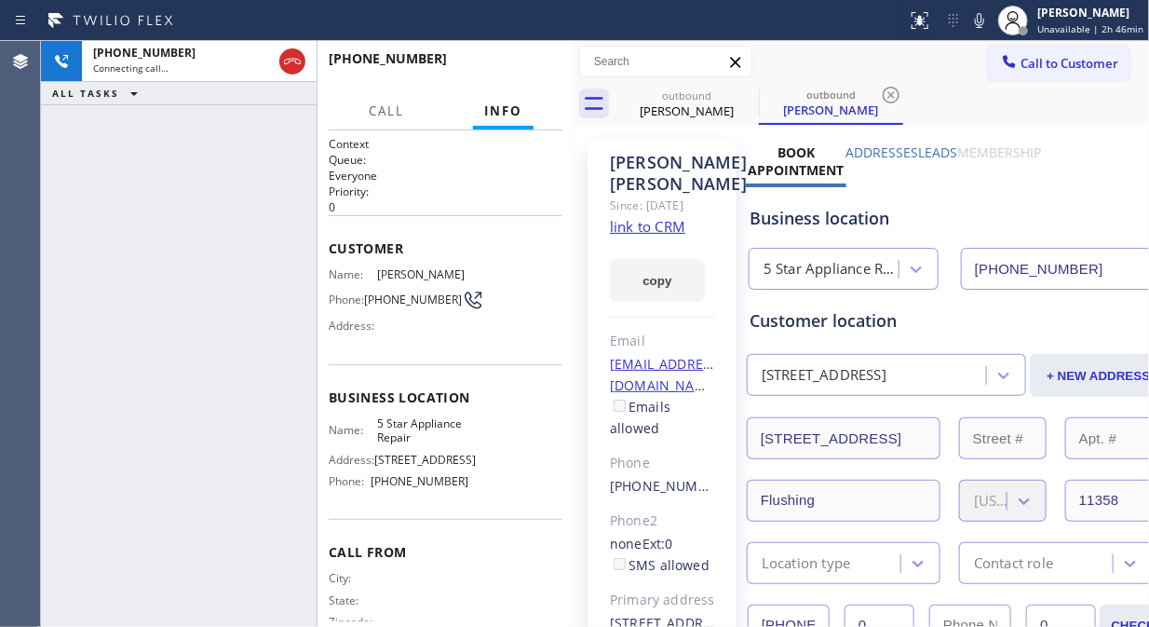
click at [147, 172] on div "[PHONE_NUMBER] Connecting call… ALL TASKS ALL TASKS ACTIVE TASKS TASKS IN WRAP …" at bounding box center [179, 334] width 276 height 586
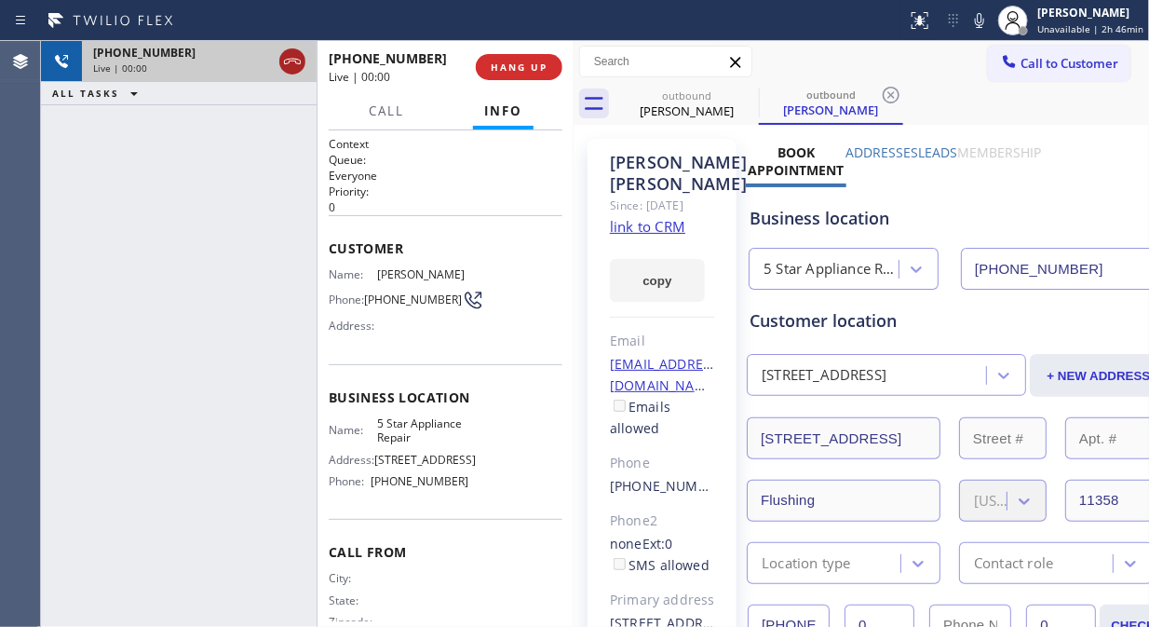
click at [291, 67] on icon at bounding box center [292, 61] width 22 height 22
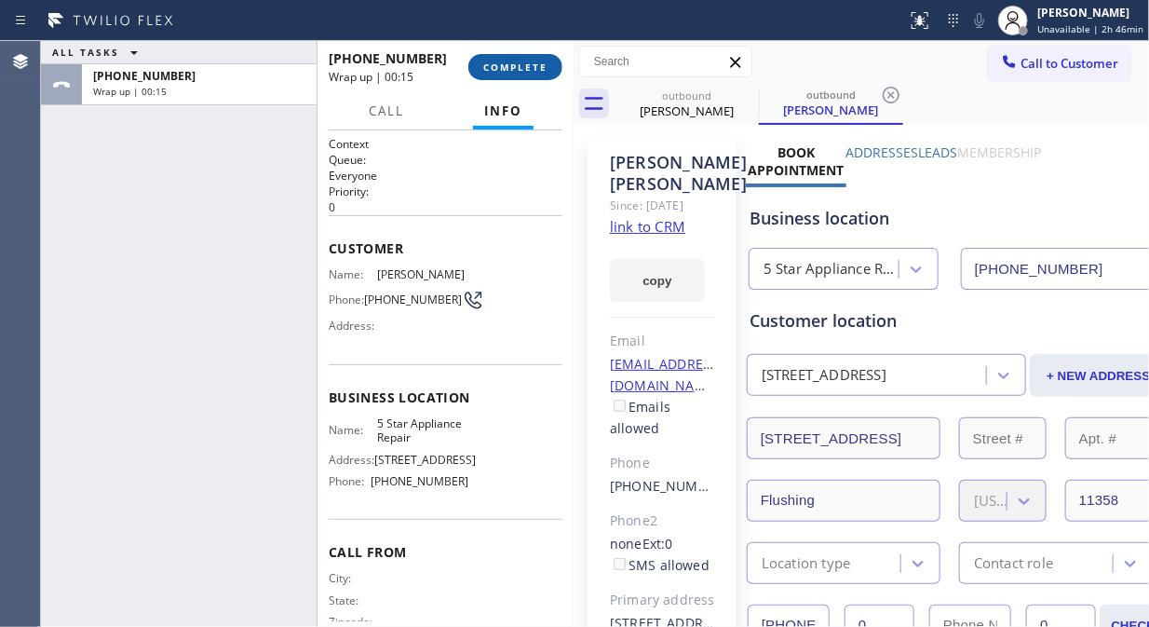
click at [507, 65] on span "COMPLETE" at bounding box center [515, 67] width 64 height 13
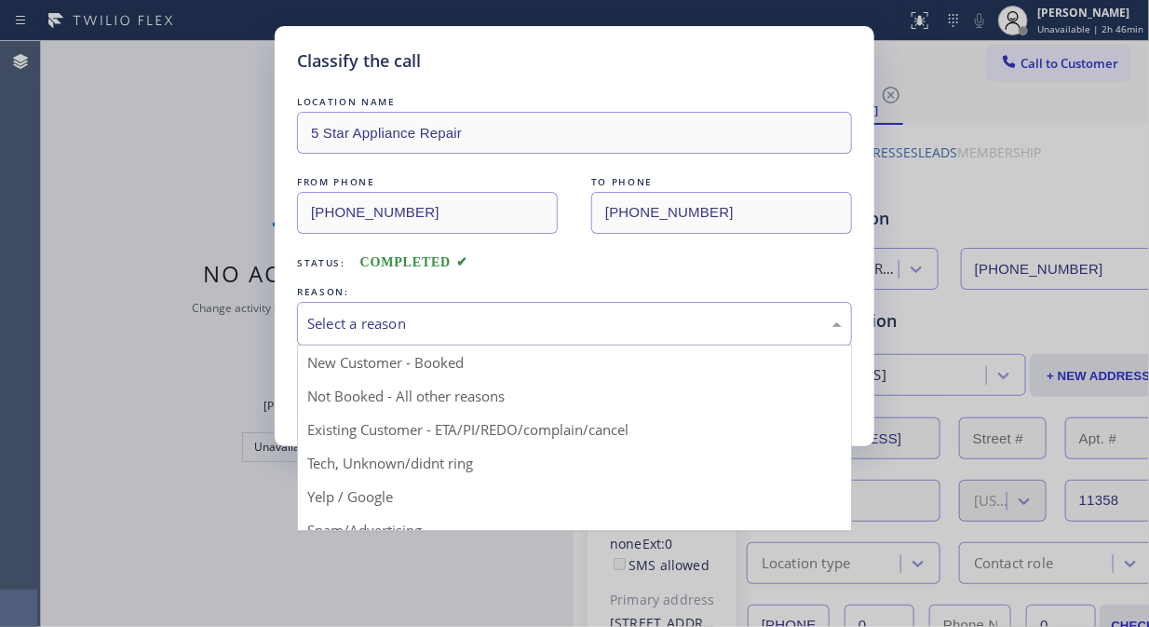
click at [507, 319] on div "Select a reason" at bounding box center [574, 323] width 535 height 21
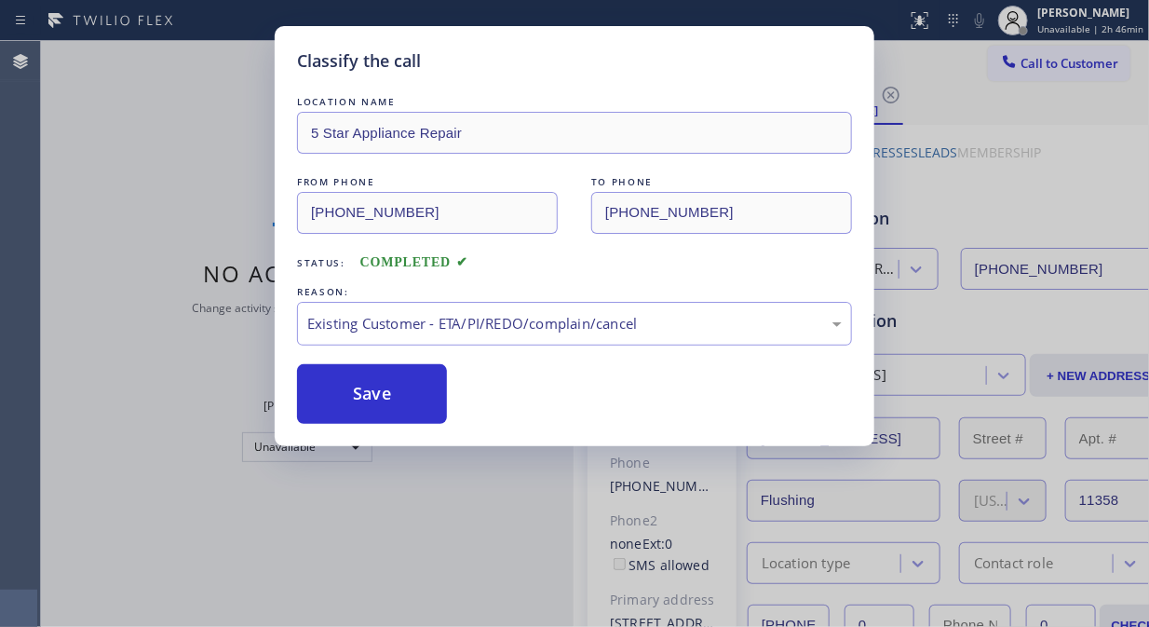
click at [392, 425] on div "Classify the call LOCATION NAME 5 Star Appliance Repair FROM PHONE [PHONE_NUMBE…" at bounding box center [575, 236] width 600 height 420
click at [391, 403] on button "Save" at bounding box center [372, 394] width 150 height 60
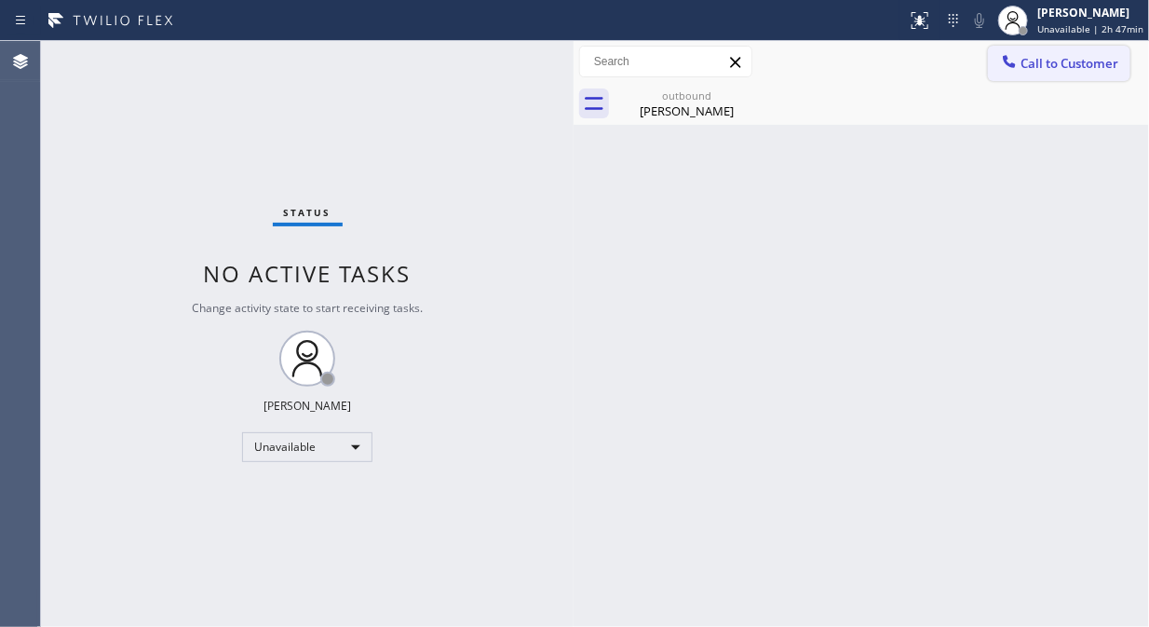
click at [1049, 67] on span "Call to Customer" at bounding box center [1070, 63] width 98 height 17
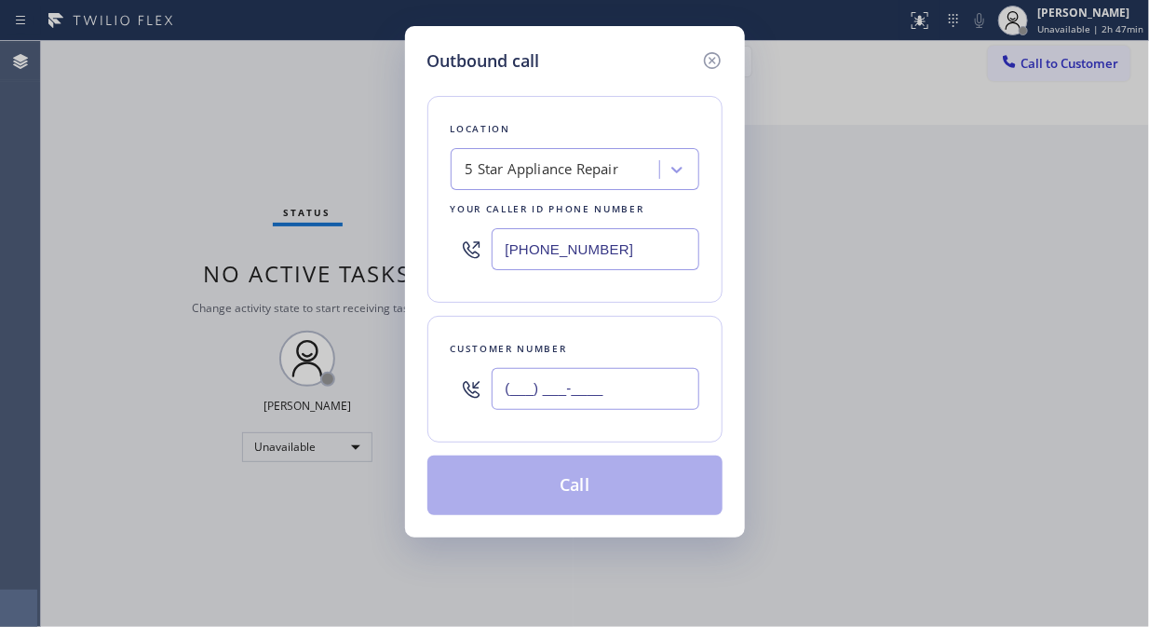
click at [501, 400] on input "(___) ___-____" at bounding box center [596, 389] width 208 height 42
paste input "703) 967-5989"
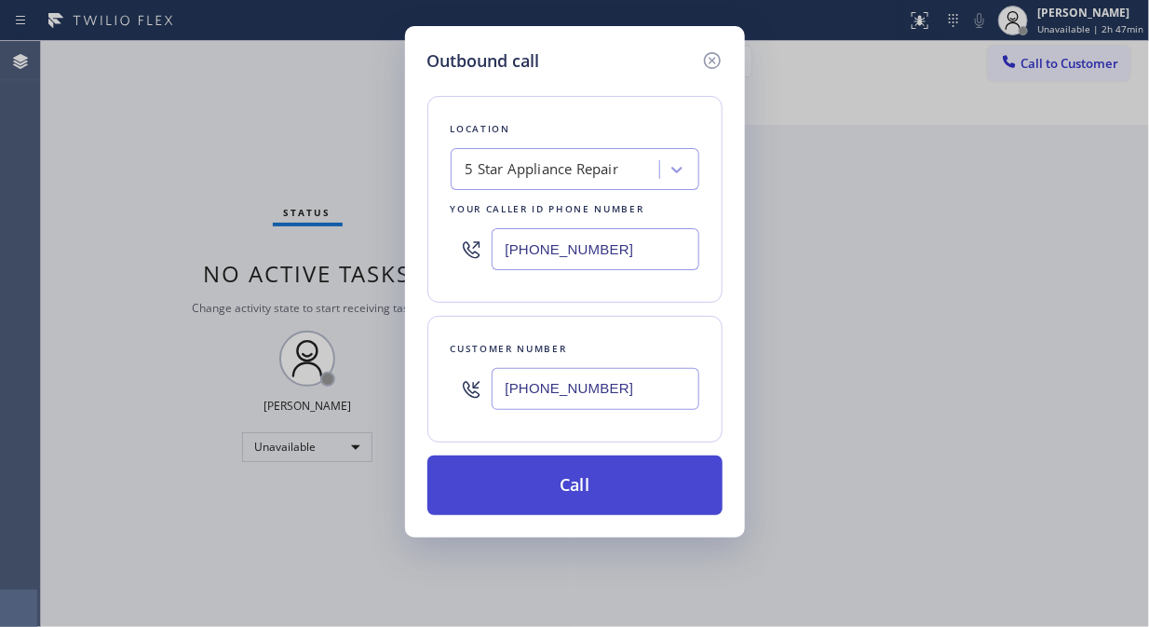
type input "[PHONE_NUMBER]"
click at [646, 489] on button "Call" at bounding box center [574, 485] width 295 height 60
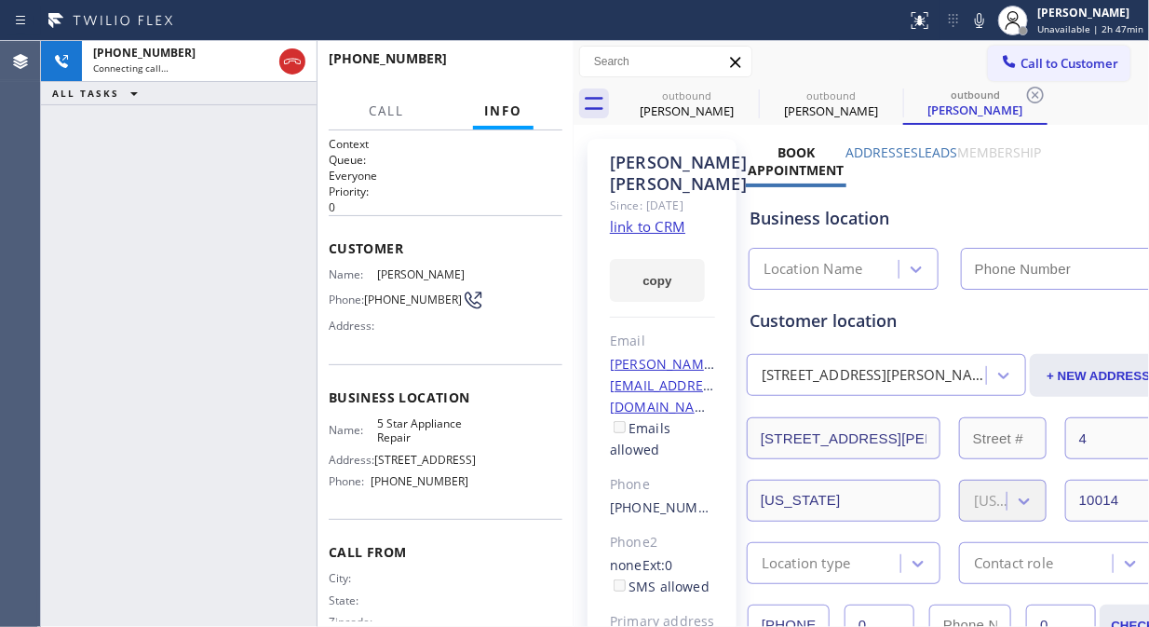
type input "[PHONE_NUMBER]"
click at [538, 67] on span "HANG UP" at bounding box center [519, 67] width 57 height 13
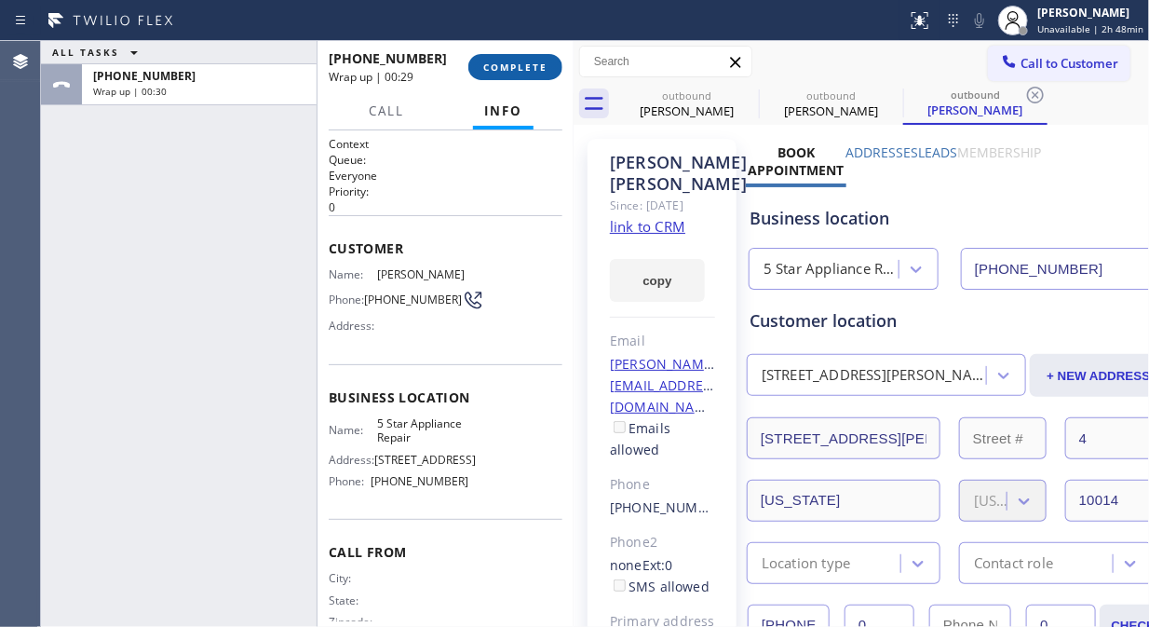
click at [518, 62] on span "COMPLETE" at bounding box center [515, 67] width 64 height 13
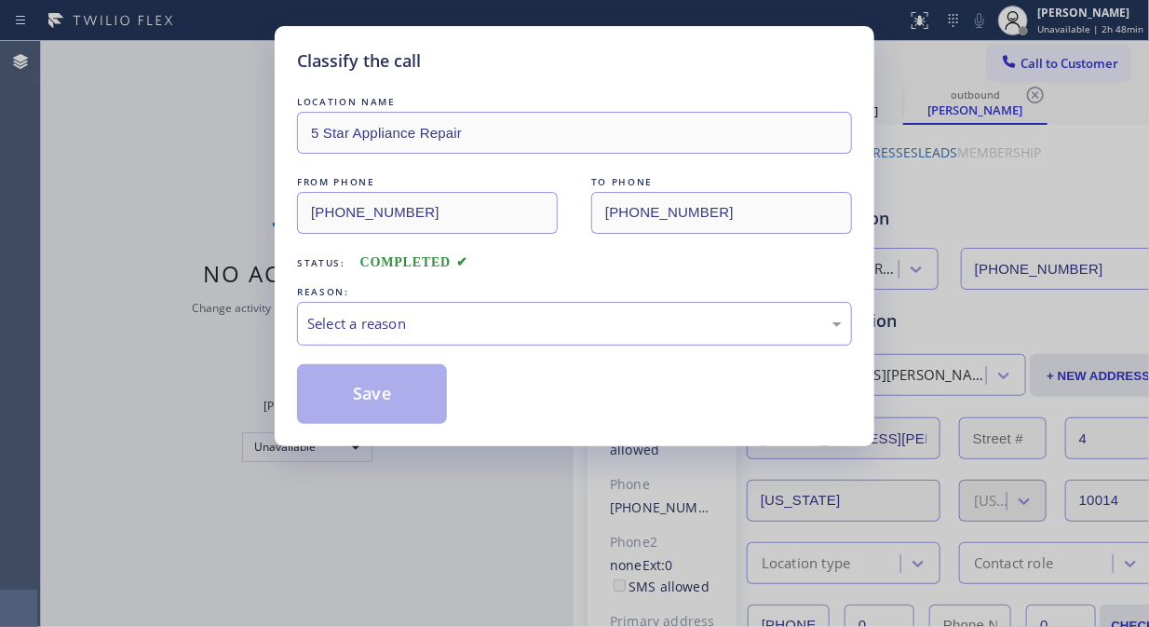
click at [491, 321] on div "Select a reason" at bounding box center [574, 323] width 535 height 21
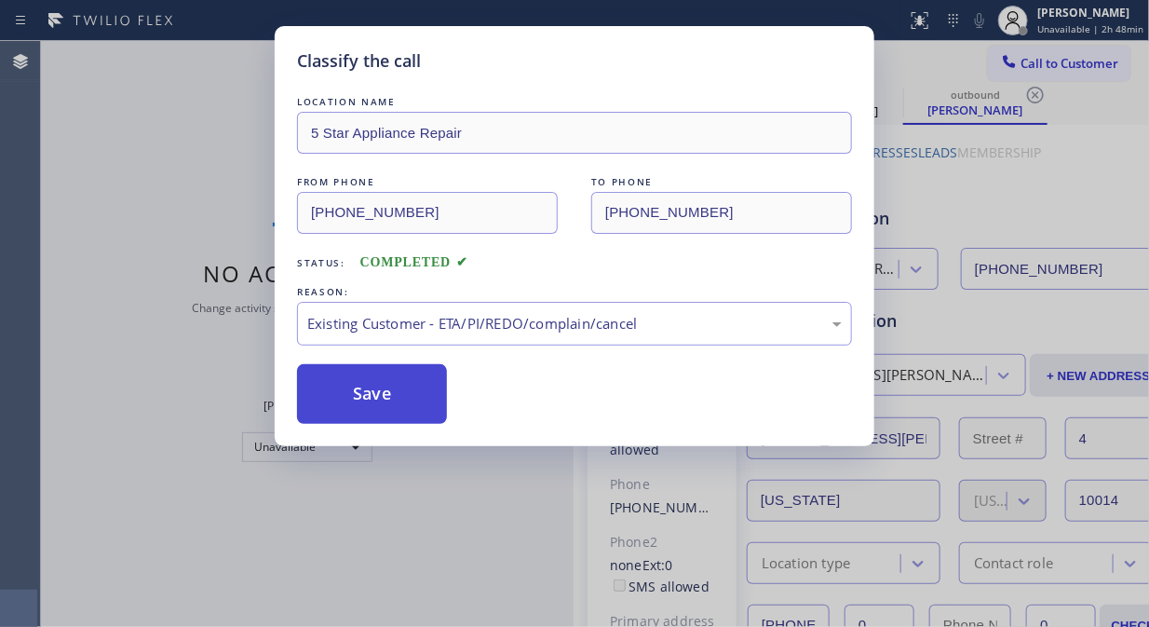
click at [406, 400] on button "Save" at bounding box center [372, 394] width 150 height 60
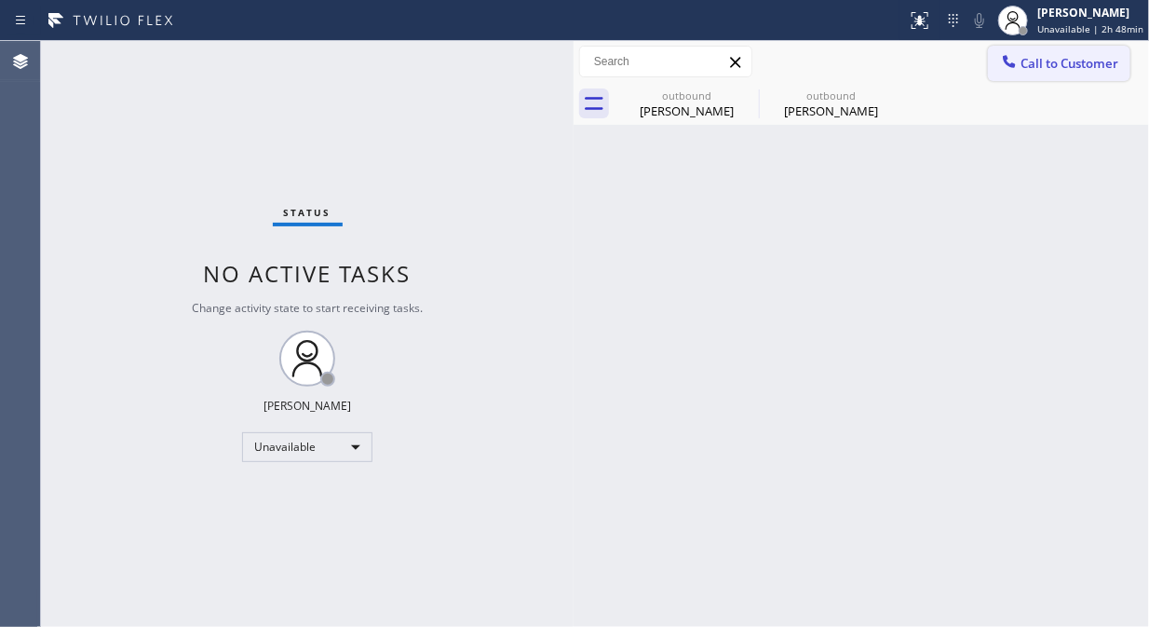
click at [1062, 59] on span "Call to Customer" at bounding box center [1070, 63] width 98 height 17
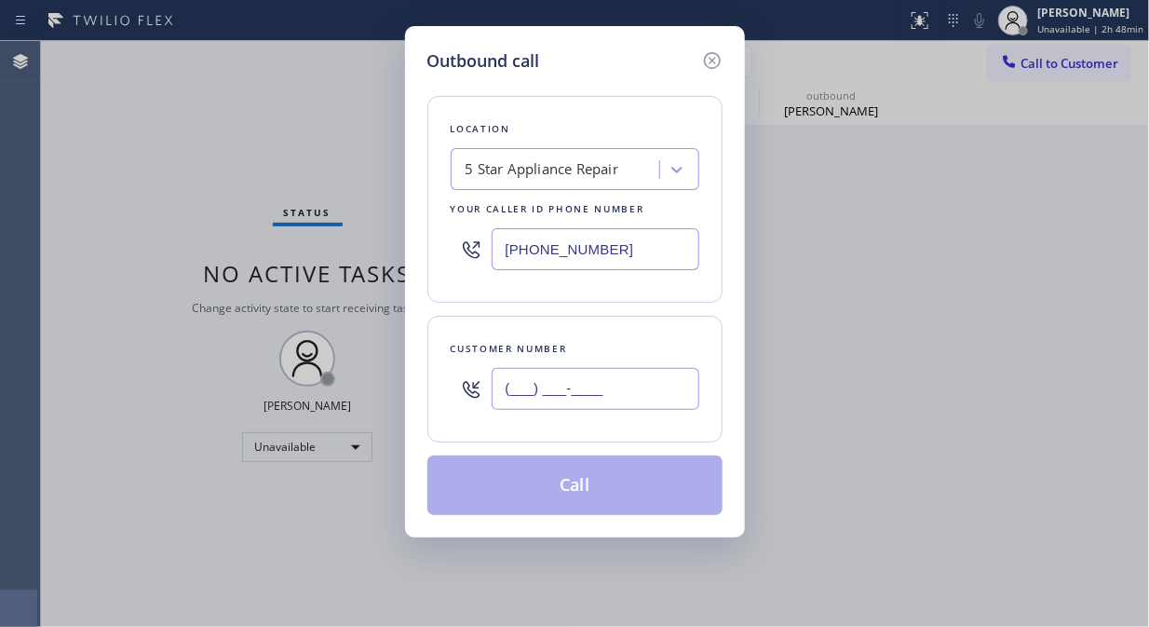
click at [498, 386] on input "(___) ___-____" at bounding box center [596, 389] width 208 height 42
paste input "646) 879-6046"
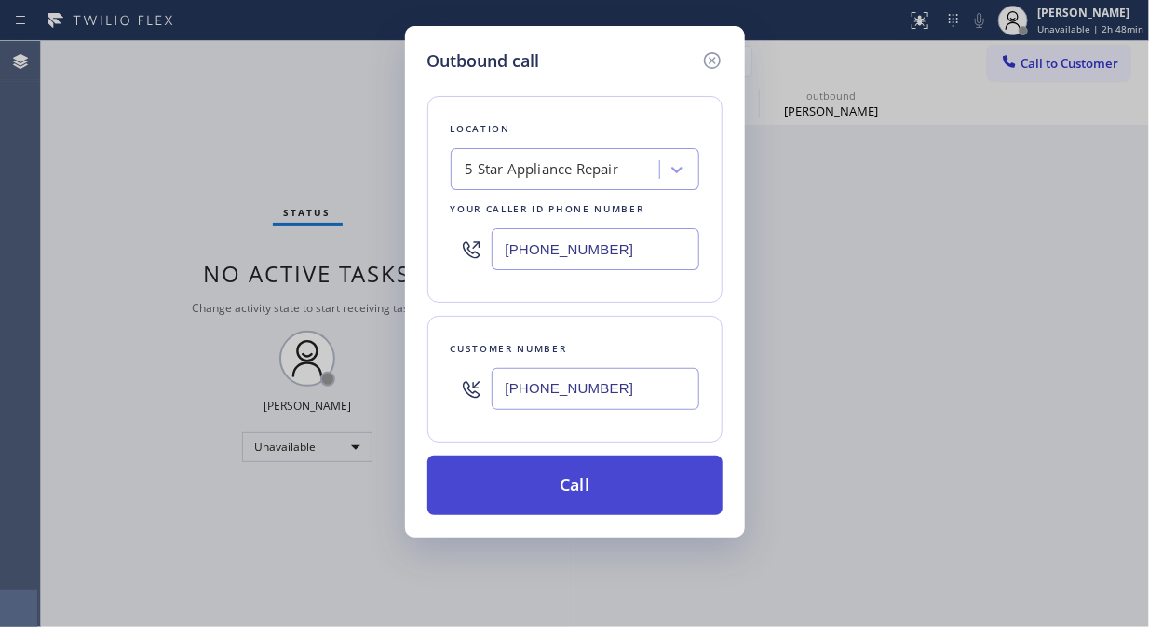
type input "[PHONE_NUMBER]"
click at [554, 484] on button "Call" at bounding box center [574, 485] width 295 height 60
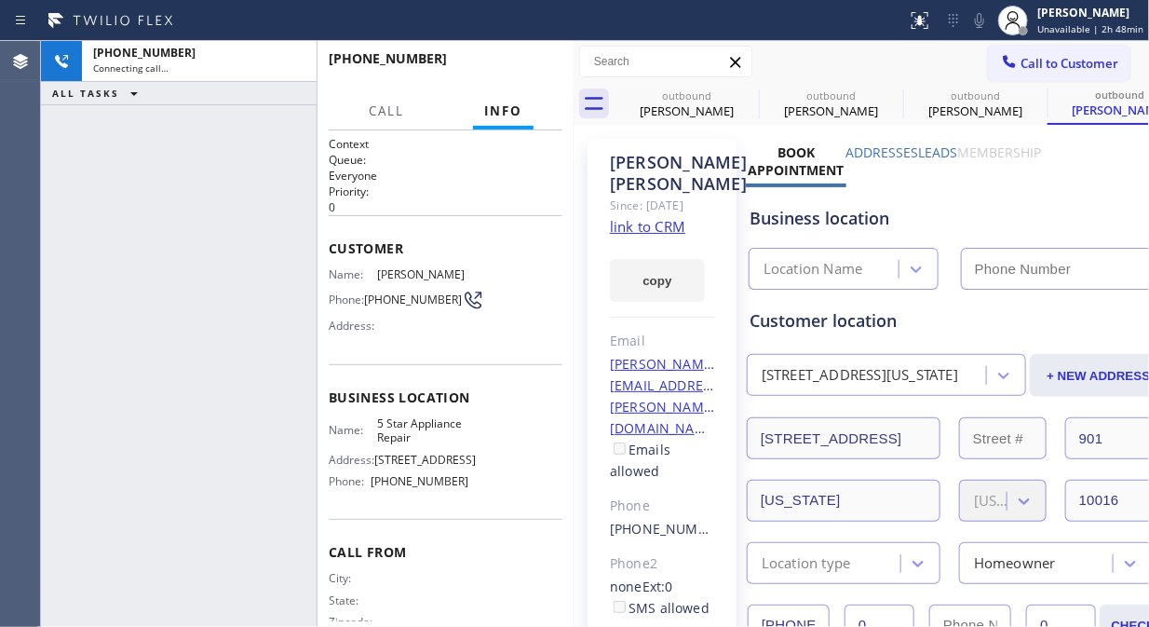
type input "[PHONE_NUMBER]"
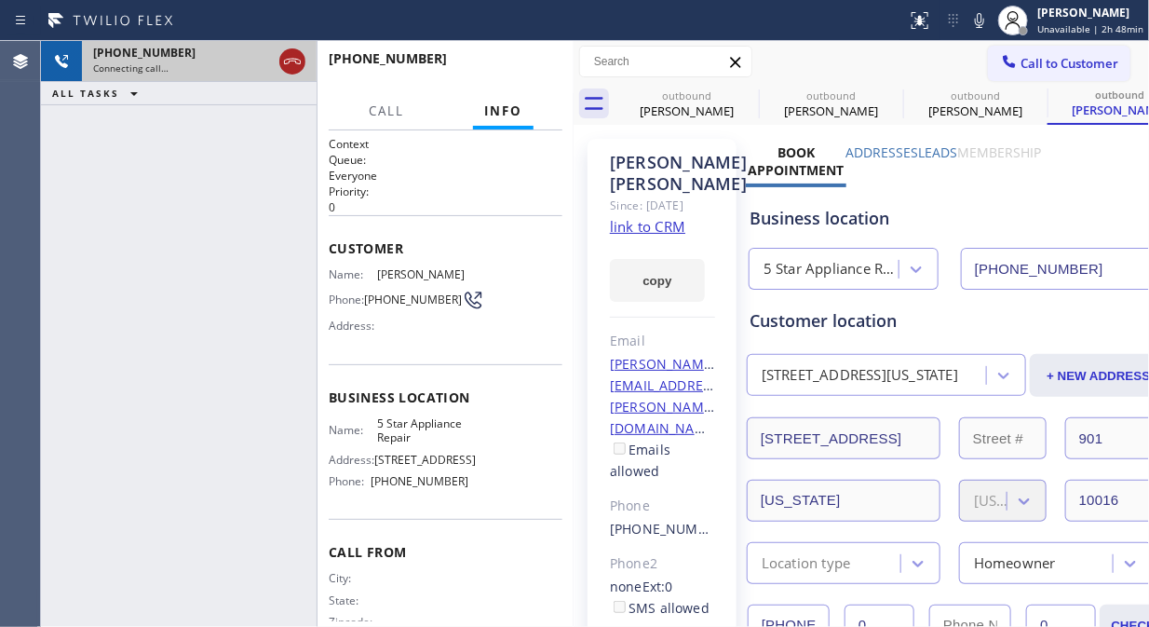
click at [298, 59] on icon at bounding box center [292, 61] width 22 height 22
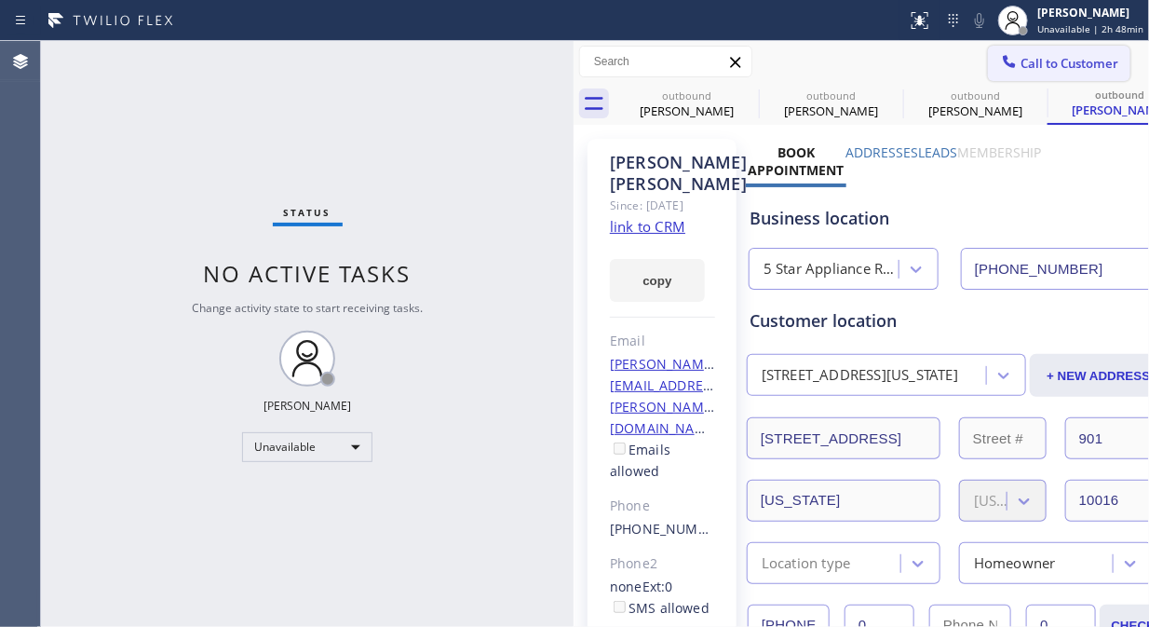
click at [1053, 68] on span "Call to Customer" at bounding box center [1070, 63] width 98 height 17
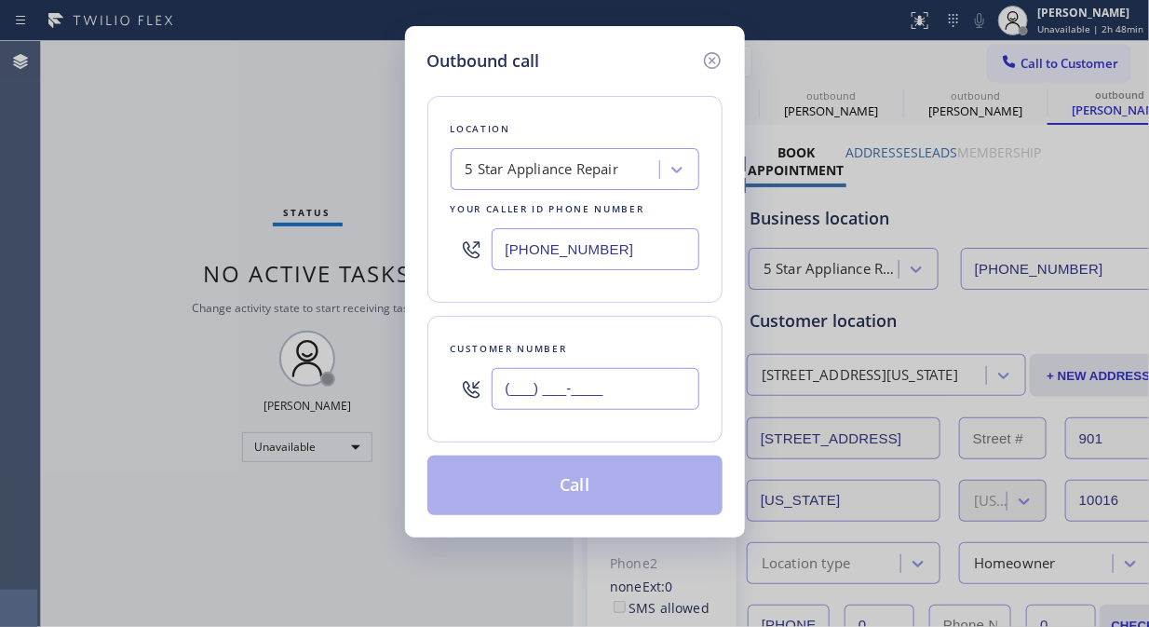
click at [540, 397] on input "(___) ___-____" at bounding box center [596, 389] width 208 height 42
paste input "917) 922-0606"
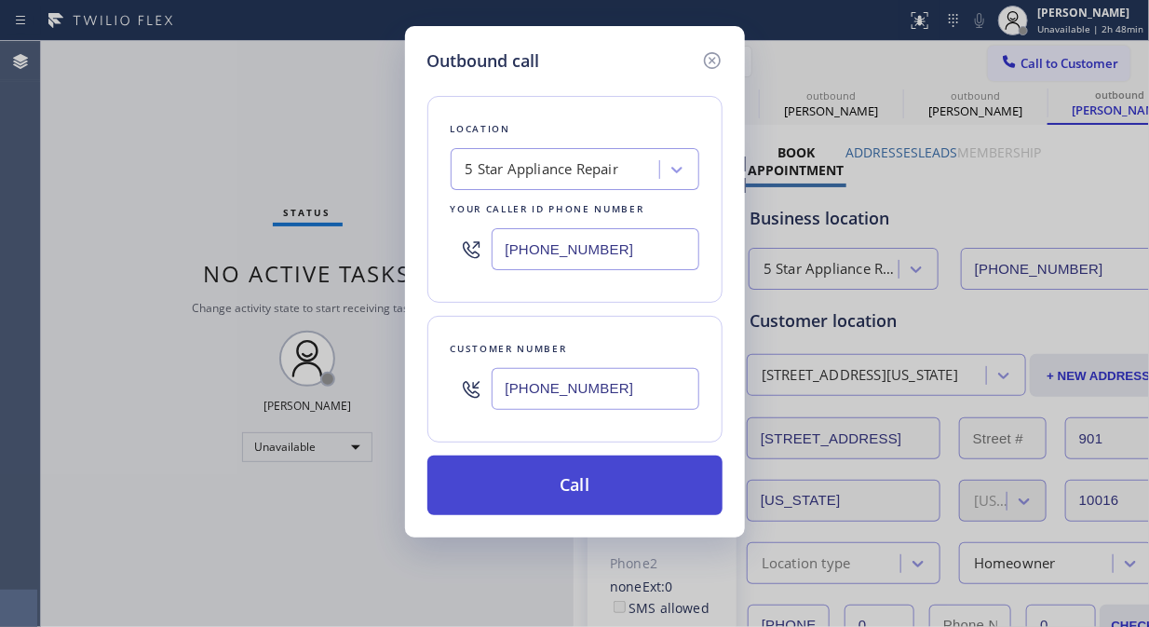
type input "[PHONE_NUMBER]"
click at [575, 482] on button "Call" at bounding box center [574, 485] width 295 height 60
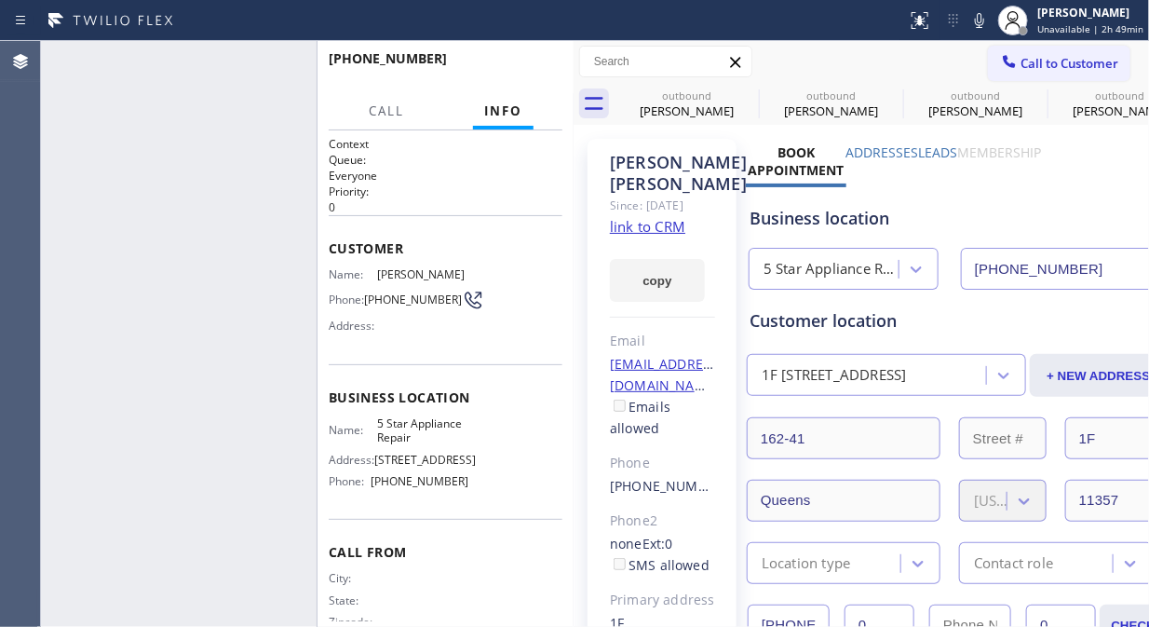
type input "[PHONE_NUMBER]"
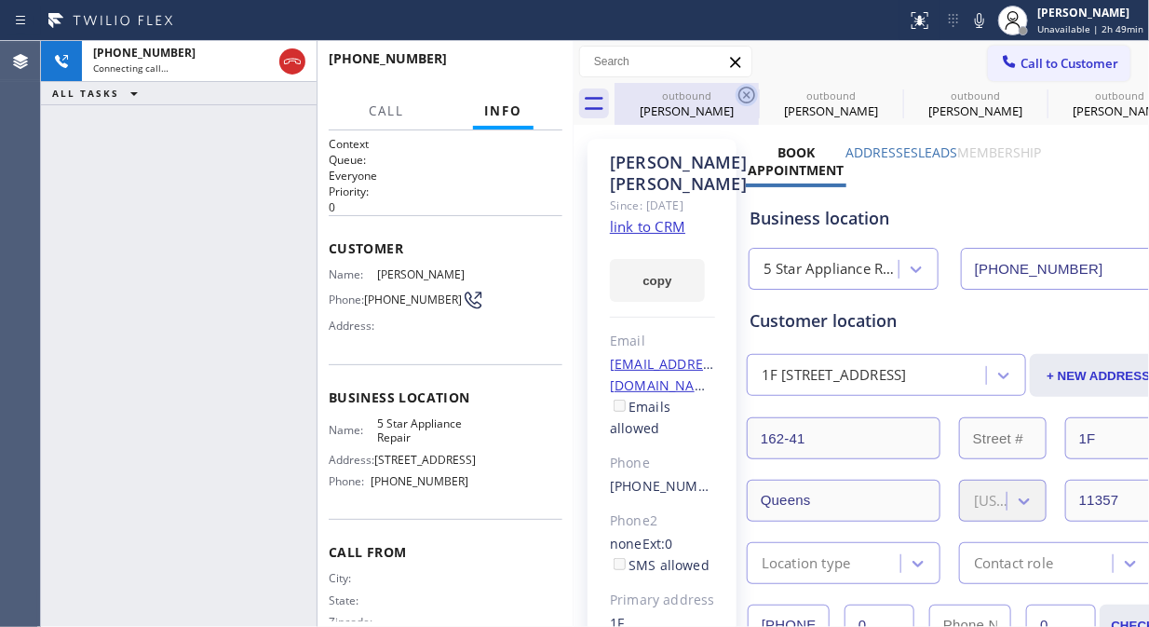
click at [755, 94] on icon at bounding box center [747, 95] width 22 height 22
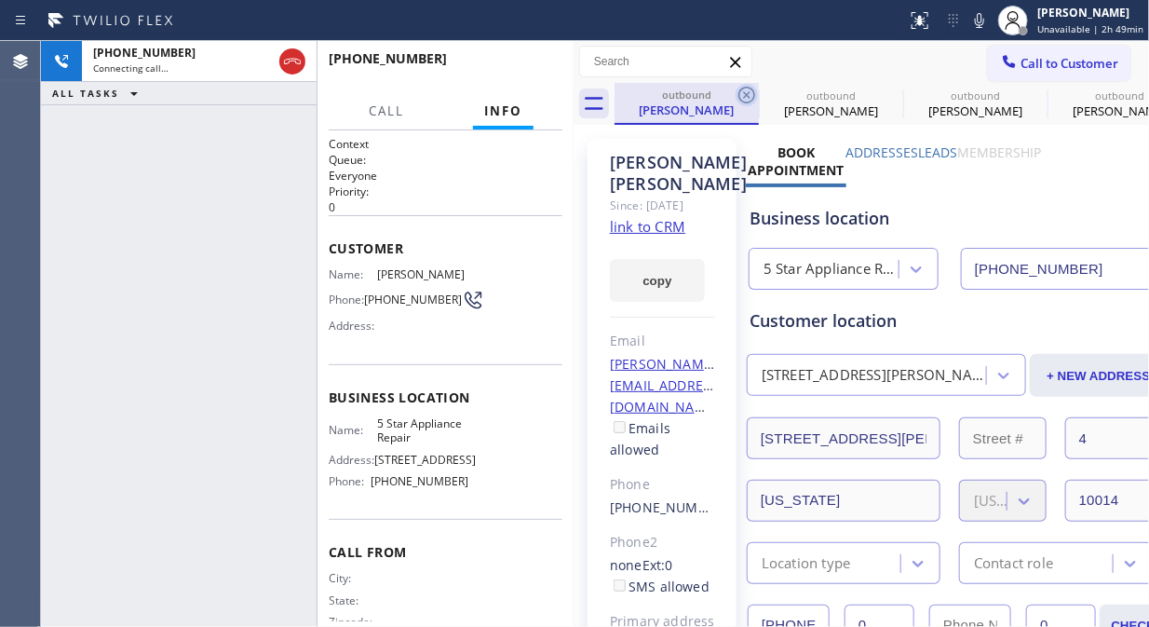
click at [748, 94] on icon at bounding box center [746, 95] width 17 height 17
click at [0, 0] on icon at bounding box center [0, 0] width 0 height 0
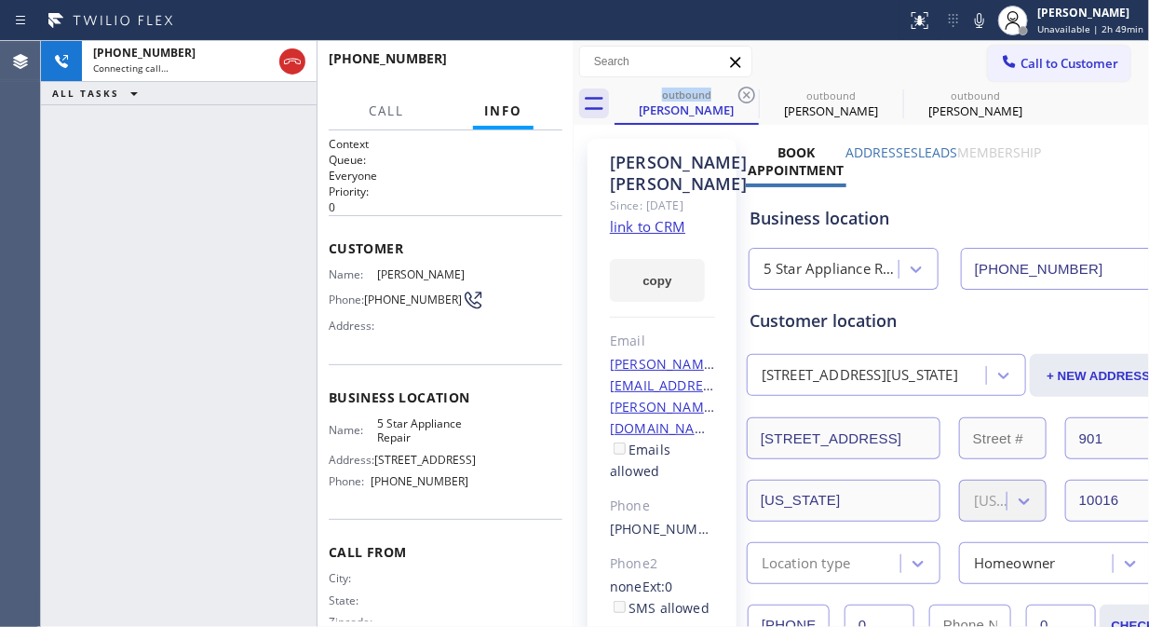
click at [748, 94] on icon at bounding box center [746, 95] width 17 height 17
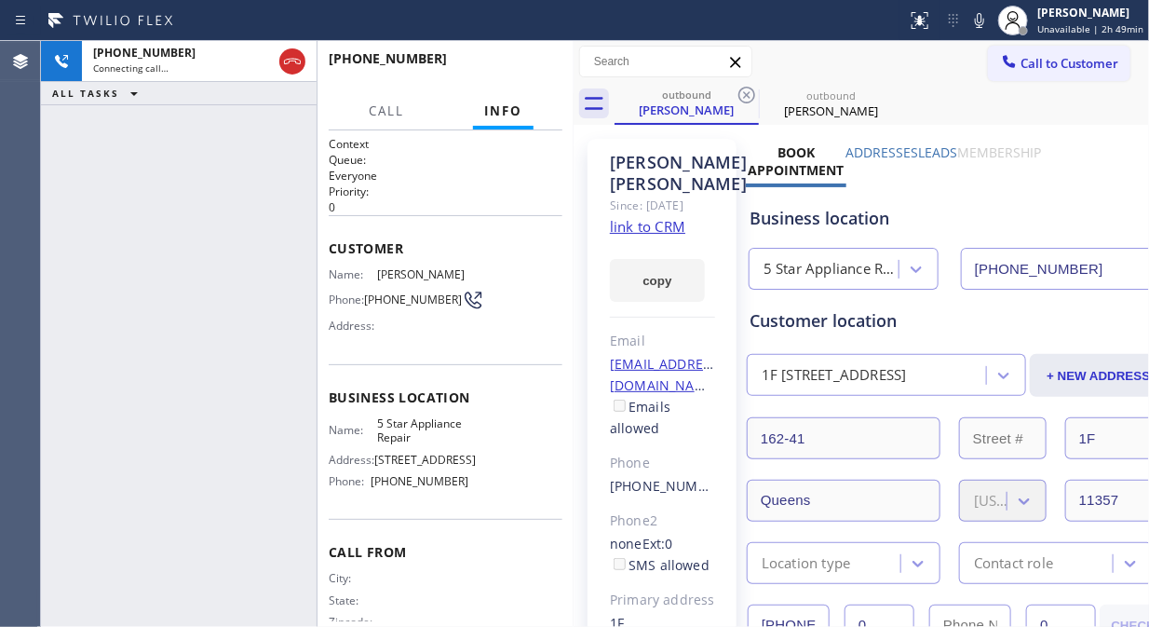
click at [748, 94] on icon at bounding box center [746, 95] width 17 height 17
click at [990, 20] on icon at bounding box center [979, 20] width 22 height 22
click at [982, 17] on icon at bounding box center [979, 20] width 9 height 15
click at [643, 222] on link "link to CRM" at bounding box center [647, 226] width 75 height 19
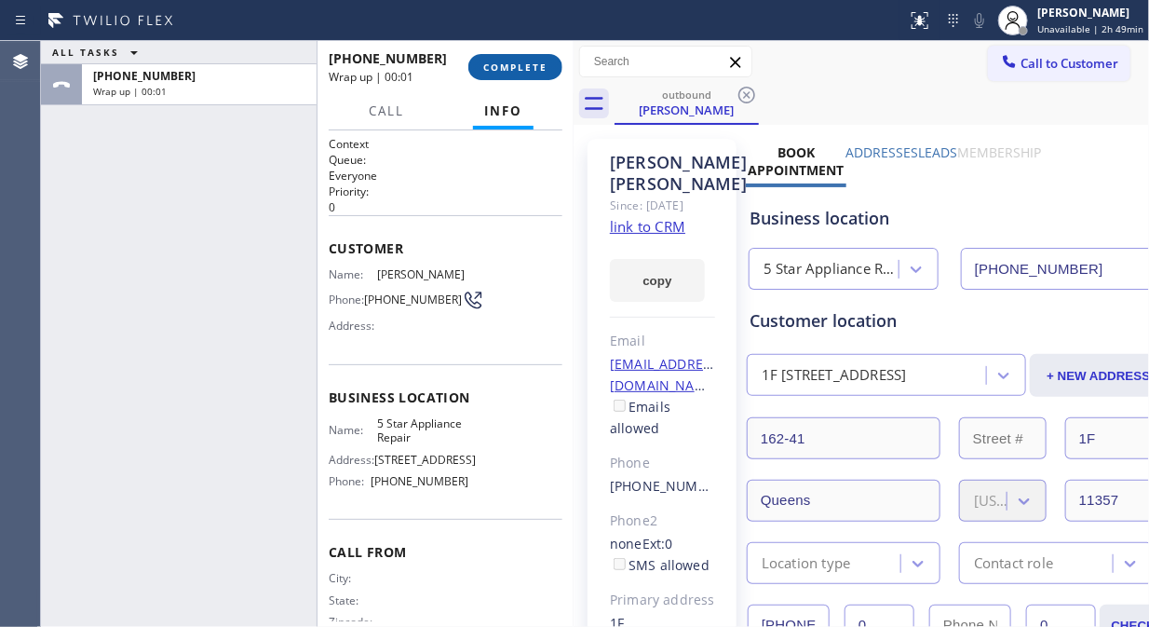
drag, startPoint x: 495, startPoint y: 65, endPoint x: 509, endPoint y: 66, distance: 14.0
click at [496, 66] on span "COMPLETE" at bounding box center [515, 67] width 64 height 13
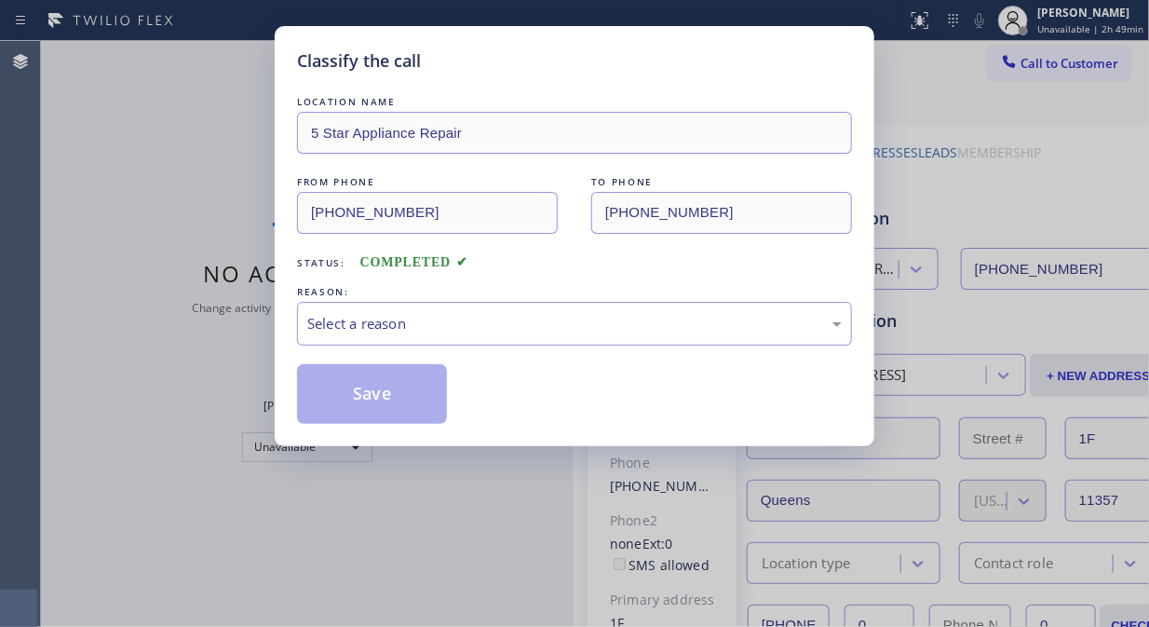
click at [538, 305] on div "Select a reason" at bounding box center [574, 324] width 555 height 44
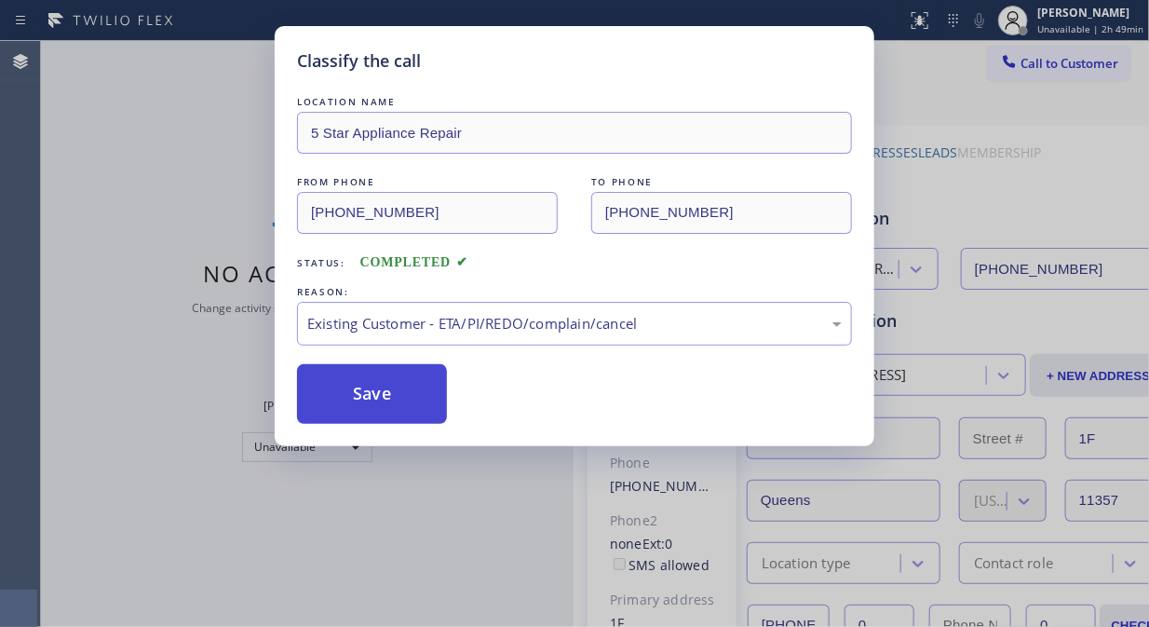
click at [415, 402] on button "Save" at bounding box center [372, 394] width 150 height 60
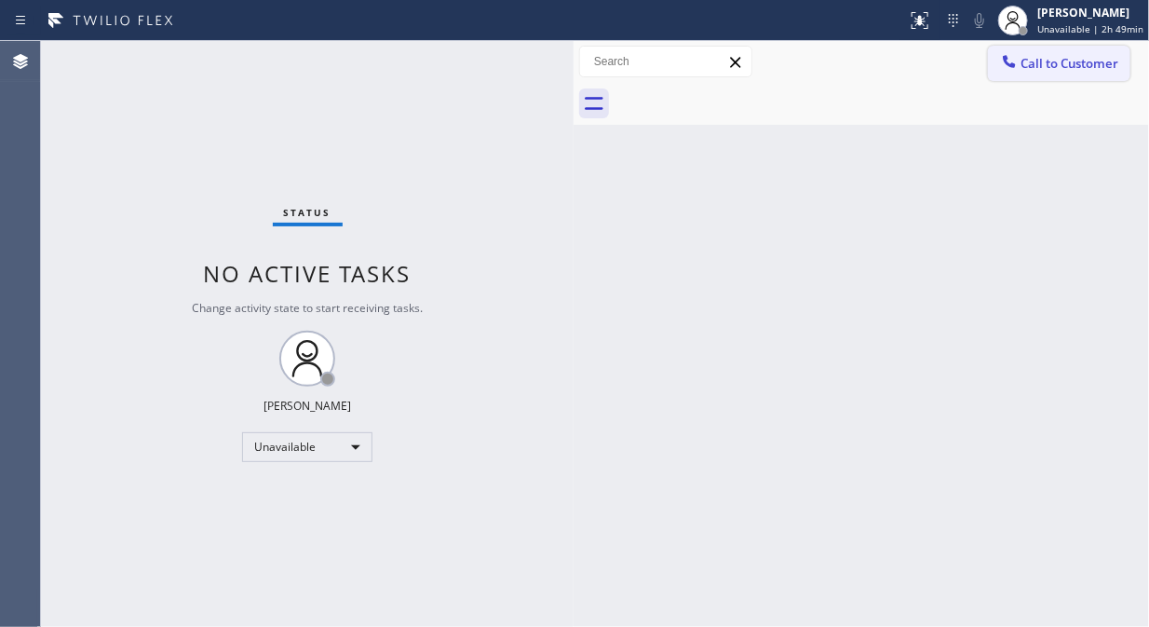
click at [1044, 69] on span "Call to Customer" at bounding box center [1070, 63] width 98 height 17
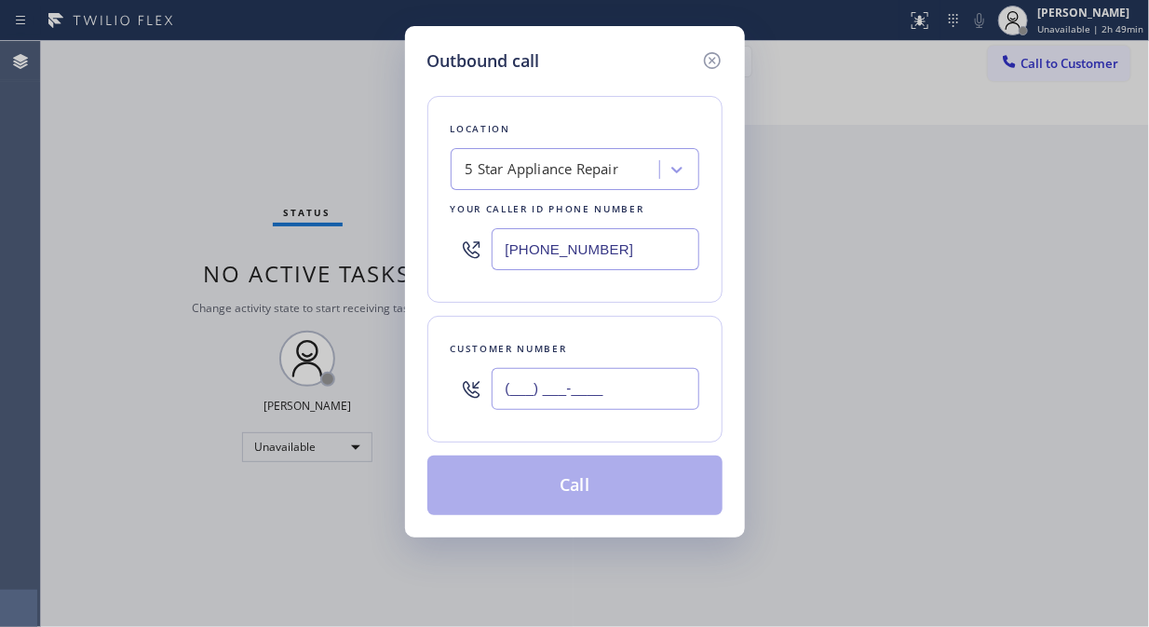
click at [512, 391] on input "(___) ___-____" at bounding box center [596, 389] width 208 height 42
paste input "212) 929-0740"
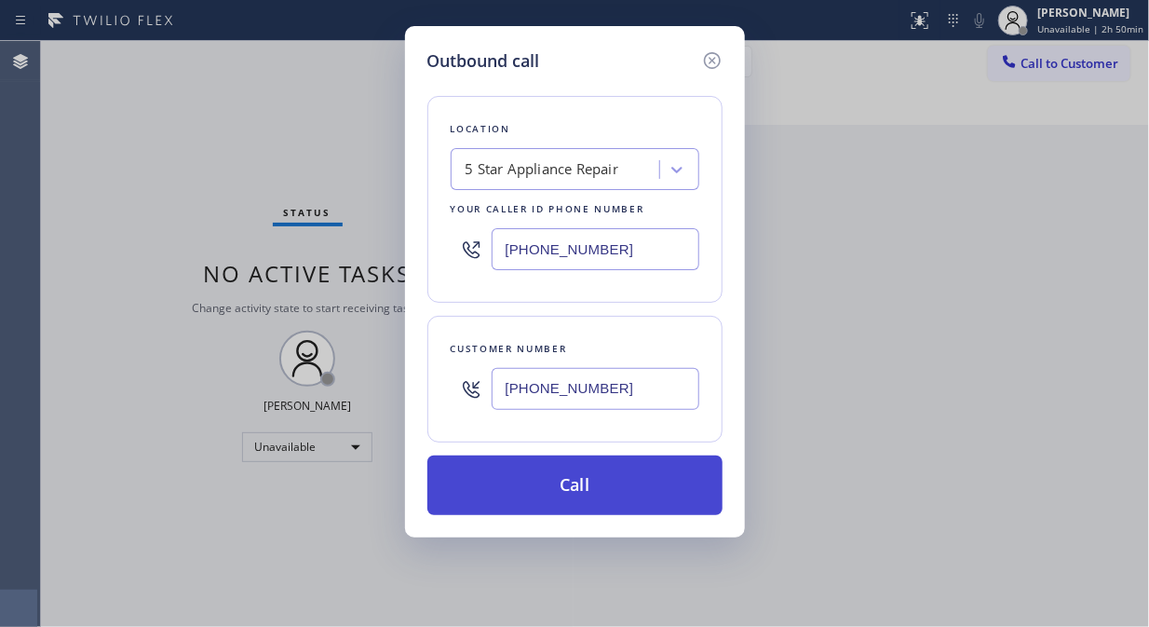
type input "[PHONE_NUMBER]"
click at [557, 477] on button "Call" at bounding box center [574, 485] width 295 height 60
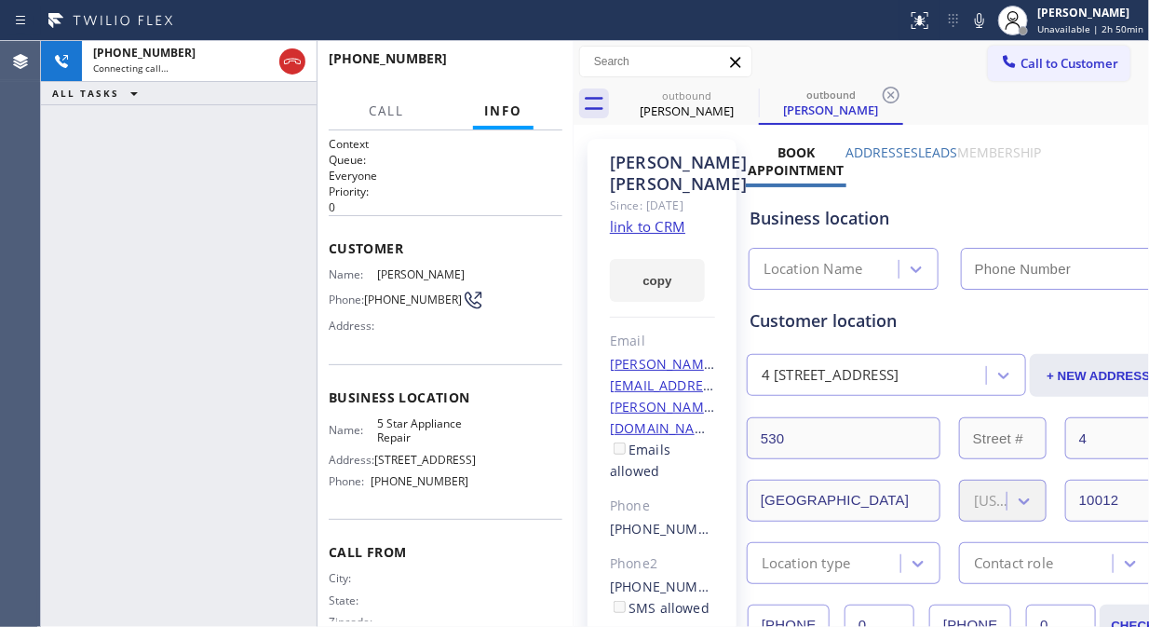
type input "[PHONE_NUMBER]"
click at [657, 236] on link "link to CRM" at bounding box center [647, 226] width 75 height 19
click at [506, 70] on span "HANG UP" at bounding box center [519, 67] width 57 height 13
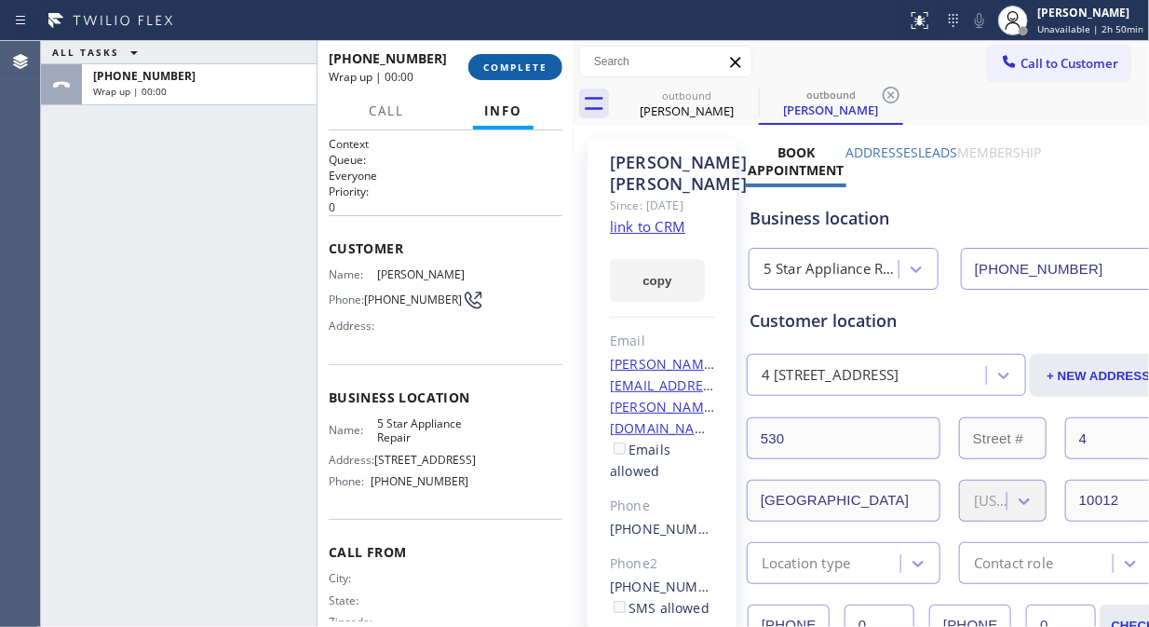
click at [542, 65] on span "COMPLETE" at bounding box center [515, 67] width 64 height 13
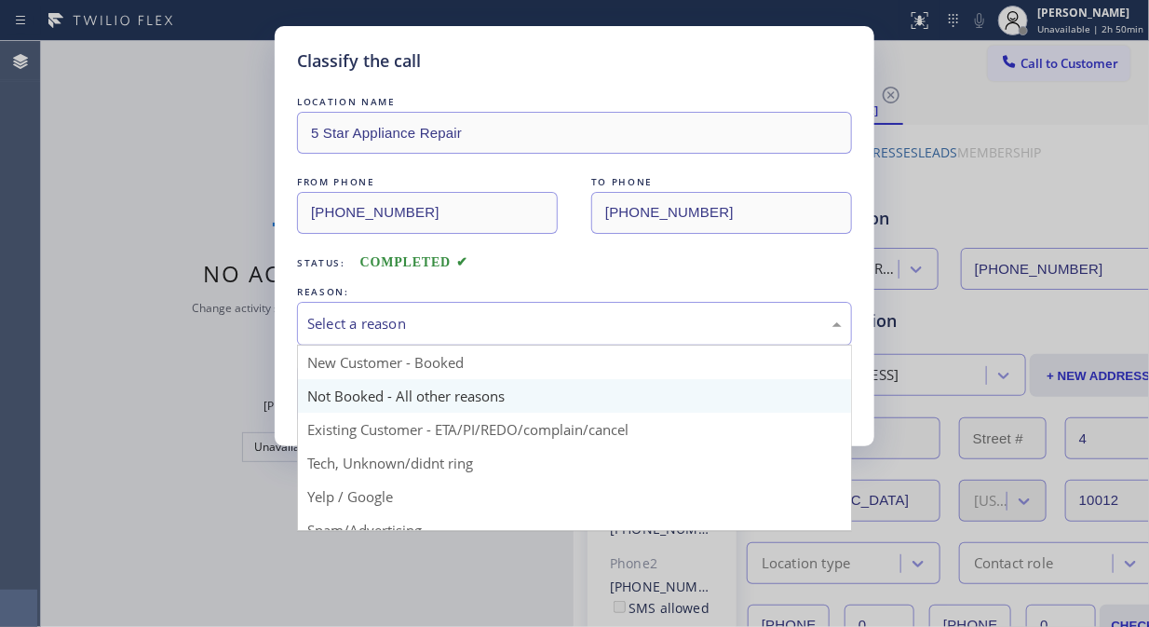
drag, startPoint x: 508, startPoint y: 307, endPoint x: 543, endPoint y: 389, distance: 89.3
click at [510, 307] on div "Select a reason" at bounding box center [574, 324] width 555 height 44
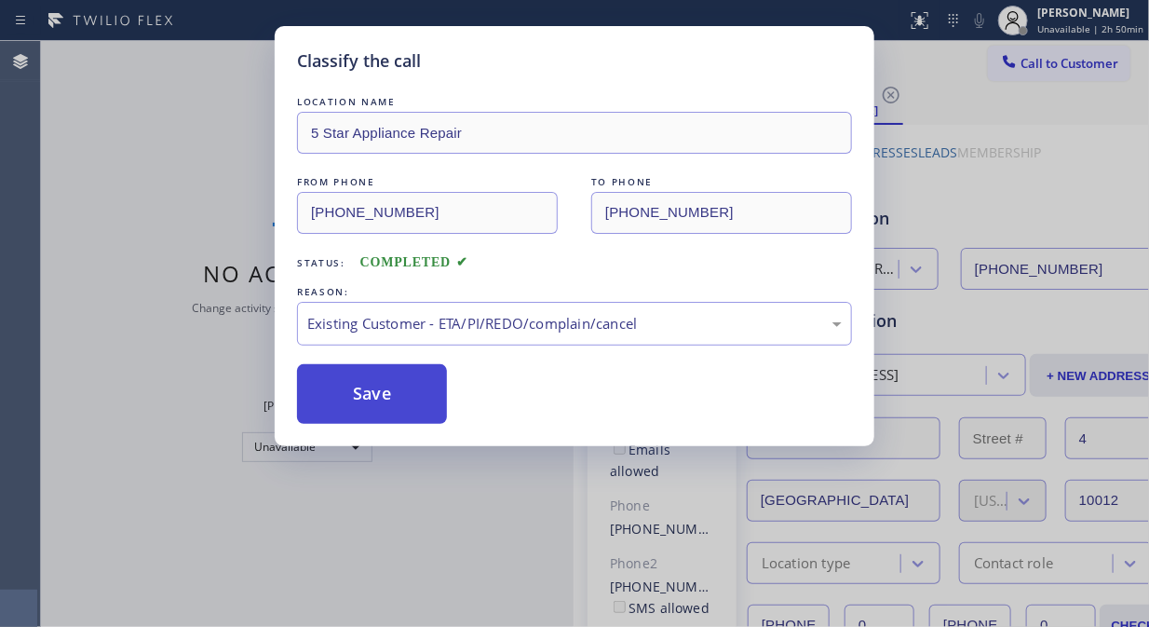
drag, startPoint x: 429, startPoint y: 413, endPoint x: 346, endPoint y: 302, distance: 138.4
click at [428, 413] on button "Save" at bounding box center [372, 394] width 150 height 60
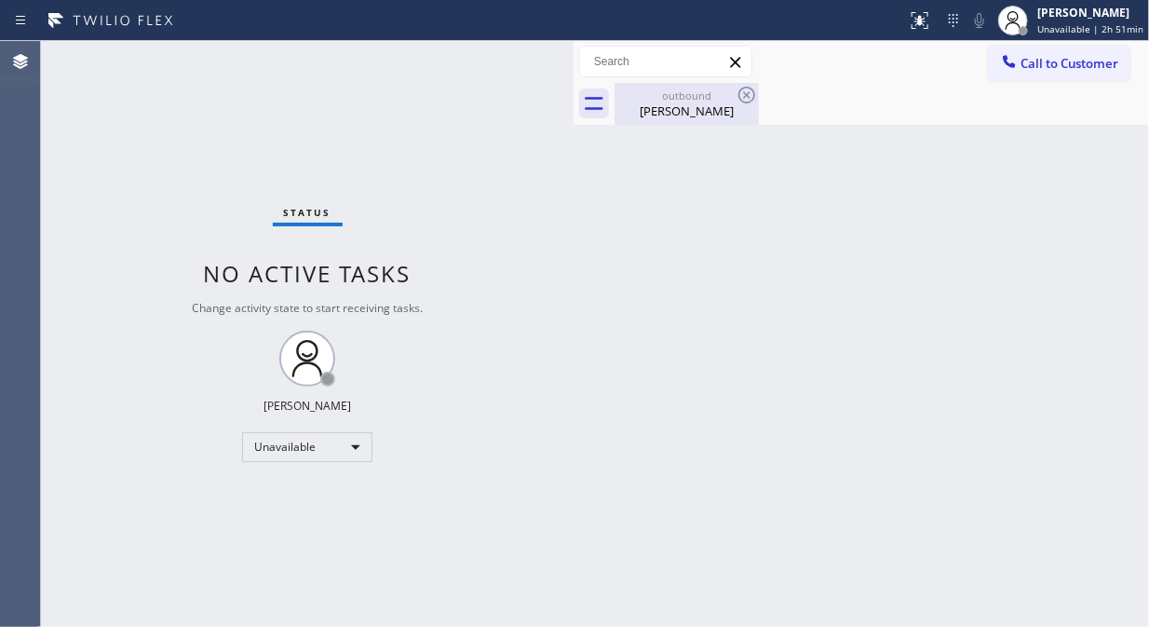
click at [710, 119] on div "outbound [PERSON_NAME]" at bounding box center [686, 104] width 141 height 42
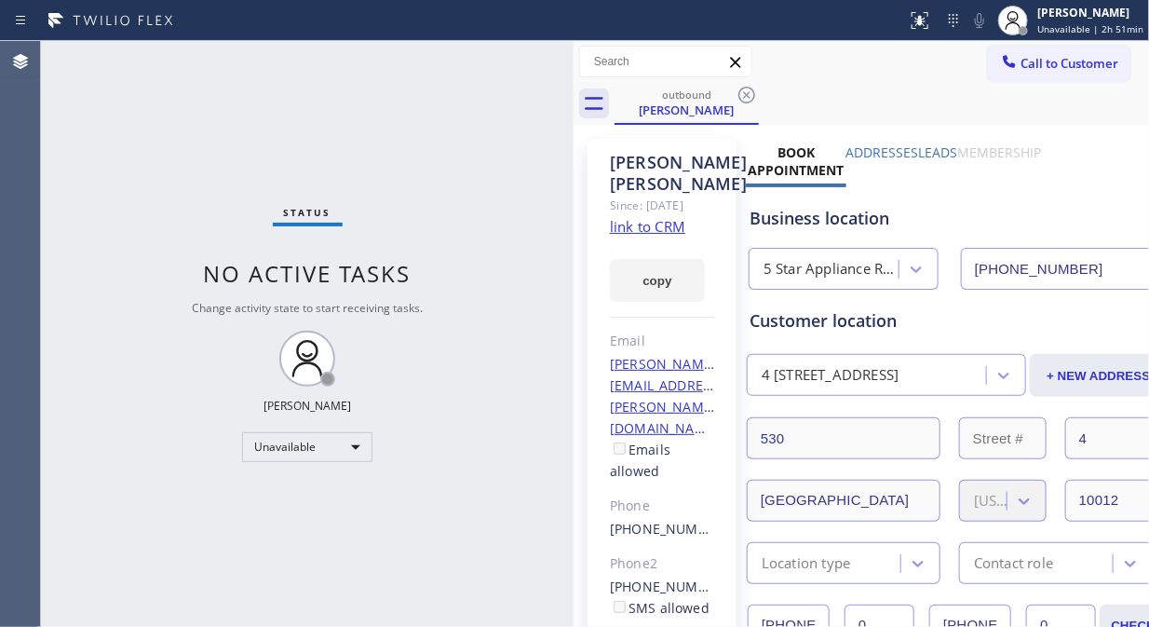
drag, startPoint x: 752, startPoint y: 89, endPoint x: 789, endPoint y: 31, distance: 69.0
click at [754, 89] on icon at bounding box center [747, 95] width 22 height 22
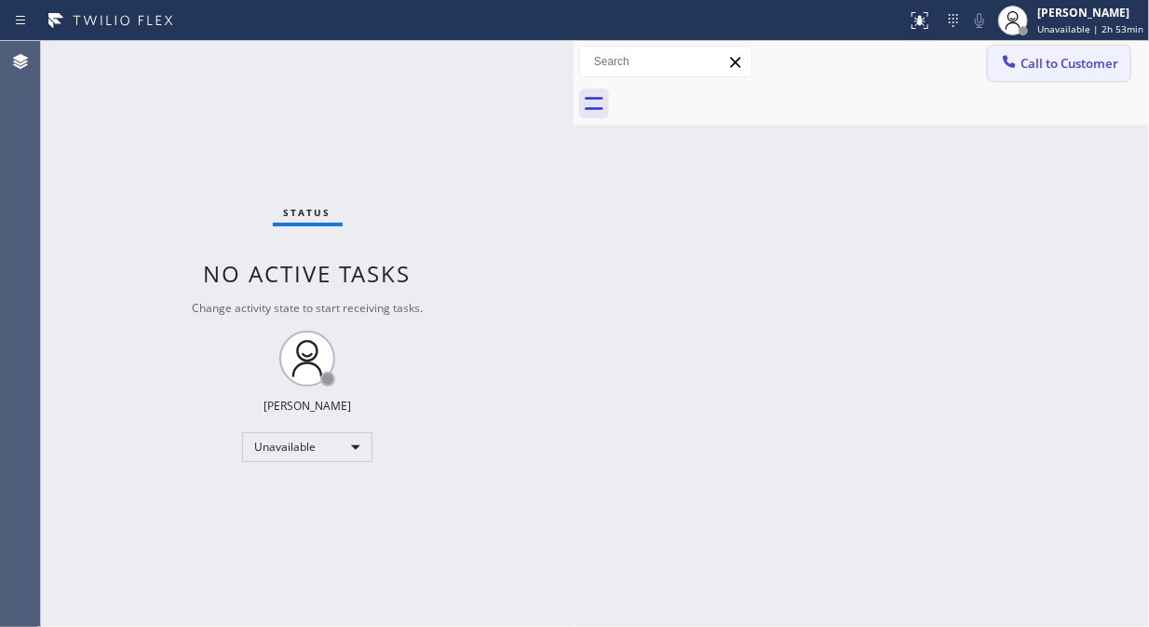
click at [1108, 73] on button "Call to Customer" at bounding box center [1059, 63] width 142 height 35
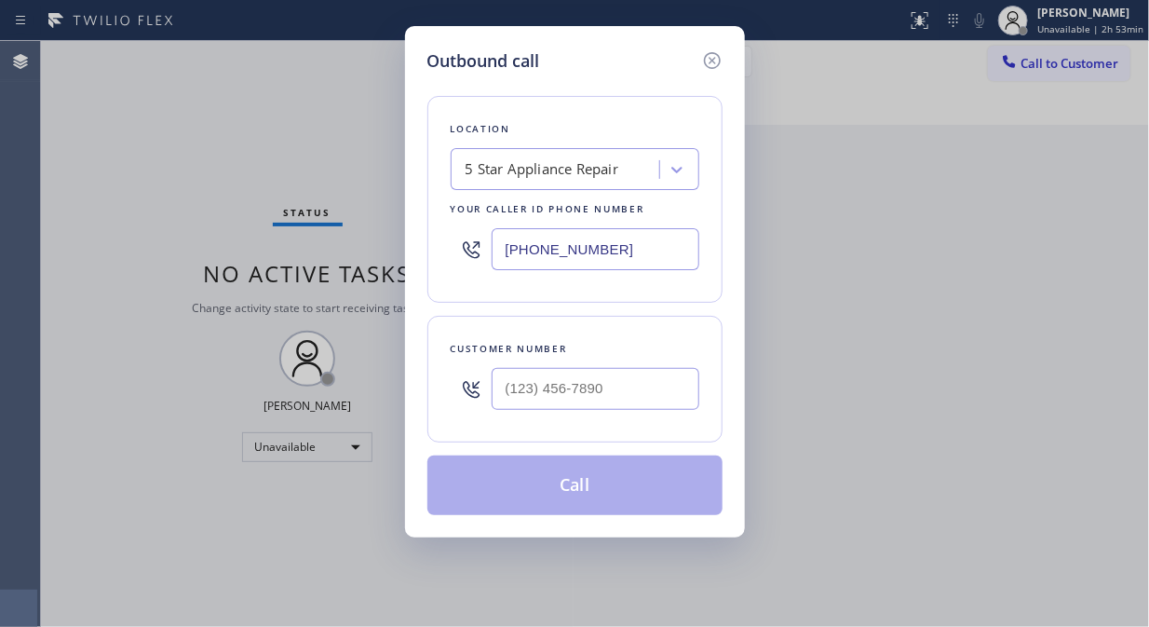
click at [522, 407] on div at bounding box center [596, 389] width 208 height 61
click at [500, 391] on input "(___) ___-____" at bounding box center [596, 389] width 208 height 42
paste input "303) 746-7158"
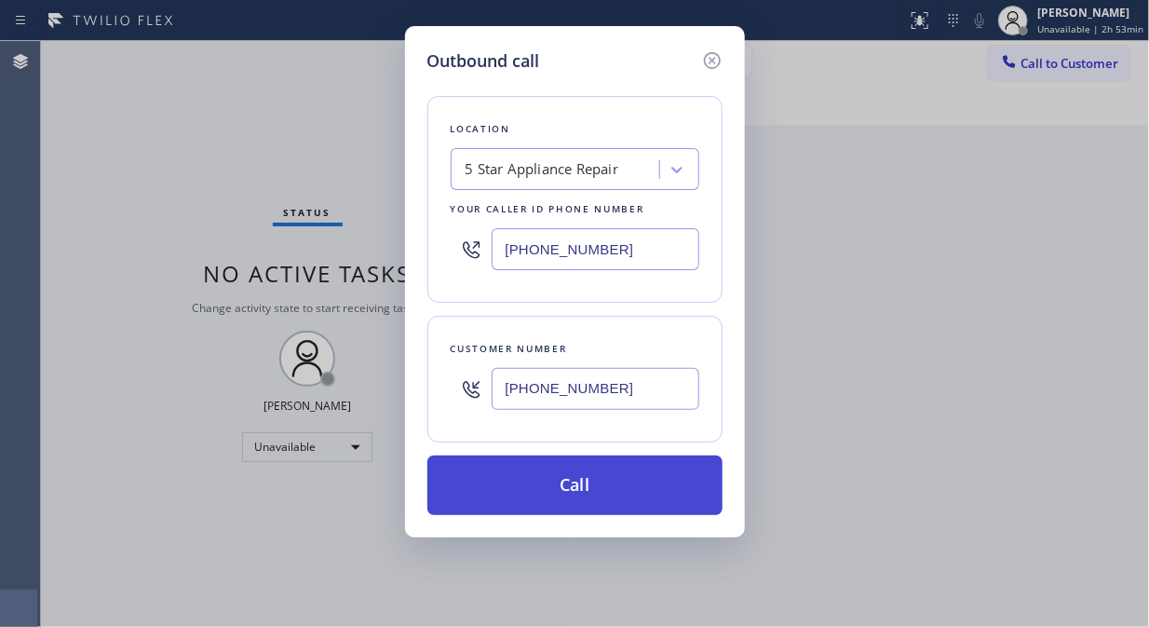
type input "[PHONE_NUMBER]"
click at [601, 482] on button "Call" at bounding box center [574, 485] width 295 height 60
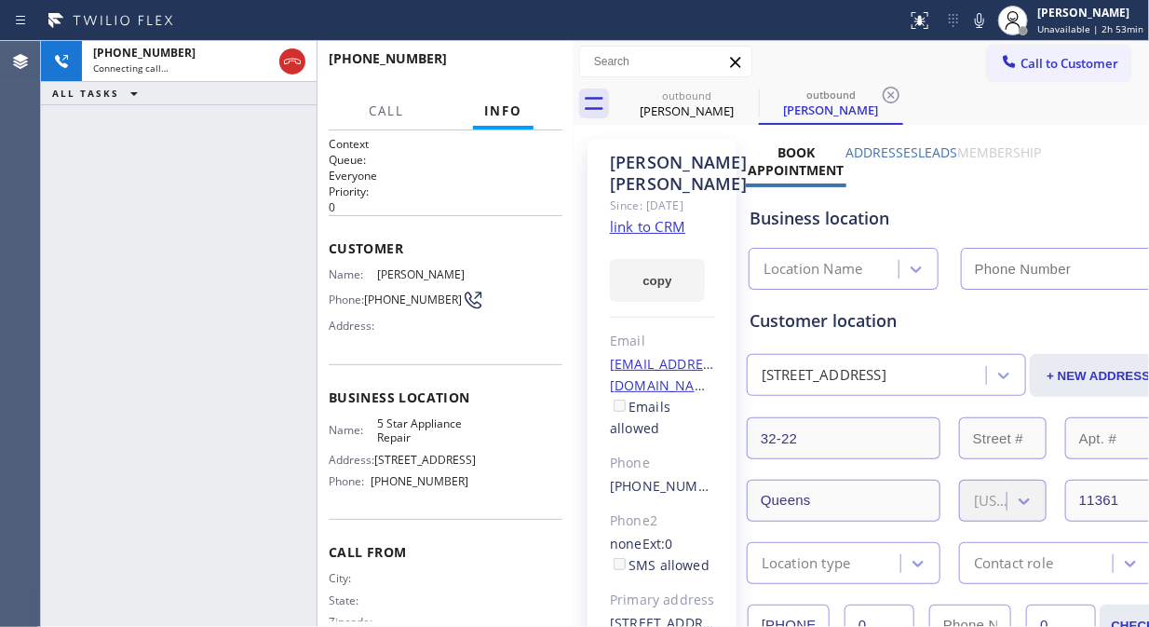
click at [990, 19] on icon at bounding box center [979, 20] width 22 height 22
type input "[PHONE_NUMBER]"
click at [505, 68] on span "HANG UP" at bounding box center [519, 67] width 57 height 13
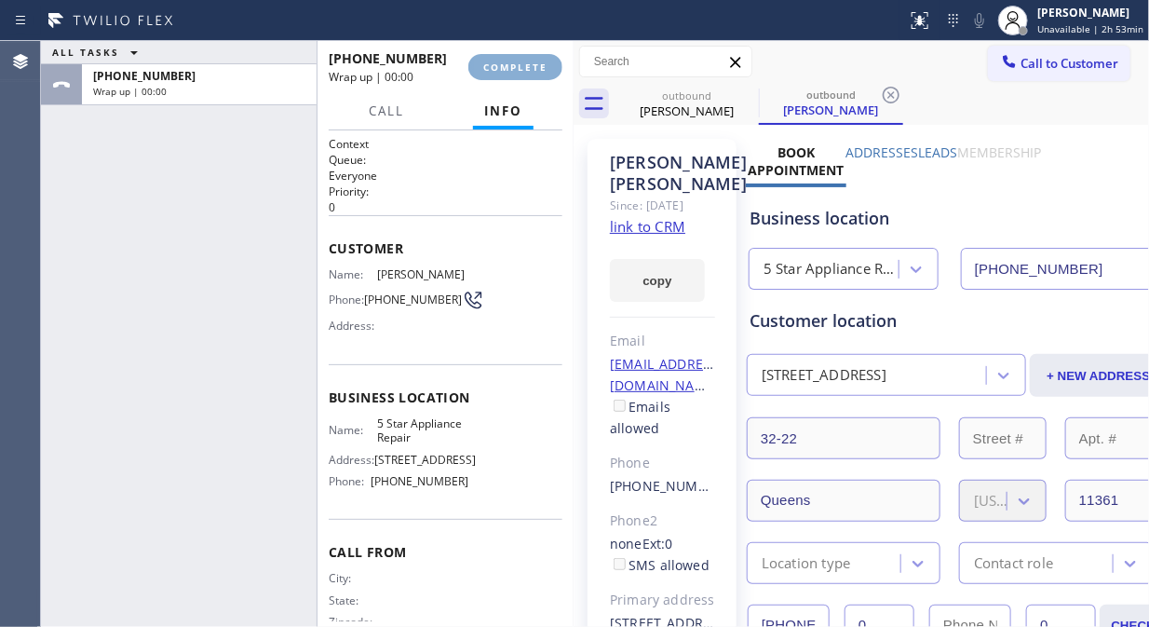
click at [505, 66] on span "COMPLETE" at bounding box center [515, 67] width 64 height 13
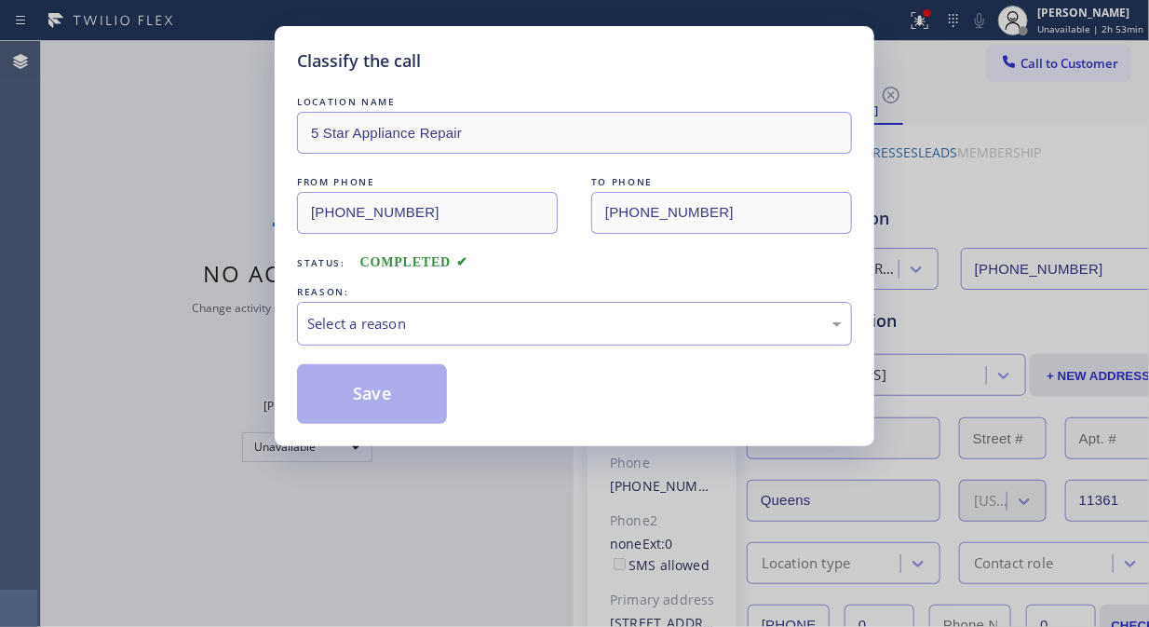
click at [517, 336] on div "Select a reason" at bounding box center [574, 324] width 555 height 44
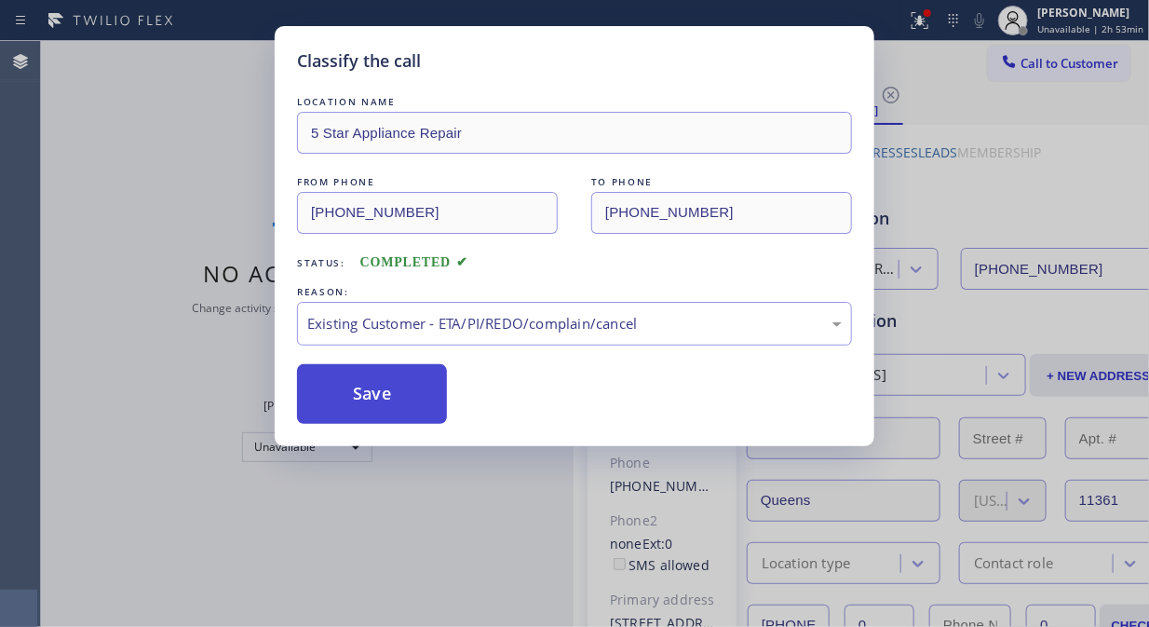
click at [405, 403] on button "Save" at bounding box center [372, 394] width 150 height 60
click at [1031, 67] on span "Call to Customer" at bounding box center [1070, 63] width 98 height 17
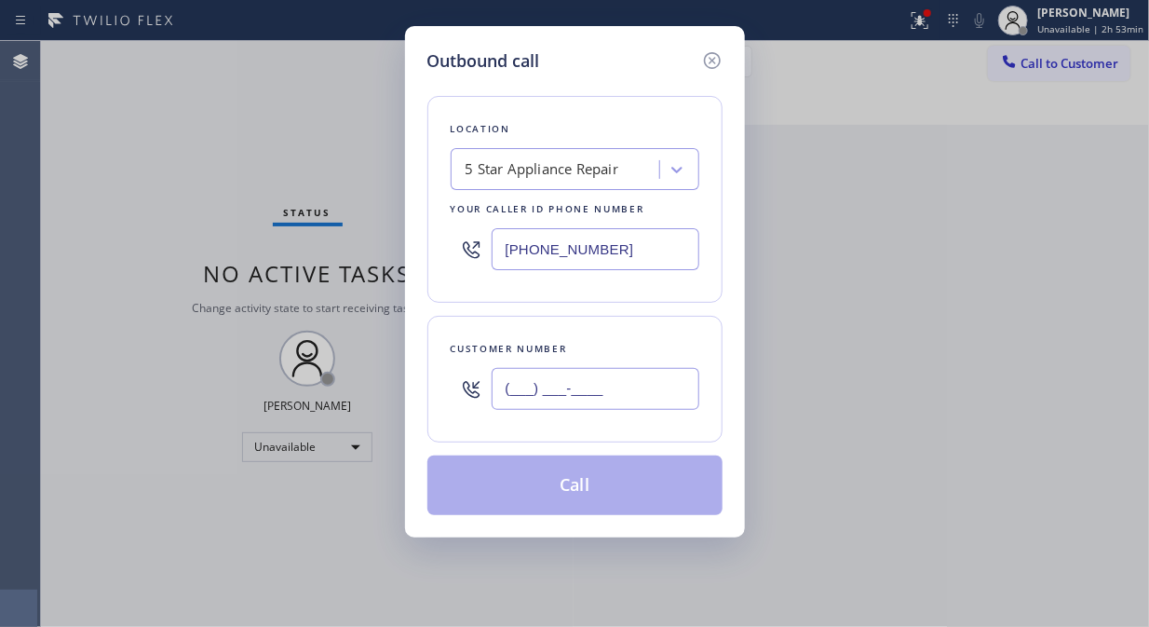
click at [605, 398] on input "(___) ___-____" at bounding box center [596, 389] width 208 height 42
paste input "646) 870-0217"
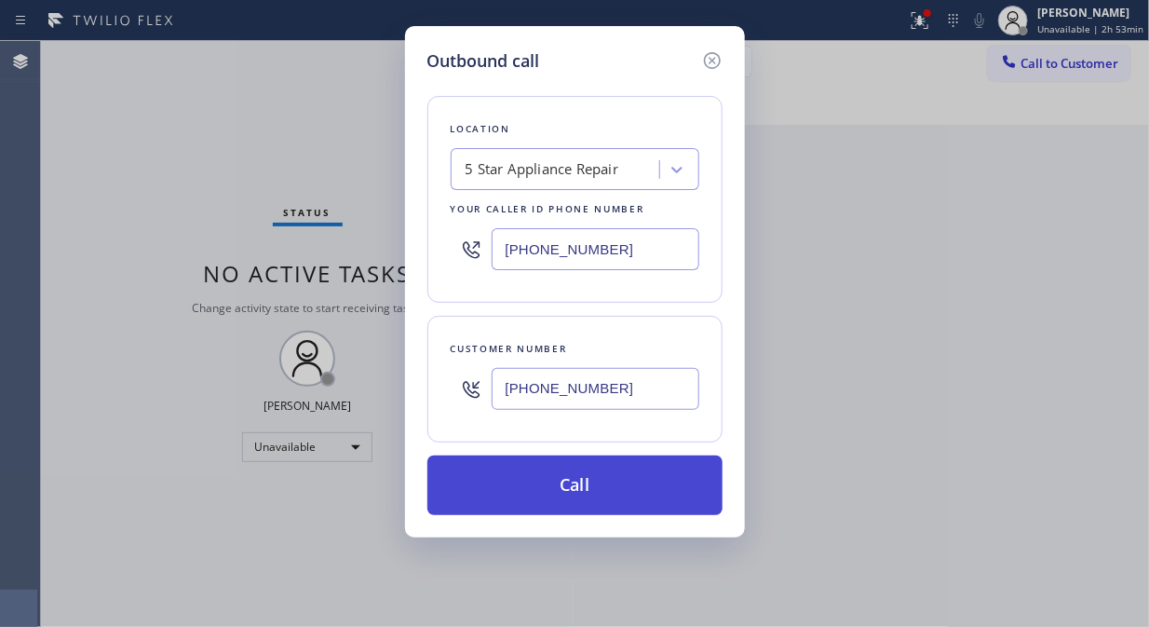
type input "[PHONE_NUMBER]"
click at [641, 486] on button "Call" at bounding box center [574, 485] width 295 height 60
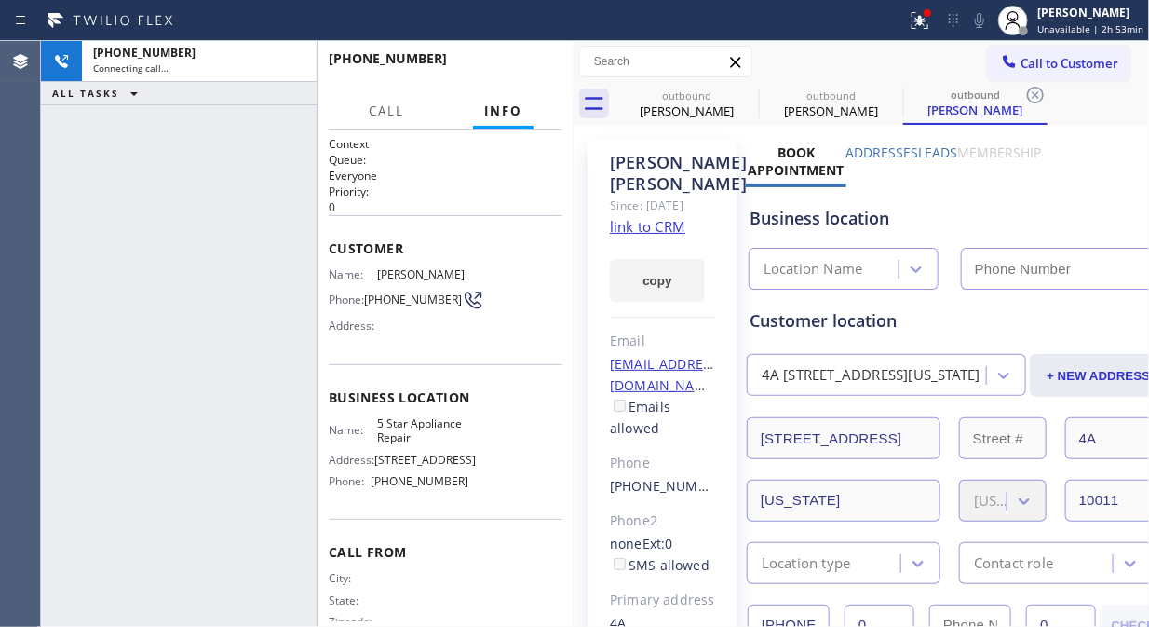
click at [925, 12] on icon at bounding box center [920, 20] width 22 height 22
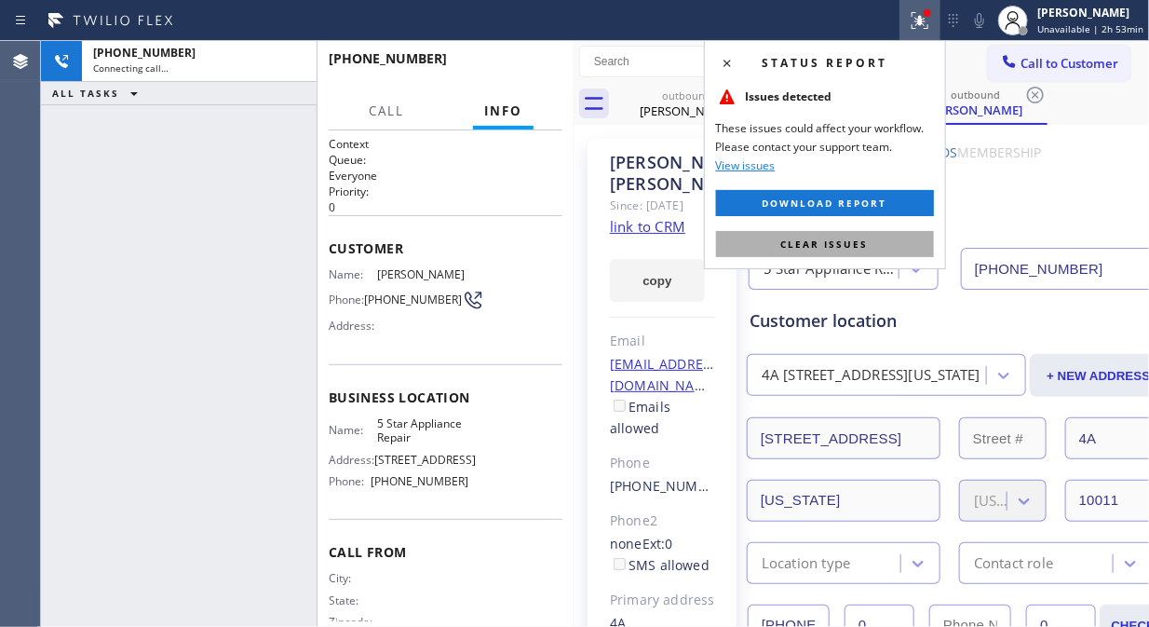
type input "[PHONE_NUMBER]"
click at [836, 253] on button "Clear issues" at bounding box center [825, 244] width 218 height 26
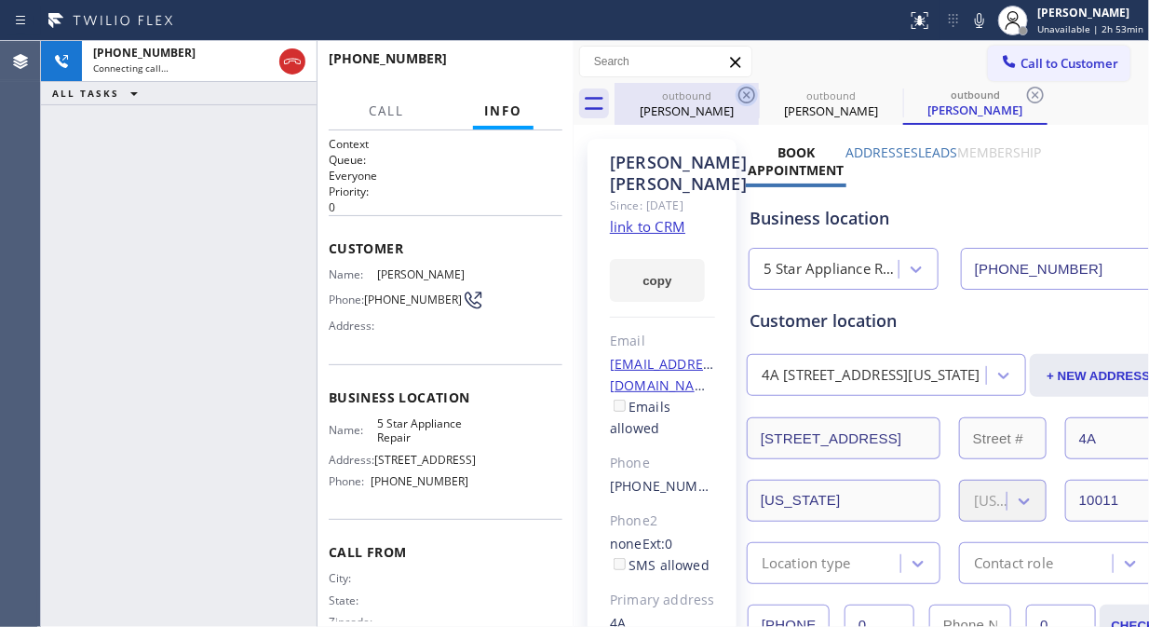
click at [741, 93] on icon at bounding box center [747, 95] width 22 height 22
click at [880, 93] on icon at bounding box center [891, 95] width 22 height 22
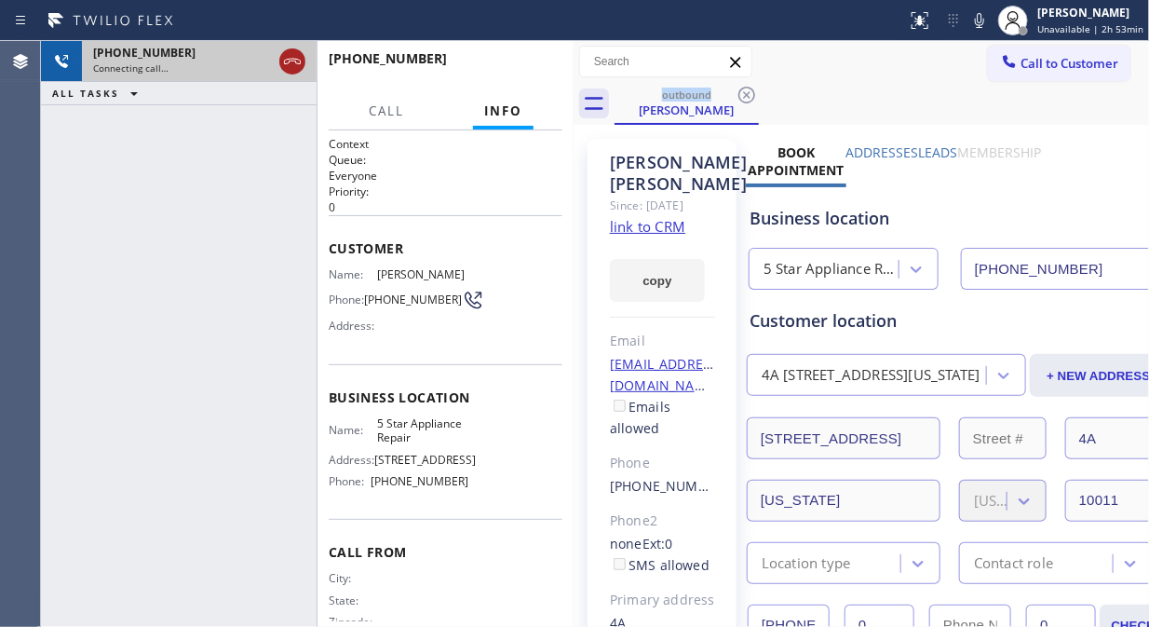
click at [290, 61] on icon at bounding box center [292, 62] width 17 height 6
click at [1060, 57] on span "Call to Customer" at bounding box center [1070, 63] width 98 height 17
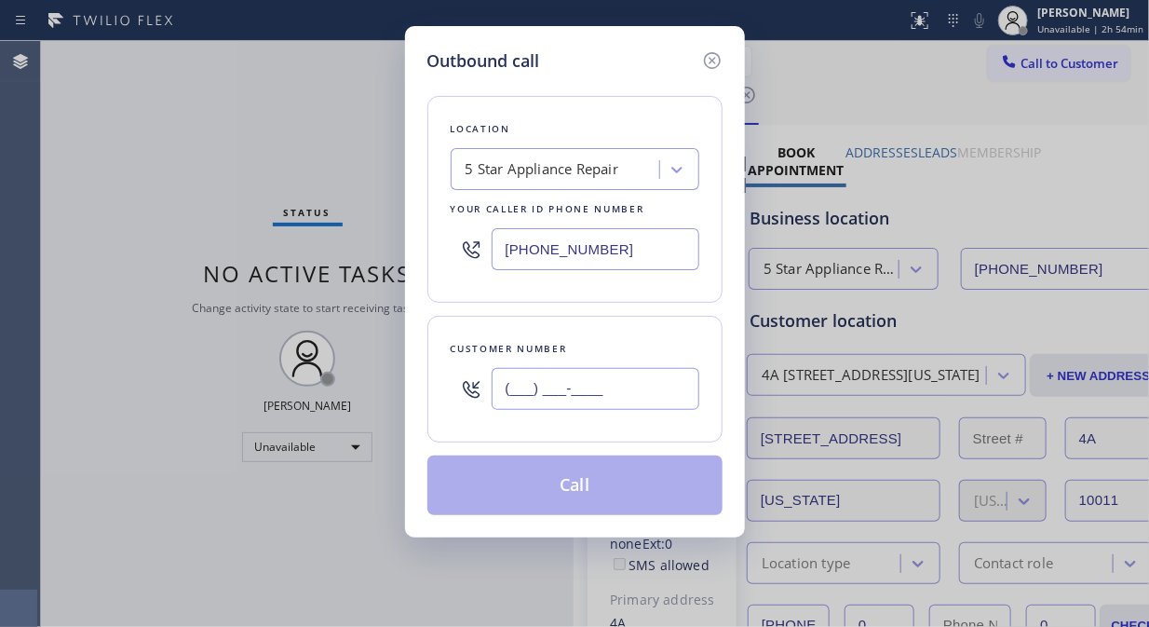
paste input "305) 794-1879"
click at [588, 385] on input "(___) ___-____" at bounding box center [596, 389] width 208 height 42
type input "[PHONE_NUMBER]"
click at [625, 503] on button "Call" at bounding box center [574, 485] width 295 height 60
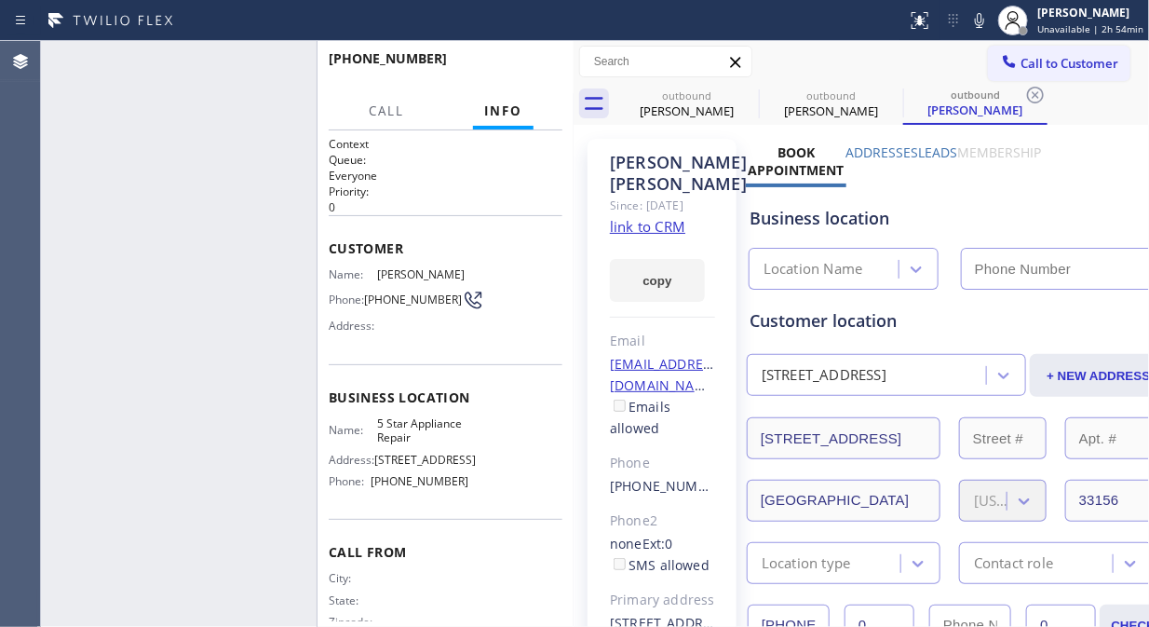
type input "[PHONE_NUMBER]"
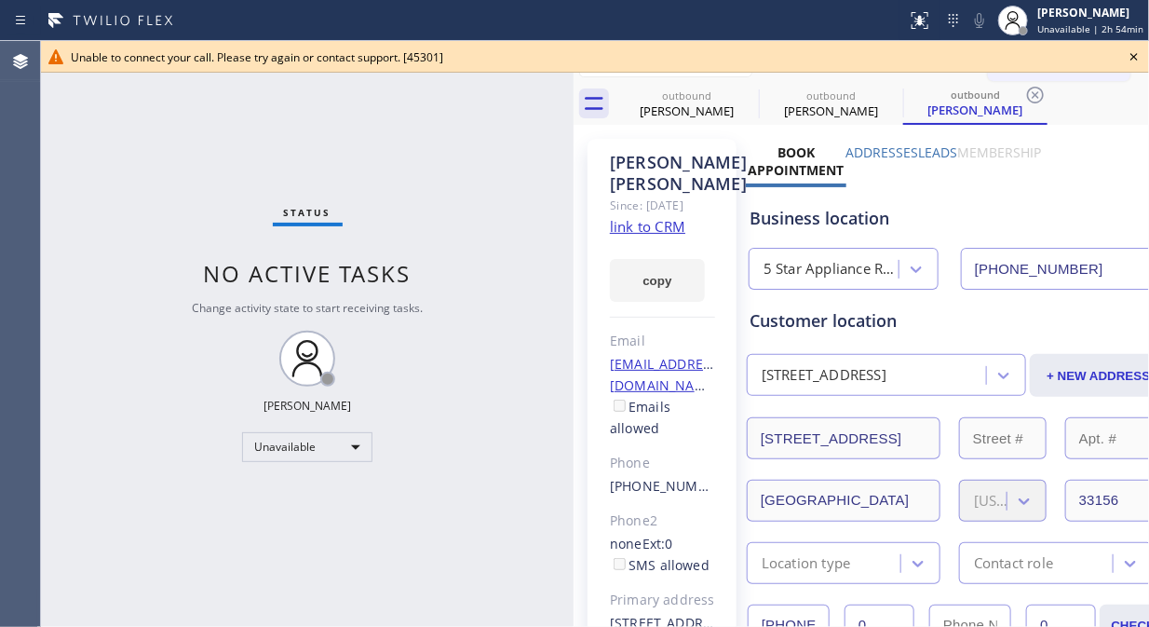
click at [1137, 61] on icon at bounding box center [1134, 57] width 22 height 22
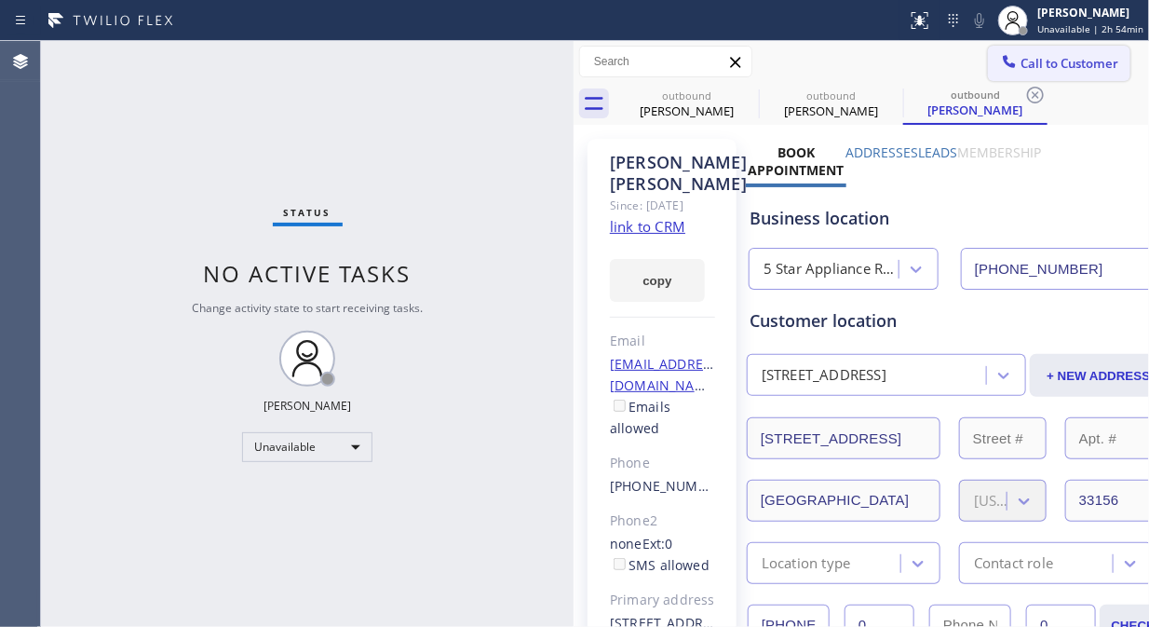
click at [1062, 70] on span "Call to Customer" at bounding box center [1070, 63] width 98 height 17
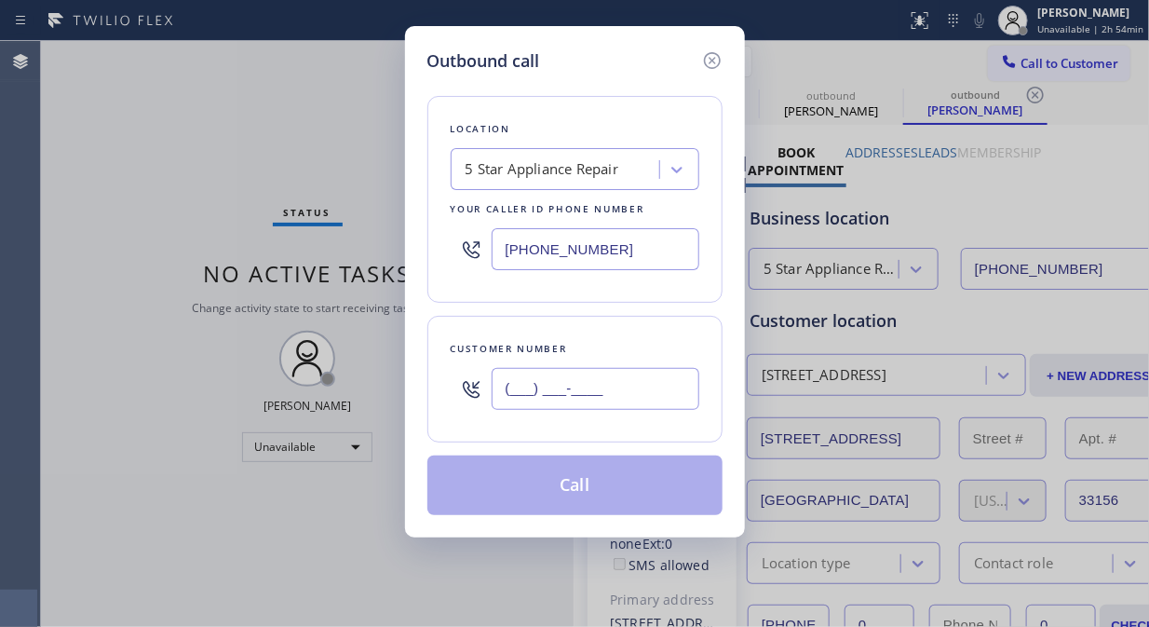
click at [498, 387] on input "(___) ___-____" at bounding box center [596, 389] width 208 height 42
paste input "508) 397-7074"
type input "[PHONE_NUMBER]"
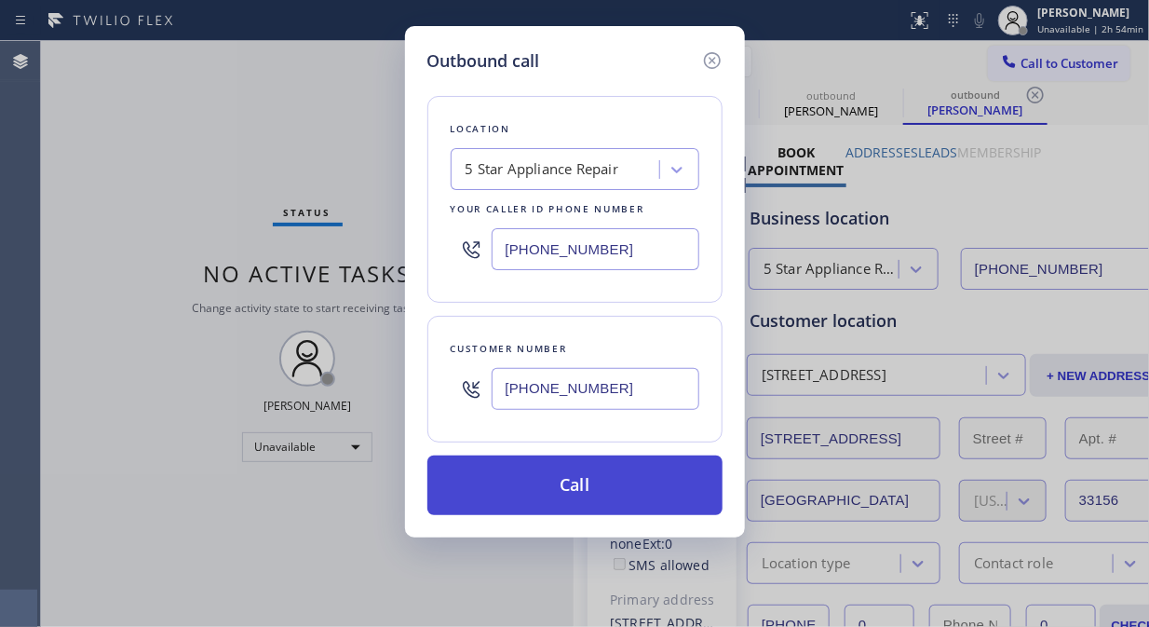
click at [601, 490] on button "Call" at bounding box center [574, 485] width 295 height 60
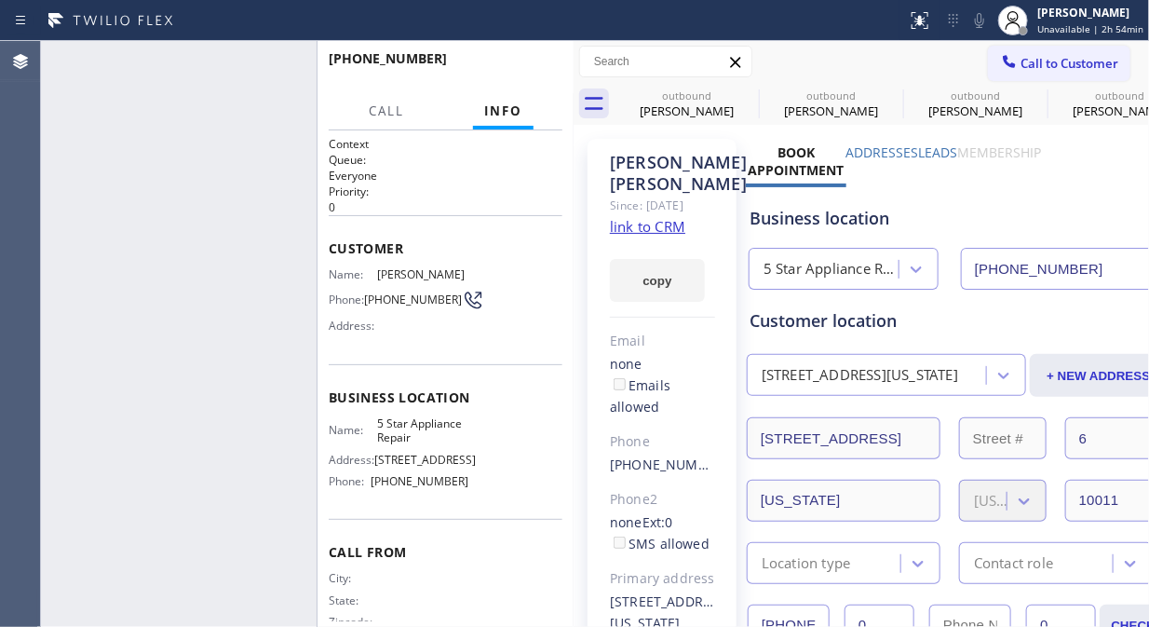
type input "[PHONE_NUMBER]"
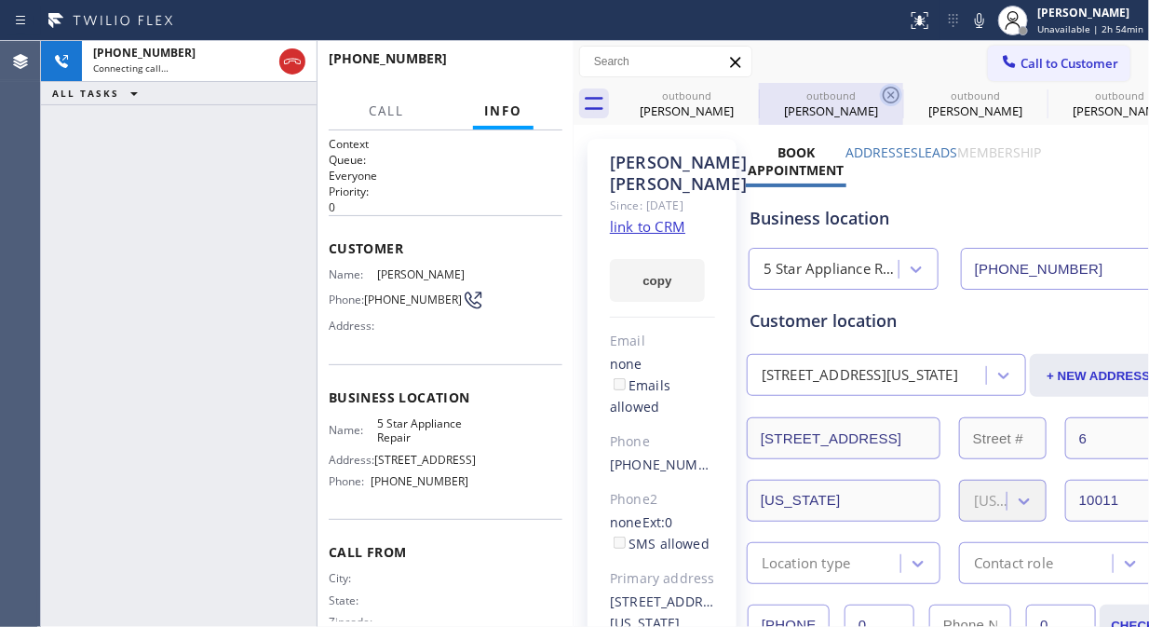
click at [0, 0] on icon at bounding box center [0, 0] width 0 height 0
click at [883, 90] on icon at bounding box center [891, 95] width 17 height 17
click at [0, 0] on icon at bounding box center [0, 0] width 0 height 0
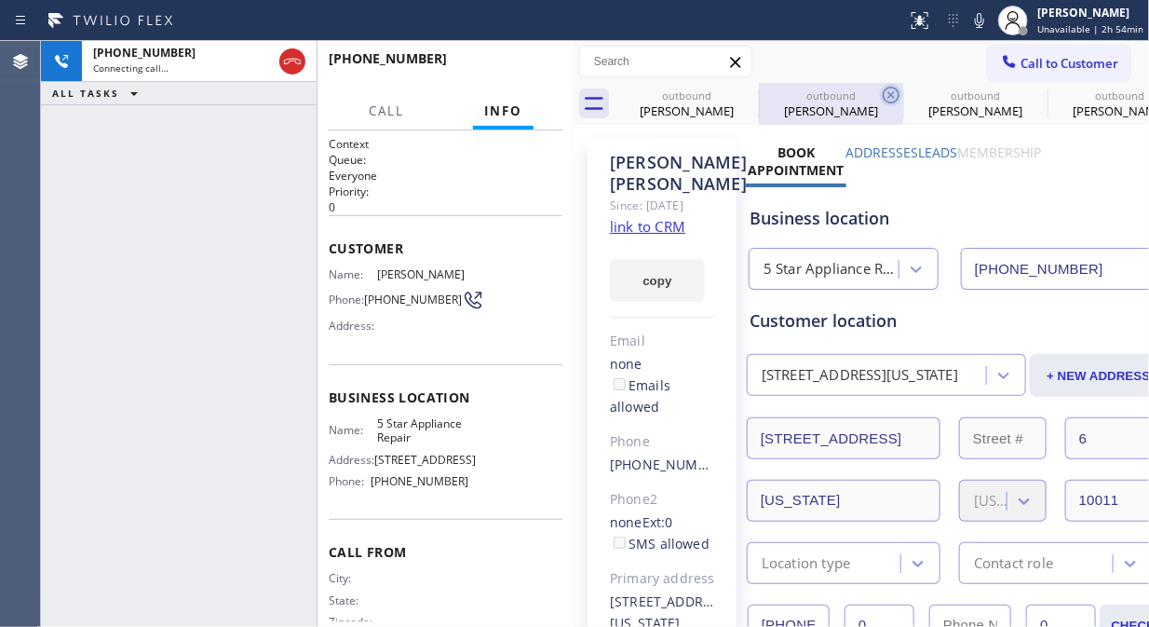
click at [752, 90] on div "outbound [PERSON_NAME] outbound [PERSON_NAME] outbound [PERSON_NAME] outbound […" at bounding box center [882, 104] width 535 height 42
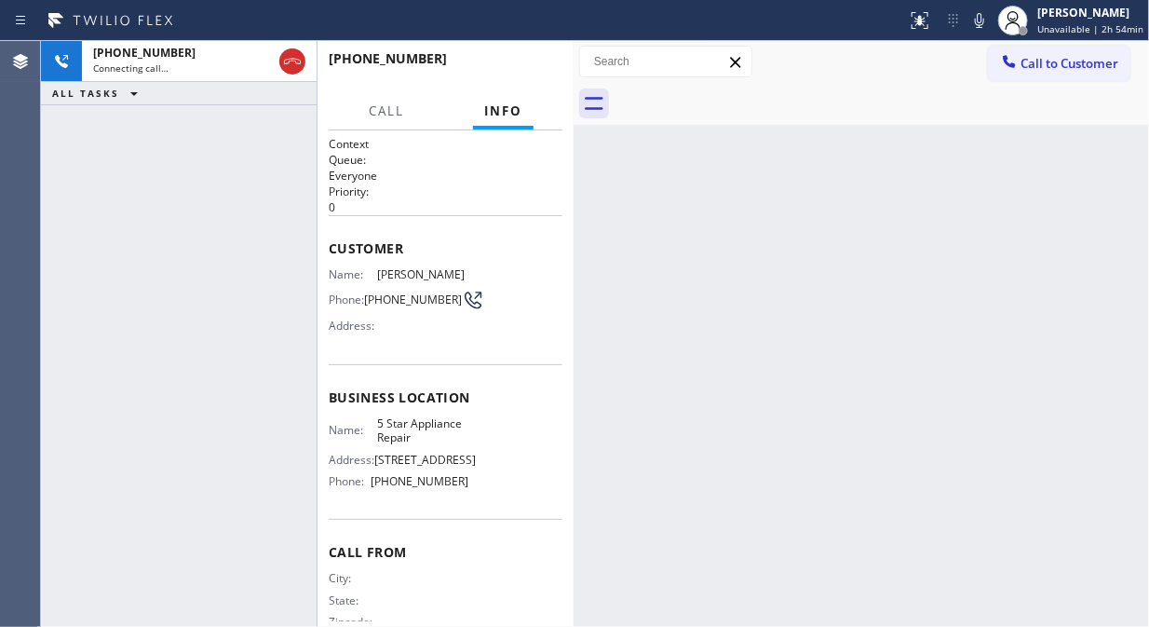
click at [752, 90] on div at bounding box center [882, 104] width 535 height 42
drag, startPoint x: 588, startPoint y: 73, endPoint x: 542, endPoint y: 78, distance: 46.0
click at [583, 76] on div at bounding box center [665, 62] width 173 height 32
click at [537, 77] on button "HANG UP" at bounding box center [519, 67] width 87 height 26
click at [537, 76] on button "HANG UP" at bounding box center [519, 67] width 87 height 26
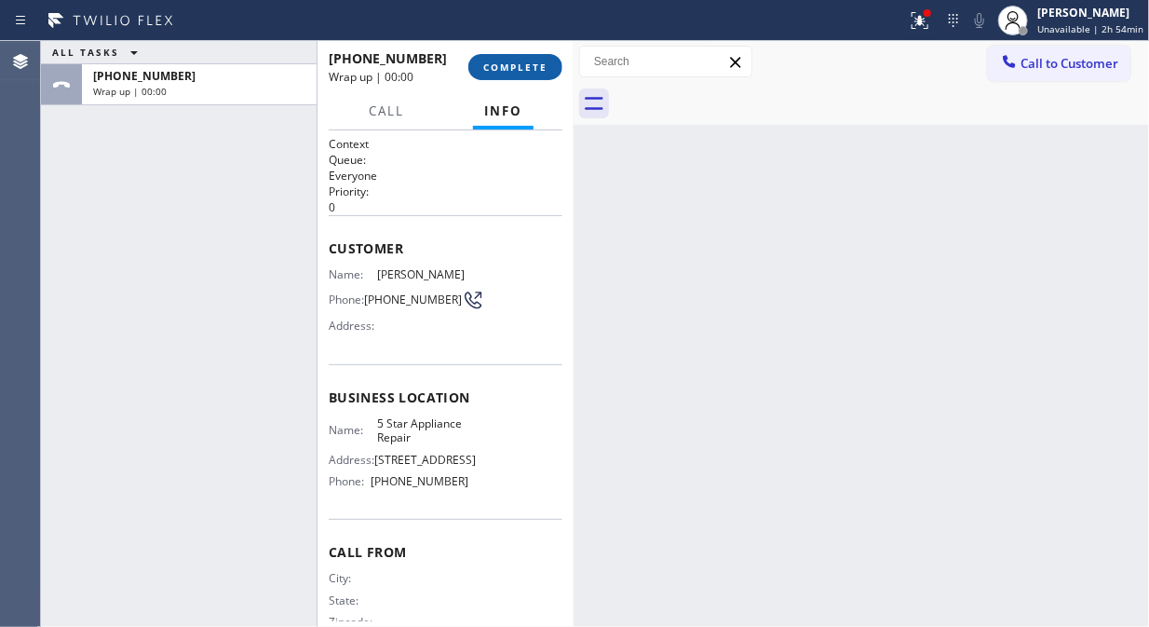
click at [534, 71] on span "COMPLETE" at bounding box center [515, 67] width 64 height 13
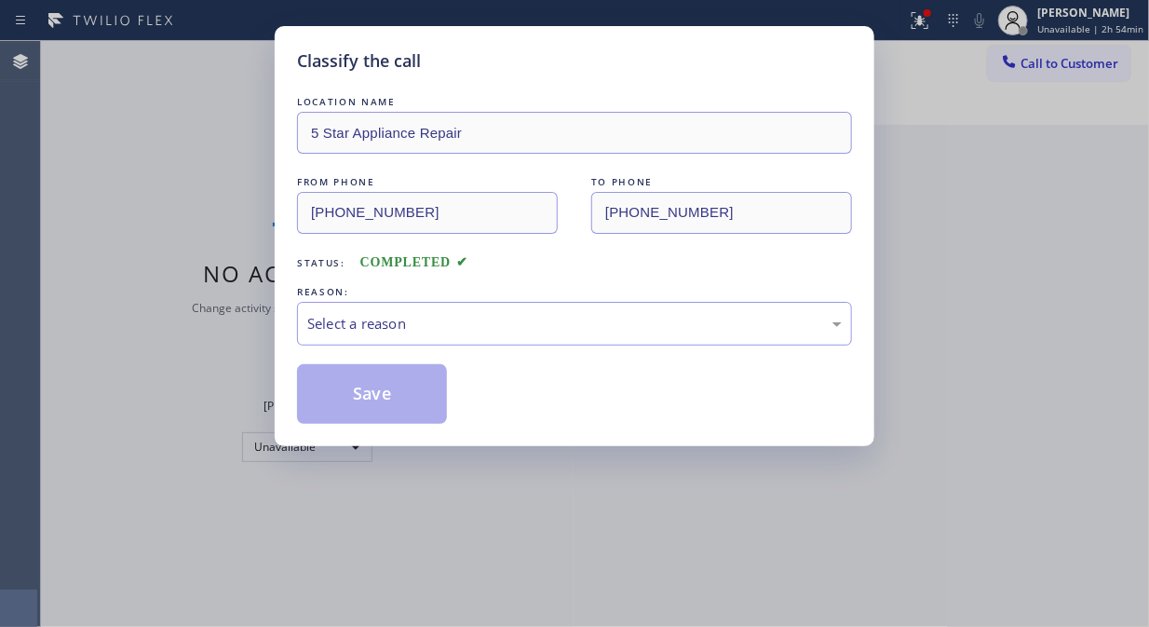
click at [521, 67] on div "Classify the call" at bounding box center [574, 60] width 555 height 25
click at [578, 321] on div "Select a reason" at bounding box center [574, 323] width 535 height 21
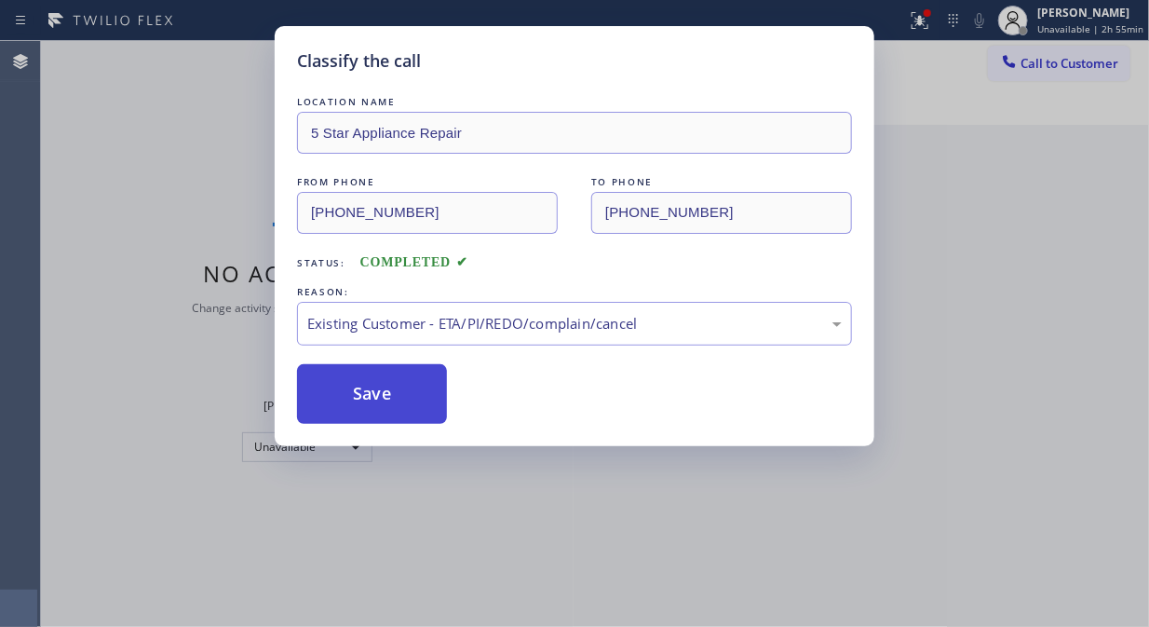
click at [342, 389] on button "Save" at bounding box center [372, 394] width 150 height 60
click at [1068, 67] on div "Classify the call LOCATION NAME 5 Star Appliance Repair FROM PHONE [PHONE_NUMBE…" at bounding box center [595, 334] width 1108 height 586
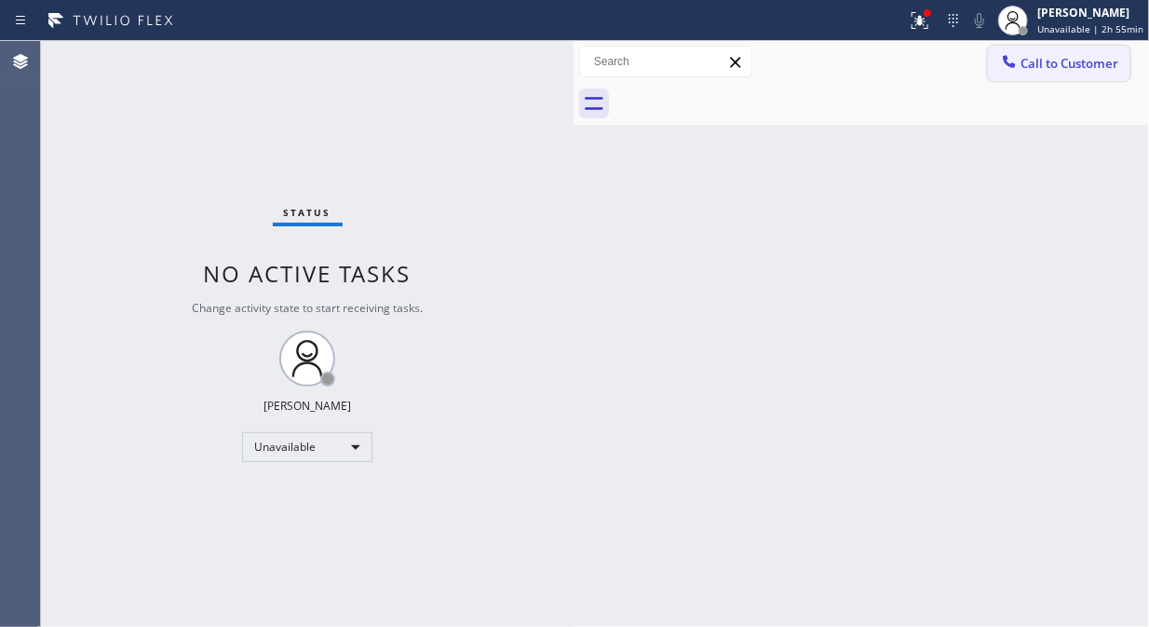
click at [1037, 63] on span "Call to Customer" at bounding box center [1070, 63] width 98 height 17
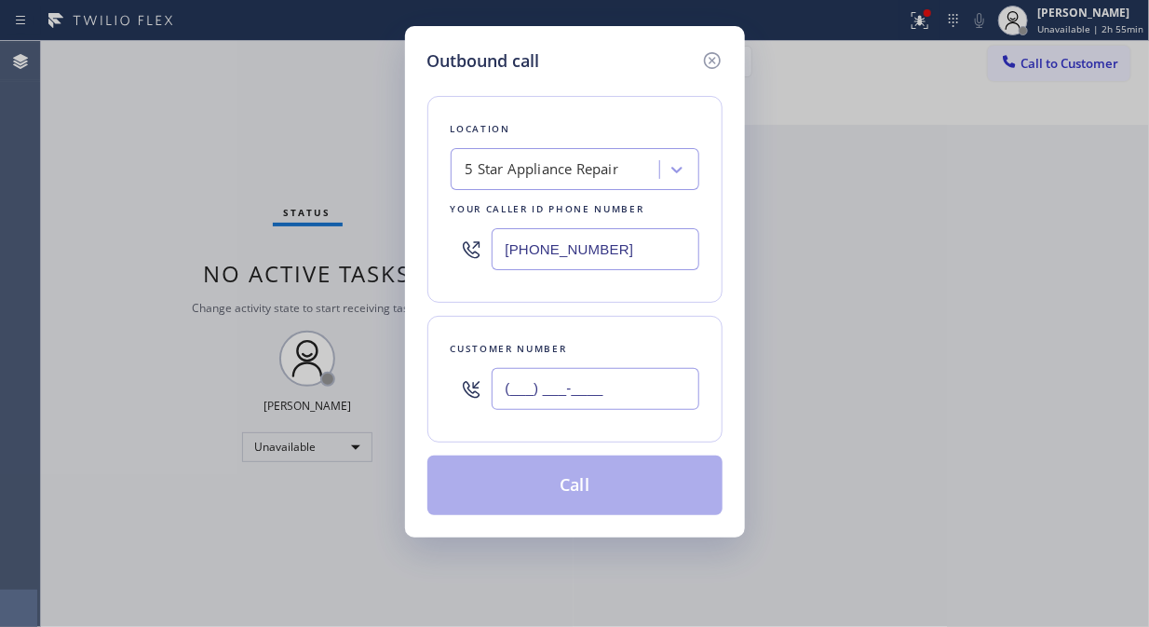
click at [641, 386] on input "(___) ___-____" at bounding box center [596, 389] width 208 height 42
paste input "480) 236-7008"
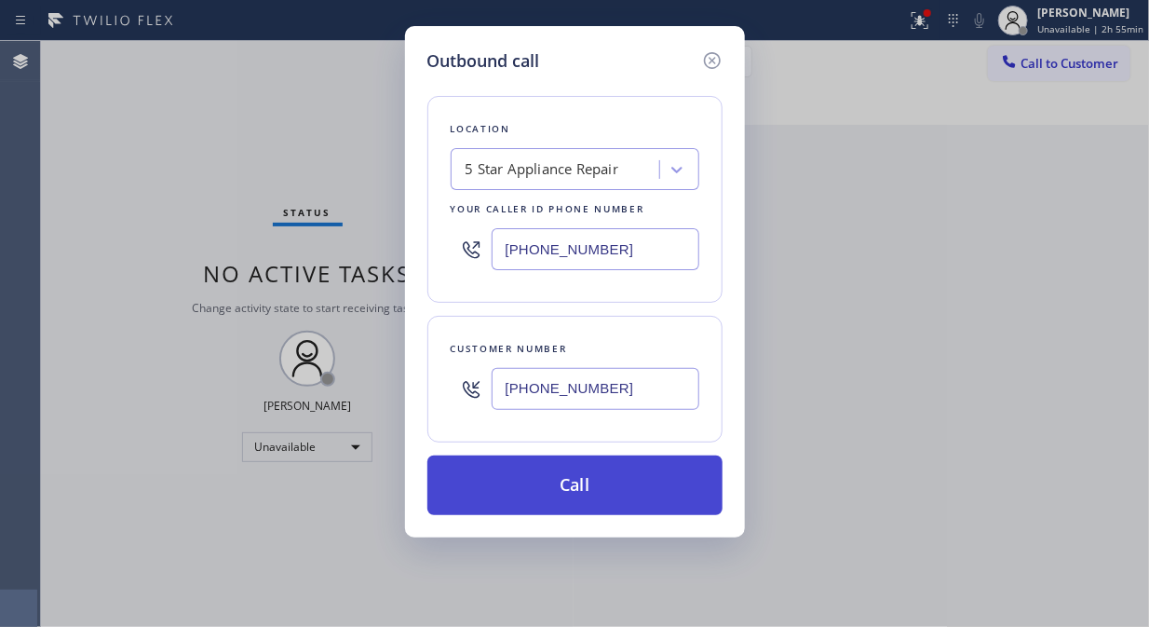
type input "[PHONE_NUMBER]"
click at [655, 494] on button "Call" at bounding box center [574, 485] width 295 height 60
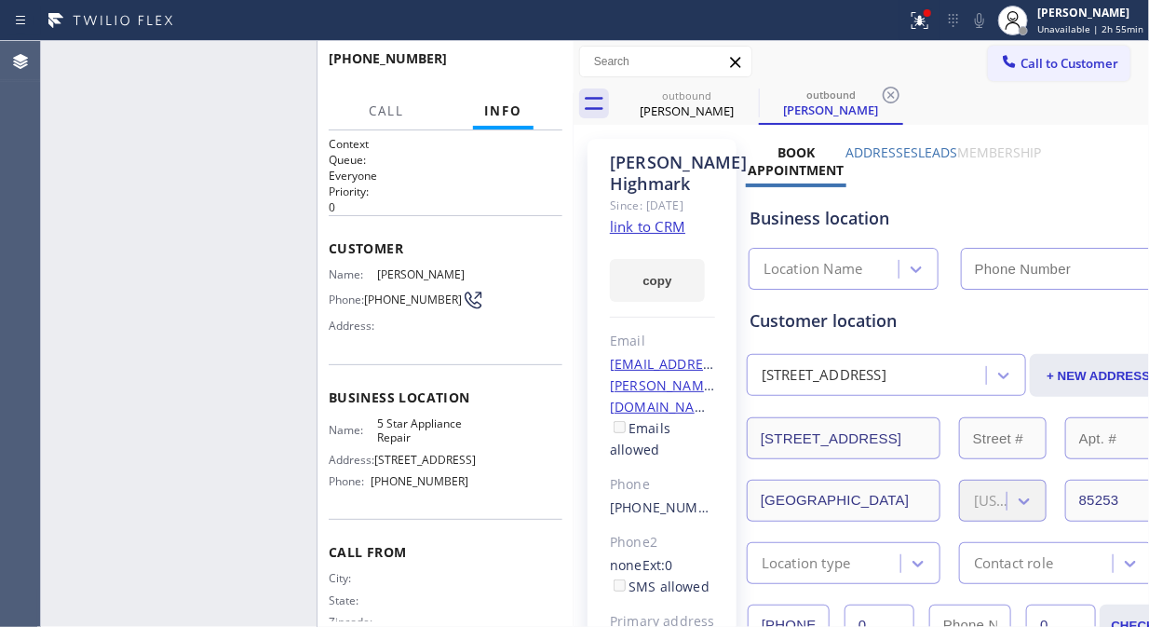
type input "[PHONE_NUMBER]"
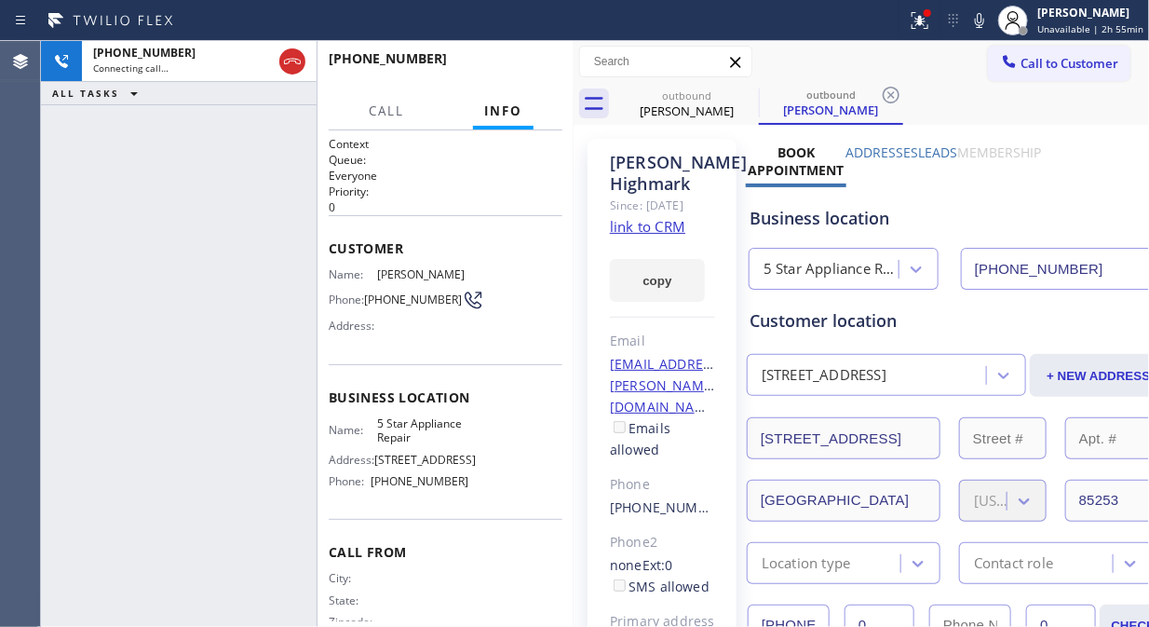
click at [987, 24] on icon at bounding box center [979, 20] width 22 height 22
click at [983, 22] on icon at bounding box center [979, 20] width 22 height 22
click at [751, 94] on icon at bounding box center [747, 95] width 22 height 22
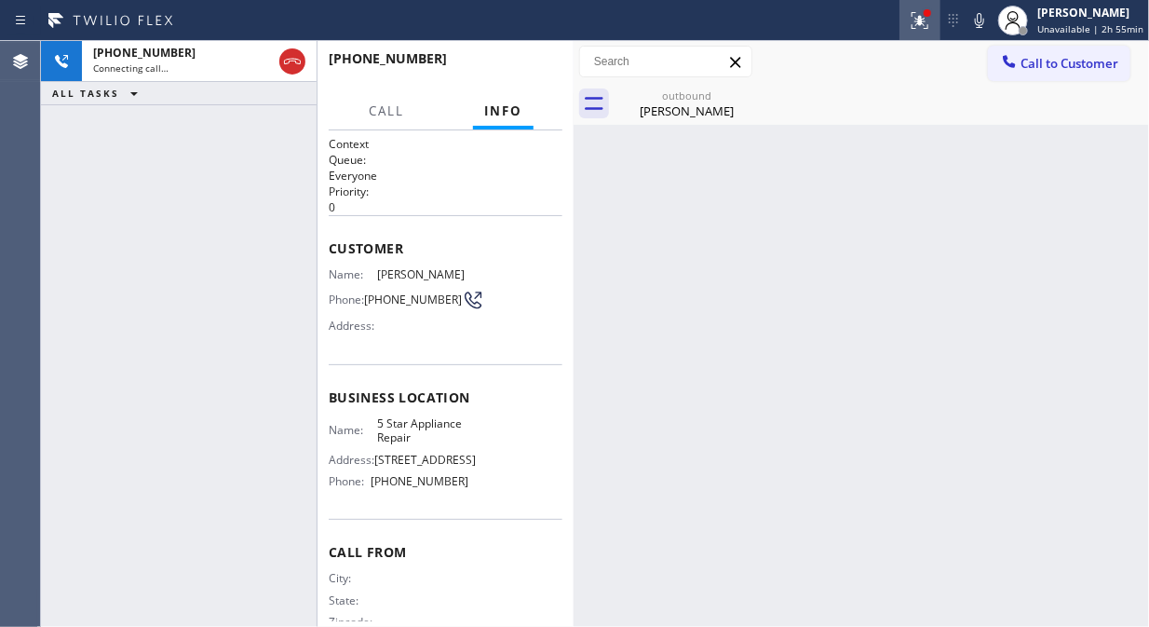
click at [910, 24] on div at bounding box center [920, 20] width 41 height 22
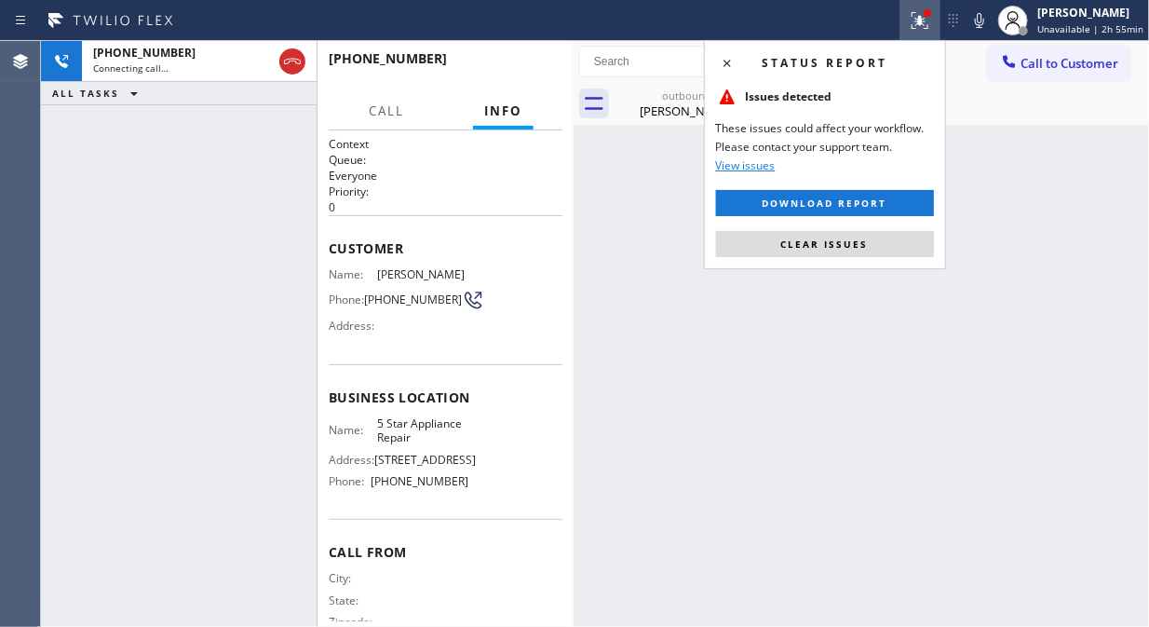
drag, startPoint x: 881, startPoint y: 242, endPoint x: 916, endPoint y: 158, distance: 91.0
click at [888, 237] on button "Clear issues" at bounding box center [825, 244] width 218 height 26
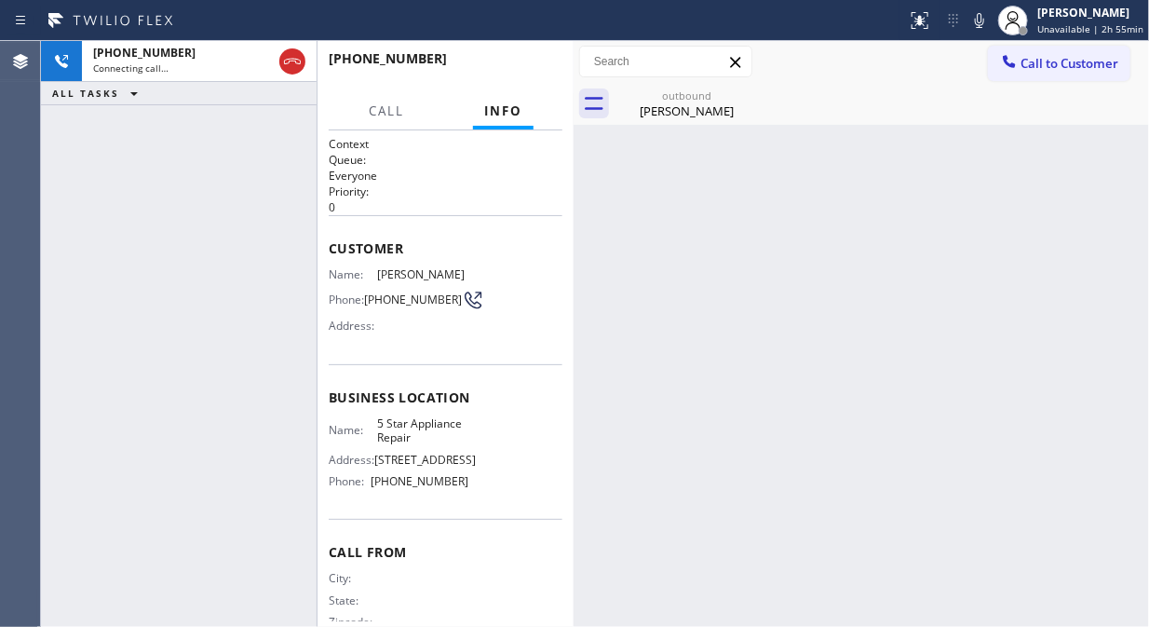
click at [984, 15] on icon at bounding box center [979, 20] width 22 height 22
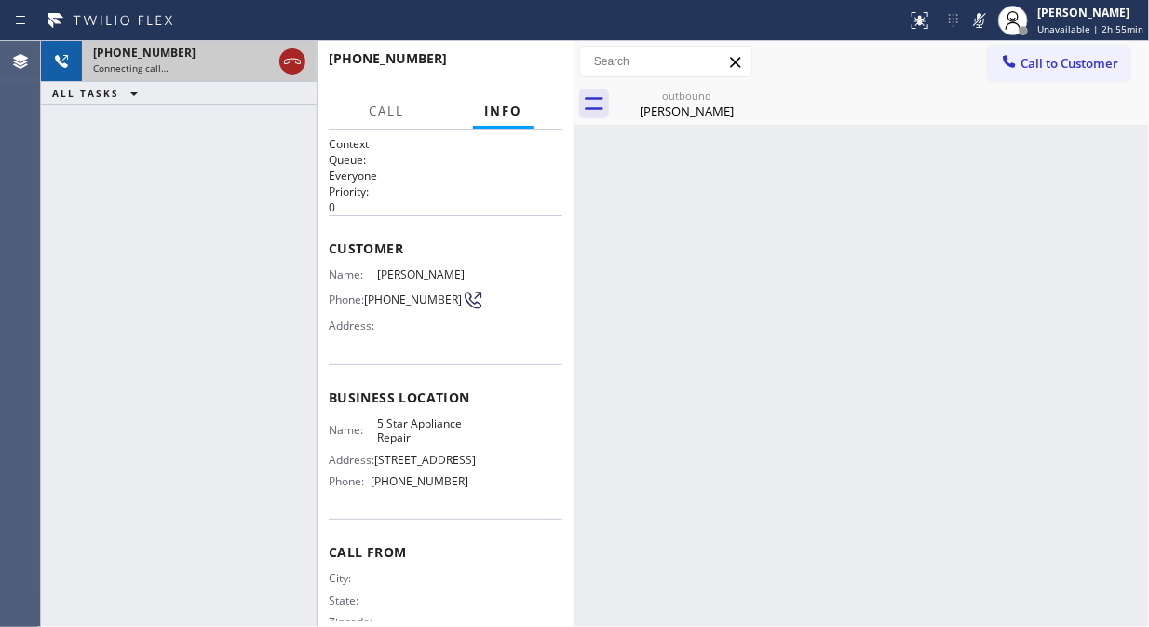
click at [294, 61] on icon at bounding box center [292, 61] width 22 height 22
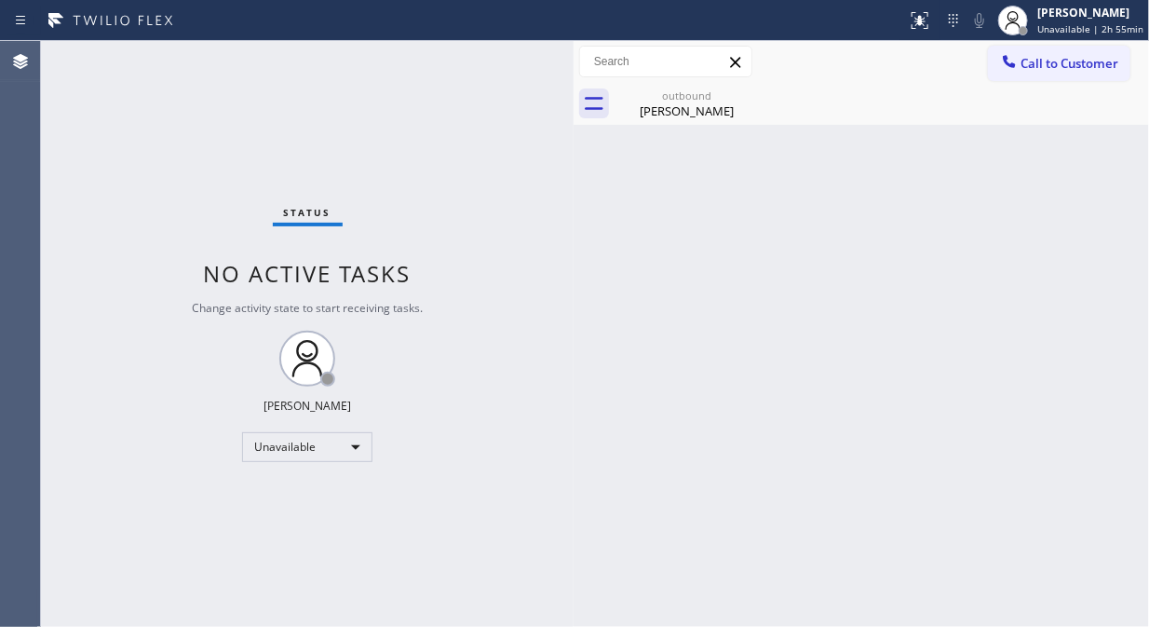
click at [762, 90] on div "outbound [PERSON_NAME]" at bounding box center [882, 104] width 535 height 42
click at [767, 94] on div "outbound [PERSON_NAME]" at bounding box center [882, 104] width 535 height 42
click at [673, 122] on div "outbound [PERSON_NAME]" at bounding box center [686, 104] width 141 height 42
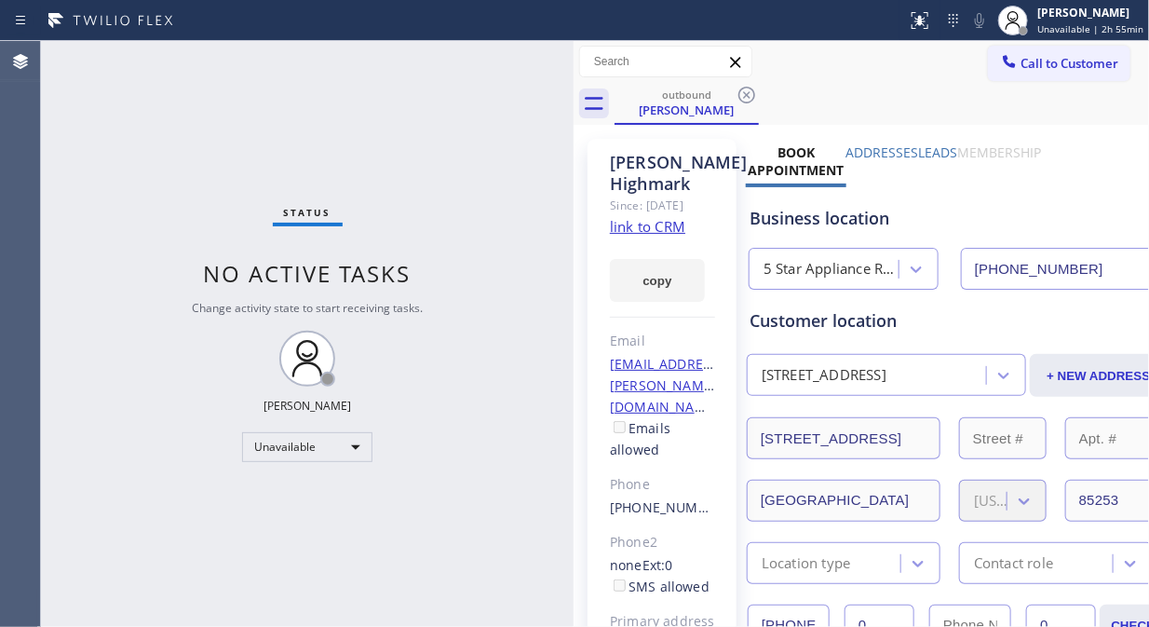
click at [750, 97] on icon at bounding box center [747, 95] width 22 height 22
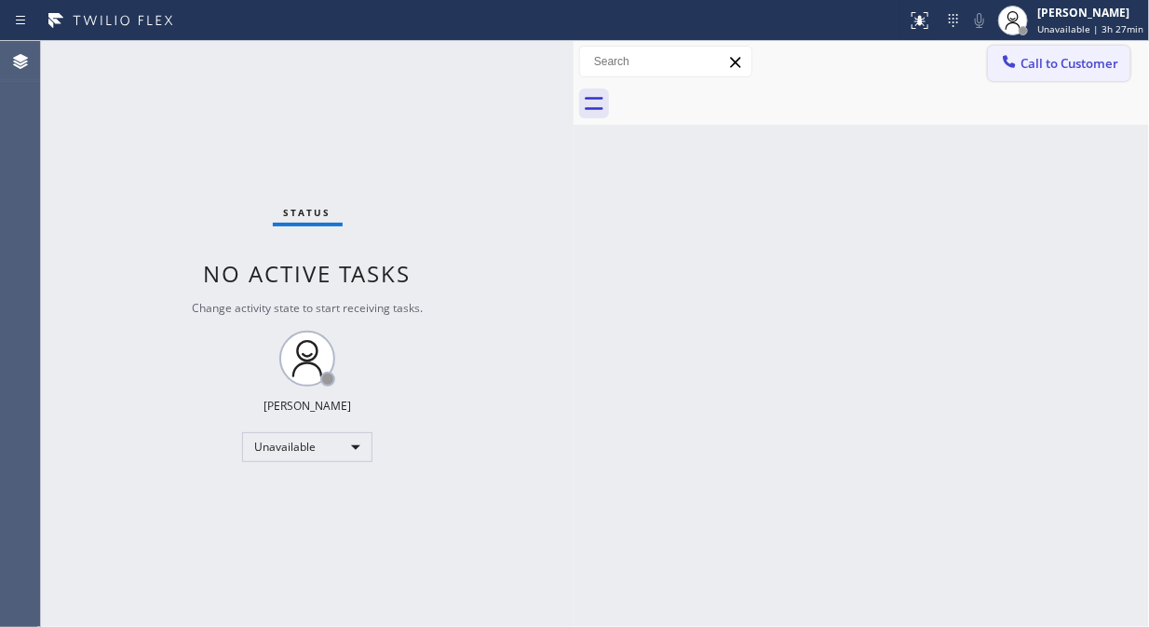
click at [1034, 69] on span "Call to Customer" at bounding box center [1070, 63] width 98 height 17
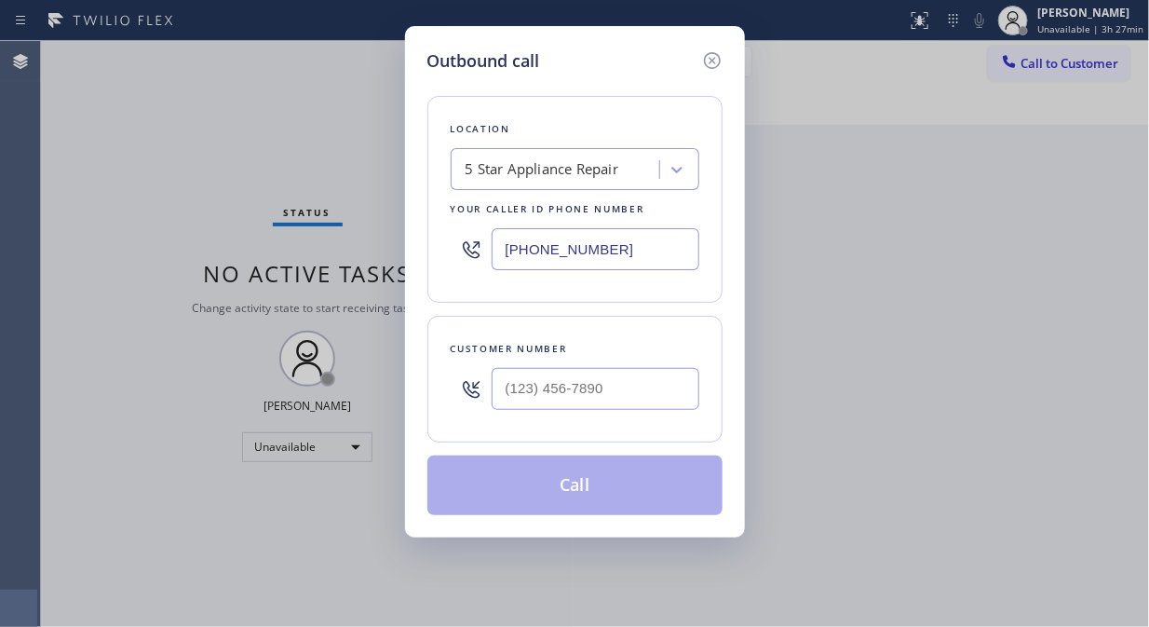
click at [504, 243] on input "[PHONE_NUMBER]" at bounding box center [596, 249] width 208 height 42
paste input "408) 762-3109"
type input "[PHONE_NUMBER]"
click at [513, 408] on input "(___) ___-____" at bounding box center [596, 389] width 208 height 42
paste input "253) 230-8283"
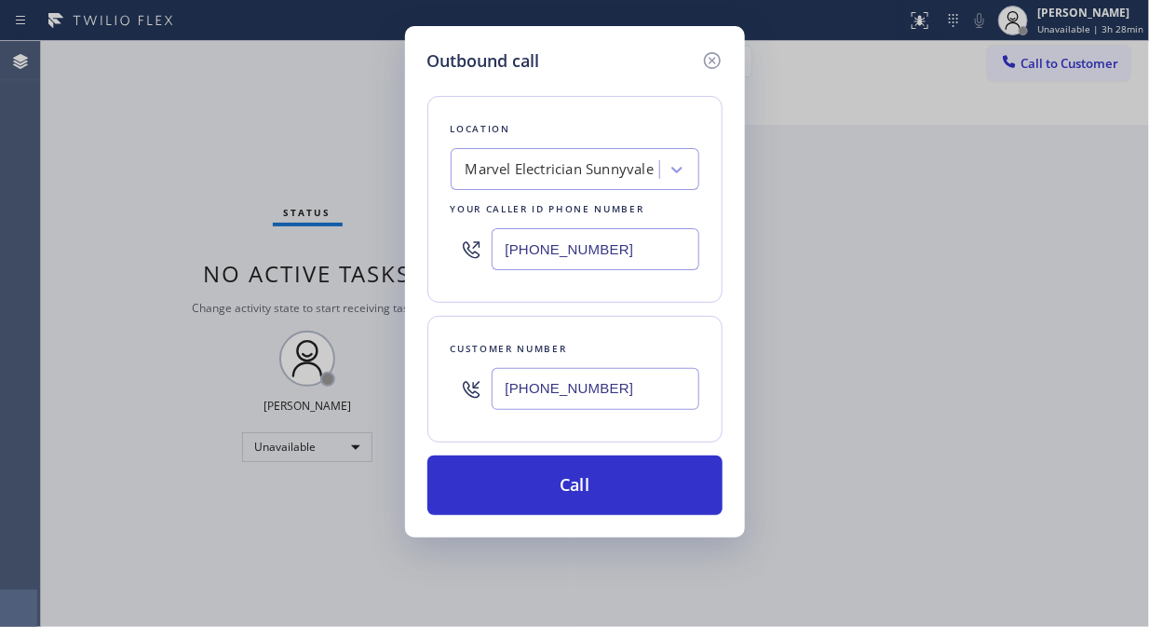
type input "[PHONE_NUMBER]"
click at [428, 249] on div "Location Marvel Electrician [GEOGRAPHIC_DATA] Your caller id phone number [PHON…" at bounding box center [574, 199] width 295 height 207
click at [509, 395] on input "[PHONE_NUMBER]" at bounding box center [596, 389] width 208 height 42
click at [442, 205] on div "Location Marvel Electrician [GEOGRAPHIC_DATA] Your caller id phone number [PHON…" at bounding box center [574, 199] width 295 height 207
click at [429, 215] on div "Location Marvel Electrician [GEOGRAPHIC_DATA] Your caller id phone number [PHON…" at bounding box center [574, 199] width 295 height 207
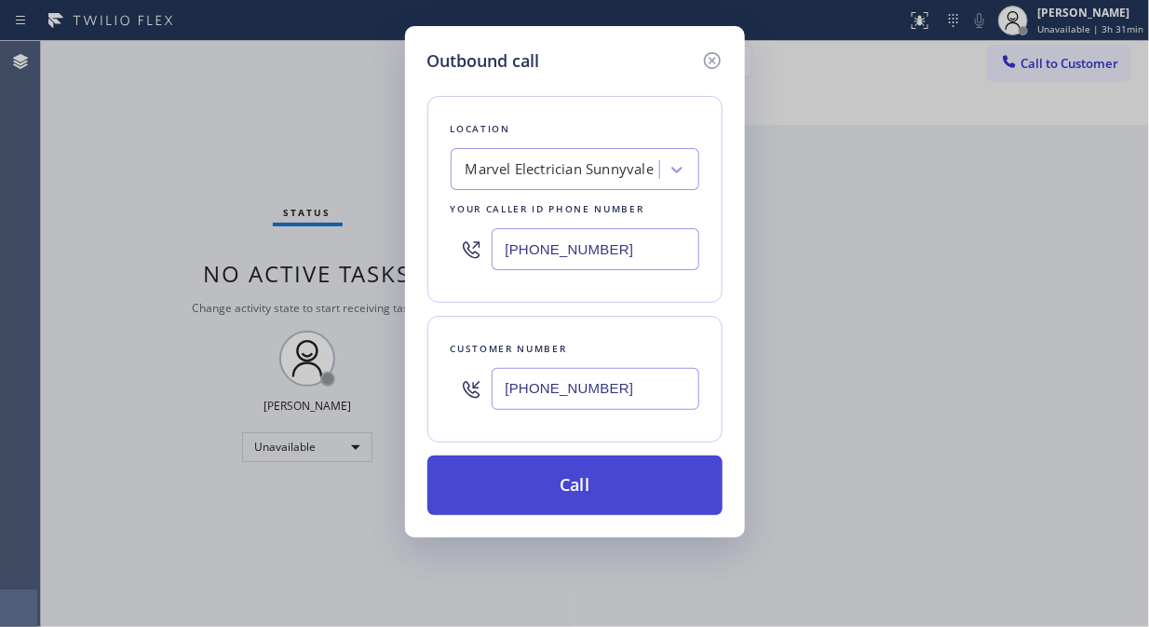
click at [616, 481] on button "Call" at bounding box center [574, 485] width 295 height 60
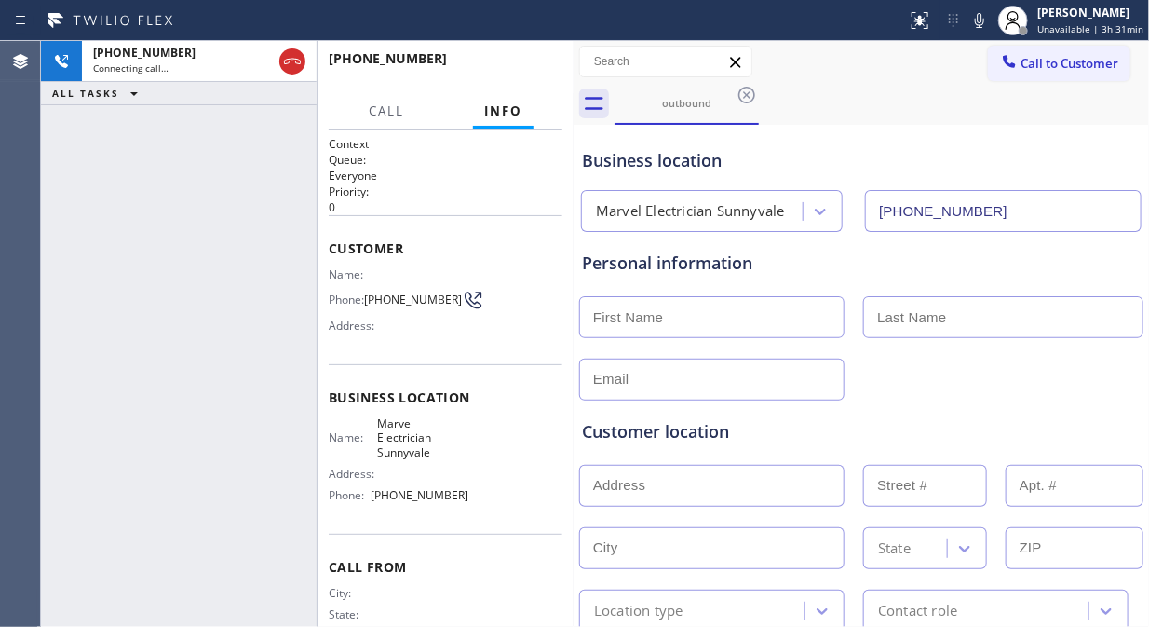
type input "[PHONE_NUMBER]"
click at [239, 258] on div "[PHONE_NUMBER] Live | 00:02 ALL TASKS ALL TASKS ACTIVE TASKS TASKS IN WRAP UP" at bounding box center [179, 334] width 276 height 586
click at [243, 283] on div "[PHONE_NUMBER] Live | 00:10 ALL TASKS ALL TASKS ACTIVE TASKS TASKS IN WRAP UP" at bounding box center [179, 334] width 276 height 586
click at [244, 301] on div "[PHONE_NUMBER] Live | 00:18 ALL TASKS ALL TASKS ACTIVE TASKS TASKS IN WRAP UP" at bounding box center [179, 334] width 276 height 586
click at [496, 66] on span "HANG UP" at bounding box center [519, 67] width 57 height 13
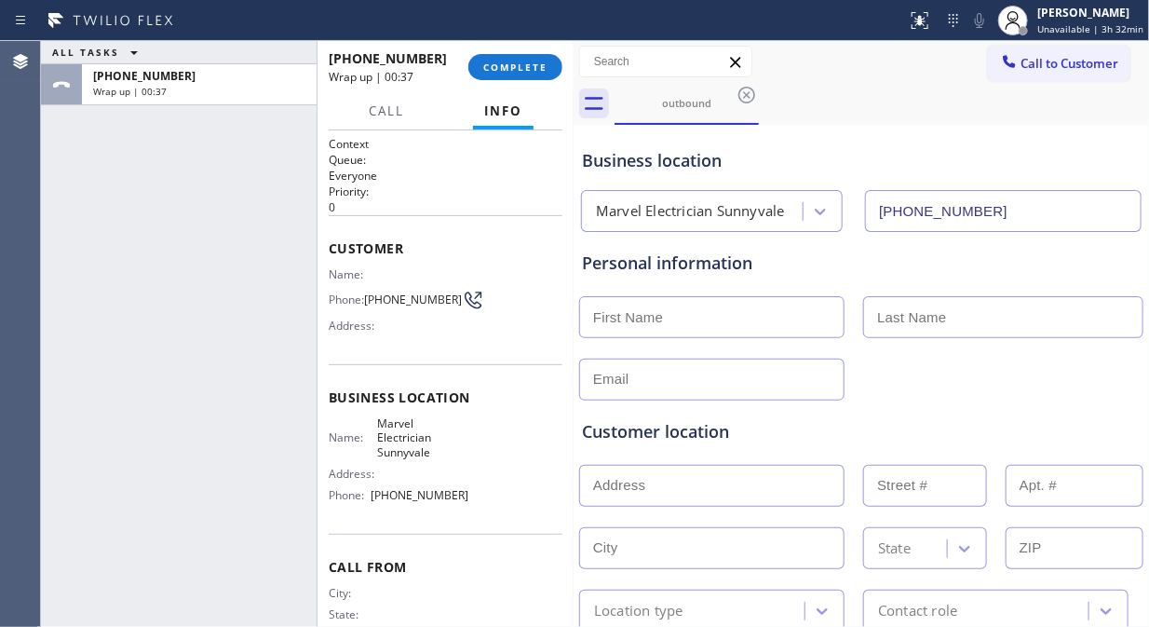
click at [289, 259] on div "ALL TASKS ALL TASKS ACTIVE TASKS TASKS IN WRAP UP [PHONE_NUMBER] Wrap up | 00:37" at bounding box center [179, 334] width 276 height 586
click at [525, 59] on button "COMPLETE" at bounding box center [515, 67] width 94 height 26
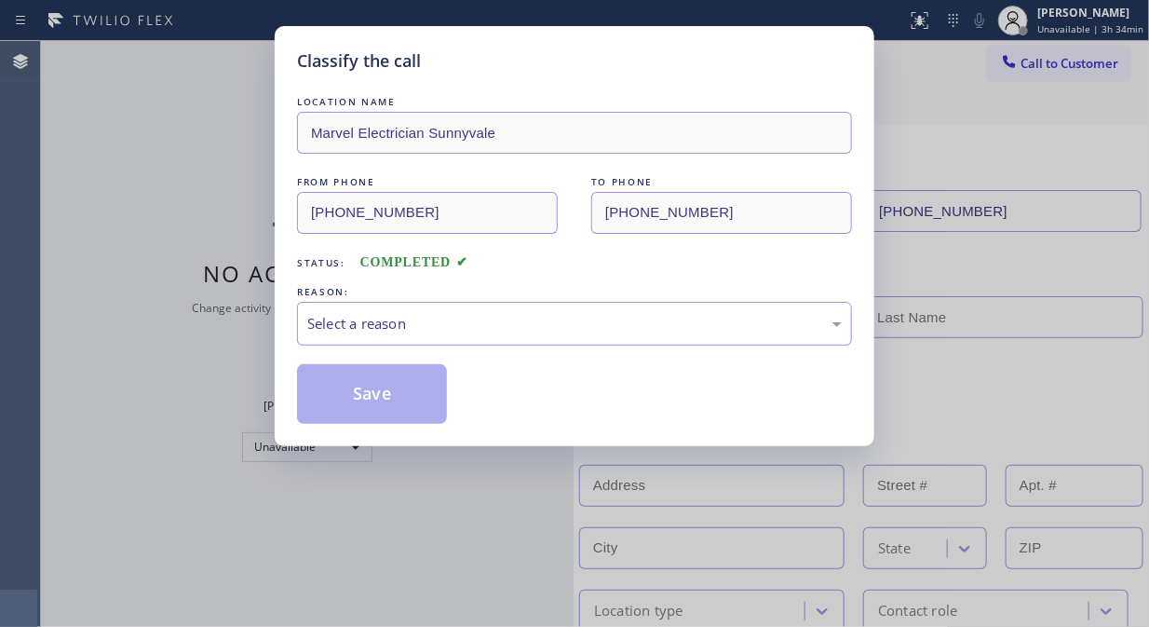
drag, startPoint x: 516, startPoint y: 346, endPoint x: 520, endPoint y: 327, distance: 19.9
click at [516, 345] on div "LOCATION NAME Marvel Electrician Sunnyvale FROM PHONE [PHONE_NUMBER] TO PHONE […" at bounding box center [574, 258] width 555 height 332
click at [524, 315] on div "Select a reason" at bounding box center [574, 323] width 535 height 21
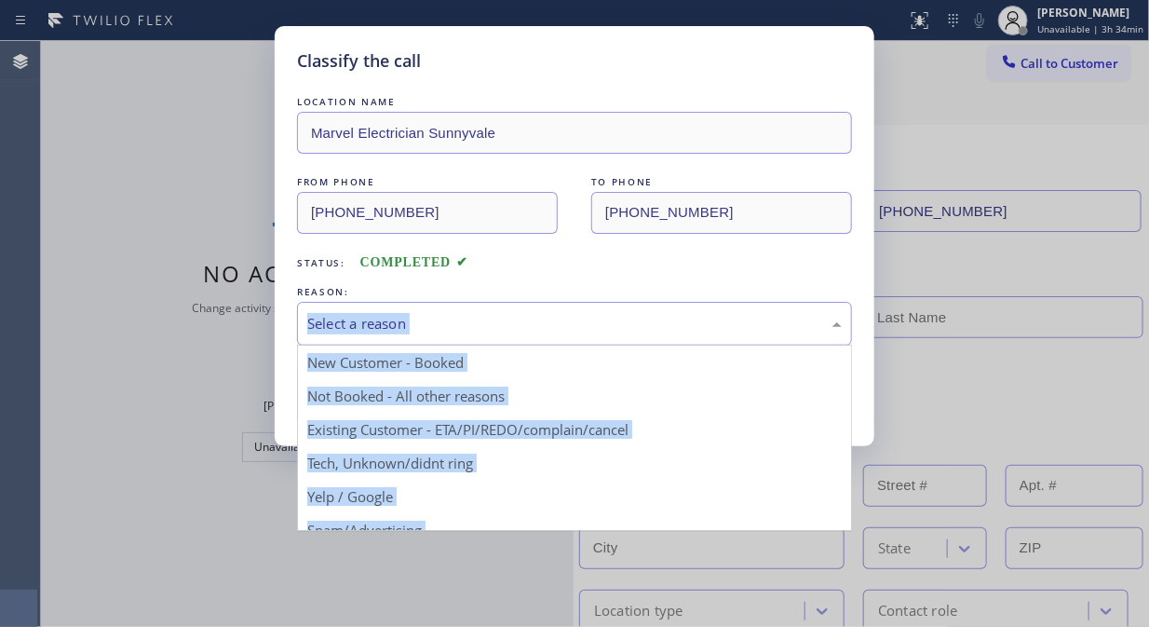
drag, startPoint x: 514, startPoint y: 413, endPoint x: 413, endPoint y: 400, distance: 101.4
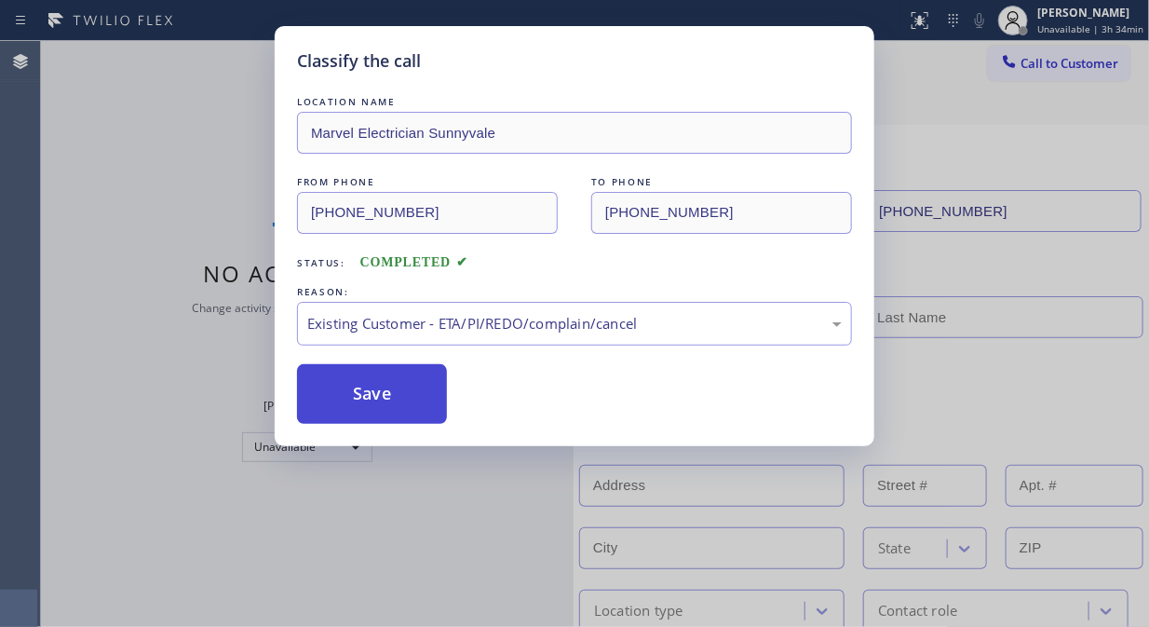
click at [413, 400] on button "Save" at bounding box center [372, 394] width 150 height 60
